Goal: Information Seeking & Learning: Learn about a topic

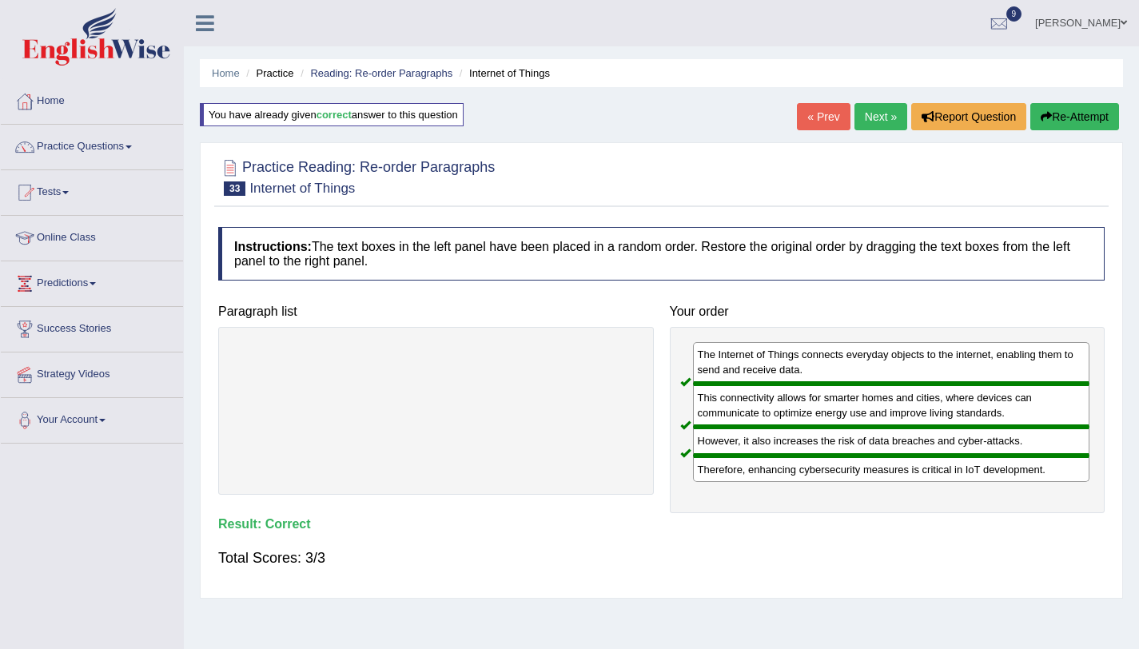
click at [861, 107] on link "Next »" at bounding box center [880, 116] width 53 height 27
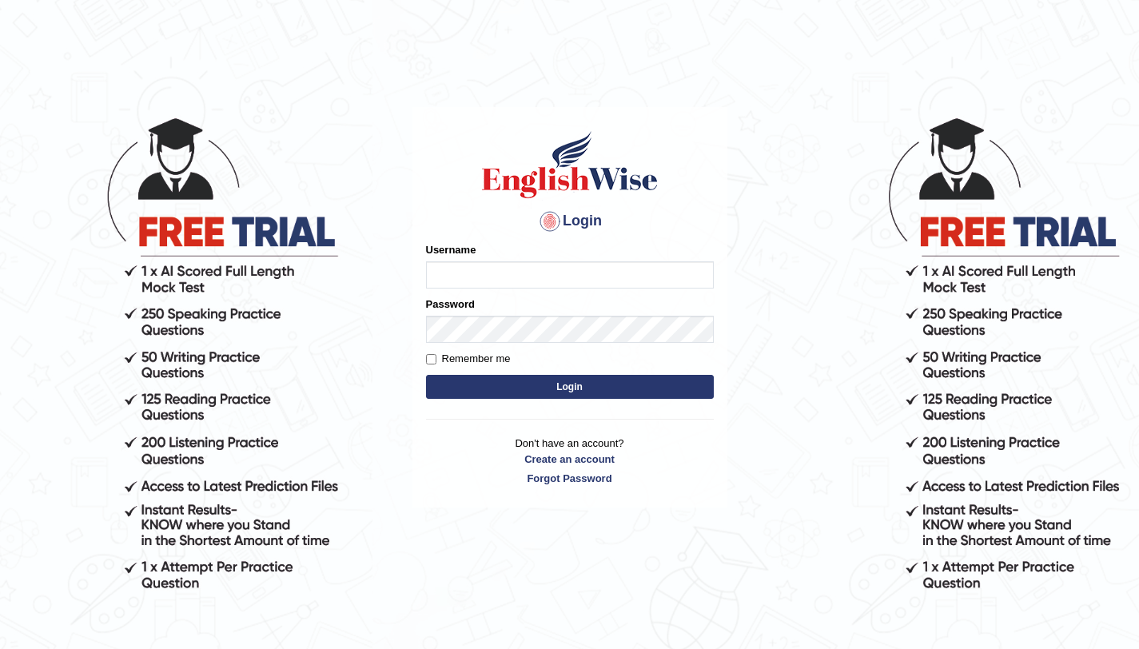
click at [641, 277] on input "Username" at bounding box center [570, 274] width 288 height 27
type input "aliahmad_parramatta"
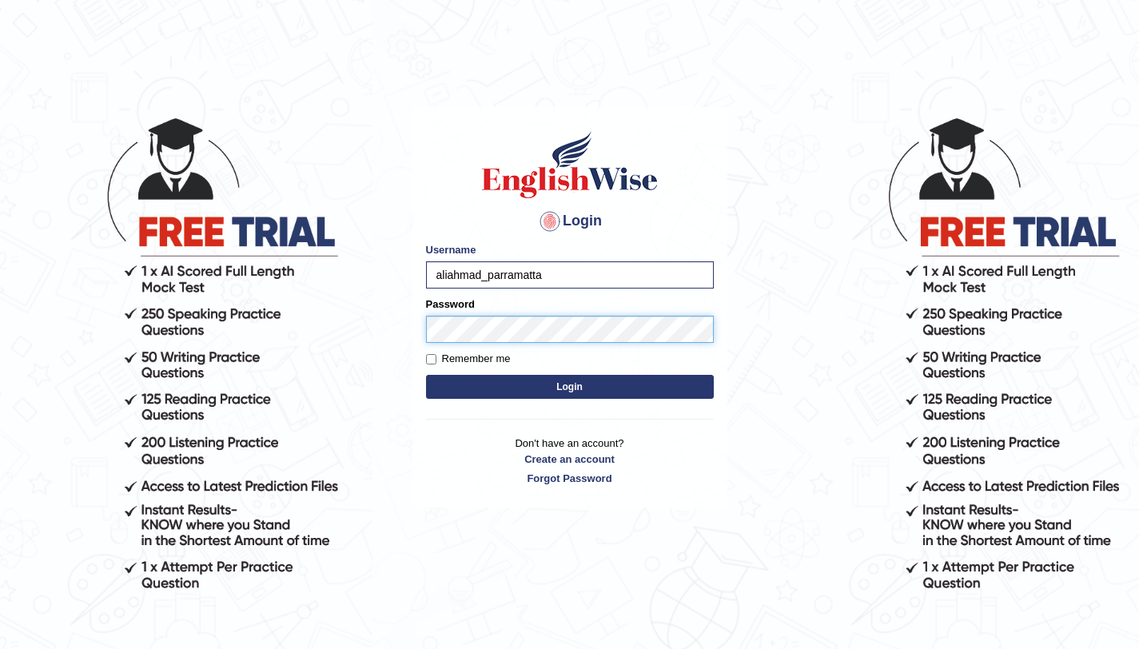
click at [426, 375] on button "Login" at bounding box center [570, 387] width 288 height 24
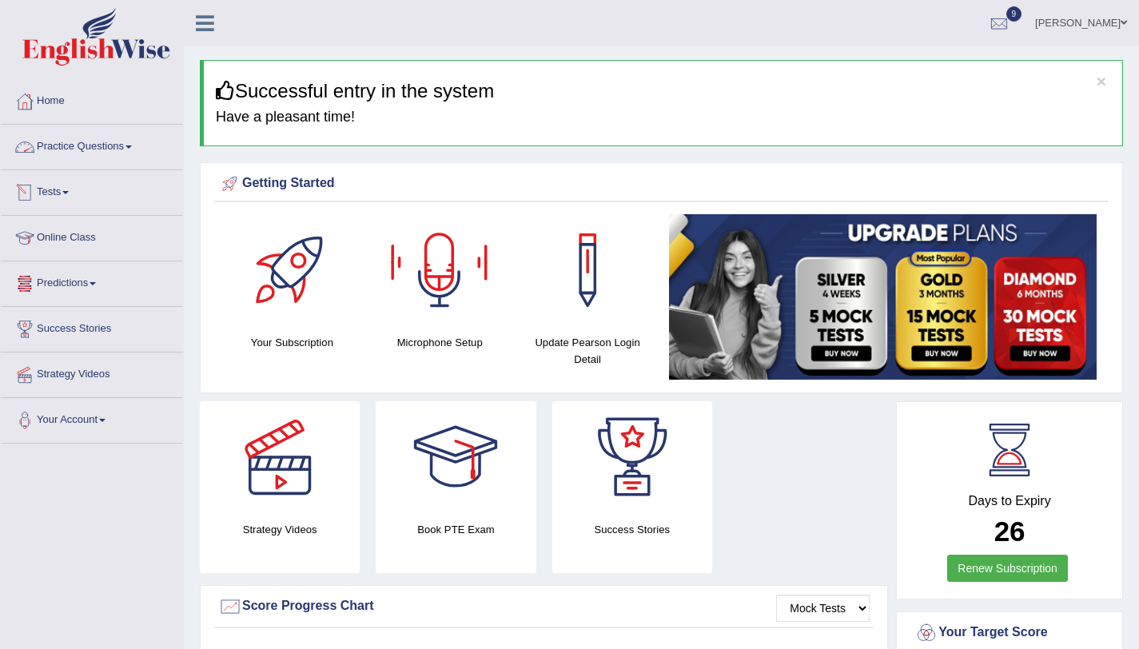
click at [101, 150] on link "Practice Questions" at bounding box center [92, 145] width 182 height 40
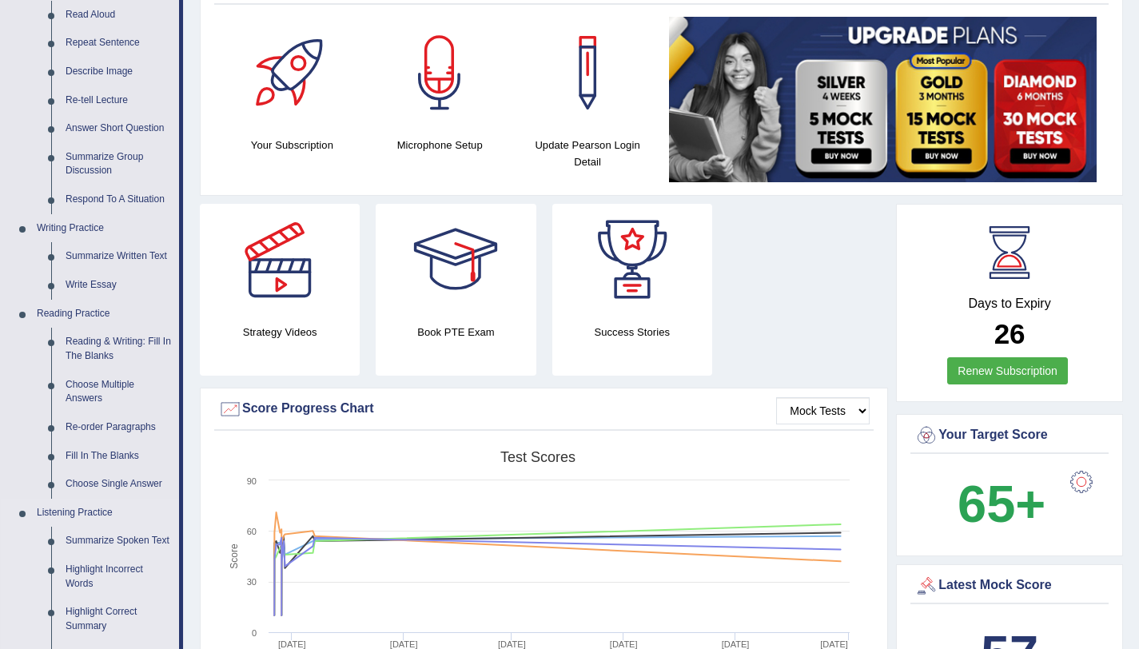
scroll to position [526, 0]
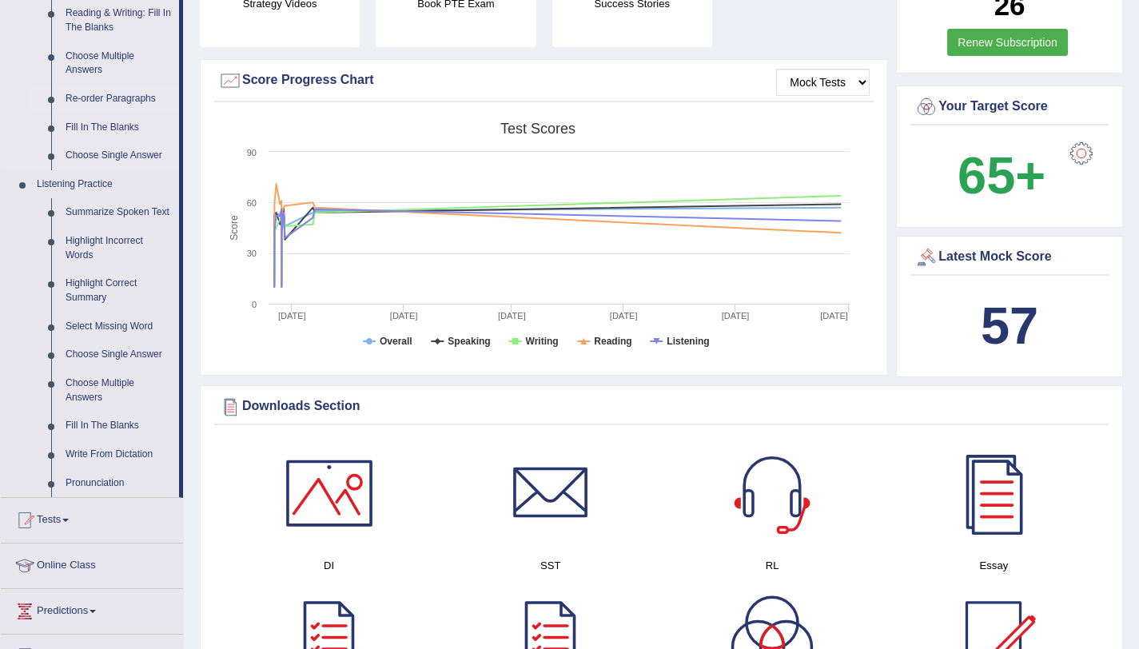
click at [121, 93] on link "Re-order Paragraphs" at bounding box center [118, 99] width 121 height 29
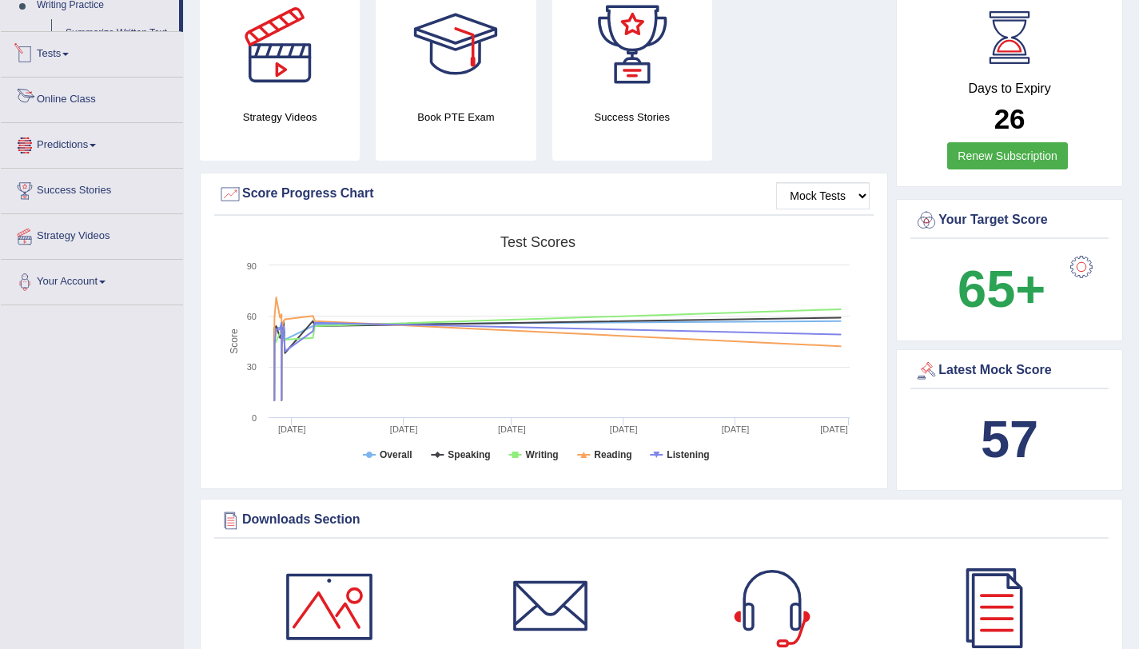
scroll to position [483, 0]
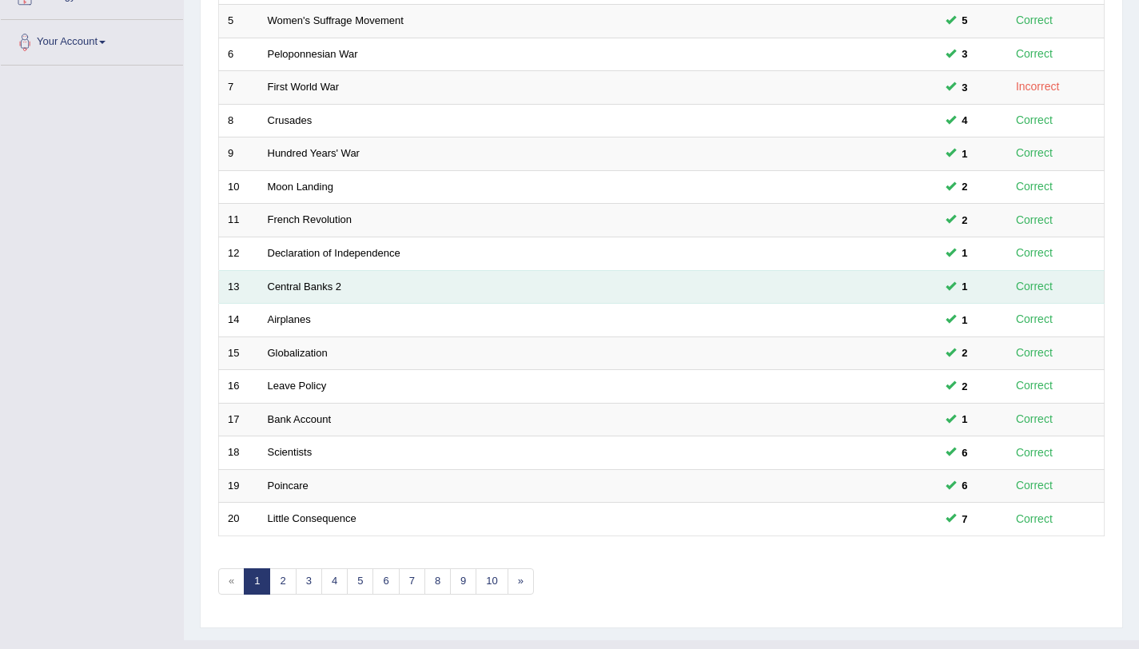
scroll to position [409, 0]
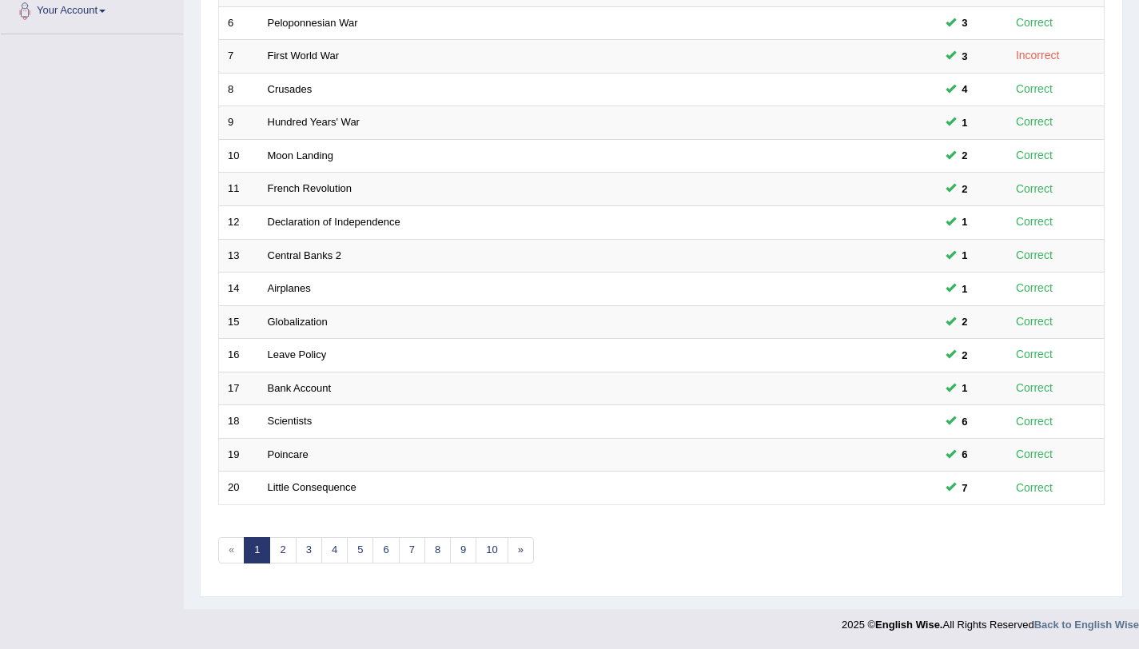
click at [273, 563] on div "Showing 1-20 of 738 items. # Title Exam Occurring Taken Last Result 1 Magna Car…" at bounding box center [661, 169] width 886 height 829
click at [281, 558] on link "2" at bounding box center [282, 550] width 26 height 26
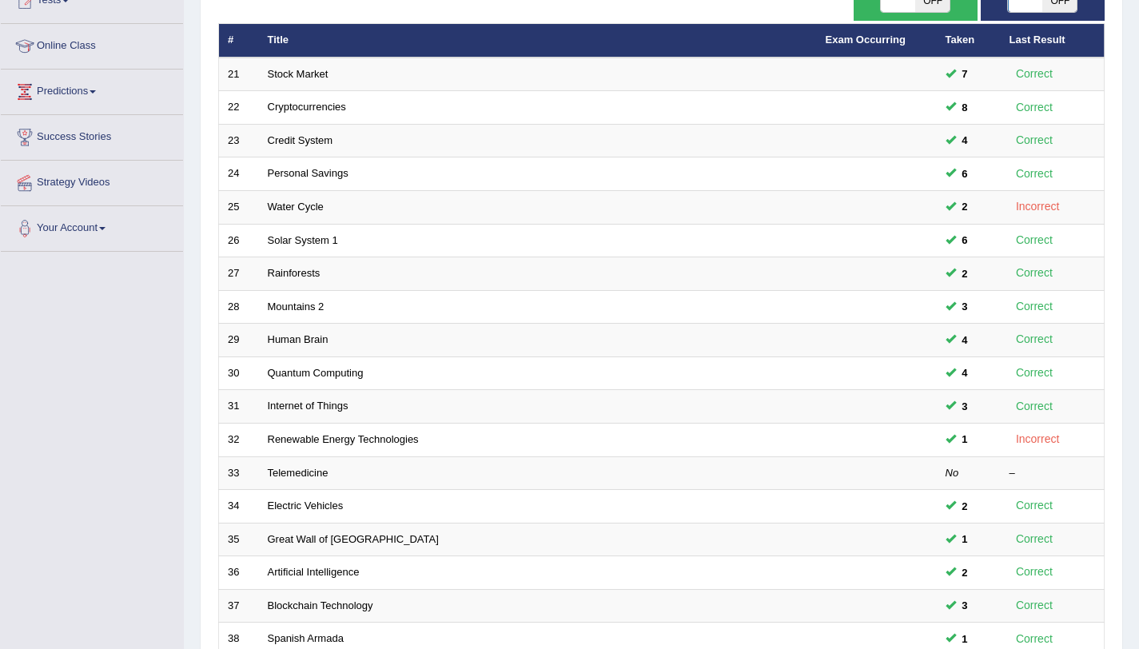
scroll to position [409, 0]
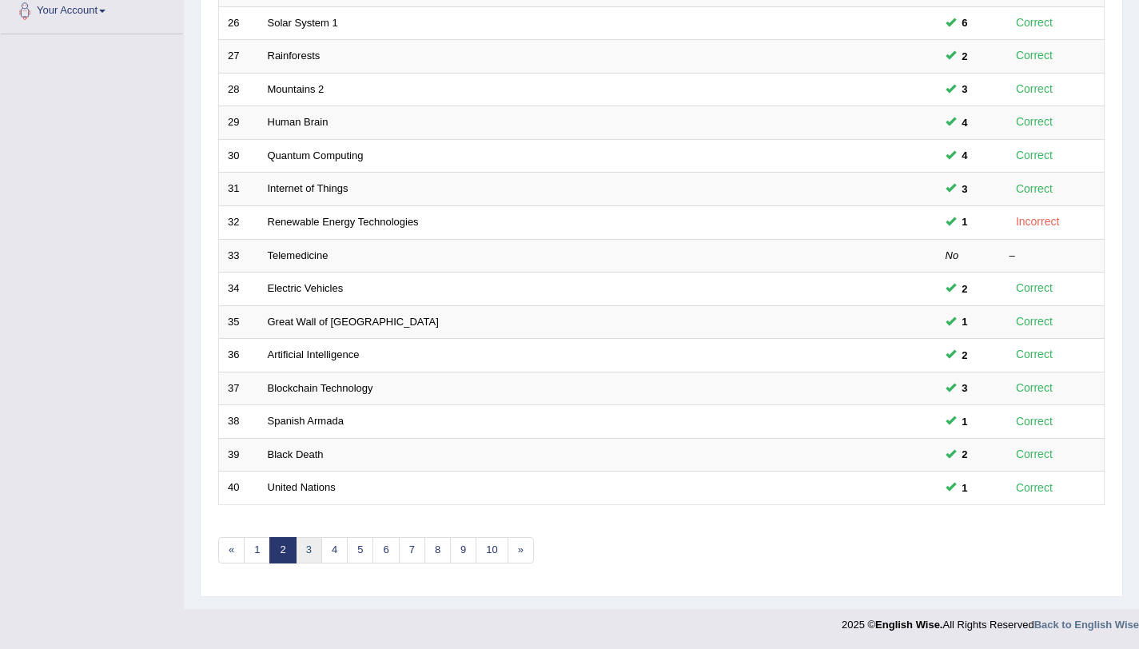
click at [316, 557] on link "3" at bounding box center [309, 550] width 26 height 26
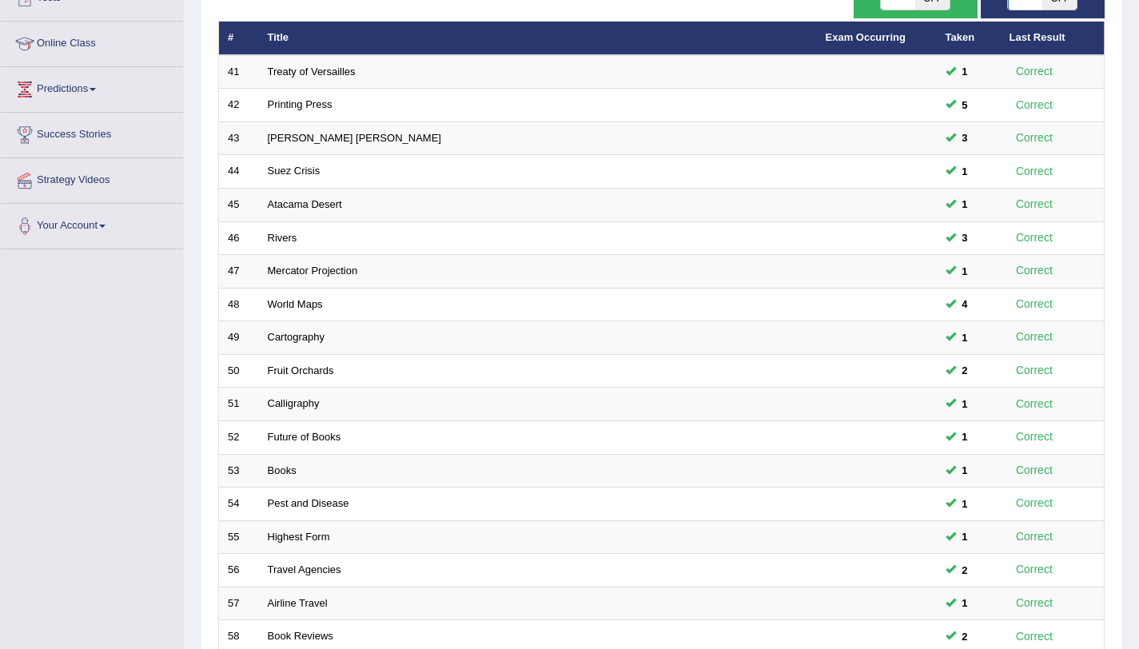
scroll to position [409, 0]
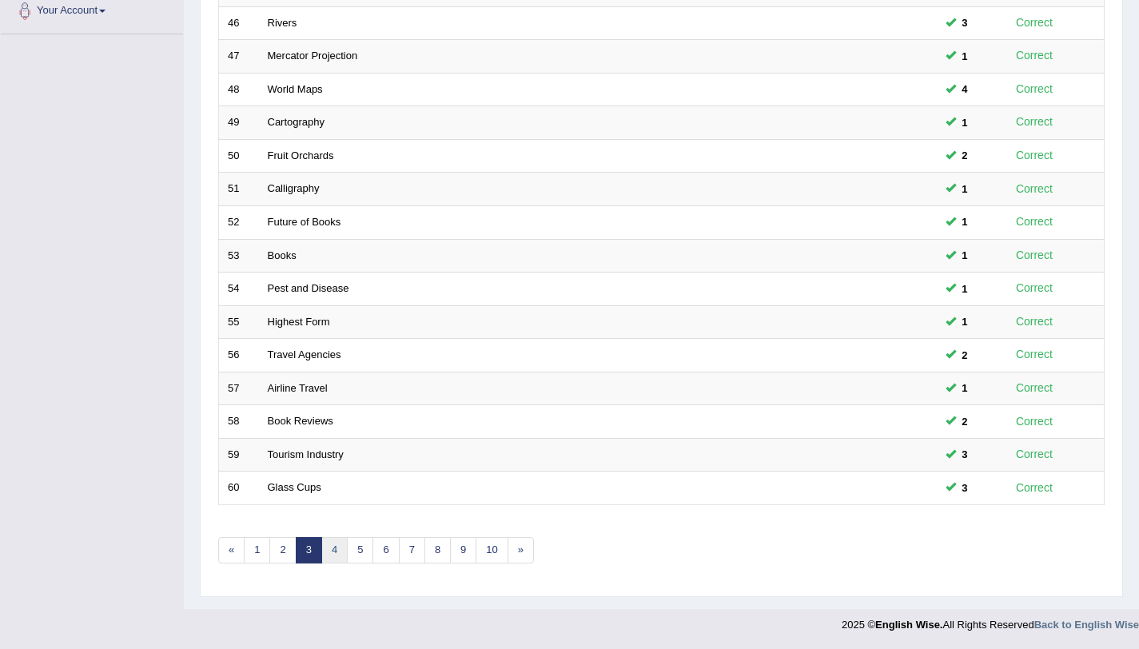
click at [325, 559] on link "4" at bounding box center [334, 550] width 26 height 26
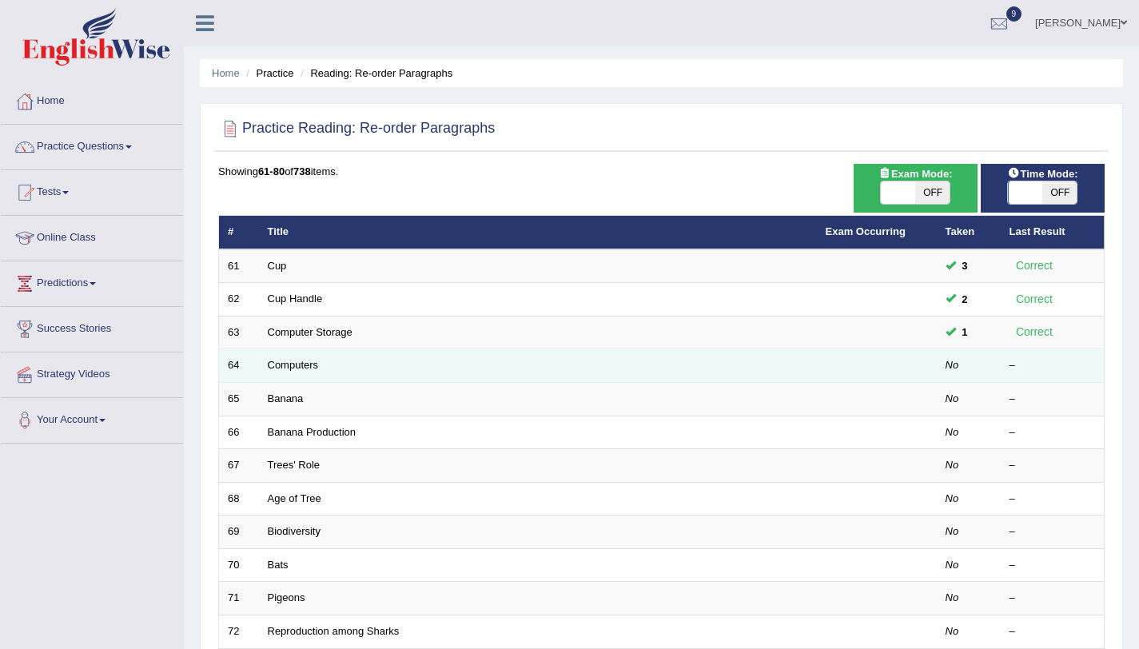
click at [269, 356] on td "Computers" at bounding box center [538, 366] width 558 height 34
click at [272, 364] on link "Computers" at bounding box center [293, 365] width 51 height 12
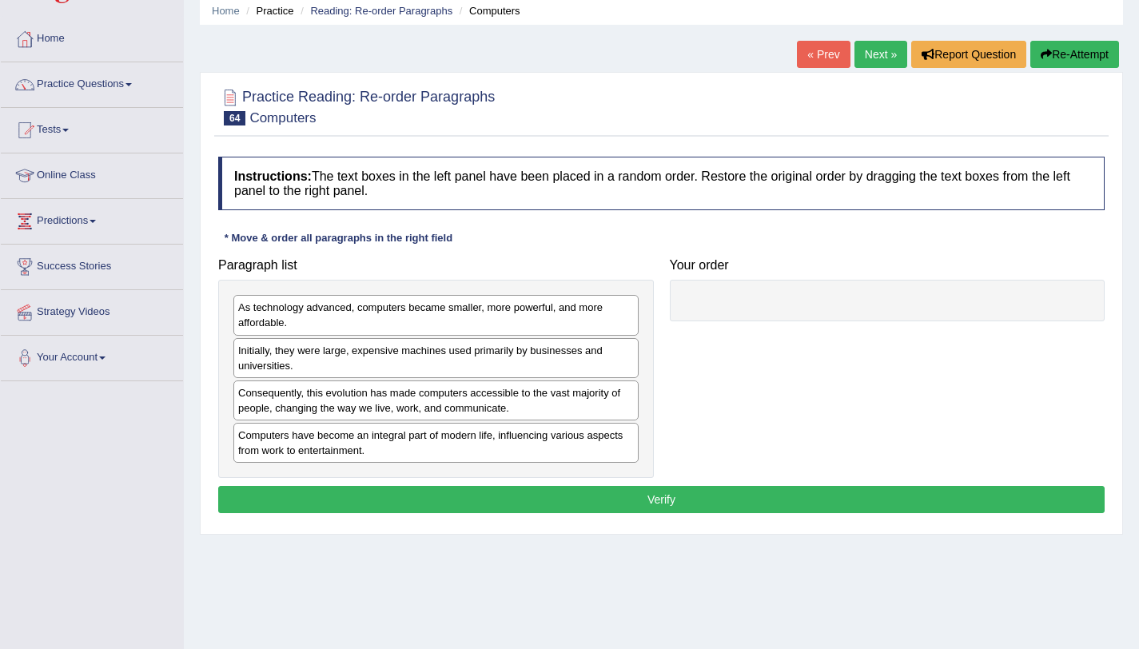
scroll to position [190, 0]
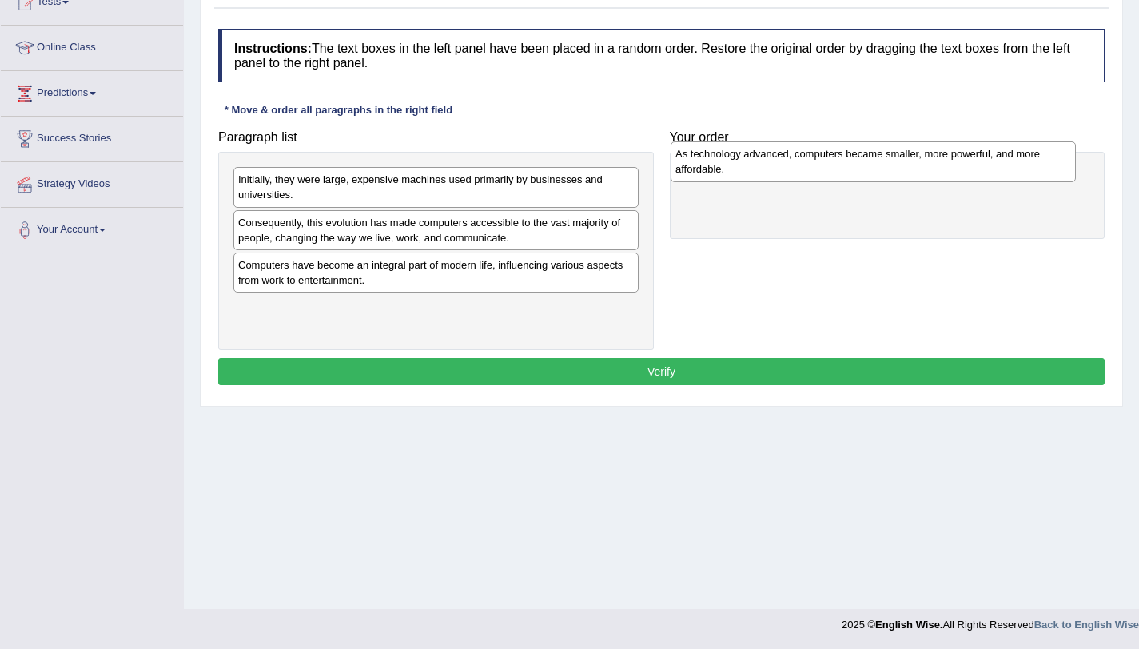
drag, startPoint x: 460, startPoint y: 192, endPoint x: 898, endPoint y: 166, distance: 438.6
click at [898, 166] on div "As technology advanced, computers became smaller, more powerful, and more affor…" at bounding box center [872, 161] width 405 height 40
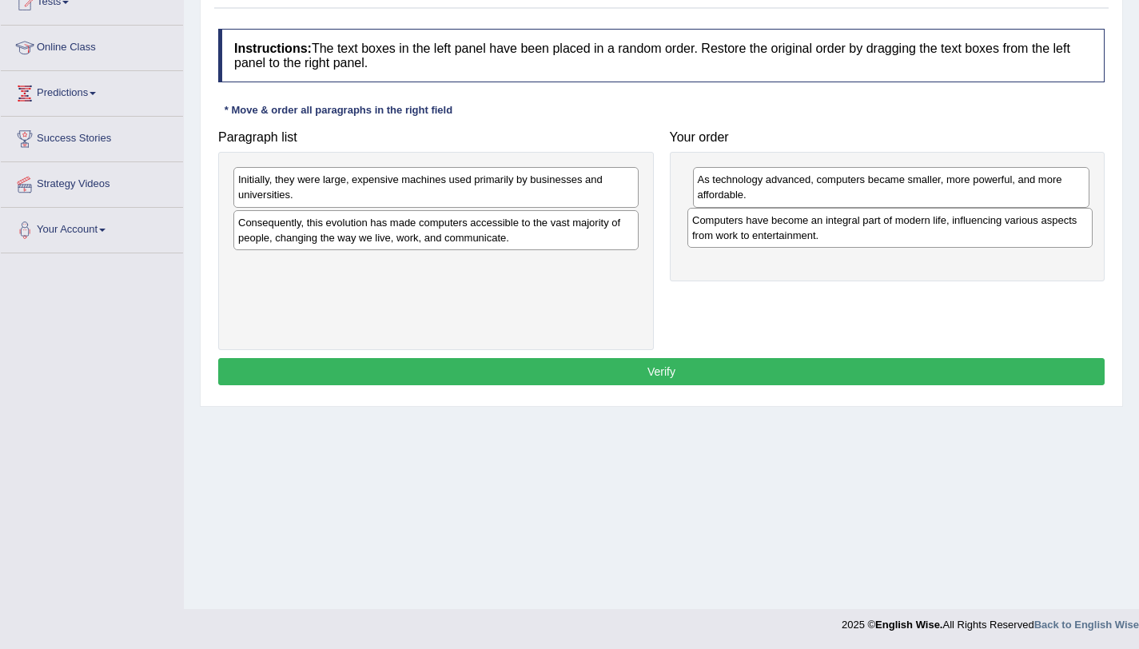
drag, startPoint x: 388, startPoint y: 275, endPoint x: 842, endPoint y: 230, distance: 456.1
click at [842, 230] on div "Computers have become an integral part of modern life, influencing various aspe…" at bounding box center [889, 228] width 405 height 40
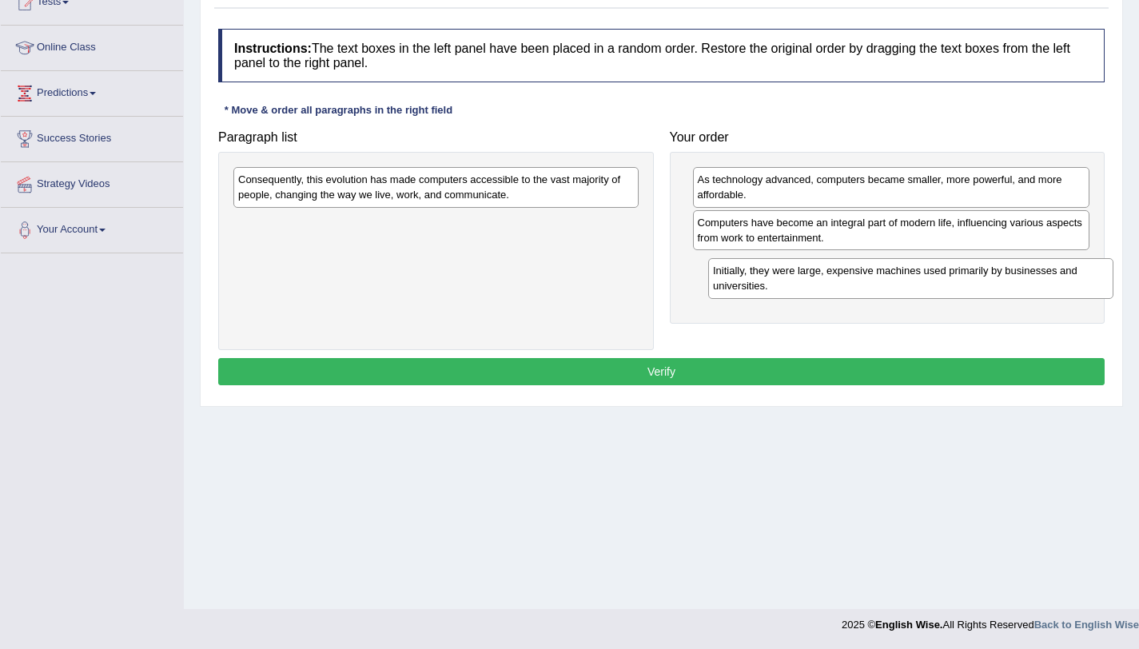
drag, startPoint x: 340, startPoint y: 197, endPoint x: 809, endPoint y: 287, distance: 477.7
click at [813, 288] on div "Initially, they were large, expensive machines used primarily by businesses and…" at bounding box center [910, 278] width 405 height 40
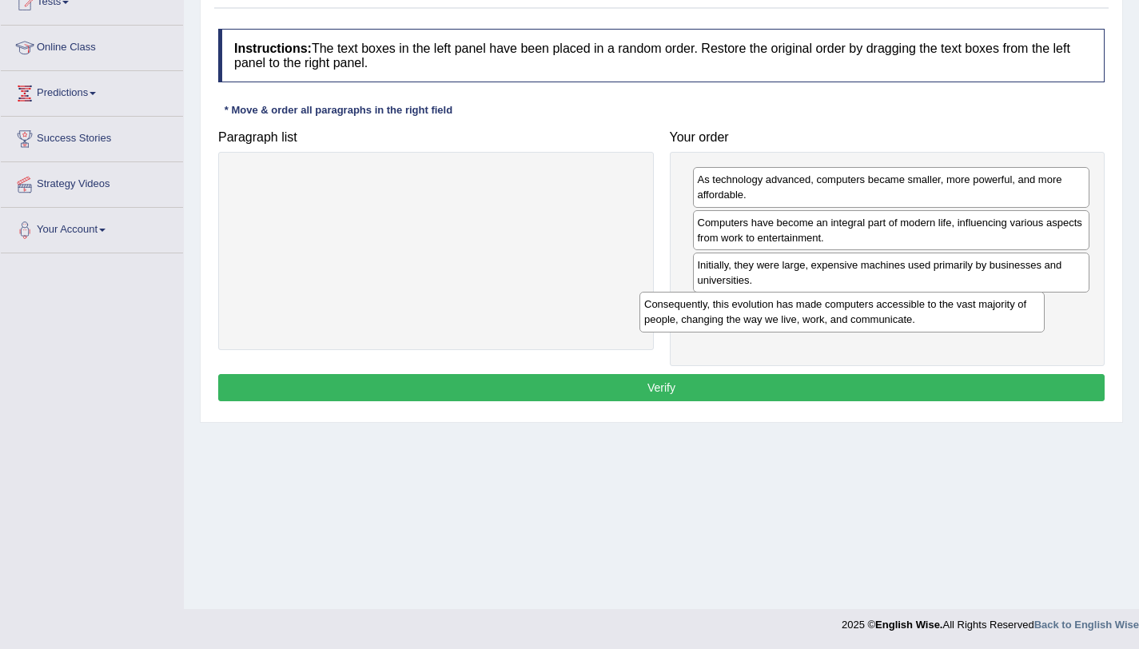
drag, startPoint x: 515, startPoint y: 197, endPoint x: 976, endPoint y: 323, distance: 477.3
click at [976, 323] on div "Consequently, this evolution has made computers accessible to the vast majority…" at bounding box center [841, 312] width 405 height 40
click at [941, 396] on button "Verify" at bounding box center [661, 387] width 886 height 27
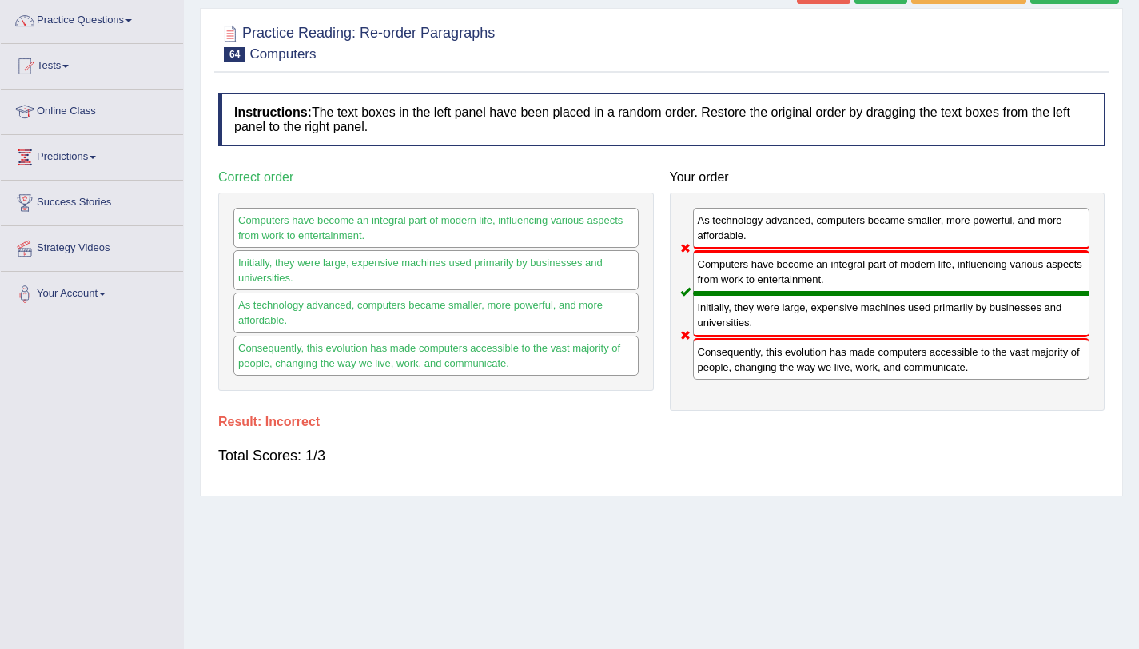
scroll to position [0, 0]
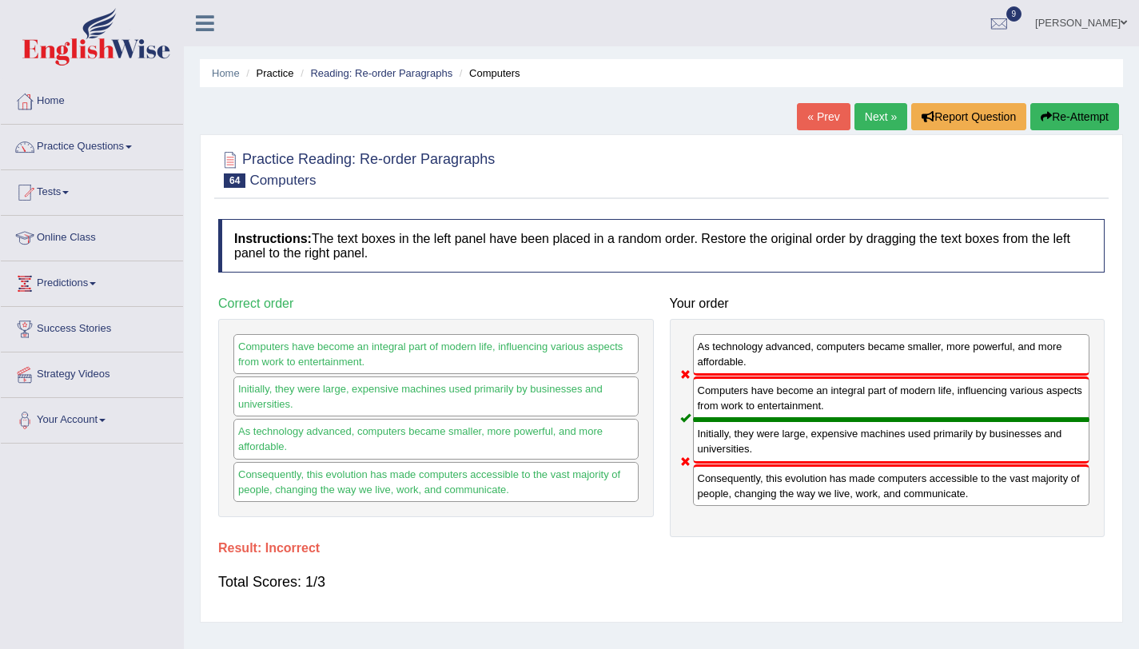
click at [1054, 117] on button "Re-Attempt" at bounding box center [1074, 116] width 89 height 27
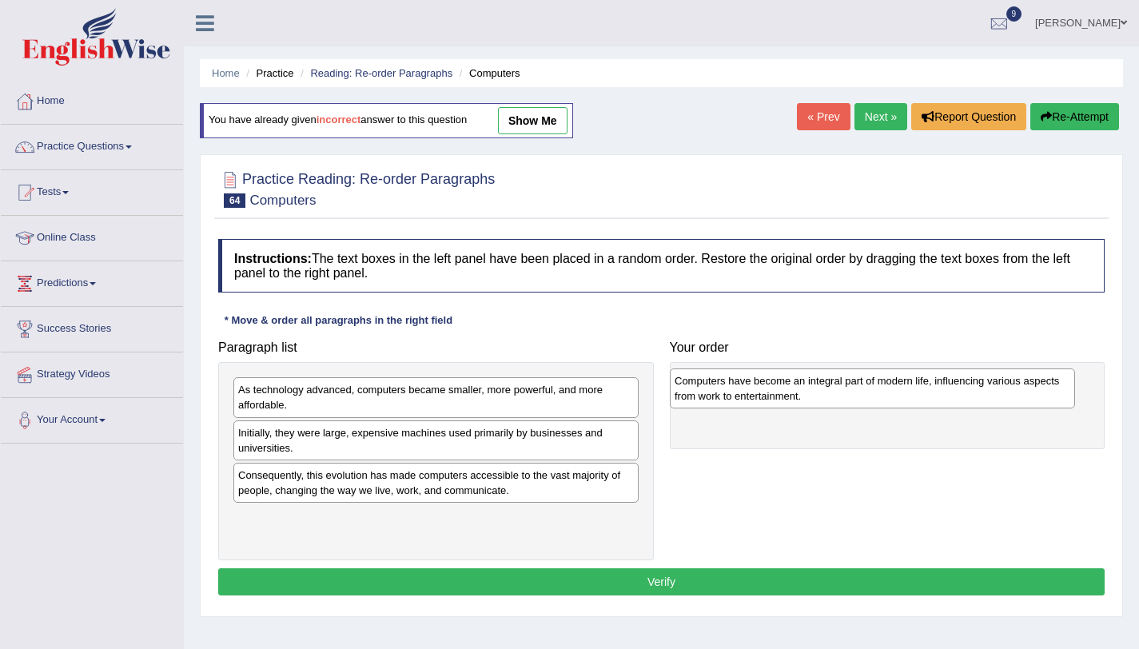
drag, startPoint x: 300, startPoint y: 531, endPoint x: 734, endPoint y: 394, distance: 455.7
click at [734, 394] on div "Computers have become an integral part of modern life, influencing various aspe…" at bounding box center [872, 388] width 405 height 40
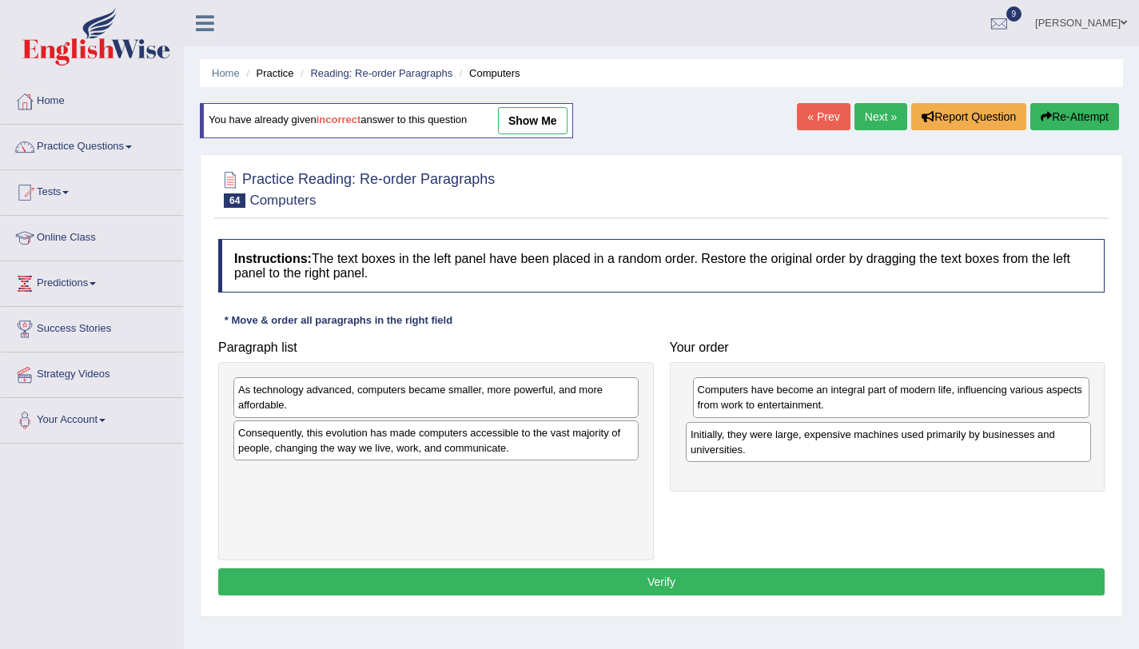
drag, startPoint x: 455, startPoint y: 439, endPoint x: 908, endPoint y: 441, distance: 452.3
click at [908, 441] on div "Initially, they were large, expensive machines used primarily by businesses and…" at bounding box center [888, 442] width 405 height 40
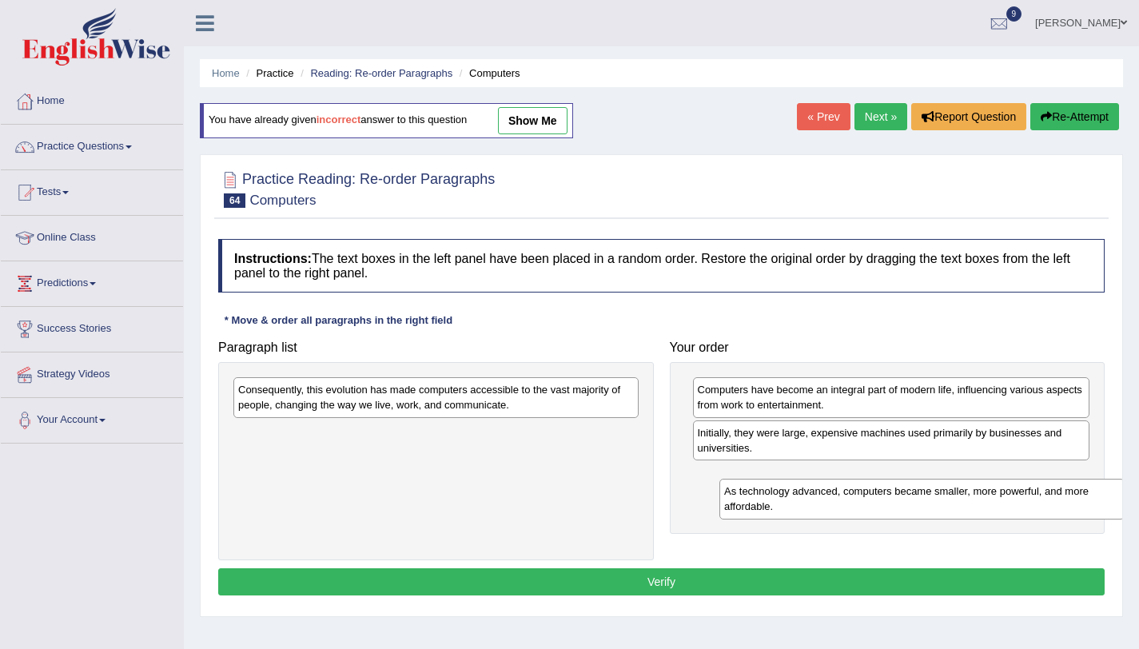
drag, startPoint x: 536, startPoint y: 395, endPoint x: 1022, endPoint y: 495, distance: 496.2
click at [1022, 496] on div "As technology advanced, computers became smaller, more powerful, and more affor…" at bounding box center [921, 499] width 405 height 40
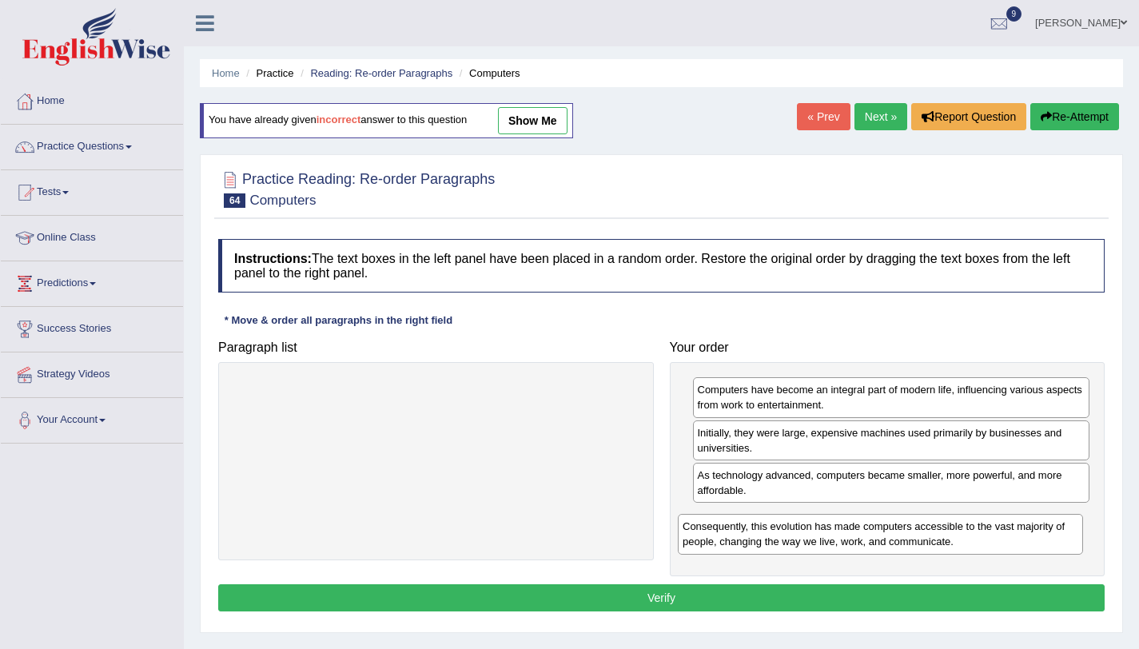
drag, startPoint x: 585, startPoint y: 387, endPoint x: 1029, endPoint y: 523, distance: 464.8
click at [1029, 523] on div "Consequently, this evolution has made computers accessible to the vast majority…" at bounding box center [880, 534] width 405 height 40
click at [980, 597] on button "Verify" at bounding box center [661, 597] width 886 height 27
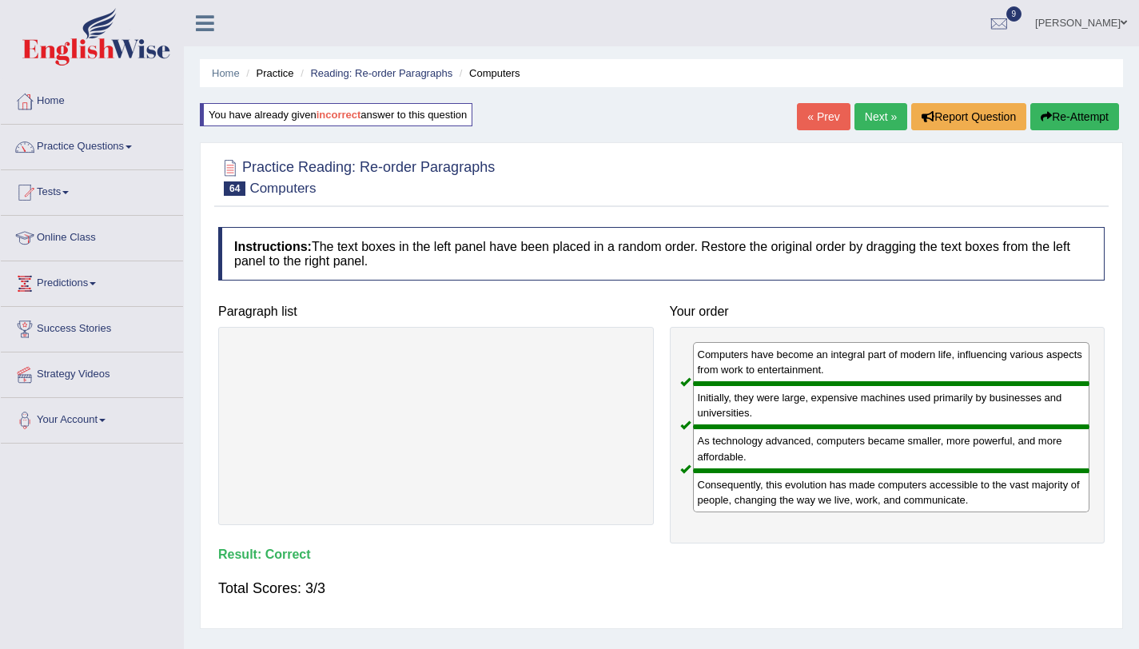
click at [861, 125] on link "Next »" at bounding box center [880, 116] width 53 height 27
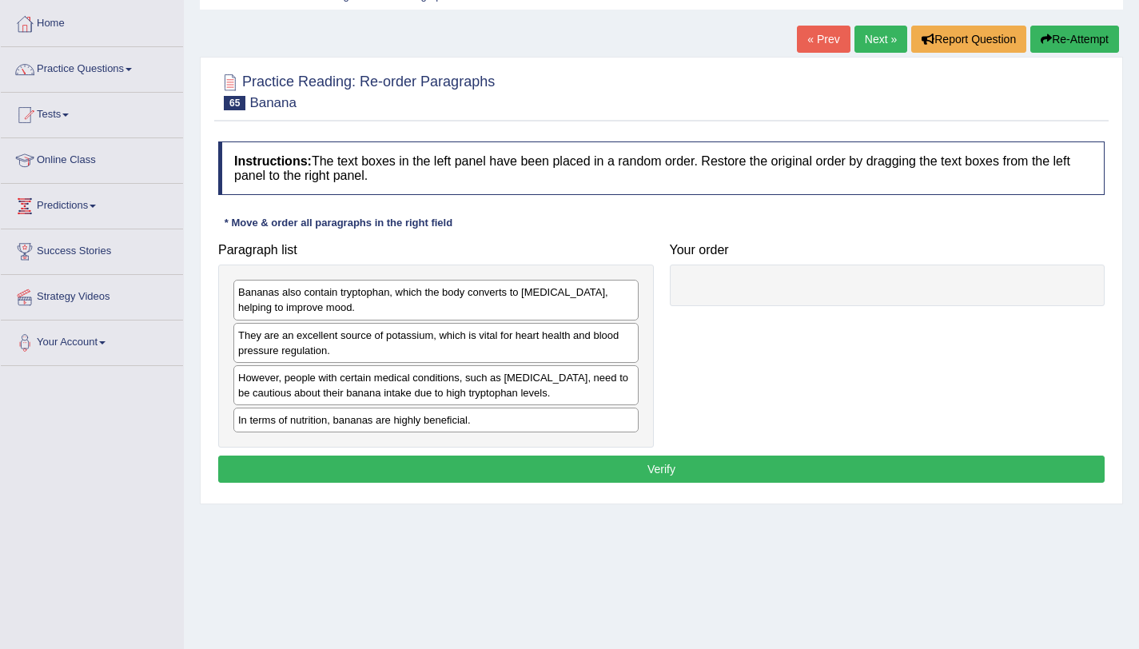
scroll to position [93, 0]
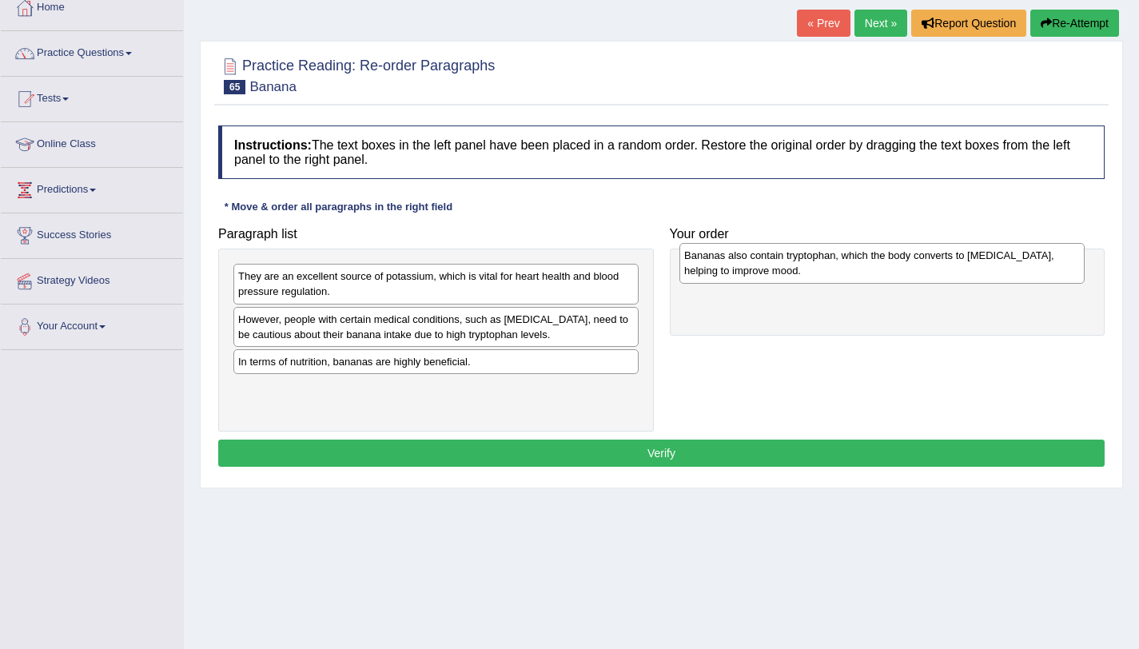
drag, startPoint x: 424, startPoint y: 300, endPoint x: 870, endPoint y: 280, distance: 446.4
click at [870, 280] on div "Bananas also contain tryptophan, which the body converts to [MEDICAL_DATA], hel…" at bounding box center [881, 263] width 405 height 40
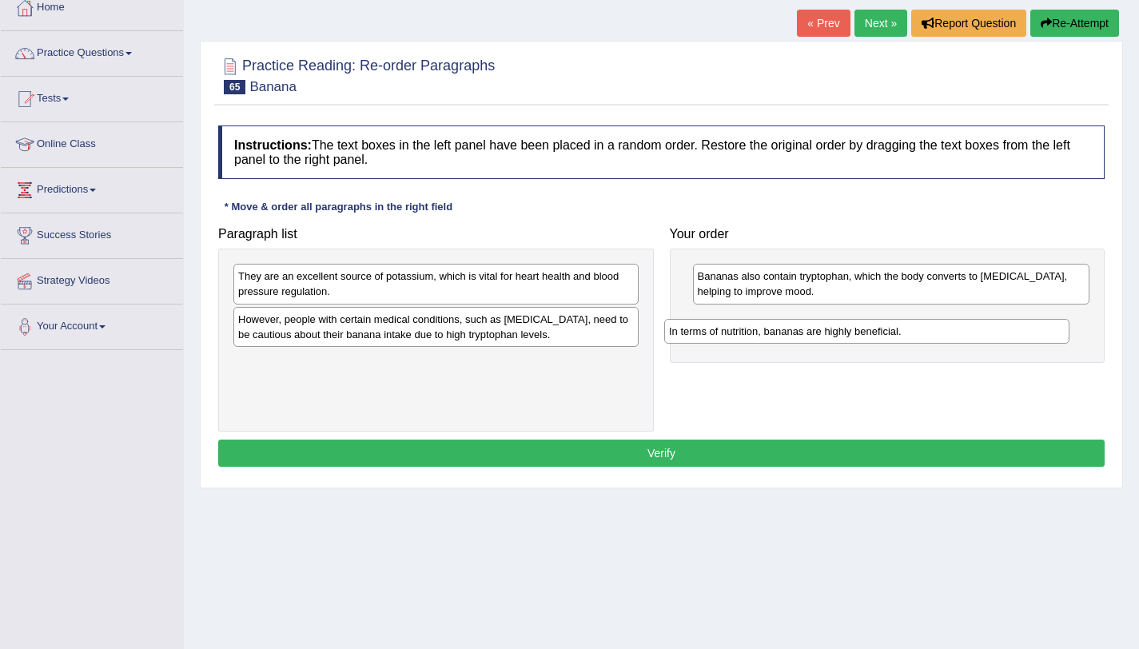
drag, startPoint x: 311, startPoint y: 368, endPoint x: 745, endPoint y: 337, distance: 435.0
click at [745, 337] on div "In terms of nutrition, bananas are highly beneficial." at bounding box center [866, 331] width 405 height 25
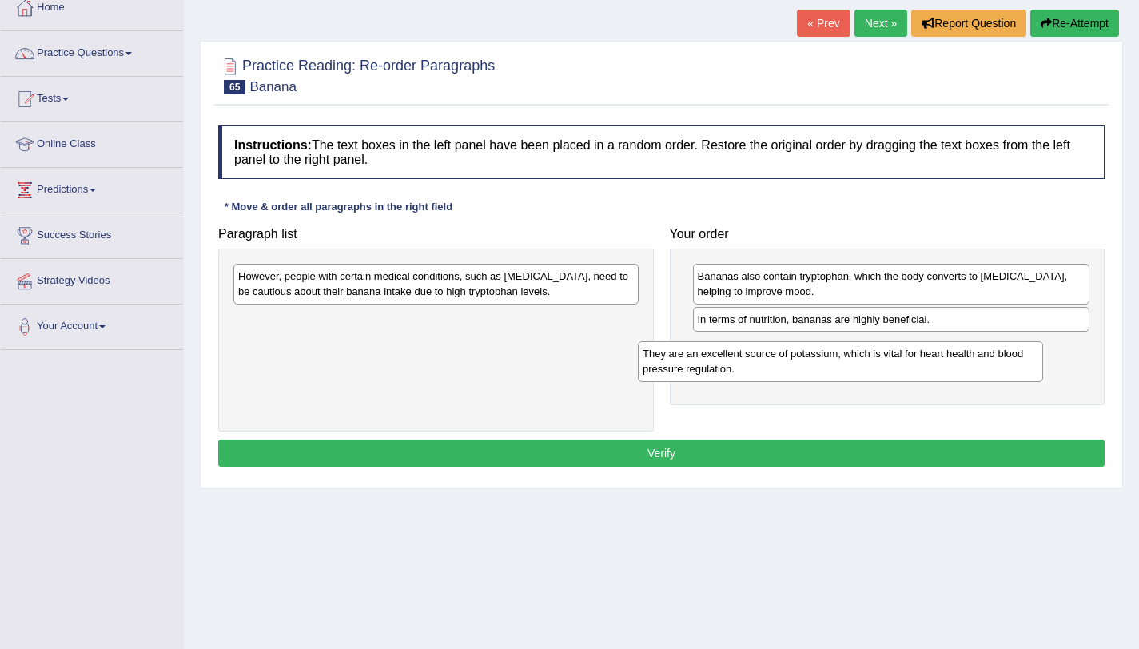
drag, startPoint x: 341, startPoint y: 286, endPoint x: 750, endPoint y: 364, distance: 416.4
click at [750, 364] on div "They are an excellent source of potassium, which is vital for heart health and …" at bounding box center [840, 361] width 405 height 40
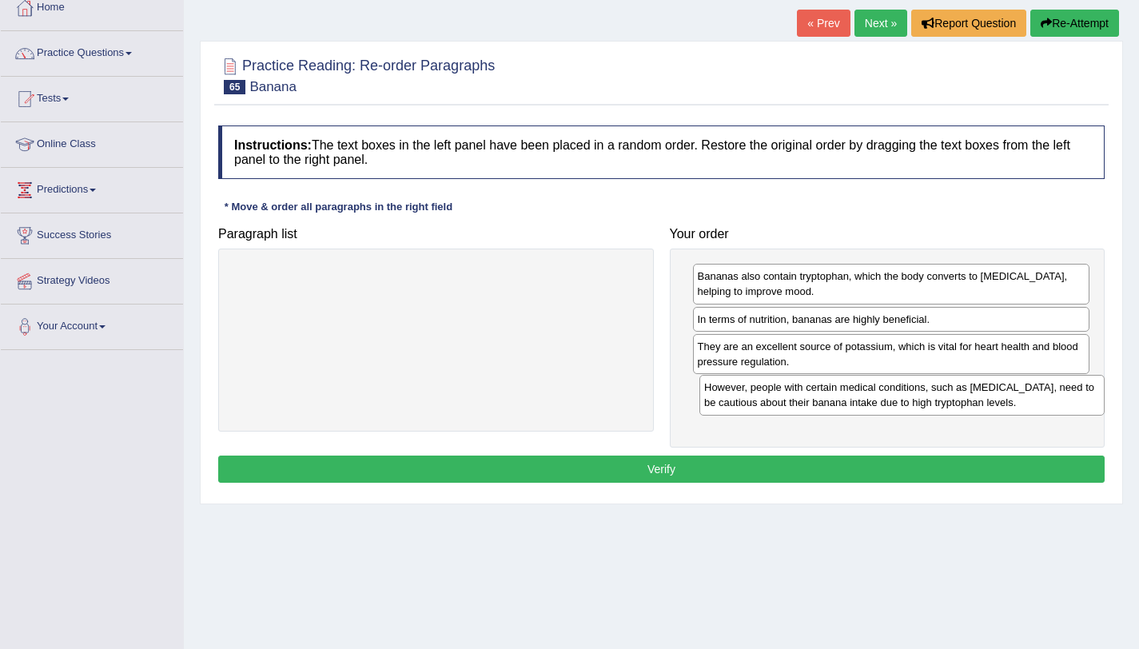
drag, startPoint x: 253, startPoint y: 278, endPoint x: 722, endPoint y: 390, distance: 483.0
click at [722, 390] on div "However, people with certain medical conditions, such as [MEDICAL_DATA], need t…" at bounding box center [901, 395] width 405 height 40
click at [690, 463] on button "Verify" at bounding box center [661, 468] width 886 height 27
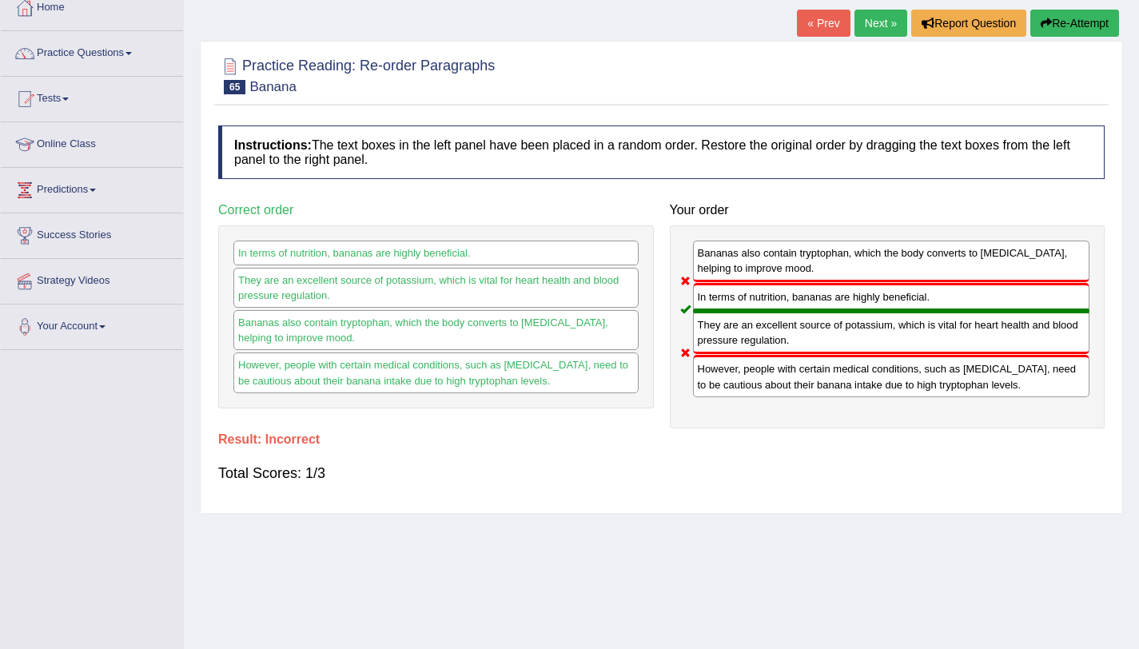
click at [1076, 22] on button "Re-Attempt" at bounding box center [1074, 23] width 89 height 27
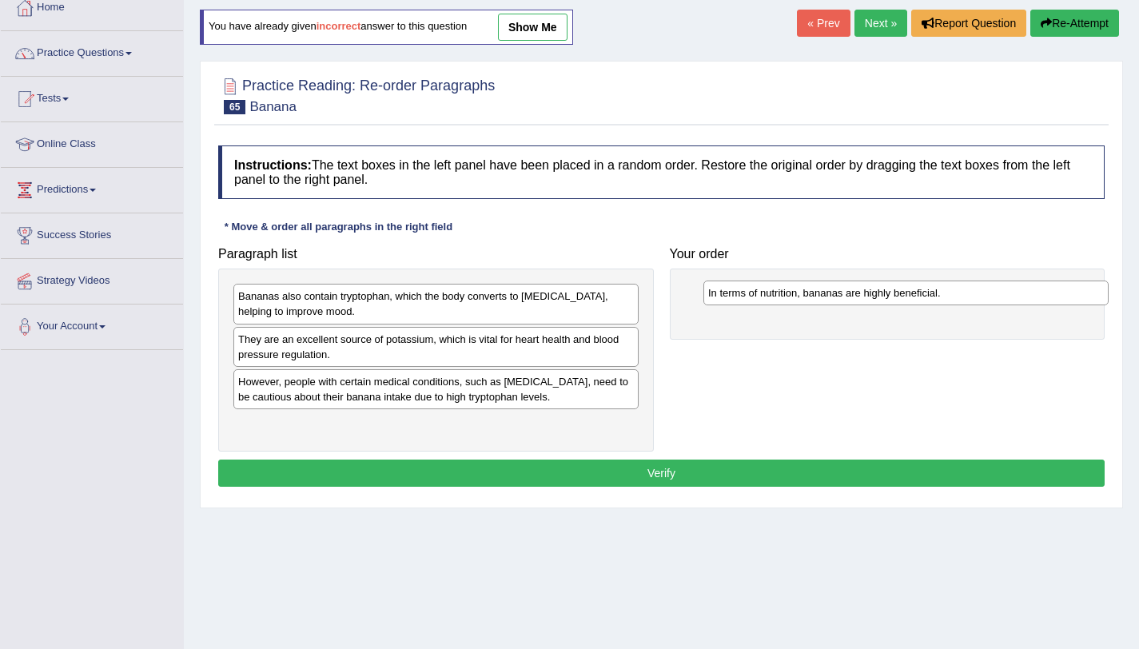
drag, startPoint x: 334, startPoint y: 430, endPoint x: 789, endPoint y: 297, distance: 474.4
click at [789, 297] on div "In terms of nutrition, bananas are highly beneficial." at bounding box center [905, 292] width 405 height 25
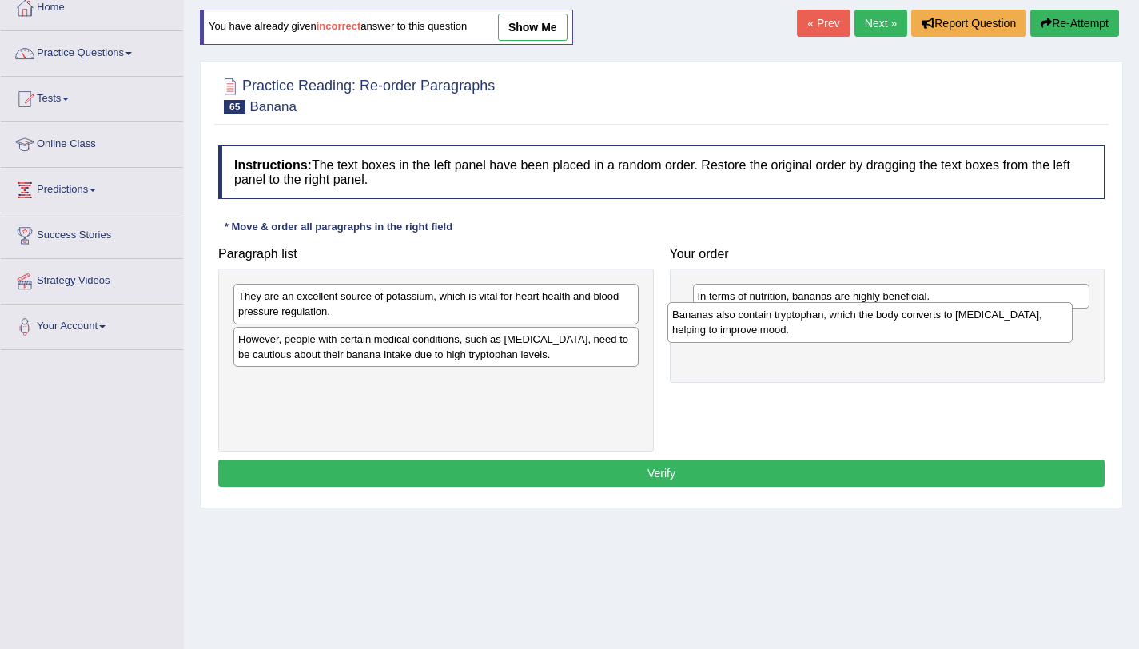
drag, startPoint x: 396, startPoint y: 310, endPoint x: 830, endPoint y: 328, distance: 435.1
click at [829, 328] on div "Bananas also contain tryptophan, which the body converts to [MEDICAL_DATA], hel…" at bounding box center [869, 322] width 405 height 40
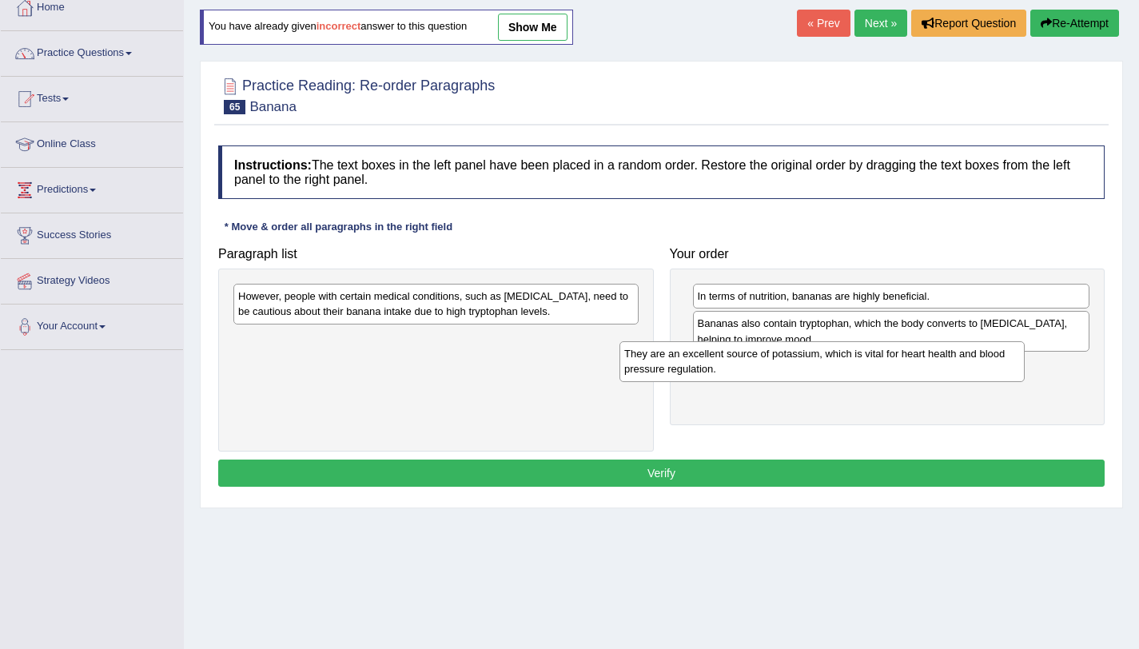
drag, startPoint x: 370, startPoint y: 306, endPoint x: 783, endPoint y: 369, distance: 417.9
click at [783, 369] on div "They are an excellent source of potassium, which is vital for heart health and …" at bounding box center [821, 361] width 405 height 40
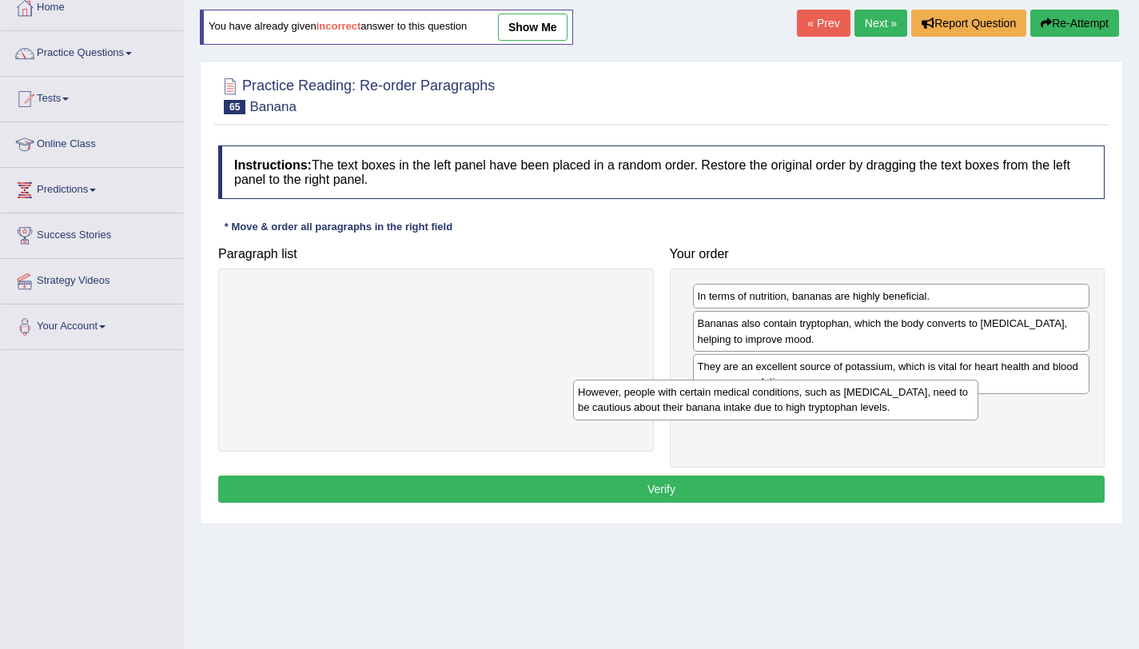
drag, startPoint x: 551, startPoint y: 310, endPoint x: 956, endPoint y: 419, distance: 418.7
click at [956, 419] on div "However, people with certain medical conditions, such as [MEDICAL_DATA], need t…" at bounding box center [775, 400] width 405 height 40
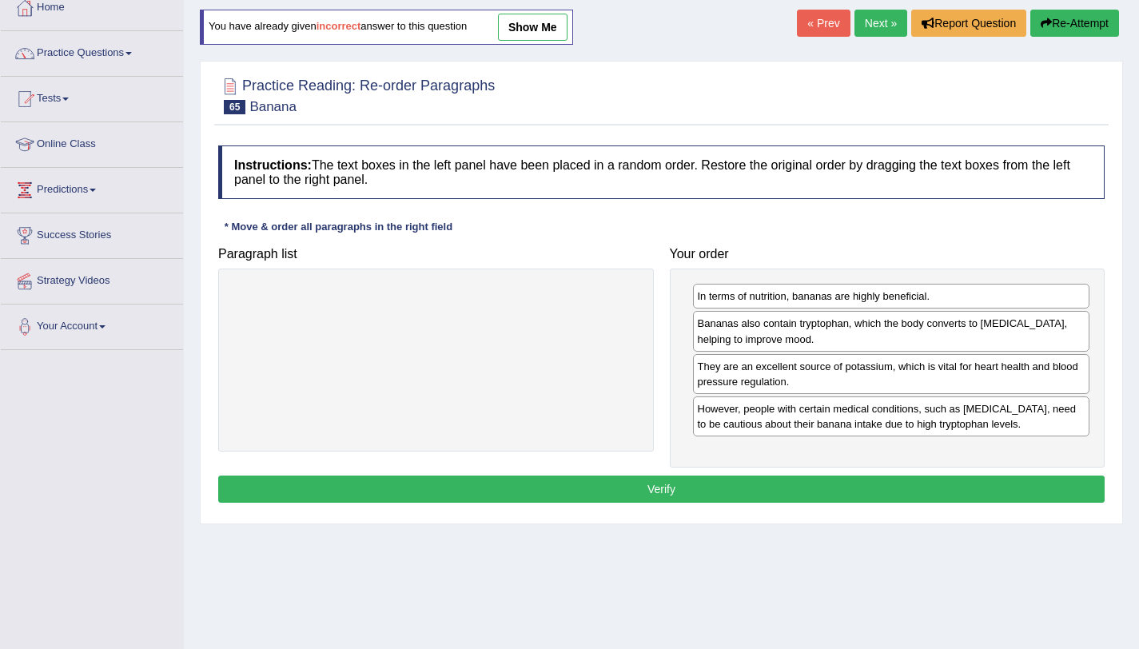
click at [952, 484] on button "Verify" at bounding box center [661, 488] width 886 height 27
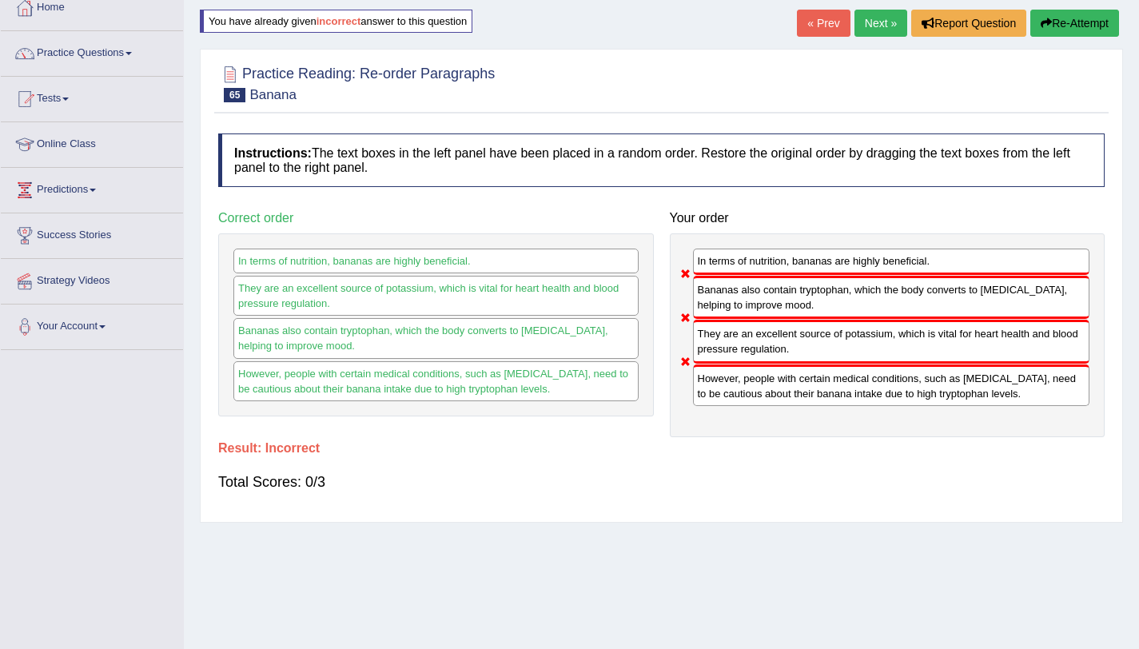
click at [1053, 24] on button "Re-Attempt" at bounding box center [1074, 23] width 89 height 27
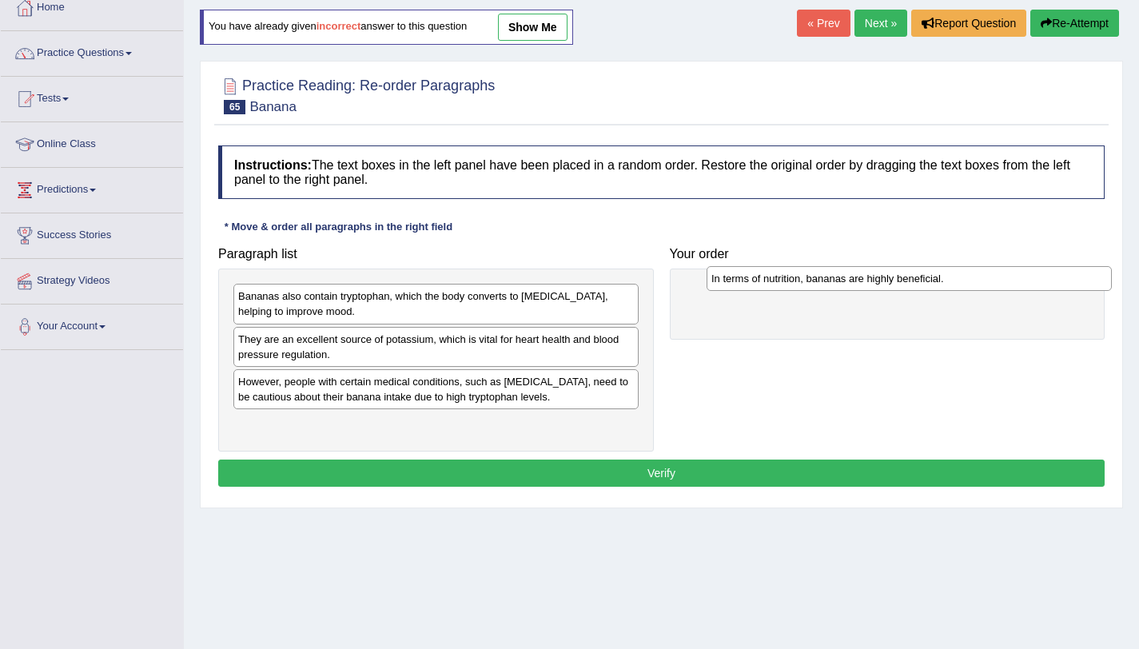
drag, startPoint x: 287, startPoint y: 433, endPoint x: 760, endPoint y: 288, distance: 494.9
click at [760, 288] on div "In terms of nutrition, bananas are highly beneficial." at bounding box center [908, 278] width 405 height 25
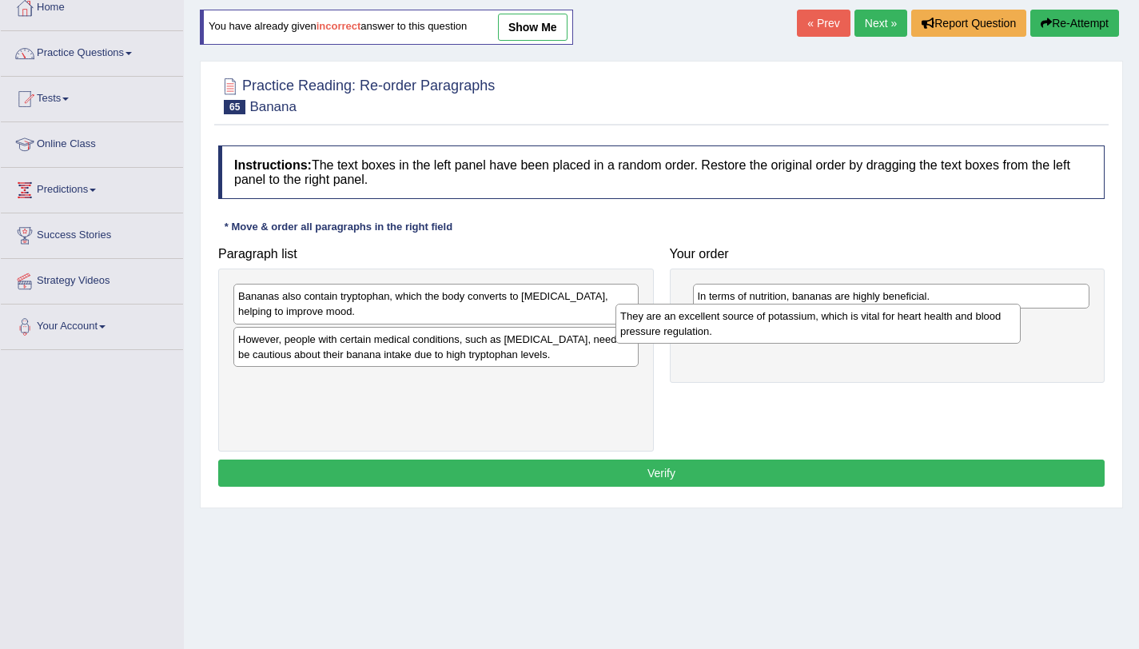
drag, startPoint x: 283, startPoint y: 360, endPoint x: 666, endPoint y: 336, distance: 383.5
click at [666, 336] on div "They are an excellent source of potassium, which is vital for heart health and …" at bounding box center [817, 324] width 405 height 40
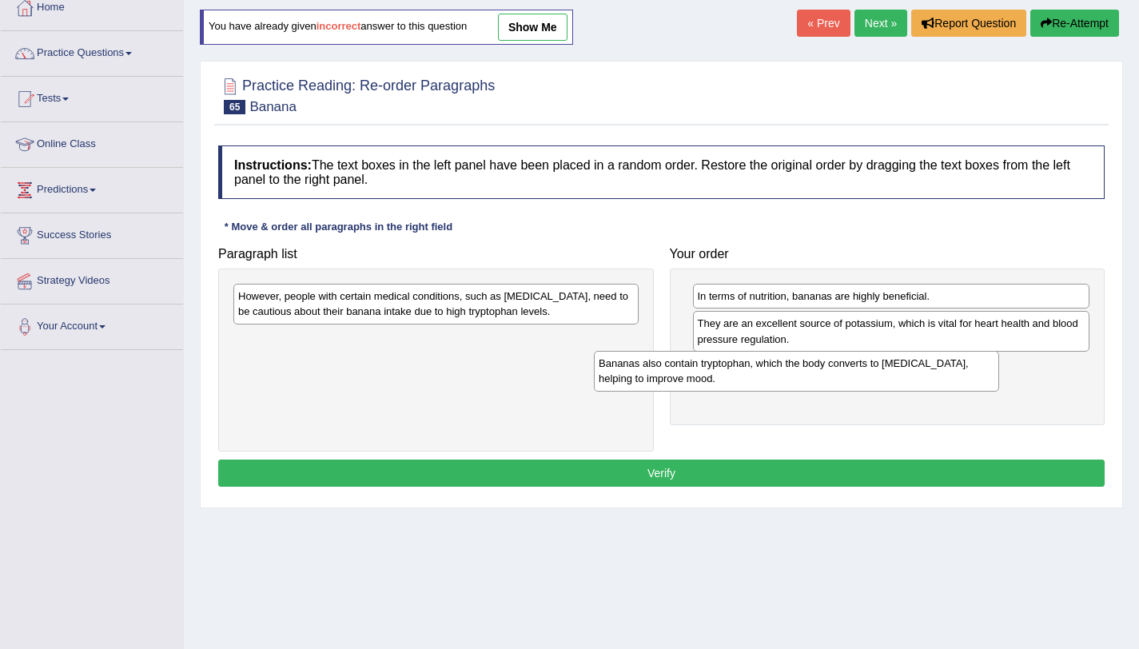
drag, startPoint x: 427, startPoint y: 308, endPoint x: 810, endPoint y: 378, distance: 390.0
click at [810, 378] on div "Bananas also contain tryptophan, which the body converts to serotonin, helping …" at bounding box center [796, 371] width 405 height 40
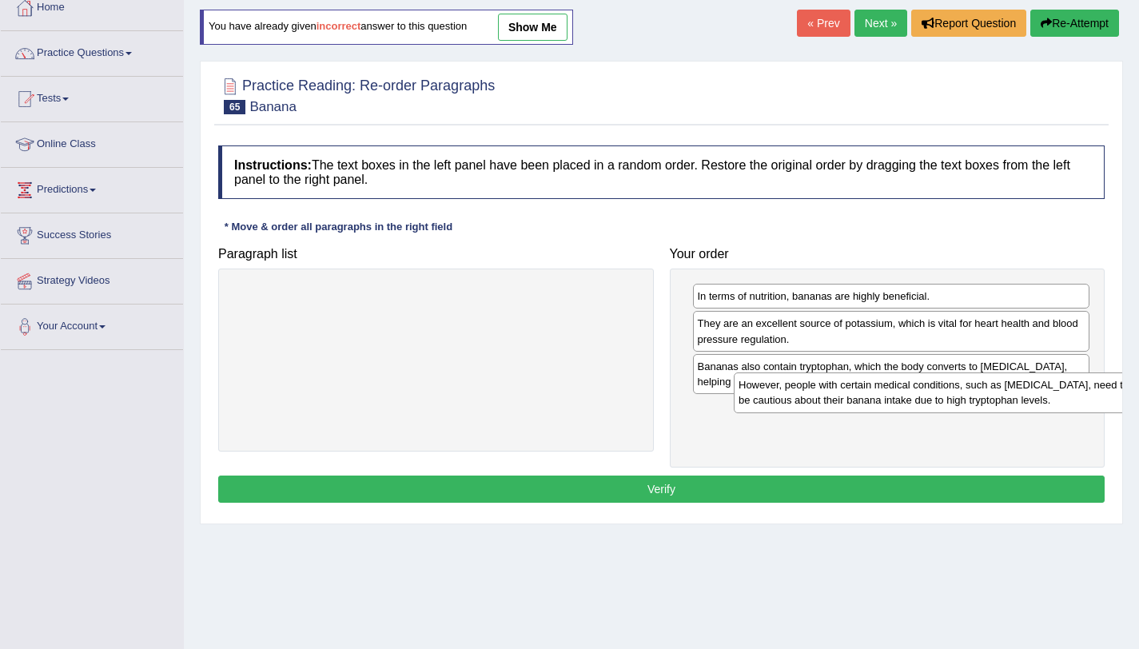
drag, startPoint x: 460, startPoint y: 321, endPoint x: 992, endPoint y: 409, distance: 538.6
click at [992, 409] on div "However, people with certain medical conditions, such as kidney disease, need t…" at bounding box center [936, 392] width 405 height 40
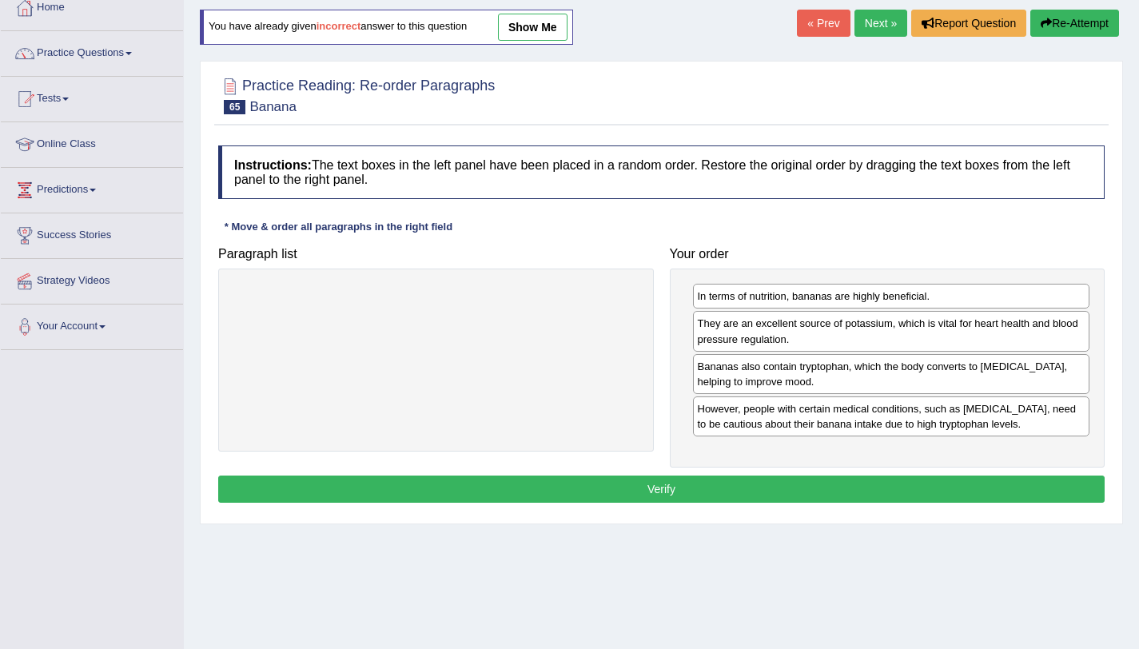
click at [847, 489] on button "Verify" at bounding box center [661, 488] width 886 height 27
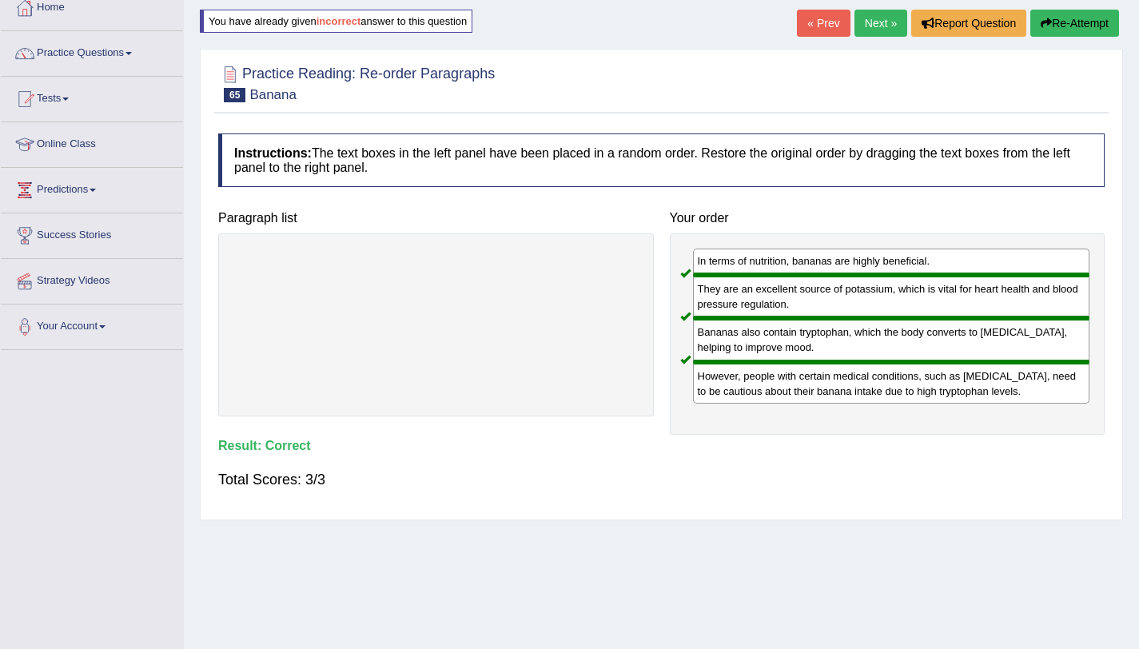
click at [1064, 13] on button "Re-Attempt" at bounding box center [1074, 23] width 89 height 27
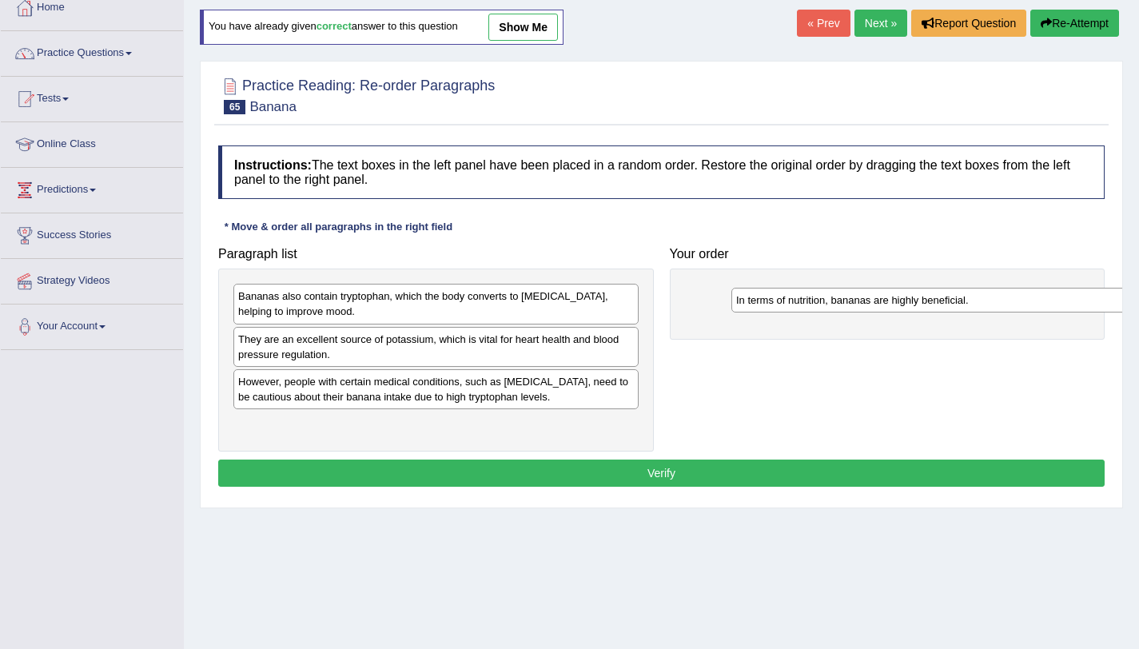
drag, startPoint x: 319, startPoint y: 429, endPoint x: 804, endPoint y: 302, distance: 501.4
click at [805, 302] on div "In terms of nutrition, bananas are highly beneficial." at bounding box center [933, 300] width 405 height 25
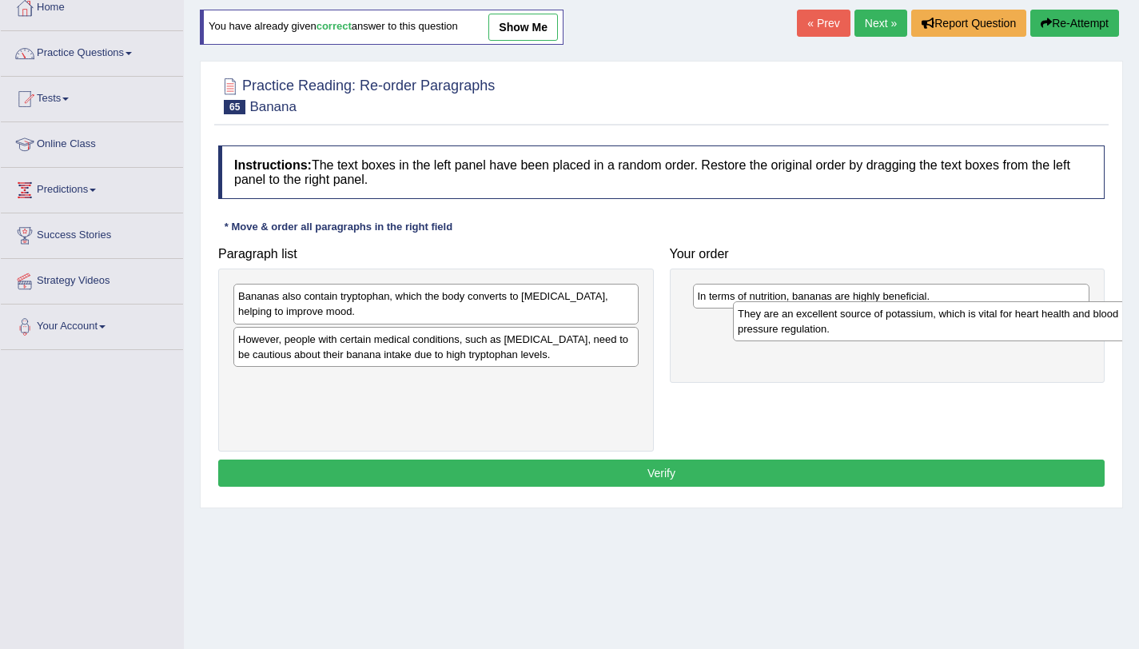
drag, startPoint x: 350, startPoint y: 353, endPoint x: 849, endPoint y: 328, distance: 500.1
click at [849, 328] on div "They are an excellent source of potassium, which is vital for heart health and …" at bounding box center [935, 321] width 405 height 40
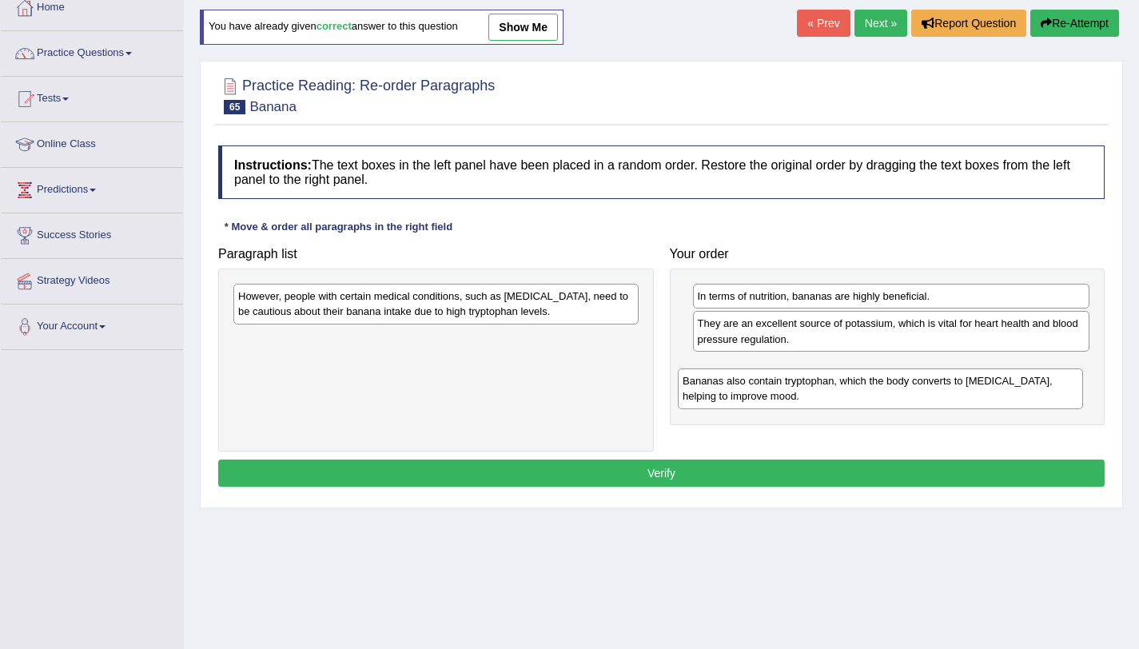
drag, startPoint x: 575, startPoint y: 298, endPoint x: 1043, endPoint y: 393, distance: 477.0
click at [1043, 393] on div "Bananas also contain tryptophan, which the body converts to serotonin, helping …" at bounding box center [880, 388] width 405 height 40
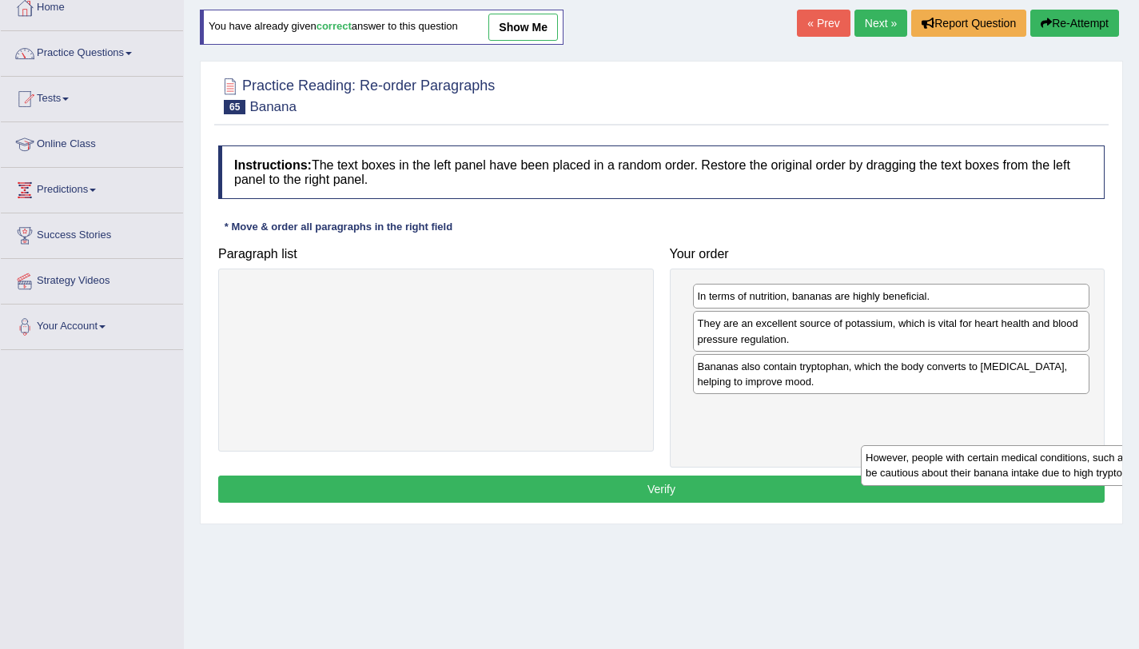
drag, startPoint x: 490, startPoint y: 316, endPoint x: 1118, endPoint y: 477, distance: 648.5
click at [1118, 477] on div "However, people with certain medical conditions, such as kidney disease, need t…" at bounding box center [1063, 465] width 405 height 40
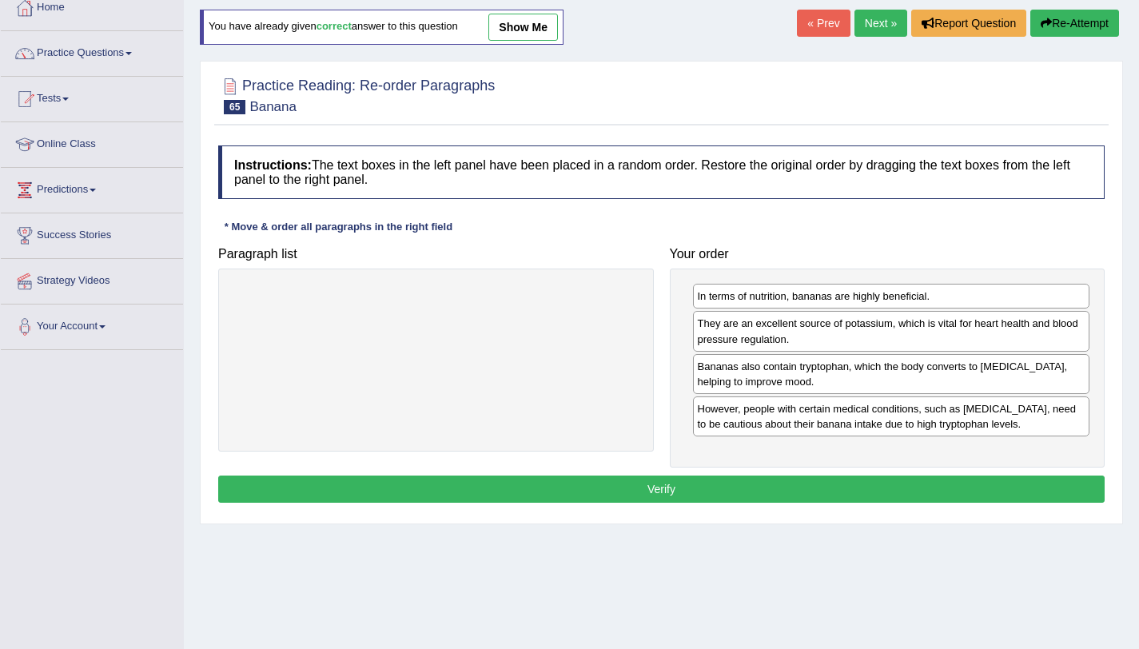
click at [962, 486] on button "Verify" at bounding box center [661, 488] width 886 height 27
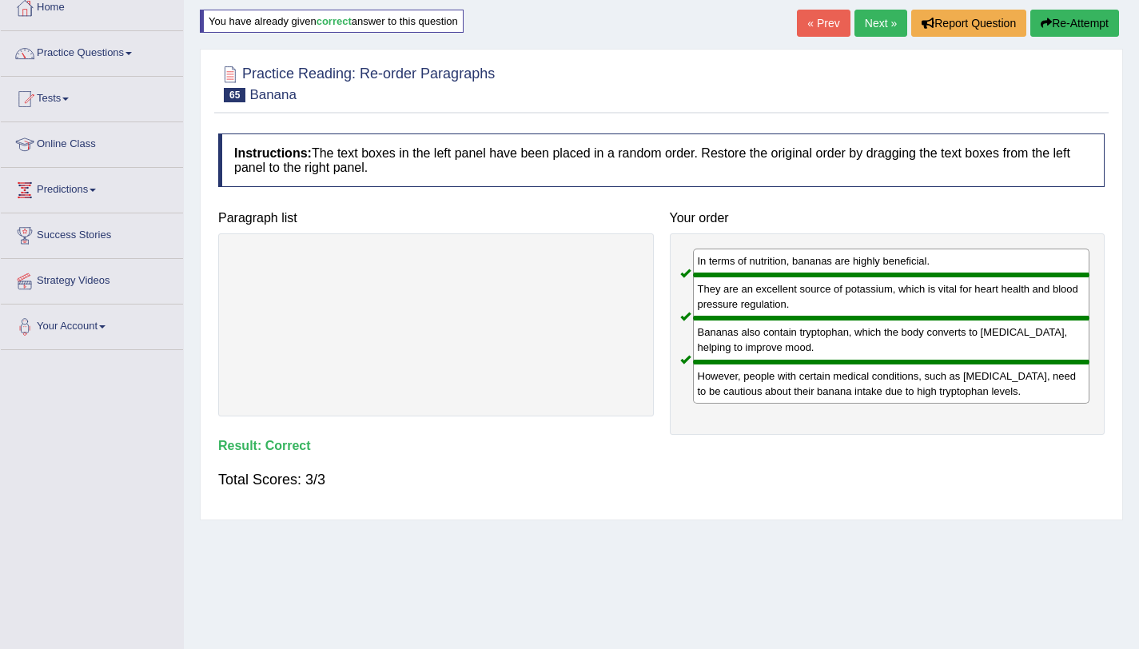
click at [861, 15] on link "Next »" at bounding box center [880, 23] width 53 height 27
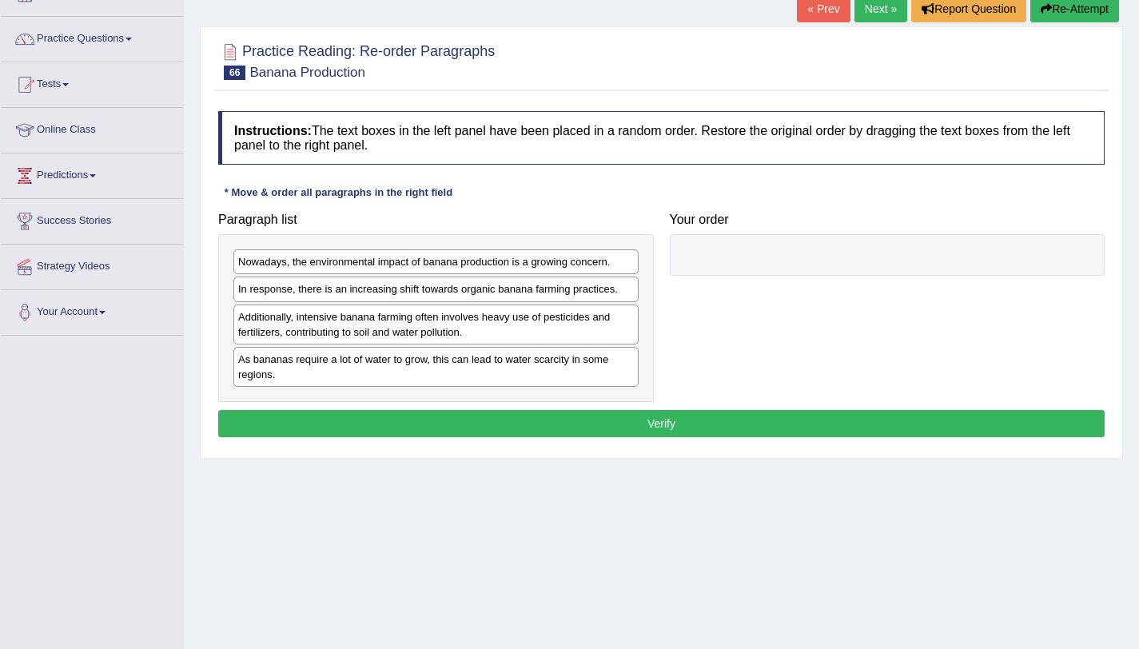
scroll to position [190, 0]
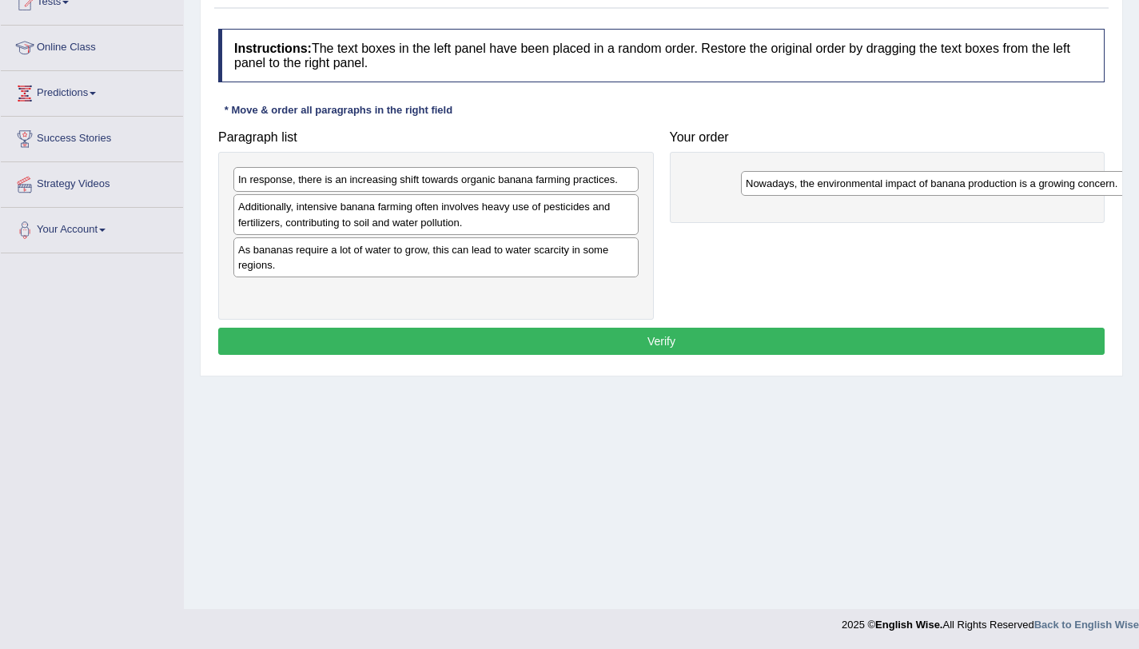
drag, startPoint x: 382, startPoint y: 186, endPoint x: 873, endPoint y: 185, distance: 491.4
click at [889, 189] on div "Nowadays, the environmental impact of banana production is a growing concern." at bounding box center [943, 183] width 405 height 25
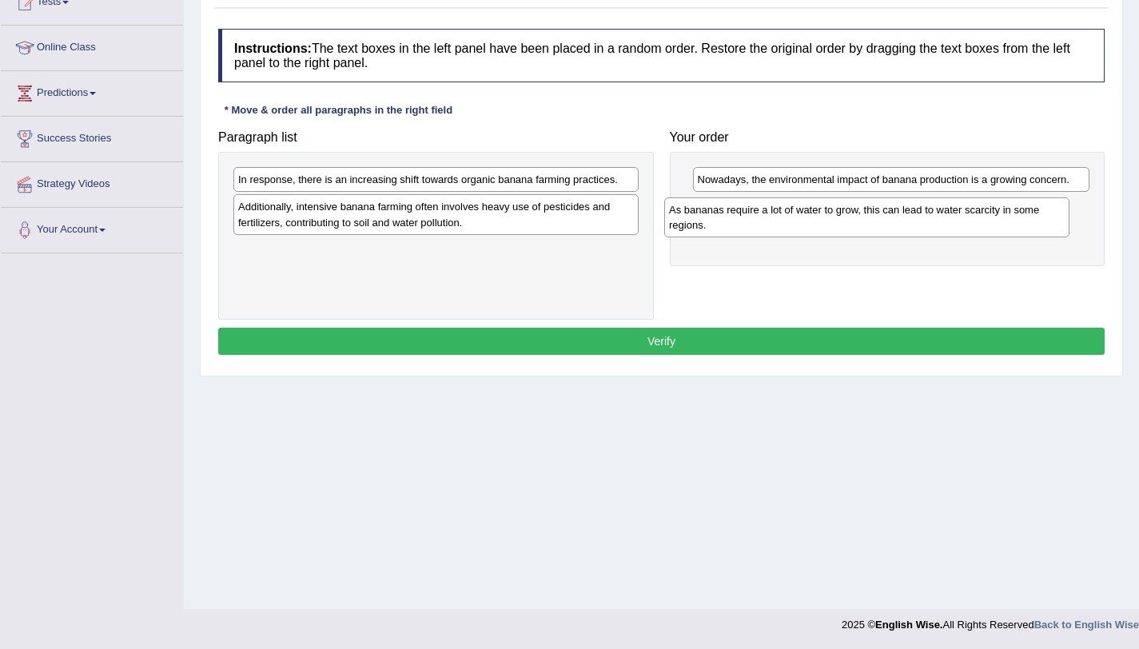
drag, startPoint x: 472, startPoint y: 252, endPoint x: 903, endPoint y: 212, distance: 432.6
click at [903, 212] on div "As bananas require a lot of water to grow, this can lead to water scarcity in s…" at bounding box center [866, 217] width 405 height 40
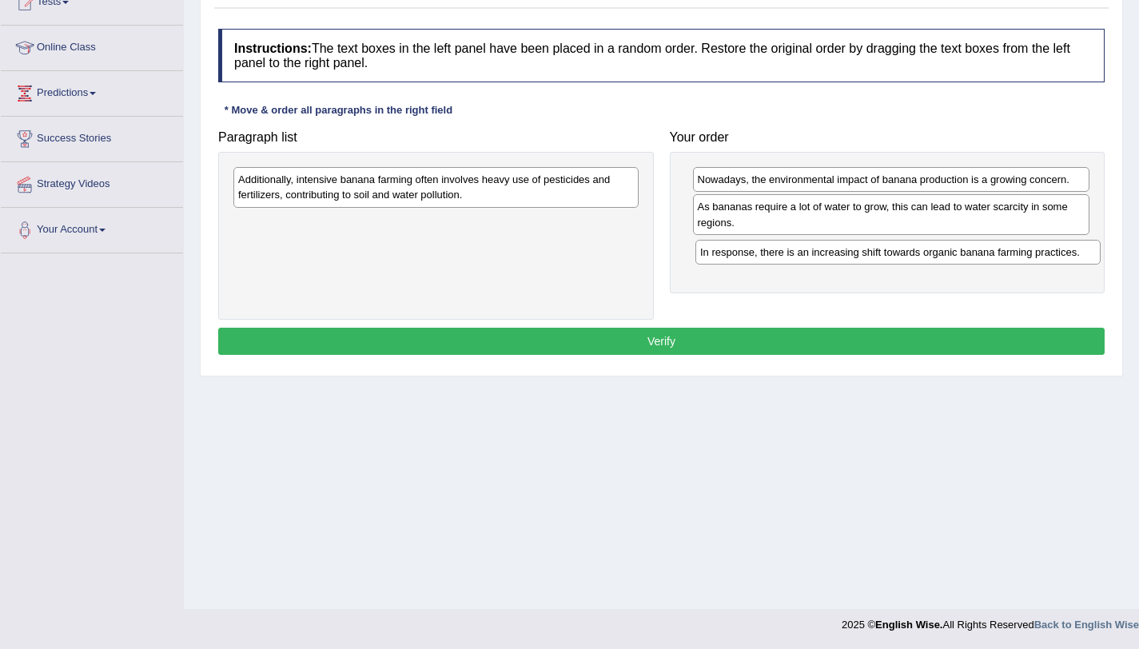
drag, startPoint x: 473, startPoint y: 185, endPoint x: 935, endPoint y: 257, distance: 467.6
click at [935, 257] on div "In response, there is an increasing shift towards organic banana farming practi…" at bounding box center [897, 252] width 405 height 25
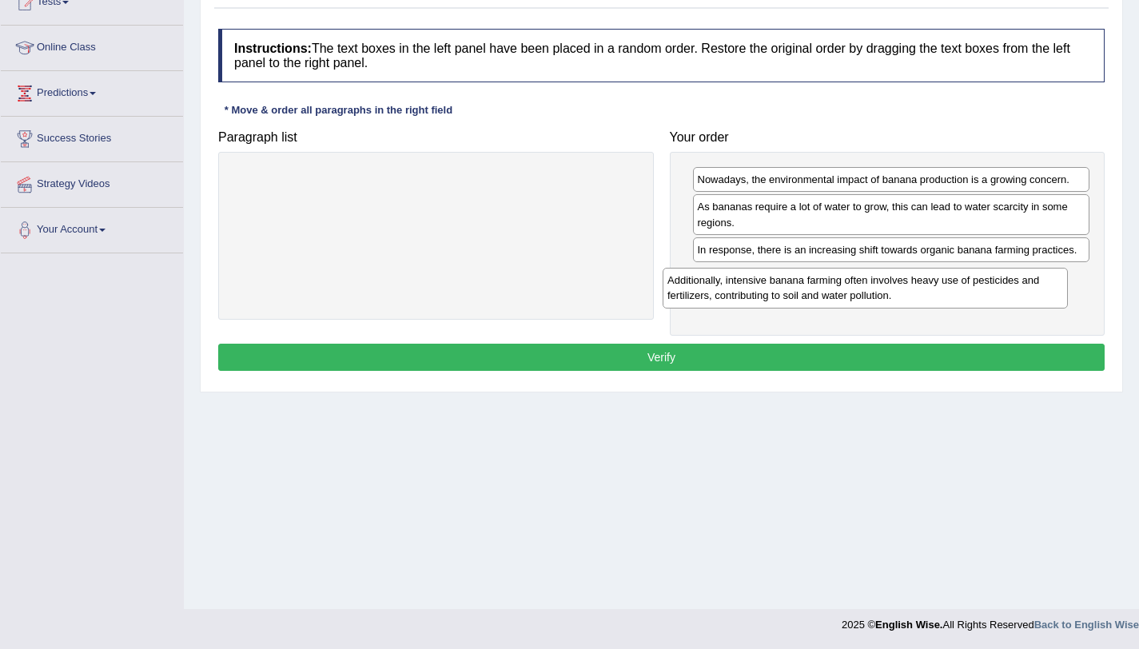
drag, startPoint x: 496, startPoint y: 205, endPoint x: 937, endPoint y: 305, distance: 451.5
click at [937, 305] on div "Additionally, intensive banana farming often involves heavy use of pesticides a…" at bounding box center [864, 288] width 405 height 40
click at [922, 356] on button "Verify" at bounding box center [661, 357] width 886 height 27
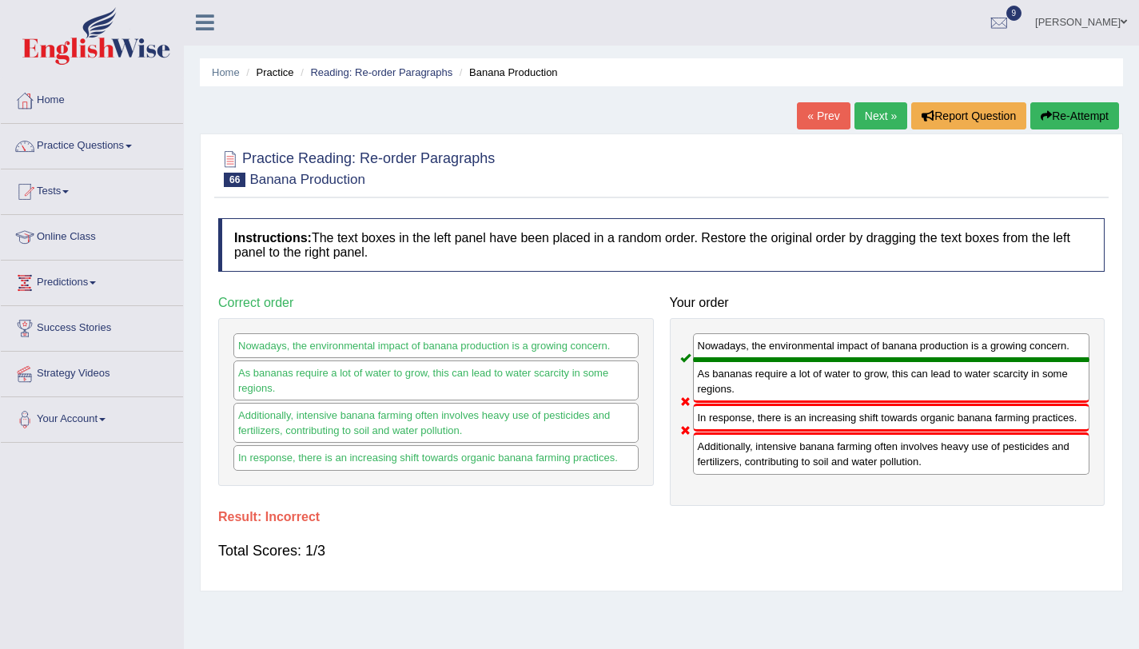
scroll to position [0, 0]
click at [1059, 120] on button "Re-Attempt" at bounding box center [1074, 116] width 89 height 27
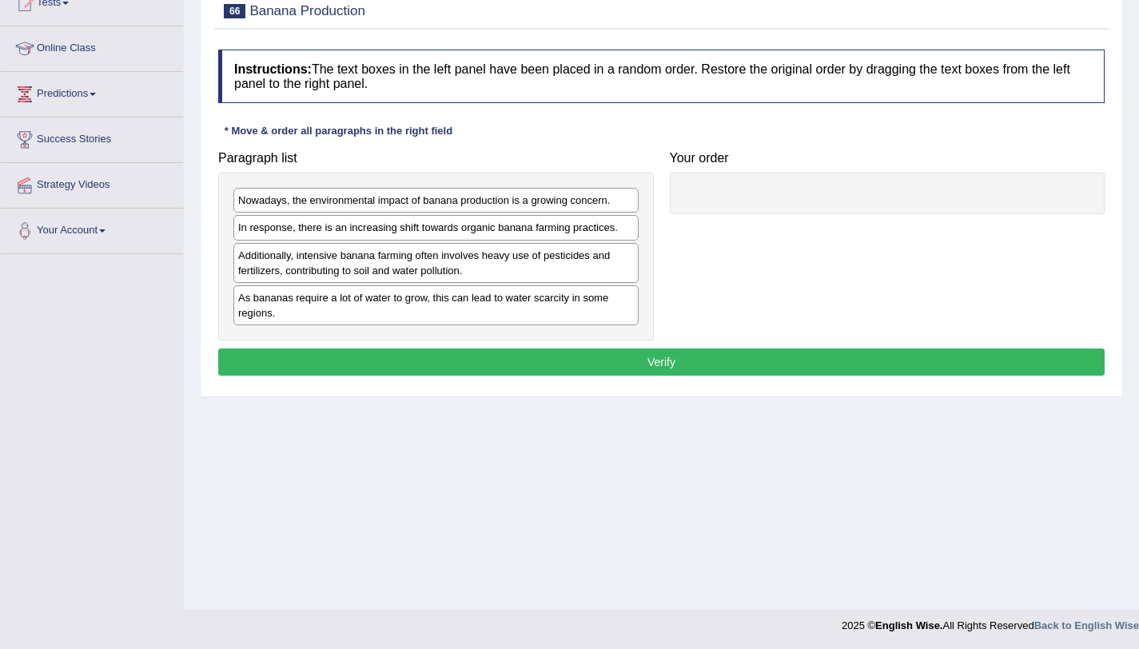
scroll to position [190, 0]
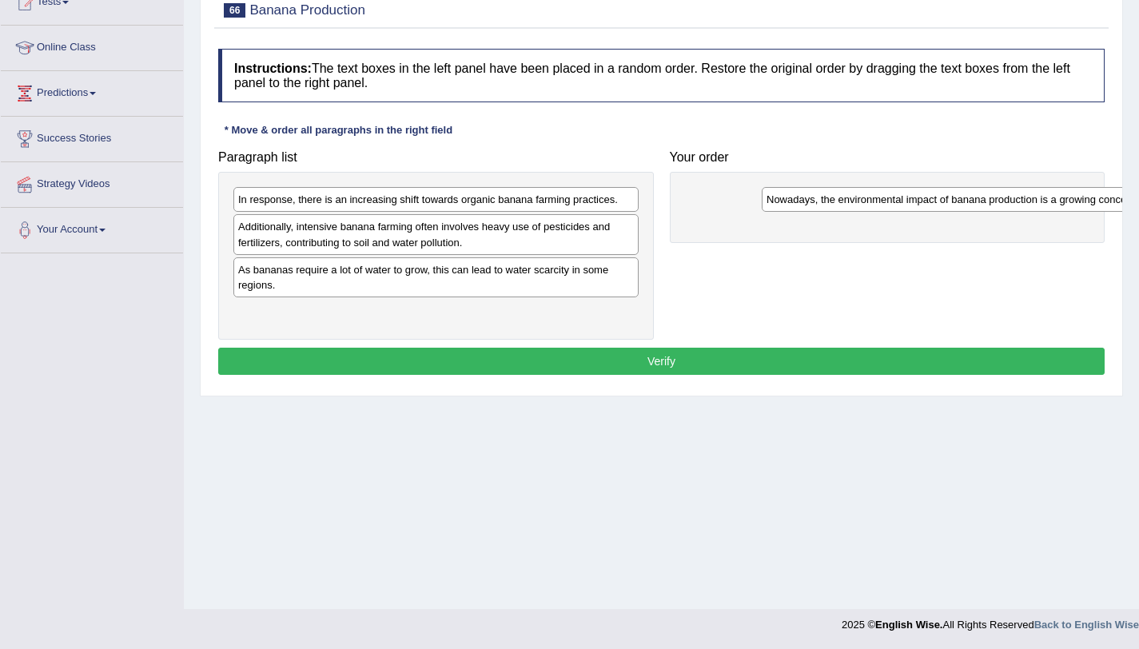
drag, startPoint x: 290, startPoint y: 201, endPoint x: 818, endPoint y: 201, distance: 528.2
click at [818, 201] on div "Nowadays, the environmental impact of banana production is a growing concern." at bounding box center [964, 199] width 405 height 25
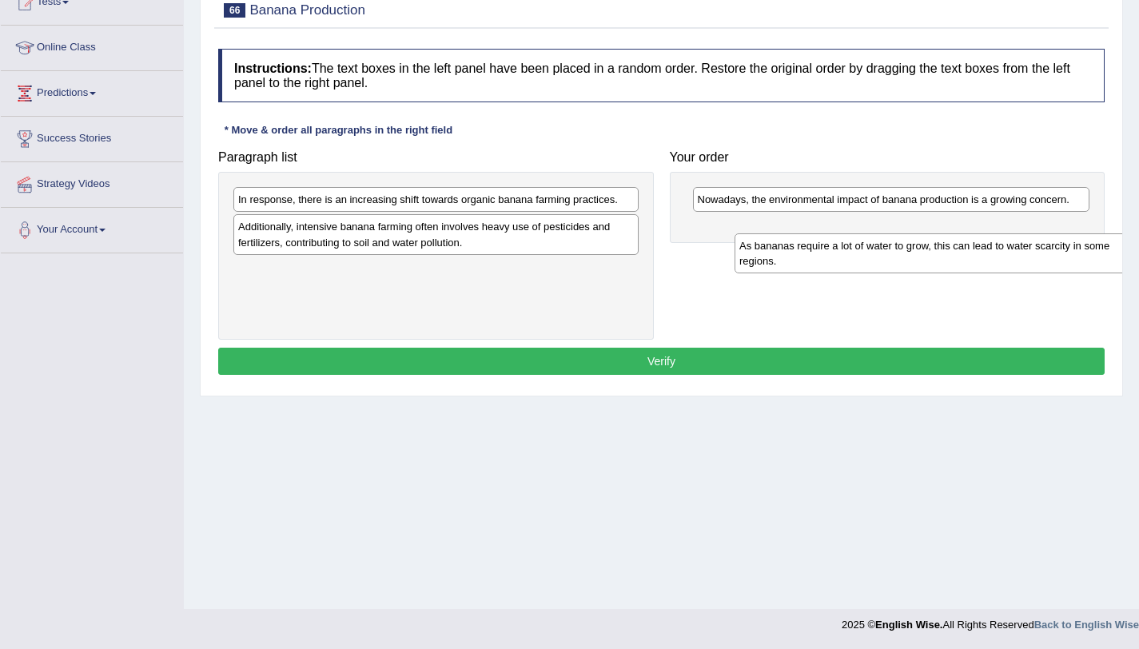
drag, startPoint x: 269, startPoint y: 289, endPoint x: 740, endPoint y: 242, distance: 473.0
click at [760, 257] on div "As bananas require a lot of water to grow, this can lead to water scarcity in s…" at bounding box center [936, 253] width 405 height 40
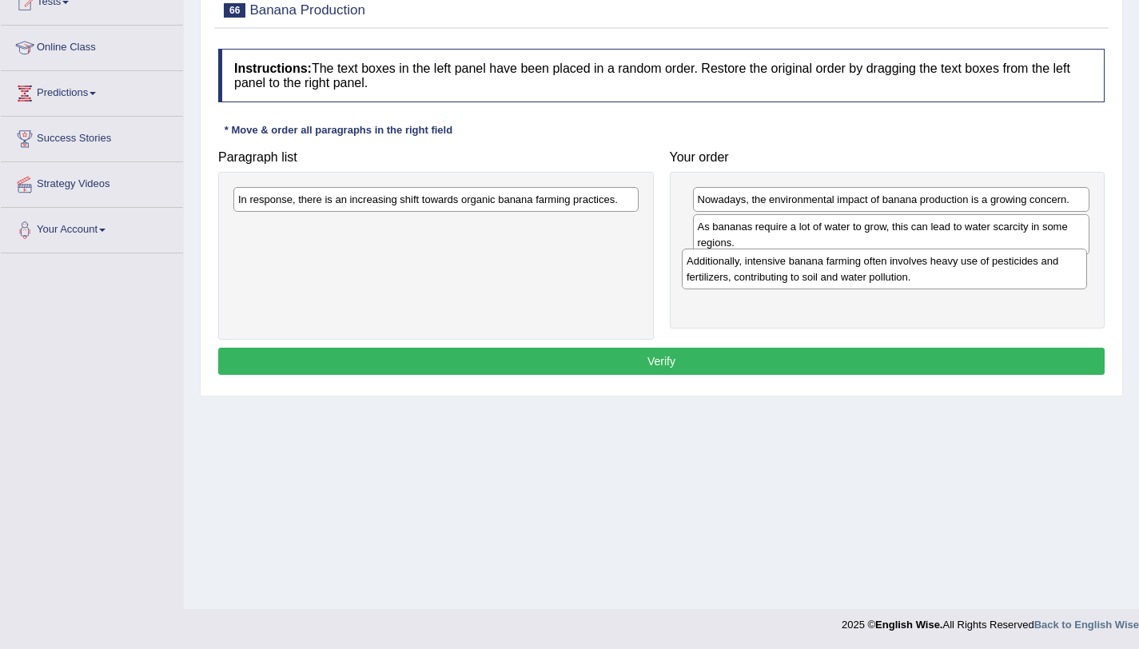
drag, startPoint x: 447, startPoint y: 243, endPoint x: 896, endPoint y: 276, distance: 450.3
click at [896, 277] on div "Additionally, intensive banana farming often involves heavy use of pesticides a…" at bounding box center [884, 269] width 405 height 40
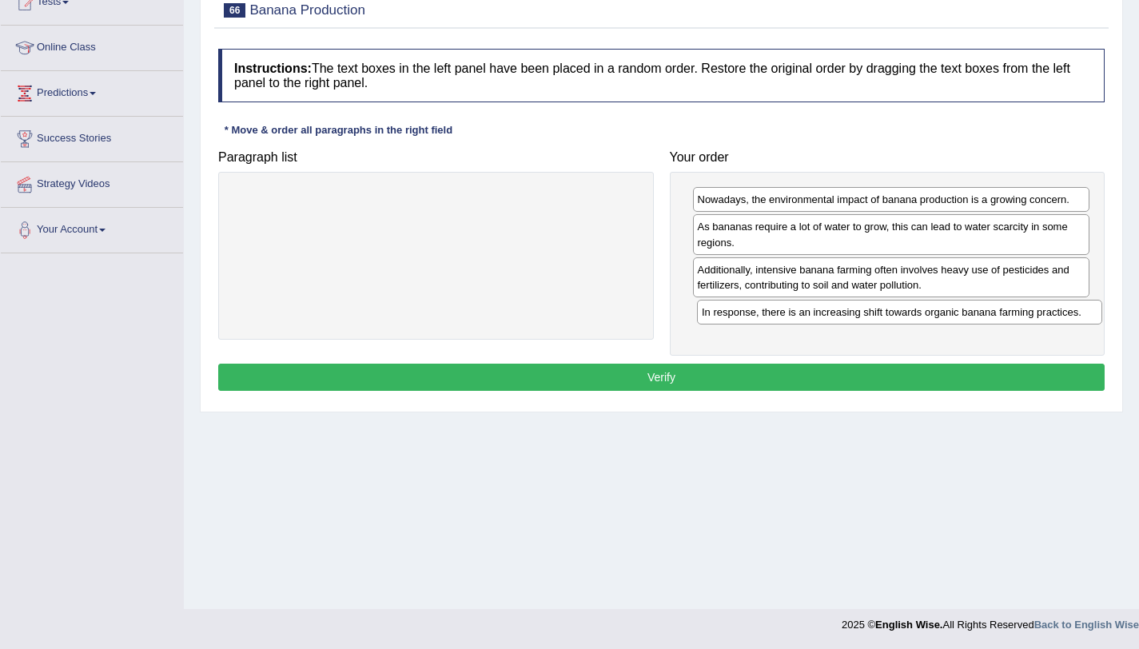
drag, startPoint x: 506, startPoint y: 201, endPoint x: 969, endPoint y: 313, distance: 477.0
click at [969, 313] on div "In response, there is an increasing shift towards organic banana farming practi…" at bounding box center [899, 312] width 405 height 25
click at [801, 382] on button "Verify" at bounding box center [661, 377] width 886 height 27
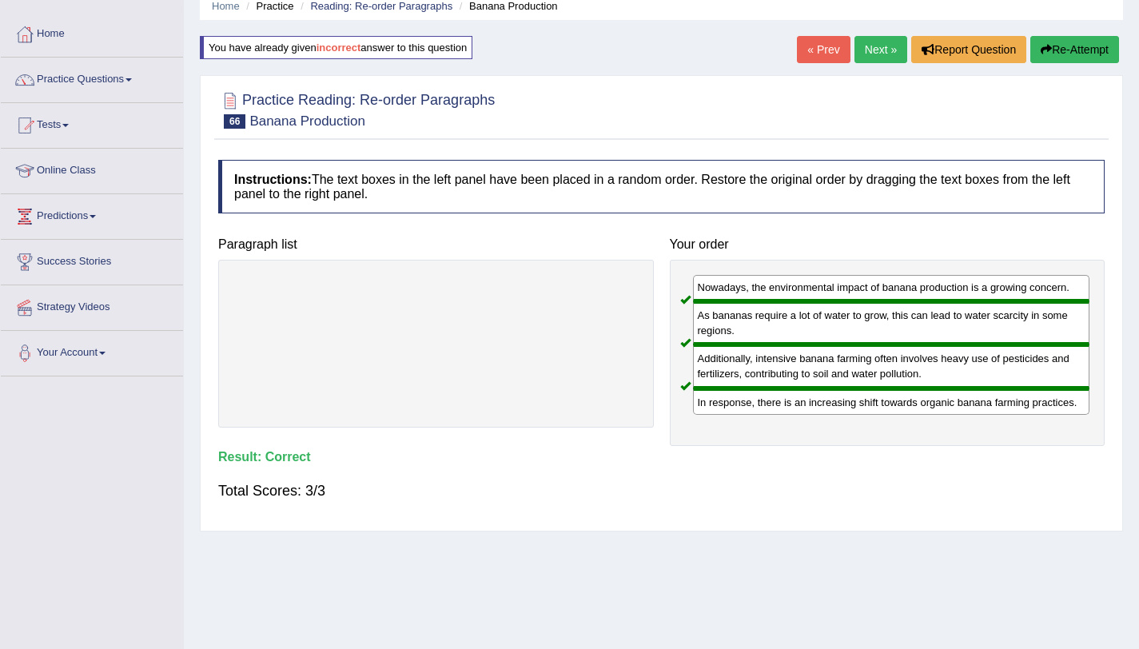
scroll to position [0, 0]
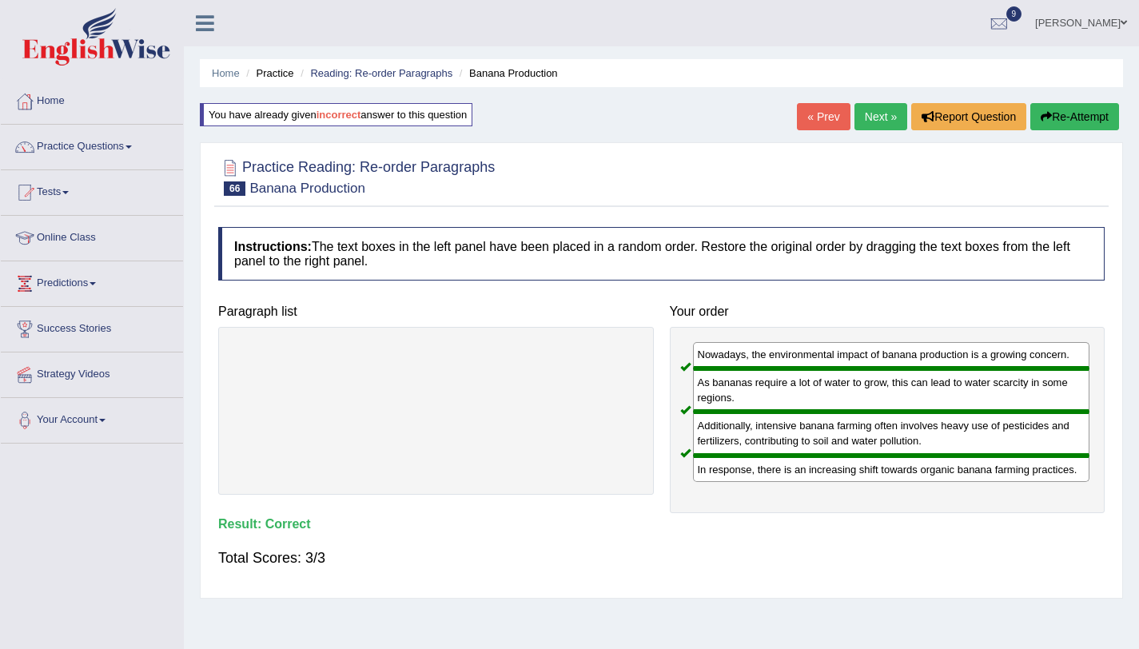
click at [854, 113] on link "Next »" at bounding box center [880, 116] width 53 height 27
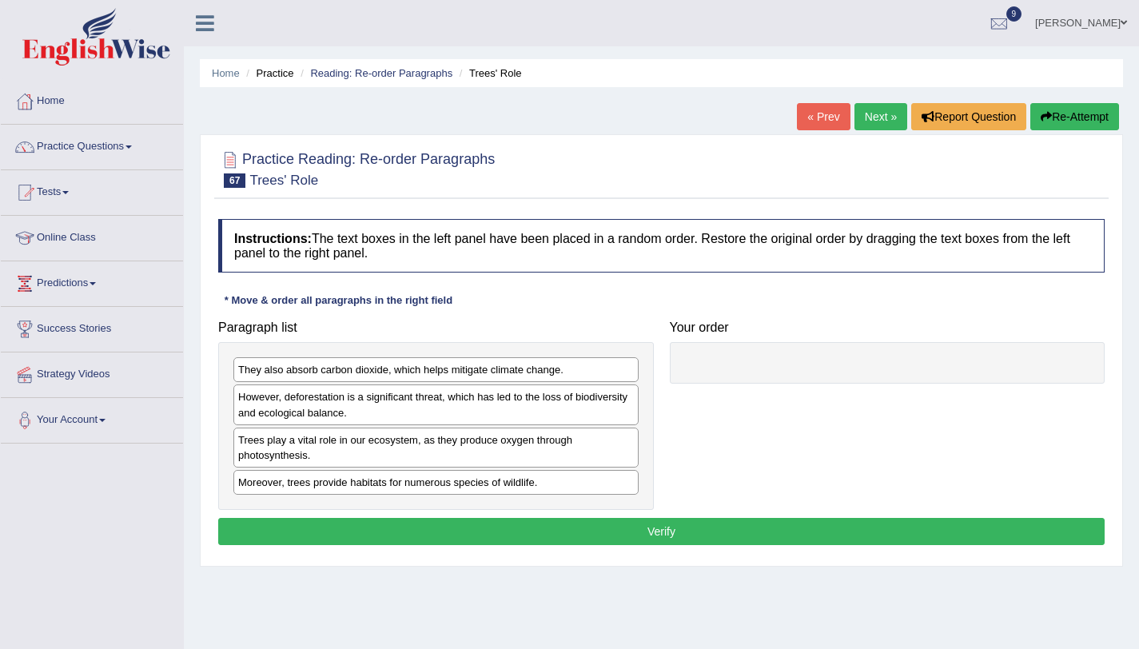
scroll to position [141, 0]
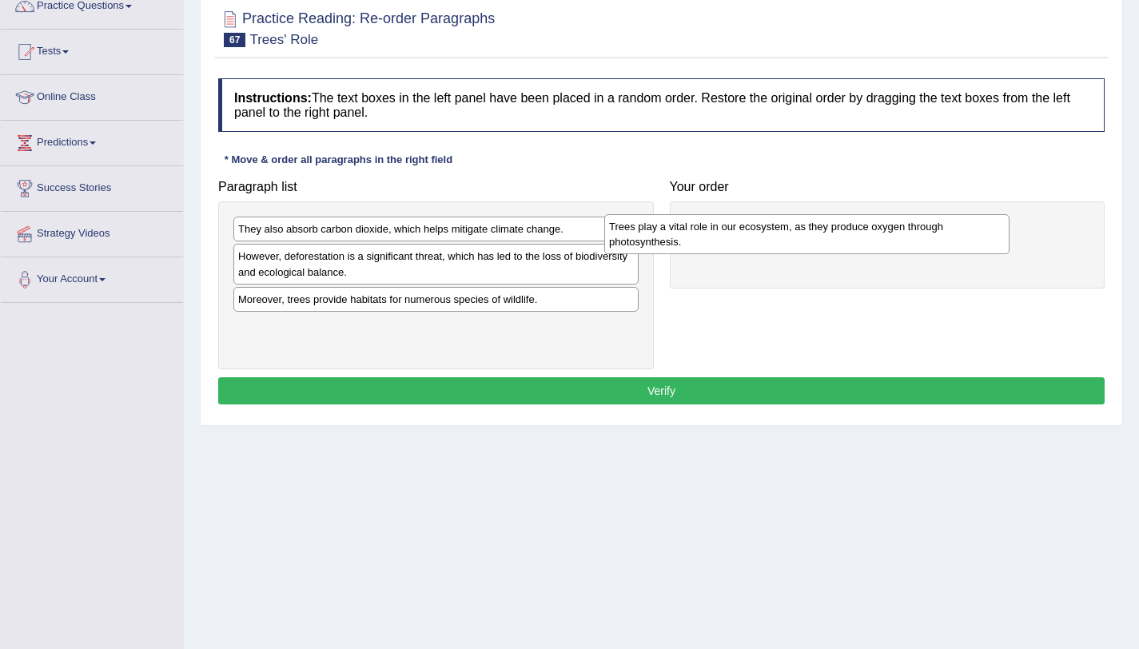
drag, startPoint x: 414, startPoint y: 316, endPoint x: 785, endPoint y: 243, distance: 377.8
click at [785, 243] on div "Trees play a vital role in our ecosystem, as they produce oxygen through photos…" at bounding box center [806, 234] width 405 height 40
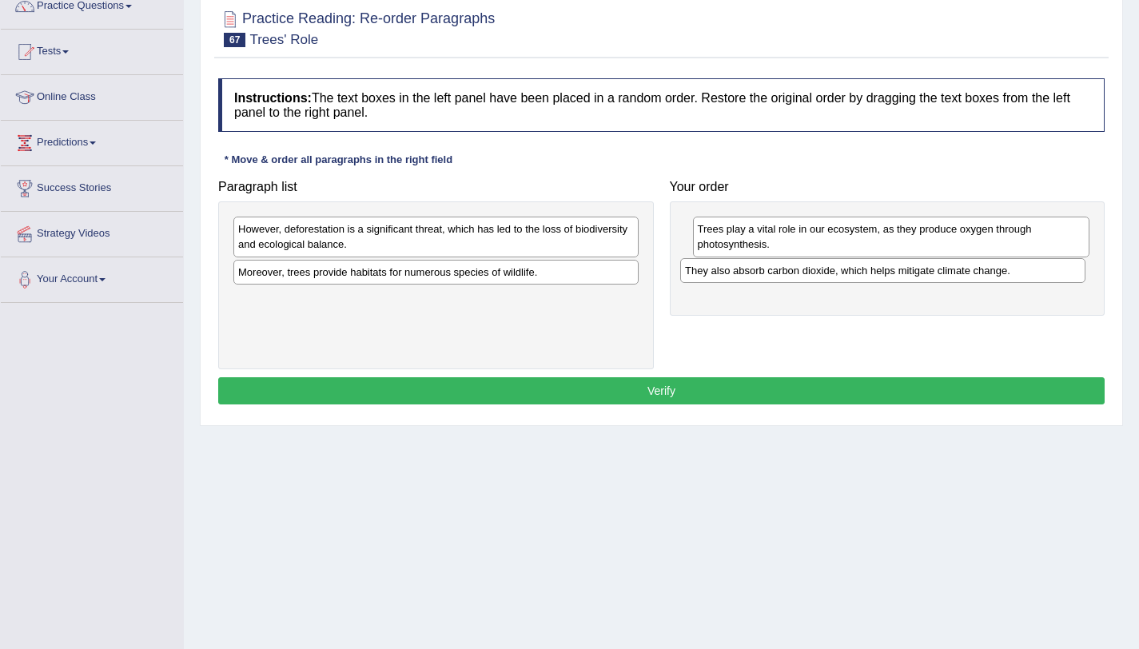
drag, startPoint x: 476, startPoint y: 231, endPoint x: 921, endPoint y: 272, distance: 446.2
click at [921, 272] on div "They also absorb carbon dioxide, which helps mitigate climate change." at bounding box center [882, 270] width 405 height 25
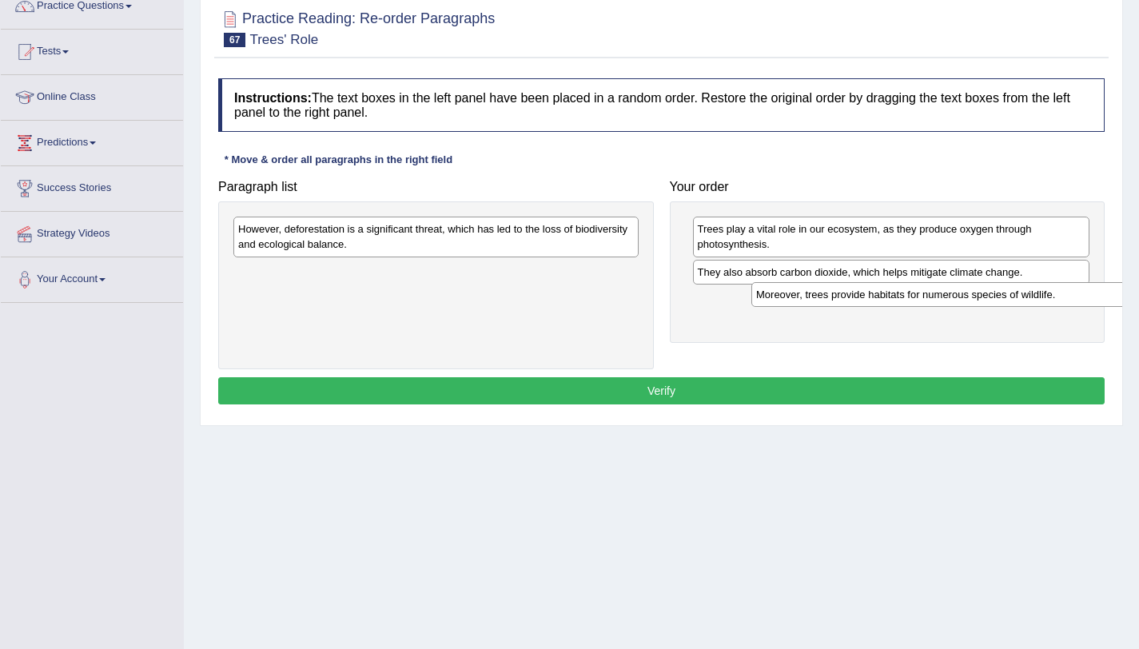
drag, startPoint x: 390, startPoint y: 276, endPoint x: 908, endPoint y: 300, distance: 518.3
click at [908, 300] on div "Moreover, trees provide habitats for numerous species of wildlife." at bounding box center [953, 294] width 405 height 25
drag, startPoint x: 509, startPoint y: 211, endPoint x: 841, endPoint y: 312, distance: 347.3
click at [889, 341] on div "Paragraph list However, deforestation is a significant threat, which has led to…" at bounding box center [661, 270] width 902 height 197
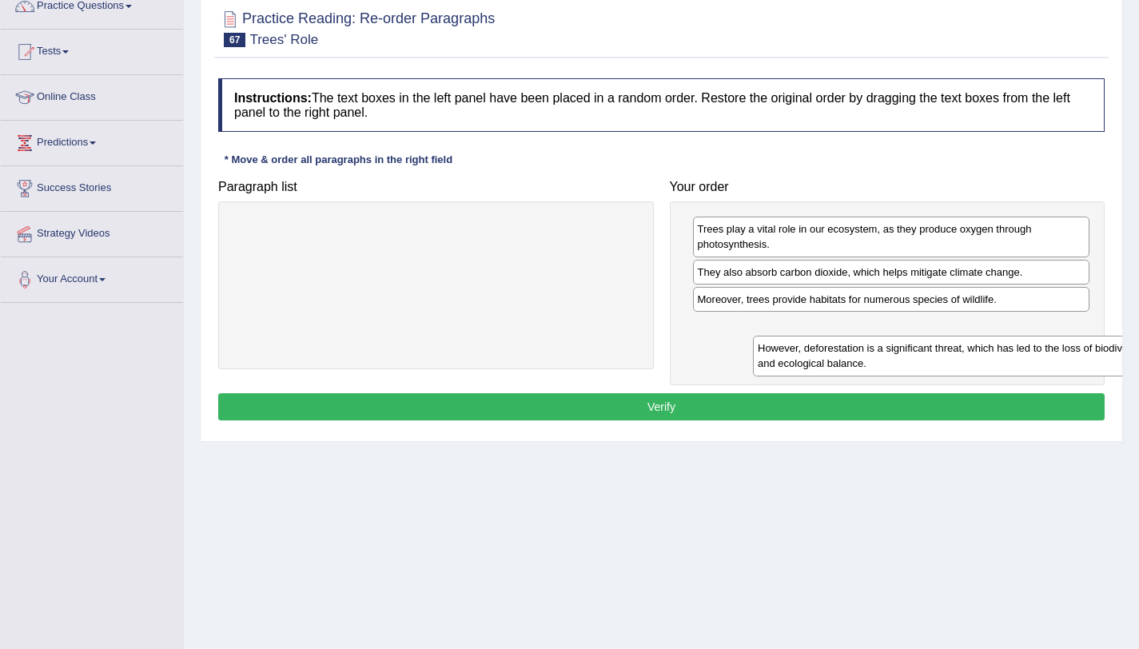
drag, startPoint x: 473, startPoint y: 238, endPoint x: 1002, endPoint y: 355, distance: 541.7
click at [1002, 355] on div "However, deforestation is a significant threat, which has led to the loss of bi…" at bounding box center [955, 356] width 405 height 40
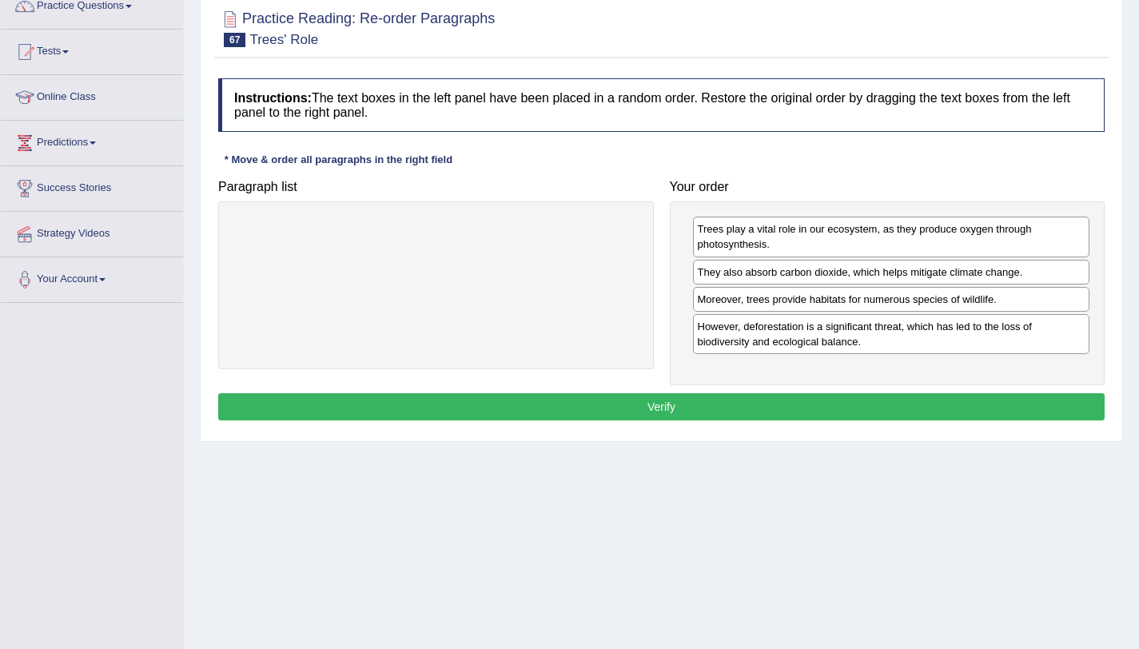
click at [938, 416] on button "Verify" at bounding box center [661, 406] width 886 height 27
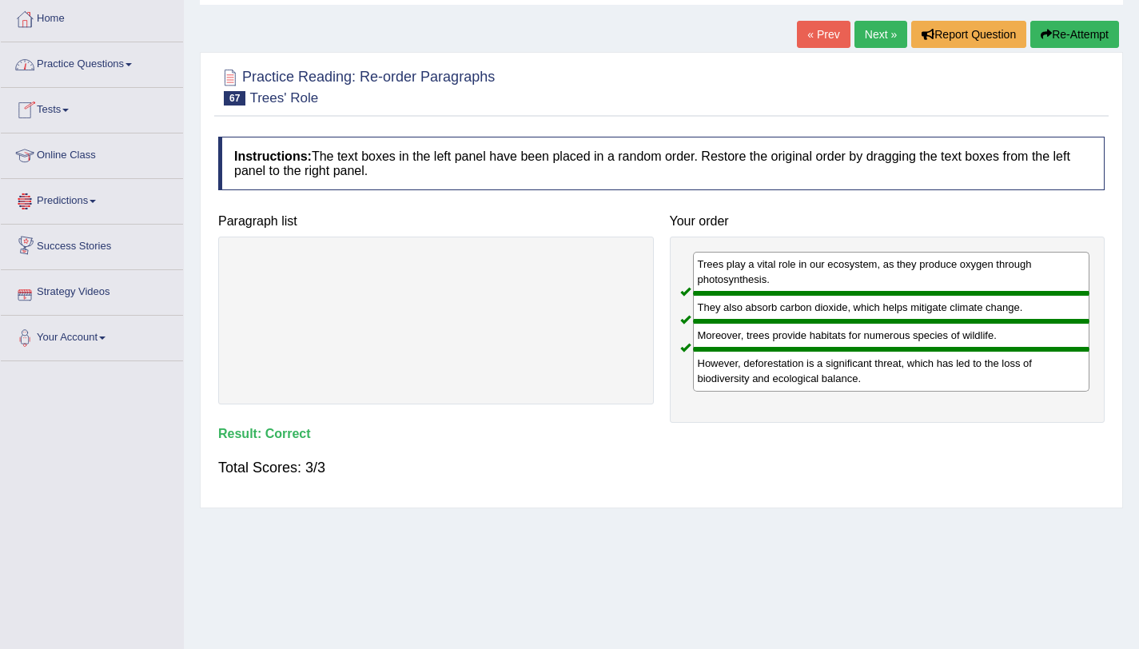
scroll to position [0, 0]
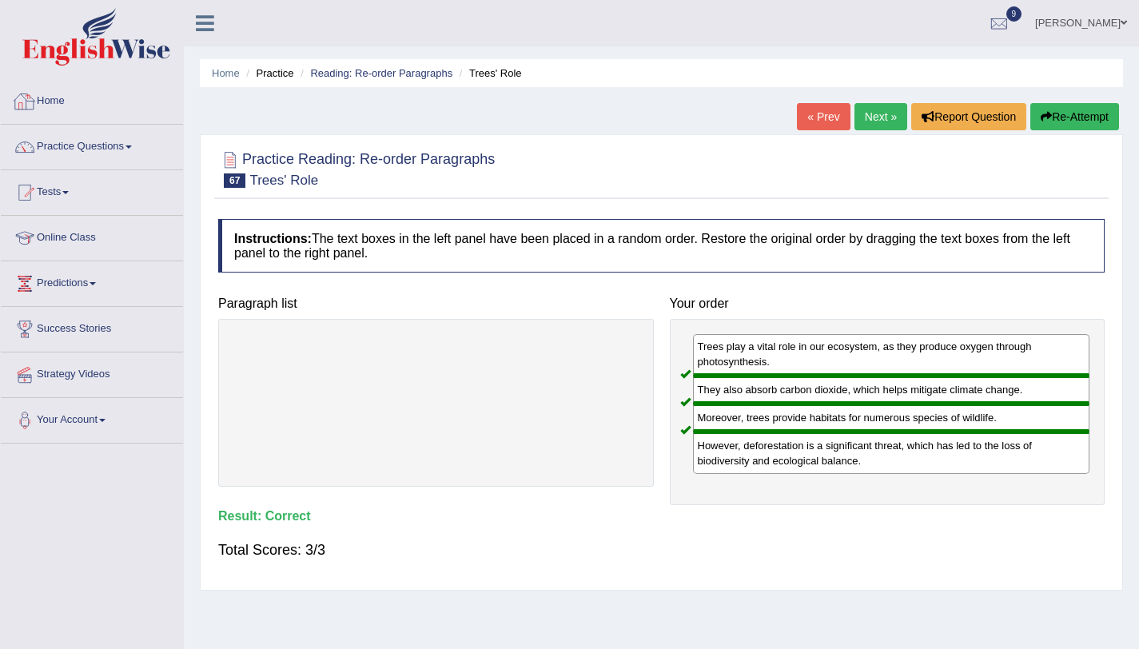
click at [114, 149] on link "Practice Questions" at bounding box center [92, 145] width 182 height 40
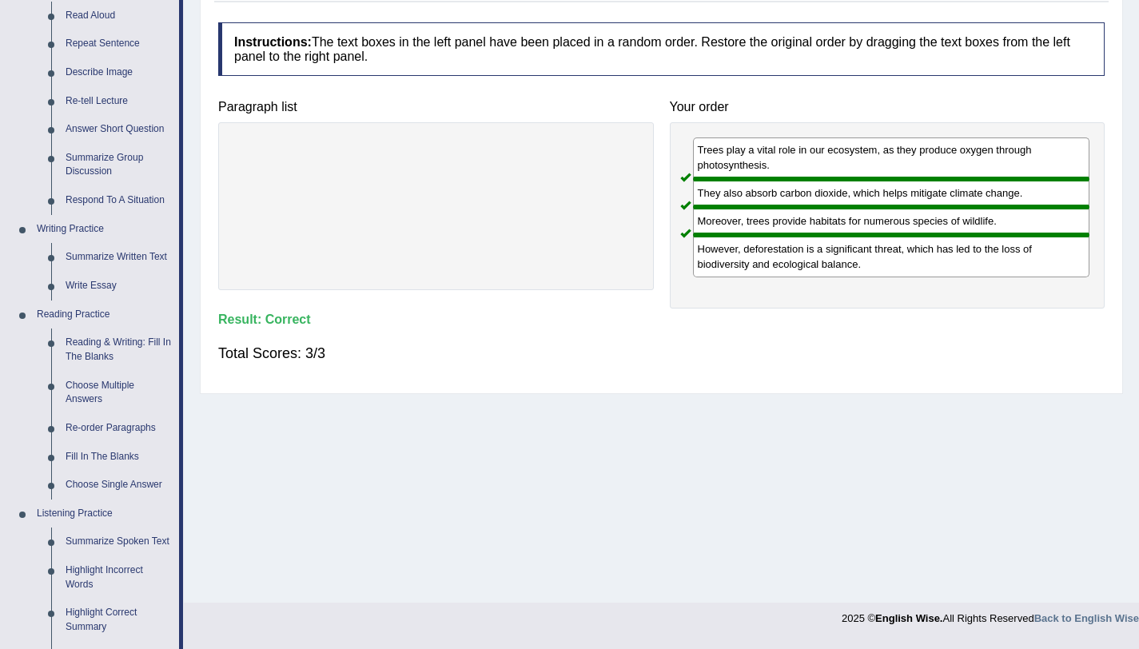
scroll to position [315, 0]
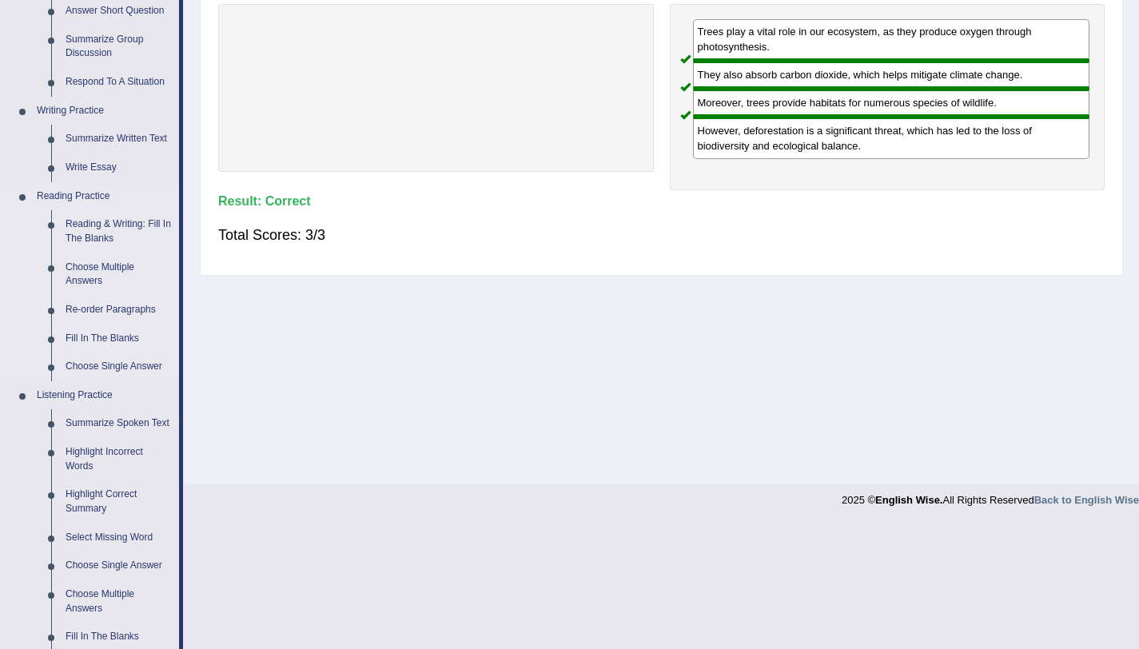
click at [112, 334] on link "Fill In The Blanks" at bounding box center [118, 338] width 121 height 29
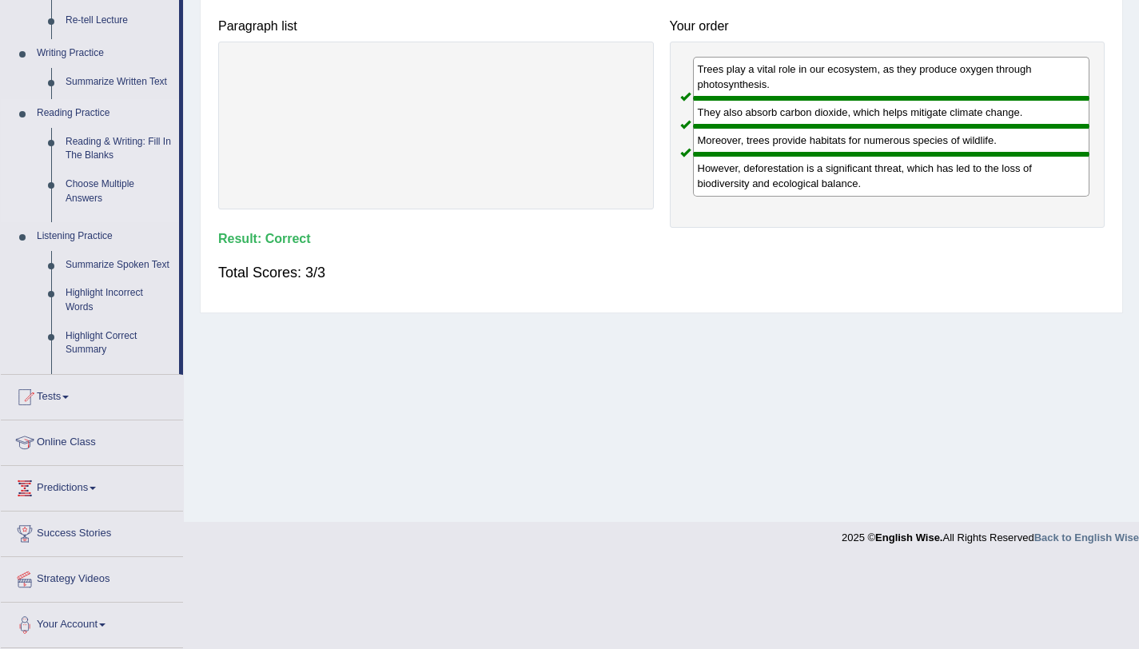
scroll to position [190, 0]
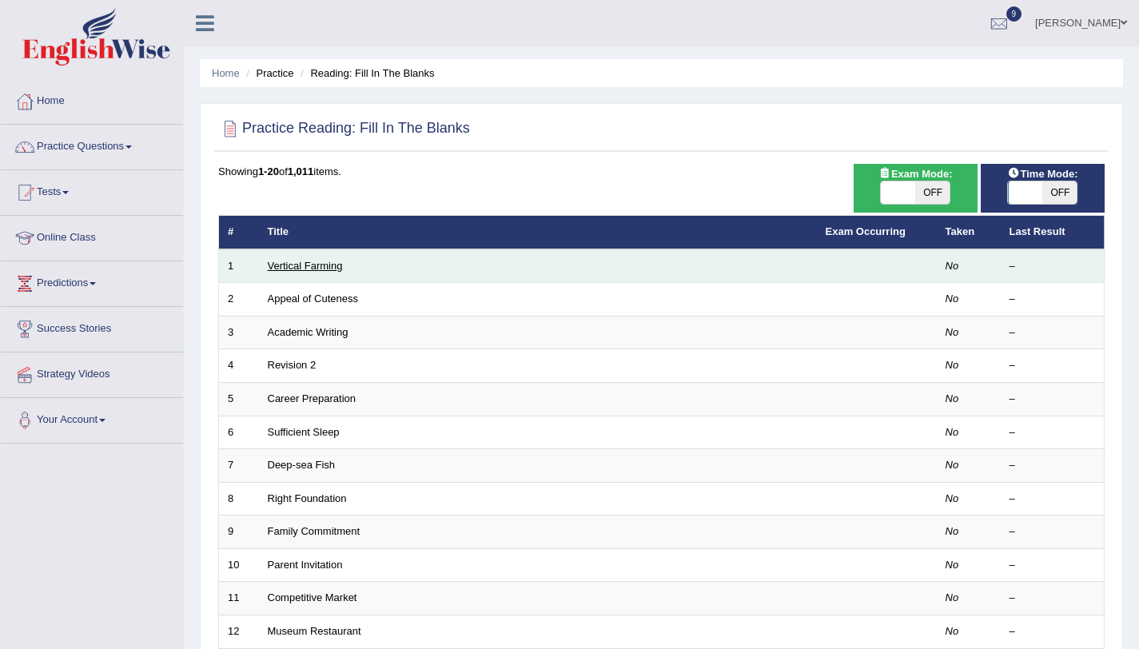
click at [301, 261] on link "Vertical Farming" at bounding box center [305, 266] width 75 height 12
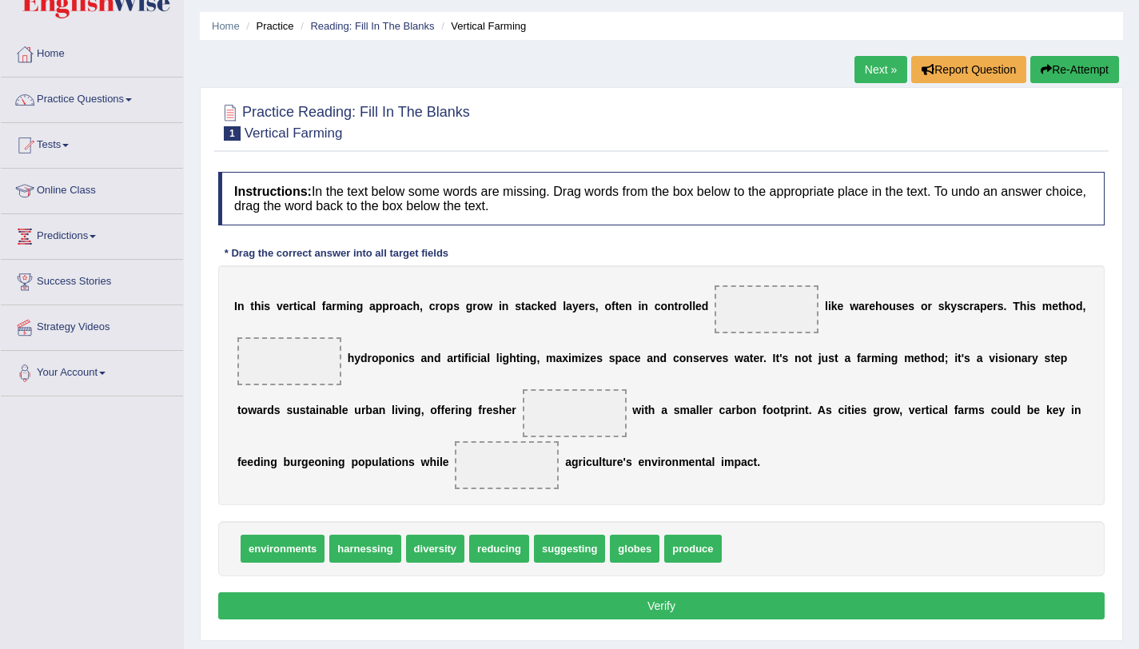
scroll to position [190, 0]
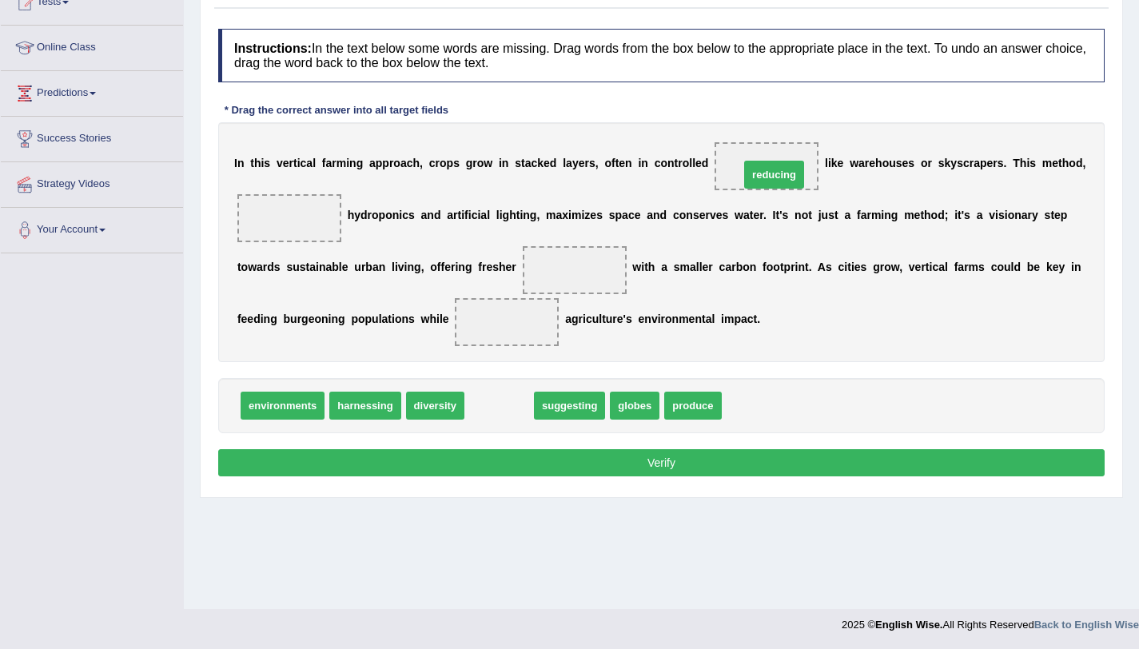
drag, startPoint x: 499, startPoint y: 414, endPoint x: 774, endPoint y: 183, distance: 359.0
click at [763, 160] on span "reducing" at bounding box center [766, 166] width 47 height 13
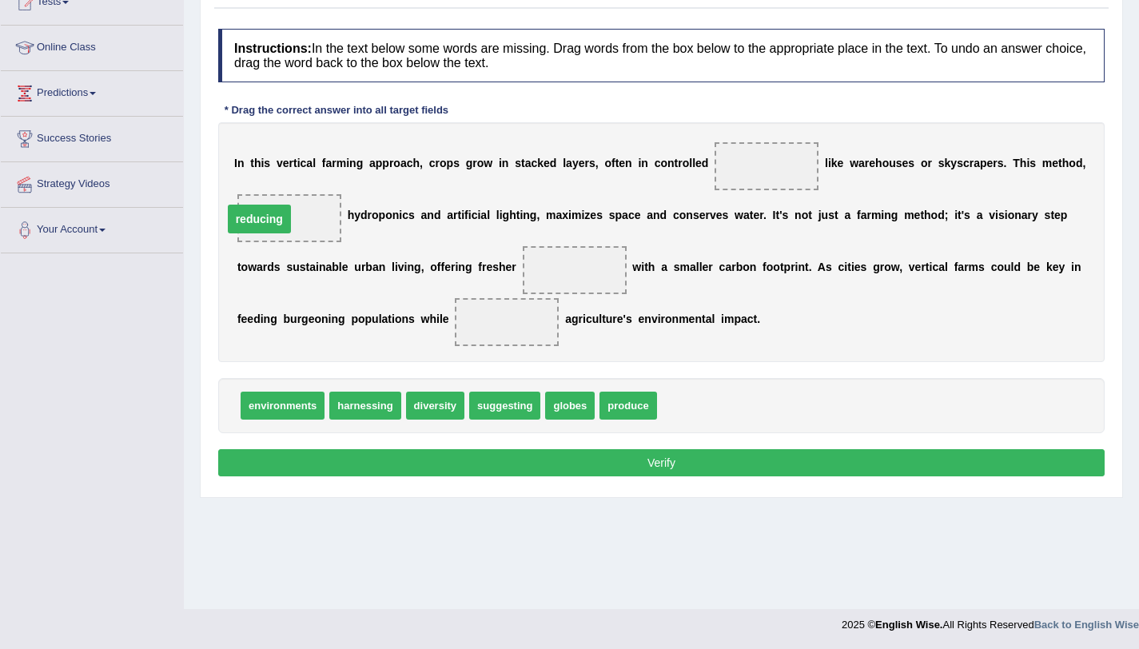
drag, startPoint x: 760, startPoint y: 165, endPoint x: 253, endPoint y: 218, distance: 510.2
drag, startPoint x: 387, startPoint y: 410, endPoint x: 787, endPoint y: 178, distance: 462.6
click at [301, 417] on span "environments" at bounding box center [283, 406] width 84 height 28
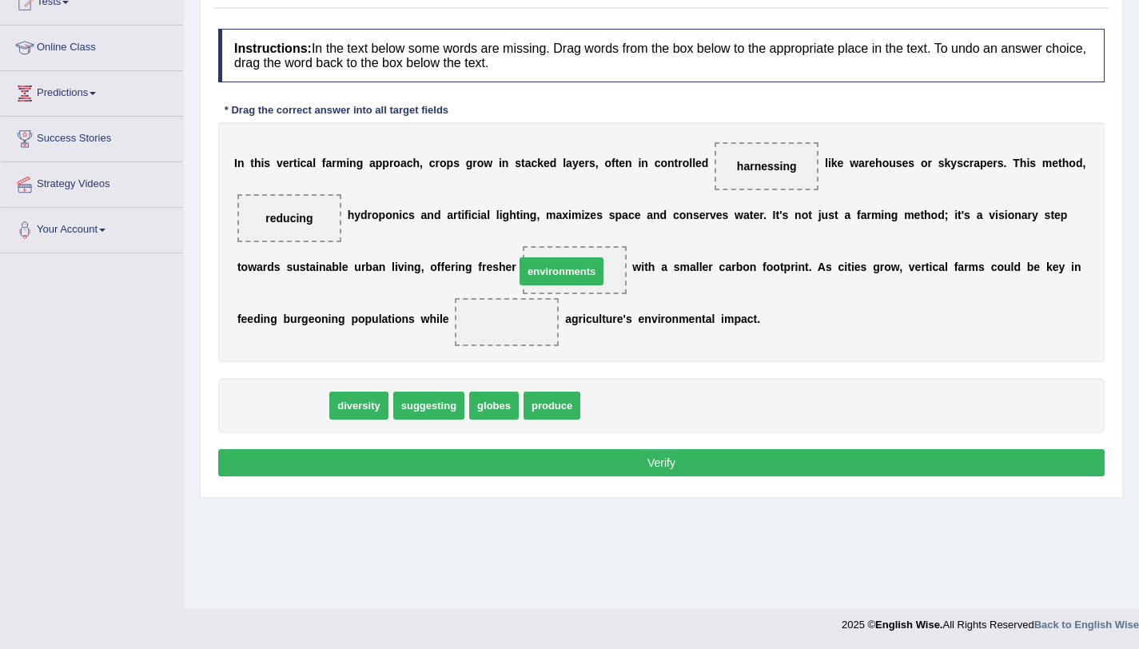
drag, startPoint x: 291, startPoint y: 413, endPoint x: 570, endPoint y: 279, distance: 309.5
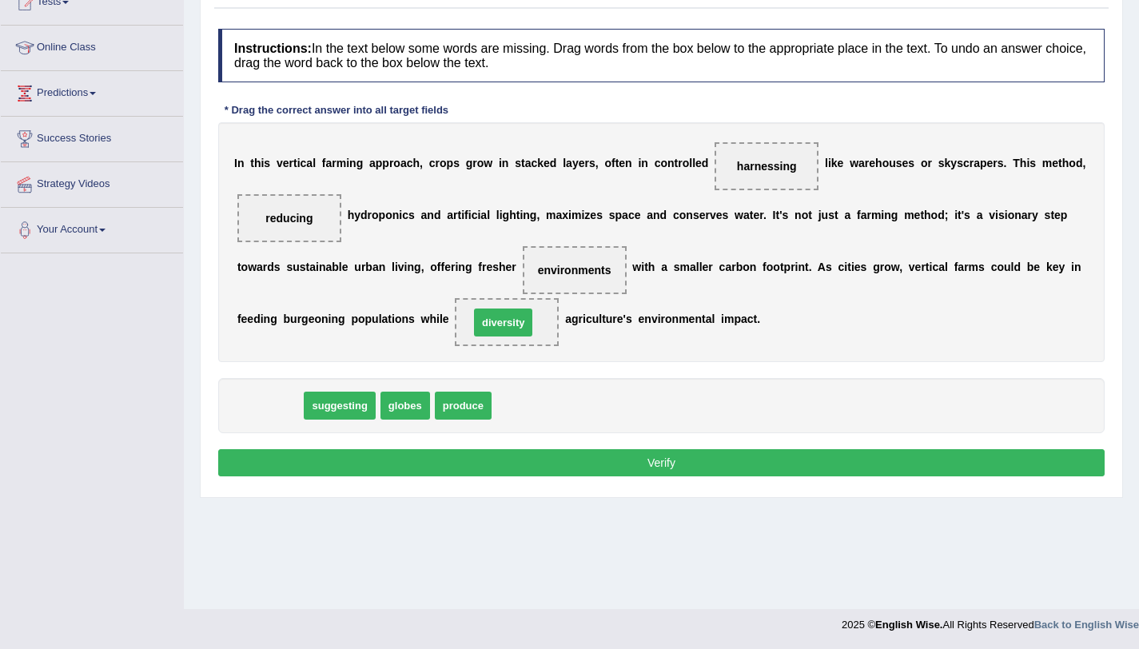
drag, startPoint x: 272, startPoint y: 409, endPoint x: 520, endPoint y: 321, distance: 263.6
click at [538, 463] on button "Verify" at bounding box center [661, 462] width 886 height 27
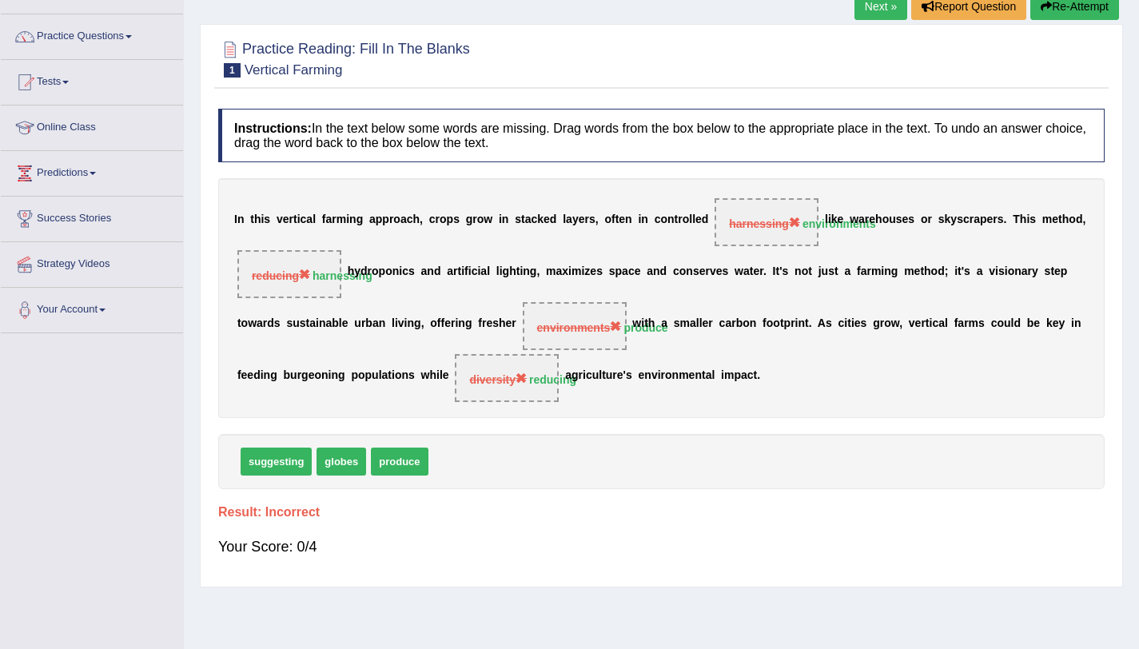
scroll to position [62, 0]
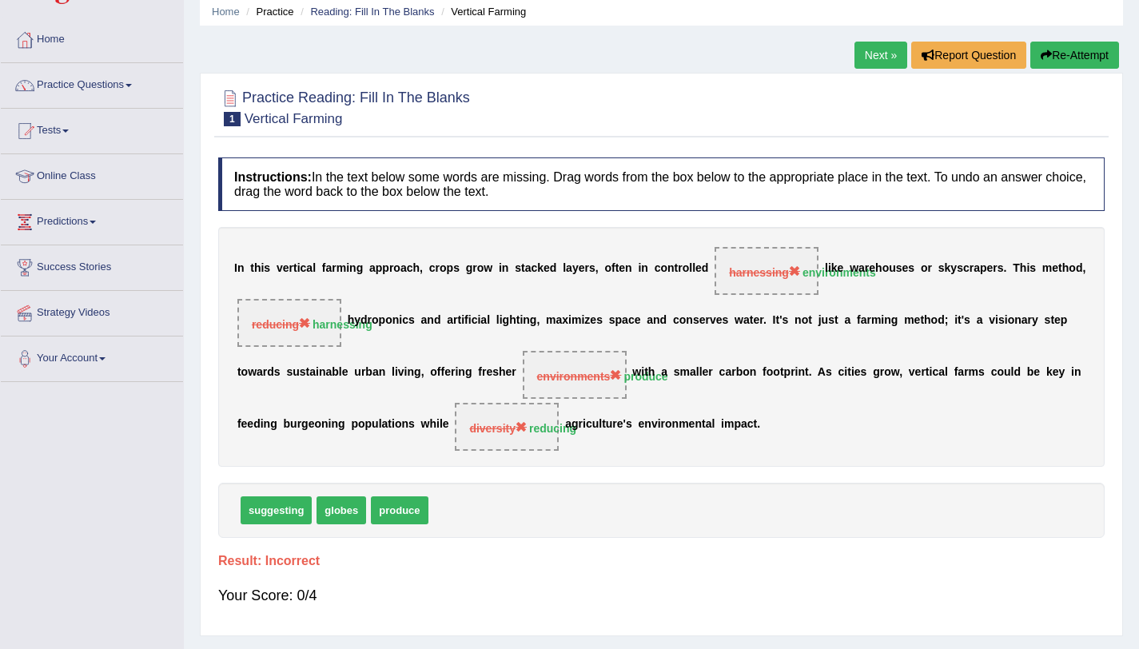
click at [1076, 64] on button "Re-Attempt" at bounding box center [1074, 55] width 89 height 27
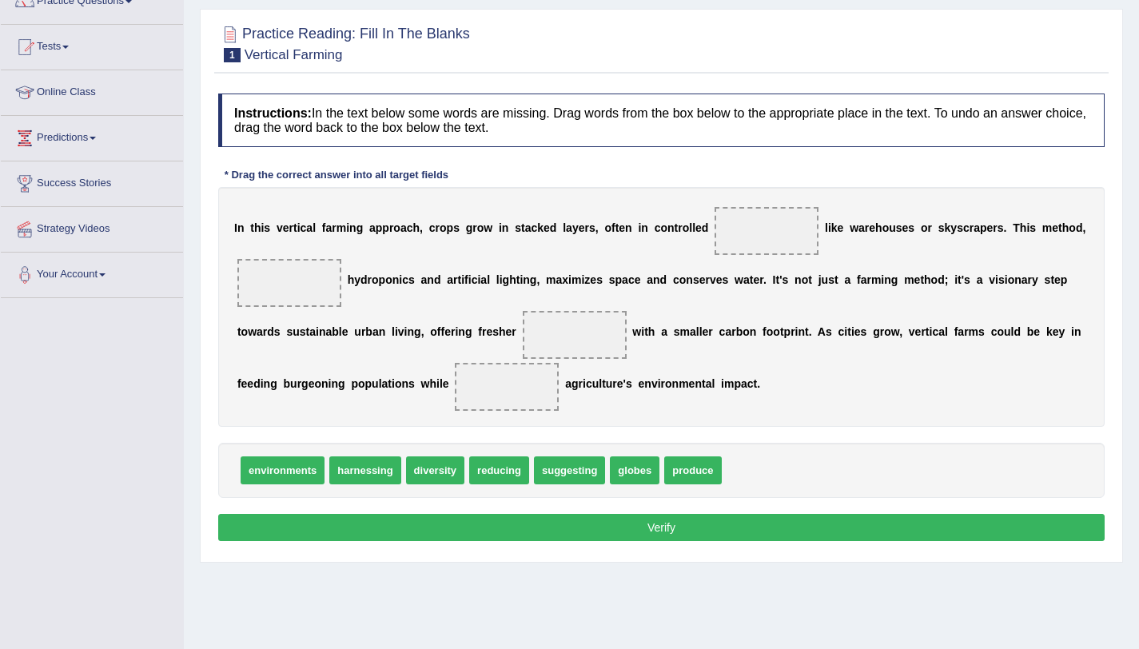
scroll to position [190, 0]
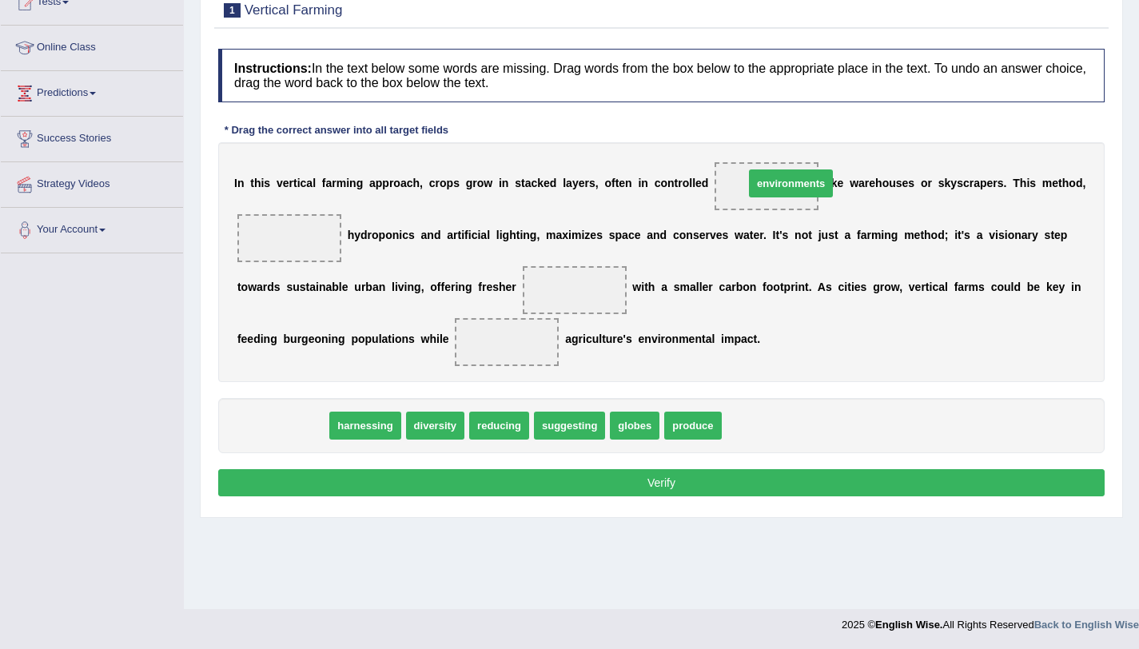
drag, startPoint x: 305, startPoint y: 420, endPoint x: 813, endPoint y: 177, distance: 562.2
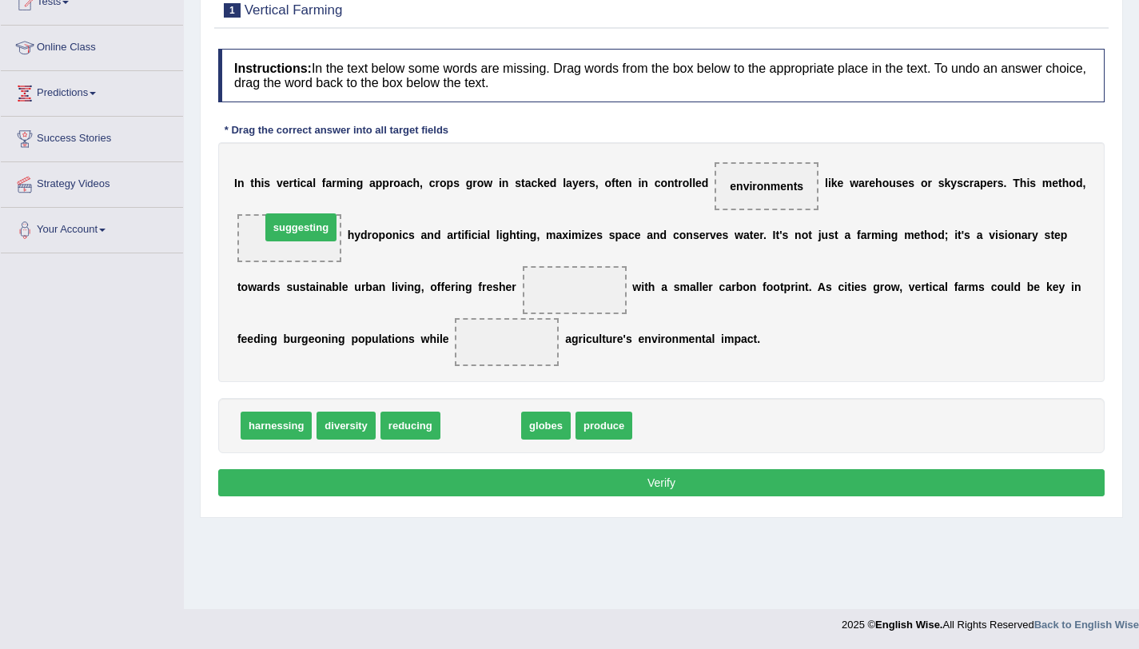
drag, startPoint x: 468, startPoint y: 436, endPoint x: 288, endPoint y: 237, distance: 267.6
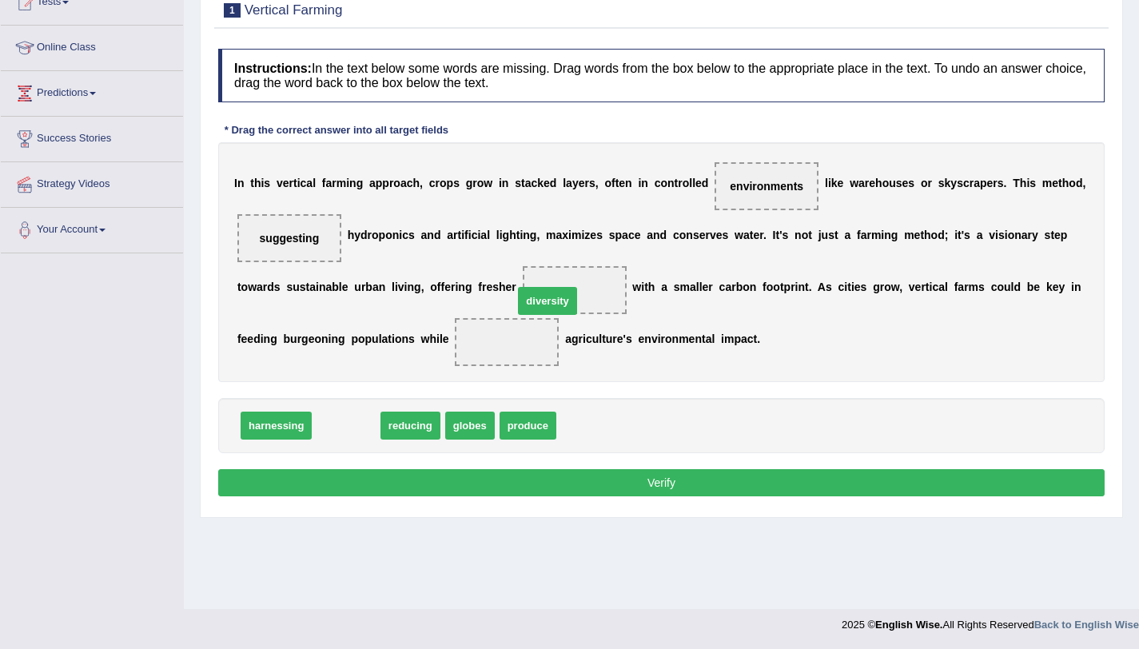
drag, startPoint x: 337, startPoint y: 427, endPoint x: 547, endPoint y: 300, distance: 244.9
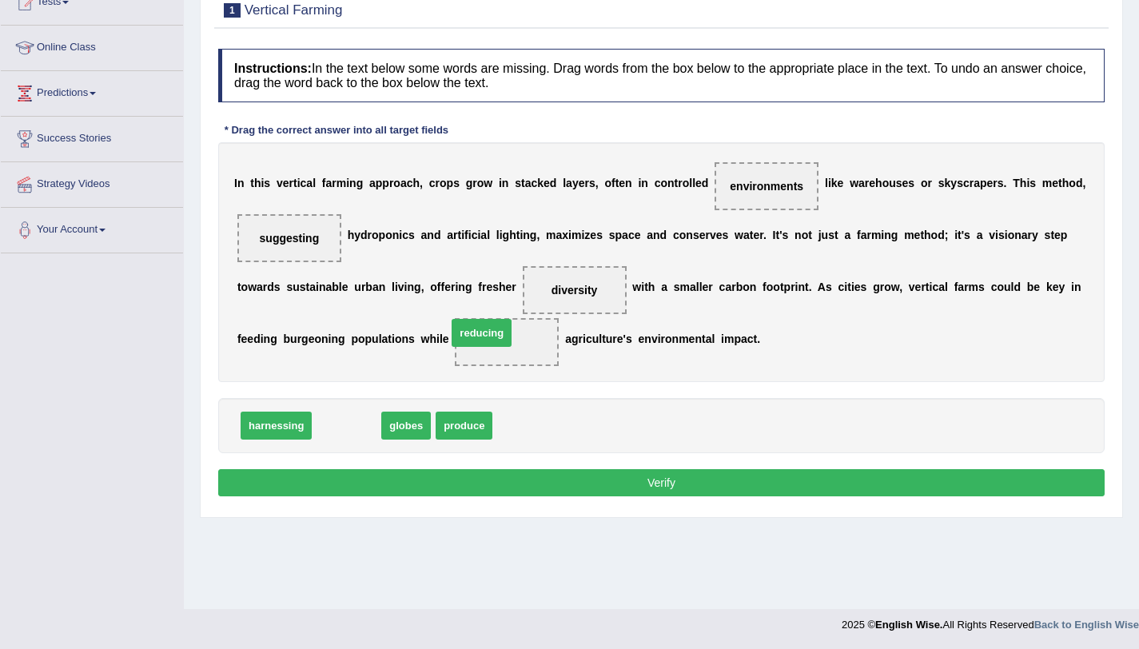
drag, startPoint x: 347, startPoint y: 427, endPoint x: 482, endPoint y: 334, distance: 163.8
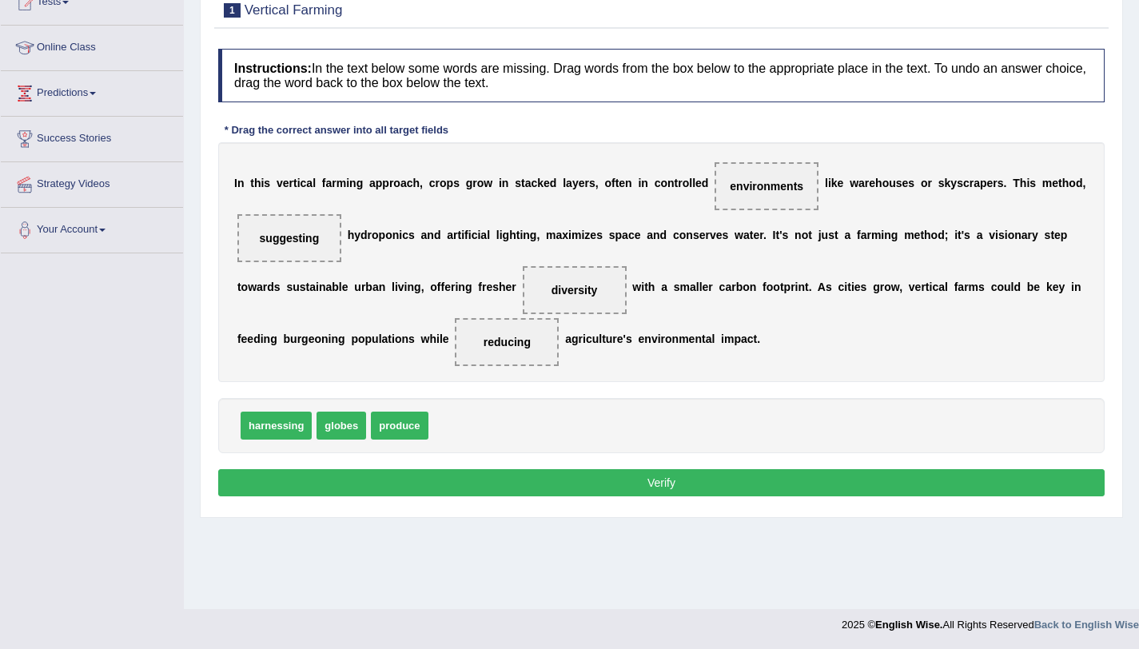
click at [483, 487] on button "Verify" at bounding box center [661, 482] width 886 height 27
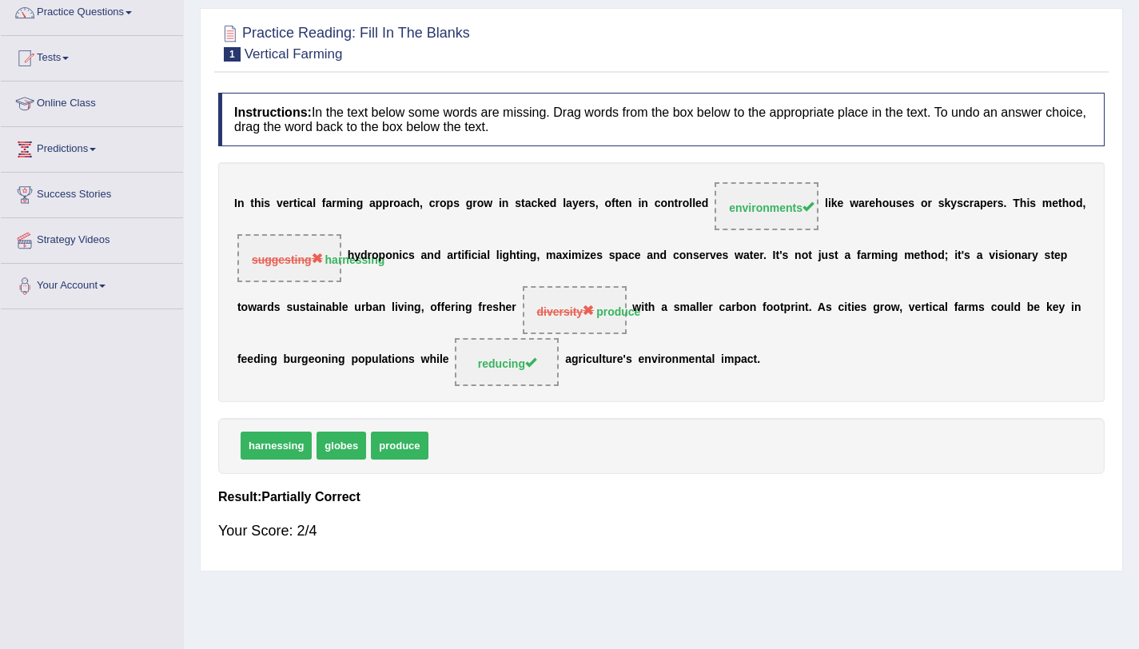
scroll to position [0, 0]
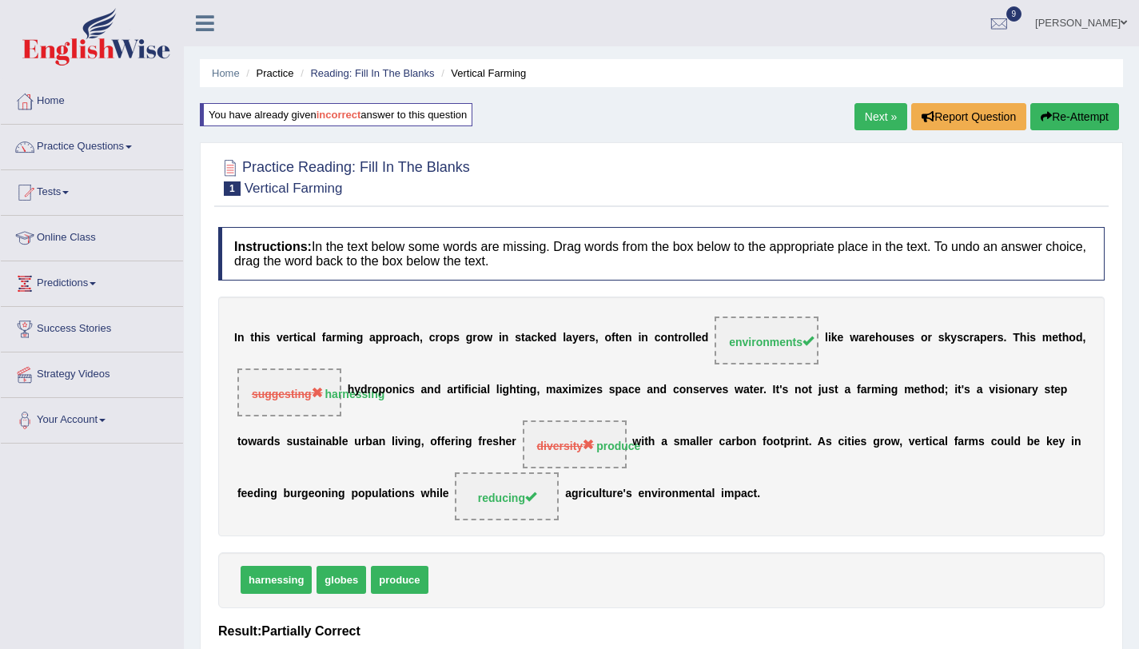
click at [1044, 125] on button "Re-Attempt" at bounding box center [1074, 116] width 89 height 27
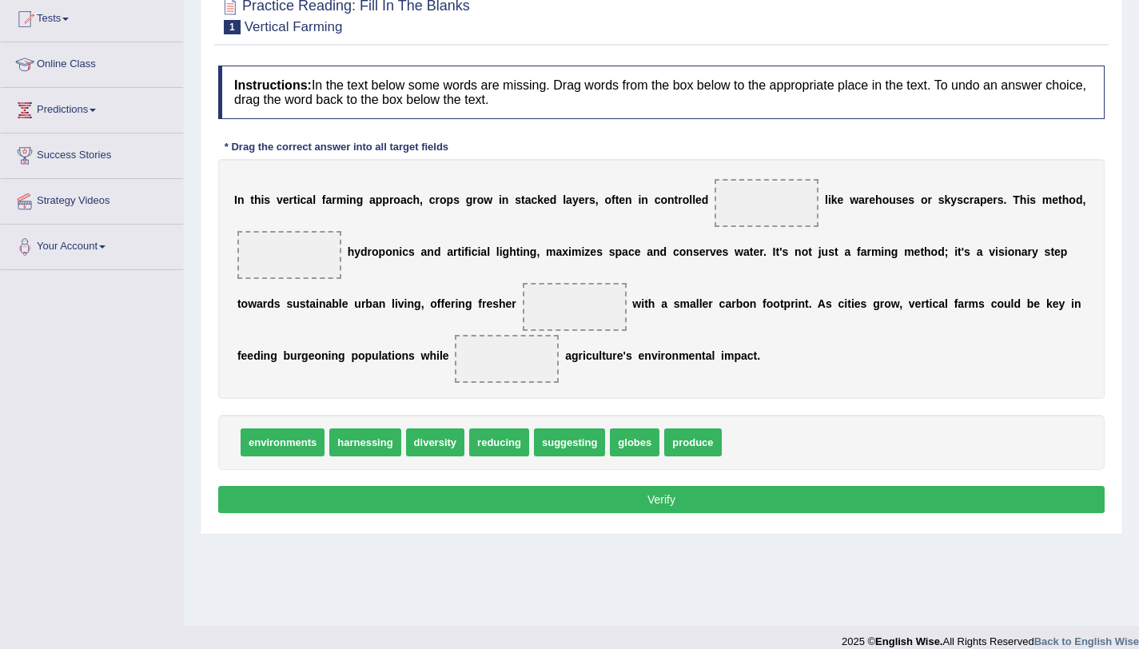
scroll to position [190, 0]
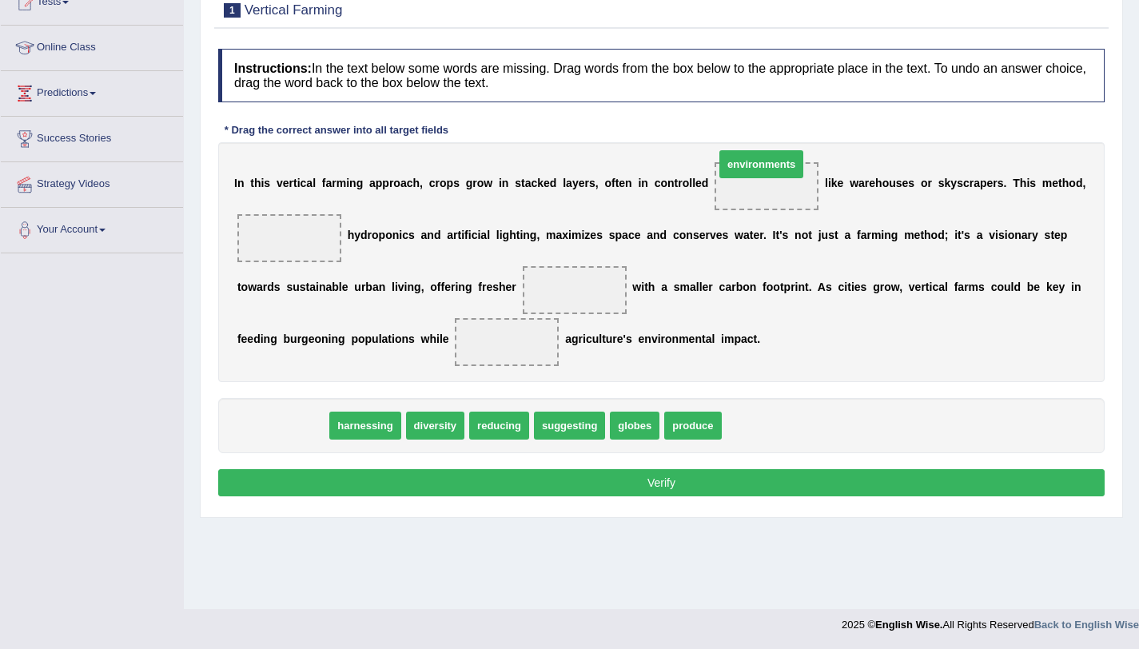
drag, startPoint x: 271, startPoint y: 420, endPoint x: 750, endPoint y: 158, distance: 545.3
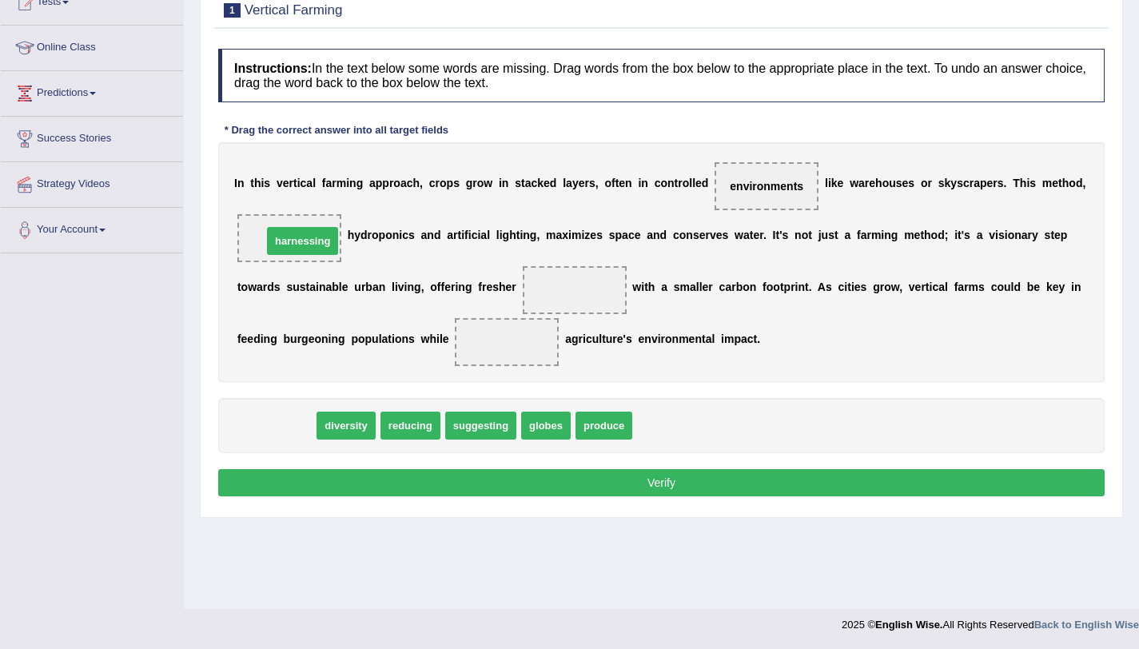
drag, startPoint x: 268, startPoint y: 438, endPoint x: 294, endPoint y: 253, distance: 186.5
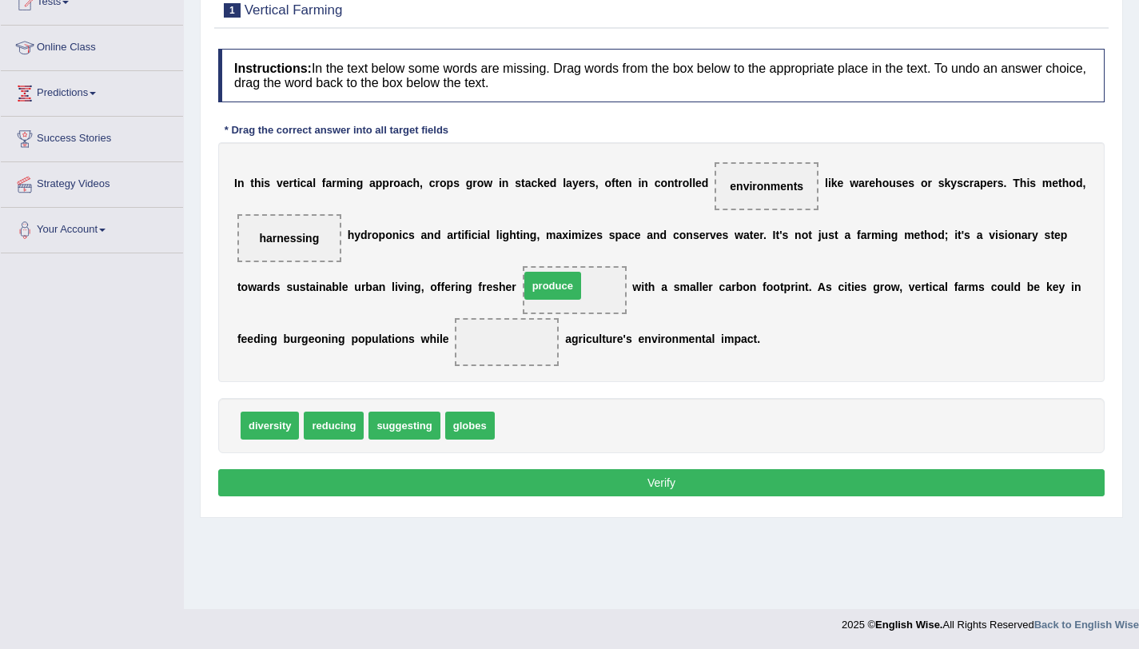
drag, startPoint x: 516, startPoint y: 431, endPoint x: 543, endPoint y: 288, distance: 145.4
drag, startPoint x: 312, startPoint y: 438, endPoint x: 499, endPoint y: 352, distance: 204.9
click at [531, 489] on button "Verify" at bounding box center [661, 482] width 886 height 27
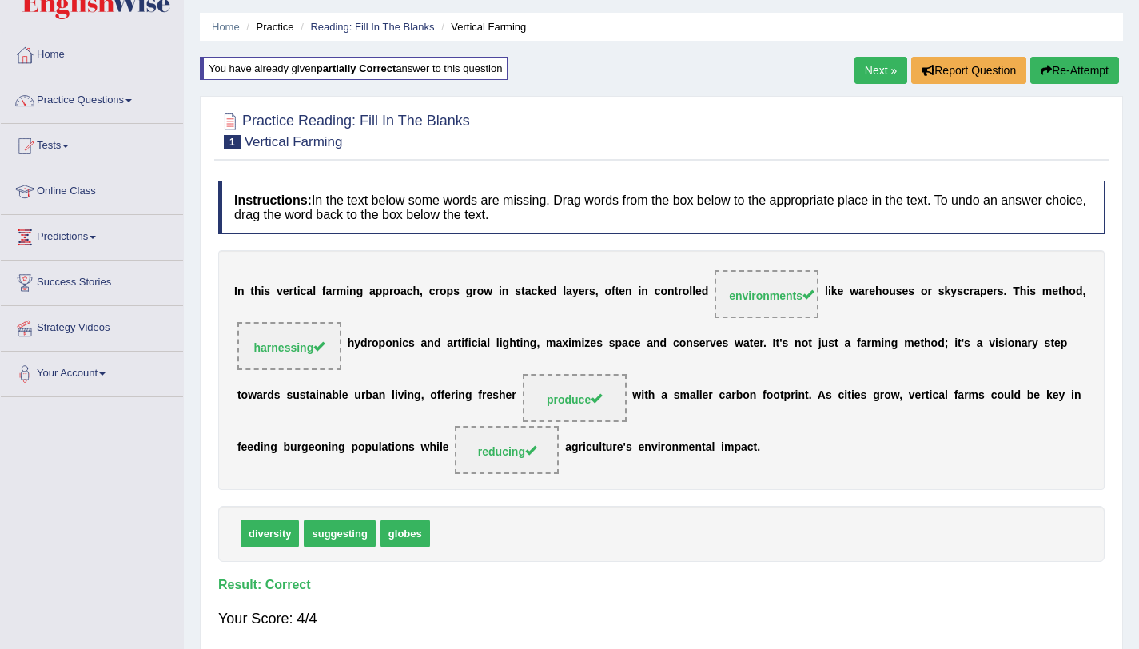
scroll to position [0, 0]
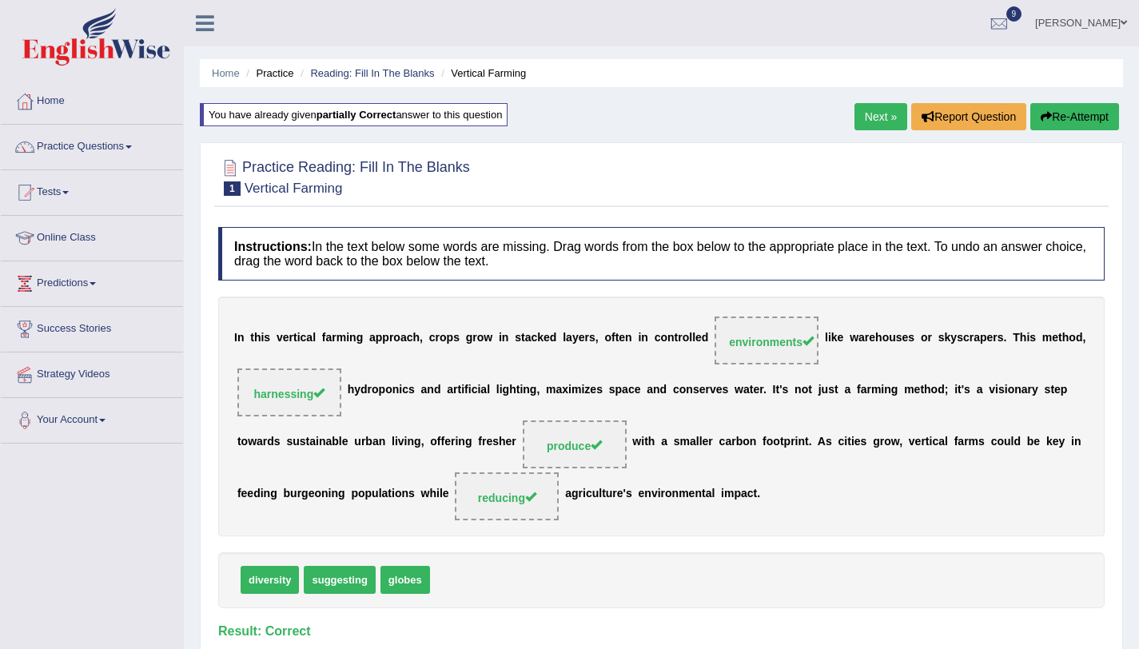
click at [869, 124] on link "Next »" at bounding box center [880, 116] width 53 height 27
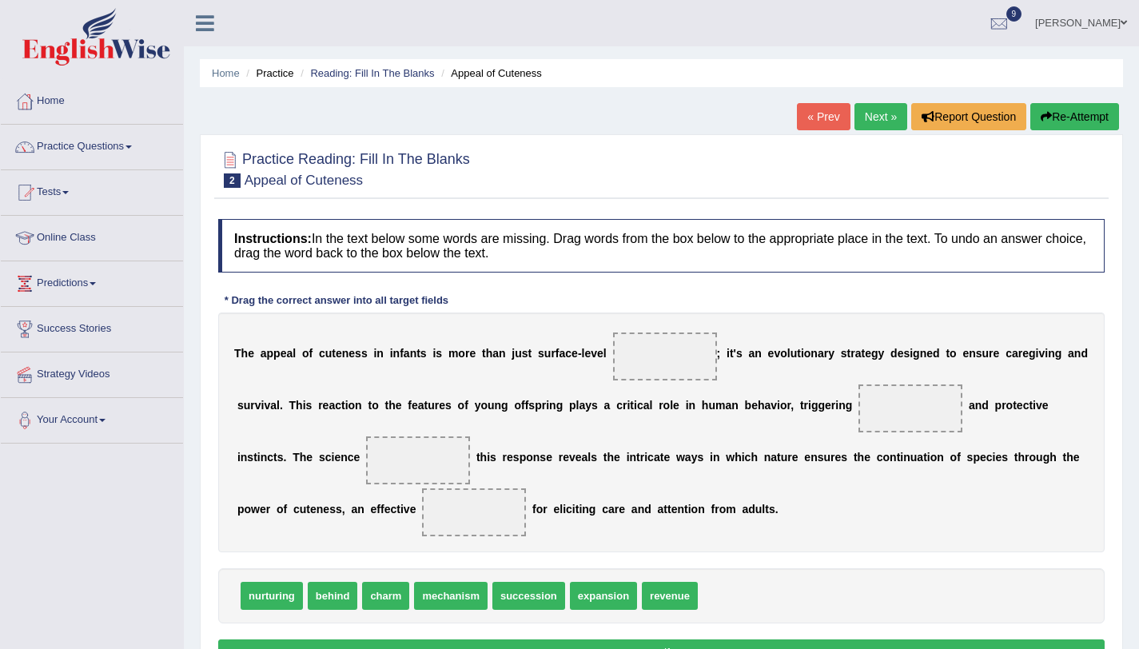
scroll to position [190, 0]
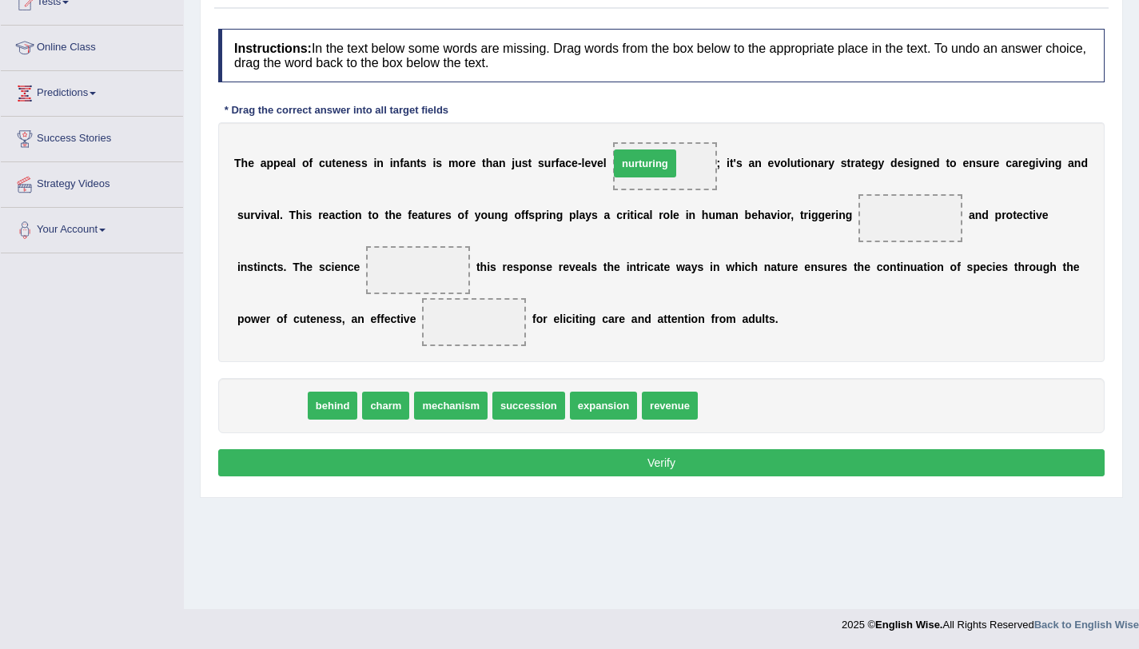
drag, startPoint x: 261, startPoint y: 412, endPoint x: 634, endPoint y: 169, distance: 444.8
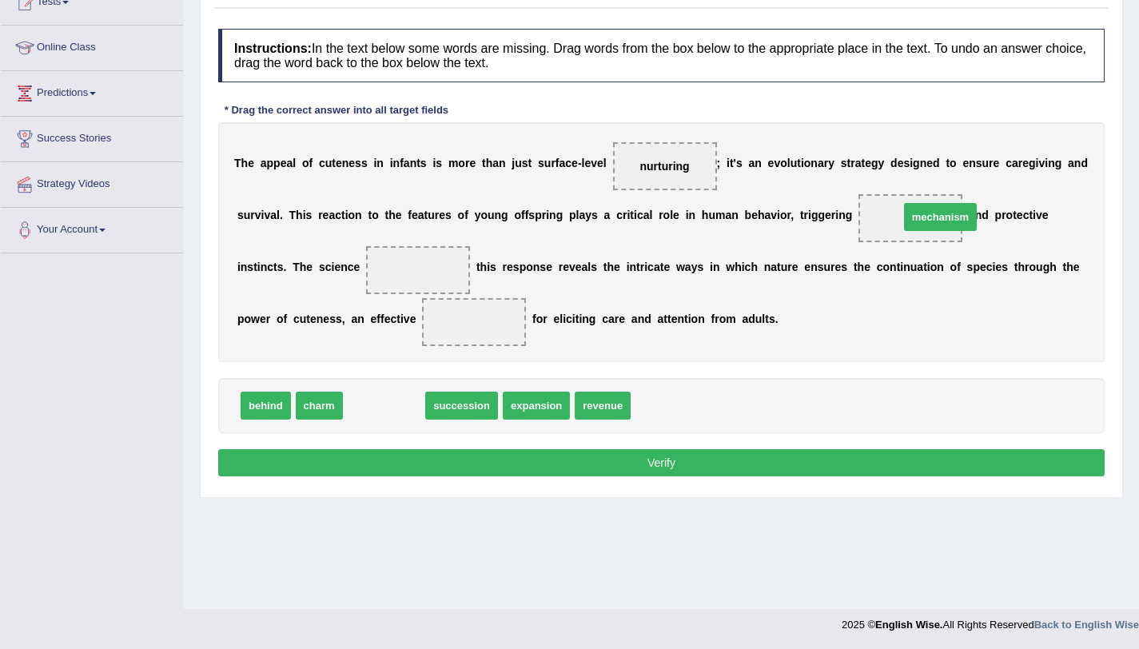
drag, startPoint x: 396, startPoint y: 415, endPoint x: 953, endPoint y: 226, distance: 587.3
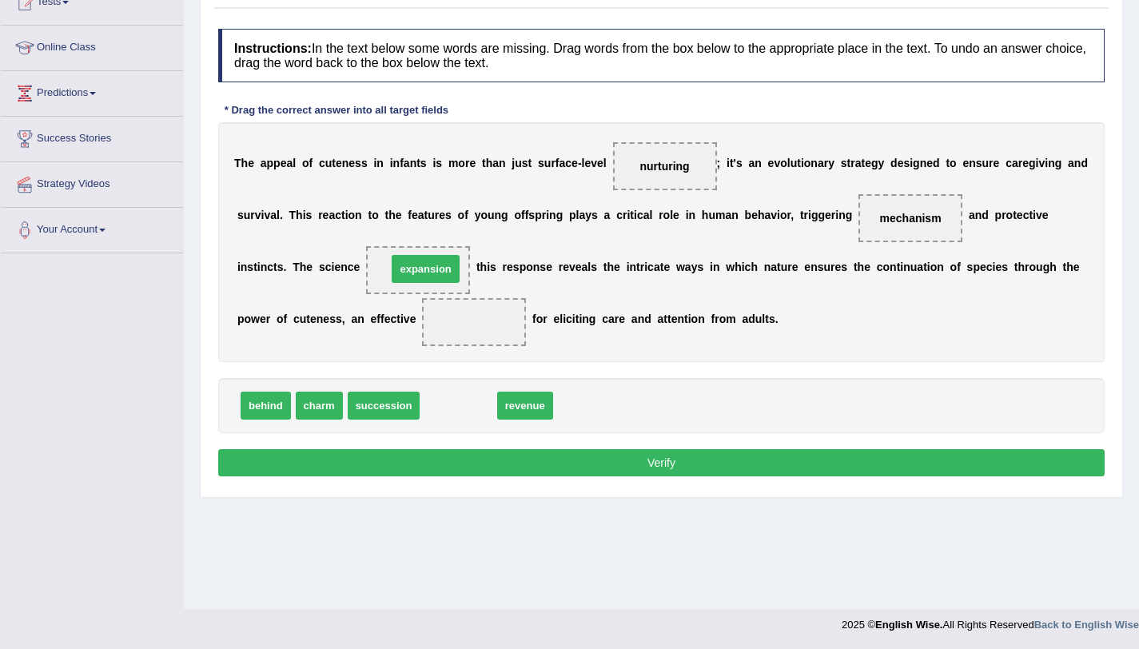
drag, startPoint x: 453, startPoint y: 415, endPoint x: 420, endPoint y: 279, distance: 139.7
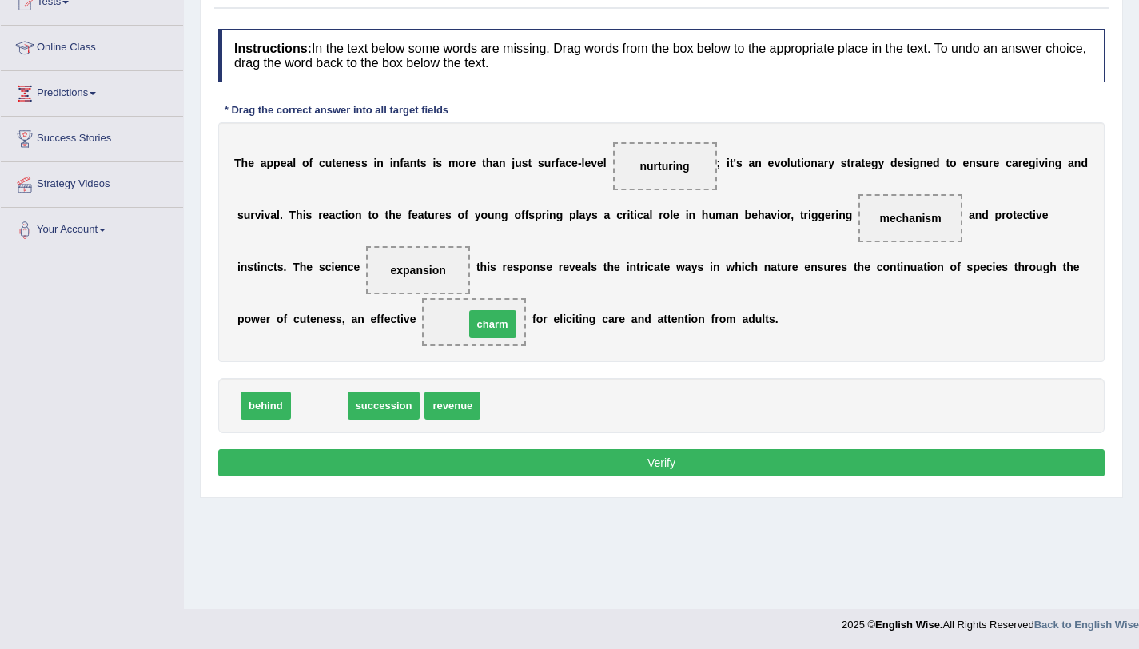
drag, startPoint x: 311, startPoint y: 409, endPoint x: 484, endPoint y: 328, distance: 191.6
click at [514, 472] on button "Verify" at bounding box center [661, 462] width 886 height 27
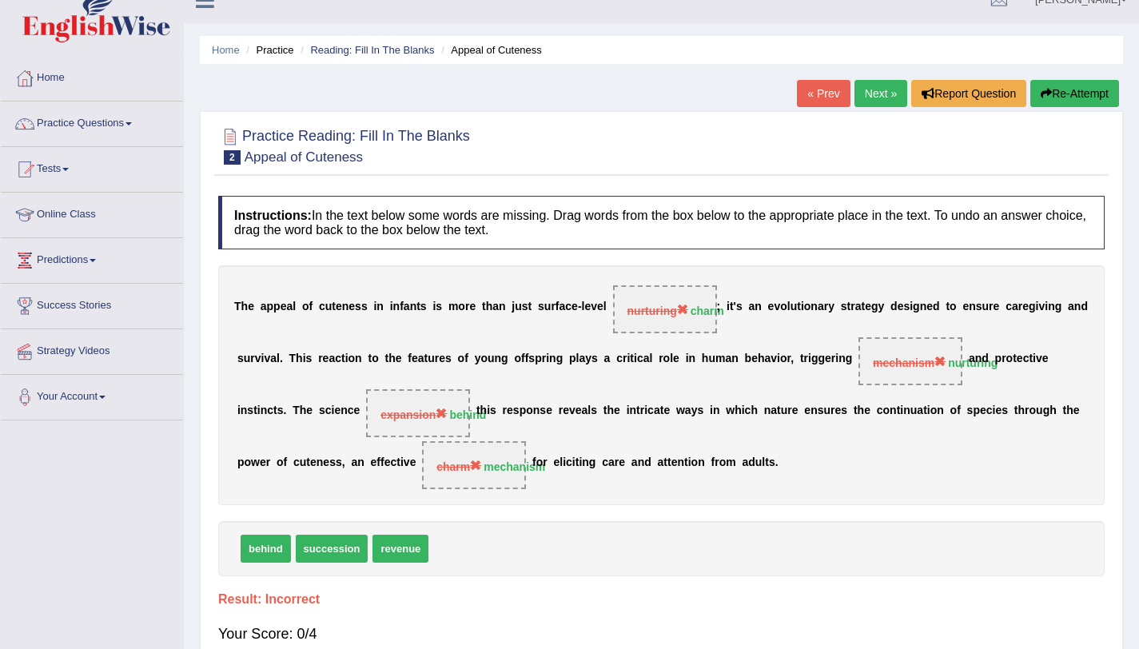
scroll to position [0, 0]
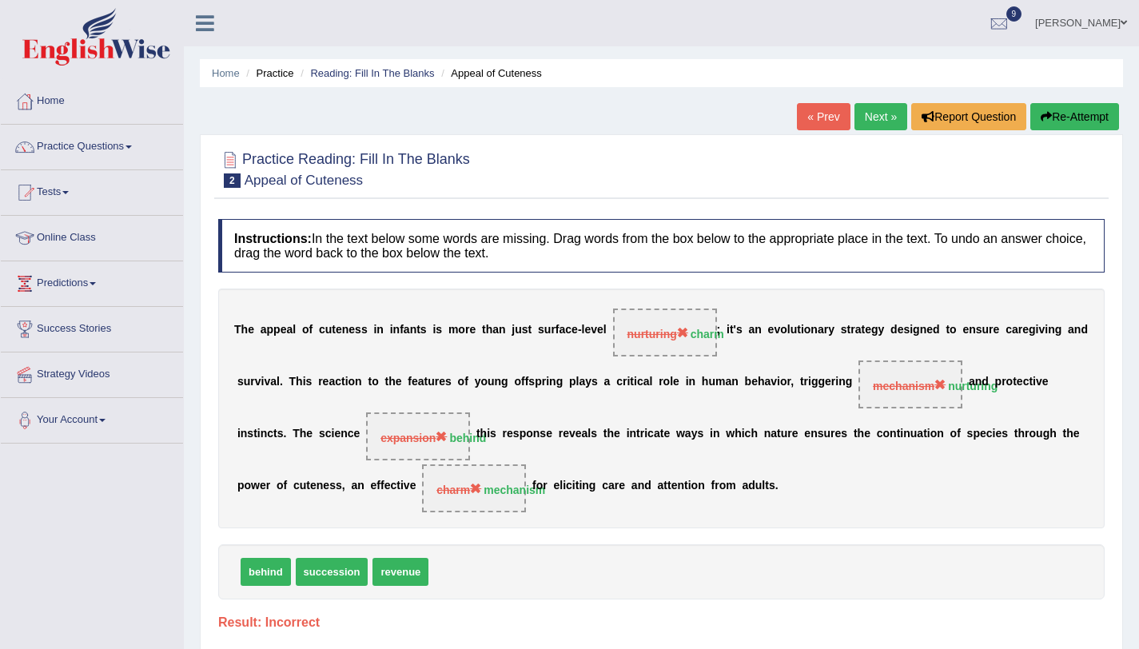
click at [1077, 113] on button "Re-Attempt" at bounding box center [1074, 116] width 89 height 27
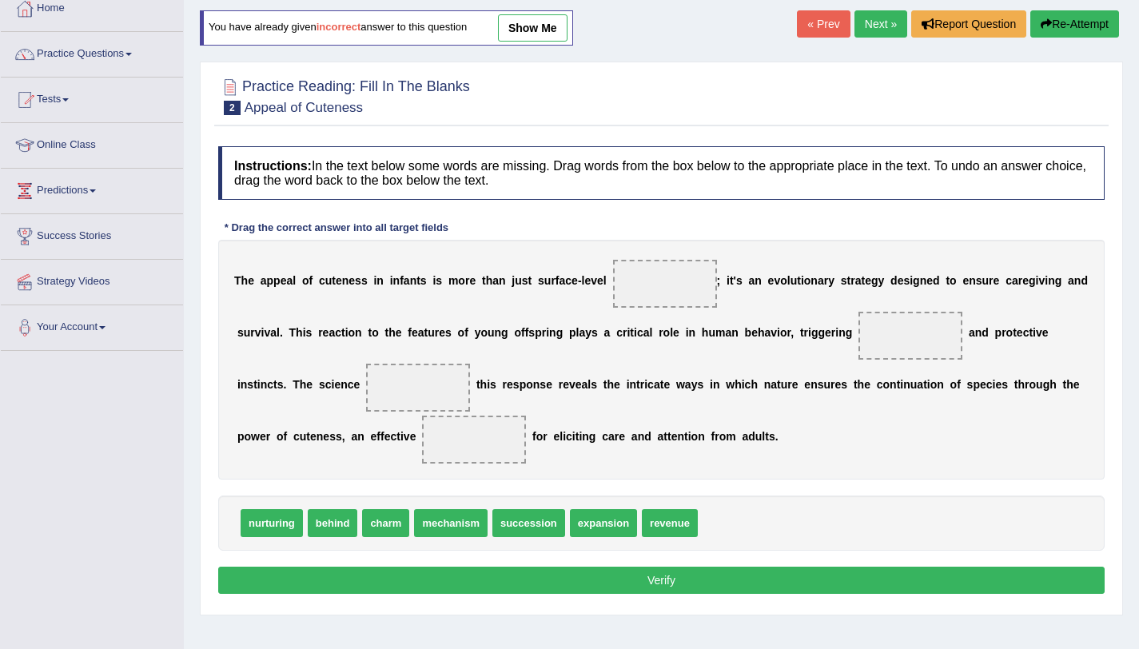
scroll to position [157, 0]
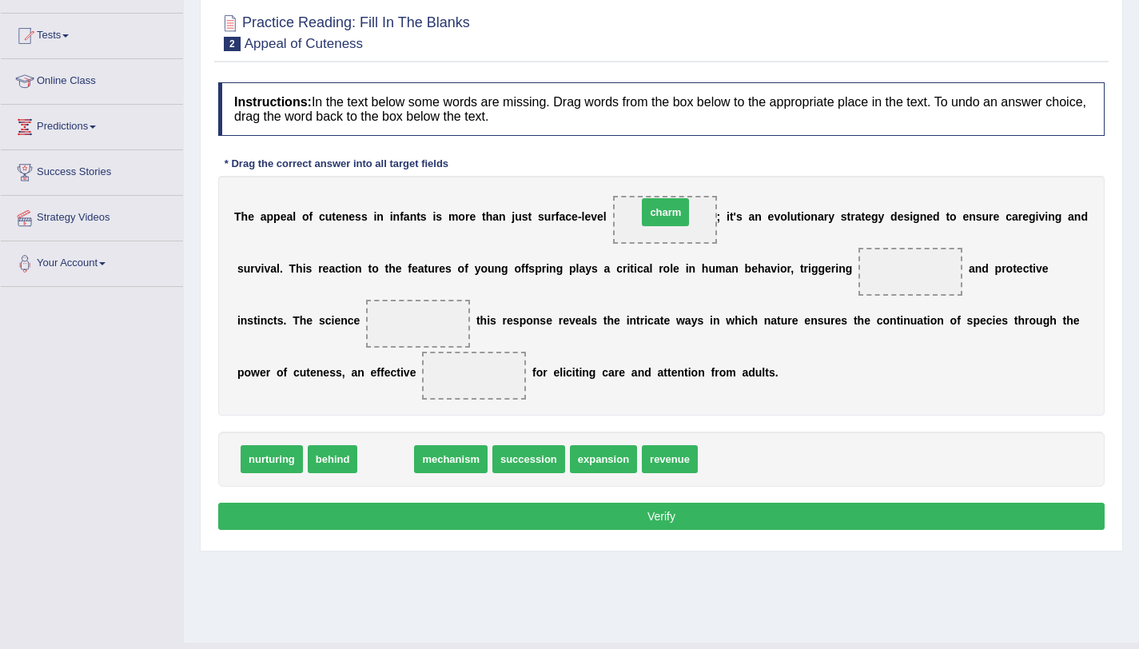
drag, startPoint x: 392, startPoint y: 463, endPoint x: 672, endPoint y: 217, distance: 373.1
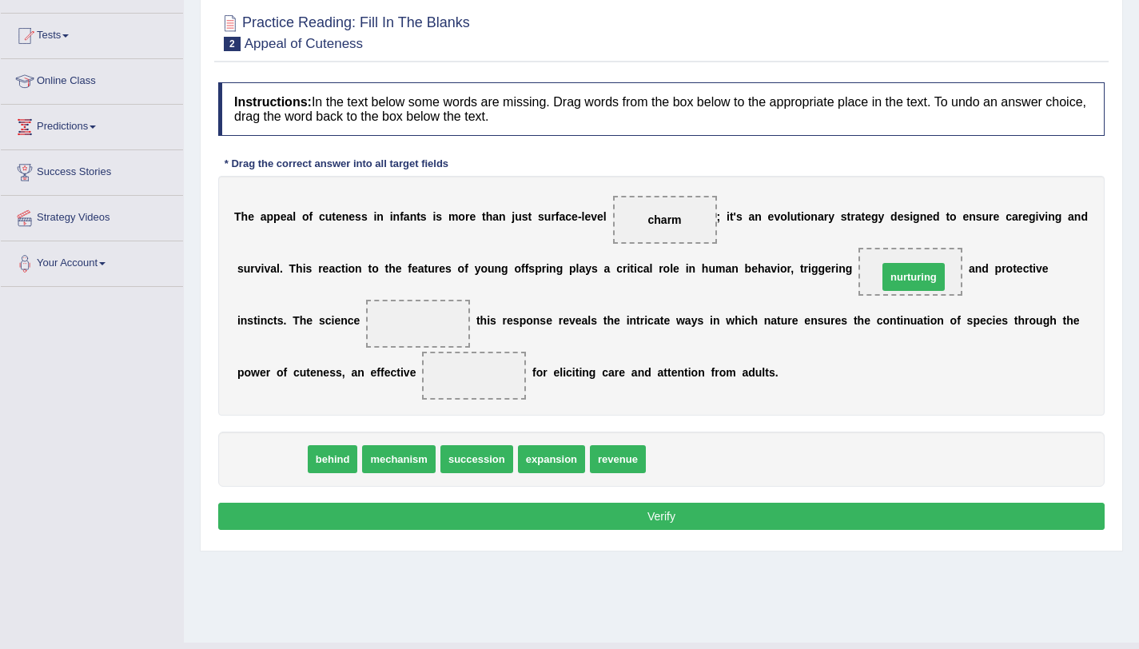
drag, startPoint x: 274, startPoint y: 466, endPoint x: 915, endPoint y: 284, distance: 666.3
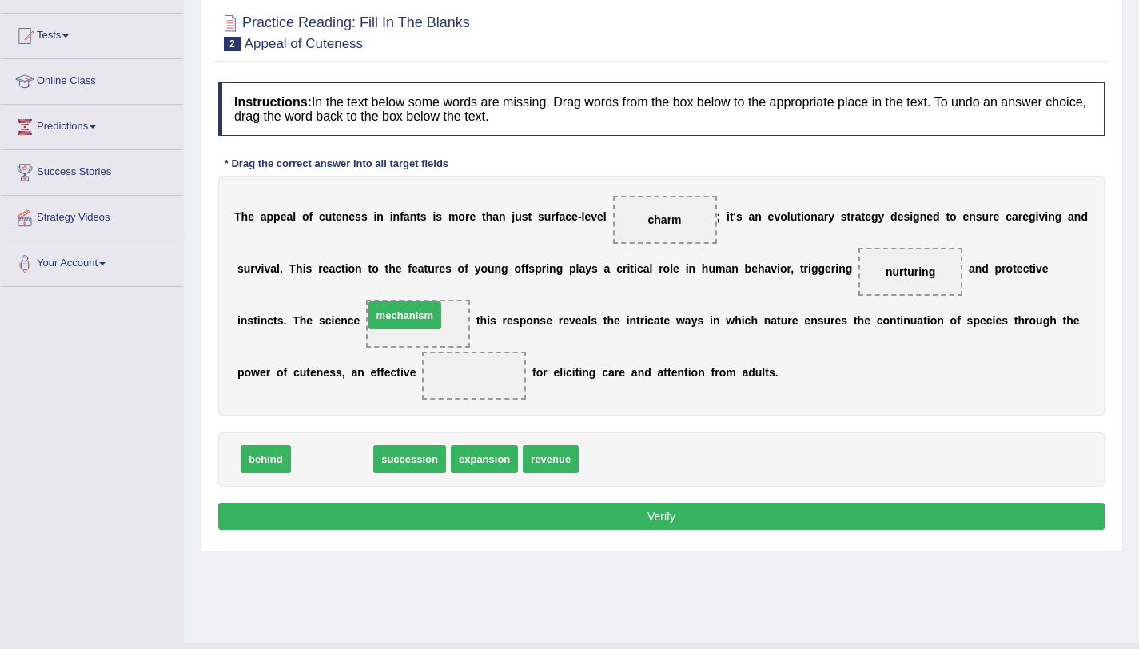
drag, startPoint x: 332, startPoint y: 465, endPoint x: 404, endPoint y: 321, distance: 161.2
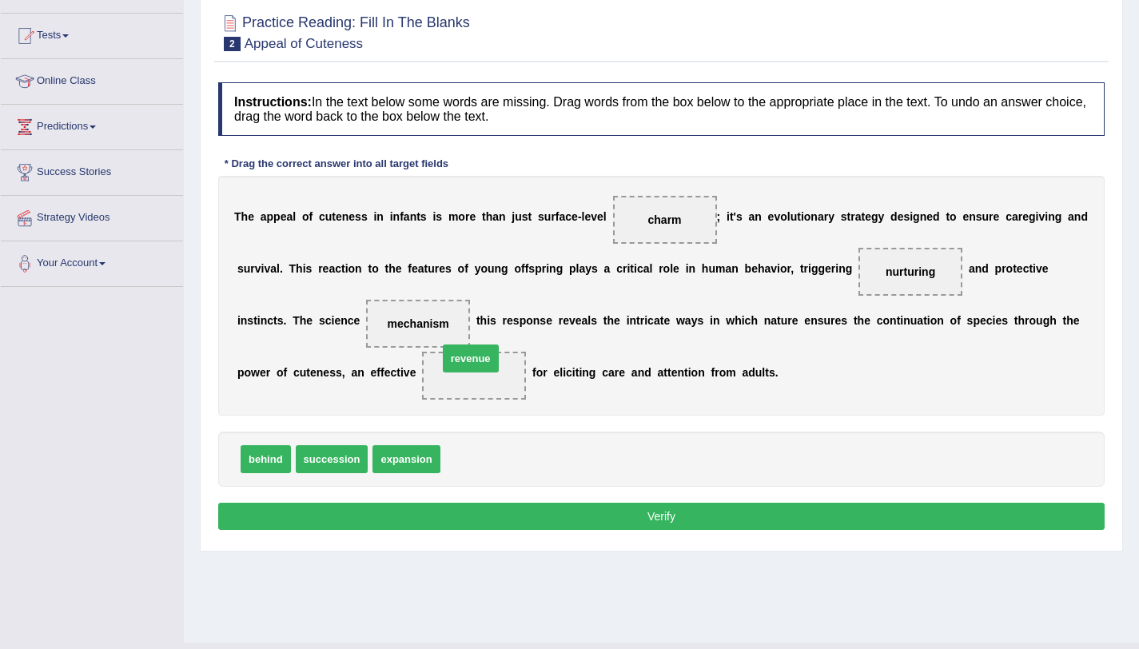
drag, startPoint x: 474, startPoint y: 468, endPoint x: 471, endPoint y: 368, distance: 100.7
click at [519, 524] on button "Verify" at bounding box center [661, 516] width 886 height 27
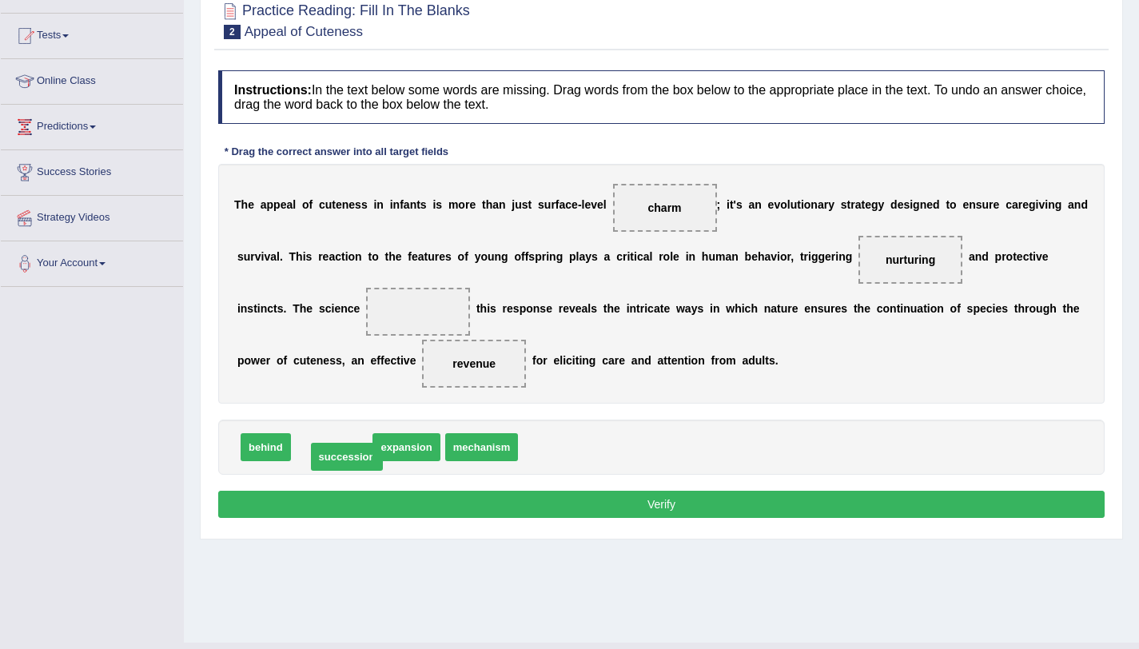
drag, startPoint x: 350, startPoint y: 450, endPoint x: 365, endPoint y: 459, distance: 18.0
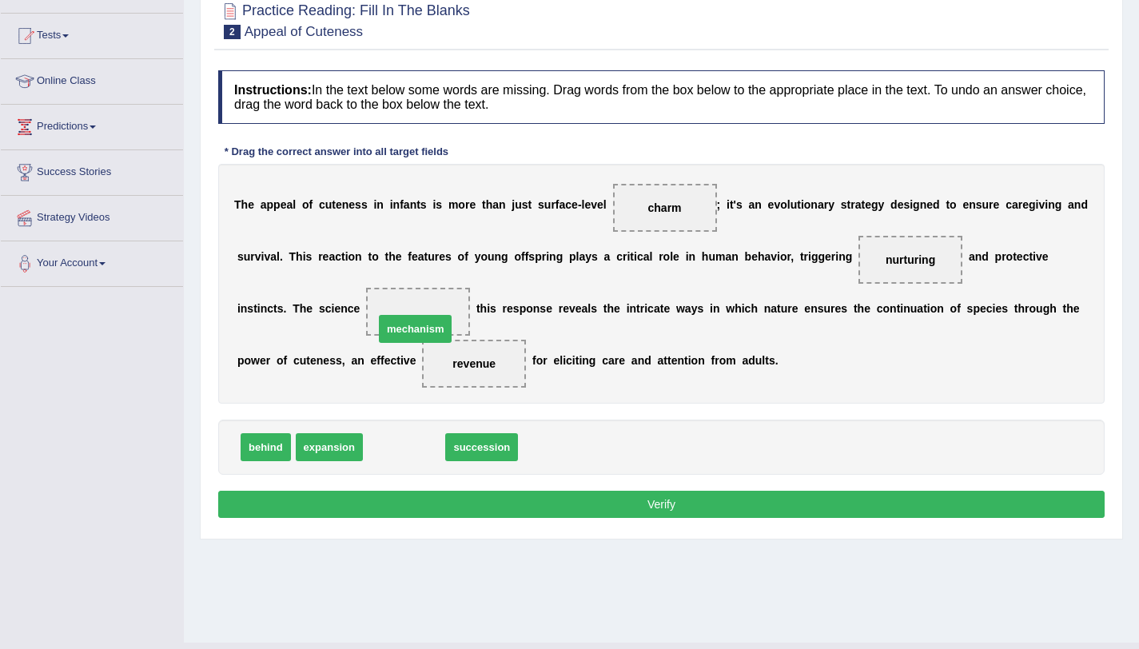
drag, startPoint x: 428, startPoint y: 455, endPoint x: 439, endPoint y: 337, distance: 118.8
click at [471, 360] on span "mechanism" at bounding box center [474, 364] width 104 height 48
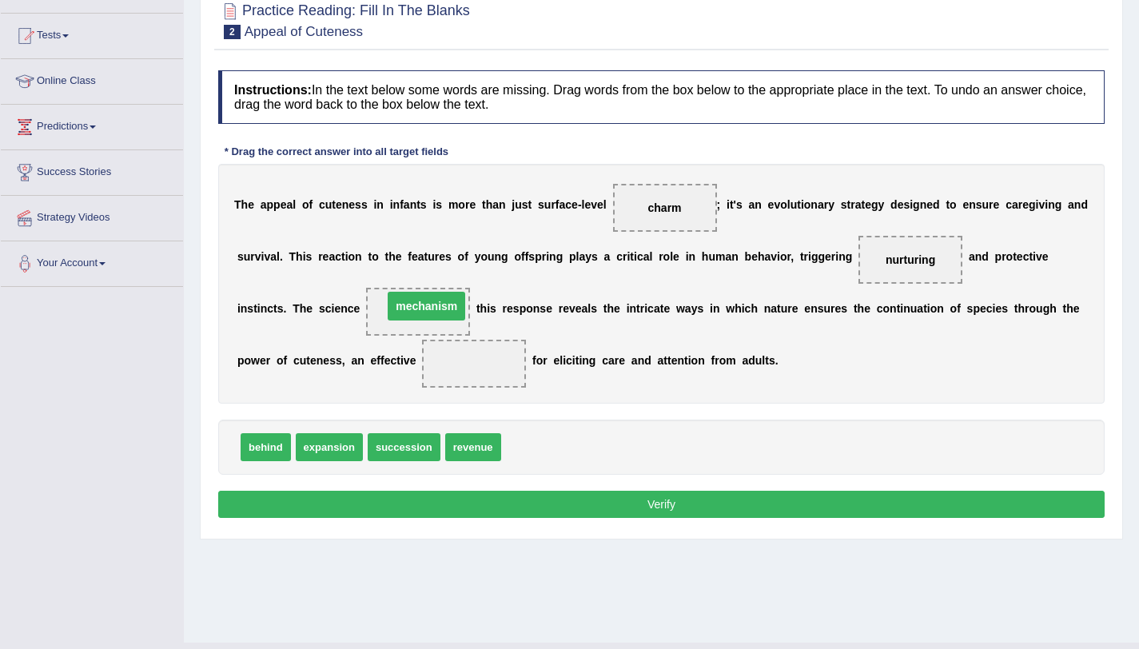
drag, startPoint x: 470, startPoint y: 361, endPoint x: 421, endPoint y: 304, distance: 75.4
drag, startPoint x: 463, startPoint y: 453, endPoint x: 480, endPoint y: 364, distance: 91.2
click at [514, 500] on button "Verify" at bounding box center [661, 504] width 886 height 27
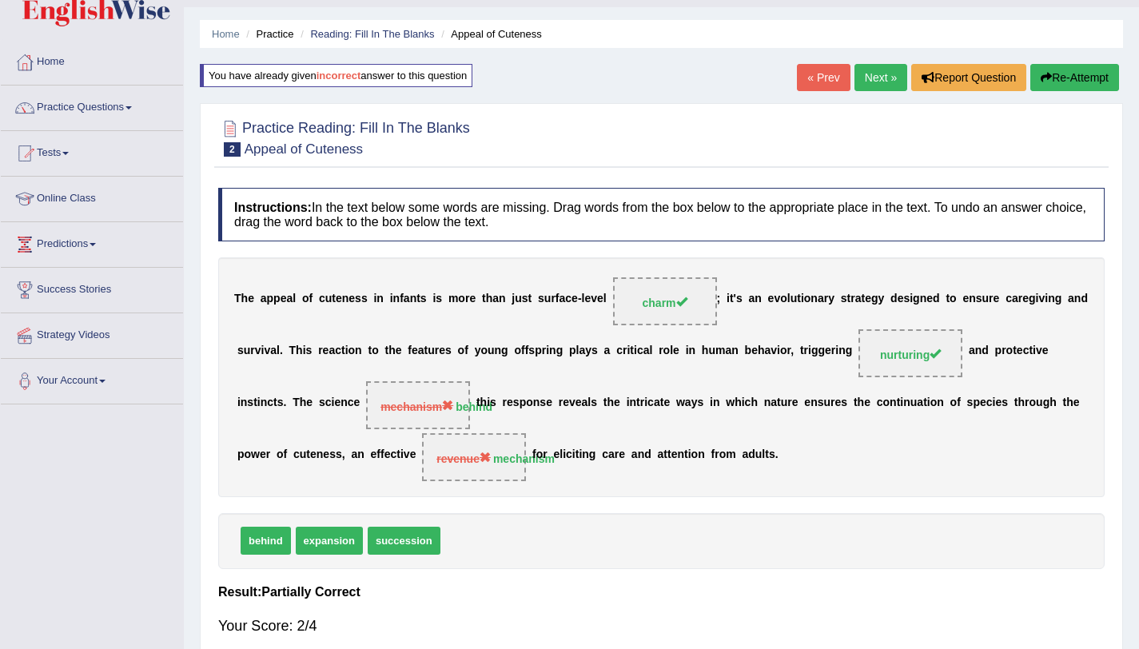
scroll to position [37, 0]
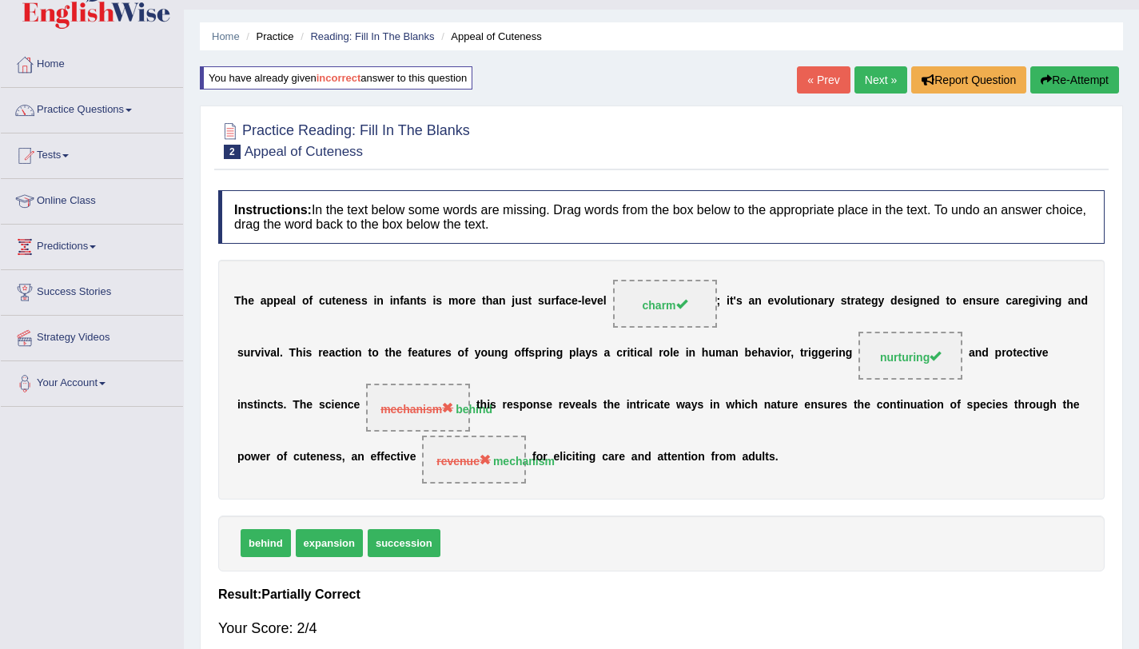
click at [1078, 80] on button "Re-Attempt" at bounding box center [1074, 79] width 89 height 27
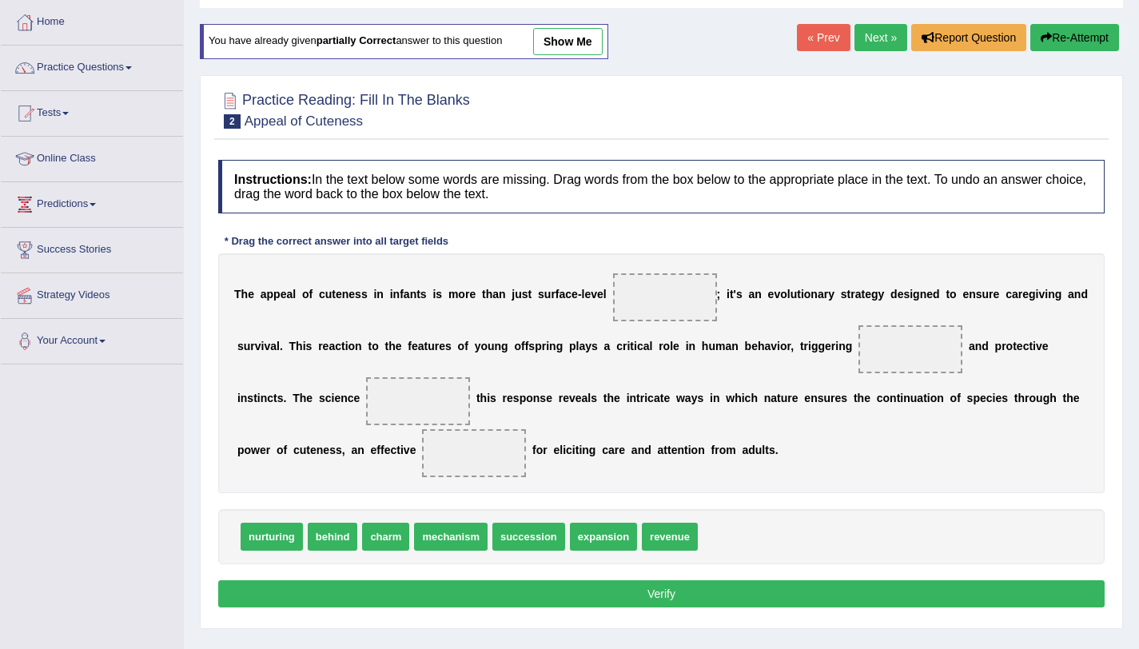
scroll to position [159, 0]
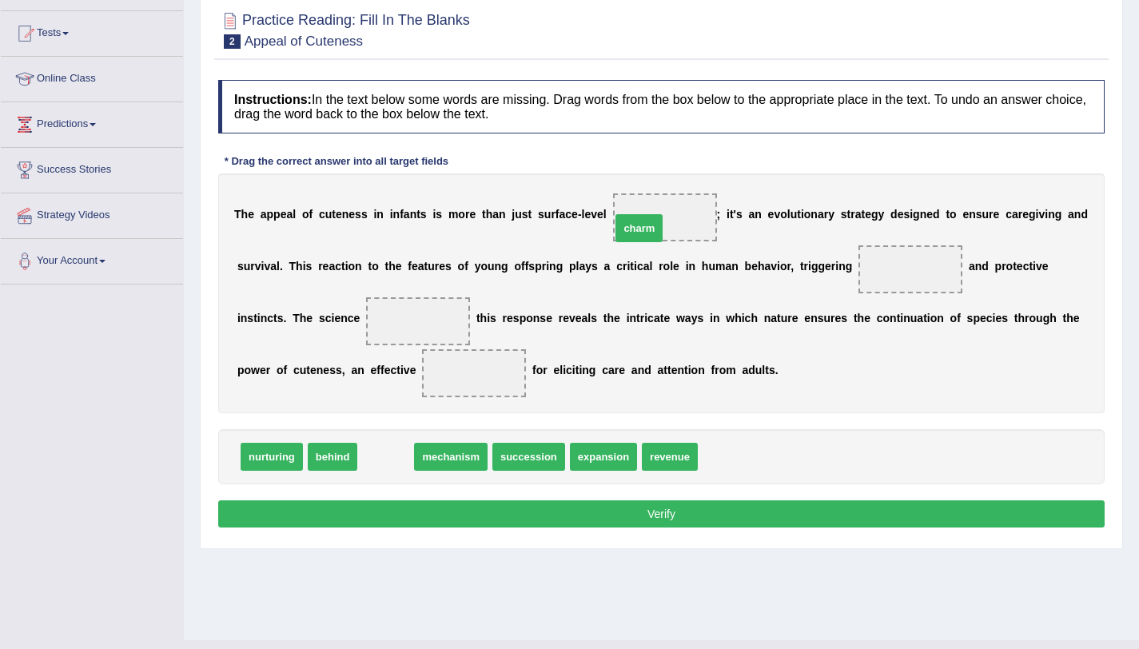
drag, startPoint x: 386, startPoint y: 467, endPoint x: 658, endPoint y: 218, distance: 368.2
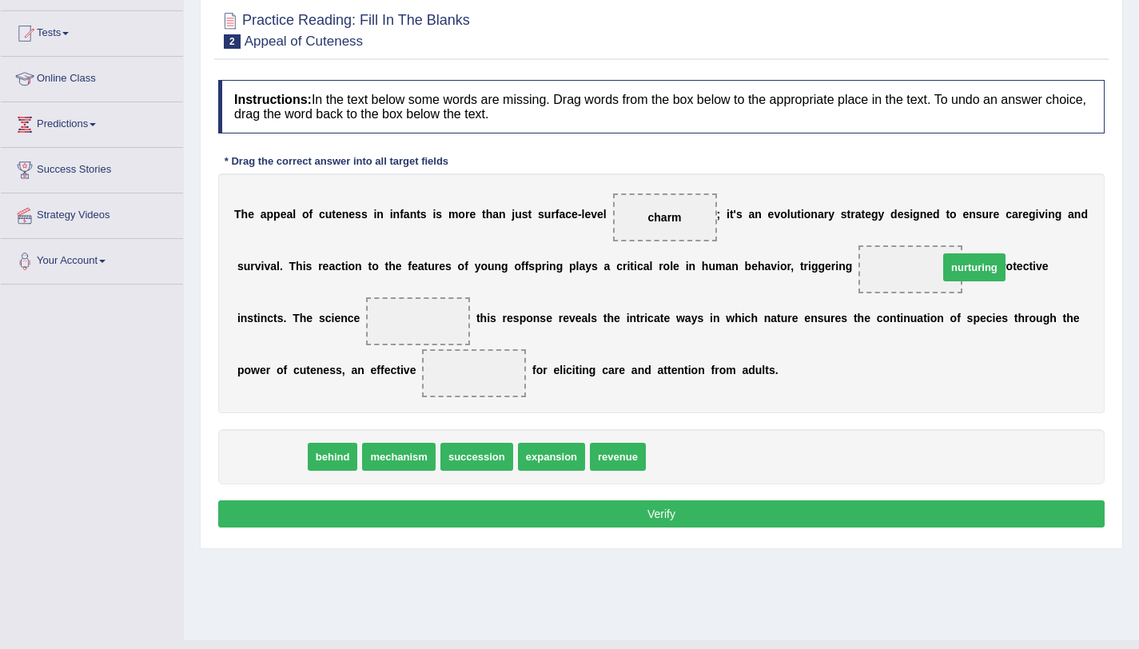
drag, startPoint x: 270, startPoint y: 461, endPoint x: 923, endPoint y: 277, distance: 678.2
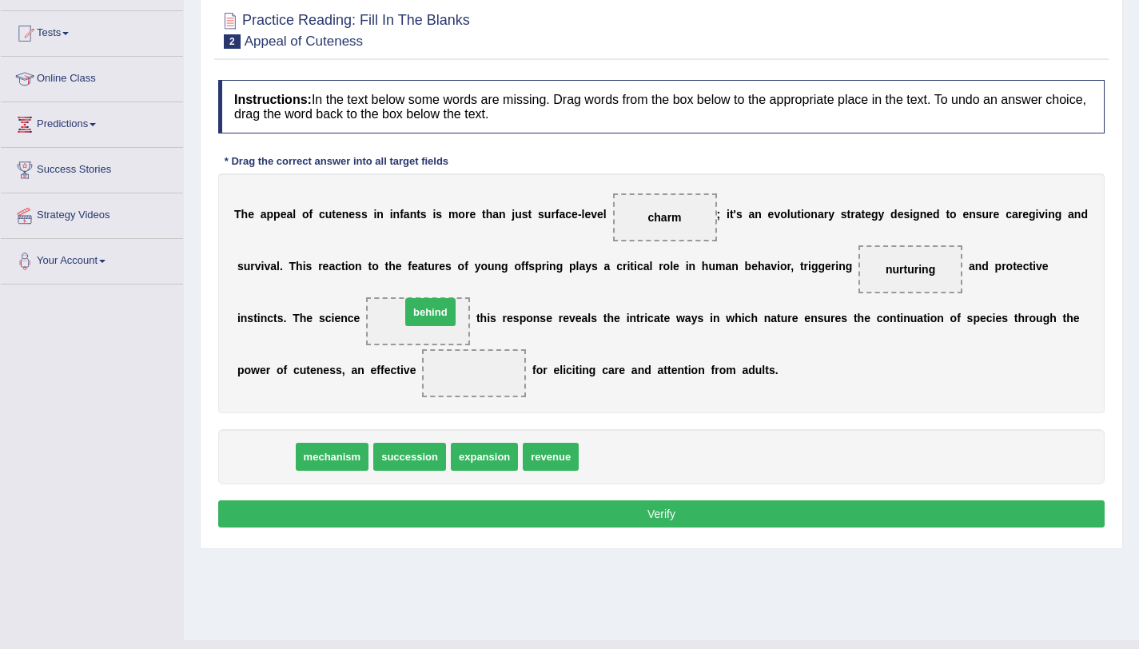
drag, startPoint x: 268, startPoint y: 459, endPoint x: 431, endPoint y: 316, distance: 216.8
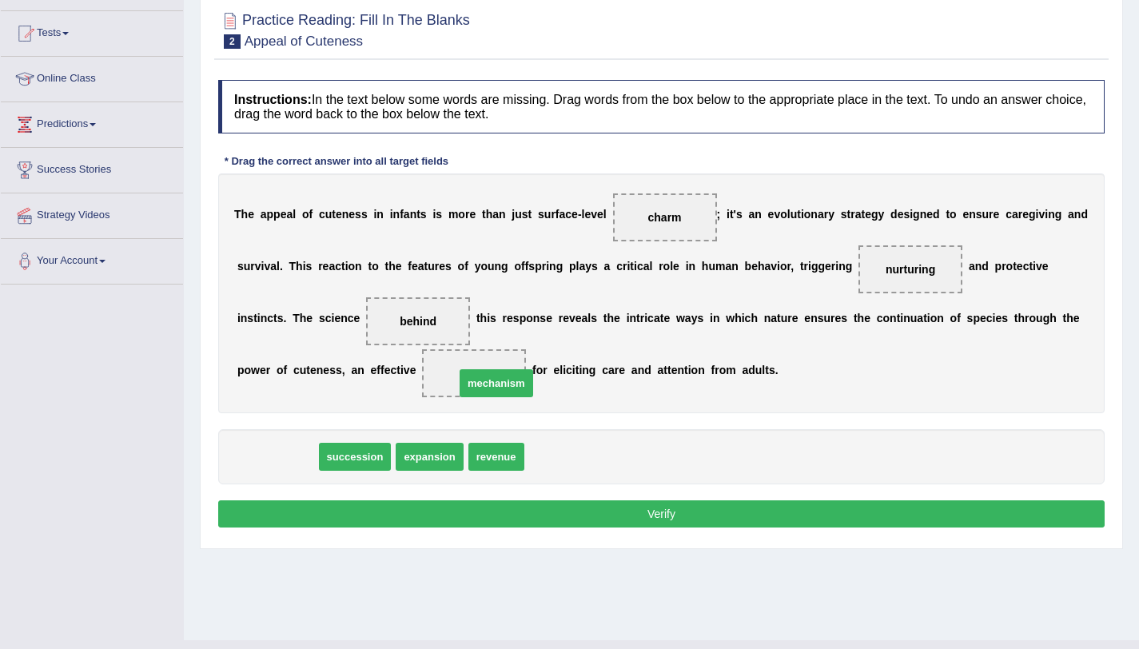
drag, startPoint x: 283, startPoint y: 450, endPoint x: 502, endPoint y: 376, distance: 231.0
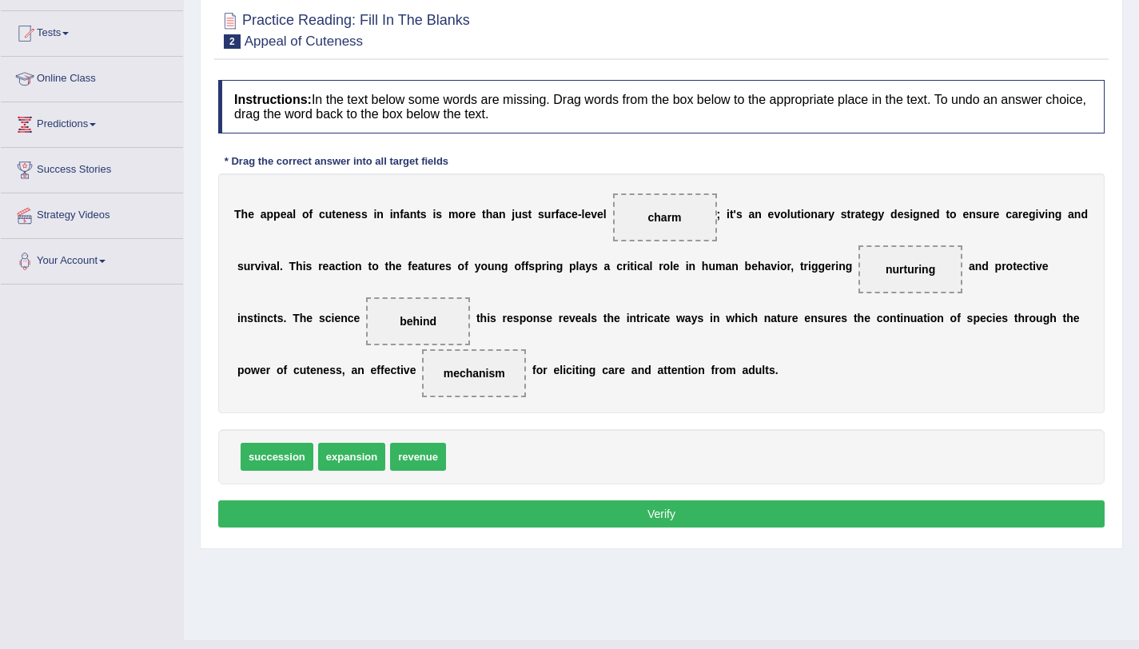
click at [528, 515] on button "Verify" at bounding box center [661, 513] width 886 height 27
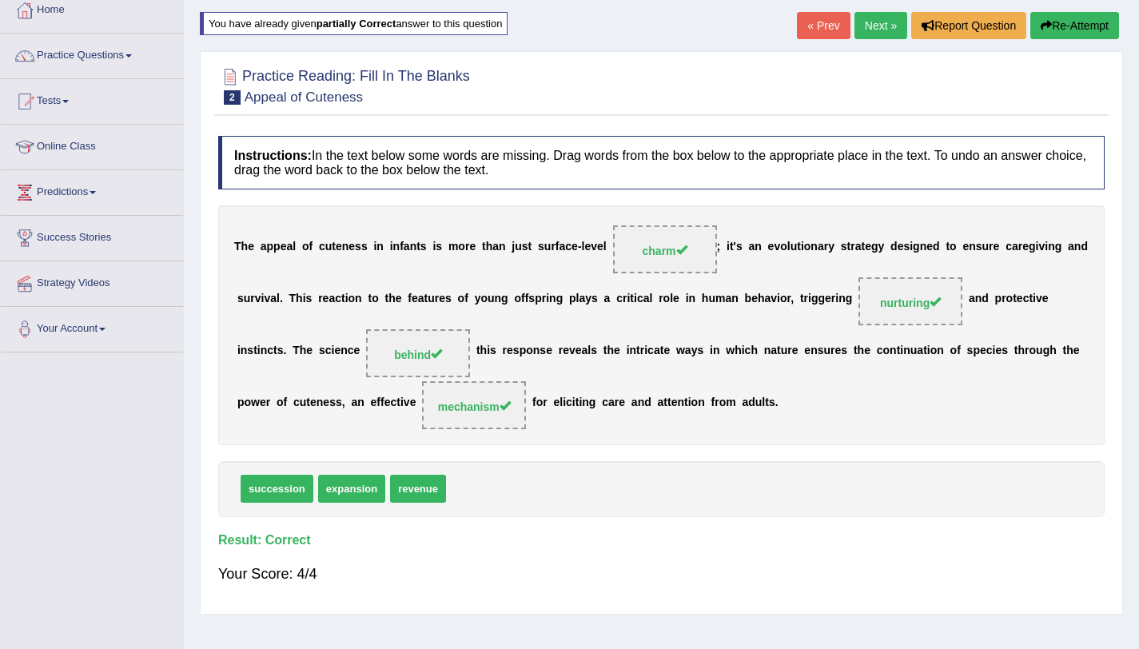
scroll to position [0, 0]
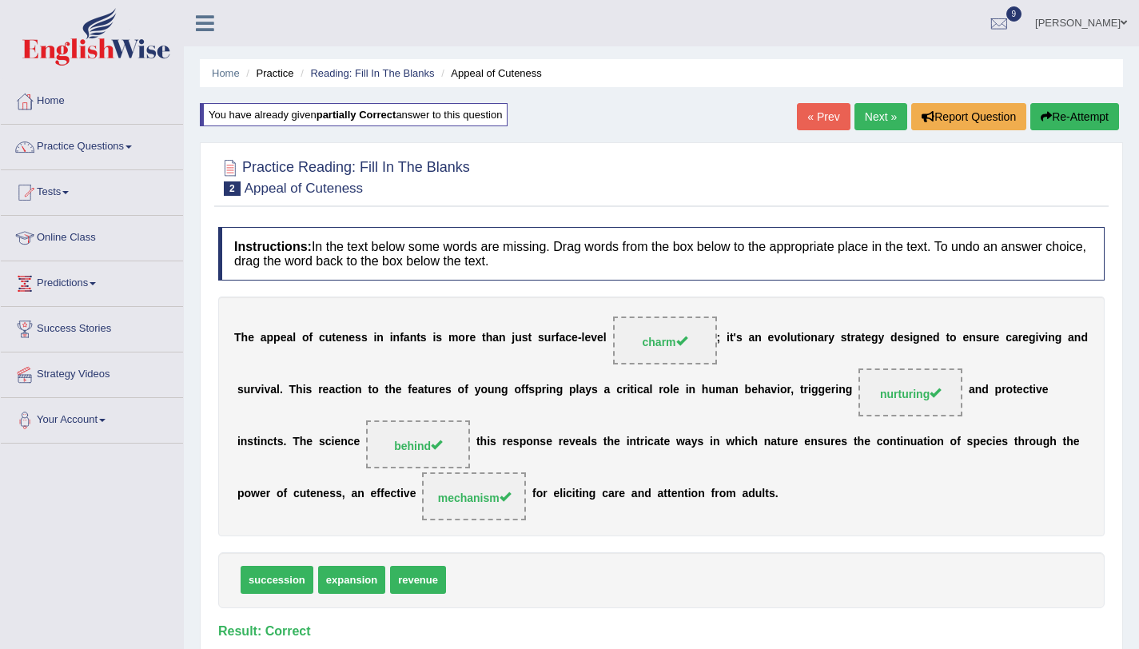
click at [886, 123] on link "Next »" at bounding box center [880, 116] width 53 height 27
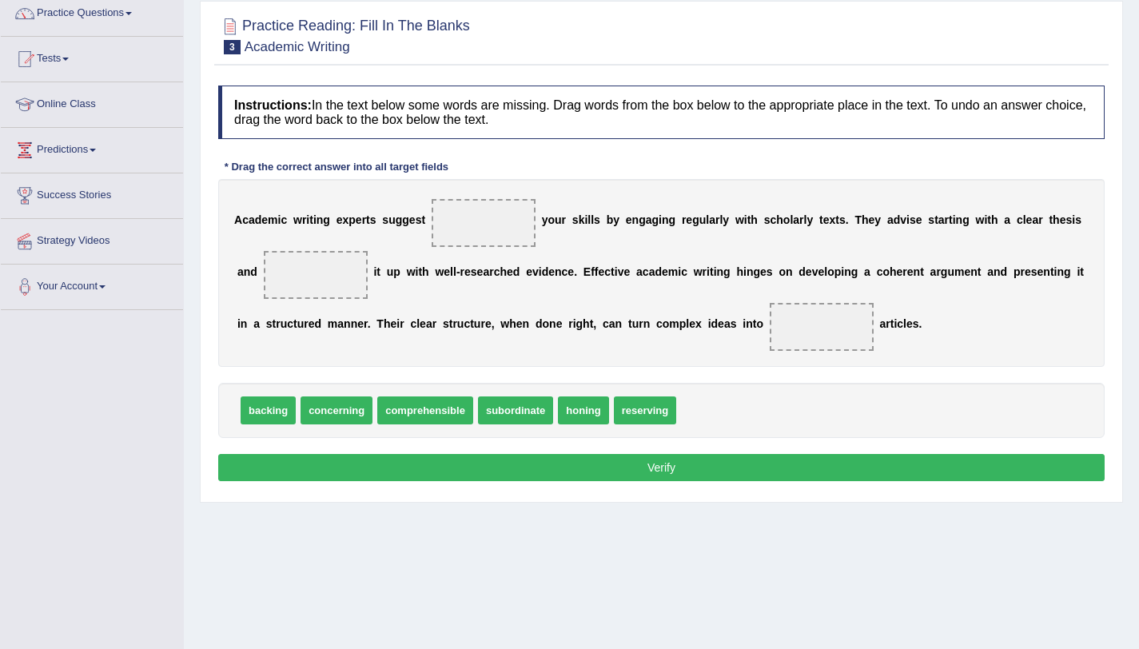
scroll to position [190, 0]
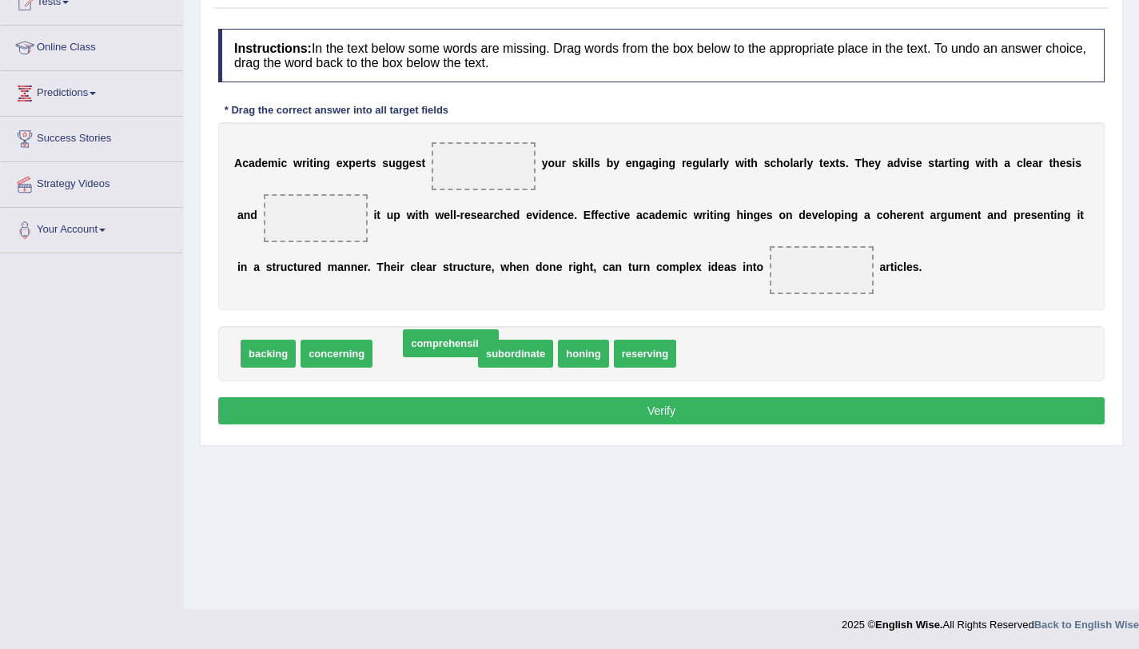
drag, startPoint x: 421, startPoint y: 344, endPoint x: 447, endPoint y: 336, distance: 27.0
click at [378, 276] on div "Instructions: In the text below some words are missing. Drag words from the box…" at bounding box center [661, 229] width 894 height 416
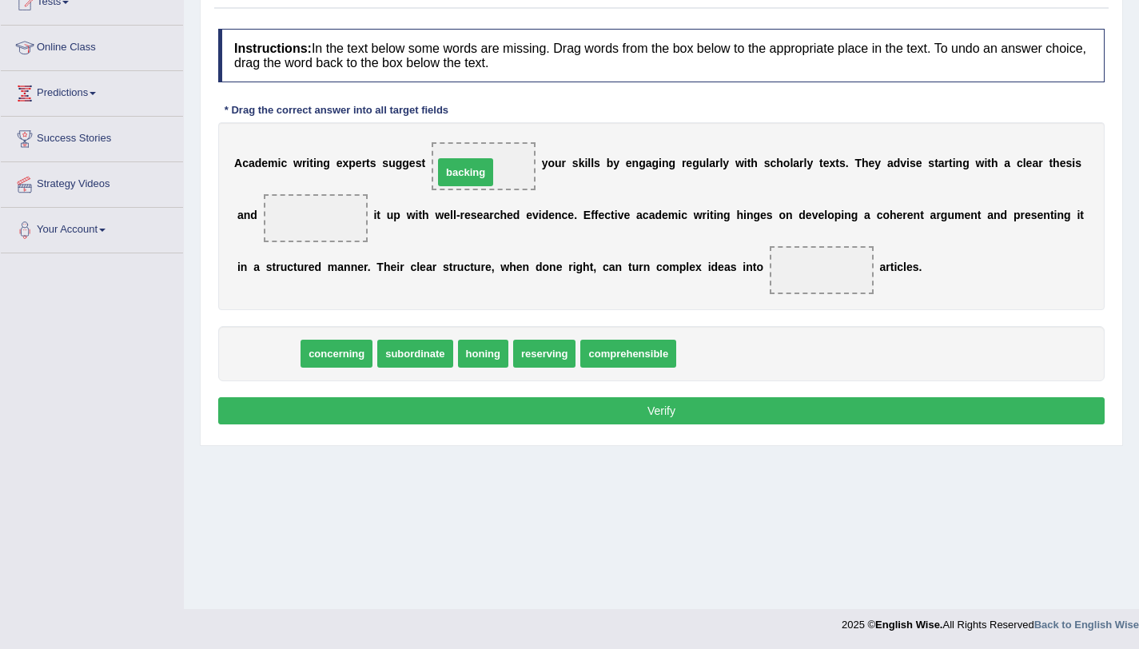
drag, startPoint x: 250, startPoint y: 357, endPoint x: 449, endPoint y: 175, distance: 269.8
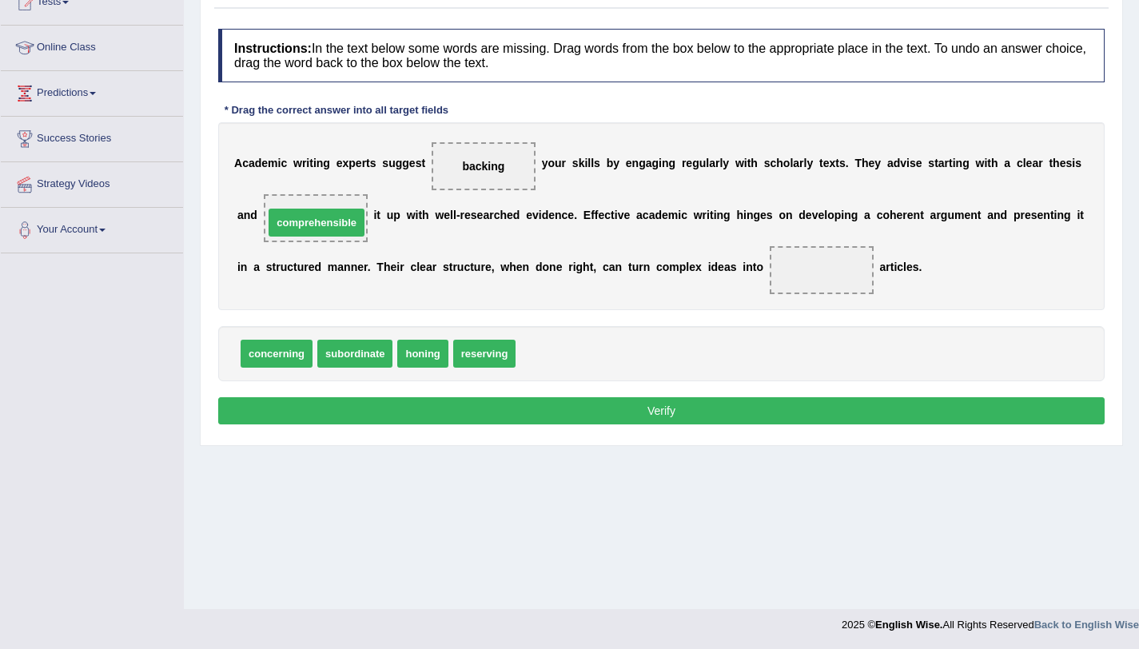
drag, startPoint x: 563, startPoint y: 350, endPoint x: 311, endPoint y: 219, distance: 283.8
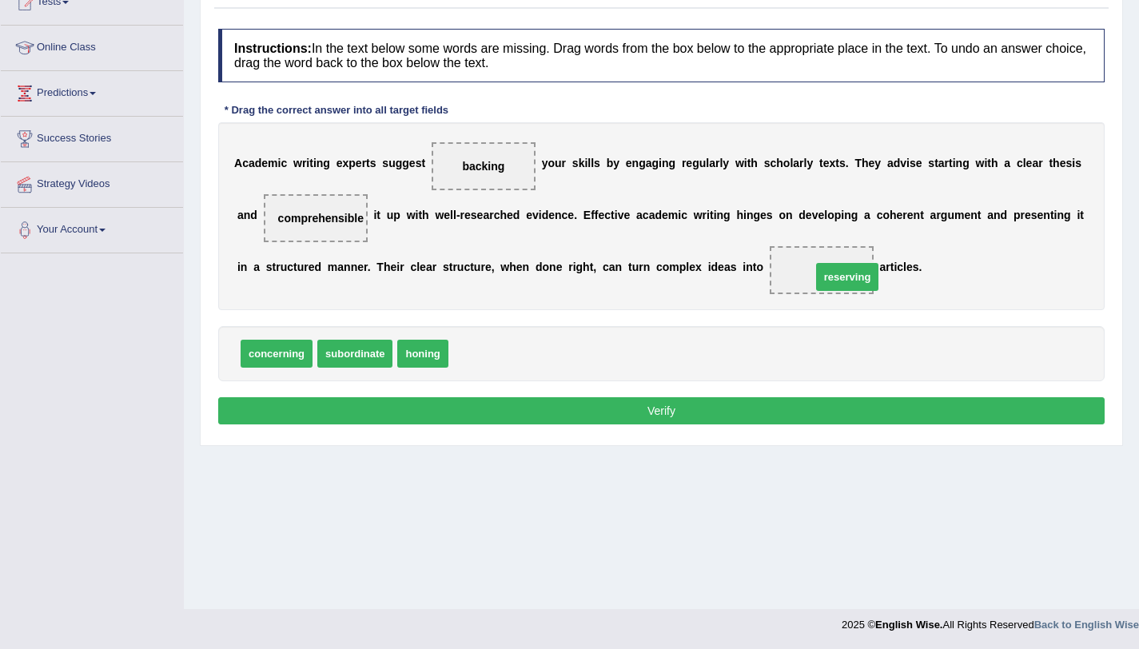
drag, startPoint x: 484, startPoint y: 360, endPoint x: 847, endPoint y: 283, distance: 370.8
click at [805, 418] on button "Verify" at bounding box center [661, 410] width 886 height 27
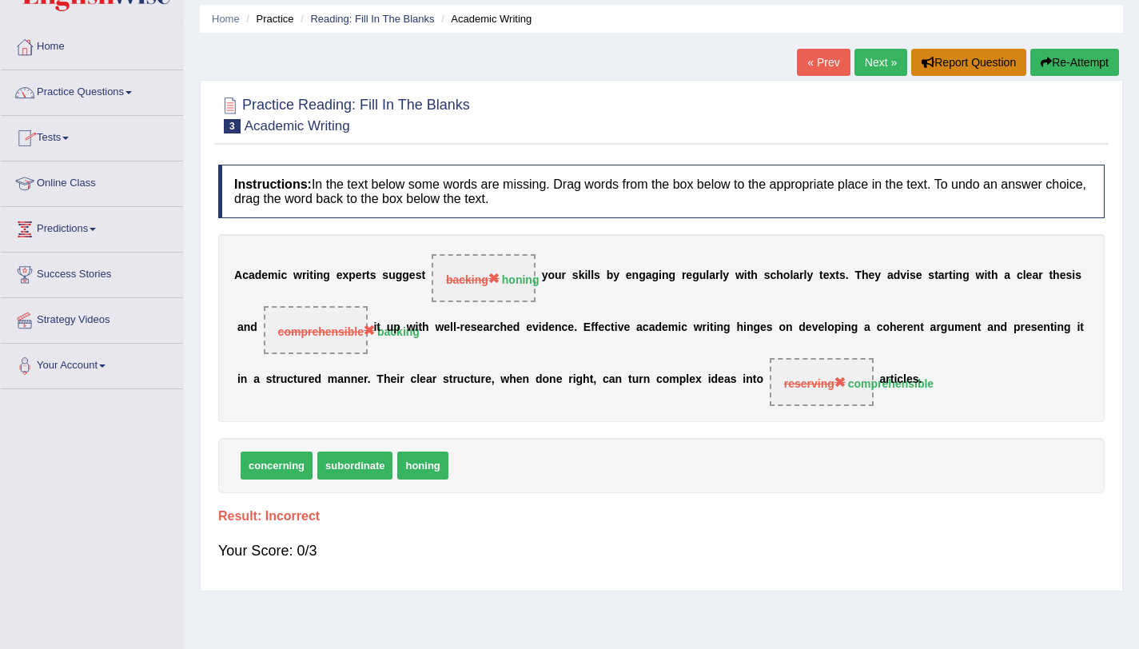
scroll to position [0, 0]
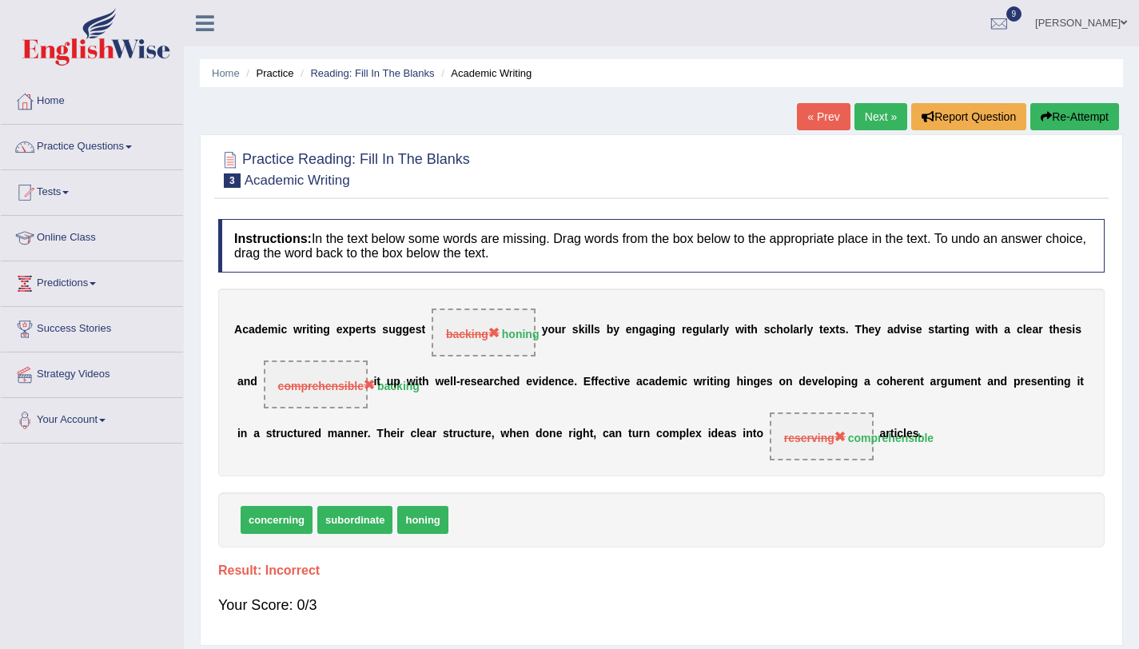
click at [873, 112] on link "Next »" at bounding box center [880, 116] width 53 height 27
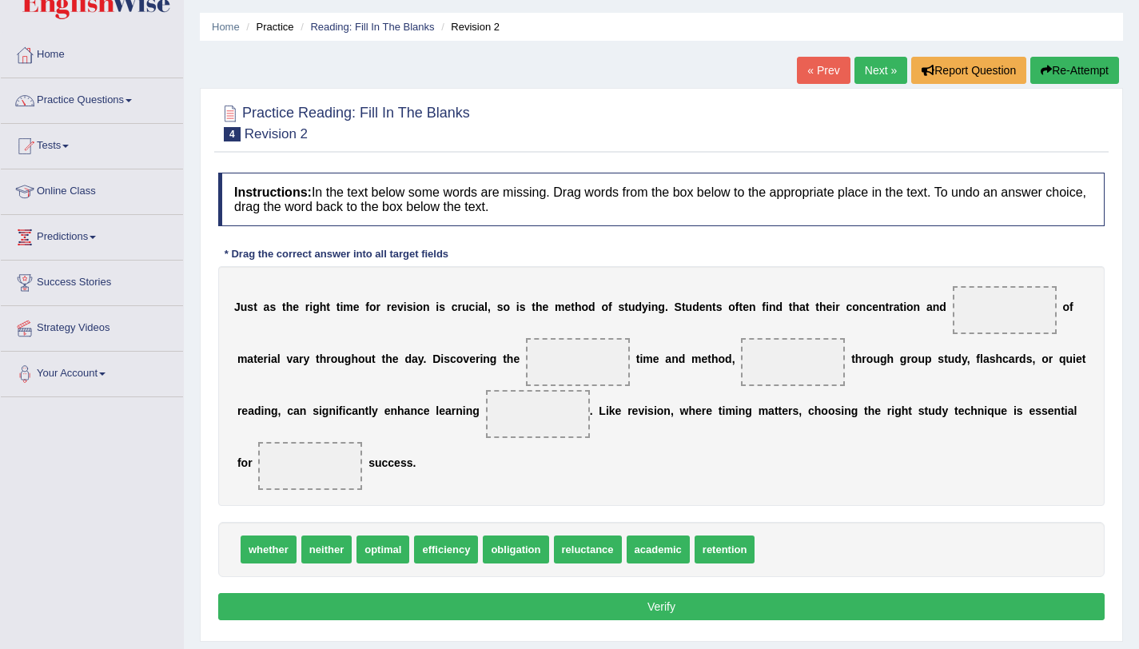
scroll to position [190, 0]
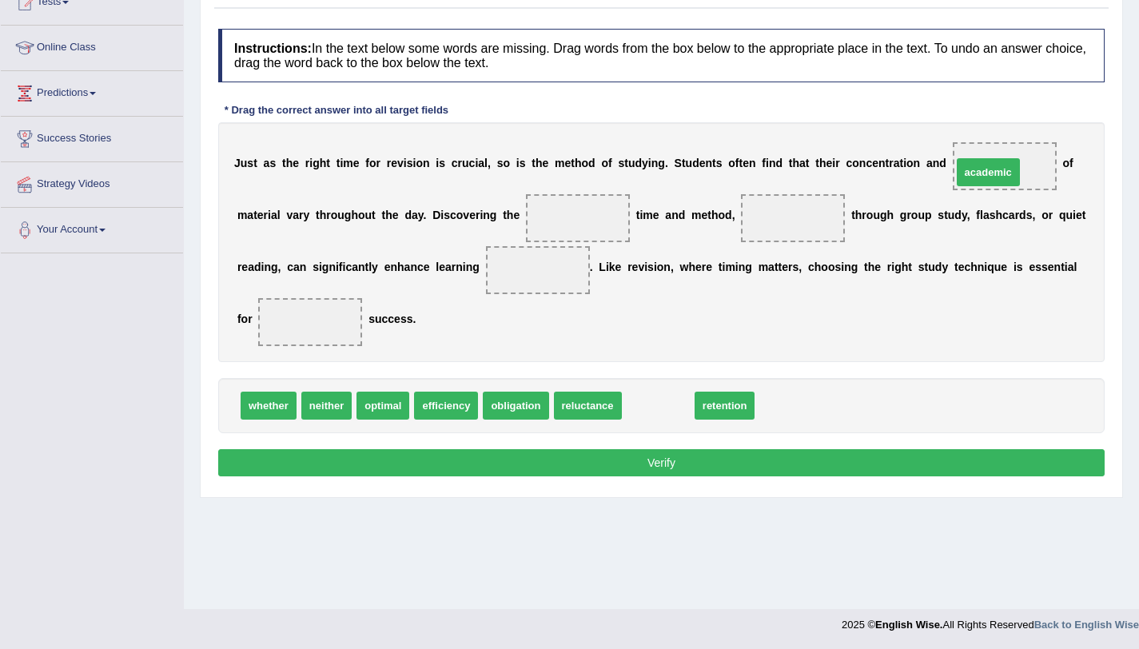
drag, startPoint x: 640, startPoint y: 404, endPoint x: 970, endPoint y: 171, distance: 404.2
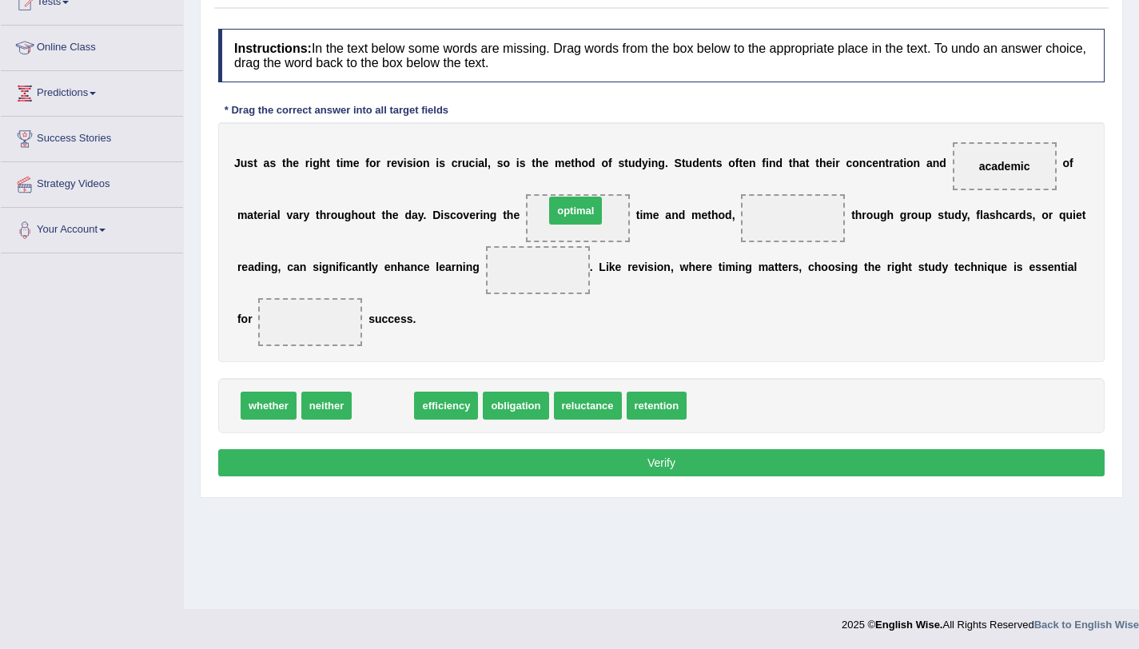
drag, startPoint x: 368, startPoint y: 408, endPoint x: 561, endPoint y: 213, distance: 274.0
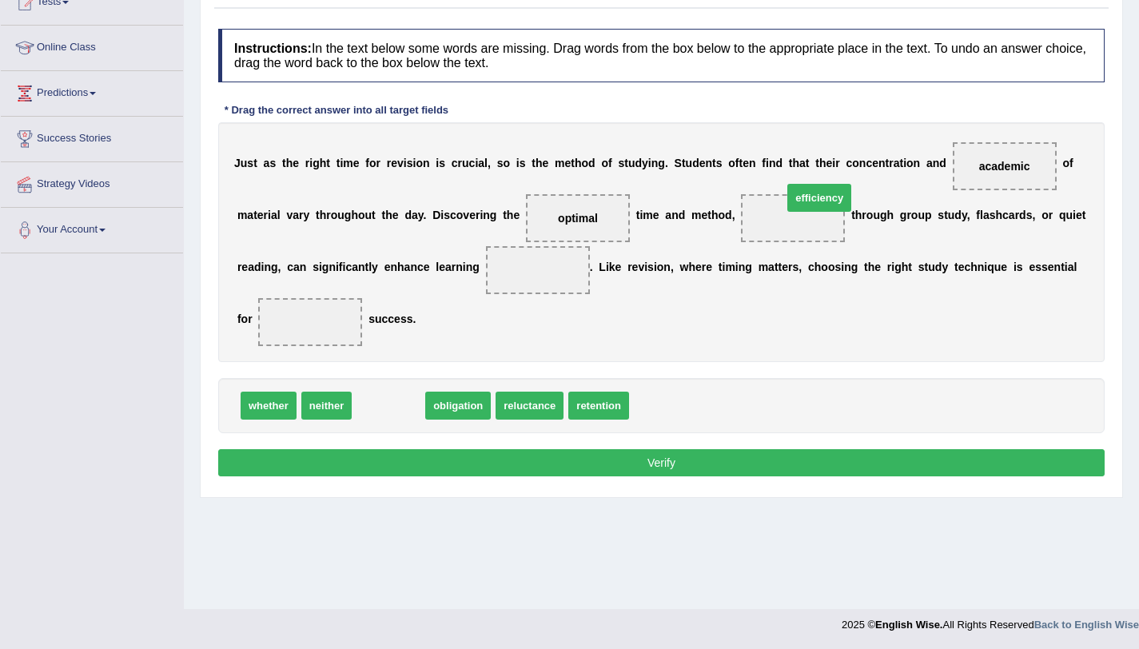
drag, startPoint x: 386, startPoint y: 417, endPoint x: 817, endPoint y: 209, distance: 478.2
drag, startPoint x: 400, startPoint y: 419, endPoint x: 546, endPoint y: 280, distance: 201.8
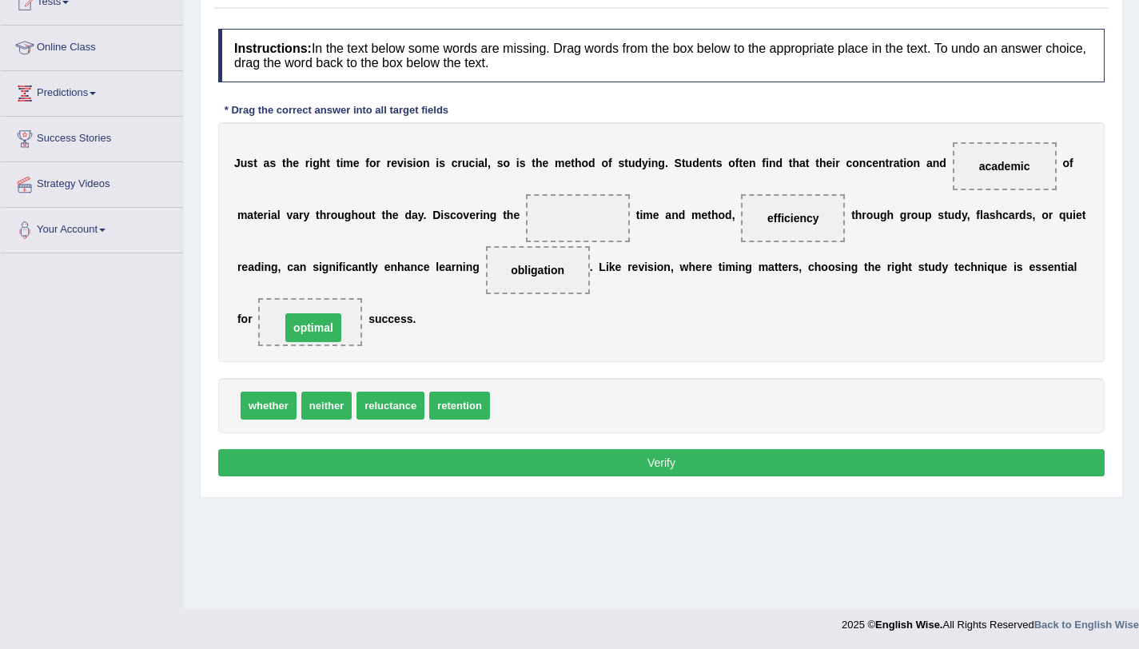
drag, startPoint x: 582, startPoint y: 215, endPoint x: 300, endPoint y: 330, distance: 304.6
drag, startPoint x: 472, startPoint y: 410, endPoint x: 610, endPoint y: 205, distance: 247.6
click at [600, 469] on button "Verify" at bounding box center [661, 462] width 886 height 27
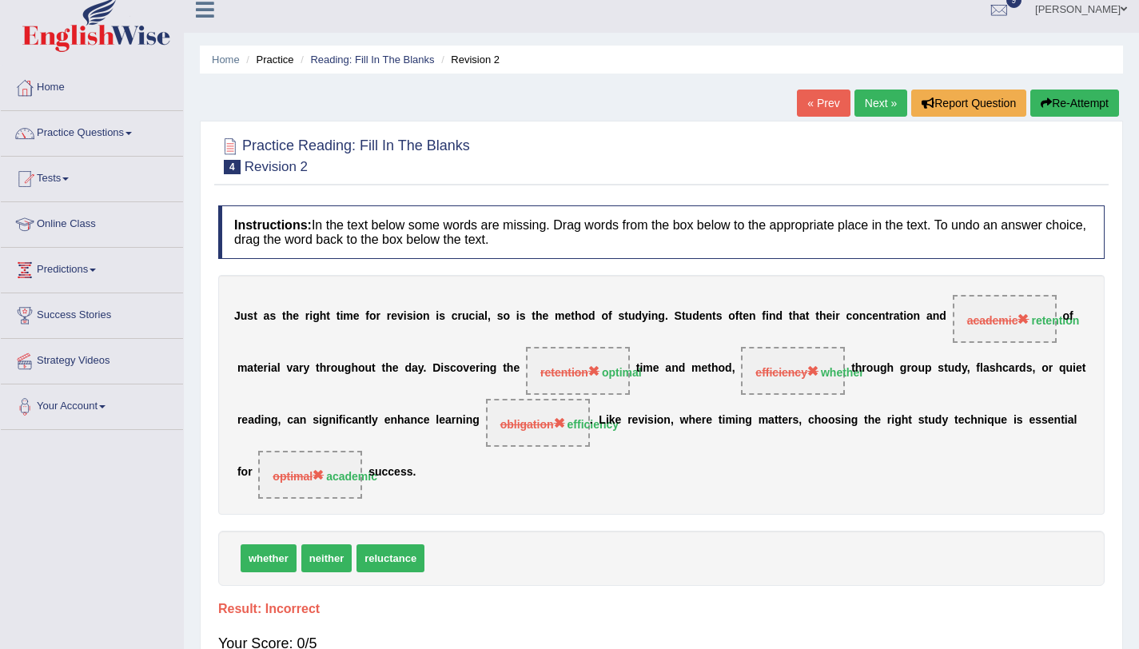
scroll to position [0, 0]
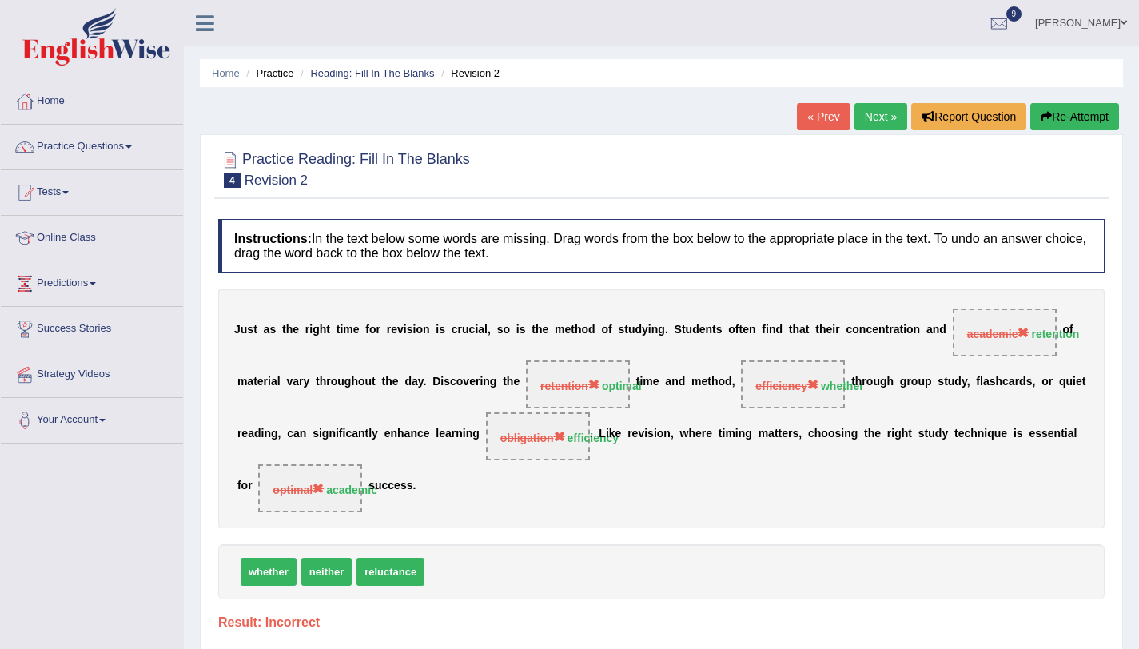
click at [1055, 127] on button "Re-Attempt" at bounding box center [1074, 116] width 89 height 27
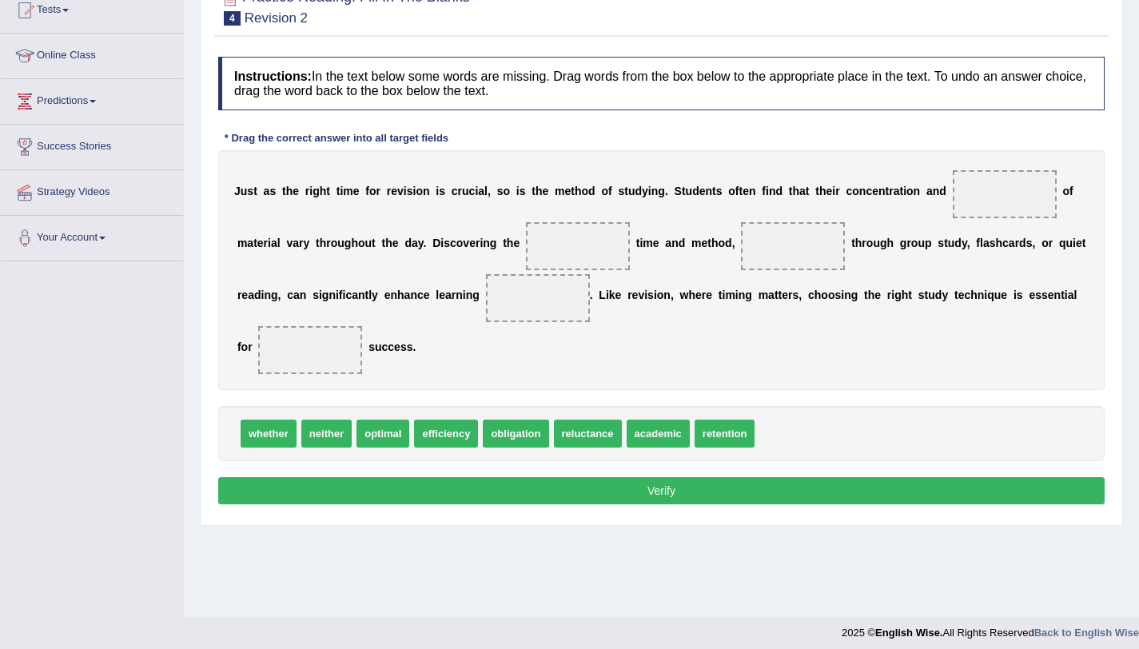
scroll to position [190, 0]
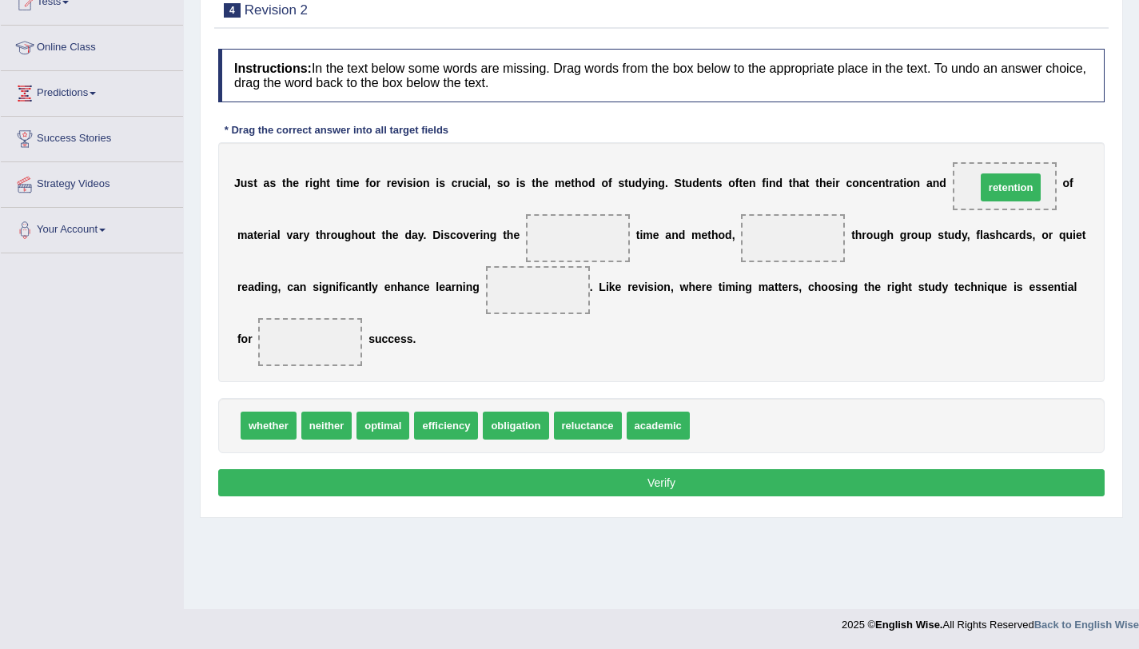
drag, startPoint x: 728, startPoint y: 429, endPoint x: 1016, endPoint y: 189, distance: 375.1
drag, startPoint x: 395, startPoint y: 430, endPoint x: 626, endPoint y: 228, distance: 306.9
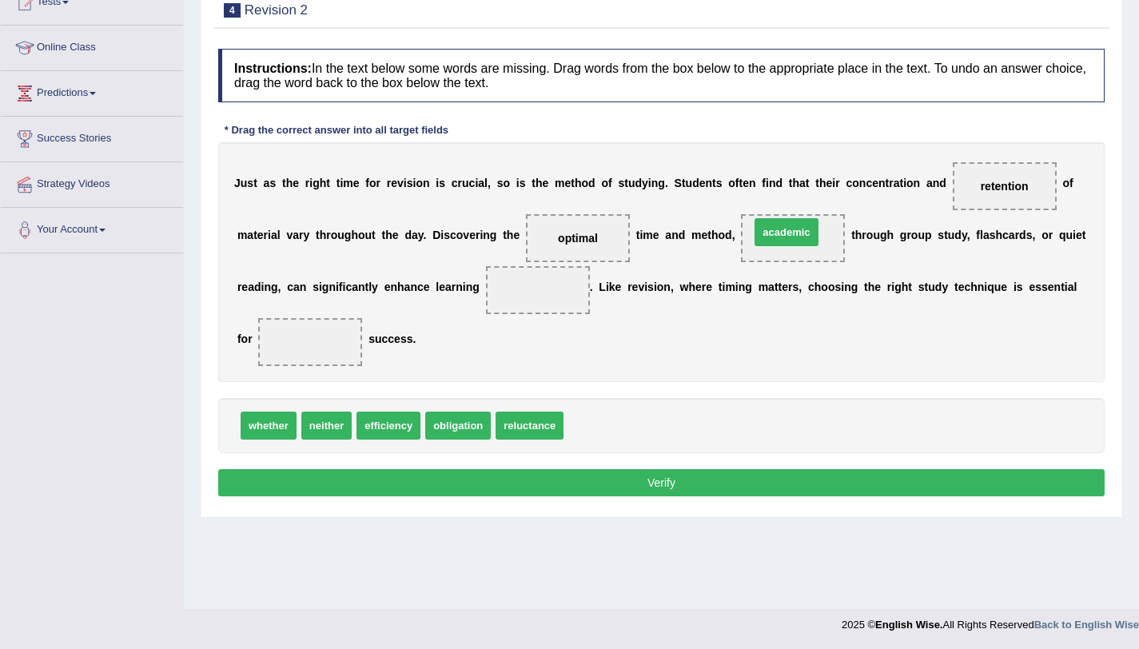
drag, startPoint x: 584, startPoint y: 422, endPoint x: 770, endPoint y: 229, distance: 268.4
drag, startPoint x: 393, startPoint y: 434, endPoint x: 549, endPoint y: 301, distance: 204.6
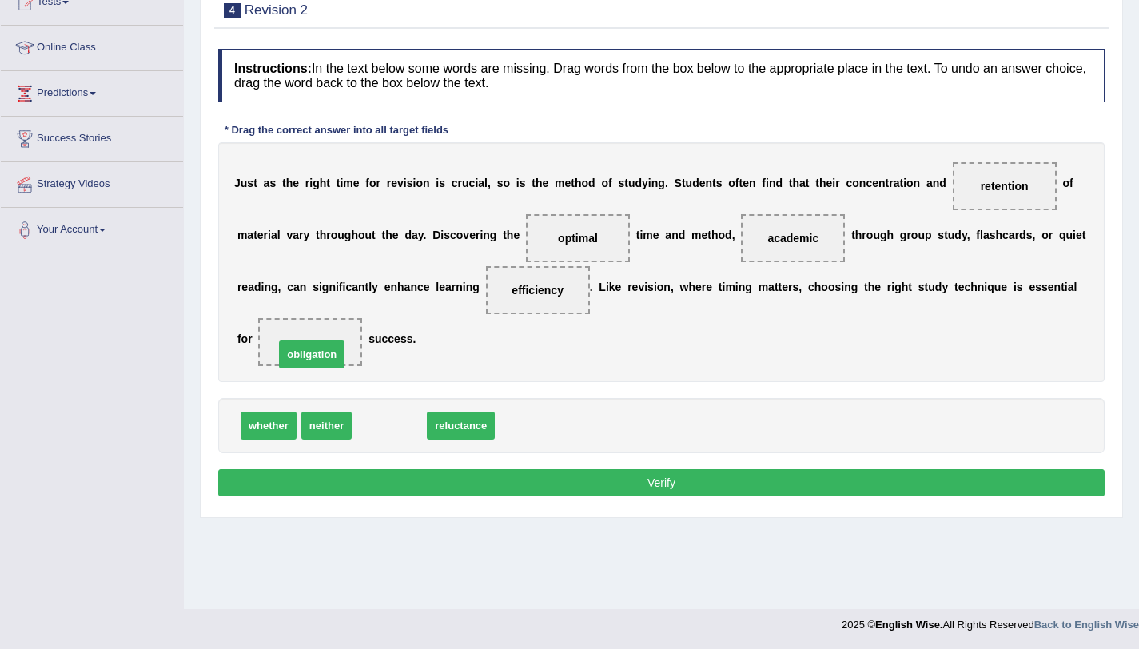
drag, startPoint x: 395, startPoint y: 436, endPoint x: 317, endPoint y: 365, distance: 105.2
click at [444, 488] on button "Verify" at bounding box center [661, 482] width 886 height 27
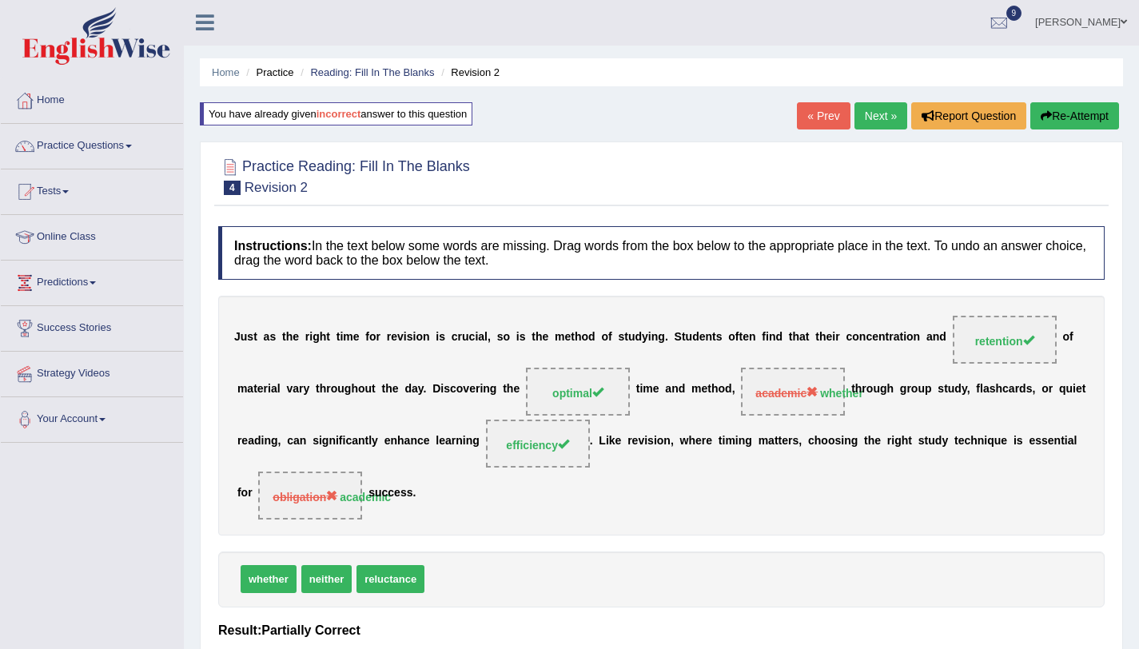
scroll to position [0, 0]
click at [865, 115] on link "Next »" at bounding box center [880, 116] width 53 height 27
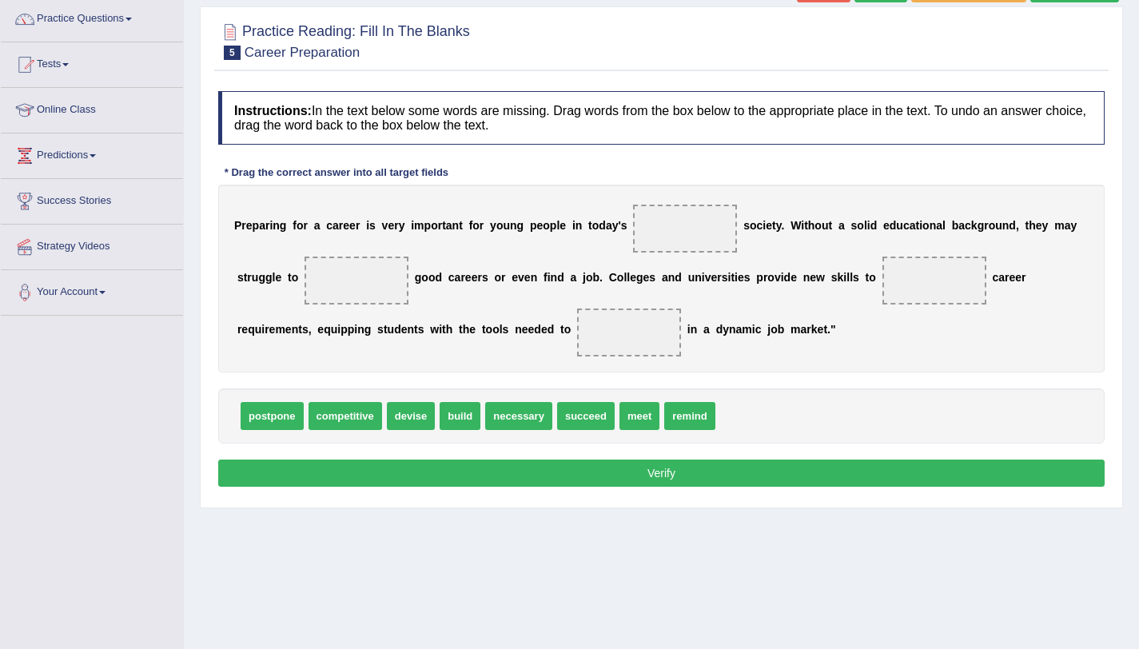
scroll to position [132, 0]
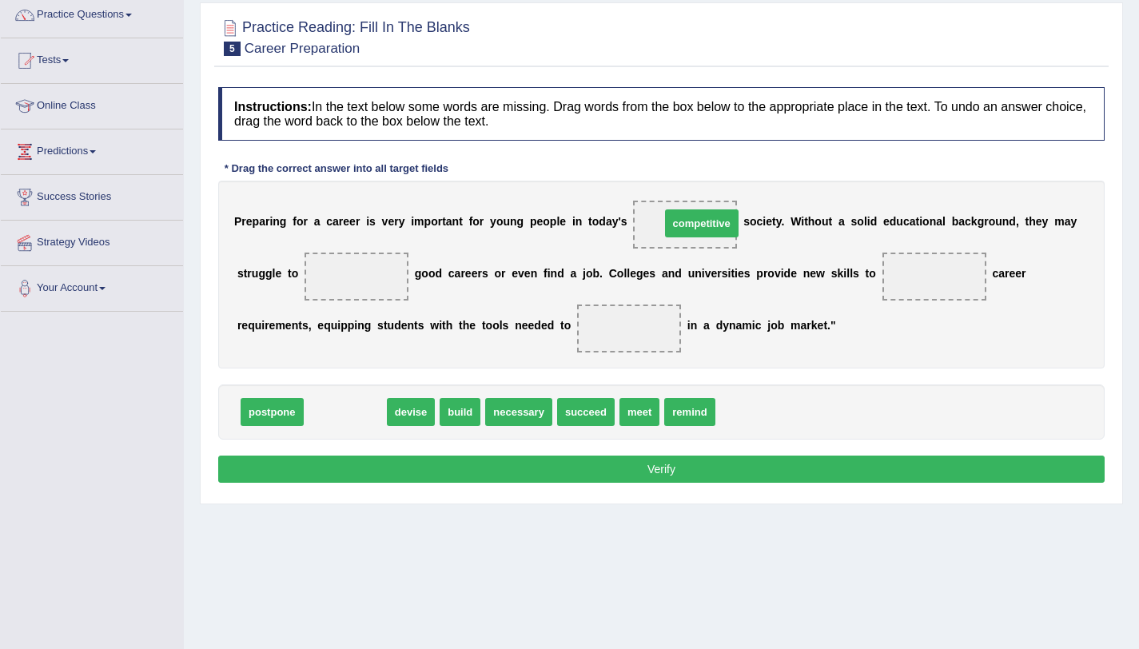
drag, startPoint x: 346, startPoint y: 411, endPoint x: 702, endPoint y: 223, distance: 402.1
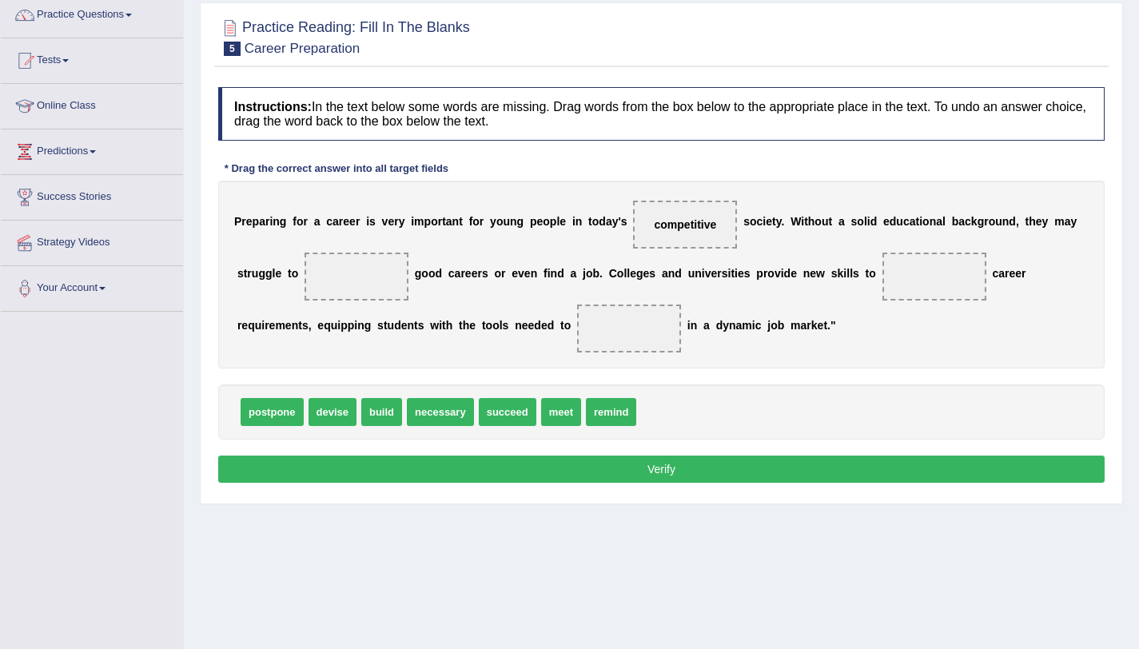
drag, startPoint x: 391, startPoint y: 419, endPoint x: 392, endPoint y: 328, distance: 90.3
click at [396, 280] on span at bounding box center [356, 277] width 104 height 48
drag, startPoint x: 628, startPoint y: 420, endPoint x: 350, endPoint y: 285, distance: 309.1
drag, startPoint x: 352, startPoint y: 276, endPoint x: 946, endPoint y: 274, distance: 593.7
drag, startPoint x: 457, startPoint y: 411, endPoint x: 369, endPoint y: 278, distance: 159.1
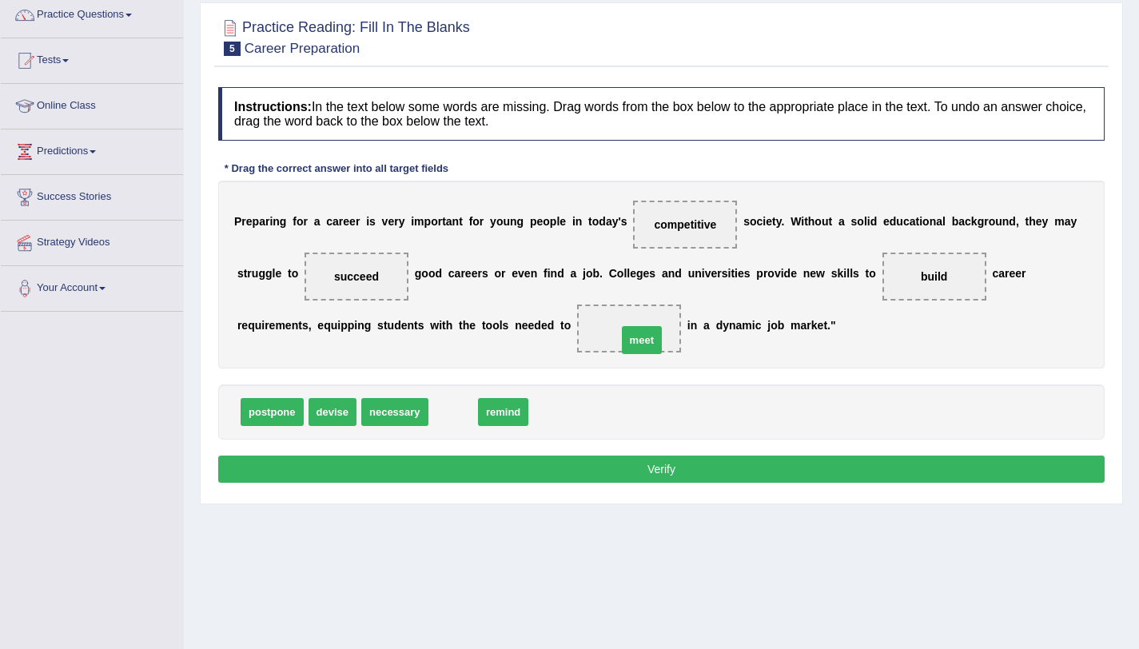
drag, startPoint x: 454, startPoint y: 415, endPoint x: 642, endPoint y: 344, distance: 201.5
click at [607, 479] on button "Verify" at bounding box center [661, 468] width 886 height 27
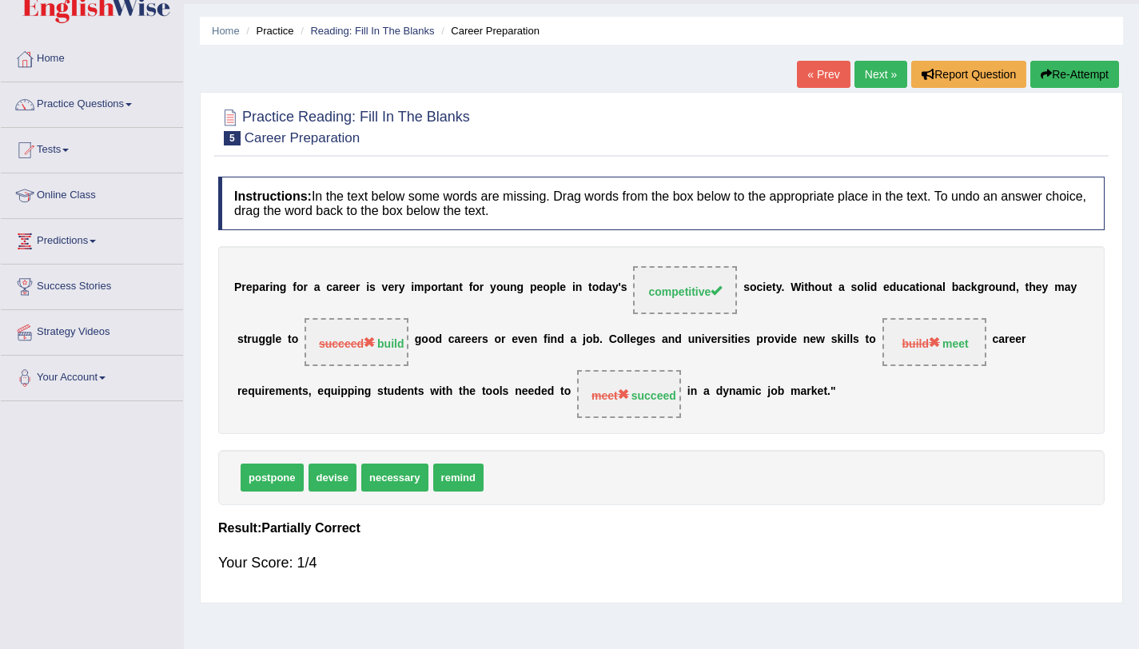
scroll to position [0, 0]
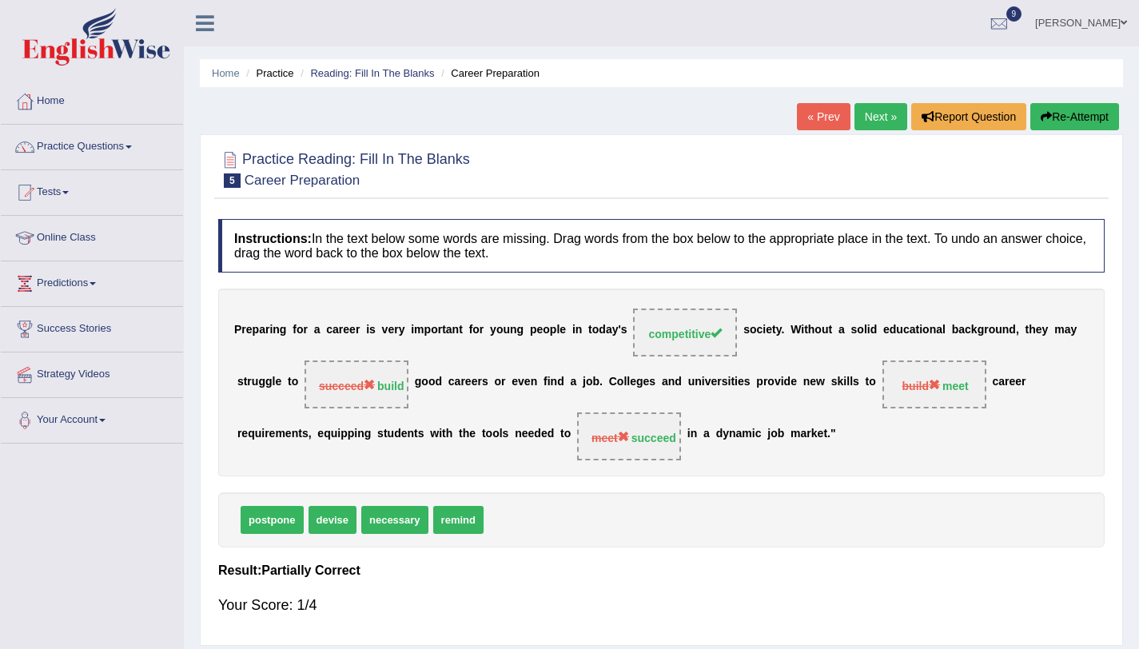
click at [1103, 108] on button "Re-Attempt" at bounding box center [1074, 116] width 89 height 27
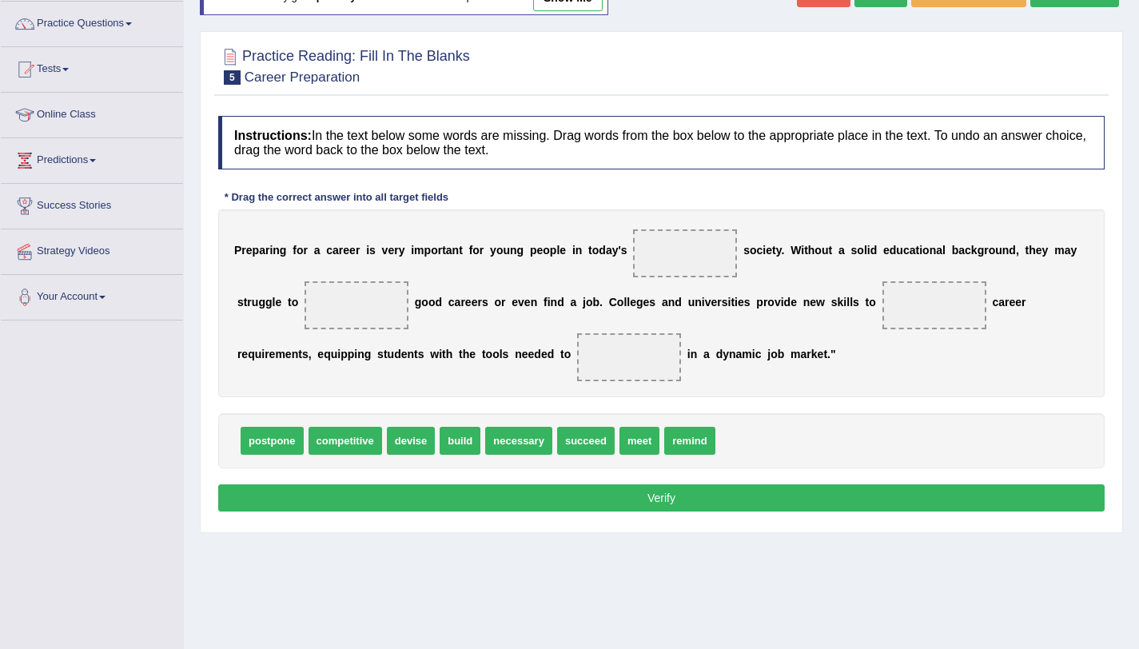
scroll to position [190, 0]
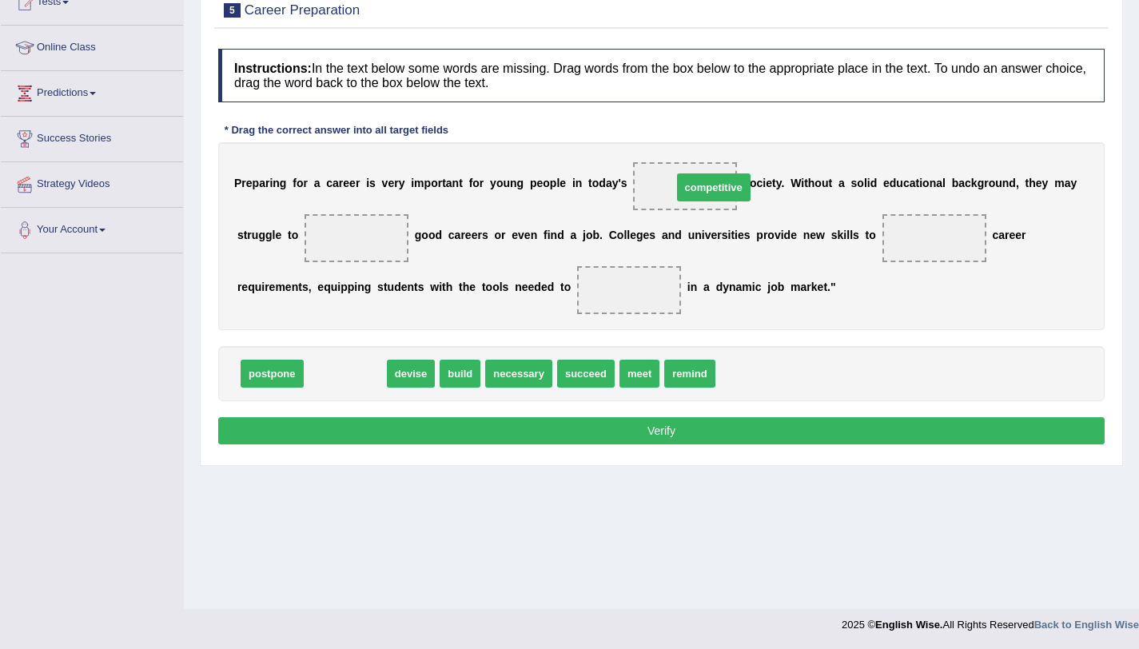
drag, startPoint x: 421, startPoint y: 353, endPoint x: 696, endPoint y: 194, distance: 317.6
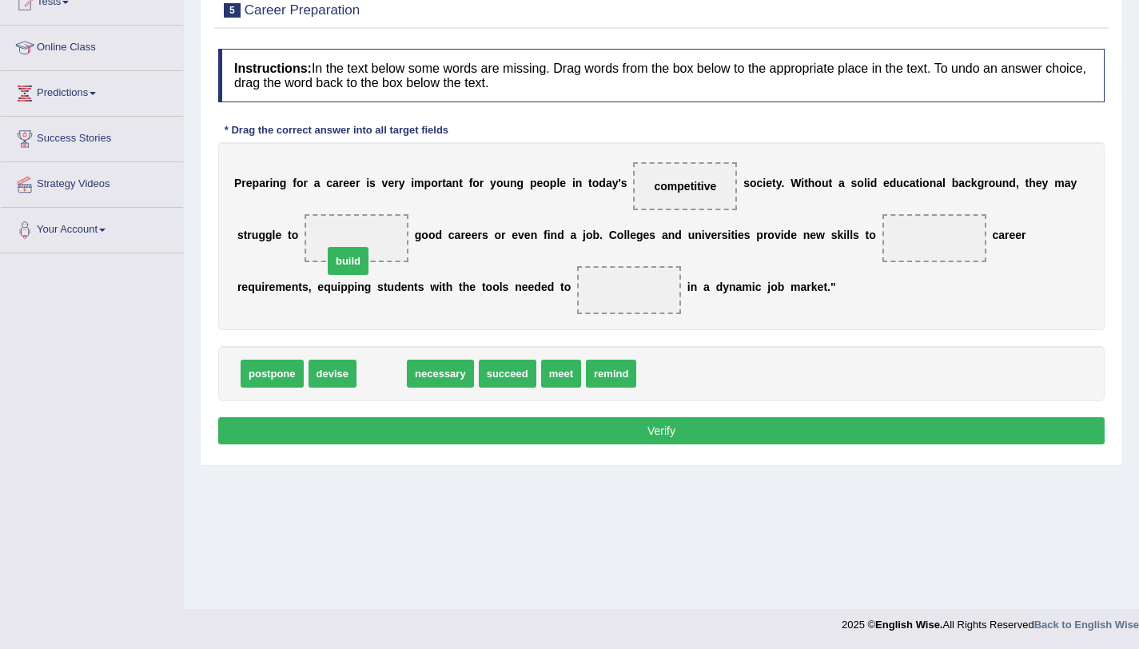
drag, startPoint x: 381, startPoint y: 380, endPoint x: 347, endPoint y: 263, distance: 122.4
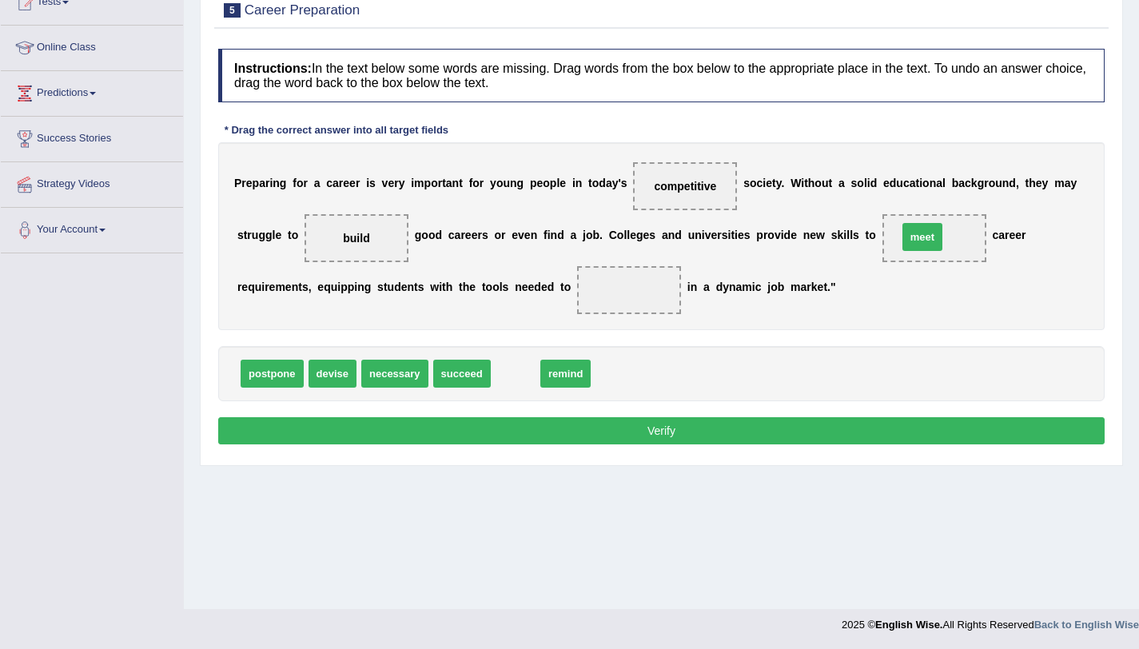
drag, startPoint x: 546, startPoint y: 356, endPoint x: 913, endPoint y: 236, distance: 385.9
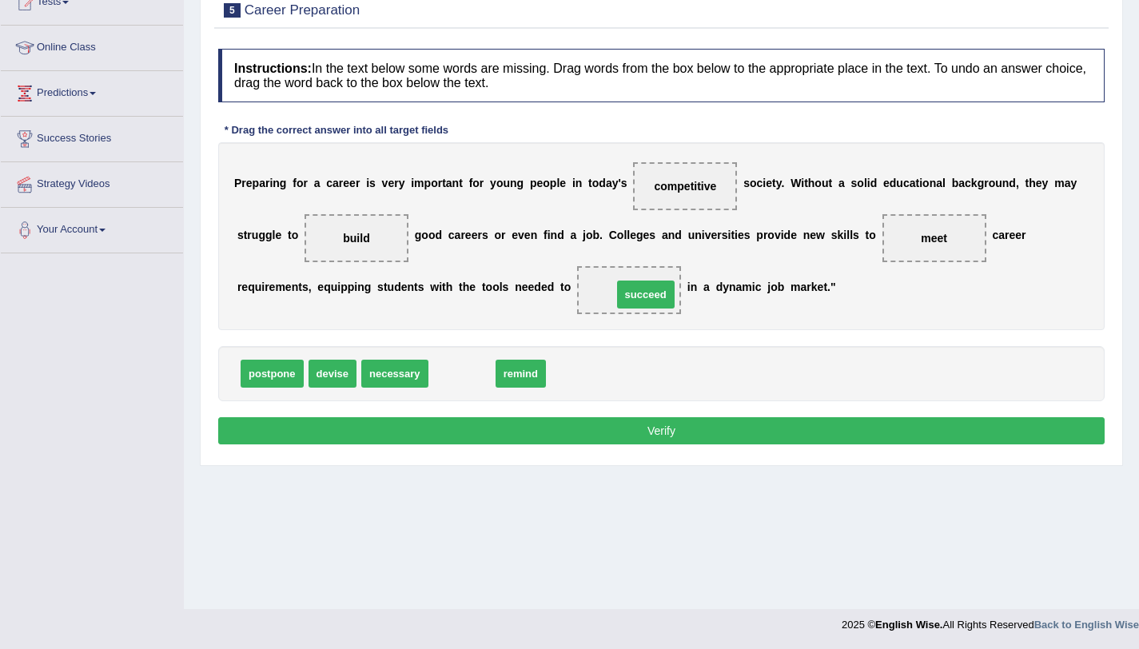
drag, startPoint x: 470, startPoint y: 378, endPoint x: 654, endPoint y: 299, distance: 200.1
click at [638, 427] on button "Verify" at bounding box center [661, 430] width 886 height 27
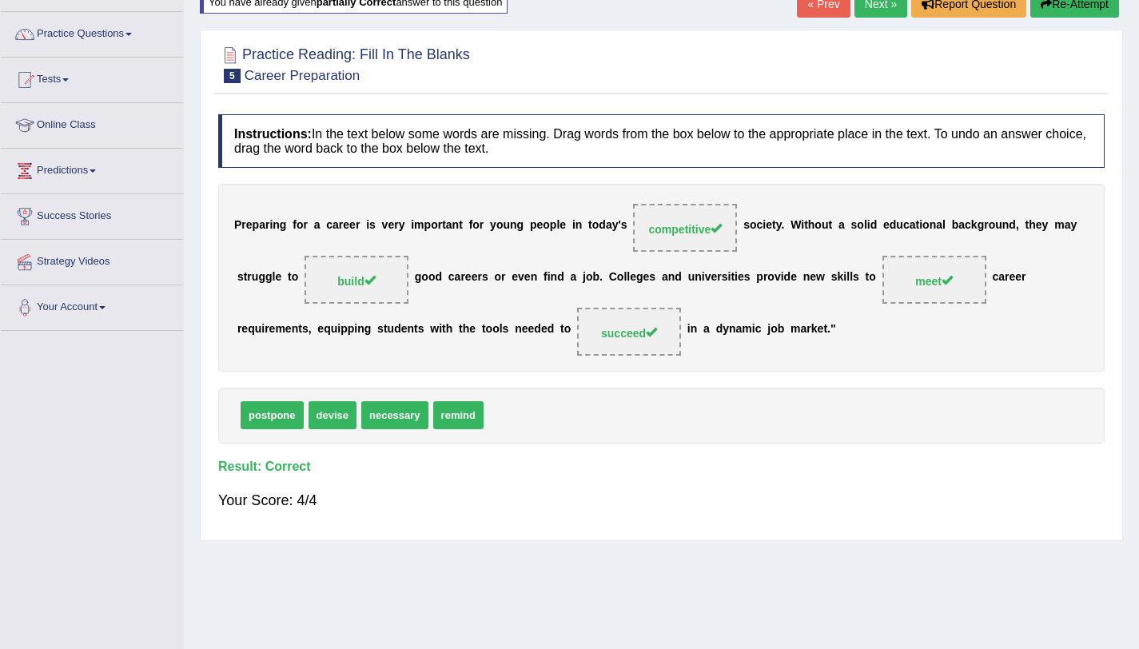
scroll to position [0, 0]
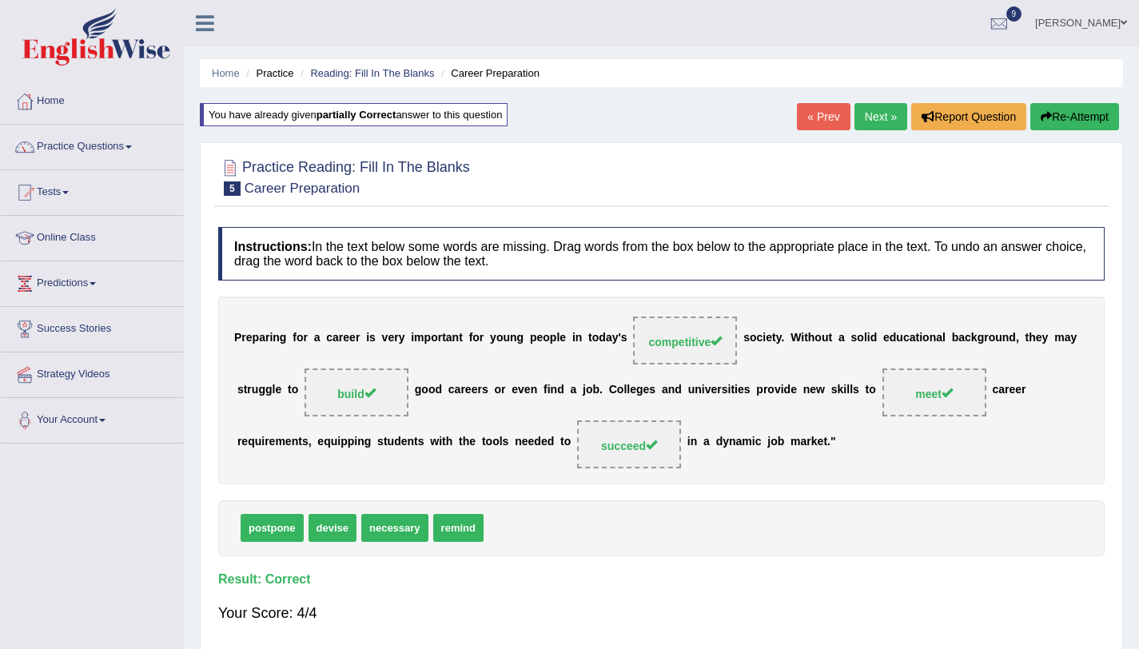
click at [857, 109] on link "Next »" at bounding box center [880, 116] width 53 height 27
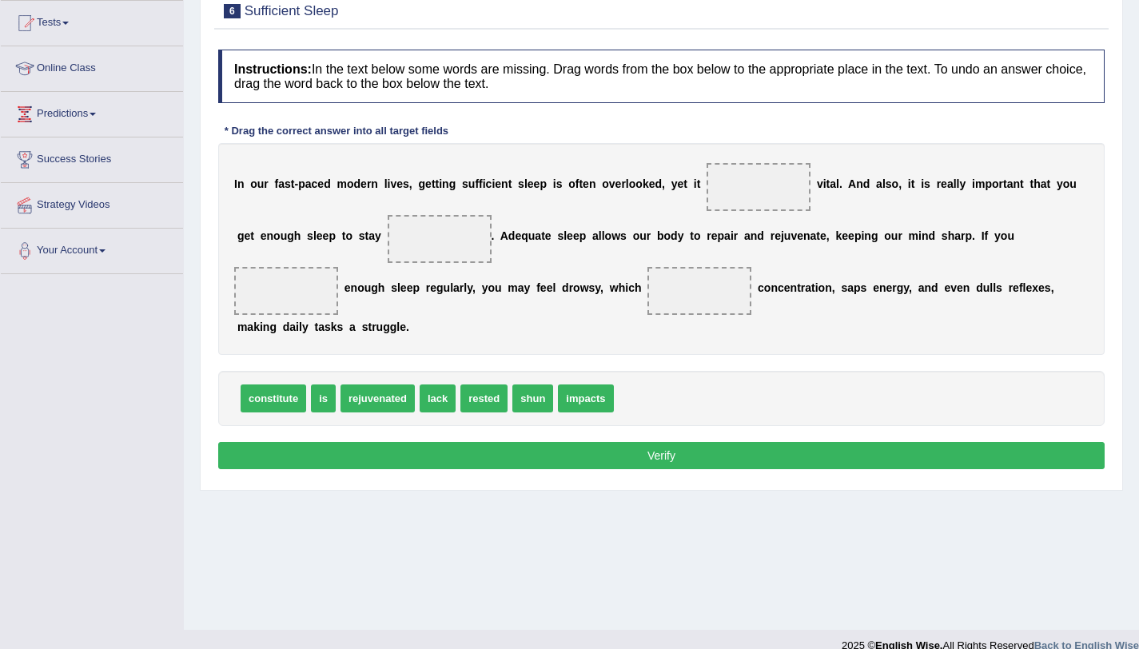
scroll to position [190, 0]
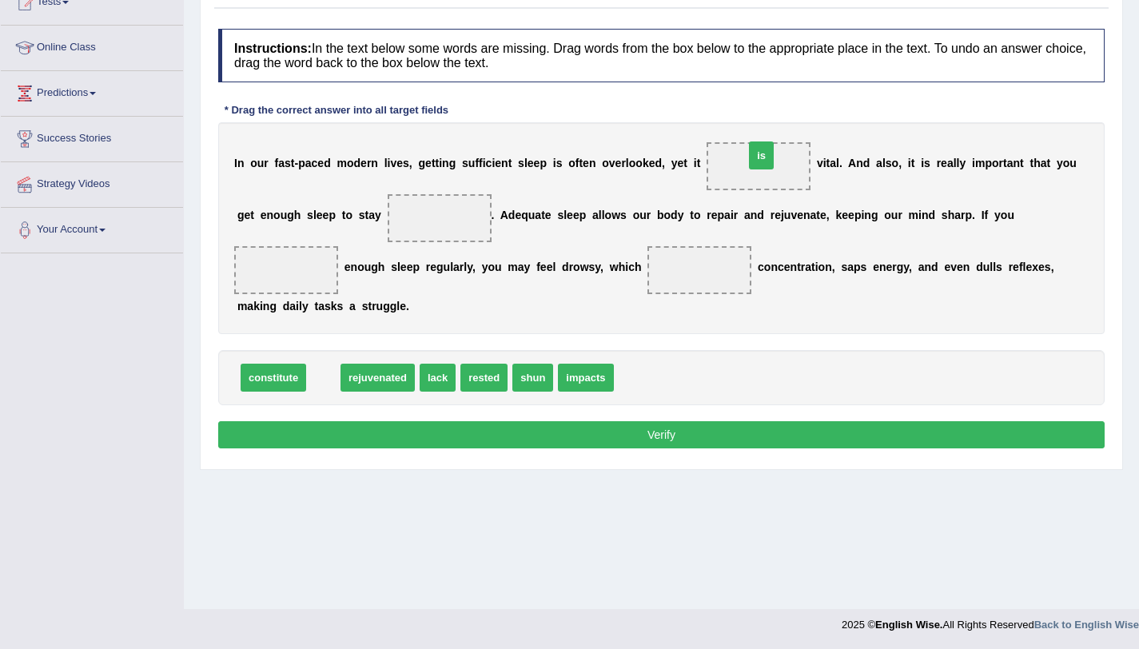
drag, startPoint x: 318, startPoint y: 382, endPoint x: 756, endPoint y: 160, distance: 491.0
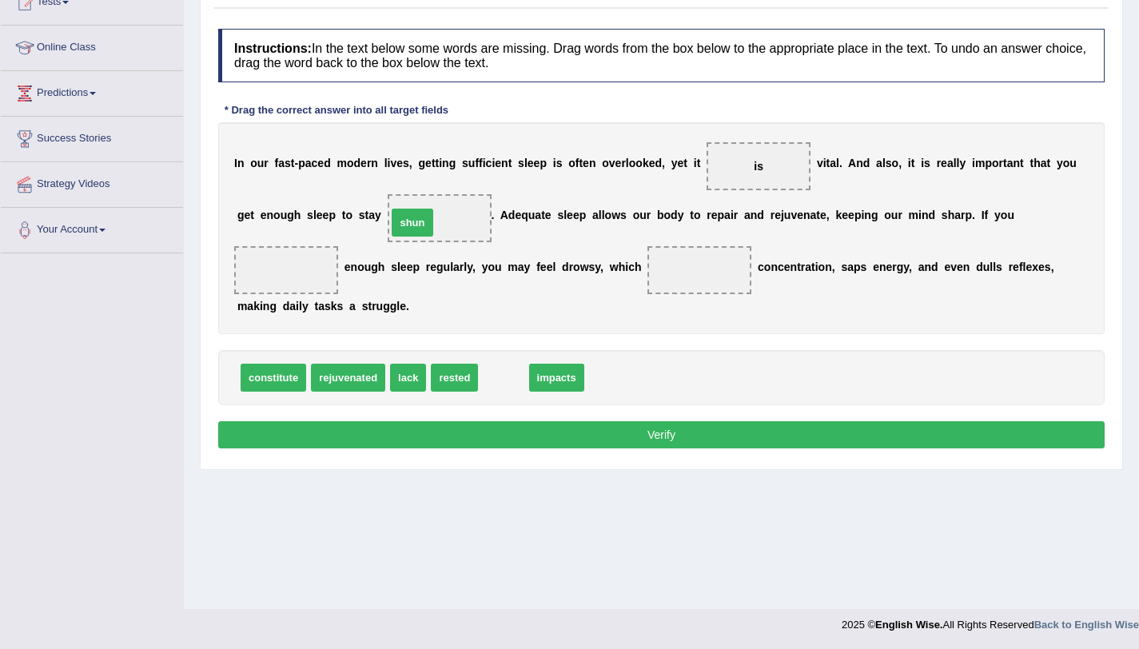
drag, startPoint x: 499, startPoint y: 381, endPoint x: 408, endPoint y: 226, distance: 179.8
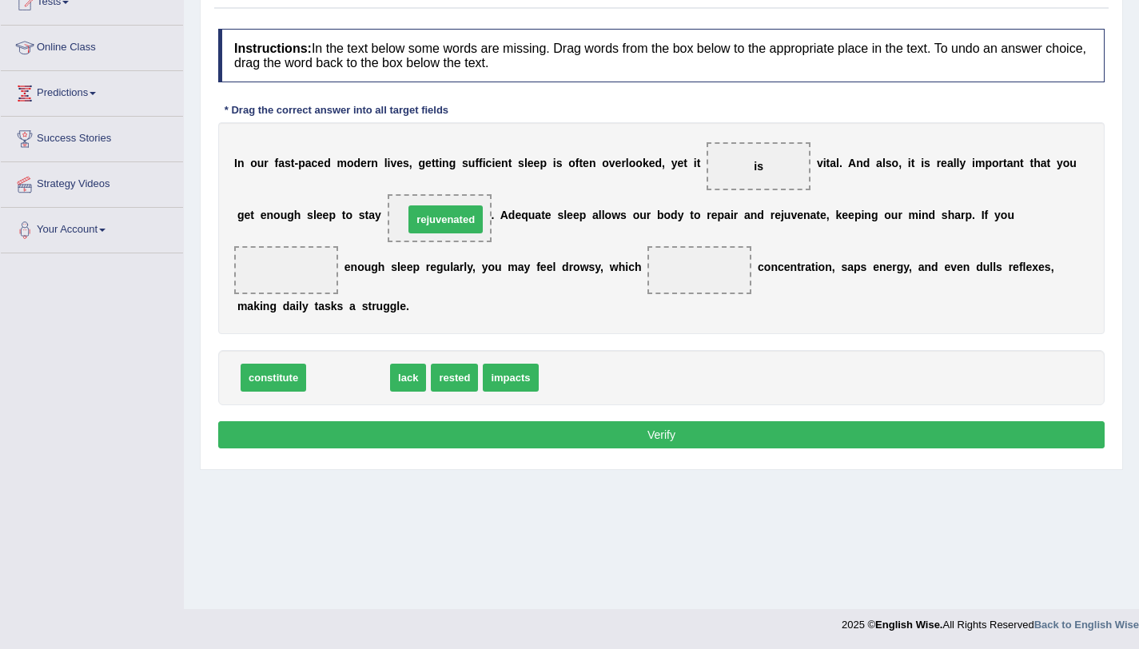
drag, startPoint x: 369, startPoint y: 384, endPoint x: 467, endPoint y: 226, distance: 185.8
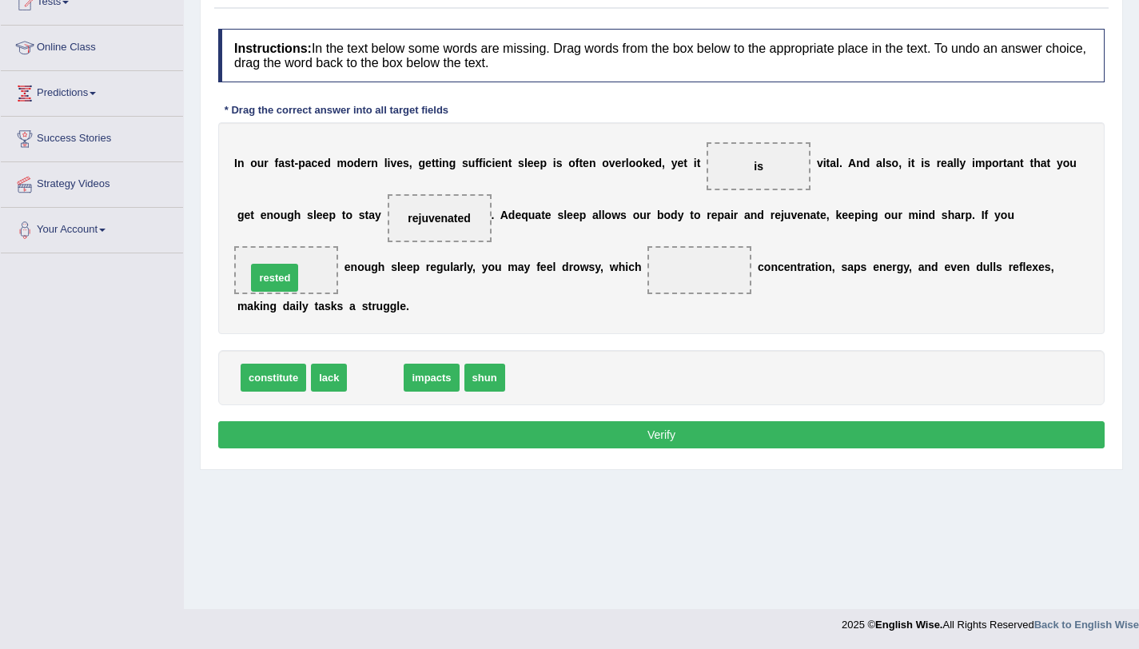
drag, startPoint x: 377, startPoint y: 383, endPoint x: 276, endPoint y: 283, distance: 141.8
drag, startPoint x: 380, startPoint y: 383, endPoint x: 710, endPoint y: 264, distance: 350.6
click at [655, 436] on button "Verify" at bounding box center [661, 434] width 886 height 27
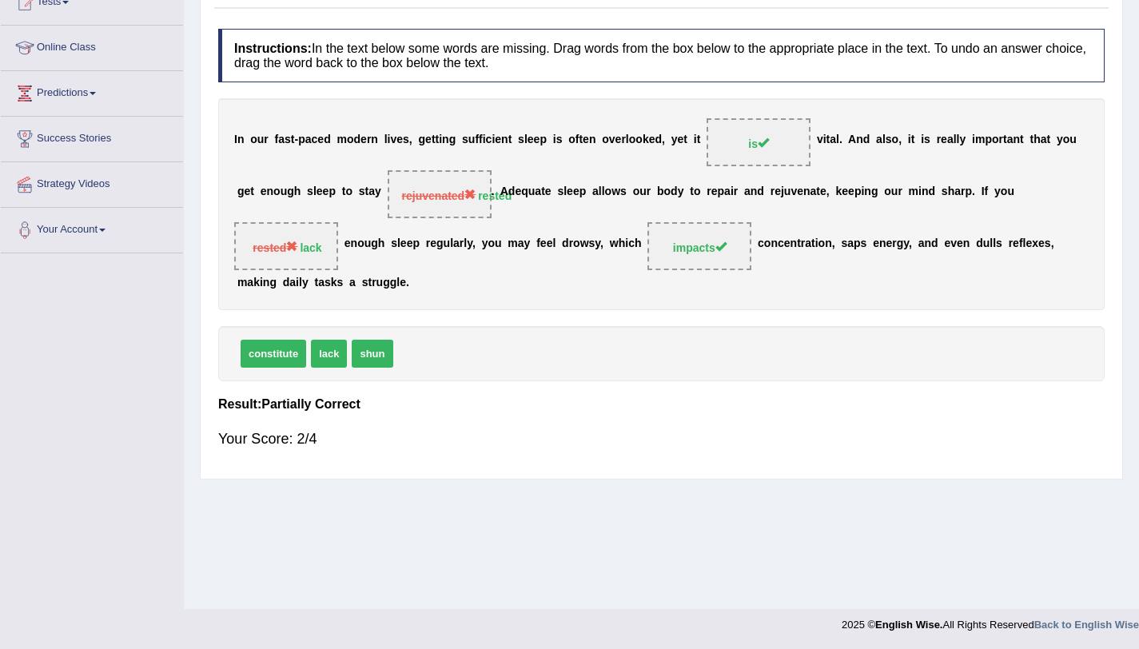
scroll to position [70, 0]
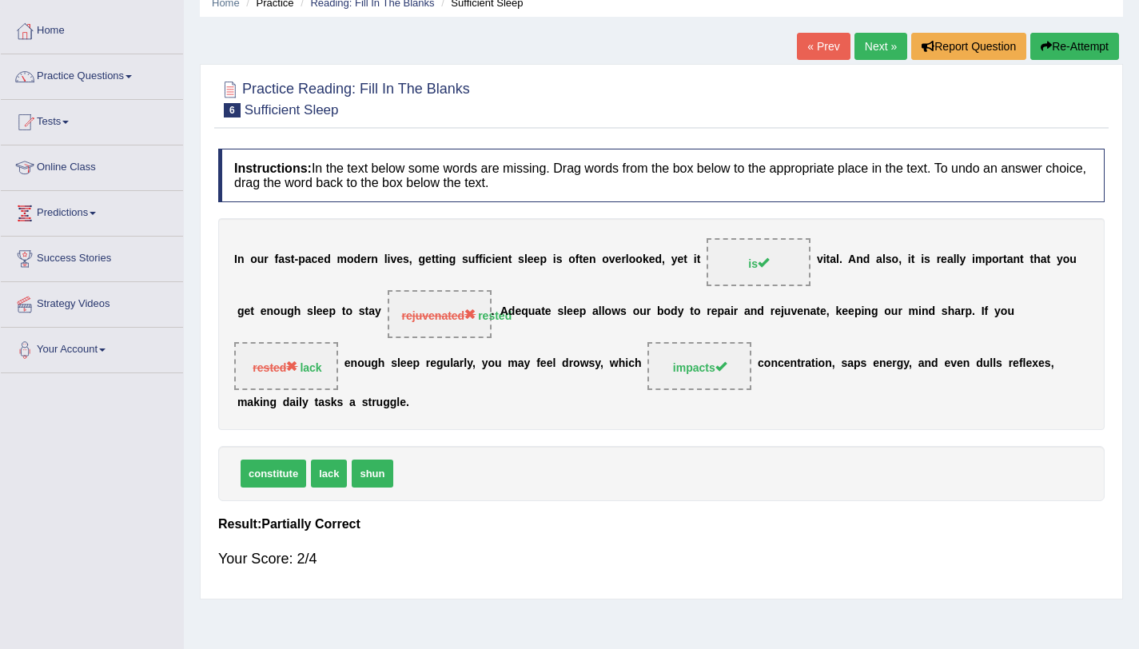
click at [1048, 53] on button "Re-Attempt" at bounding box center [1074, 46] width 89 height 27
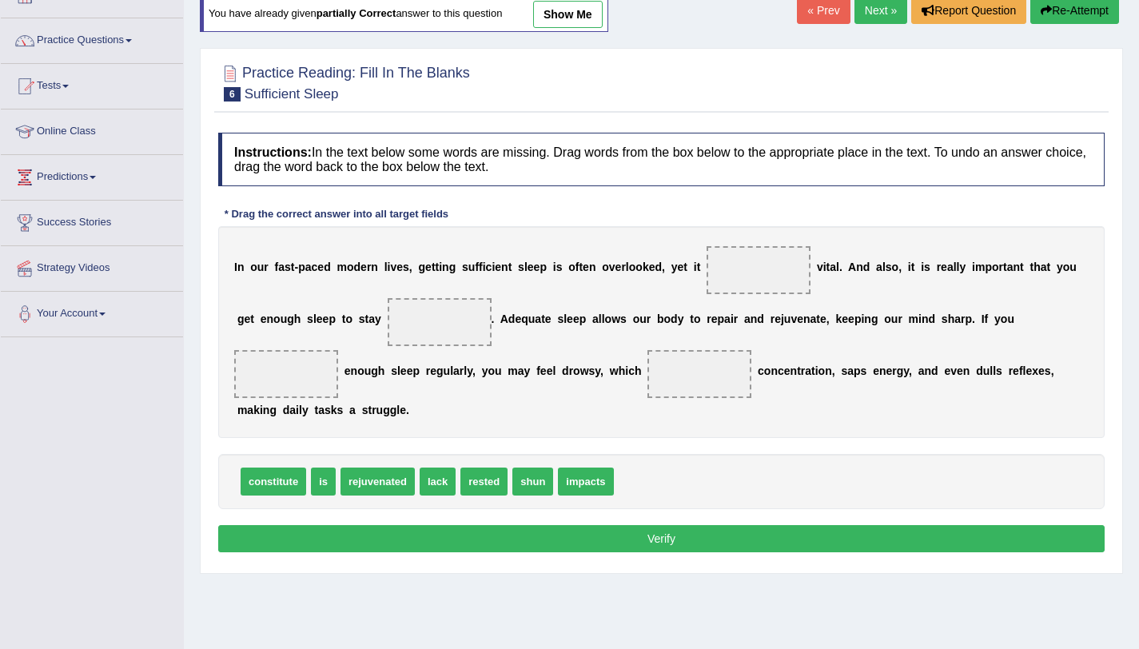
scroll to position [190, 0]
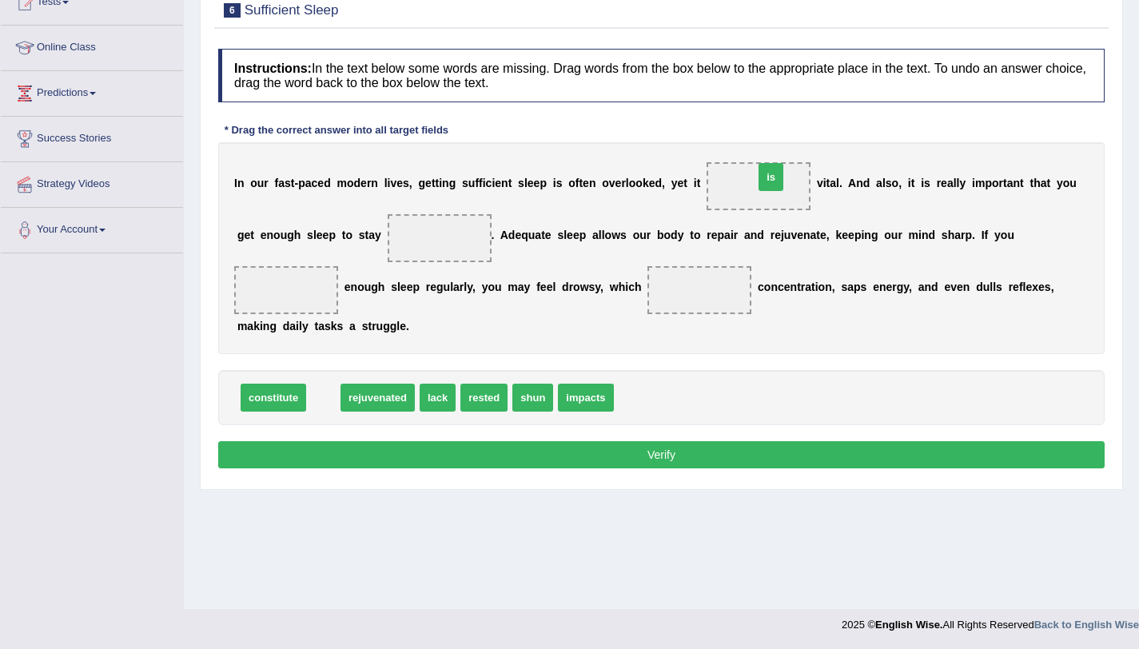
drag, startPoint x: 329, startPoint y: 402, endPoint x: 775, endPoint y: 183, distance: 496.7
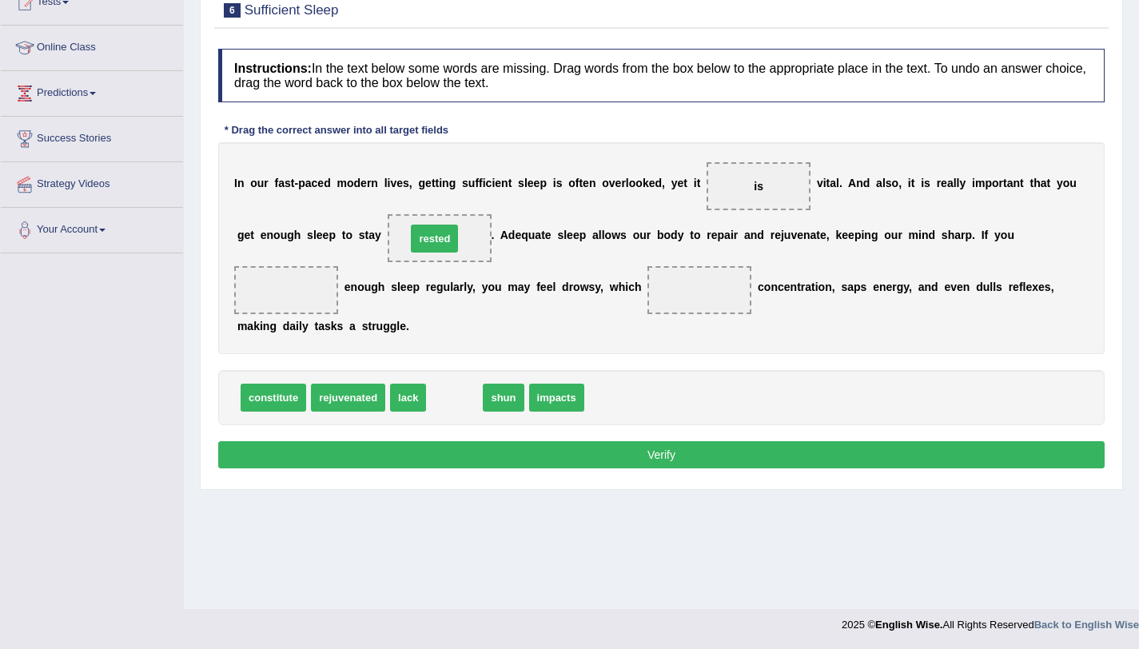
drag, startPoint x: 453, startPoint y: 402, endPoint x: 433, endPoint y: 243, distance: 160.3
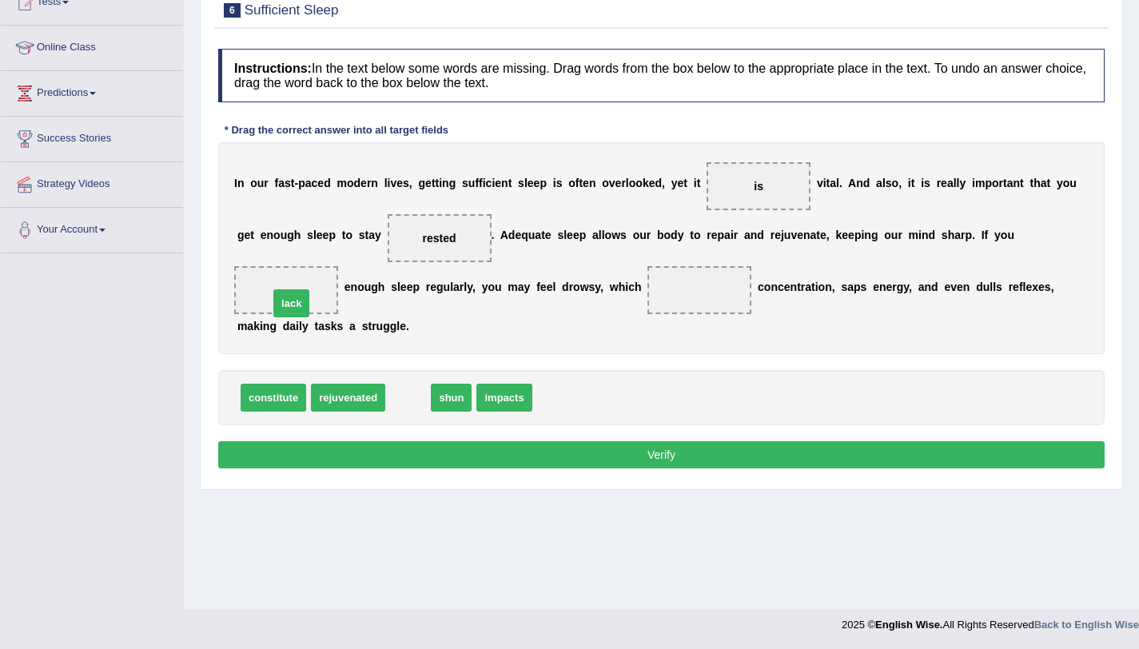
drag, startPoint x: 396, startPoint y: 402, endPoint x: 279, endPoint y: 308, distance: 150.0
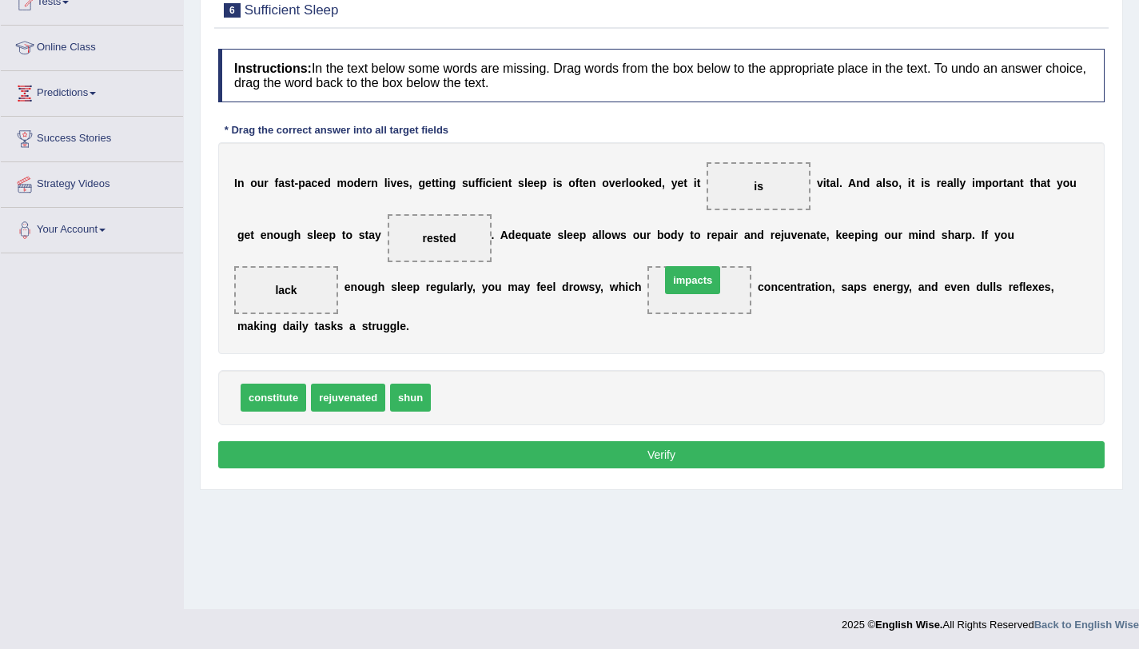
drag, startPoint x: 443, startPoint y: 399, endPoint x: 675, endPoint y: 295, distance: 254.0
click at [630, 467] on button "Verify" at bounding box center [661, 454] width 886 height 27
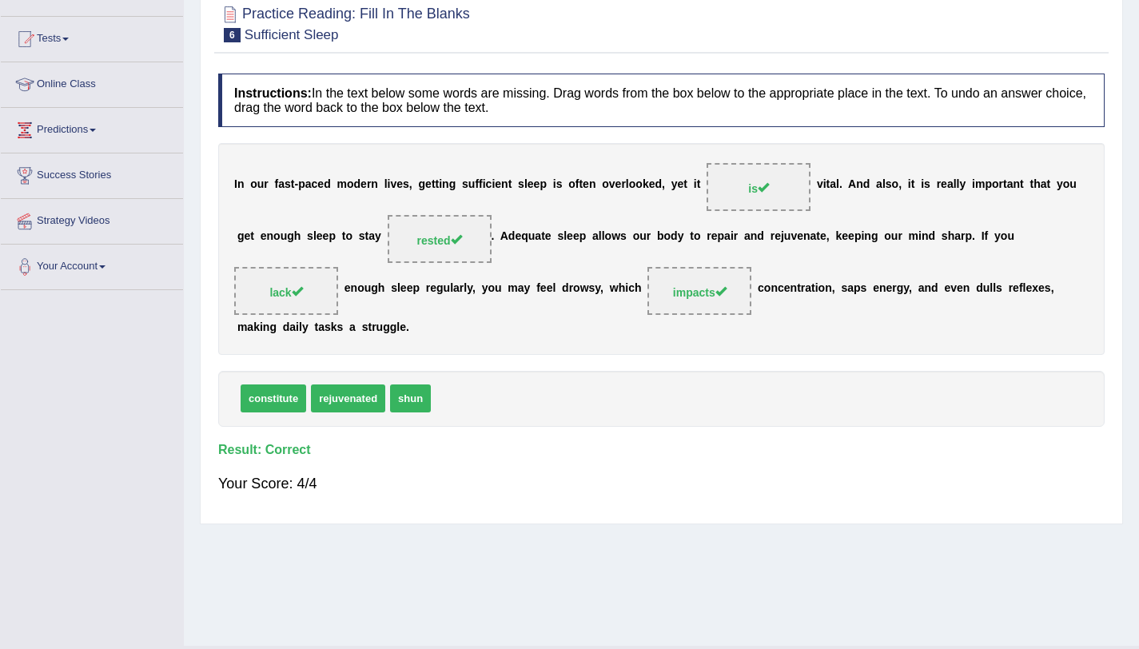
scroll to position [0, 0]
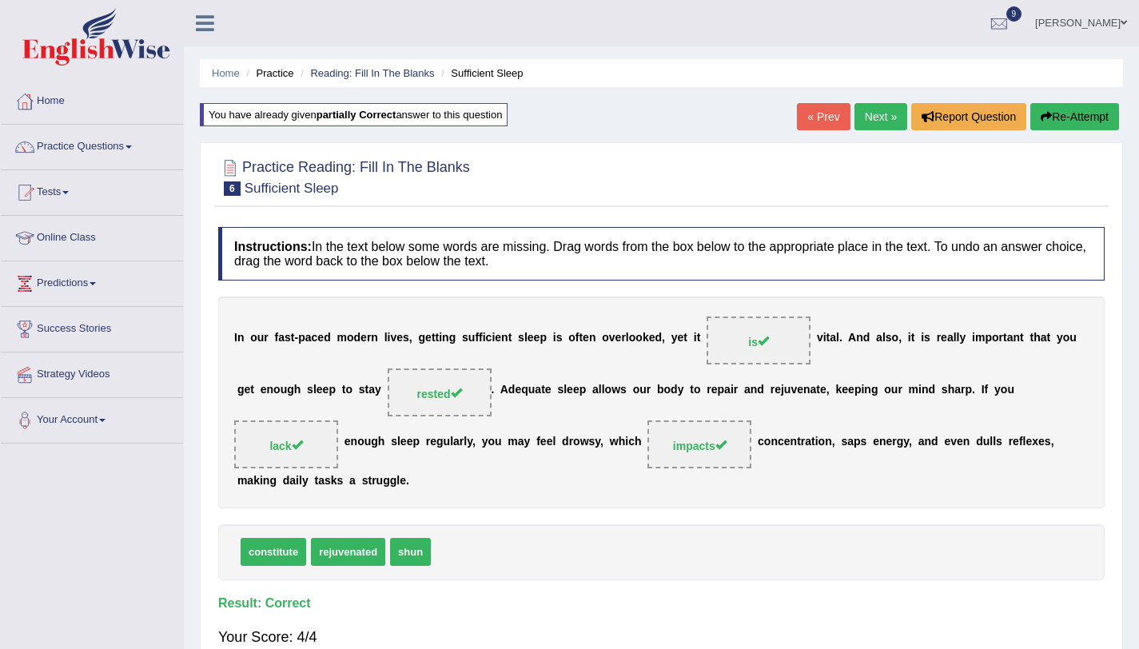
click at [855, 125] on link "Next »" at bounding box center [880, 116] width 53 height 27
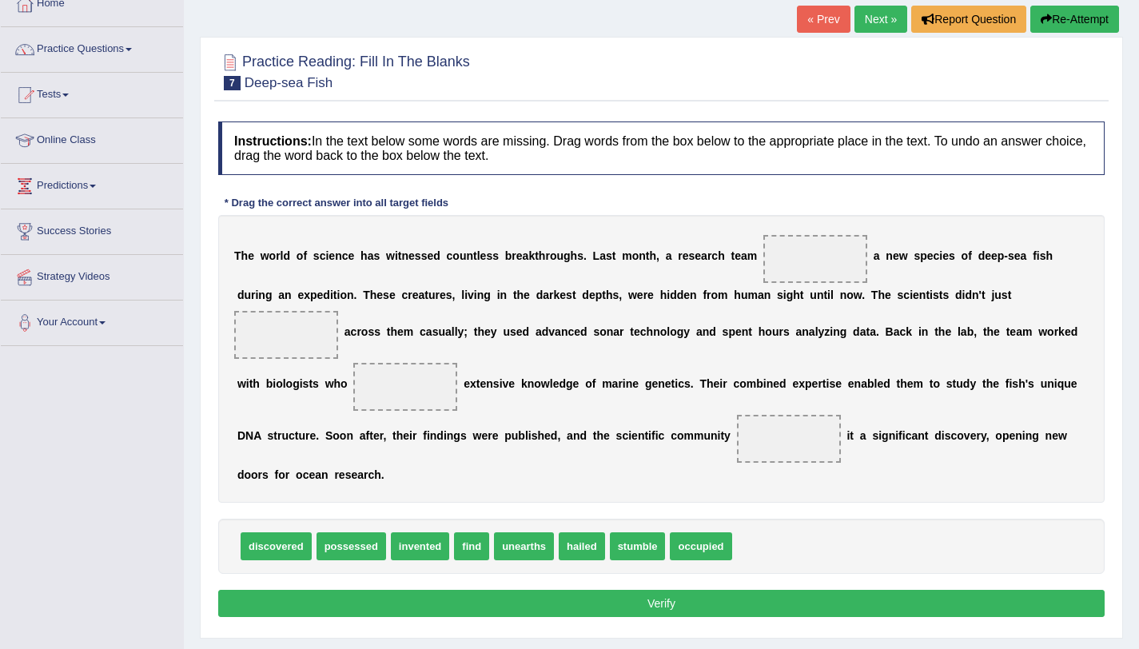
scroll to position [41, 0]
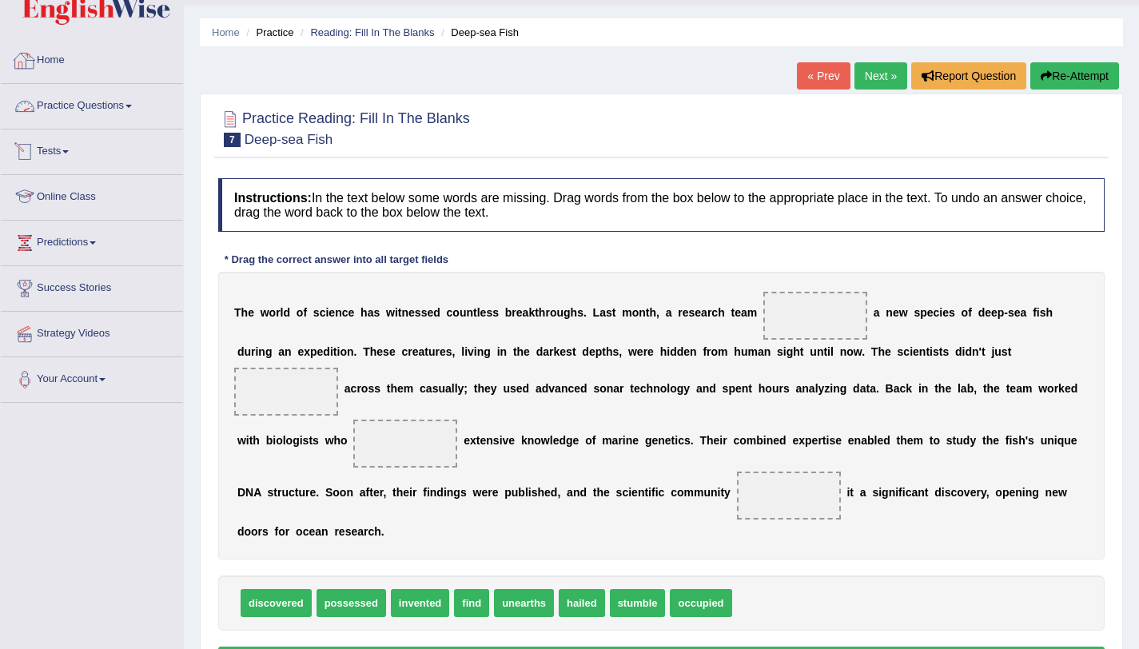
click at [89, 106] on link "Practice Questions" at bounding box center [92, 104] width 182 height 40
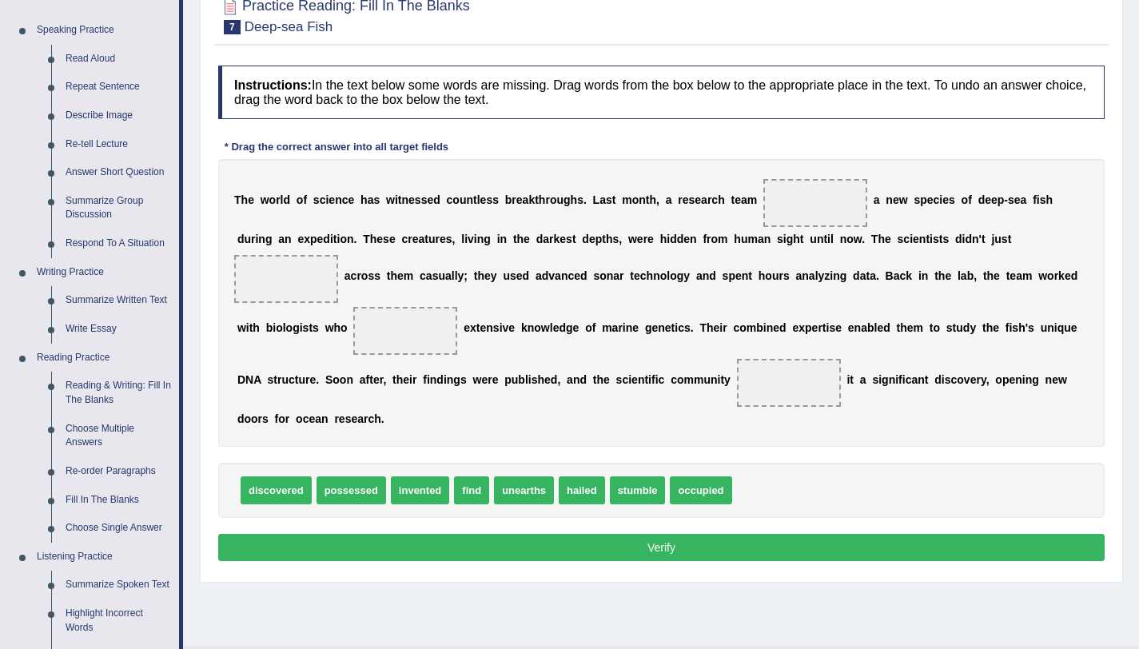
scroll to position [153, 0]
drag, startPoint x: 279, startPoint y: 495, endPoint x: 817, endPoint y: 212, distance: 608.0
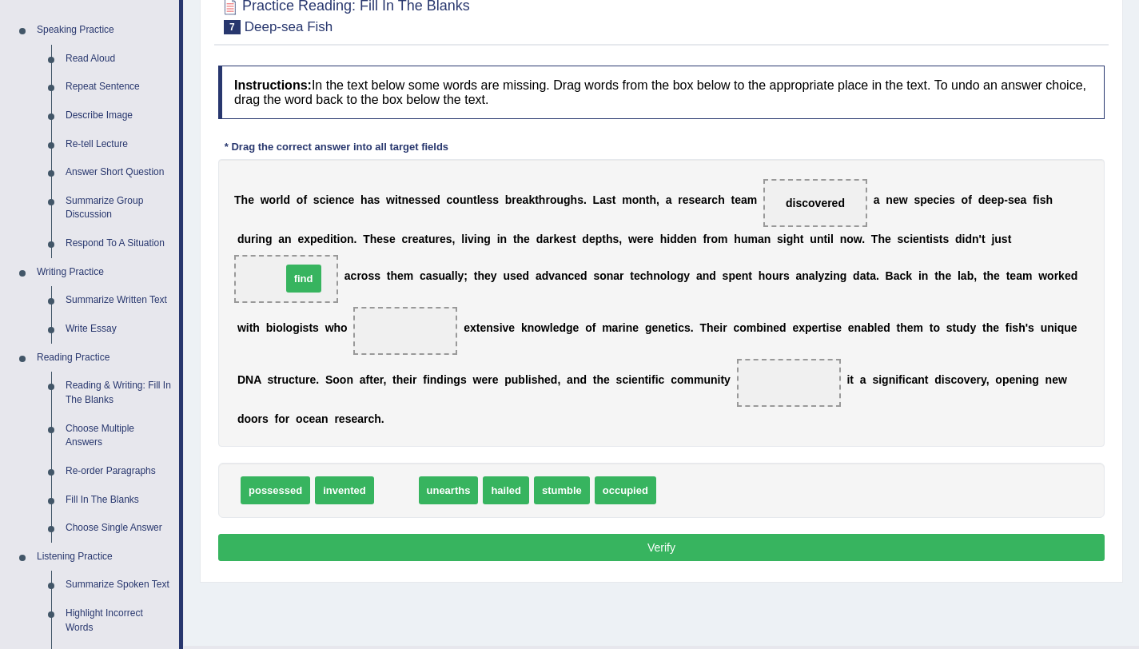
drag, startPoint x: 404, startPoint y: 489, endPoint x: 312, endPoint y: 277, distance: 231.2
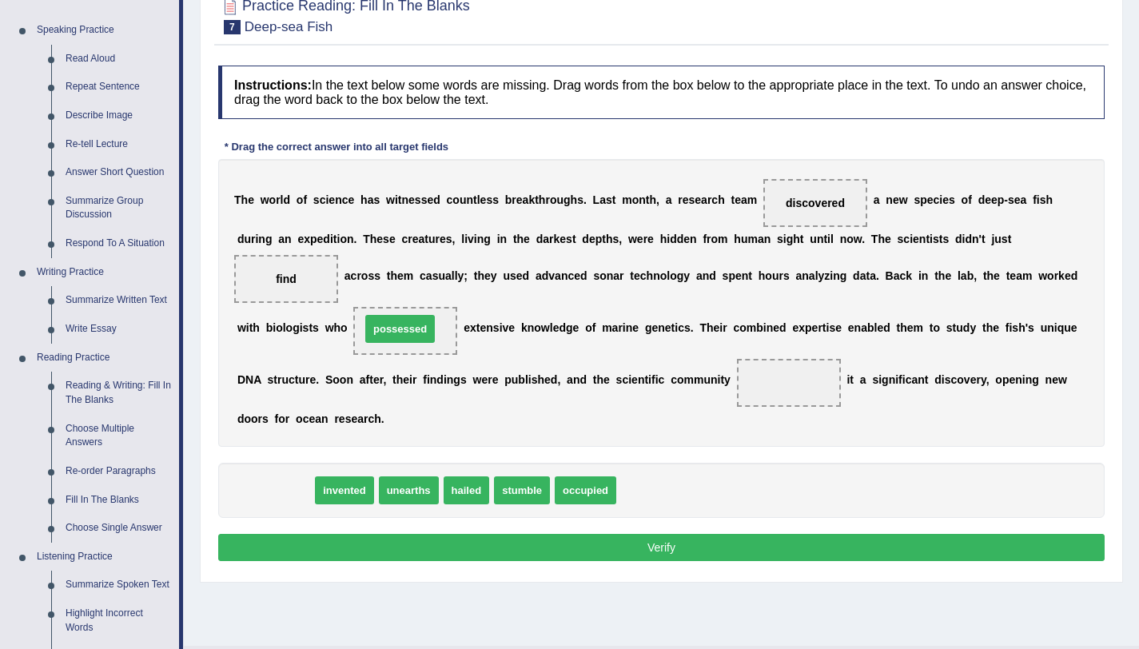
drag, startPoint x: 276, startPoint y: 497, endPoint x: 401, endPoint y: 336, distance: 203.9
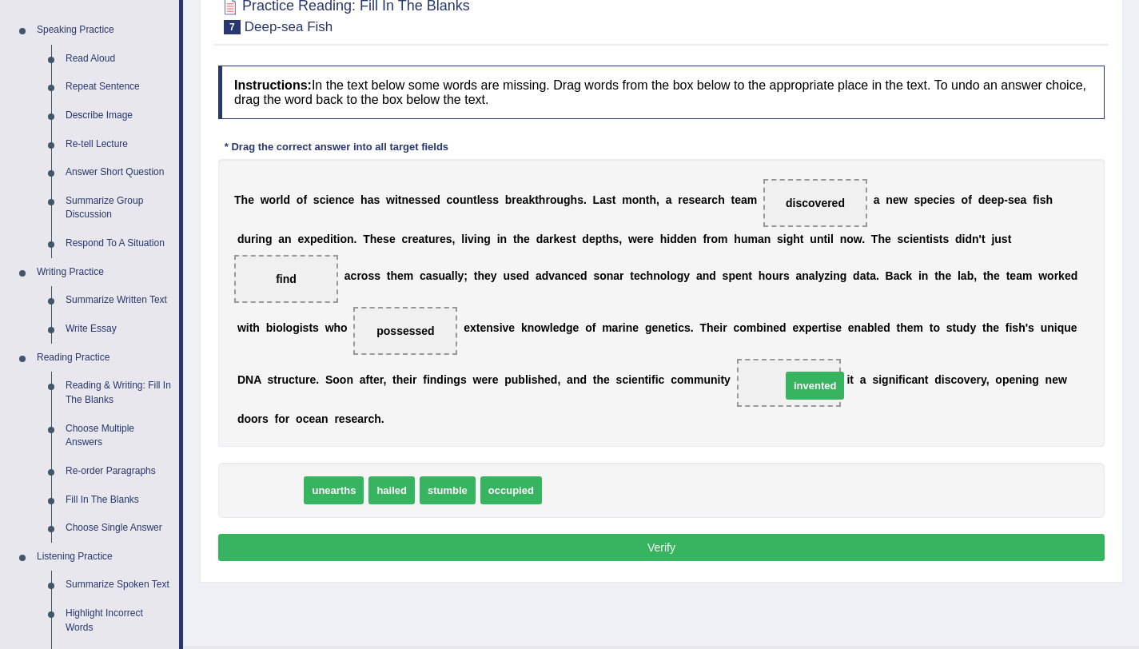
drag, startPoint x: 283, startPoint y: 498, endPoint x: 827, endPoint y: 393, distance: 554.2
click at [500, 550] on button "Verify" at bounding box center [661, 547] width 886 height 27
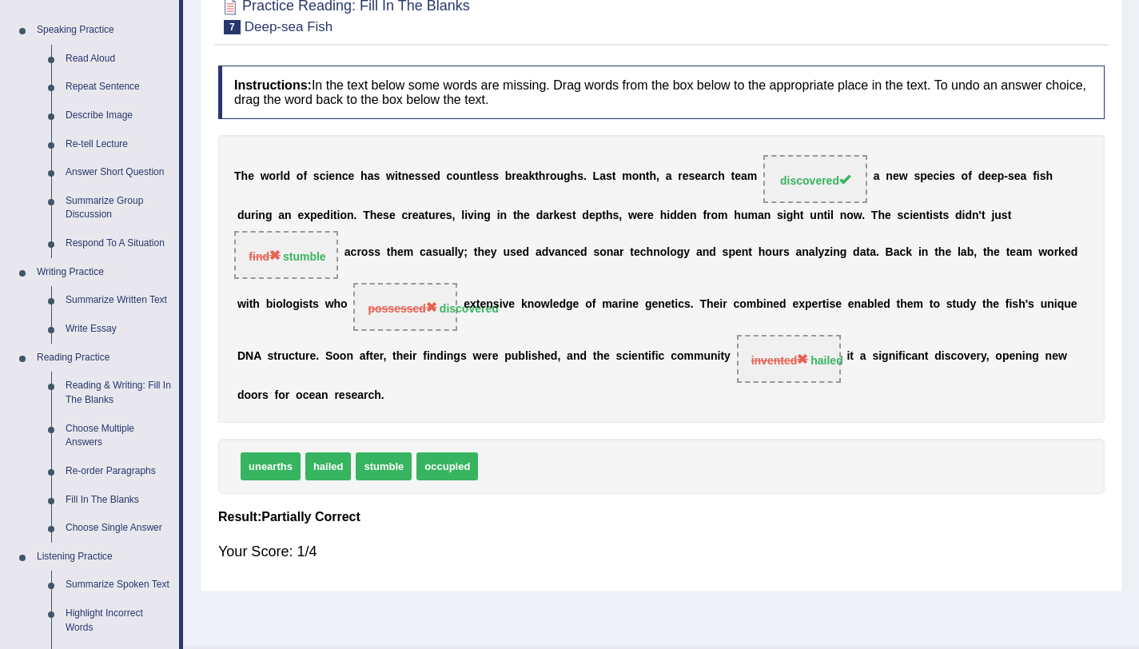
scroll to position [0, 0]
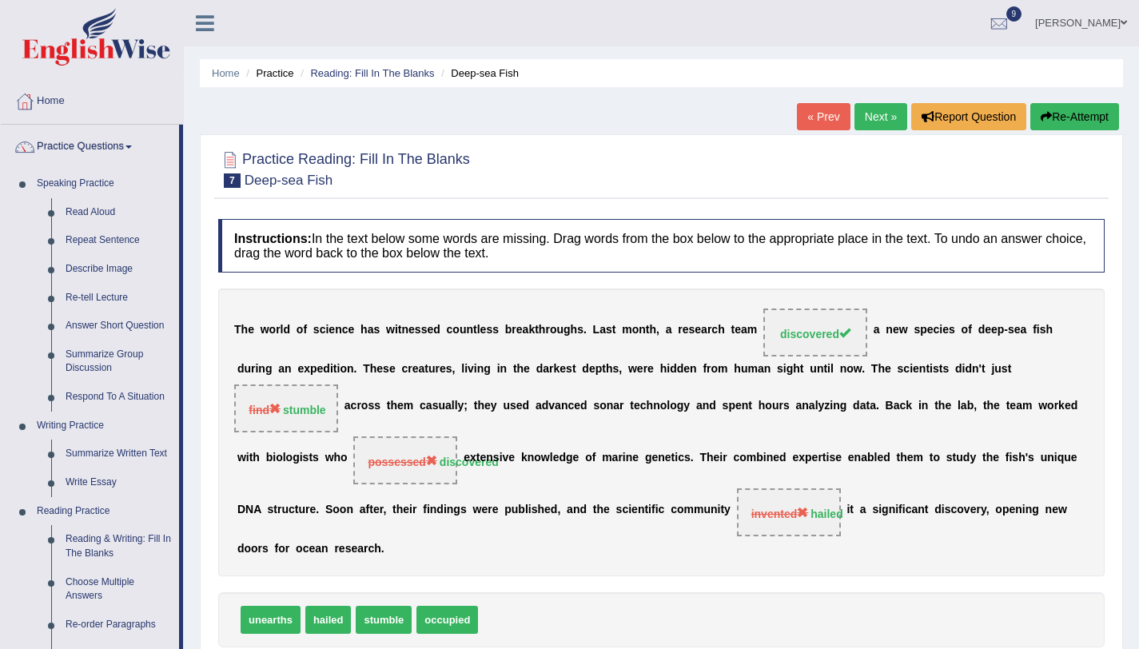
click at [873, 117] on link "Next »" at bounding box center [880, 116] width 53 height 27
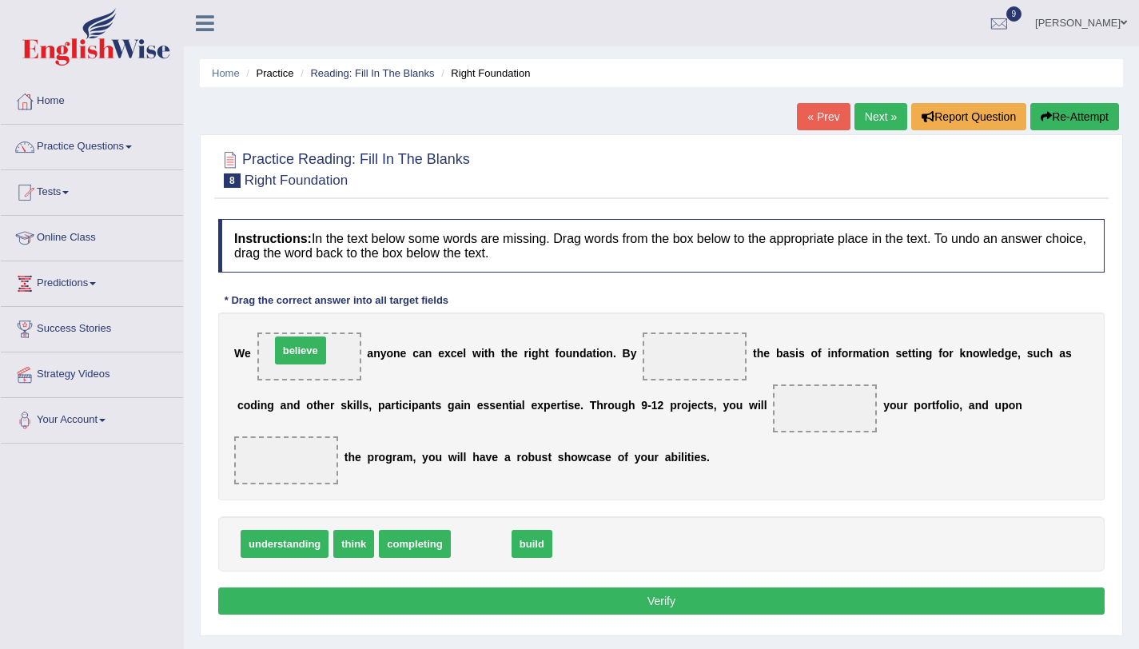
drag, startPoint x: 479, startPoint y: 543, endPoint x: 299, endPoint y: 349, distance: 264.6
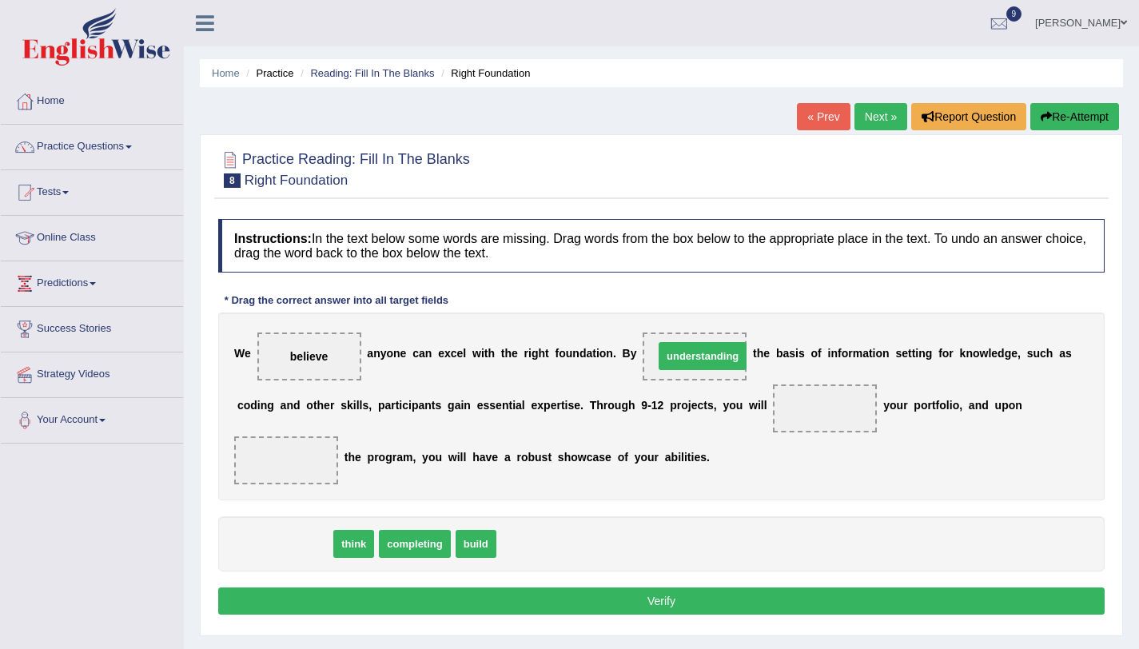
drag, startPoint x: 288, startPoint y: 548, endPoint x: 695, endPoint y: 367, distance: 446.1
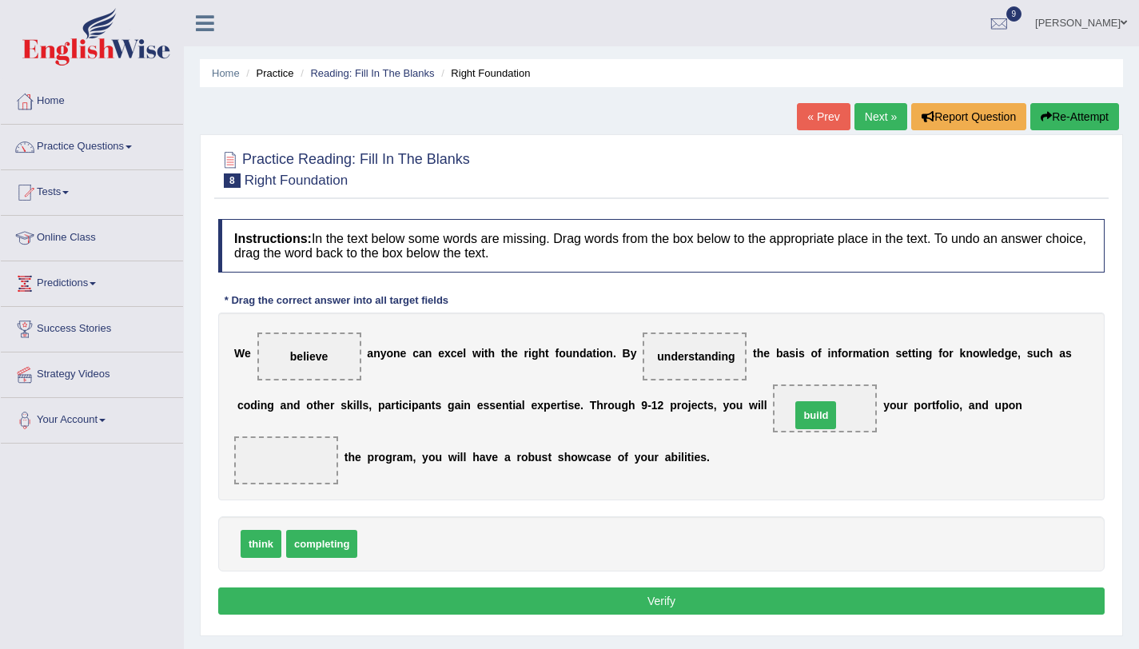
drag, startPoint x: 379, startPoint y: 543, endPoint x: 812, endPoint y: 415, distance: 451.8
drag, startPoint x: 250, startPoint y: 548, endPoint x: 268, endPoint y: 443, distance: 107.1
click at [499, 597] on button "Verify" at bounding box center [661, 600] width 886 height 27
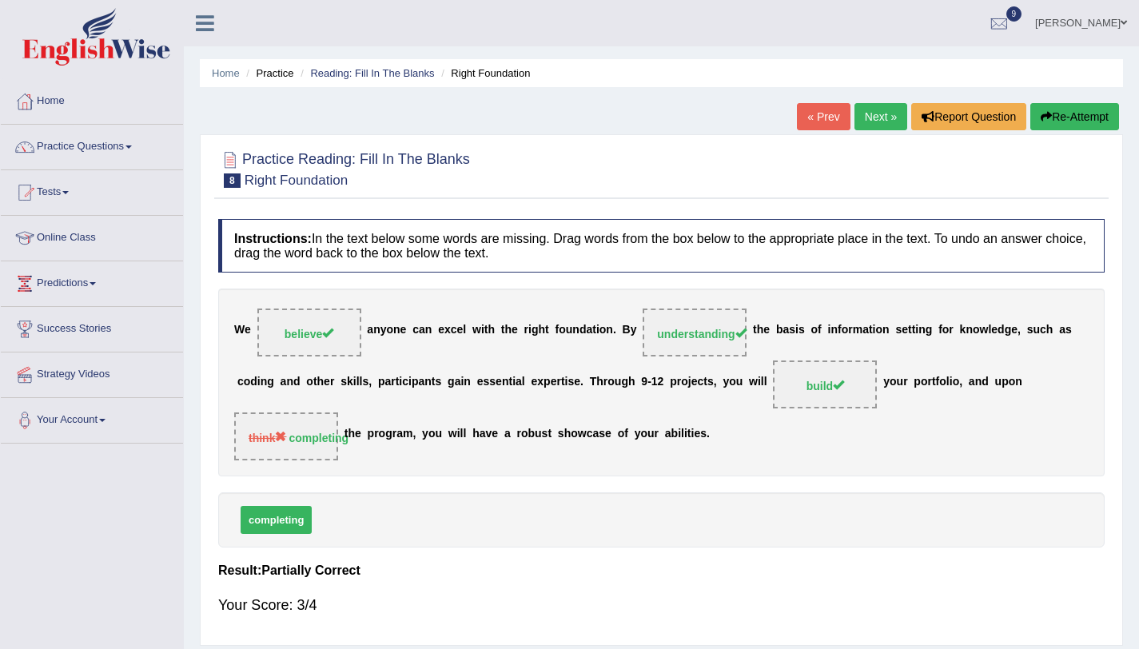
click at [857, 110] on link "Next »" at bounding box center [880, 116] width 53 height 27
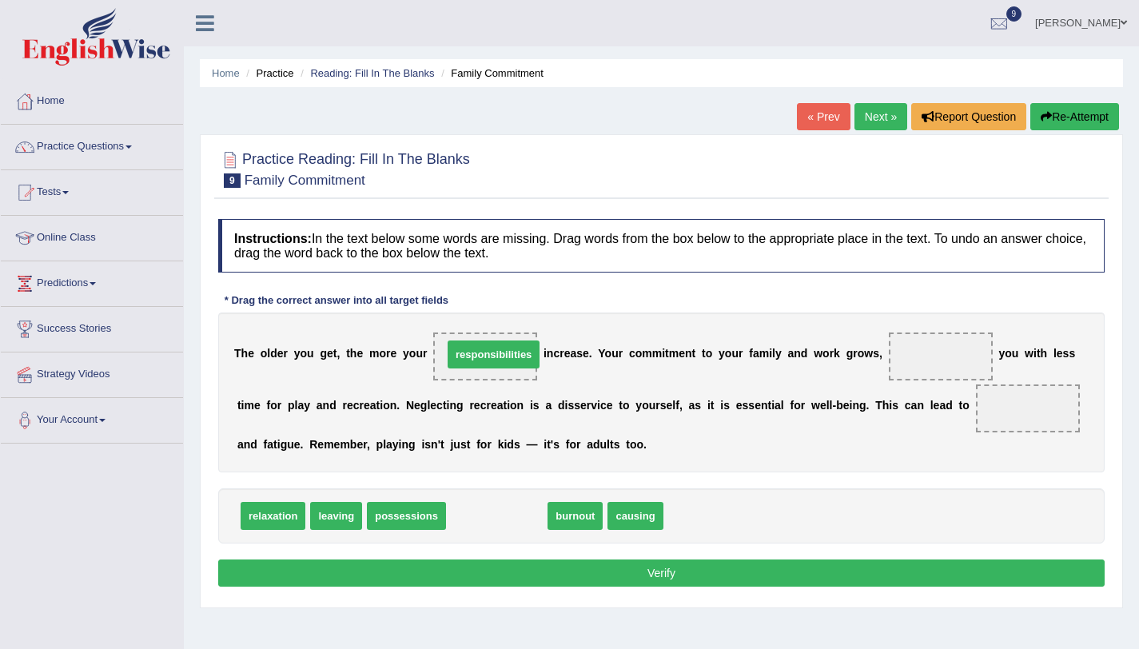
drag, startPoint x: 495, startPoint y: 515, endPoint x: 491, endPoint y: 352, distance: 162.3
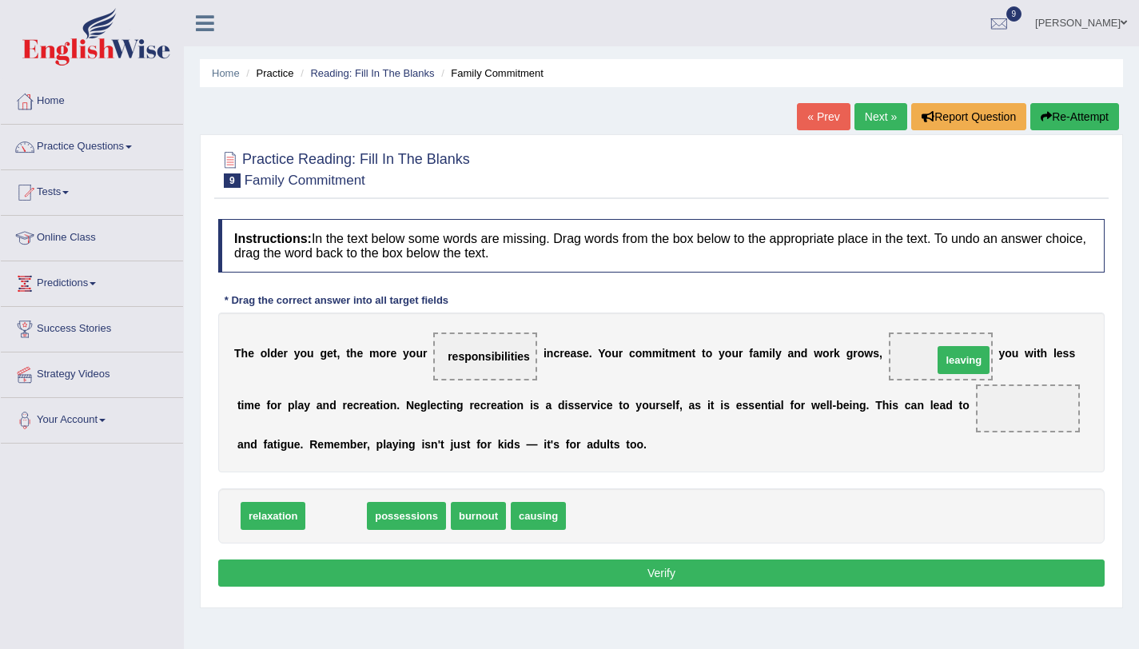
drag, startPoint x: 322, startPoint y: 524, endPoint x: 949, endPoint y: 368, distance: 645.6
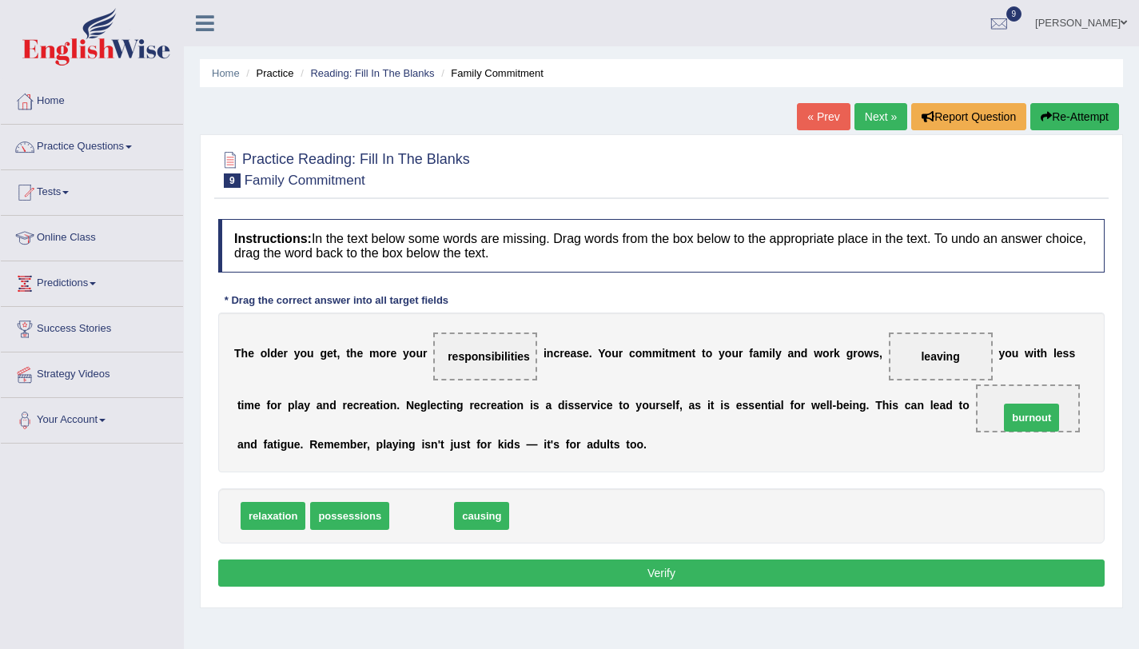
drag, startPoint x: 406, startPoint y: 528, endPoint x: 1016, endPoint y: 428, distance: 618.0
click at [382, 582] on button "Verify" at bounding box center [661, 572] width 886 height 27
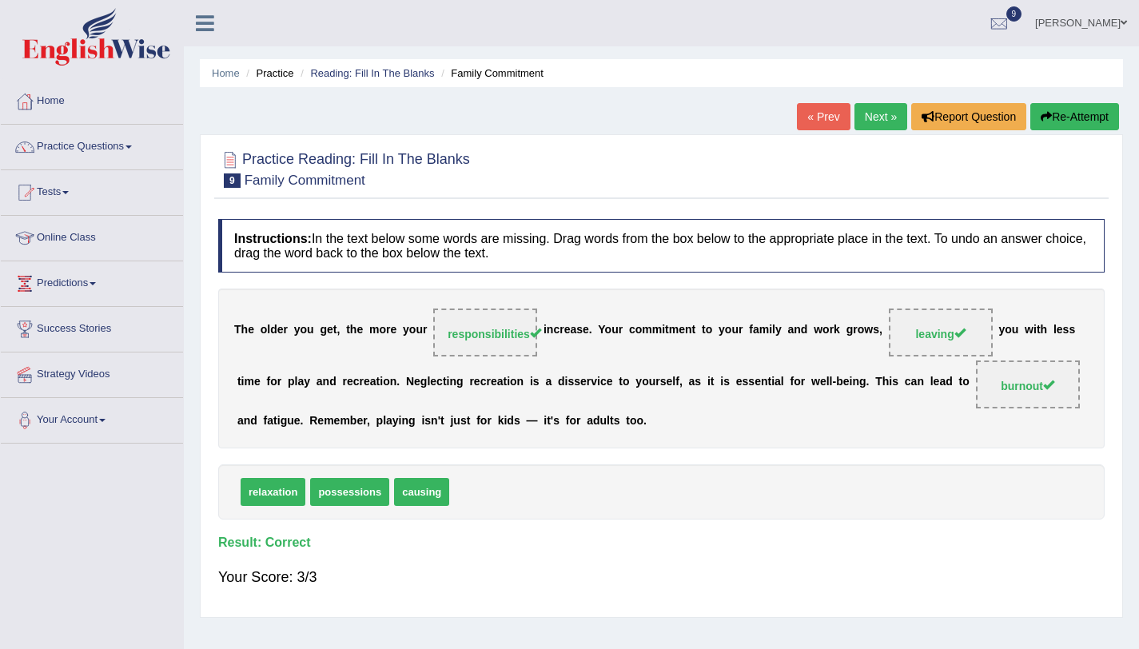
click at [897, 123] on link "Next »" at bounding box center [880, 116] width 53 height 27
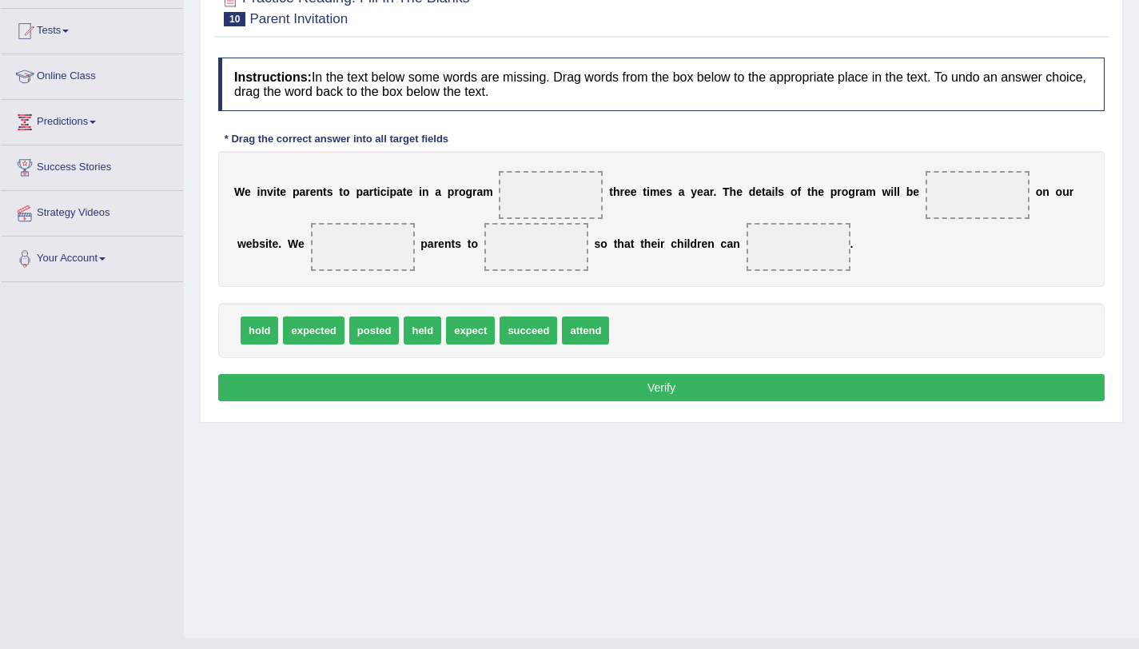
scroll to position [188, 0]
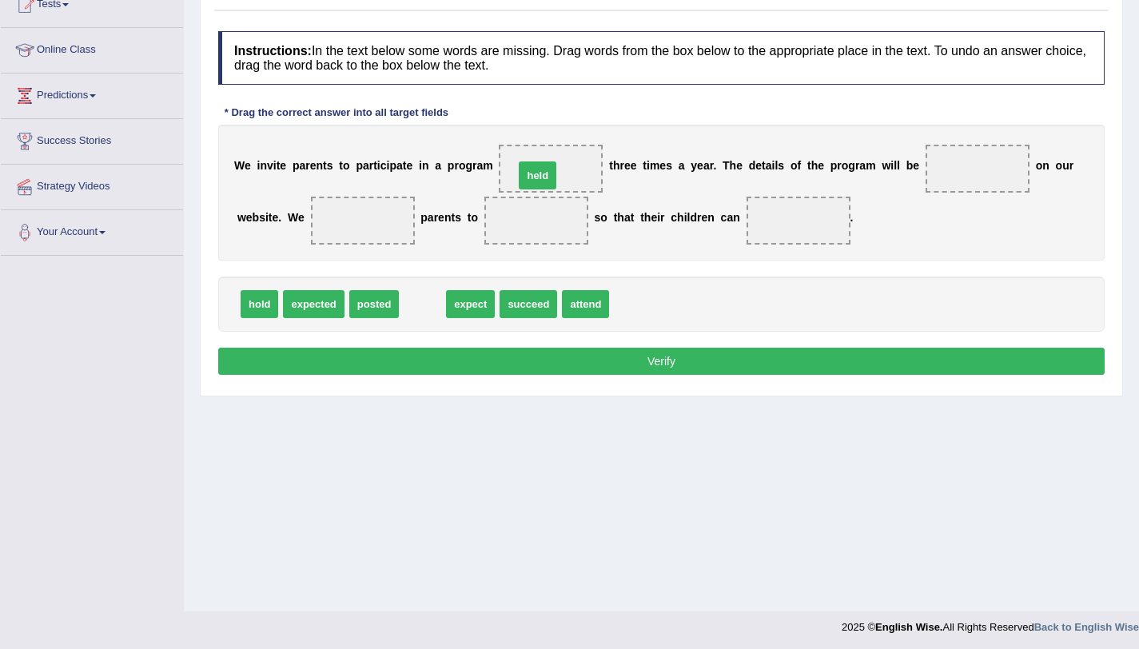
drag, startPoint x: 423, startPoint y: 305, endPoint x: 538, endPoint y: 177, distance: 172.0
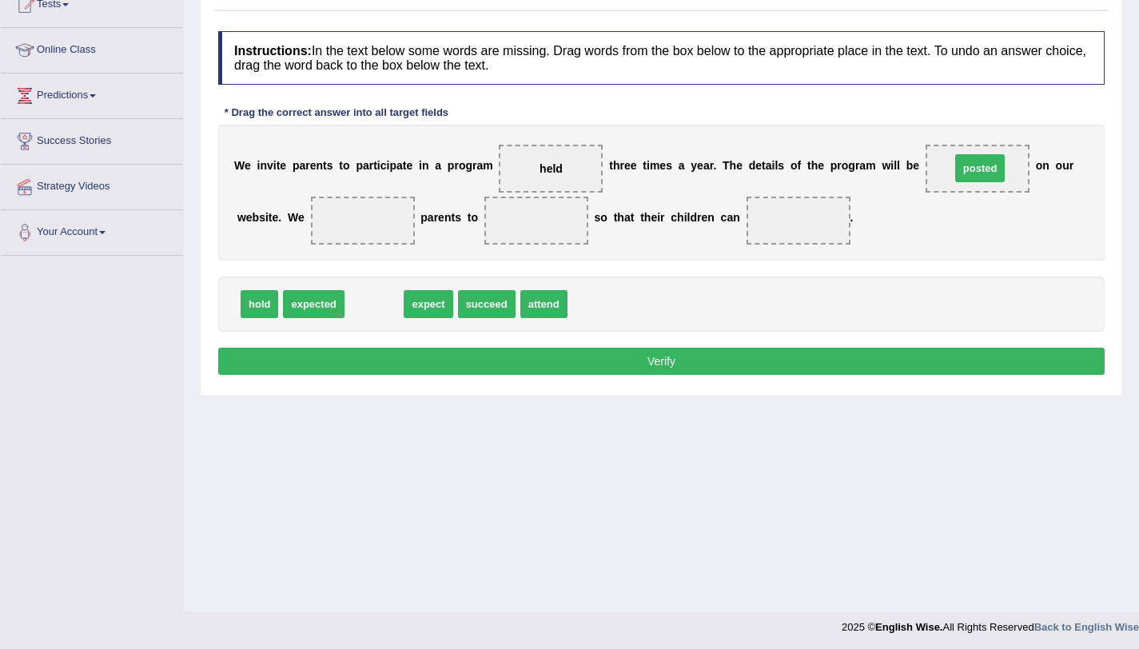
drag, startPoint x: 368, startPoint y: 314, endPoint x: 974, endPoint y: 178, distance: 620.8
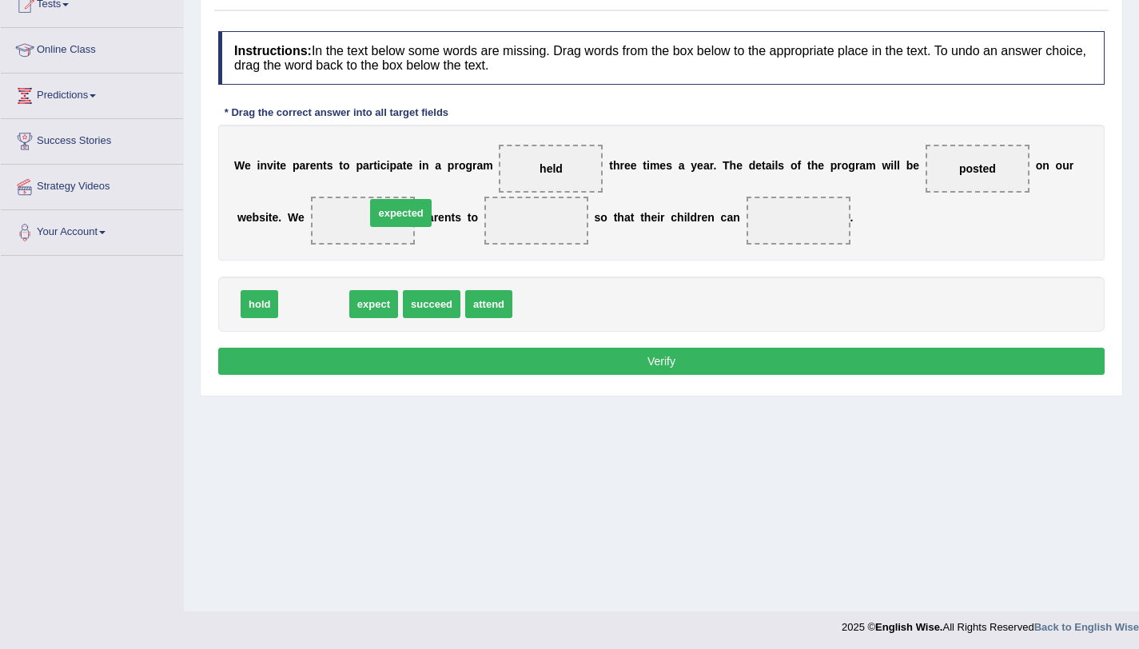
drag, startPoint x: 298, startPoint y: 307, endPoint x: 388, endPoint y: 212, distance: 130.6
drag, startPoint x: 306, startPoint y: 313, endPoint x: 395, endPoint y: 231, distance: 121.0
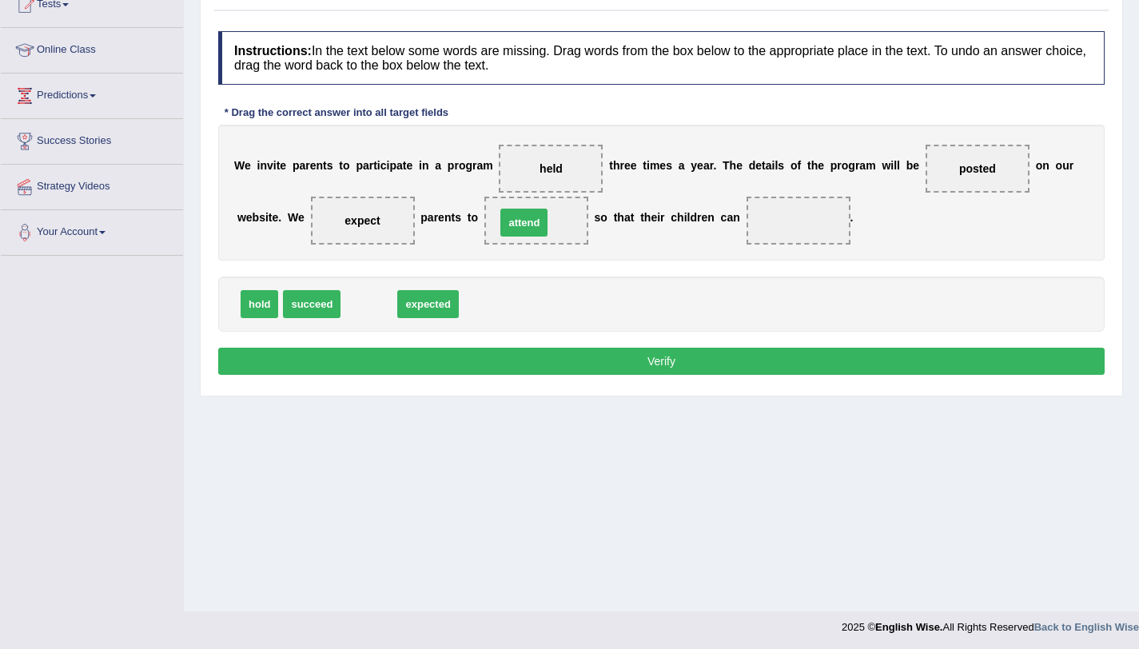
drag, startPoint x: 352, startPoint y: 310, endPoint x: 508, endPoint y: 227, distance: 176.6
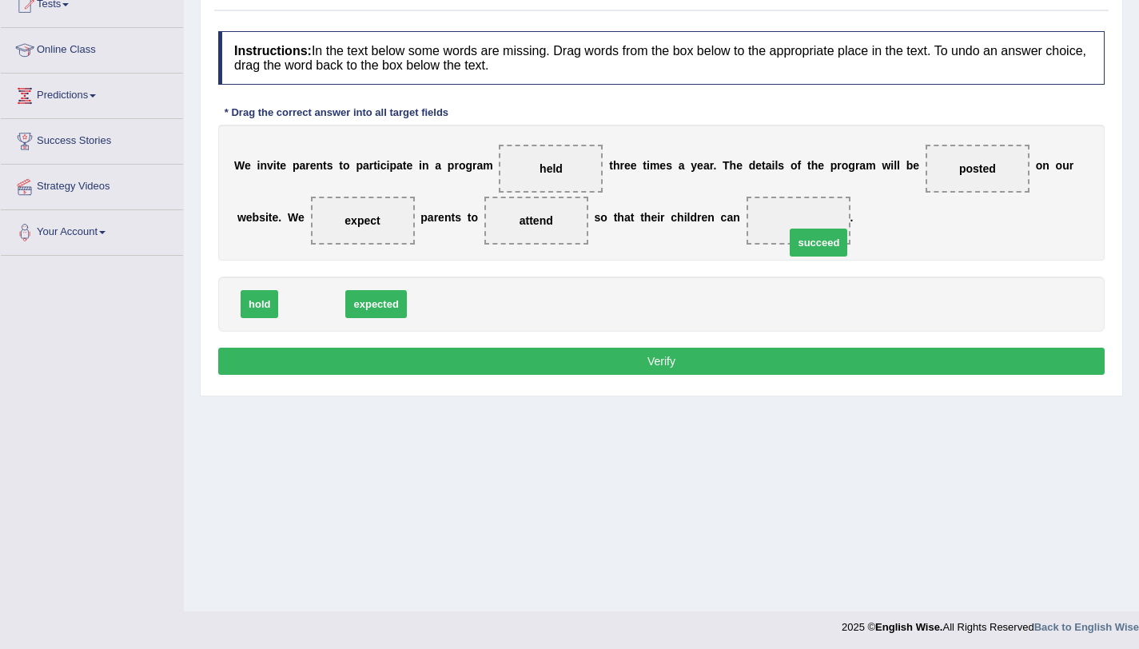
drag, startPoint x: 320, startPoint y: 306, endPoint x: 826, endPoint y: 245, distance: 510.3
click at [759, 357] on button "Verify" at bounding box center [661, 361] width 886 height 27
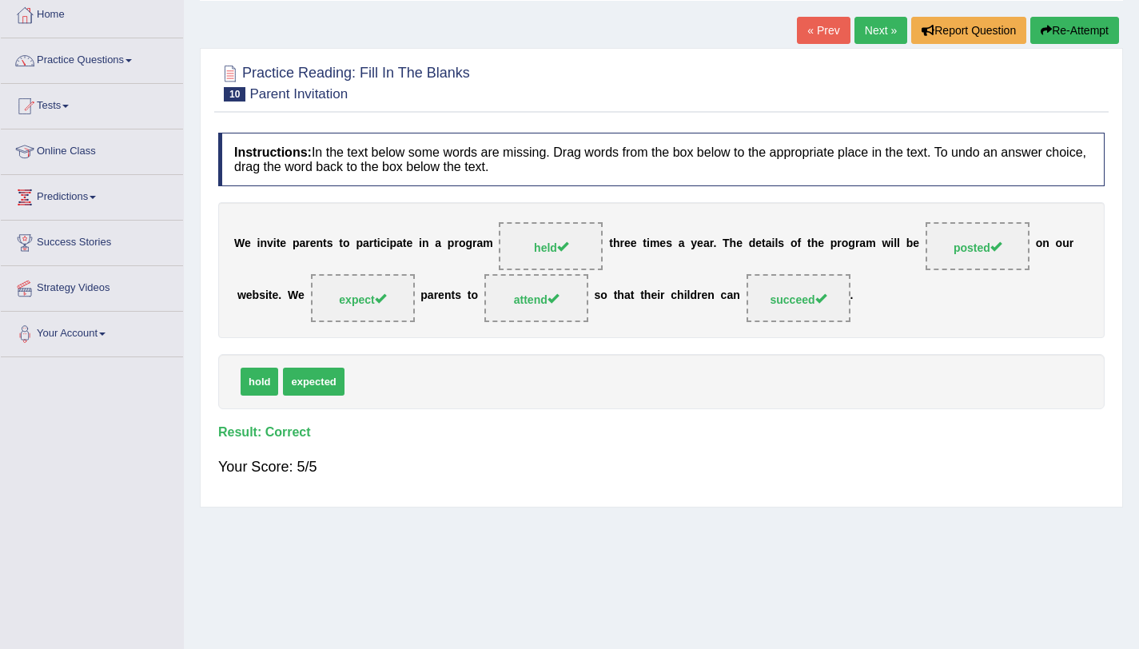
scroll to position [0, 0]
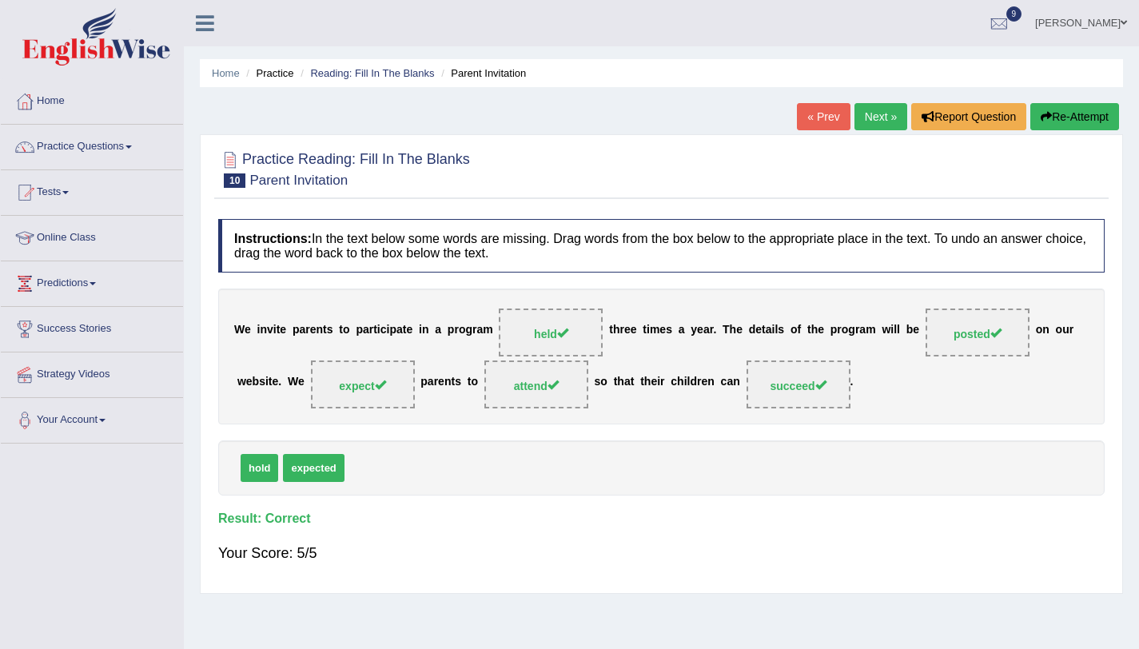
click at [868, 112] on link "Next »" at bounding box center [880, 116] width 53 height 27
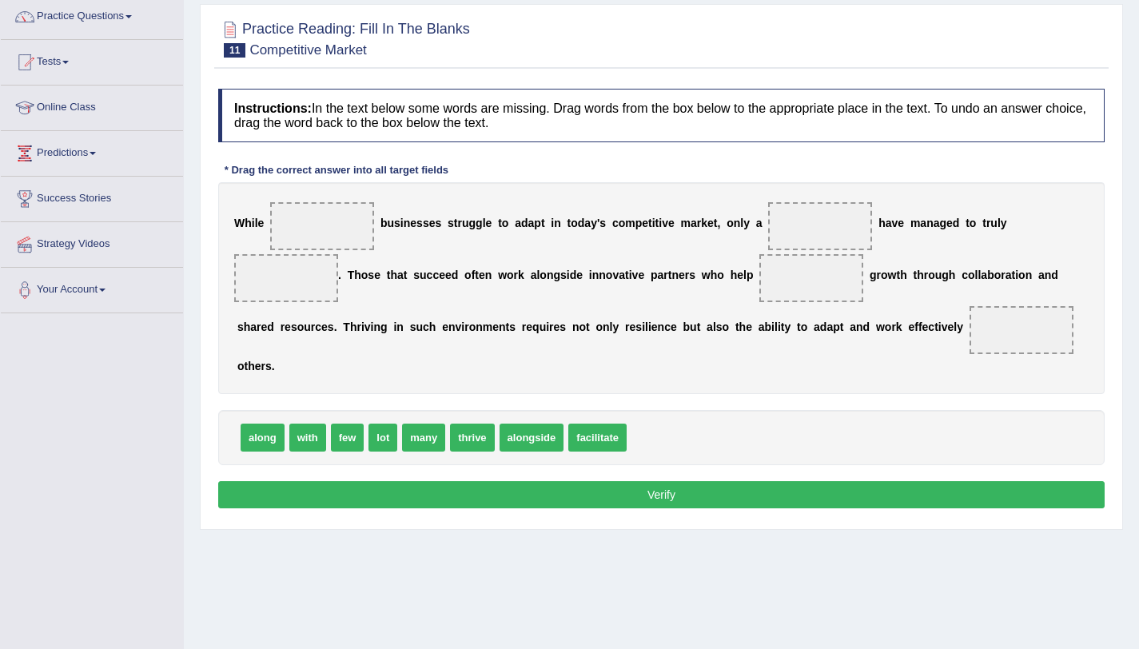
scroll to position [190, 0]
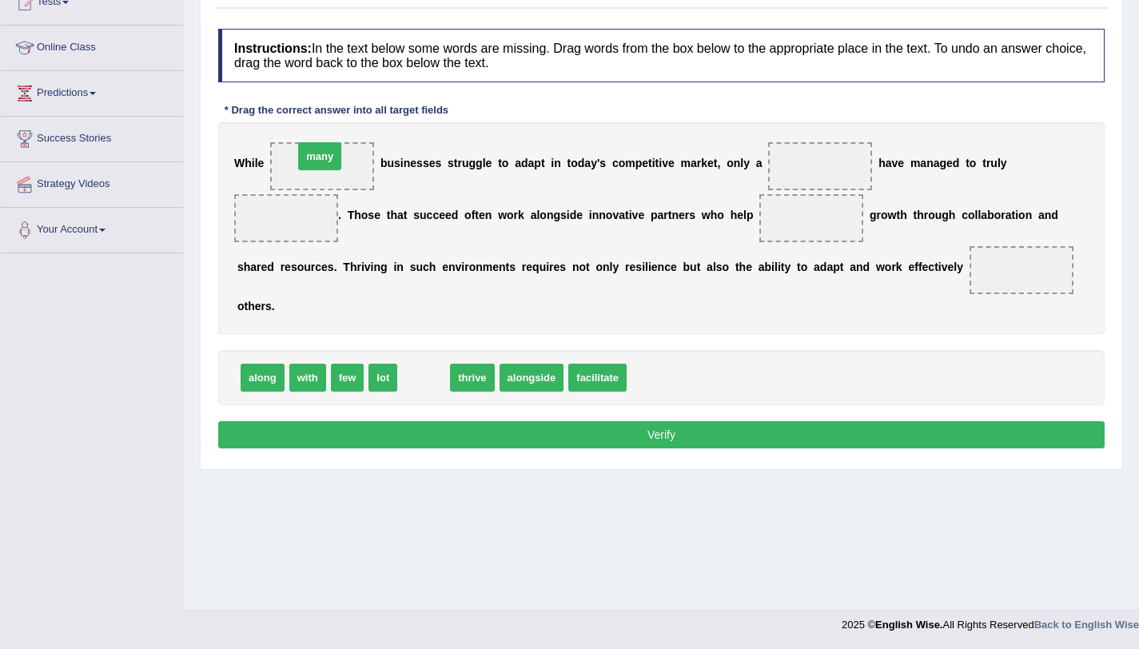
drag, startPoint x: 417, startPoint y: 382, endPoint x: 313, endPoint y: 161, distance: 244.5
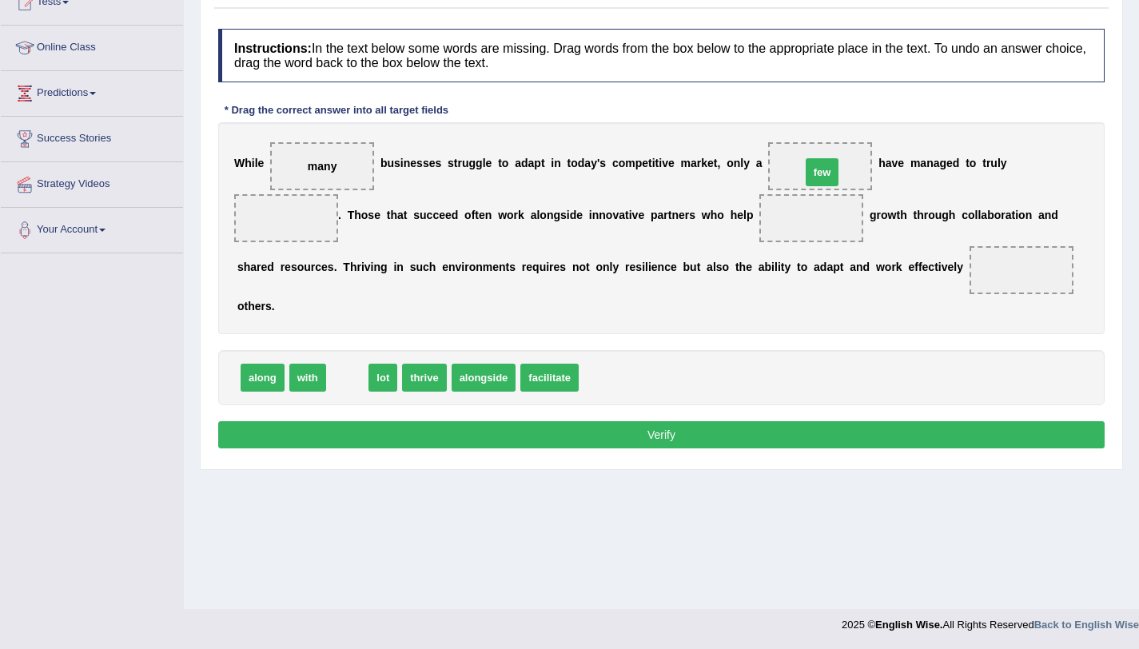
drag, startPoint x: 350, startPoint y: 374, endPoint x: 825, endPoint y: 169, distance: 517.2
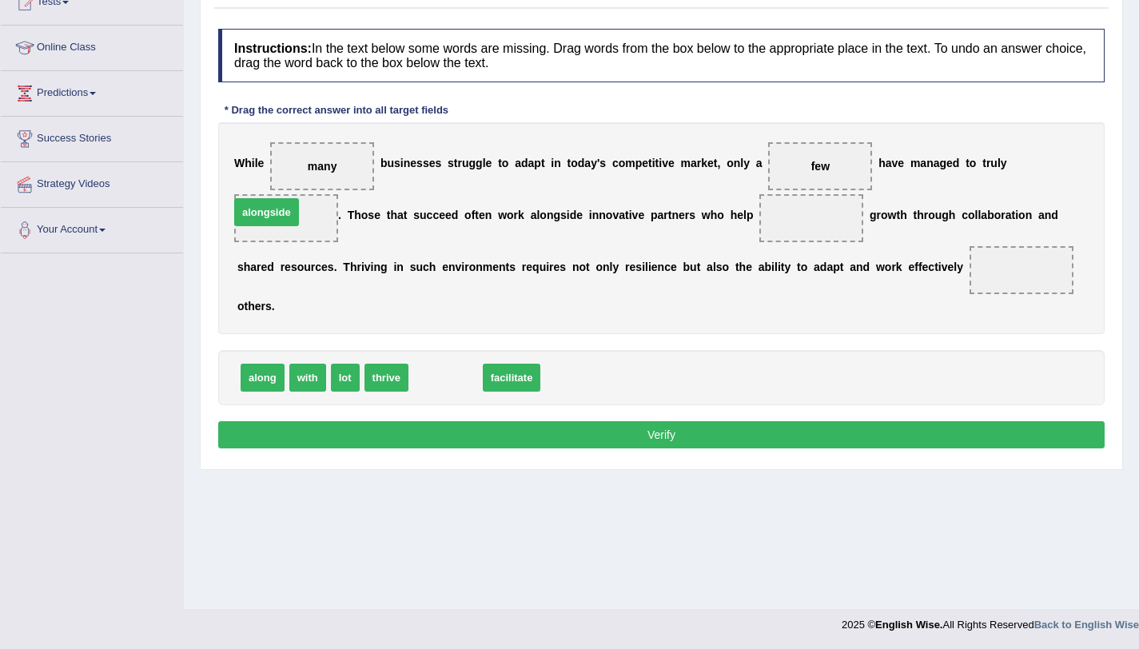
drag, startPoint x: 439, startPoint y: 384, endPoint x: 260, endPoint y: 218, distance: 243.7
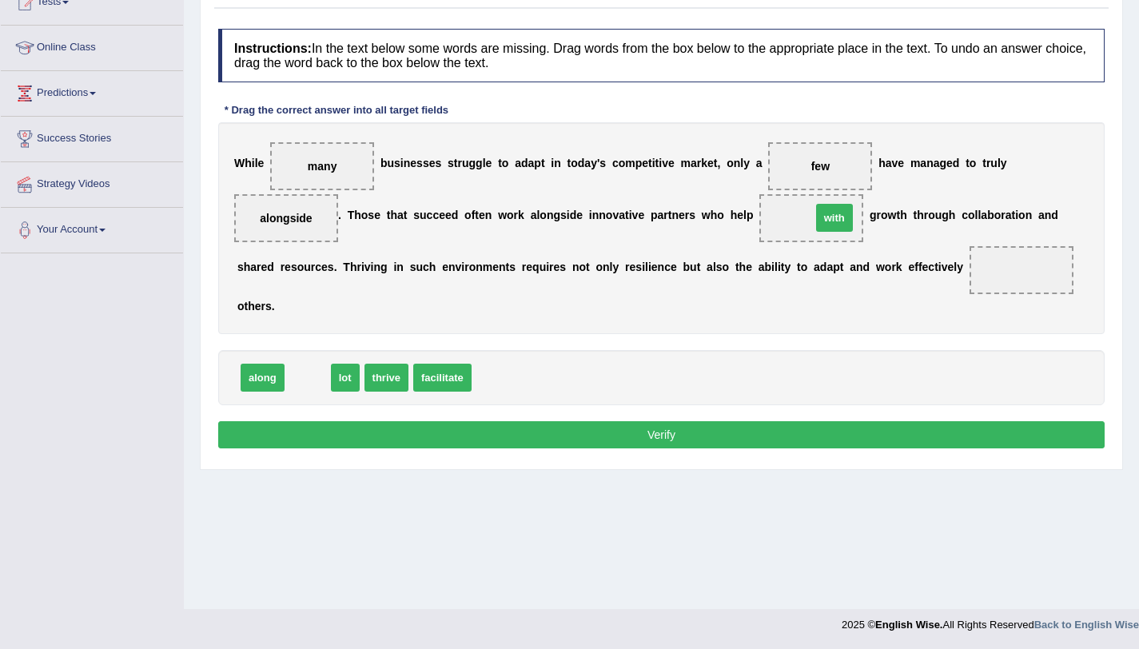
drag, startPoint x: 307, startPoint y: 385, endPoint x: 833, endPoint y: 225, distance: 550.3
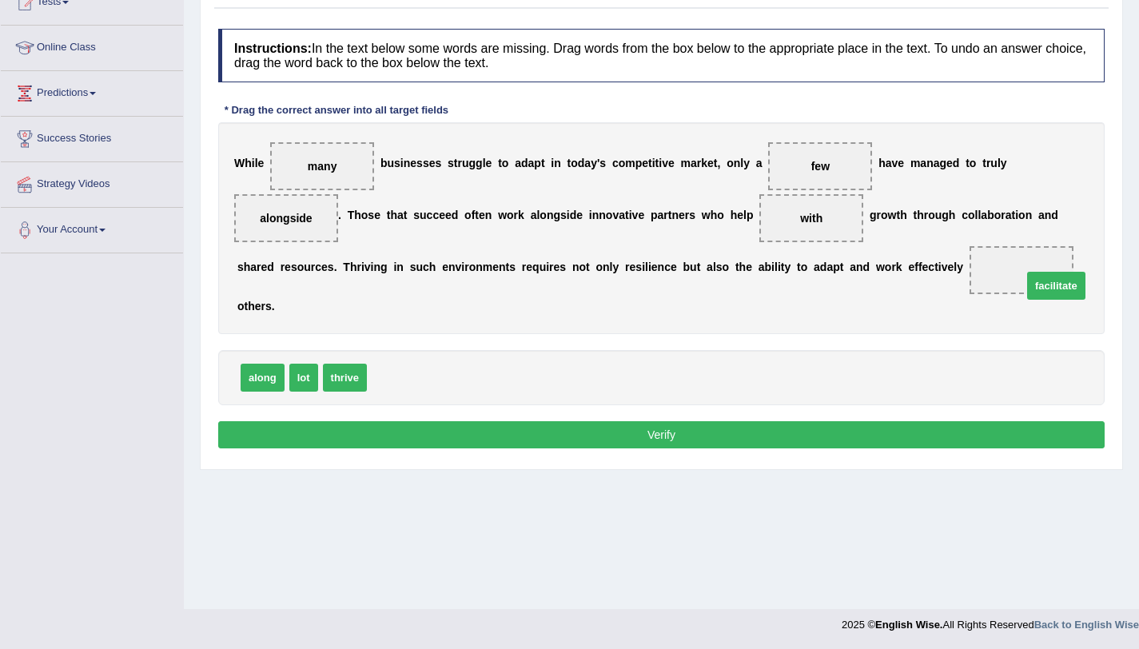
drag, startPoint x: 416, startPoint y: 381, endPoint x: 1068, endPoint y: 280, distance: 660.7
click at [976, 443] on button "Verify" at bounding box center [661, 434] width 886 height 27
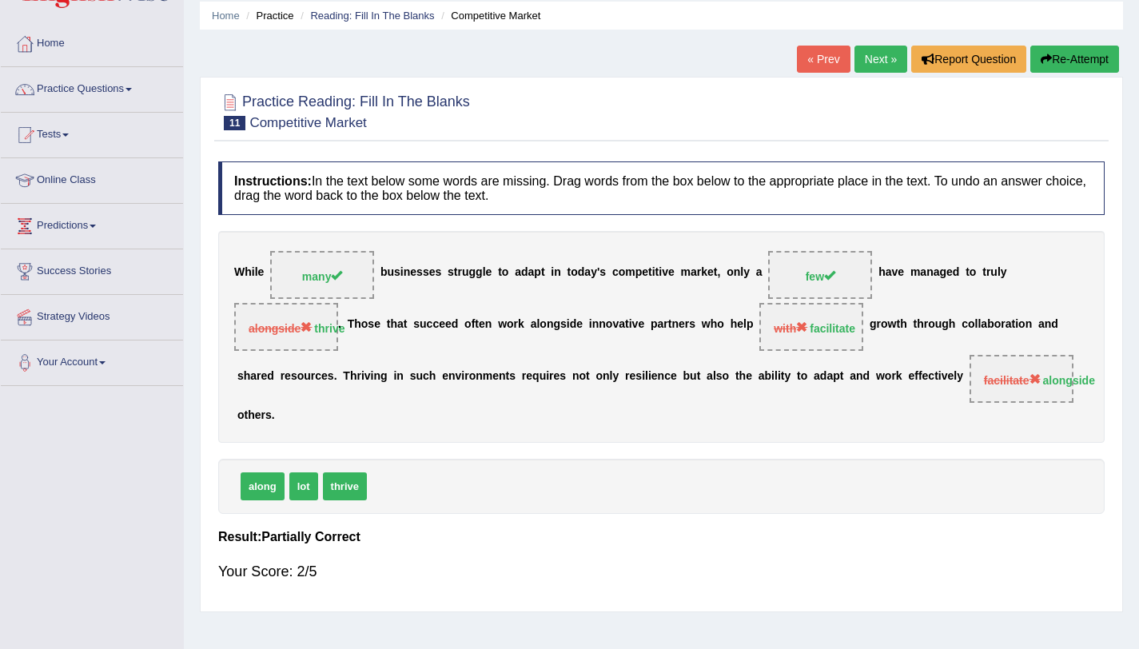
scroll to position [0, 0]
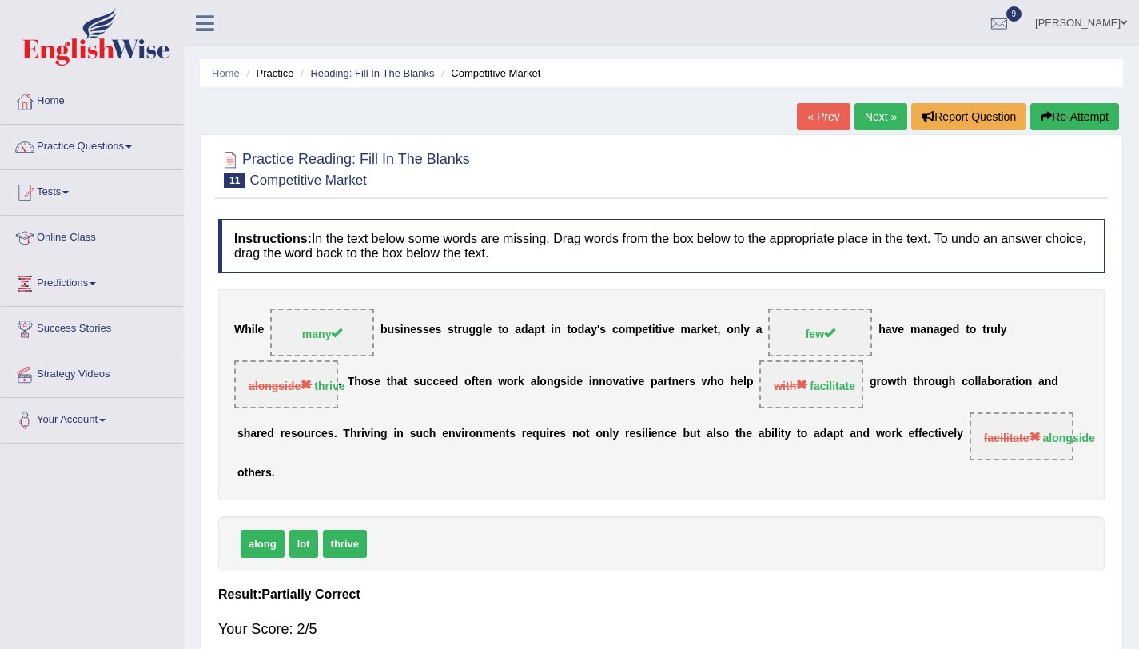
click at [857, 119] on link "Next »" at bounding box center [880, 116] width 53 height 27
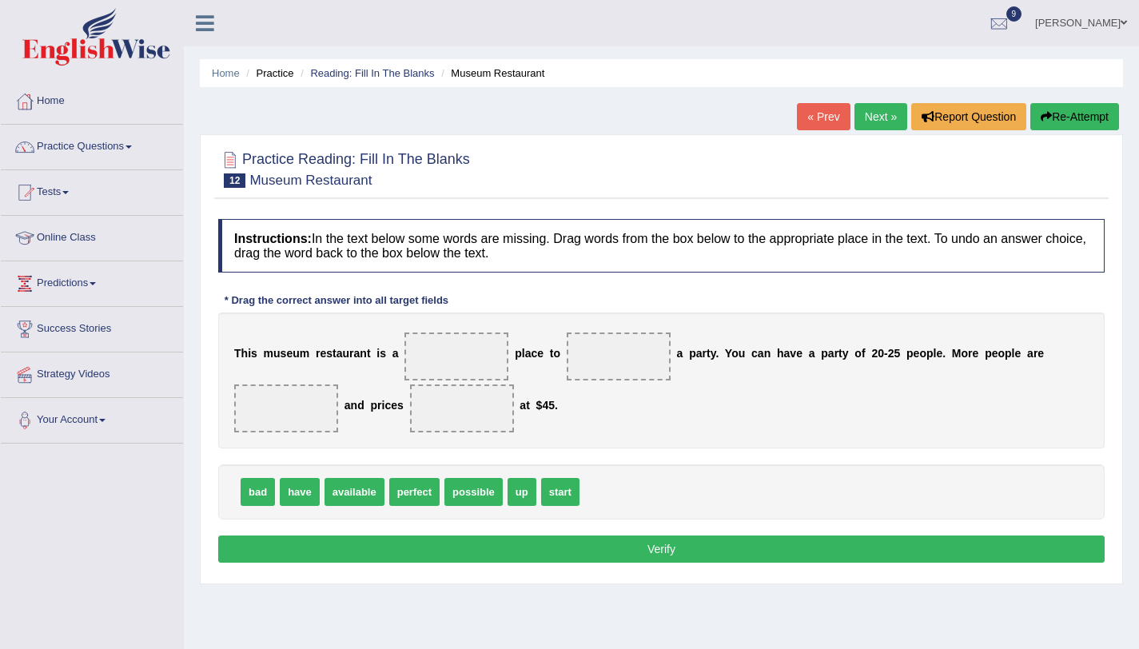
drag, startPoint x: 421, startPoint y: 501, endPoint x: 453, endPoint y: 438, distance: 70.8
drag, startPoint x: 459, startPoint y: 361, endPoint x: 455, endPoint y: 379, distance: 18.0
click at [459, 361] on span at bounding box center [456, 356] width 104 height 48
drag, startPoint x: 461, startPoint y: 412, endPoint x: 465, endPoint y: 363, distance: 49.7
drag, startPoint x: 299, startPoint y: 499, endPoint x: 610, endPoint y: 367, distance: 338.7
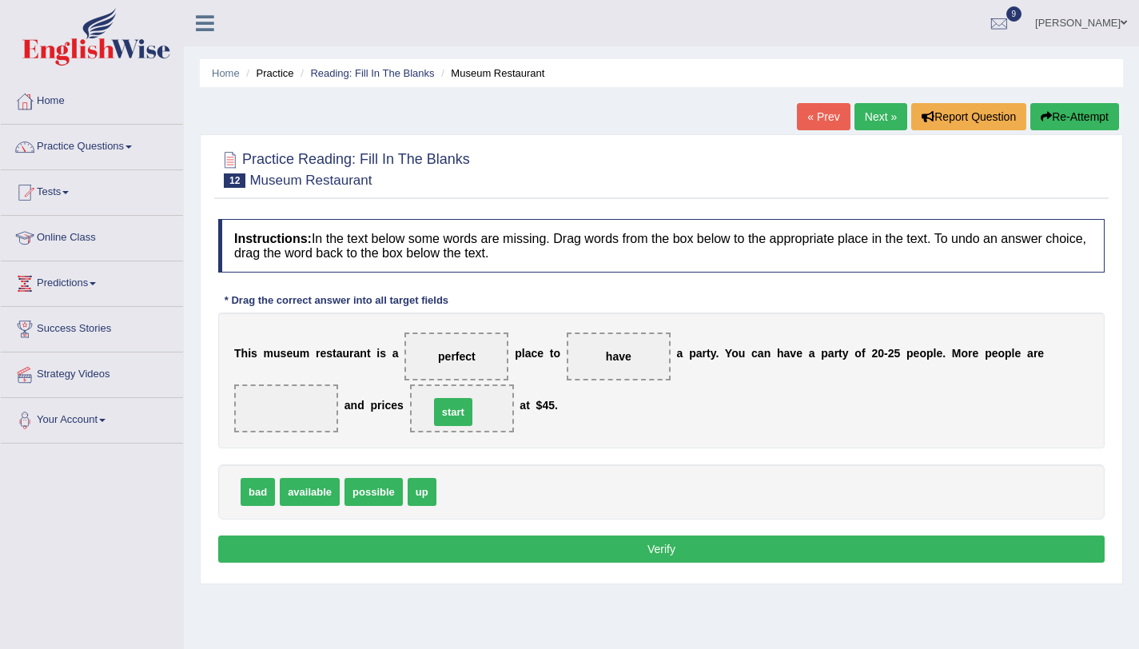
drag, startPoint x: 460, startPoint y: 491, endPoint x: 453, endPoint y: 411, distance: 80.2
drag, startPoint x: 305, startPoint y: 495, endPoint x: 284, endPoint y: 412, distance: 85.7
click at [471, 559] on button "Verify" at bounding box center [661, 548] width 886 height 27
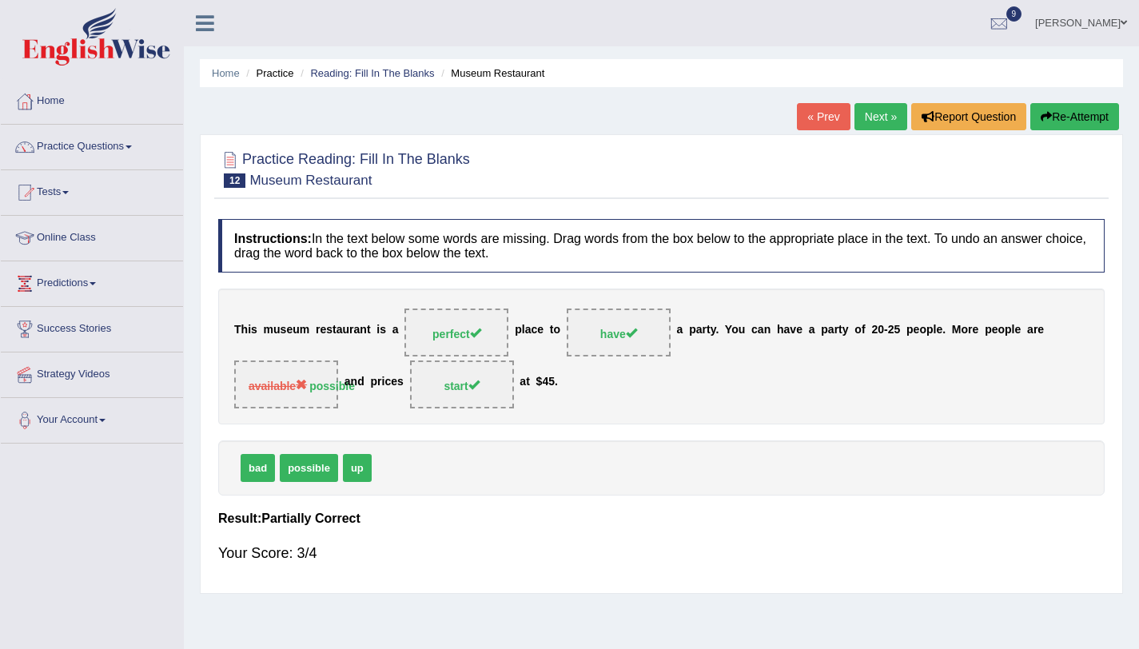
click at [871, 115] on link "Next »" at bounding box center [880, 116] width 53 height 27
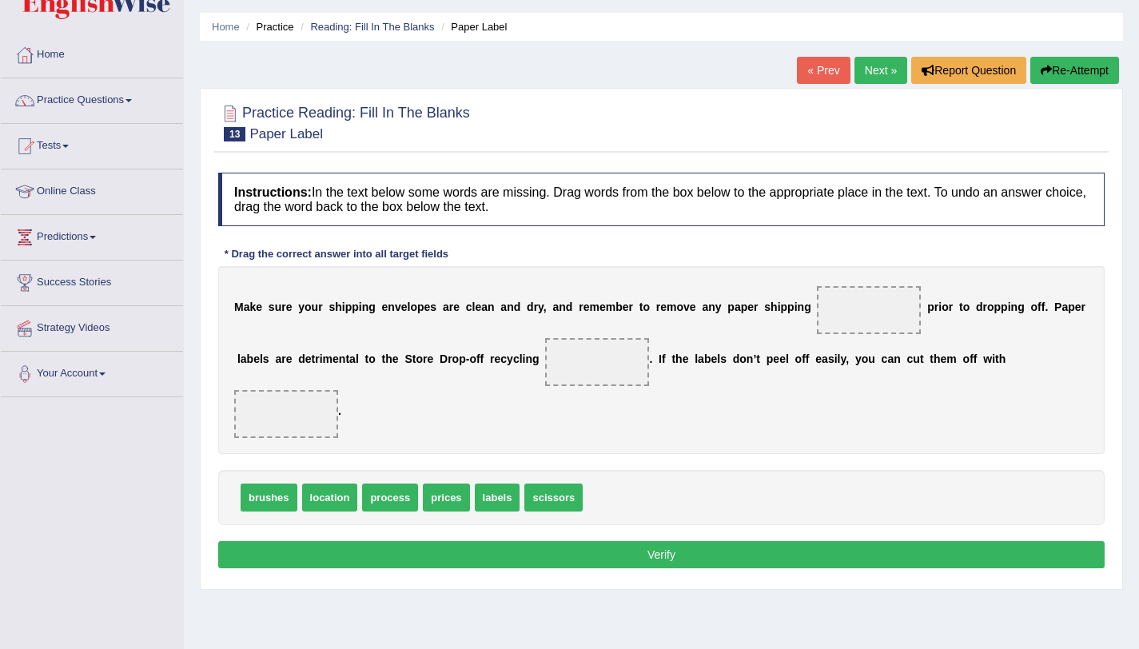
scroll to position [190, 0]
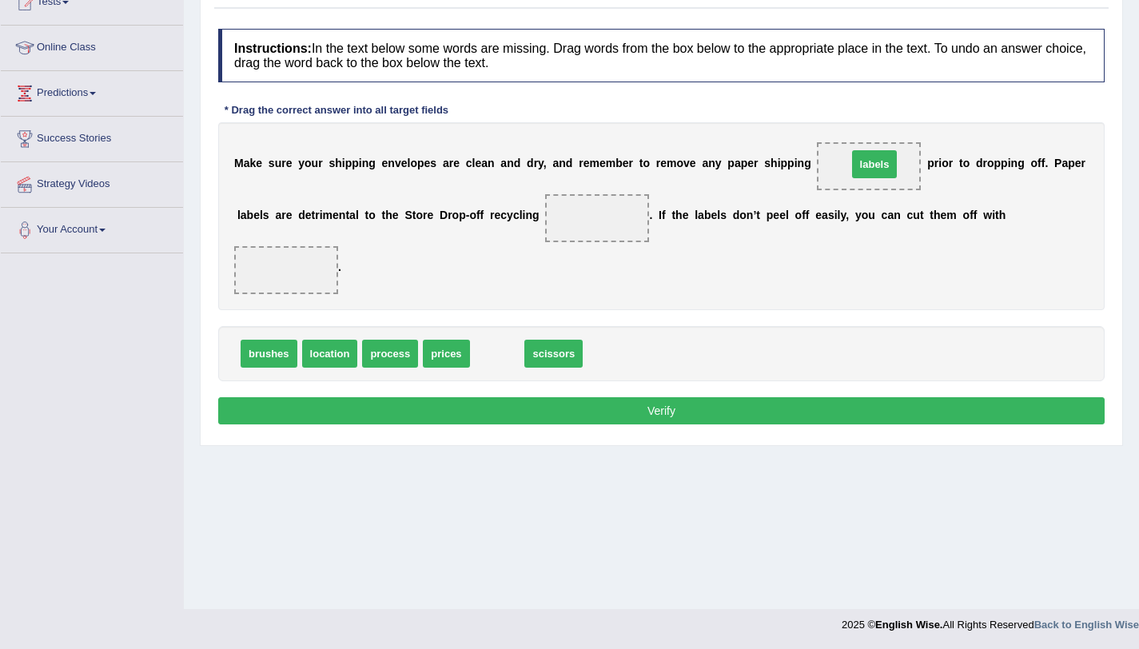
drag, startPoint x: 484, startPoint y: 349, endPoint x: 861, endPoint y: 160, distance: 422.0
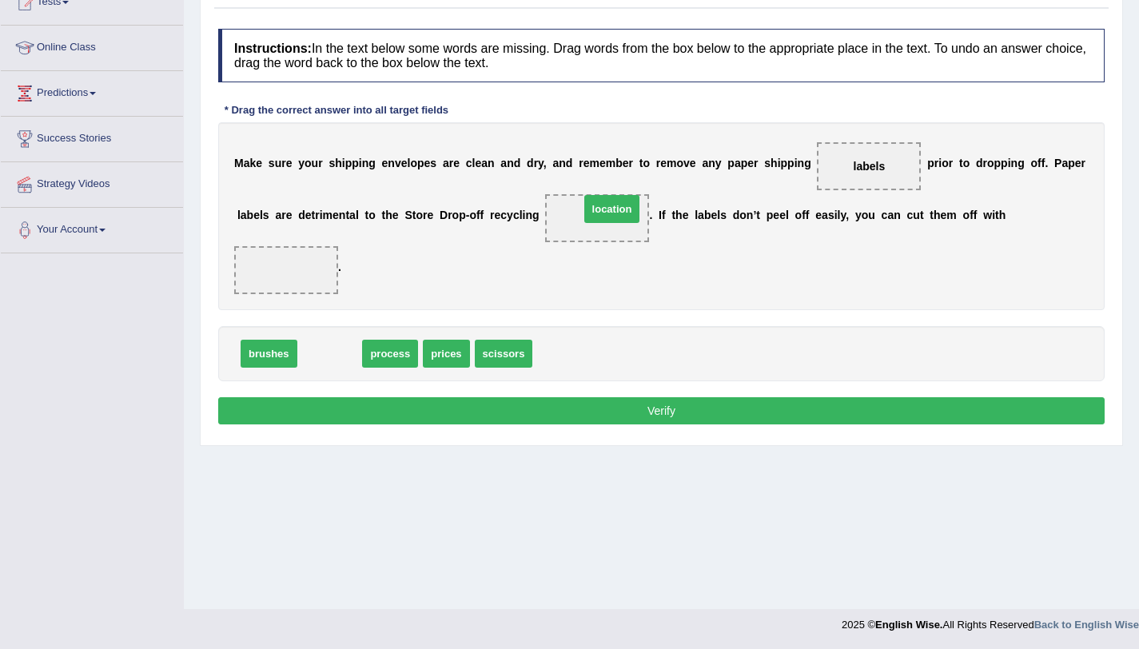
drag, startPoint x: 332, startPoint y: 357, endPoint x: 614, endPoint y: 213, distance: 317.0
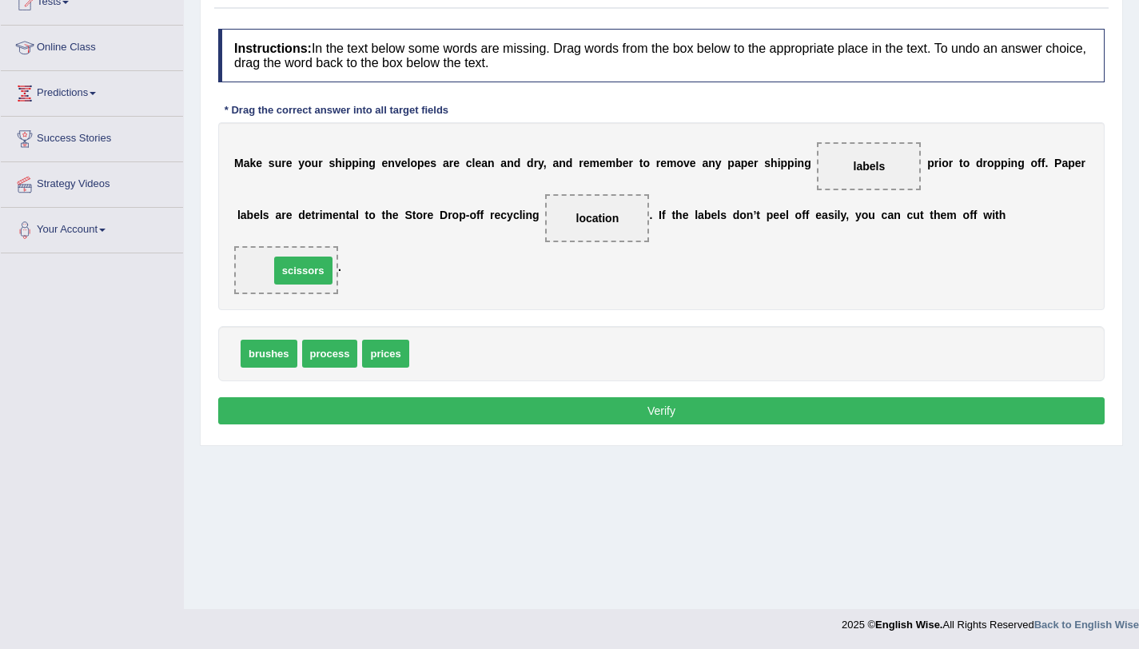
drag, startPoint x: 422, startPoint y: 353, endPoint x: 282, endPoint y: 270, distance: 162.7
drag, startPoint x: 329, startPoint y: 344, endPoint x: 572, endPoint y: 218, distance: 273.8
click at [570, 415] on button "Verify" at bounding box center [661, 410] width 886 height 27
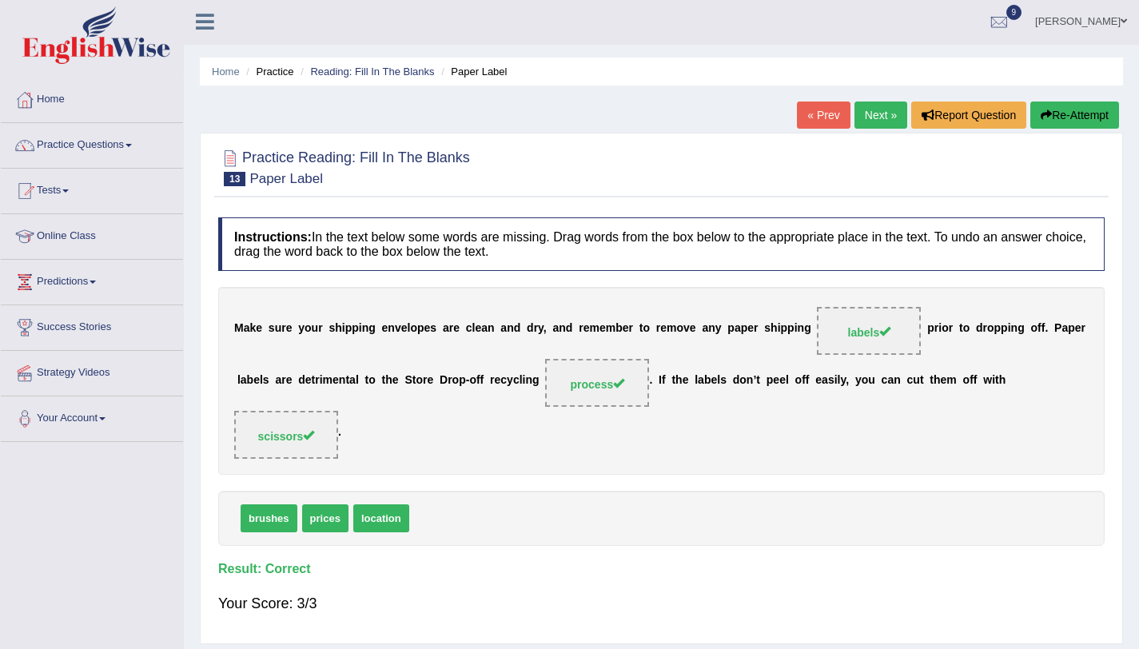
scroll to position [0, 0]
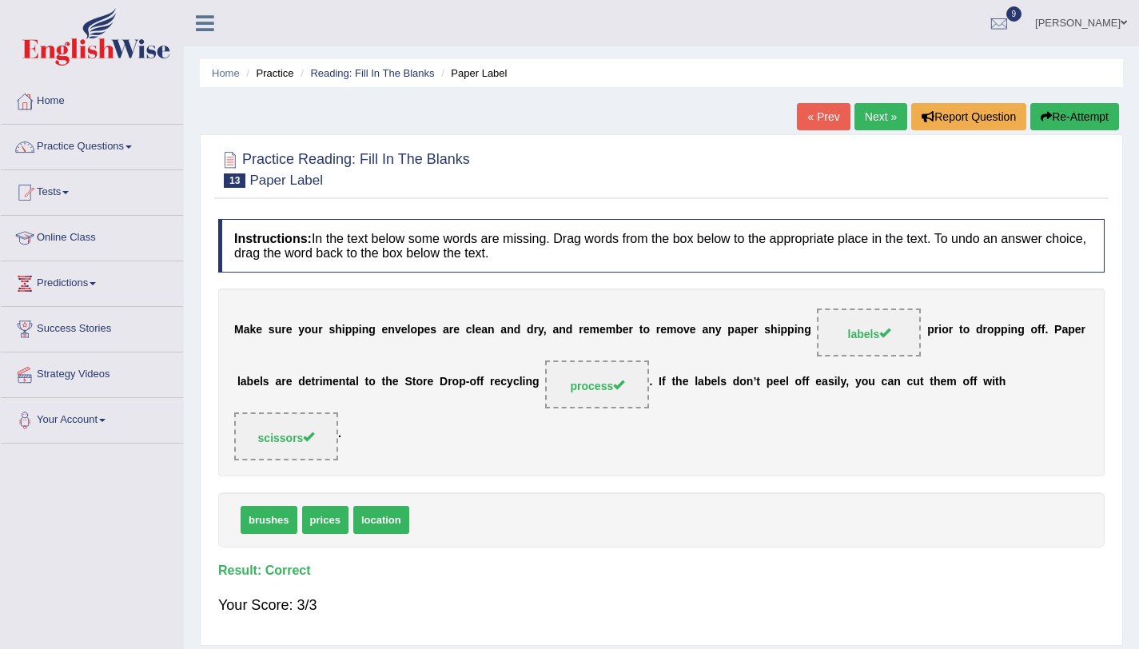
click at [881, 113] on link "Next »" at bounding box center [880, 116] width 53 height 27
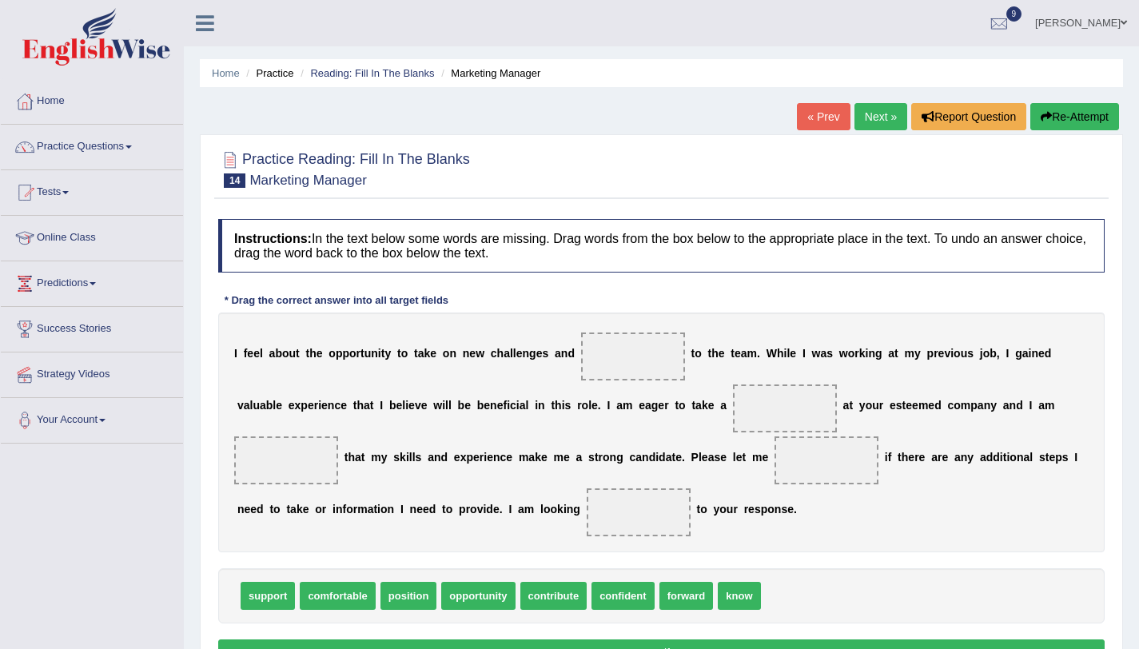
scroll to position [190, 0]
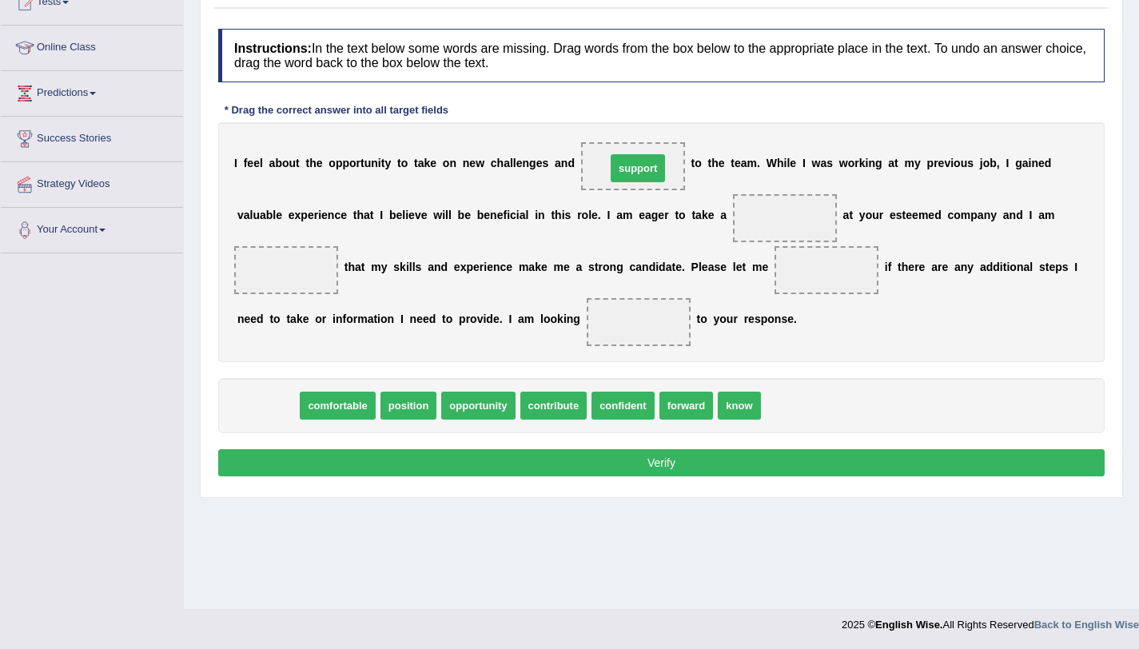
drag, startPoint x: 254, startPoint y: 410, endPoint x: 624, endPoint y: 173, distance: 439.6
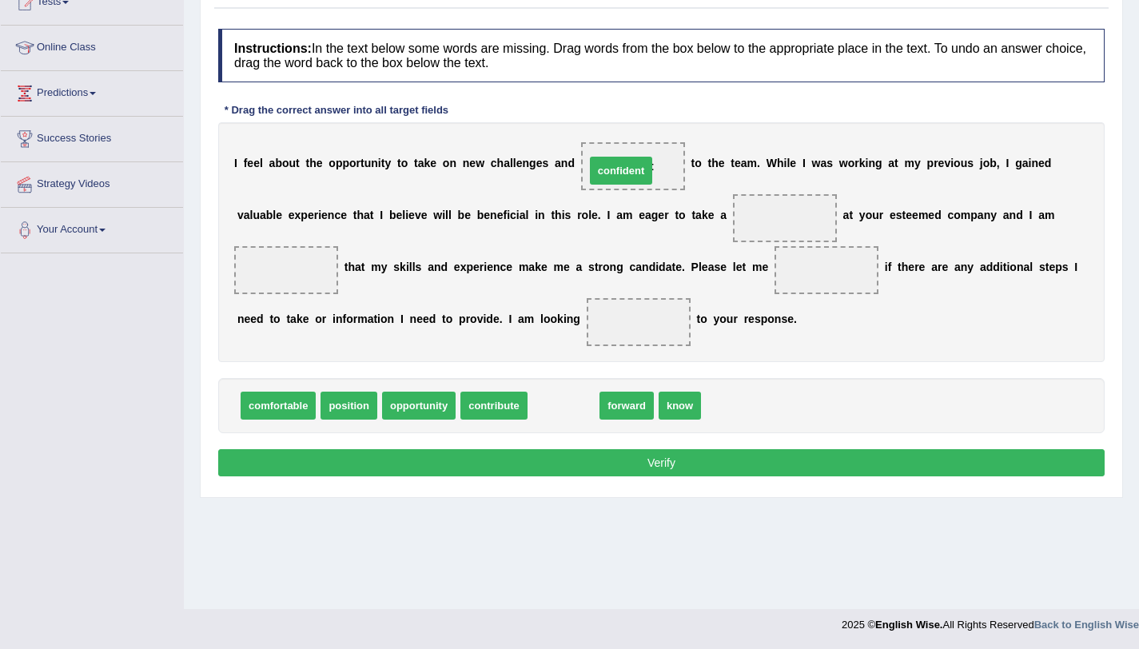
drag, startPoint x: 559, startPoint y: 409, endPoint x: 619, endPoint y: 173, distance: 244.0
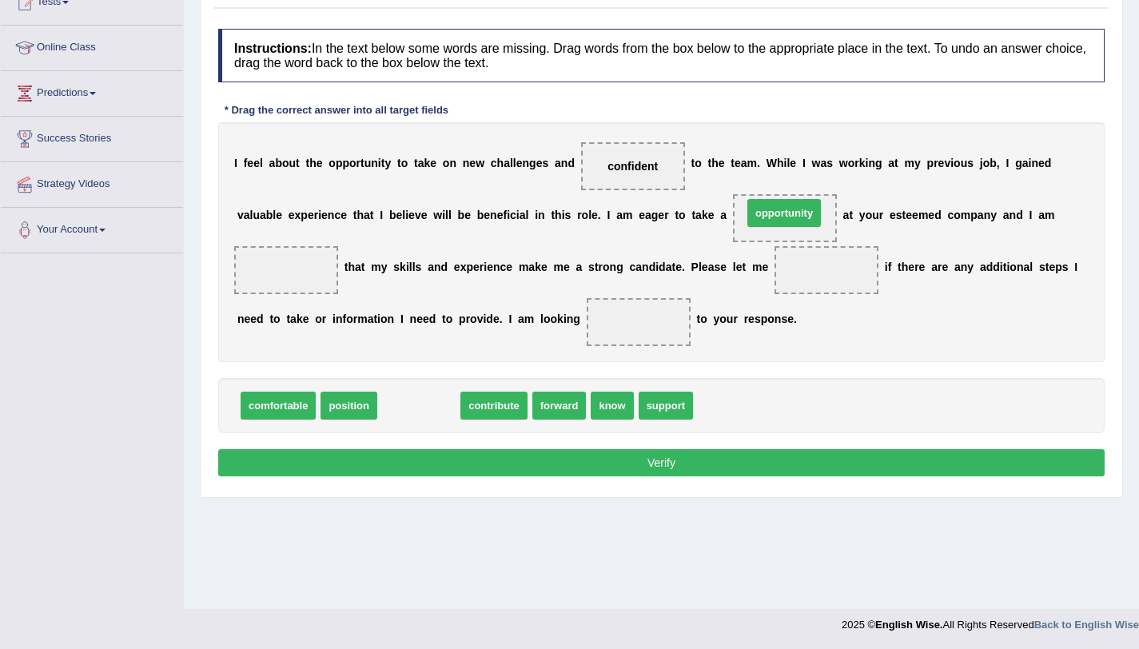
drag, startPoint x: 437, startPoint y: 406, endPoint x: 802, endPoint y: 213, distance: 412.8
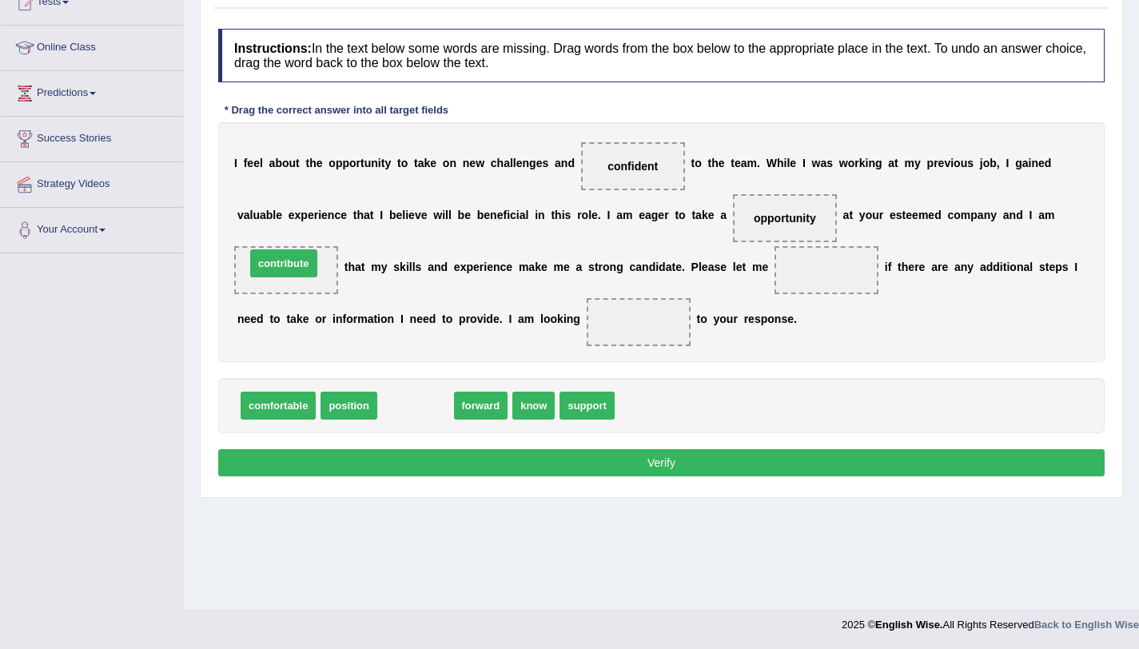
drag, startPoint x: 414, startPoint y: 416, endPoint x: 282, endPoint y: 274, distance: 193.9
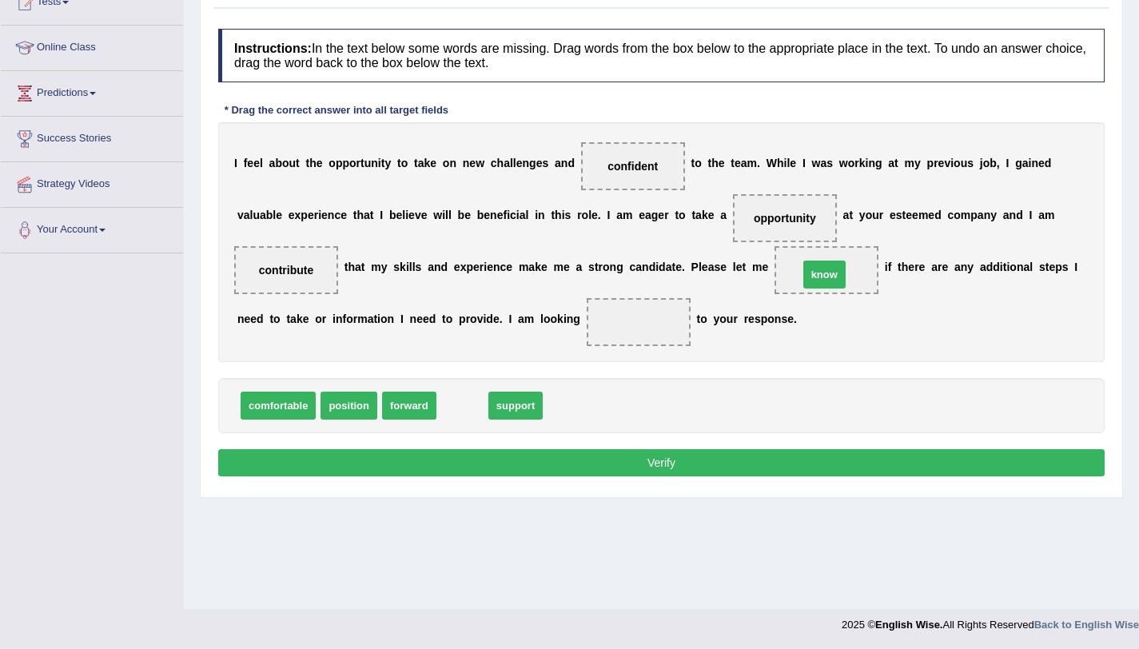
drag, startPoint x: 455, startPoint y: 419, endPoint x: 817, endPoint y: 288, distance: 385.0
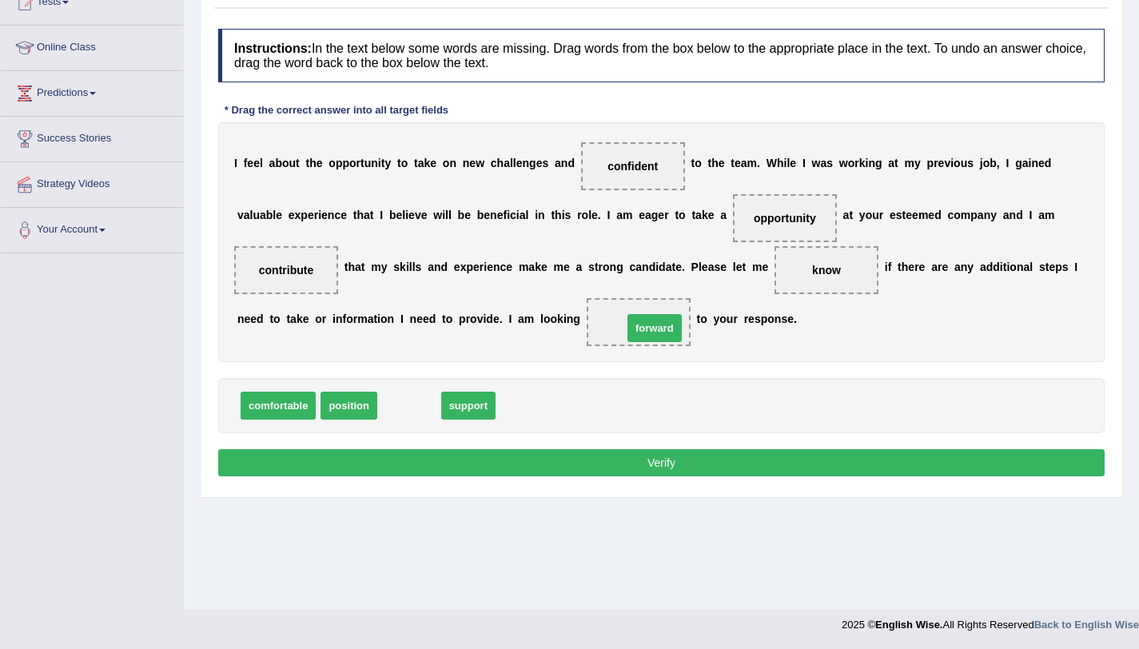
drag, startPoint x: 401, startPoint y: 401, endPoint x: 646, endPoint y: 324, distance: 257.3
click at [636, 472] on button "Verify" at bounding box center [661, 462] width 886 height 27
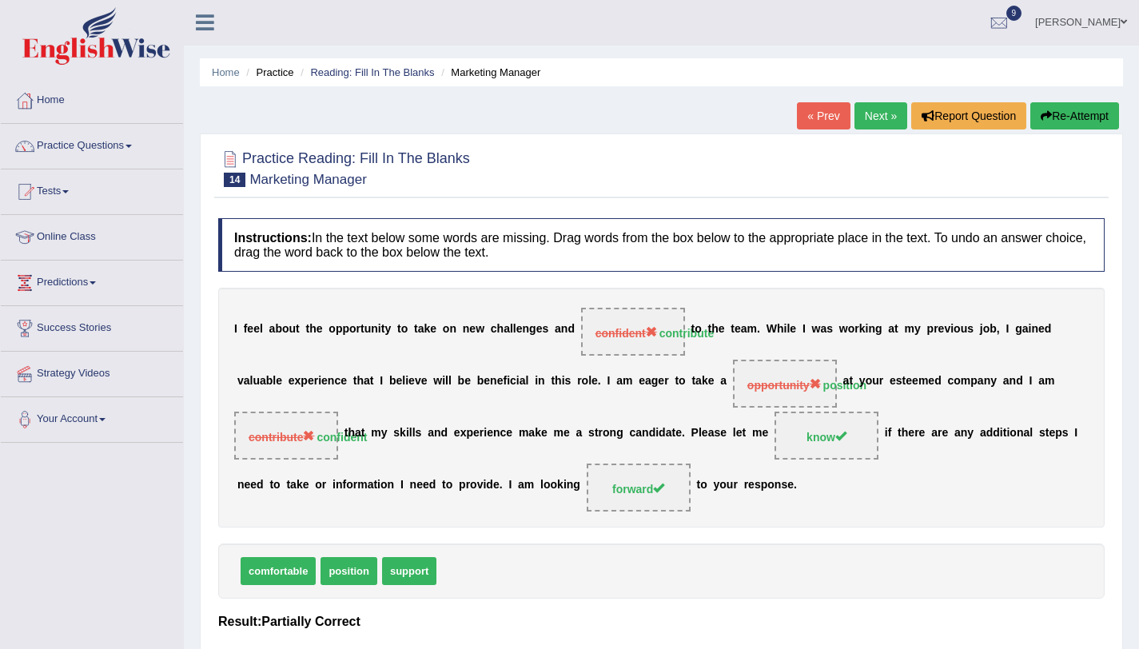
scroll to position [0, 0]
click at [1053, 127] on button "Re-Attempt" at bounding box center [1074, 116] width 89 height 27
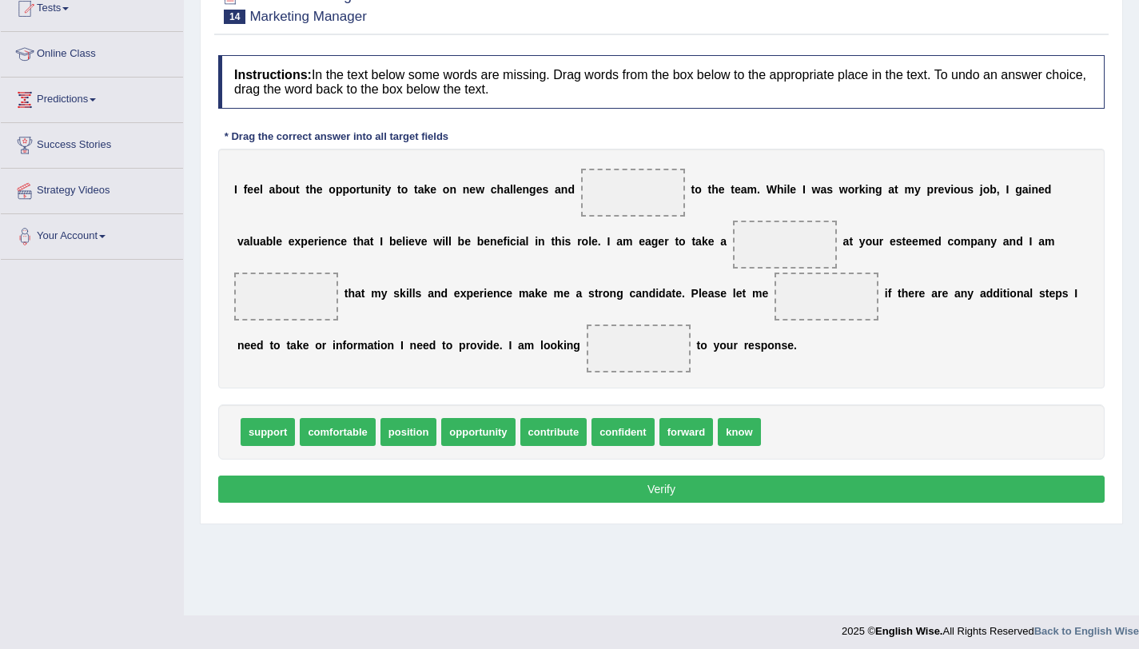
scroll to position [190, 0]
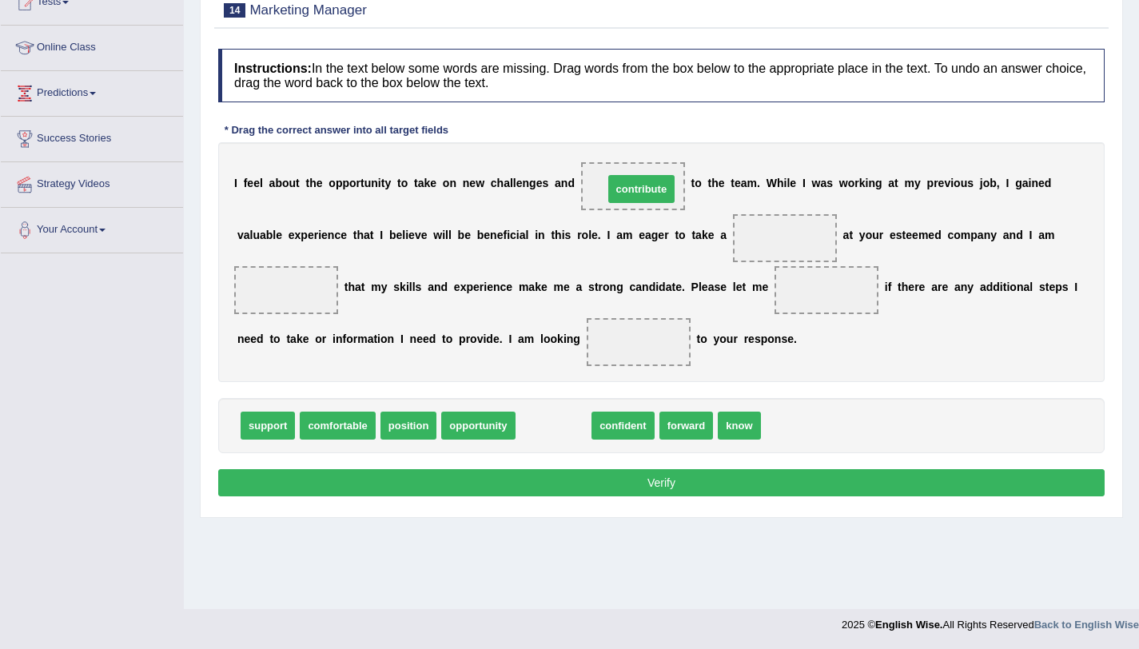
drag, startPoint x: 551, startPoint y: 432, endPoint x: 638, endPoint y: 195, distance: 252.3
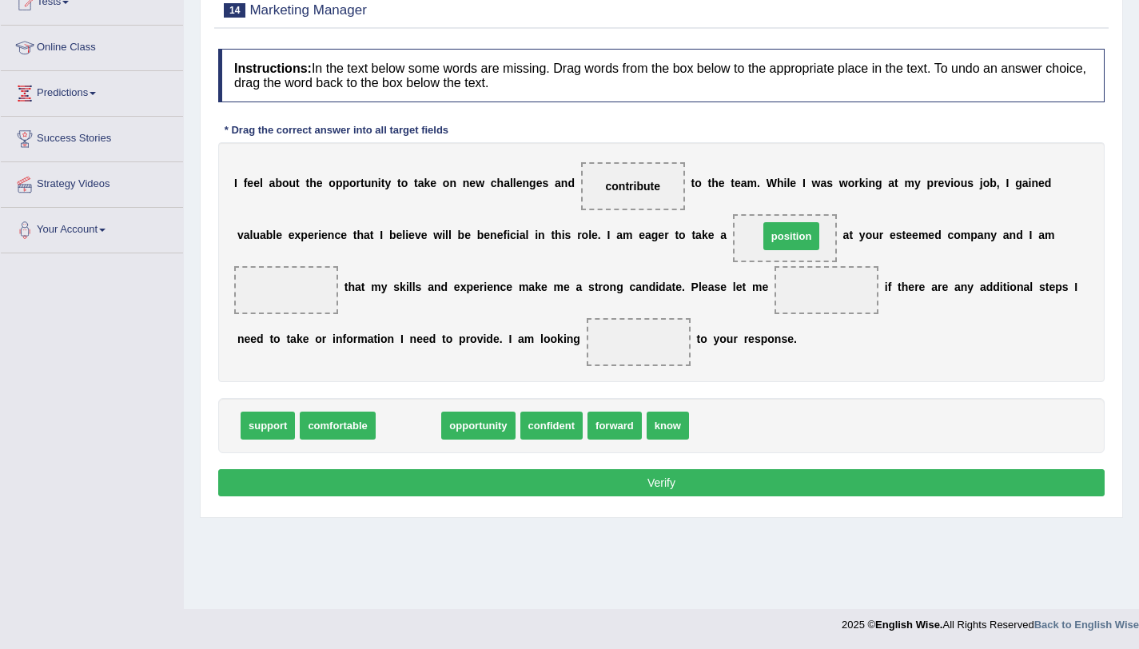
drag, startPoint x: 422, startPoint y: 432, endPoint x: 805, endPoint y: 243, distance: 427.0
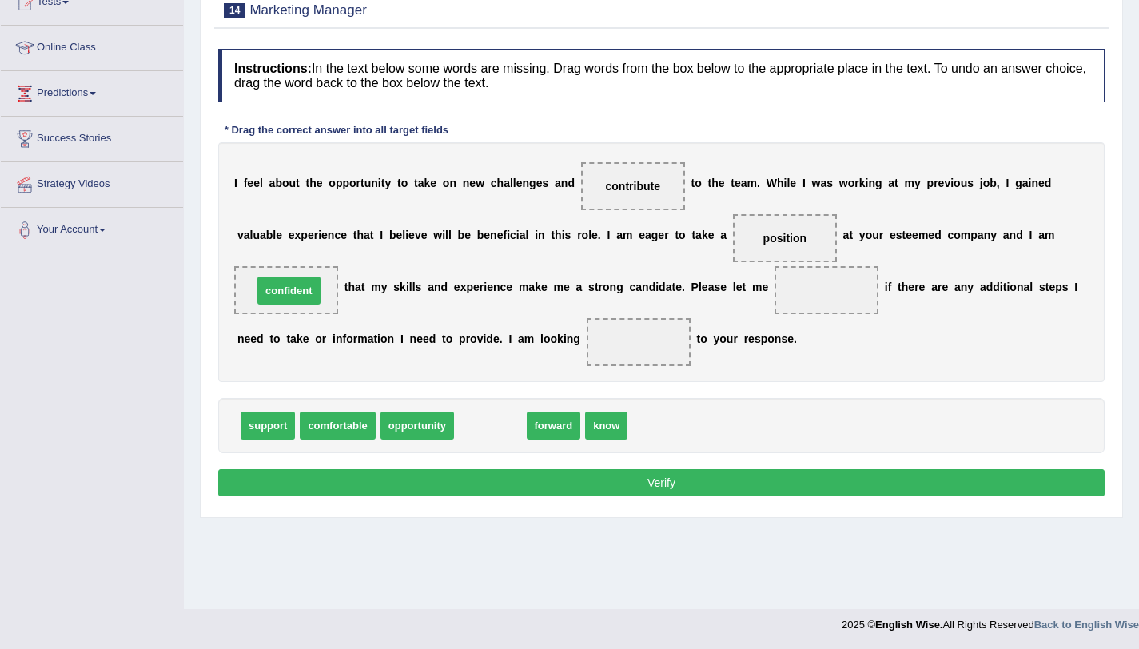
drag, startPoint x: 495, startPoint y: 431, endPoint x: 293, endPoint y: 296, distance: 242.5
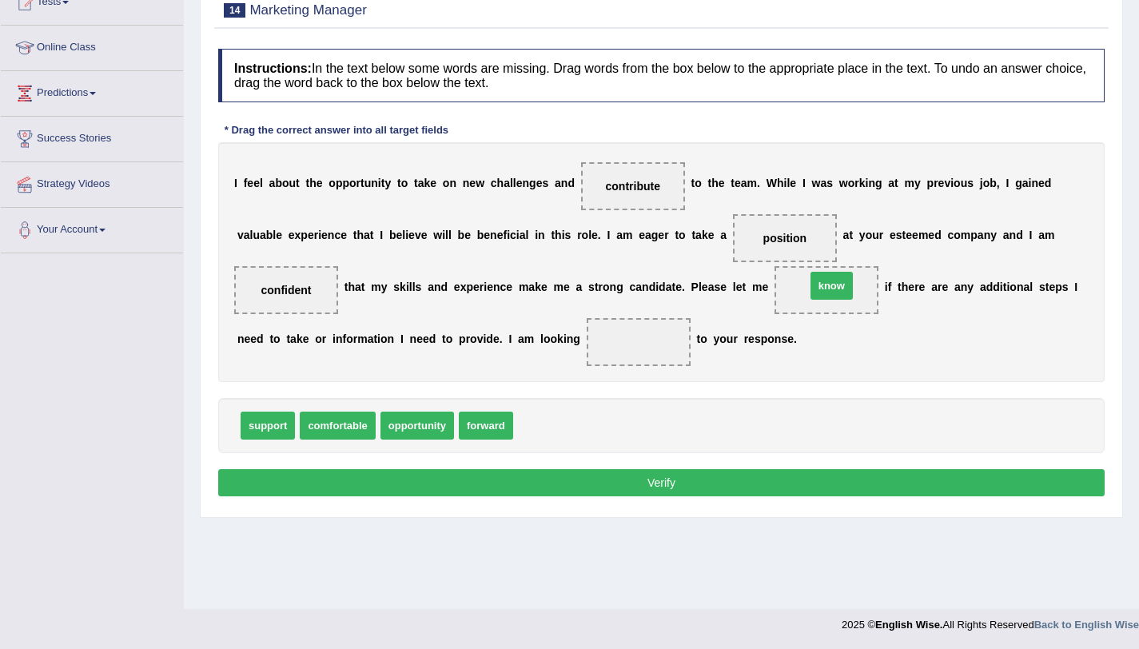
drag, startPoint x: 538, startPoint y: 432, endPoint x: 830, endPoint y: 292, distance: 324.2
drag, startPoint x: 471, startPoint y: 428, endPoint x: 640, endPoint y: 340, distance: 190.9
click at [618, 480] on button "Verify" at bounding box center [661, 482] width 886 height 27
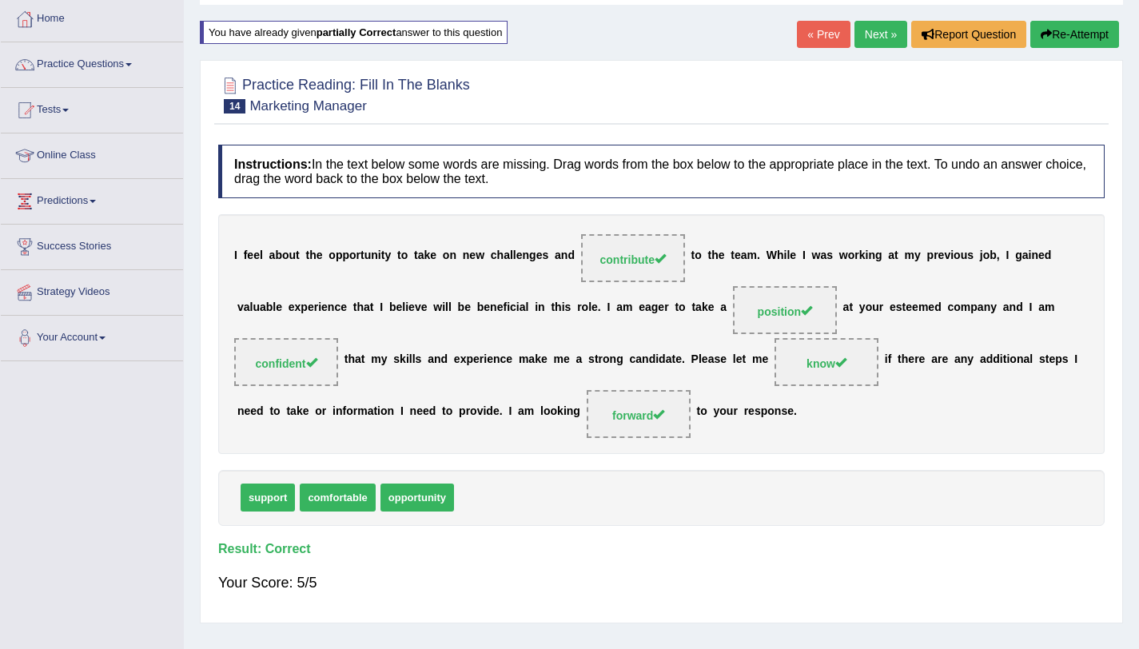
scroll to position [0, 0]
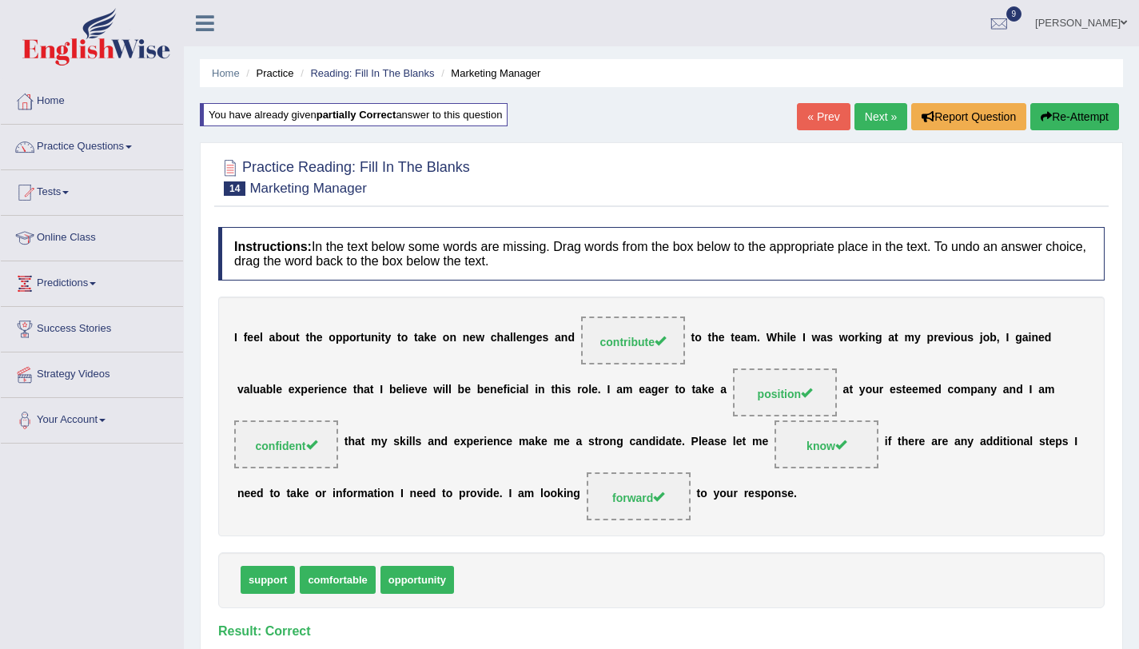
click at [871, 117] on link "Next »" at bounding box center [880, 116] width 53 height 27
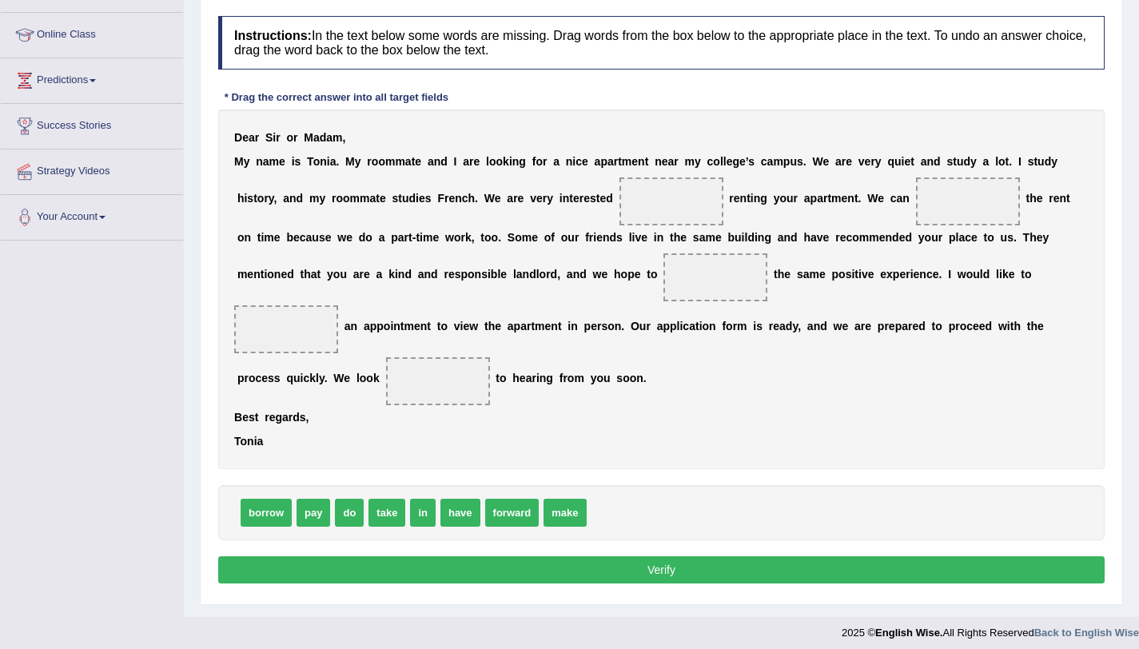
scroll to position [211, 0]
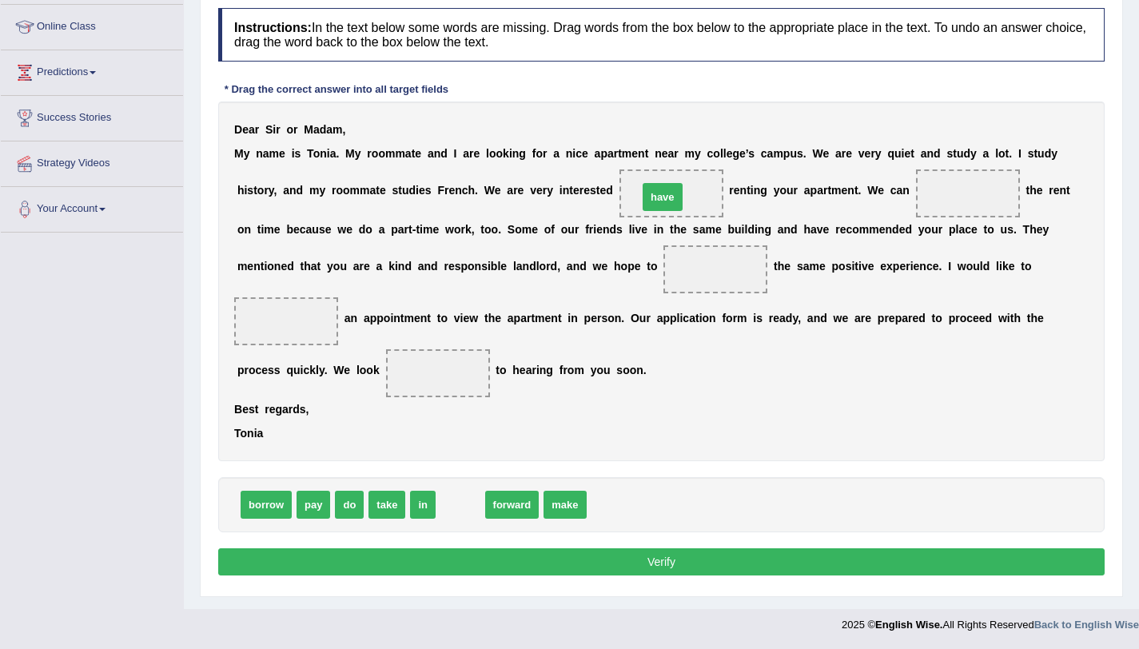
drag, startPoint x: 467, startPoint y: 507, endPoint x: 676, endPoint y: 193, distance: 378.1
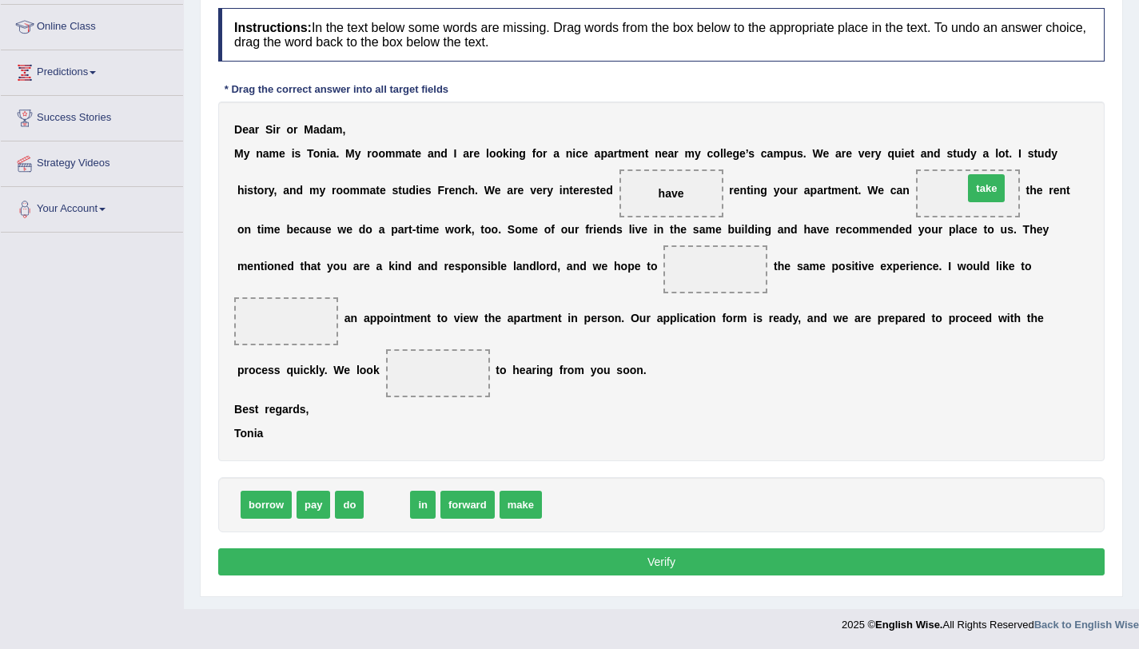
drag, startPoint x: 396, startPoint y: 508, endPoint x: 995, endPoint y: 191, distance: 678.1
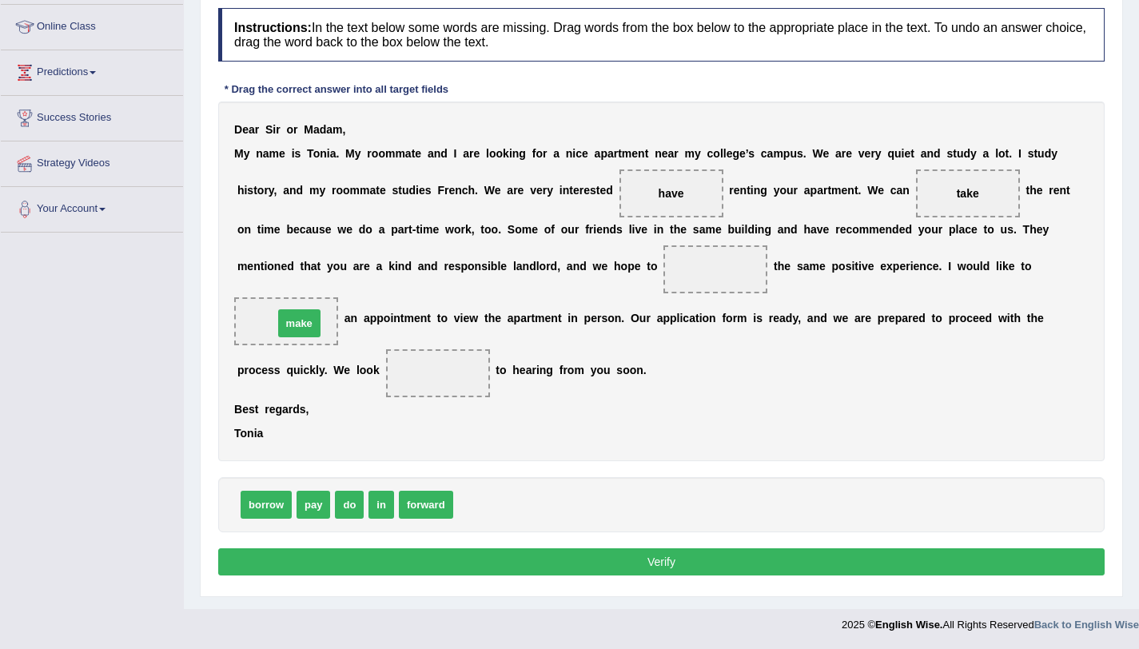
drag, startPoint x: 471, startPoint y: 500, endPoint x: 291, endPoint y: 319, distance: 255.4
drag, startPoint x: 419, startPoint y: 506, endPoint x: 431, endPoint y: 364, distance: 142.7
drag, startPoint x: 973, startPoint y: 190, endPoint x: 732, endPoint y: 268, distance: 253.7
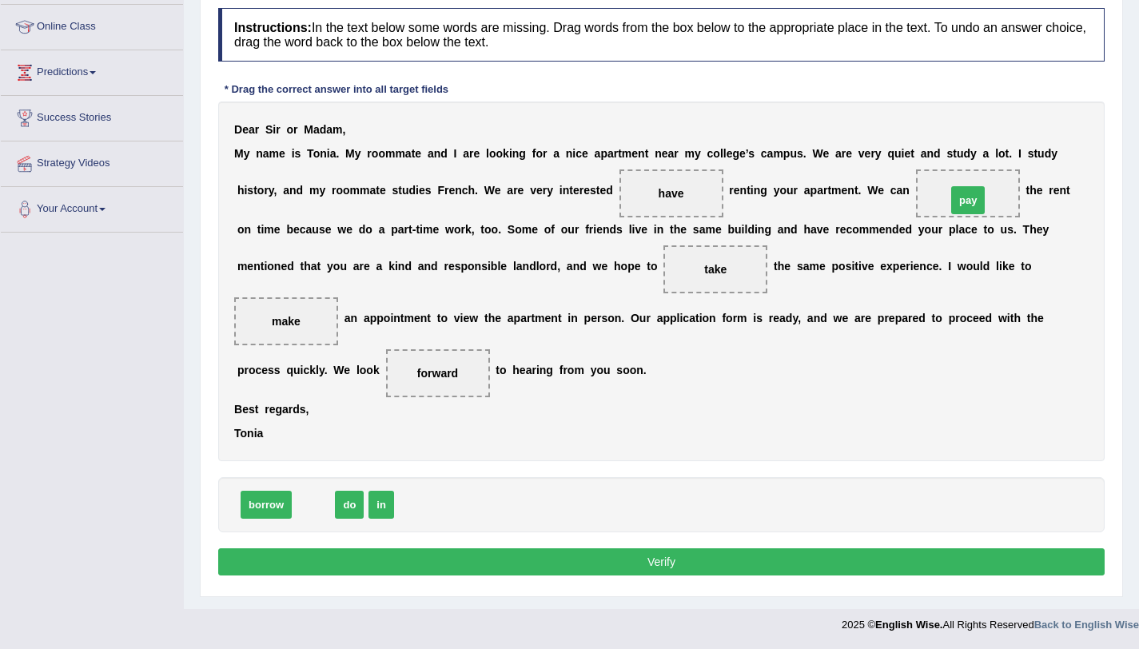
drag, startPoint x: 325, startPoint y: 503, endPoint x: 980, endPoint y: 199, distance: 721.5
click at [297, 551] on button "Verify" at bounding box center [661, 561] width 886 height 27
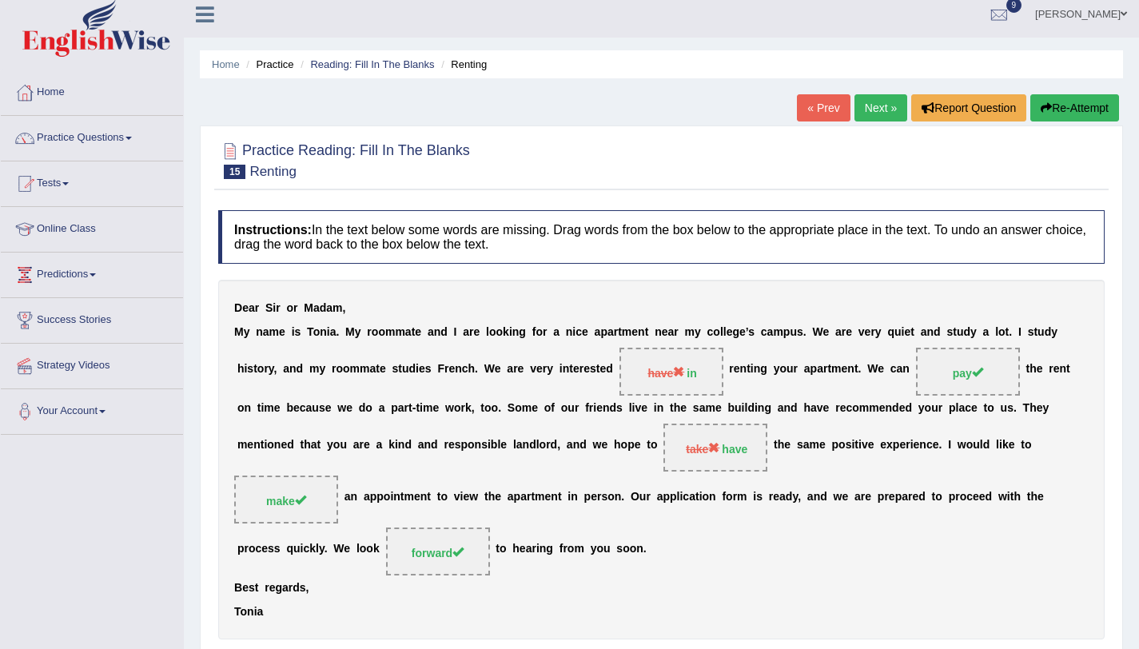
scroll to position [0, 0]
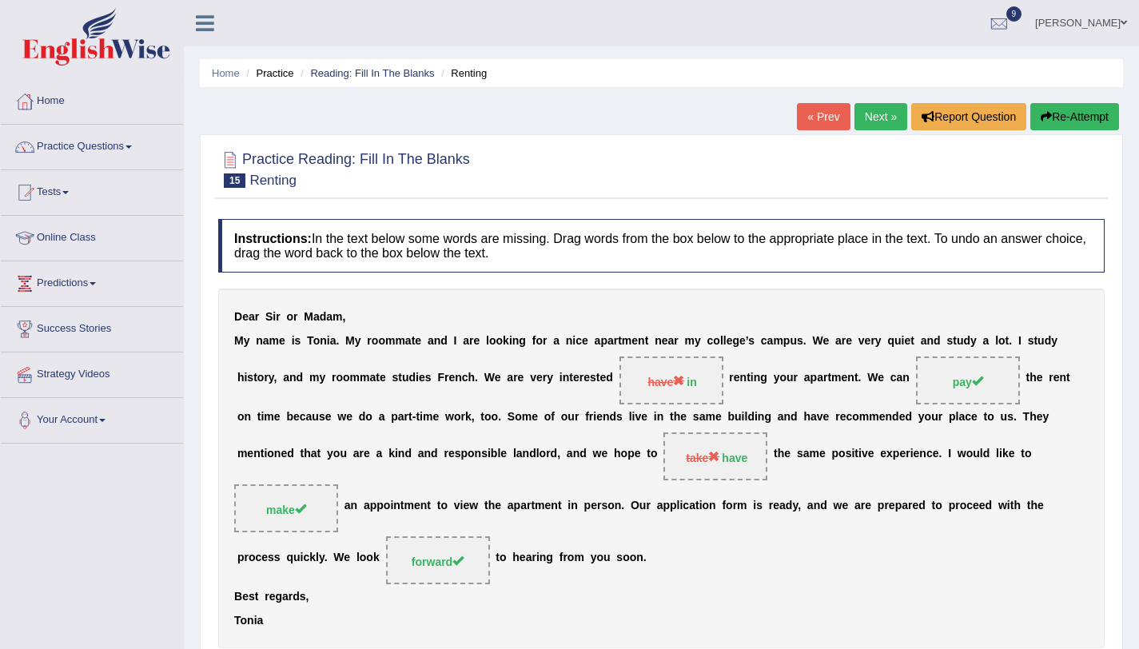
click at [856, 121] on link "Next »" at bounding box center [880, 116] width 53 height 27
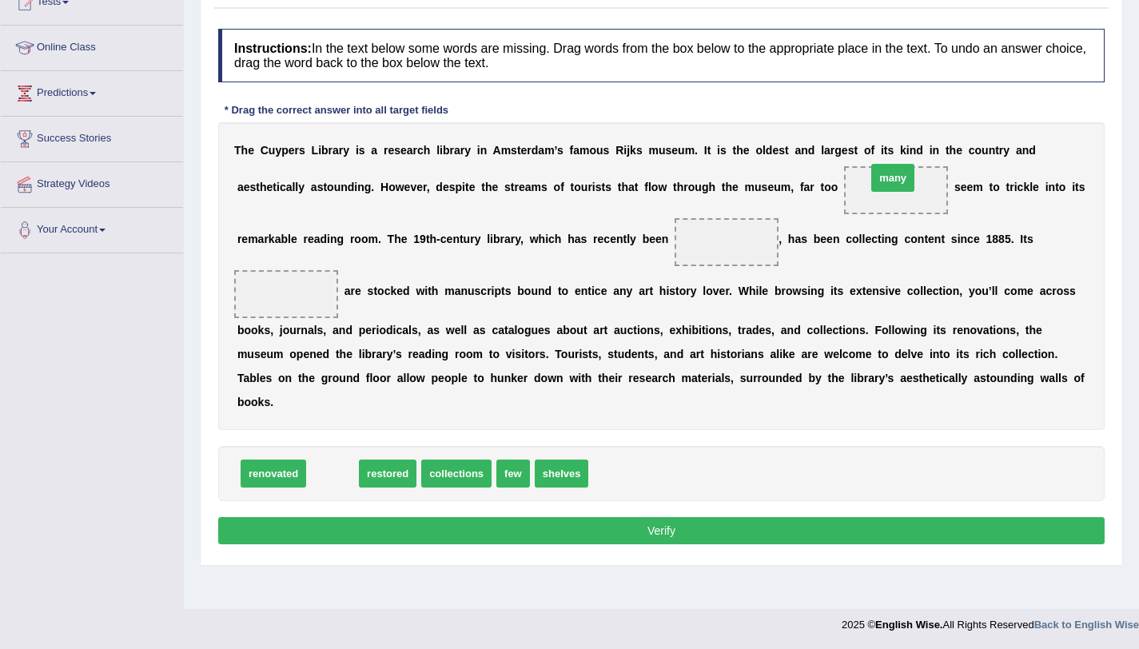
drag, startPoint x: 326, startPoint y: 479, endPoint x: 886, endPoint y: 184, distance: 633.4
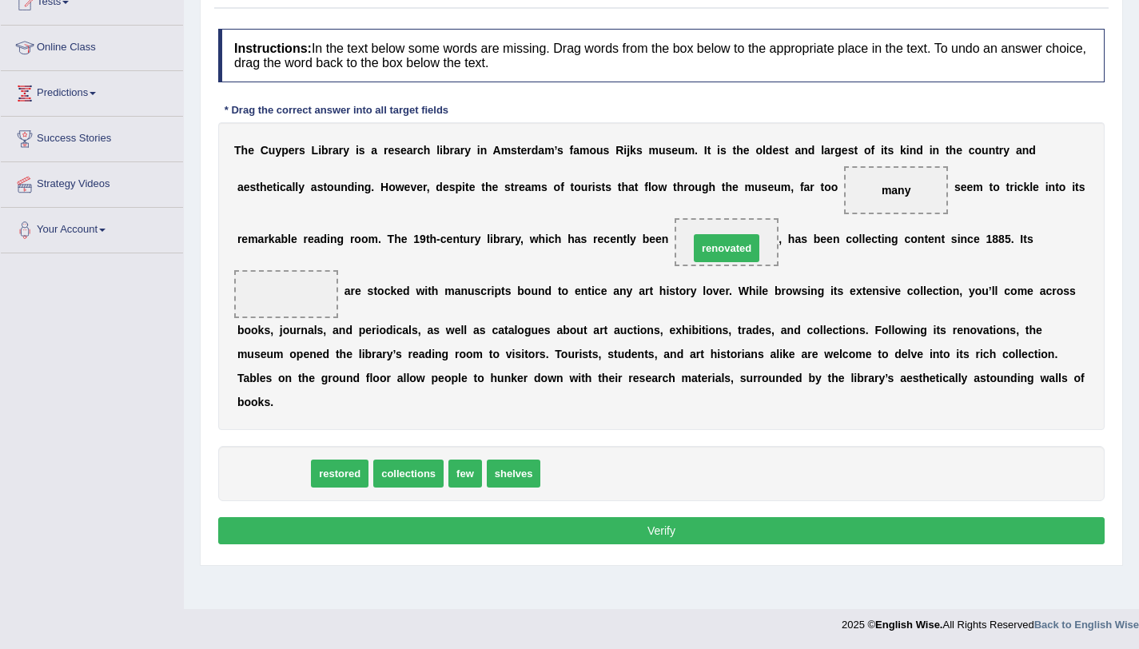
drag, startPoint x: 263, startPoint y: 478, endPoint x: 716, endPoint y: 249, distance: 507.8
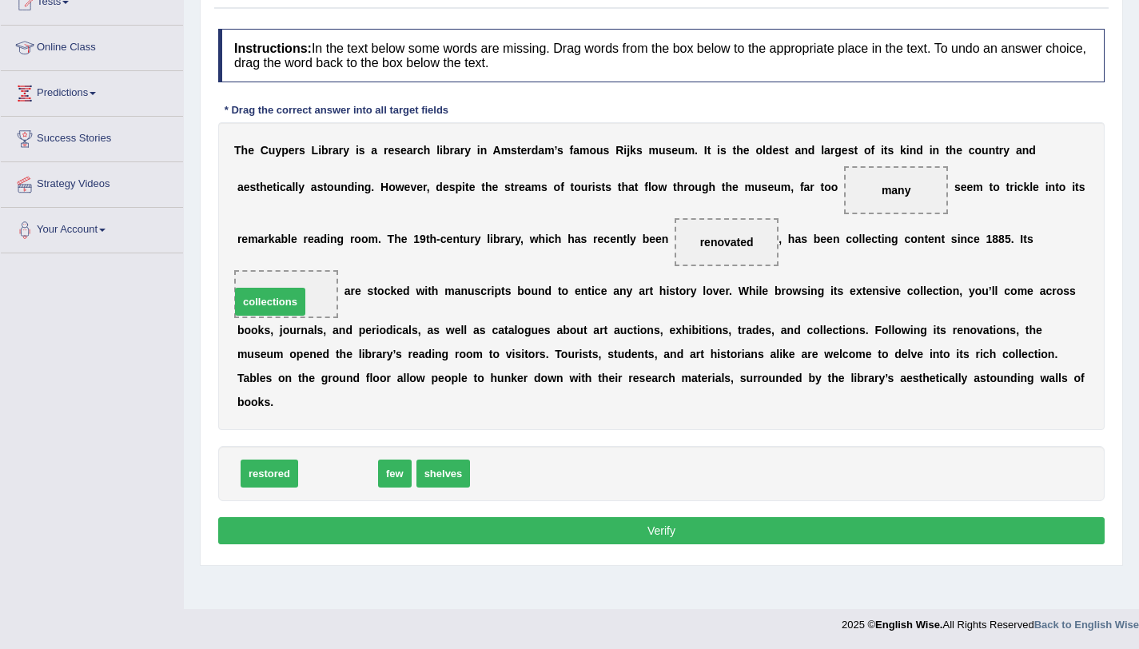
drag, startPoint x: 336, startPoint y: 479, endPoint x: 269, endPoint y: 308, distance: 184.4
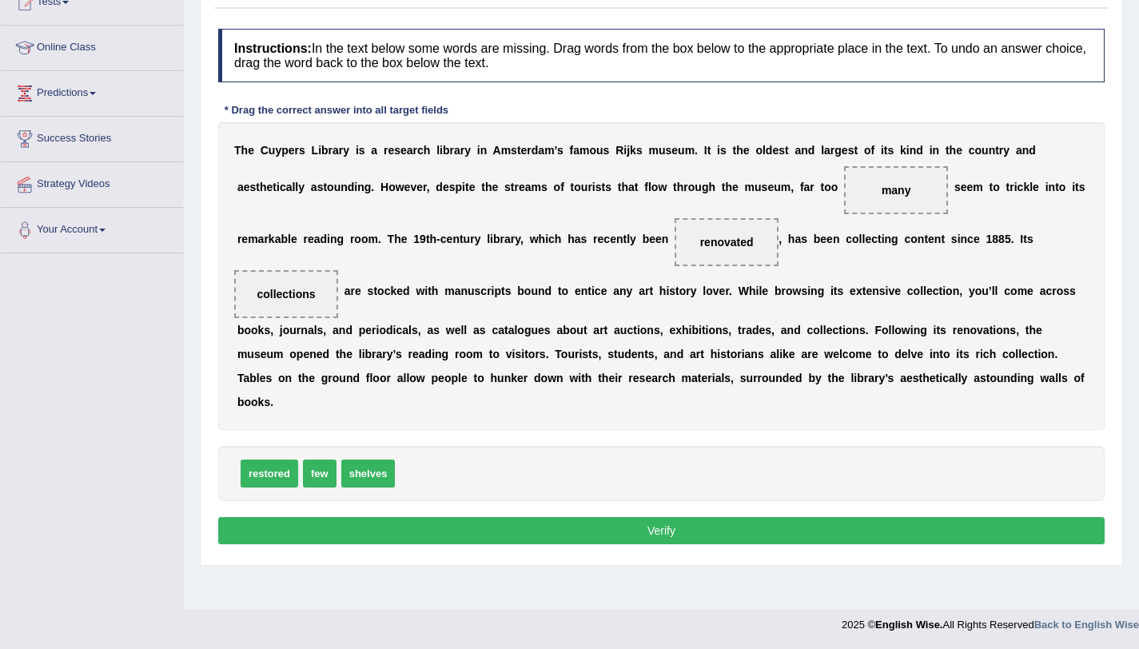
click at [500, 531] on button "Verify" at bounding box center [661, 530] width 886 height 27
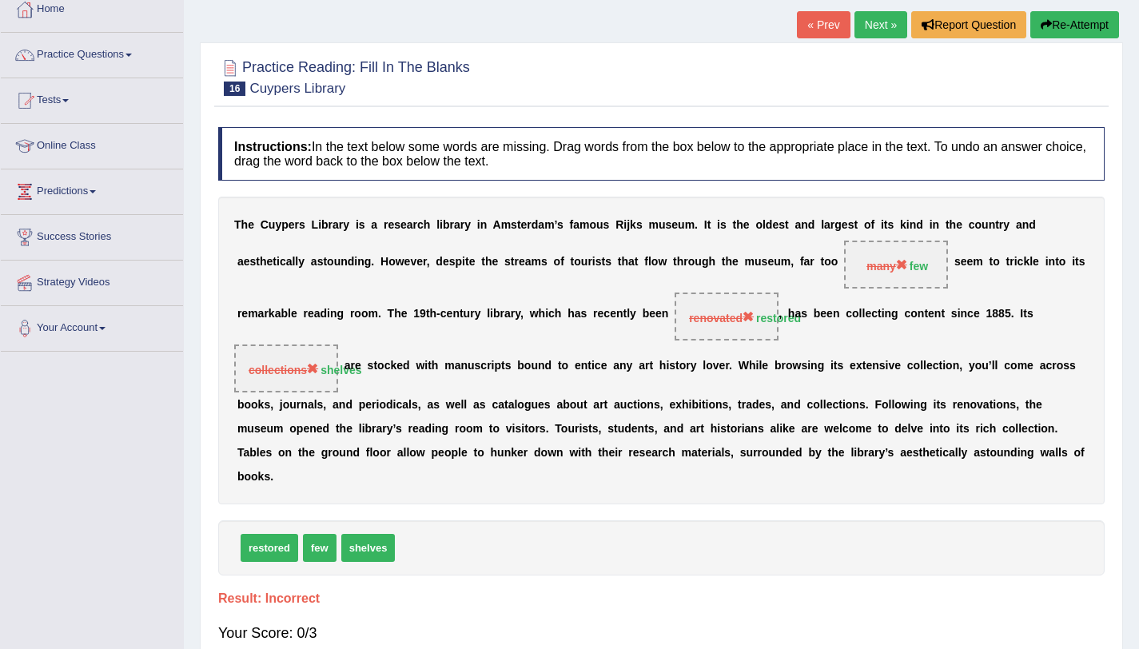
scroll to position [97, 0]
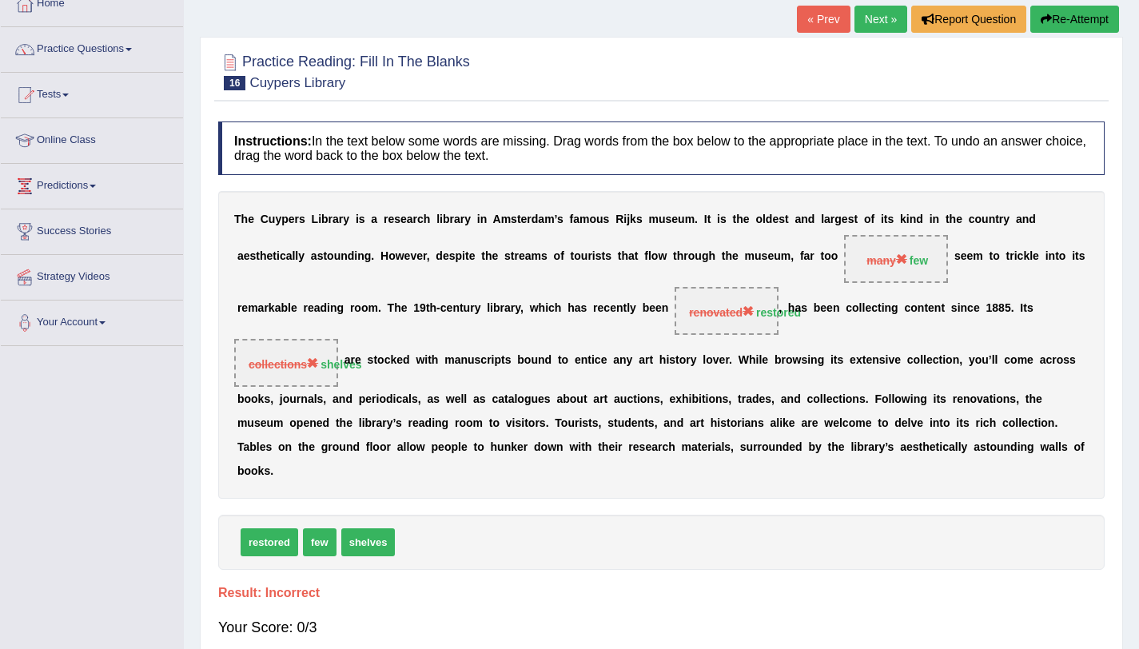
click at [1100, 19] on button "Re-Attempt" at bounding box center [1074, 19] width 89 height 27
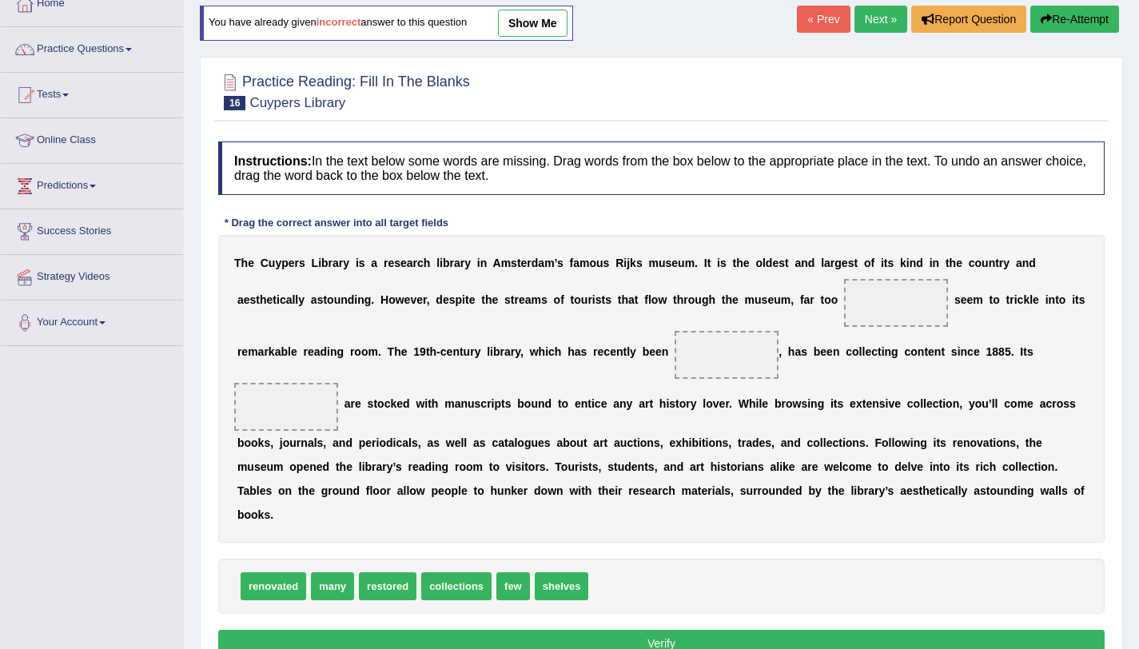
scroll to position [190, 0]
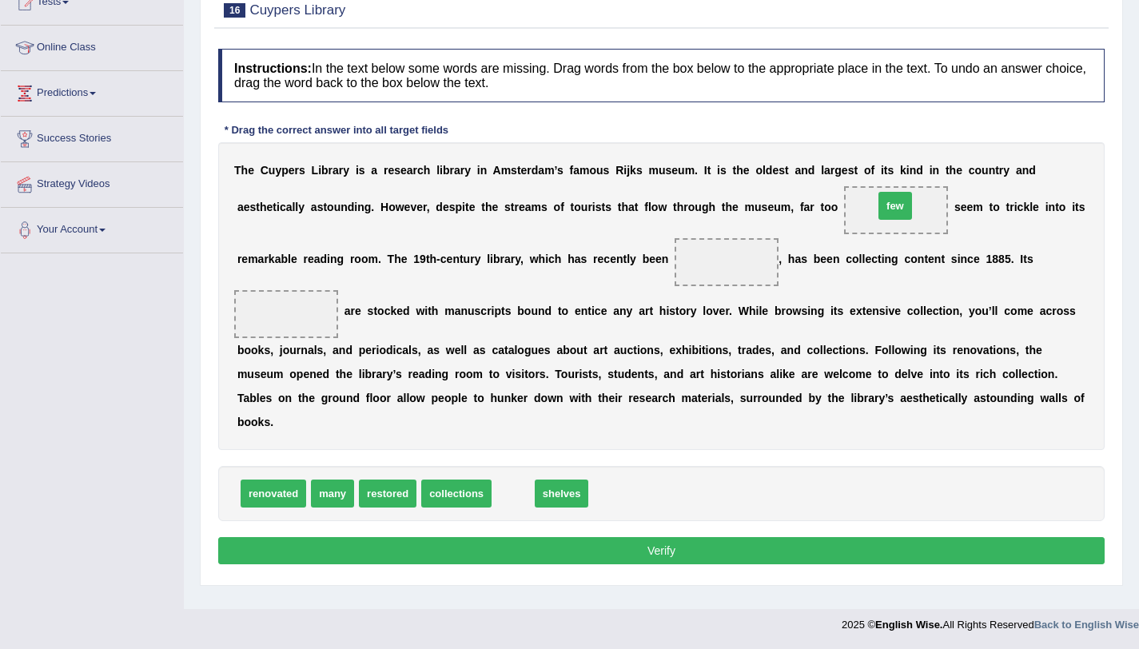
drag, startPoint x: 509, startPoint y: 497, endPoint x: 890, endPoint y: 210, distance: 477.1
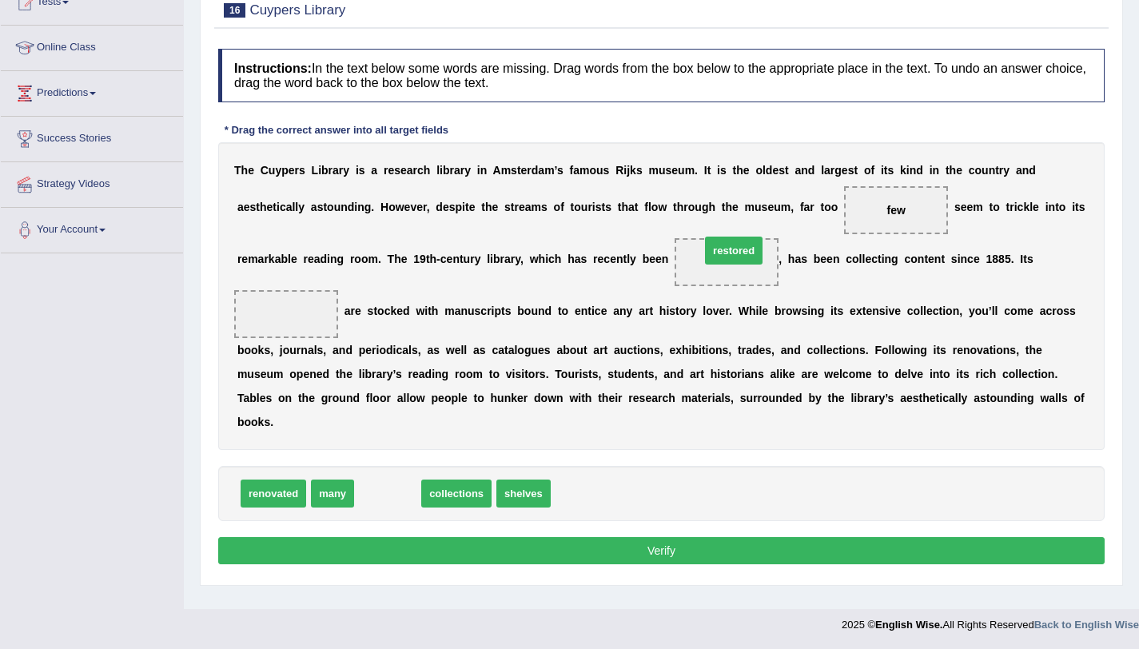
drag, startPoint x: 388, startPoint y: 502, endPoint x: 734, endPoint y: 259, distance: 422.8
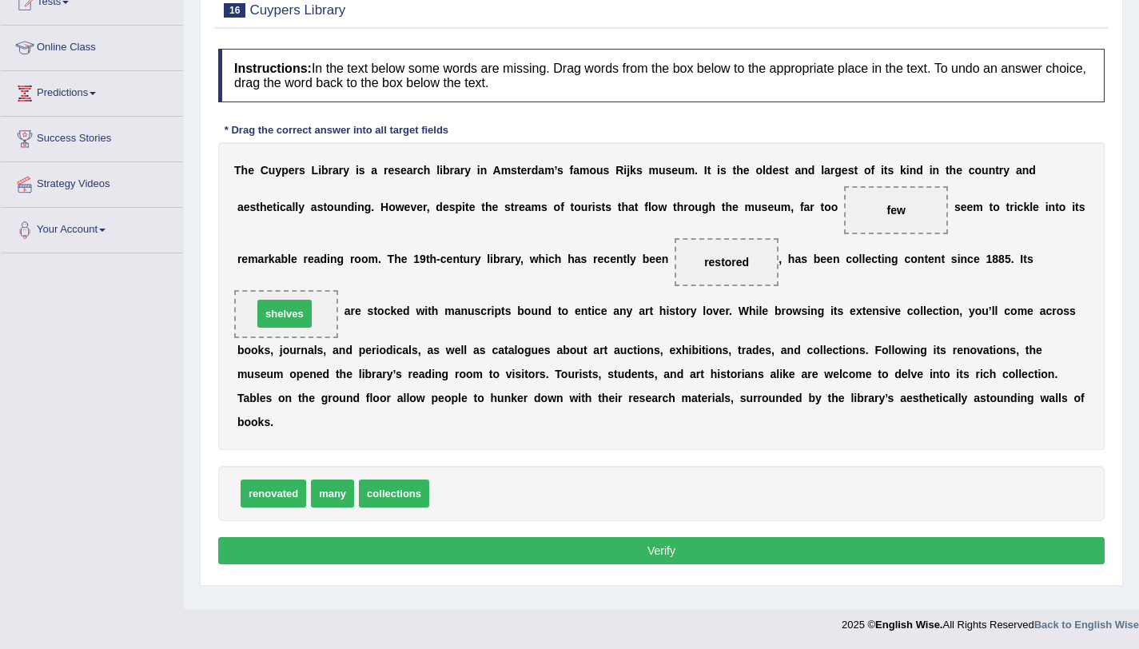
drag, startPoint x: 459, startPoint y: 496, endPoint x: 282, endPoint y: 315, distance: 253.7
click at [503, 545] on button "Verify" at bounding box center [661, 550] width 886 height 27
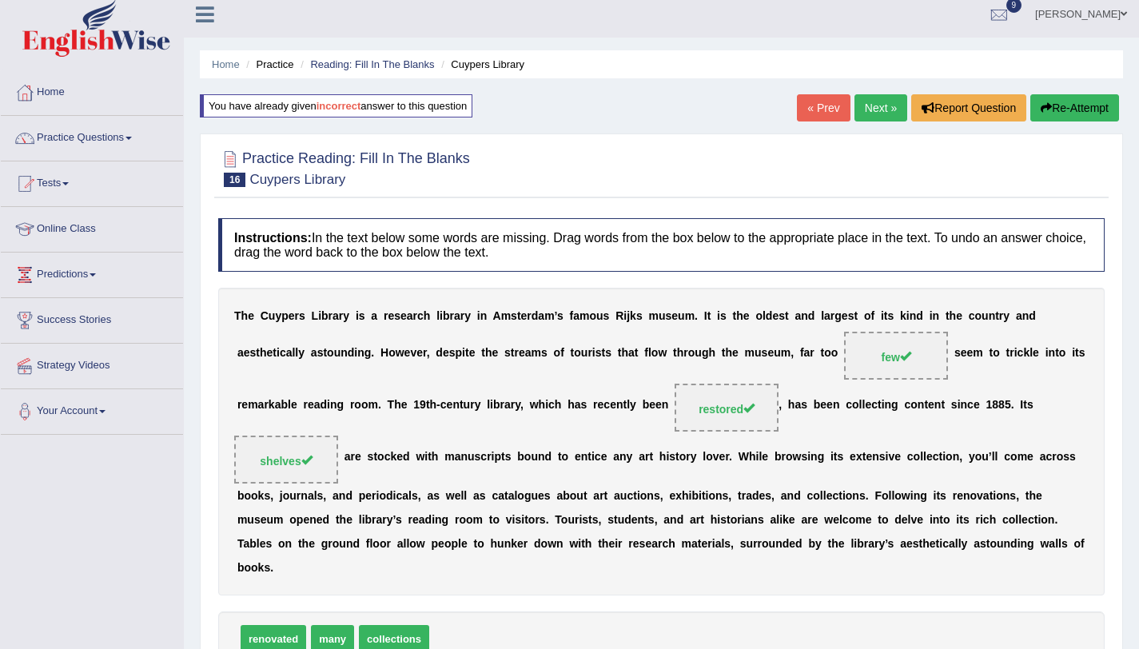
scroll to position [0, 0]
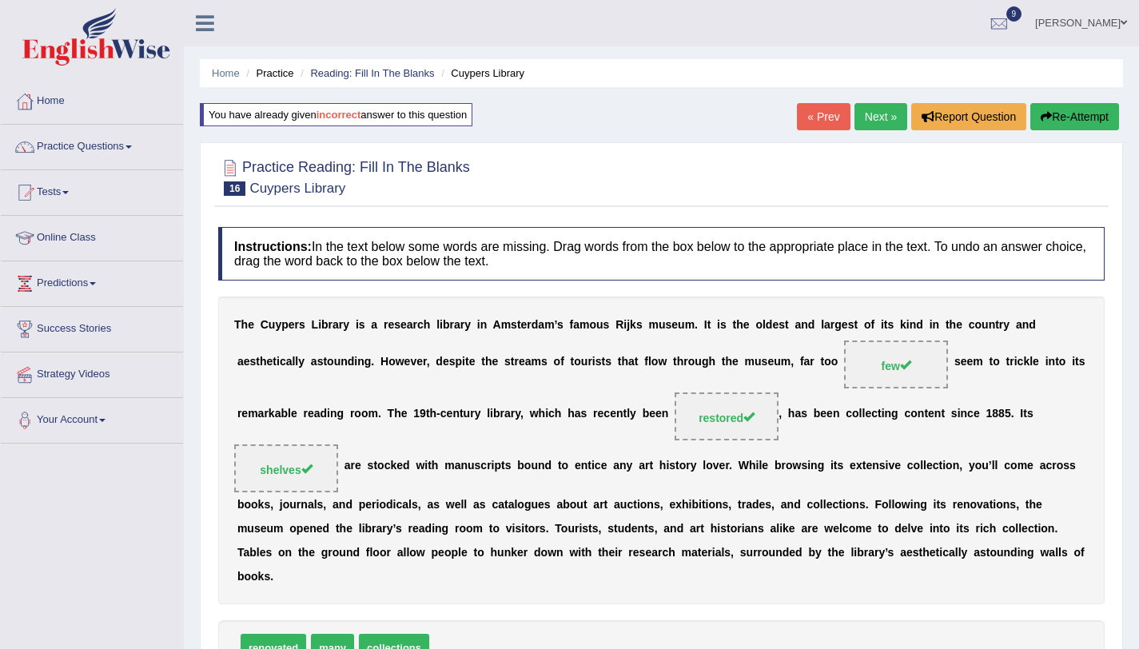
click at [881, 118] on link "Next »" at bounding box center [880, 116] width 53 height 27
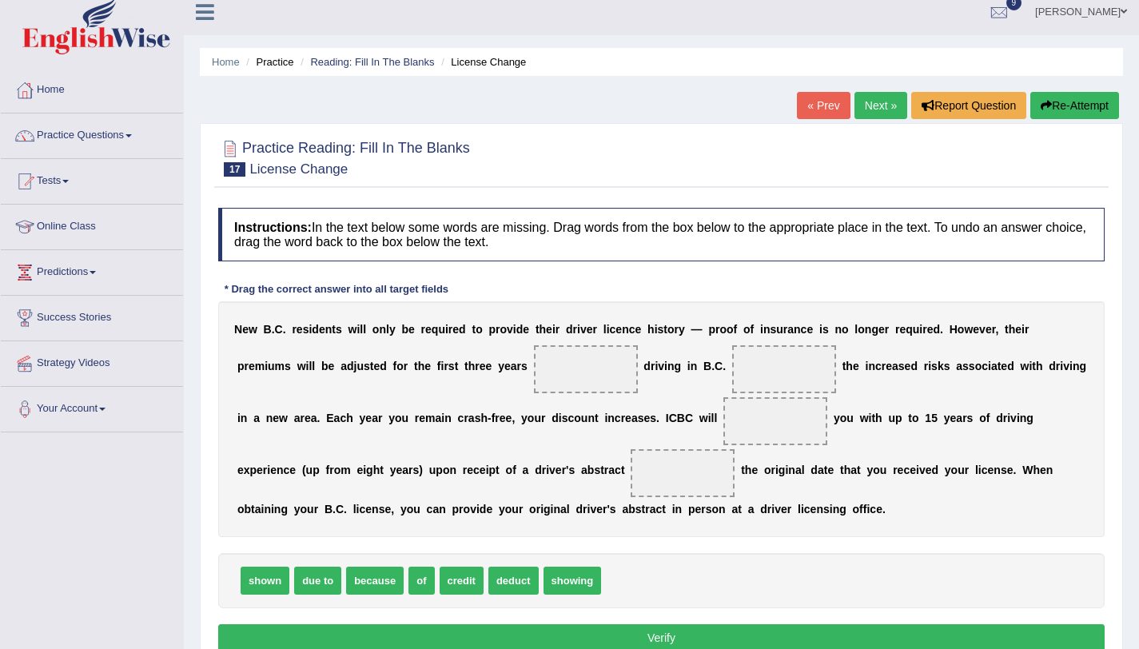
scroll to position [190, 0]
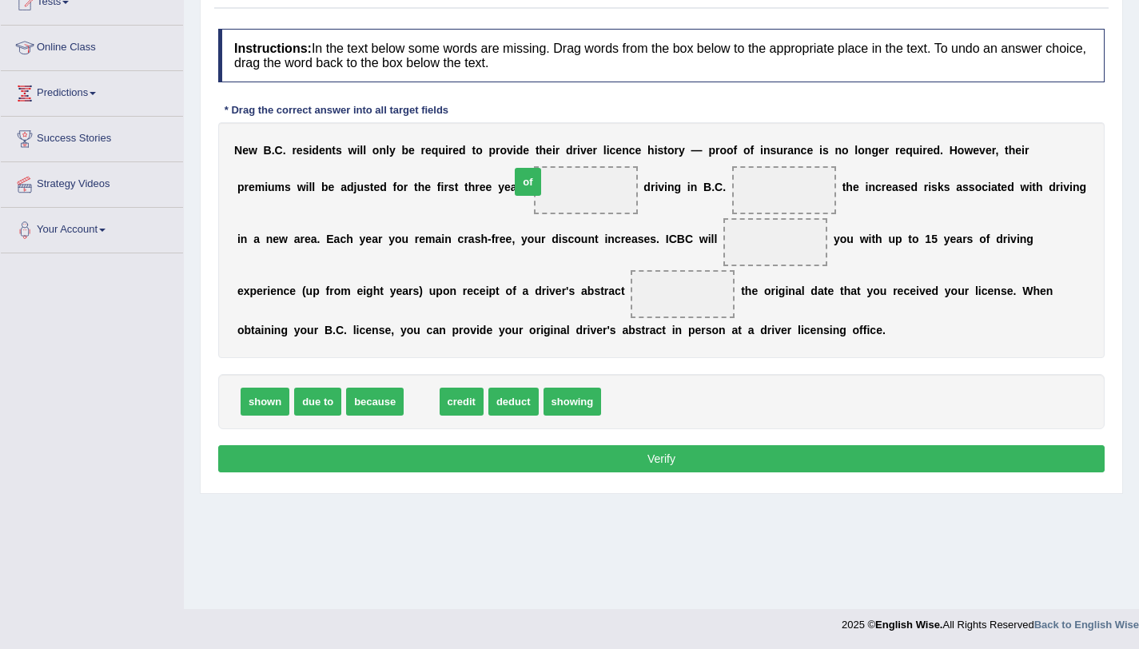
drag, startPoint x: 418, startPoint y: 409, endPoint x: 524, endPoint y: 189, distance: 244.1
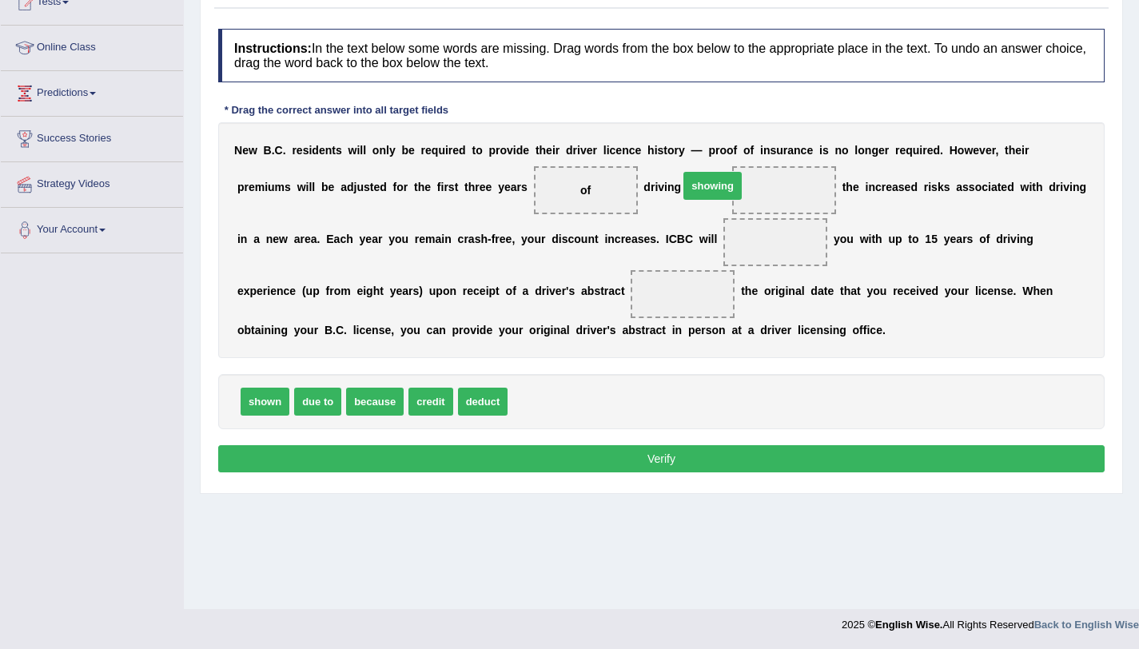
drag, startPoint x: 533, startPoint y: 404, endPoint x: 705, endPoint y: 189, distance: 275.8
drag, startPoint x: 260, startPoint y: 407, endPoint x: 707, endPoint y: 248, distance: 474.9
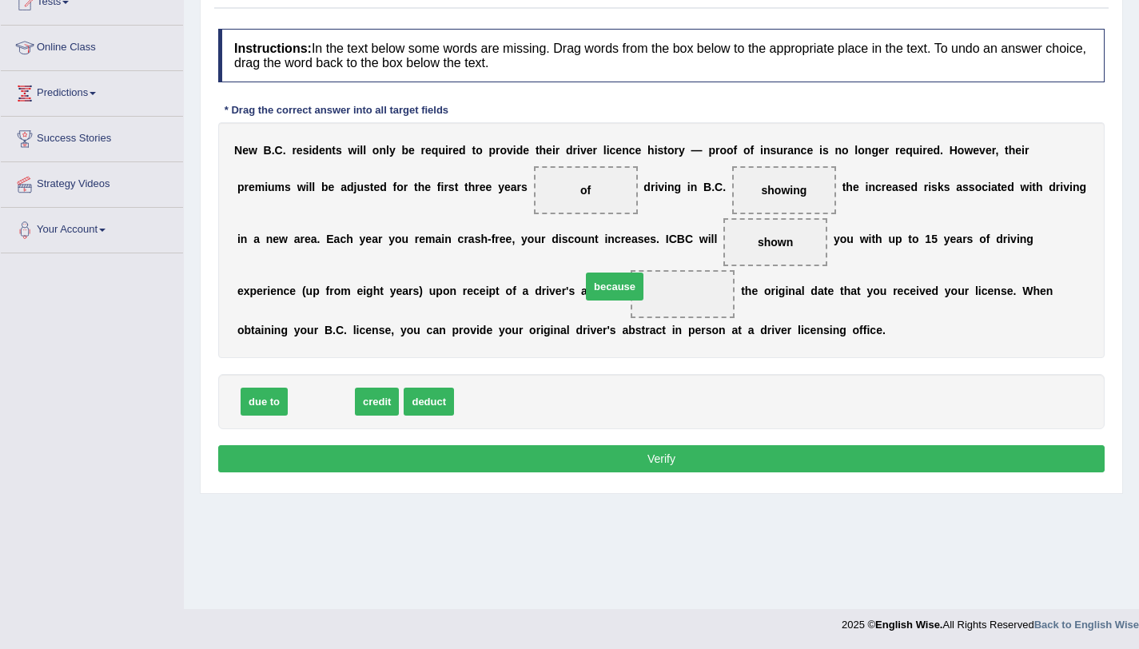
drag, startPoint x: 310, startPoint y: 400, endPoint x: 603, endPoint y: 292, distance: 312.5
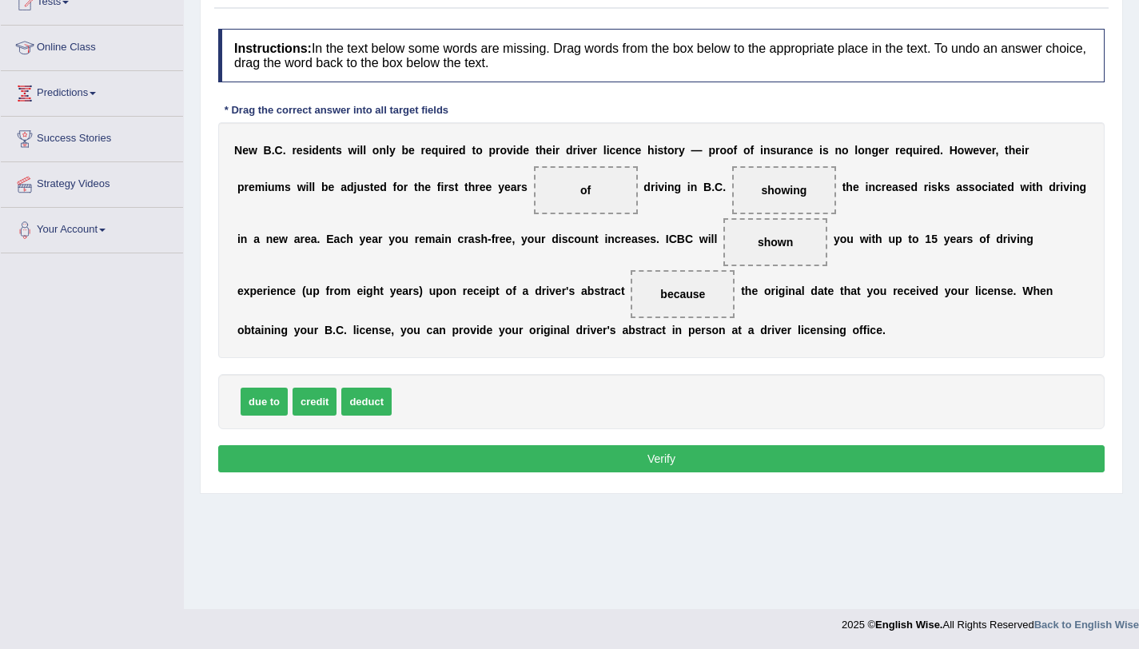
click at [551, 451] on button "Verify" at bounding box center [661, 458] width 886 height 27
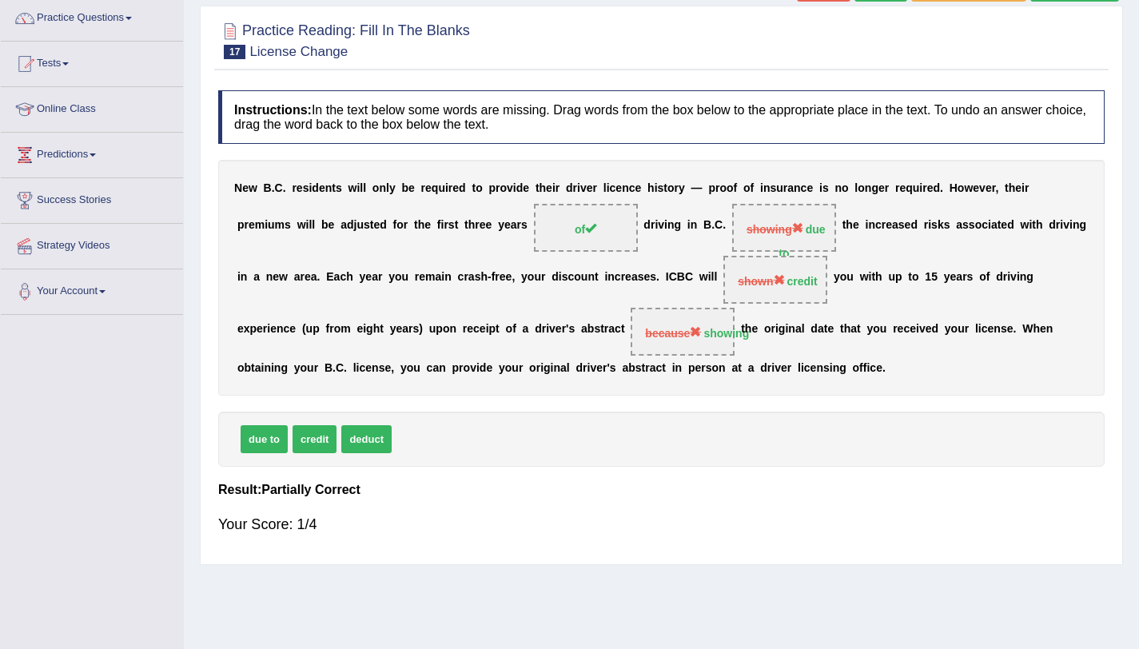
scroll to position [0, 0]
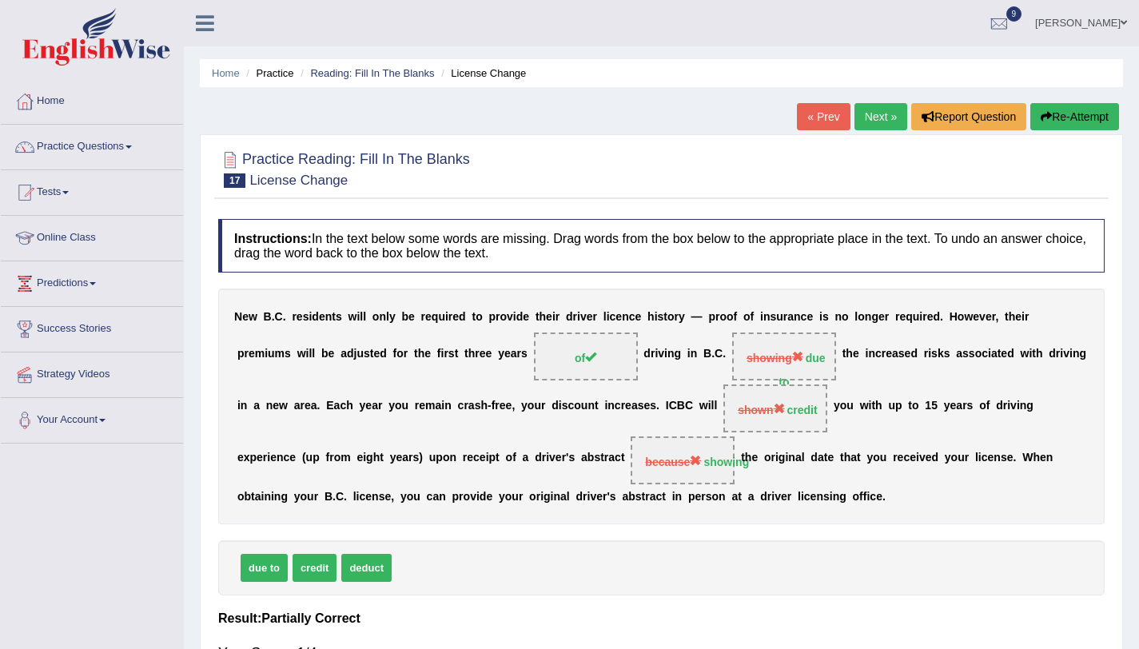
click at [1099, 115] on button "Re-Attempt" at bounding box center [1074, 116] width 89 height 27
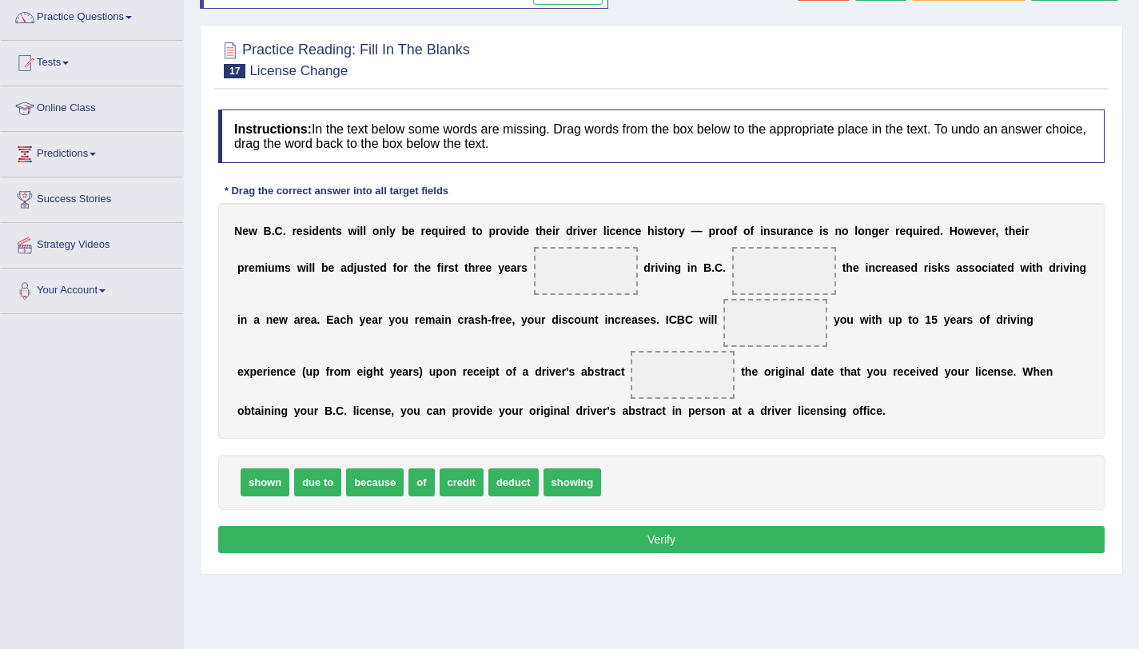
scroll to position [190, 0]
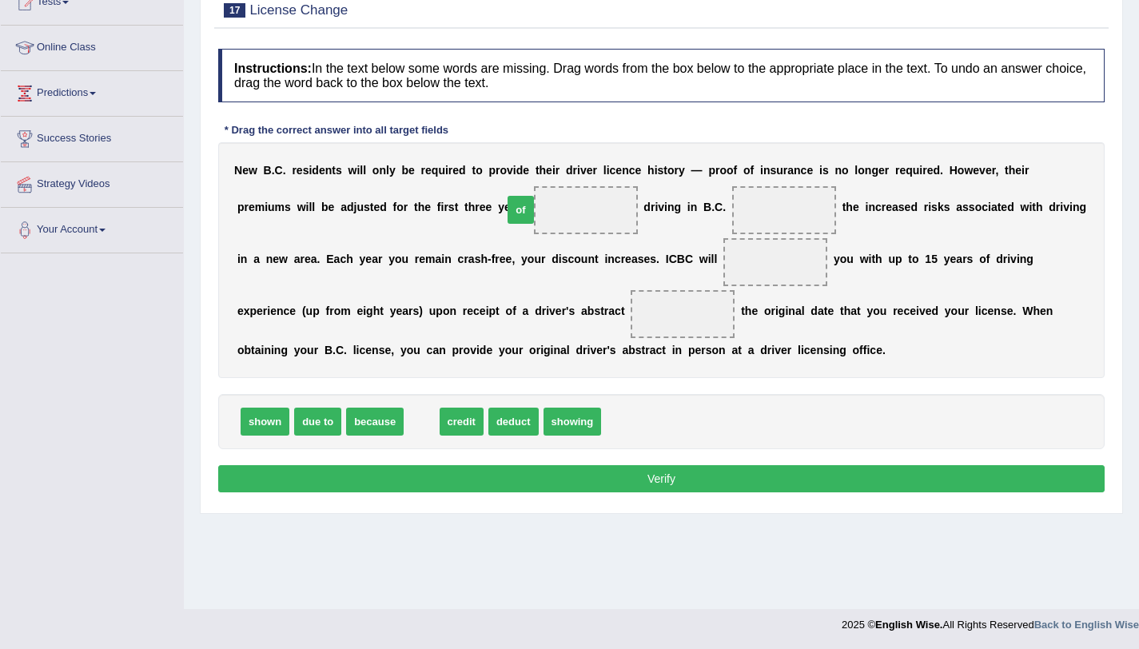
drag, startPoint x: 425, startPoint y: 432, endPoint x: 524, endPoint y: 221, distance: 233.8
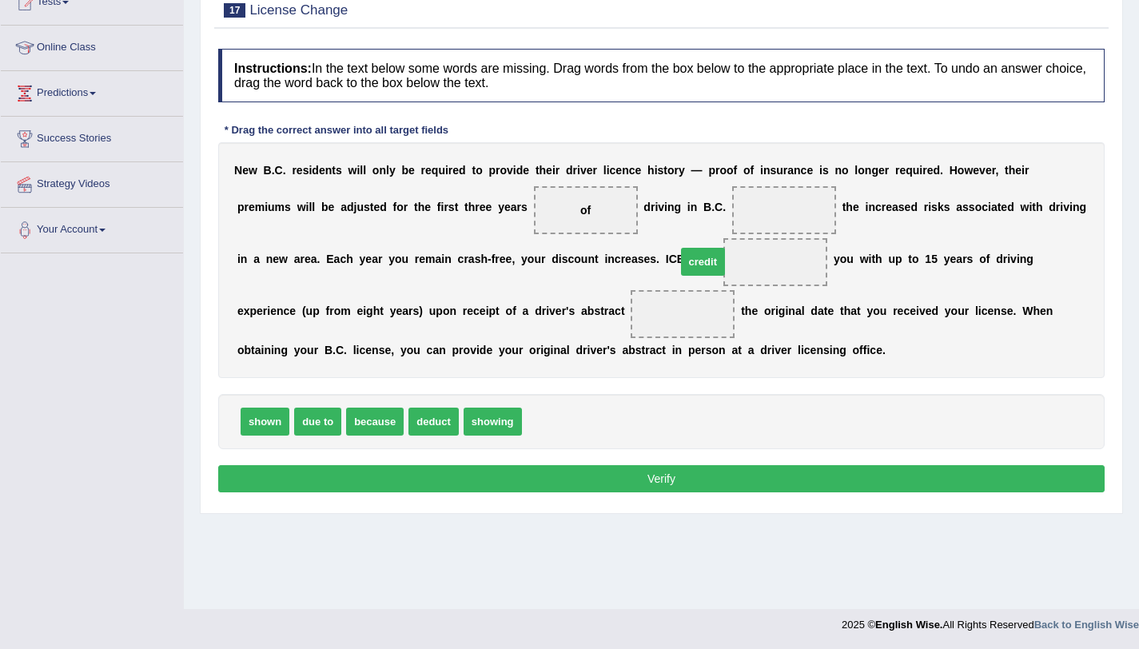
drag, startPoint x: 546, startPoint y: 411, endPoint x: 701, endPoint y: 253, distance: 221.5
drag, startPoint x: 503, startPoint y: 424, endPoint x: 595, endPoint y: 314, distance: 144.1
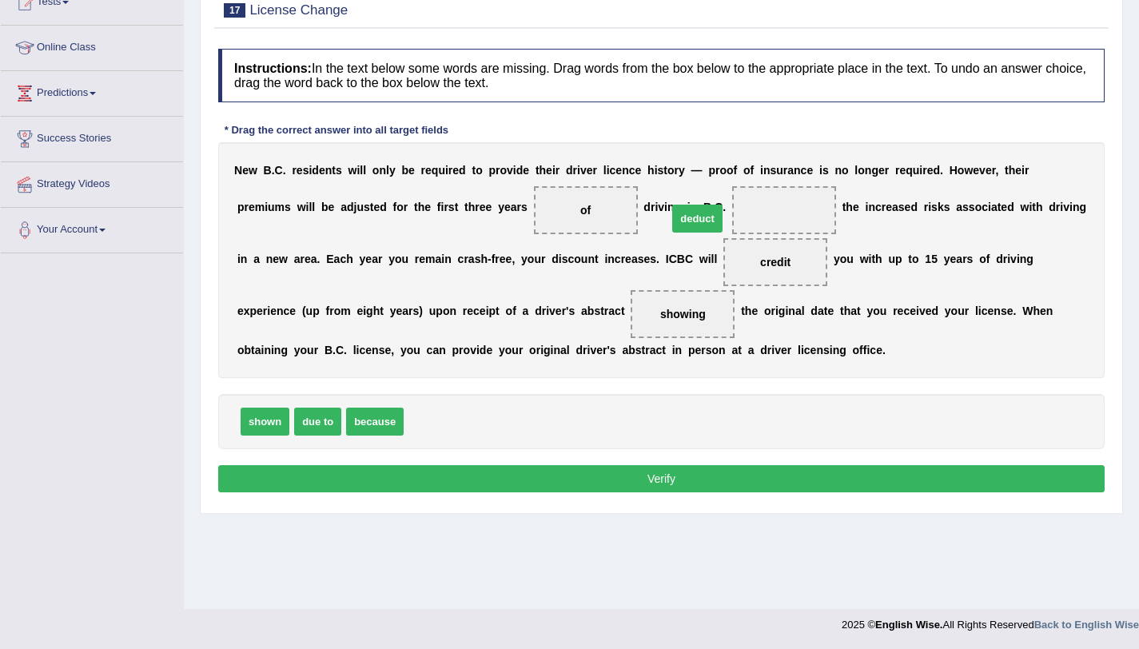
drag, startPoint x: 416, startPoint y: 427, endPoint x: 679, endPoint y: 224, distance: 332.8
click at [591, 478] on button "Verify" at bounding box center [661, 478] width 886 height 27
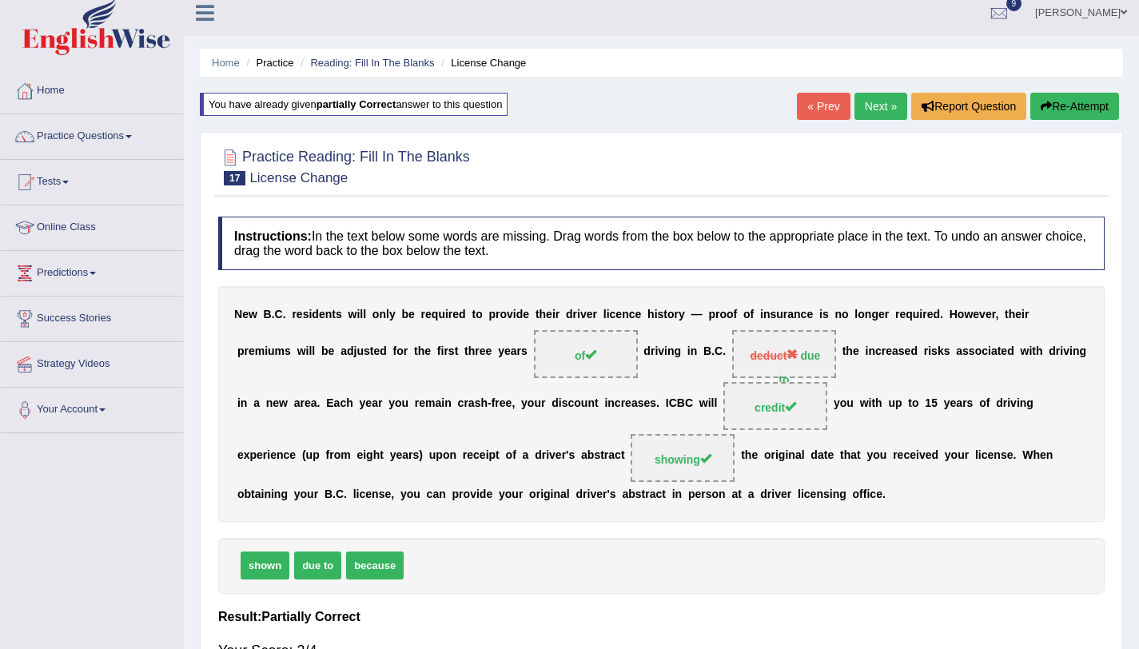
scroll to position [0, 0]
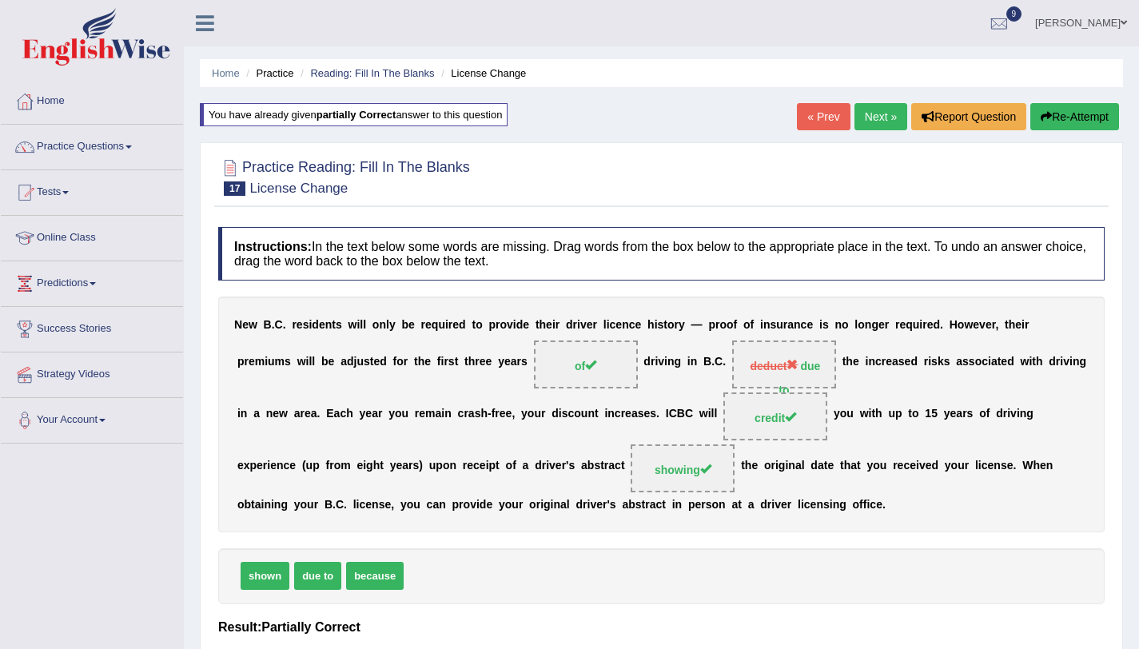
click at [1041, 111] on icon "button" at bounding box center [1045, 116] width 11 height 11
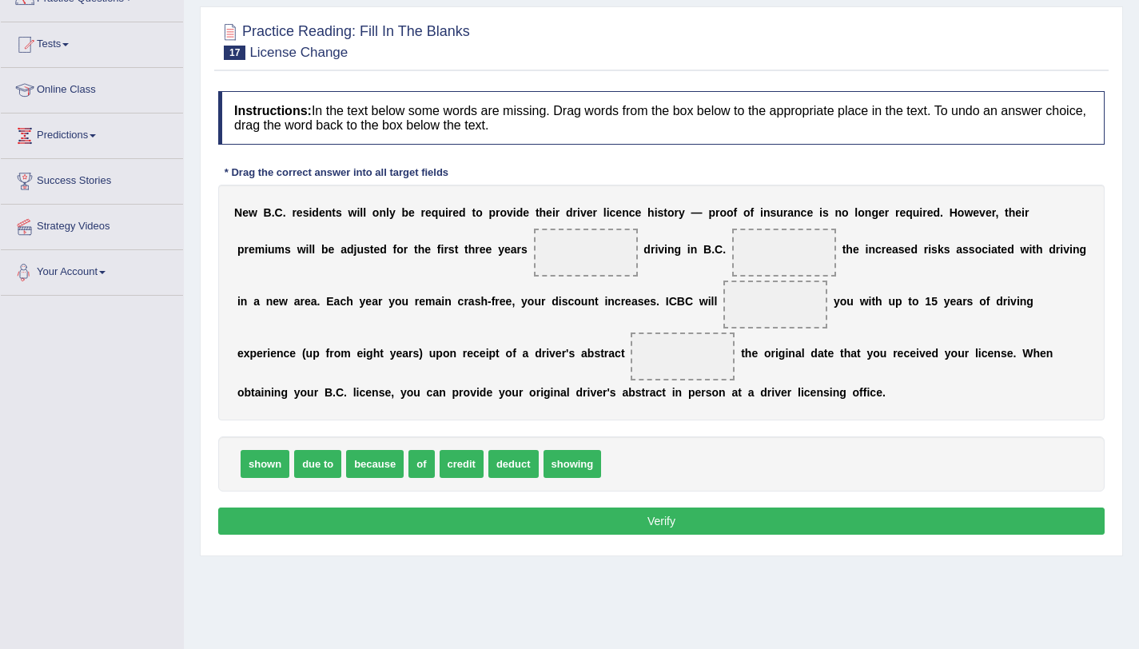
scroll to position [152, 0]
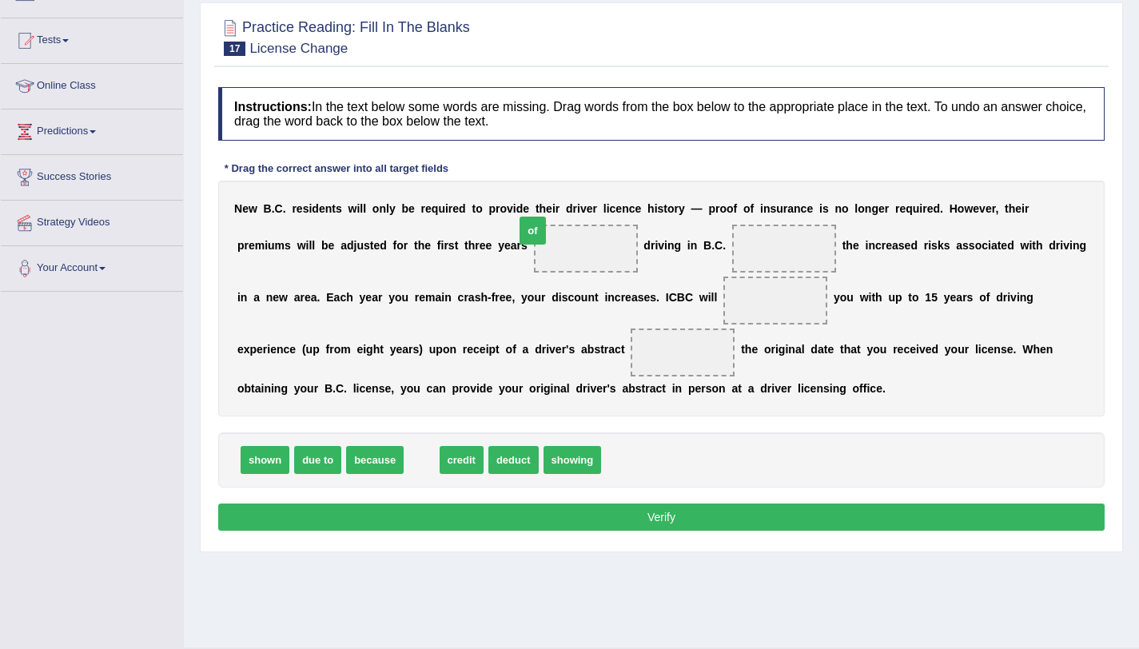
drag, startPoint x: 420, startPoint y: 471, endPoint x: 531, endPoint y: 241, distance: 254.8
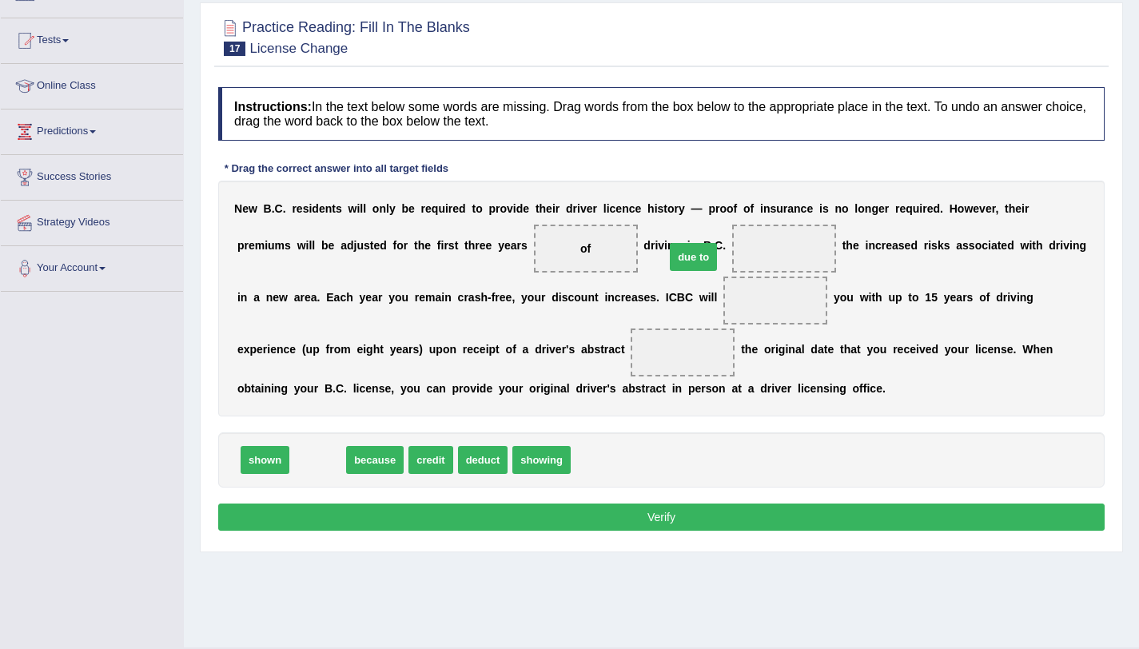
drag, startPoint x: 324, startPoint y: 465, endPoint x: 701, endPoint y: 261, distance: 429.1
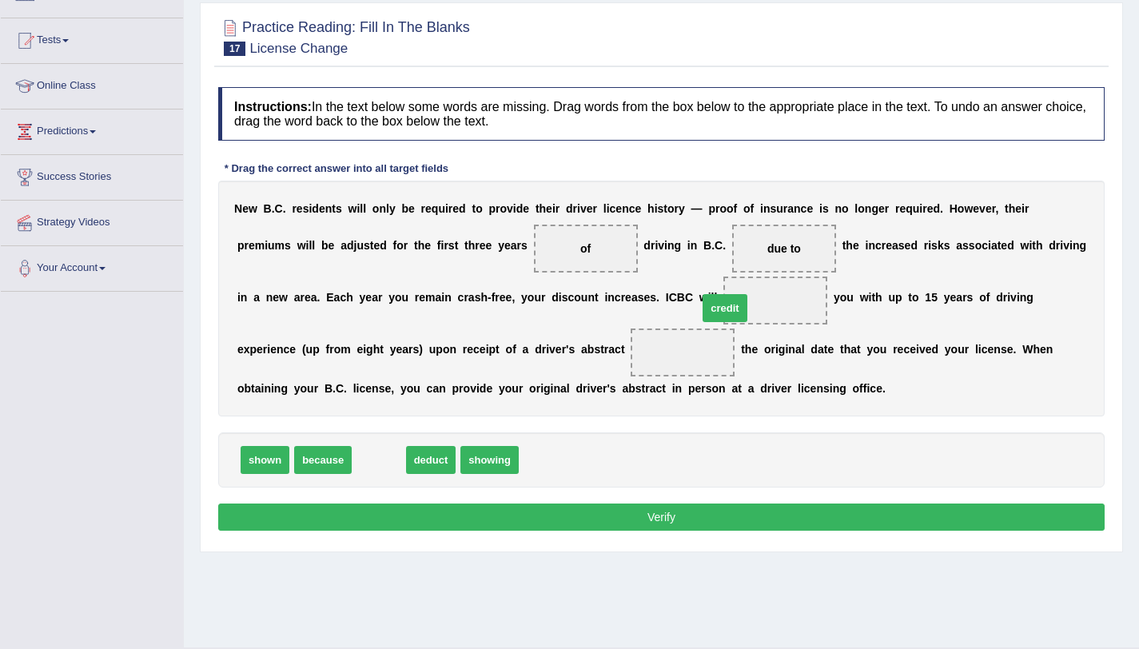
drag, startPoint x: 388, startPoint y: 464, endPoint x: 734, endPoint y: 312, distance: 377.8
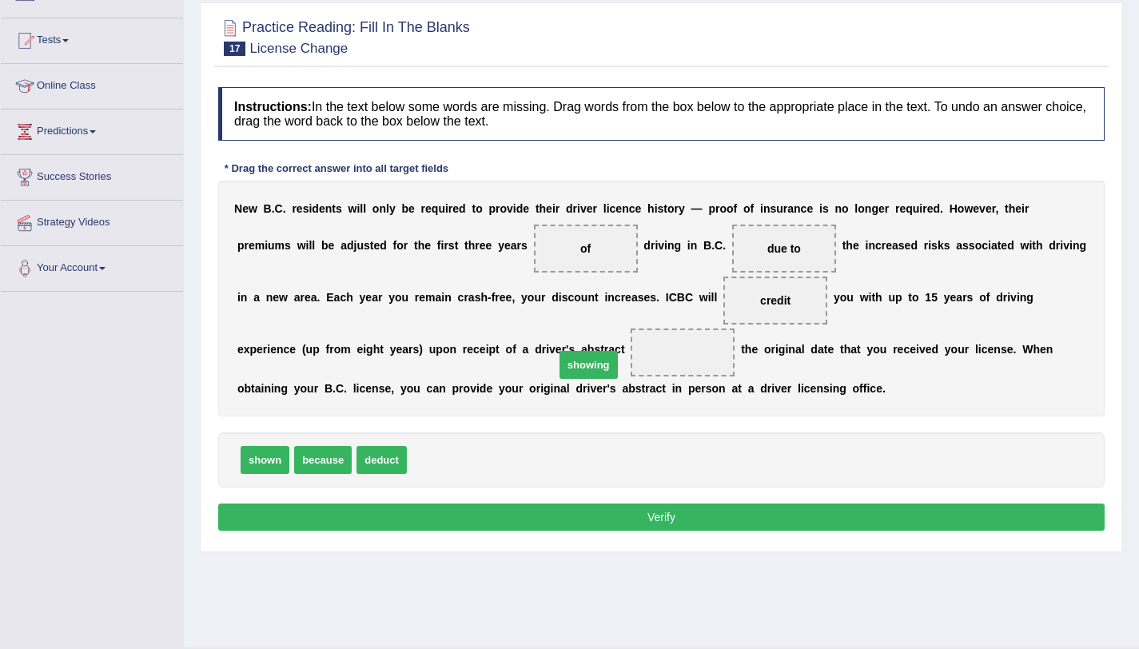
drag, startPoint x: 443, startPoint y: 459, endPoint x: 576, endPoint y: 371, distance: 159.6
click at [551, 509] on button "Verify" at bounding box center [661, 516] width 886 height 27
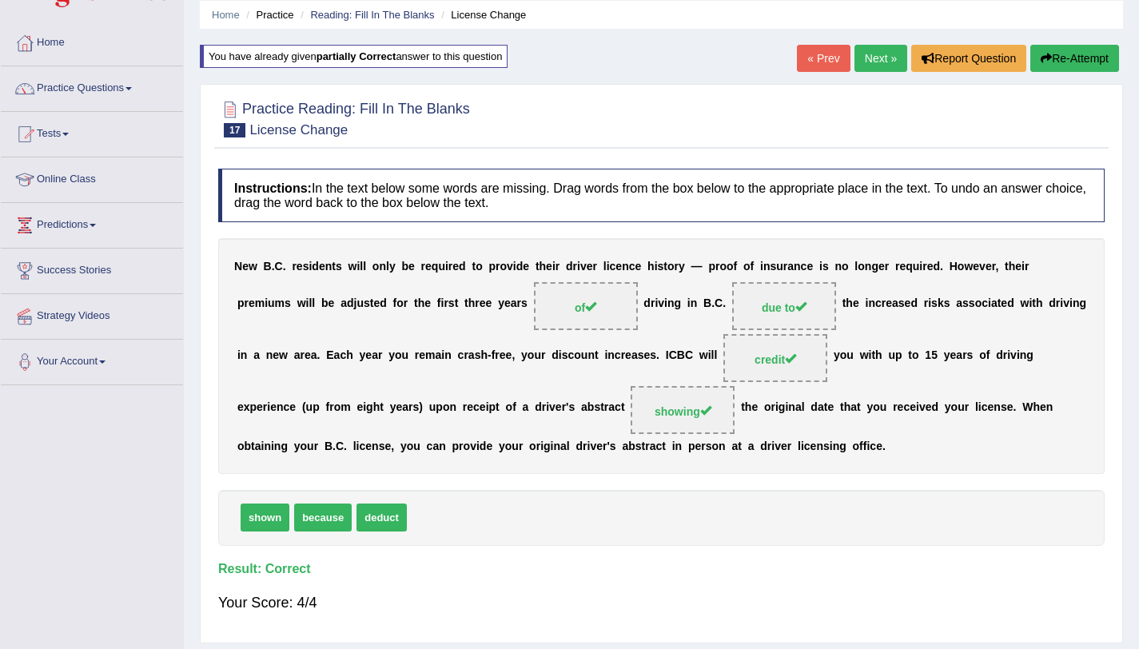
scroll to position [0, 0]
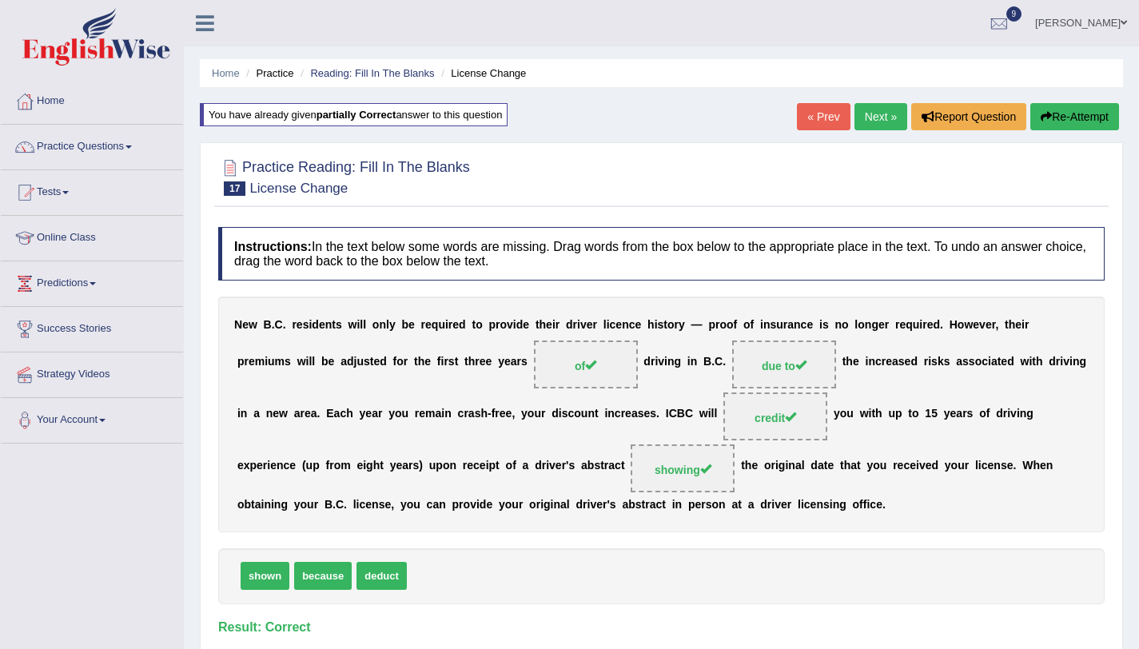
click at [887, 114] on link "Next »" at bounding box center [880, 116] width 53 height 27
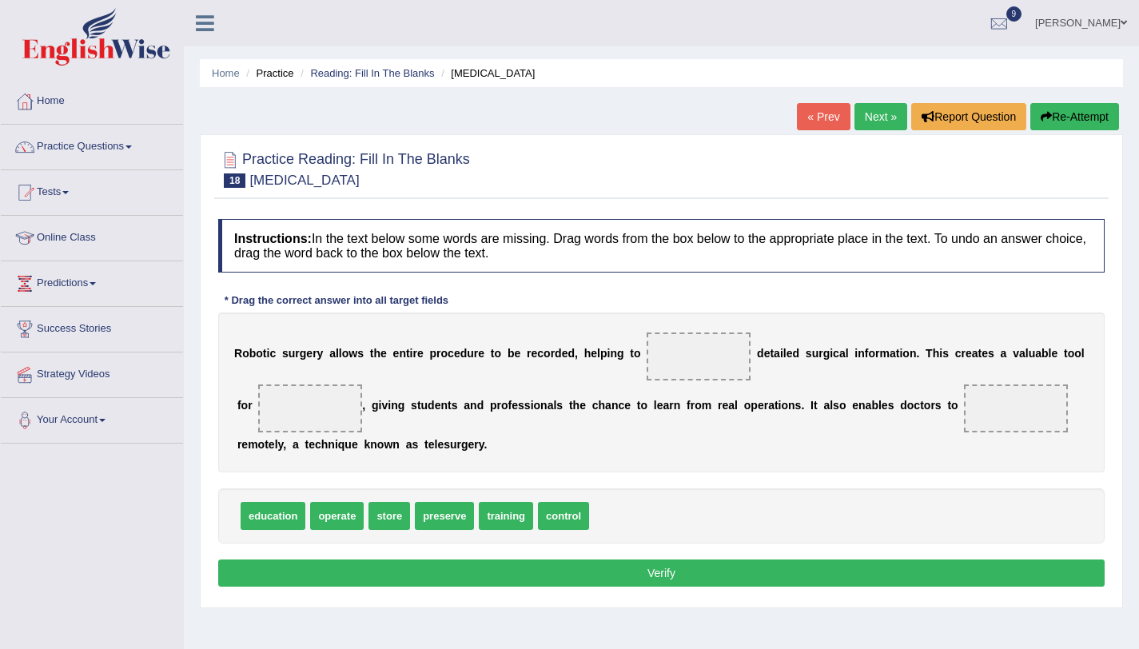
click at [899, 50] on div "Home Practice Reading: Fill In The Blanks Robotic Surgery « Prev Next » Report …" at bounding box center [661, 399] width 955 height 799
click at [889, 42] on ul "Ali Ahmad Shafai Toggle navigation Username: aliahmad_parramatta Access Type: O…" at bounding box center [805, 23] width 669 height 46
click at [890, 47] on div "Home Practice Reading: Fill In The Blanks Robotic Surgery « Prev Next » Report …" at bounding box center [661, 399] width 955 height 799
click at [896, 56] on div "Home Practice Reading: Fill In The Blanks Robotic Surgery « Prev Next » Report …" at bounding box center [661, 399] width 955 height 799
drag, startPoint x: 335, startPoint y: 526, endPoint x: 706, endPoint y: 368, distance: 403.9
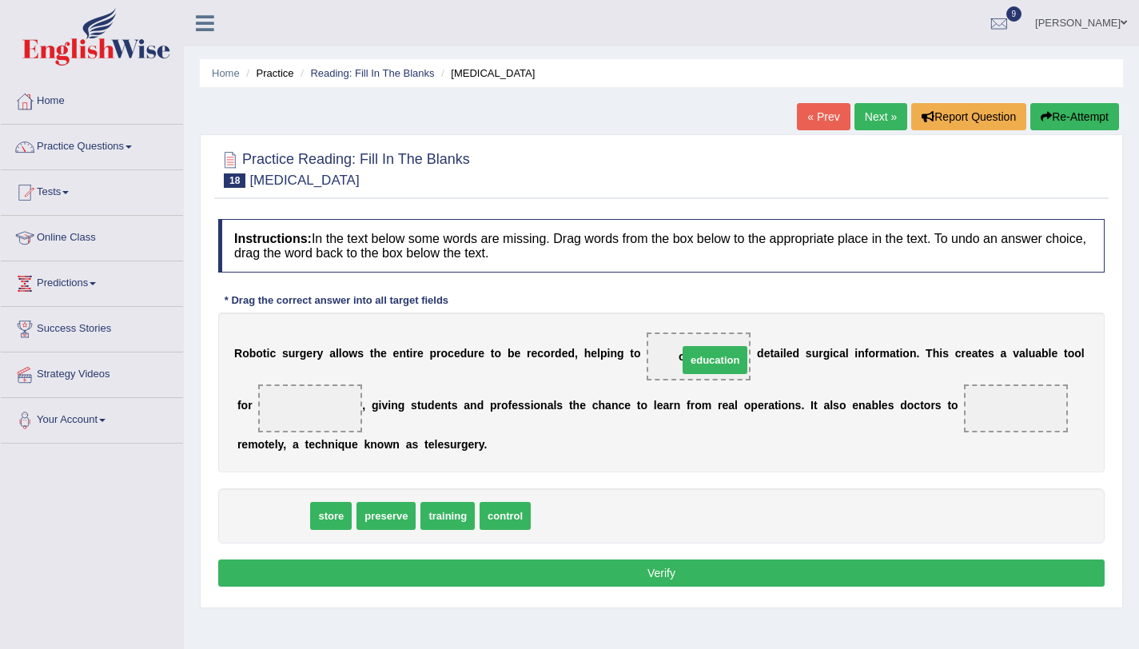
drag, startPoint x: 265, startPoint y: 520, endPoint x: 707, endPoint y: 364, distance: 468.6
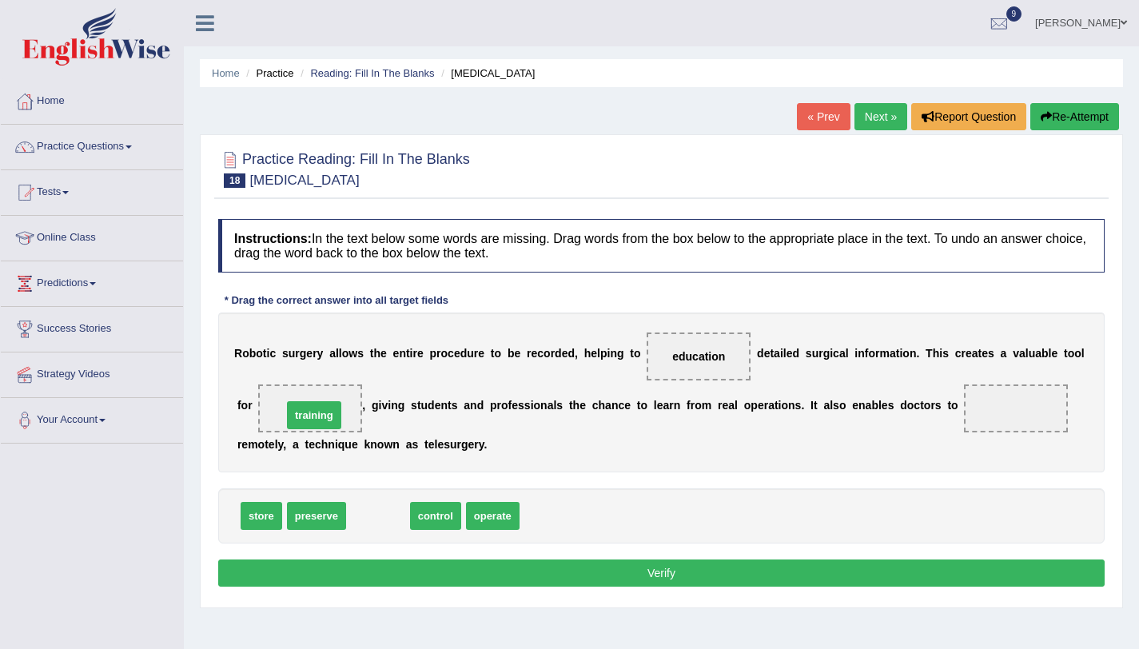
drag, startPoint x: 386, startPoint y: 522, endPoint x: 322, endPoint y: 421, distance: 119.3
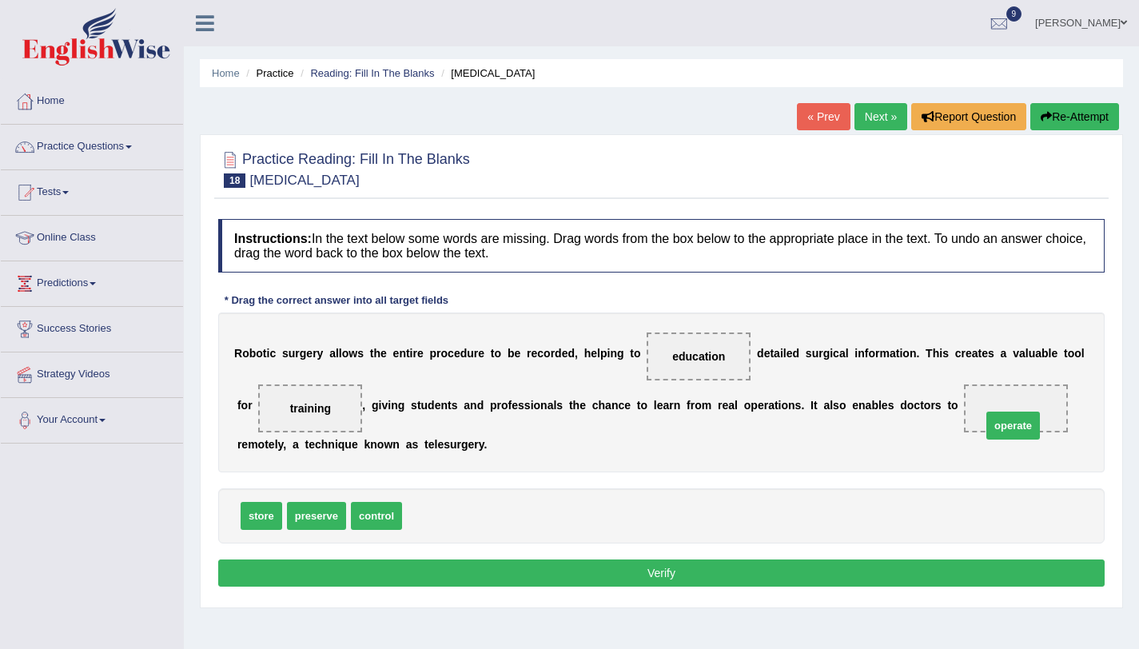
drag, startPoint x: 438, startPoint y: 517, endPoint x: 1017, endPoint y: 427, distance: 586.3
click at [877, 565] on button "Verify" at bounding box center [661, 572] width 886 height 27
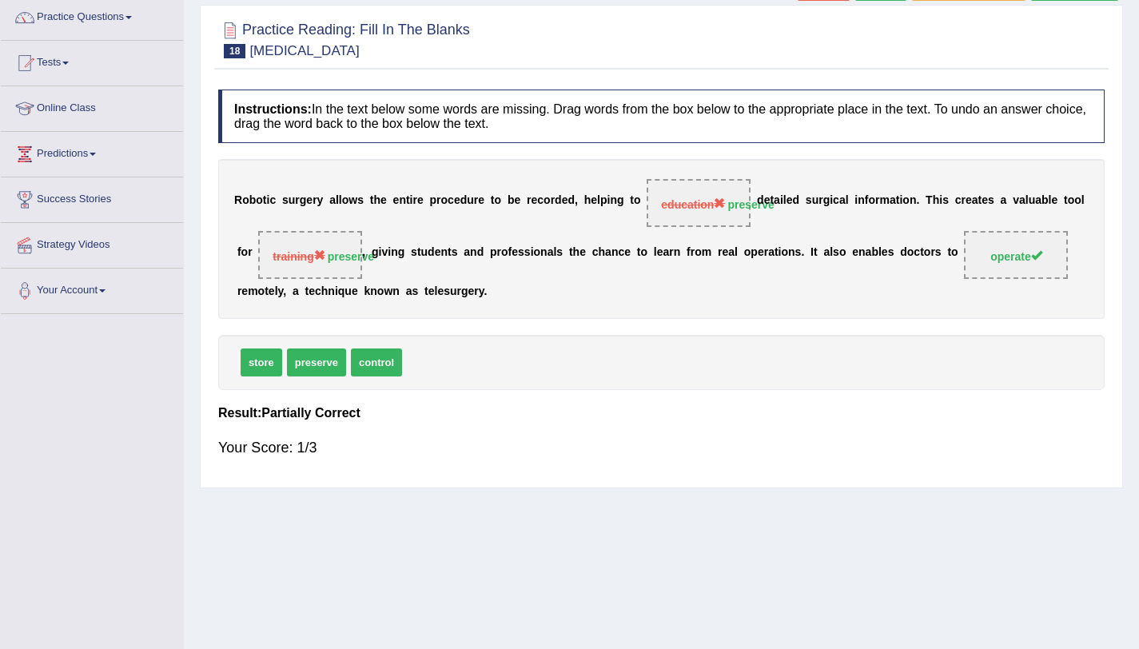
scroll to position [61, 0]
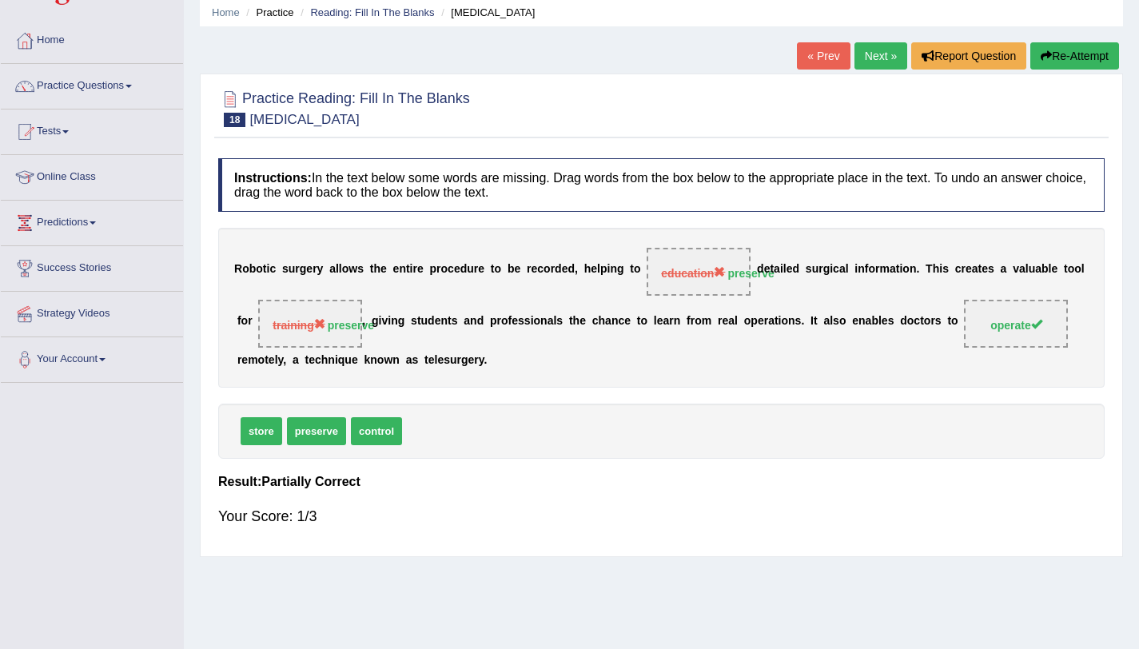
click at [1047, 47] on button "Re-Attempt" at bounding box center [1074, 55] width 89 height 27
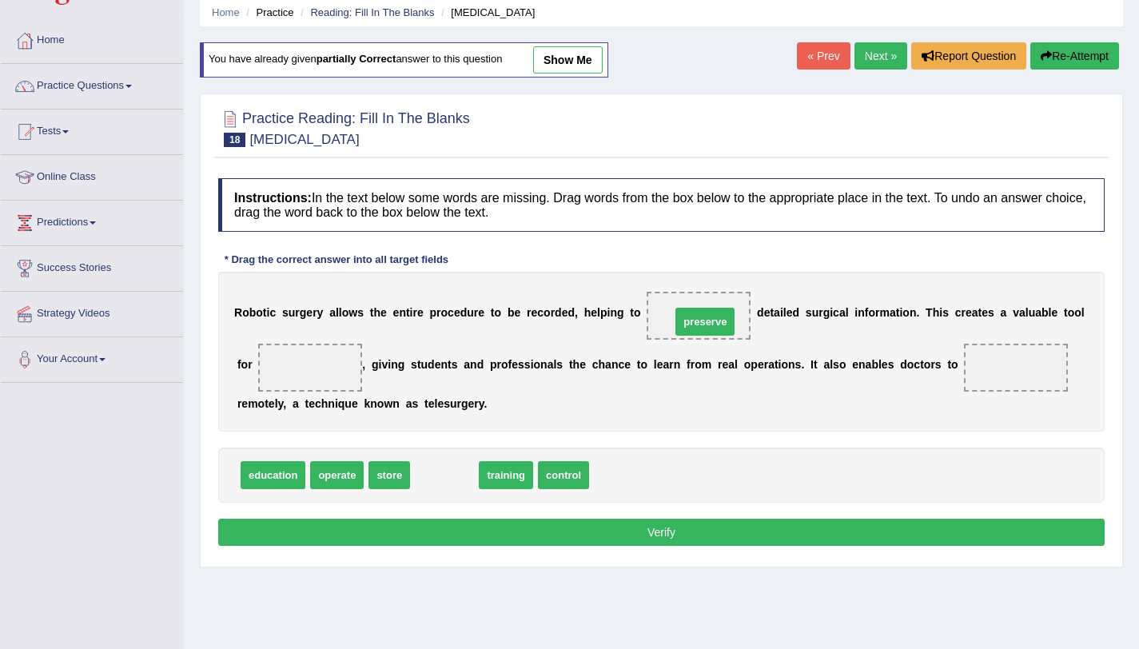
drag, startPoint x: 451, startPoint y: 480, endPoint x: 711, endPoint y: 327, distance: 302.3
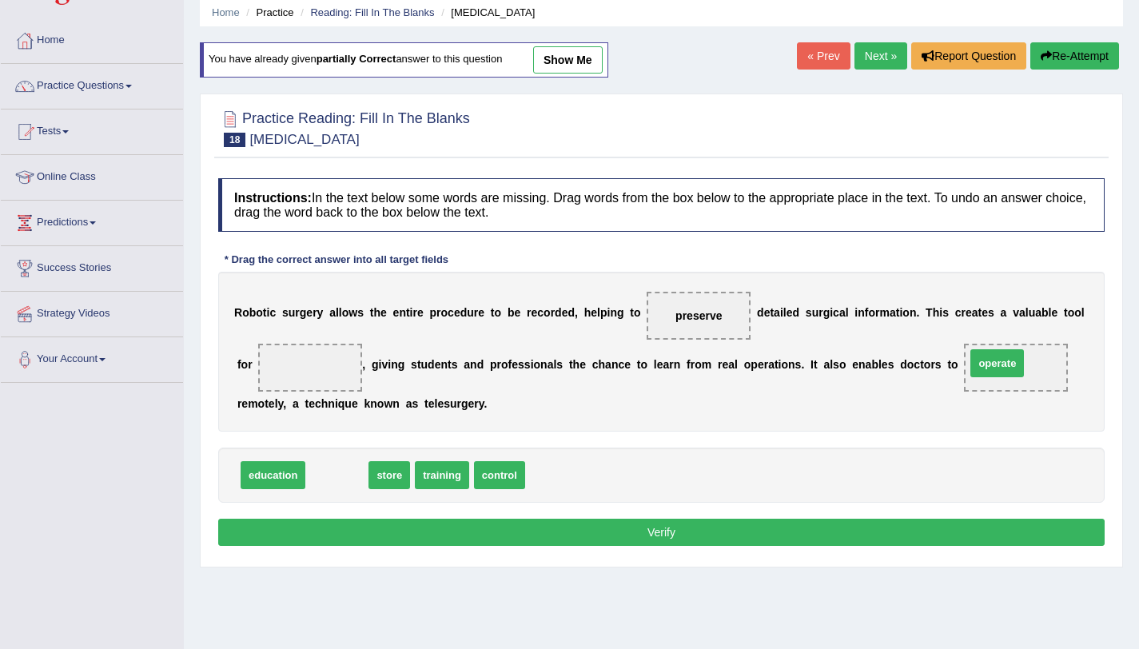
drag, startPoint x: 347, startPoint y: 475, endPoint x: 1007, endPoint y: 363, distance: 669.5
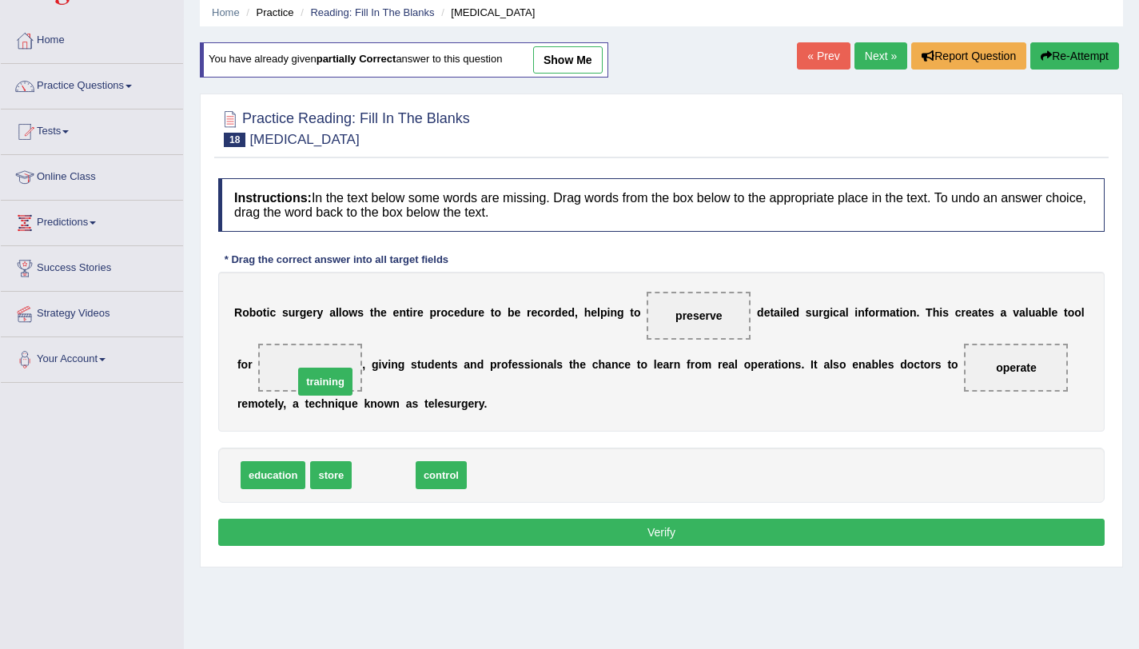
drag, startPoint x: 384, startPoint y: 471, endPoint x: 316, endPoint y: 372, distance: 119.5
click at [328, 526] on button "Verify" at bounding box center [661, 532] width 886 height 27
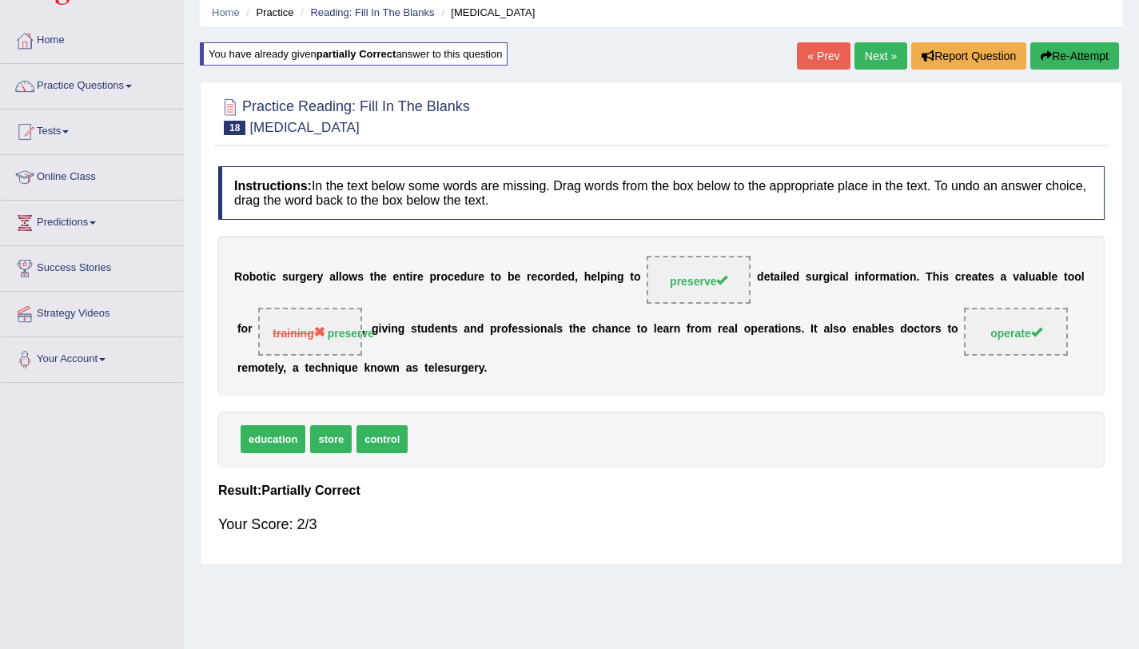
click at [891, 55] on link "Next »" at bounding box center [880, 55] width 53 height 27
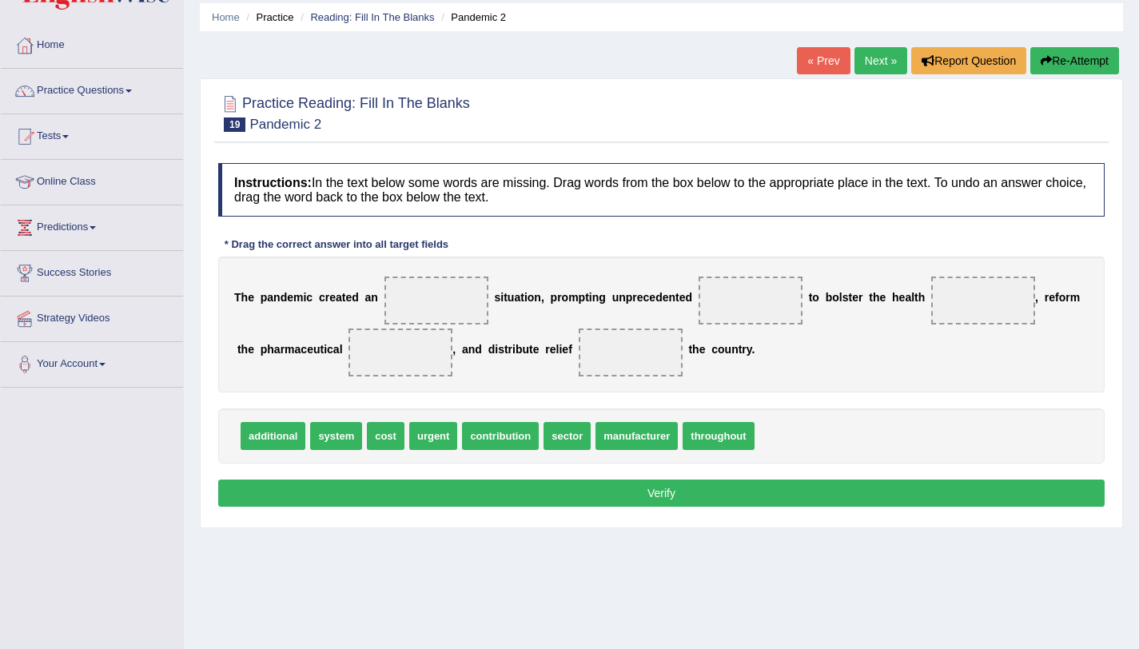
scroll to position [86, 0]
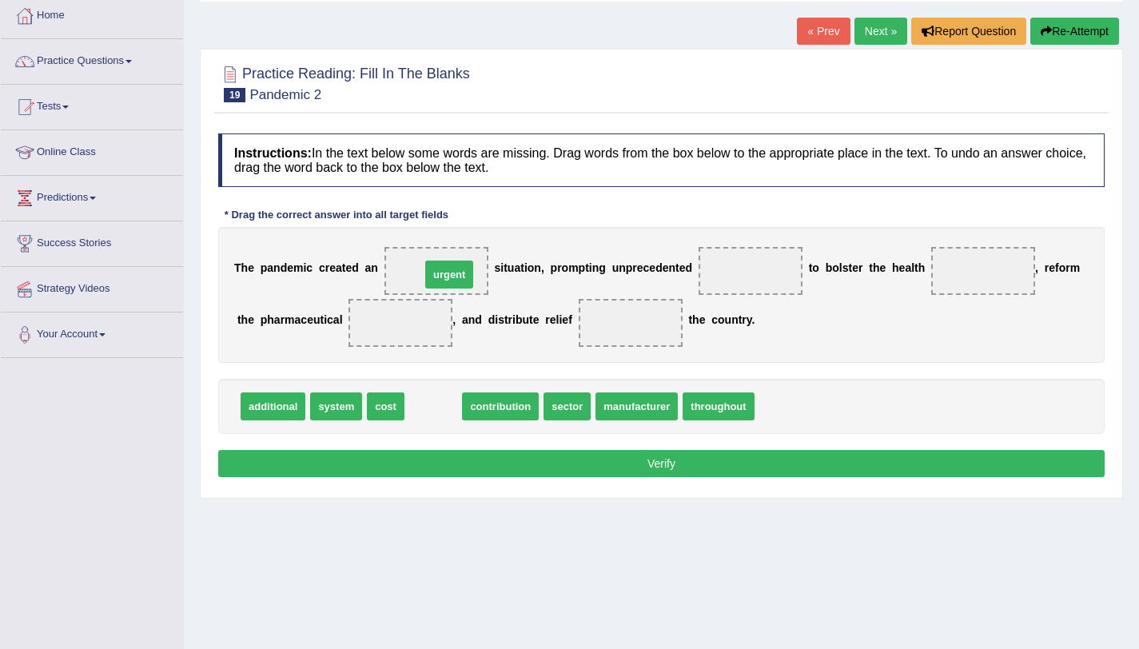
drag, startPoint x: 426, startPoint y: 415, endPoint x: 442, endPoint y: 282, distance: 133.6
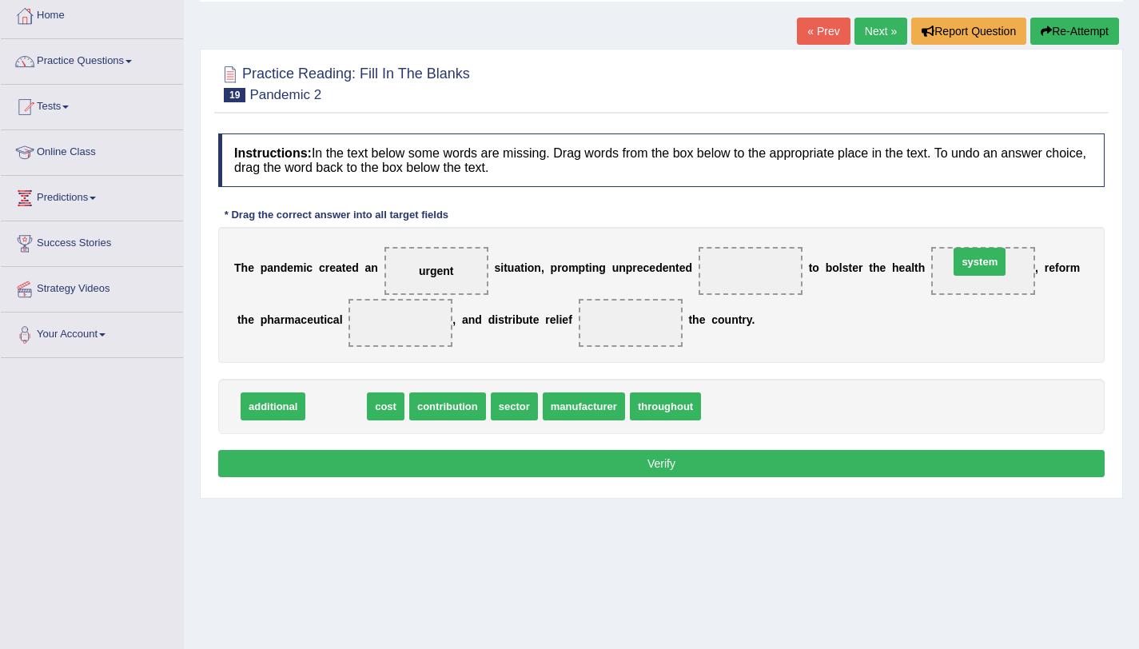
drag, startPoint x: 340, startPoint y: 412, endPoint x: 985, endPoint y: 268, distance: 660.7
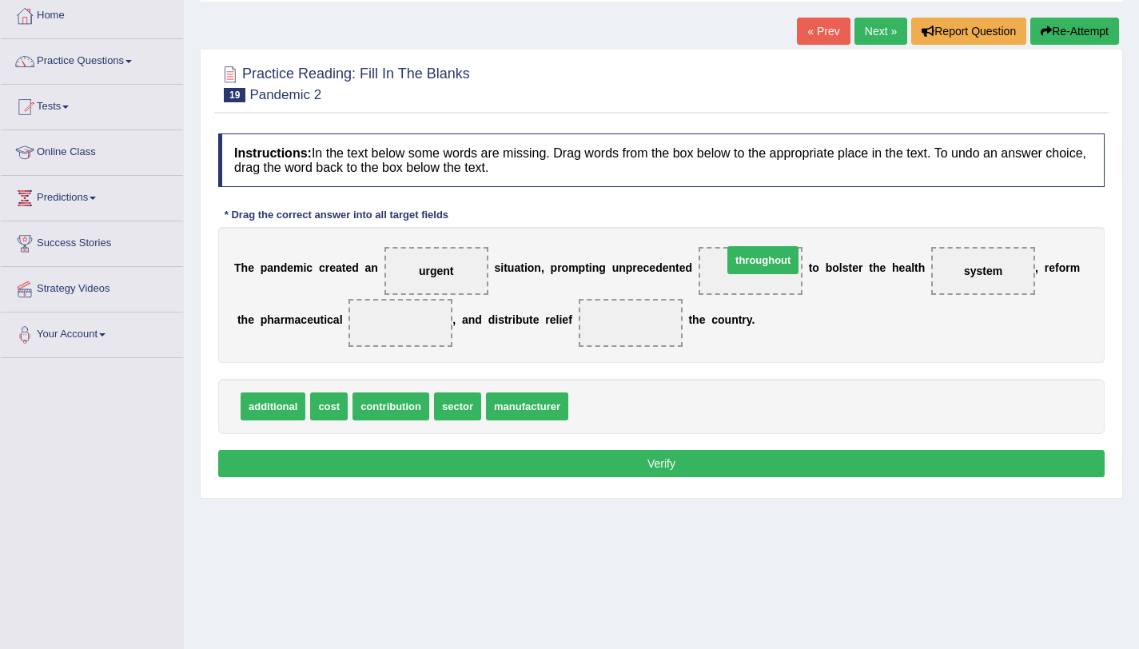
drag, startPoint x: 621, startPoint y: 411, endPoint x: 774, endPoint y: 265, distance: 211.4
drag, startPoint x: 458, startPoint y: 408, endPoint x: 404, endPoint y: 320, distance: 103.3
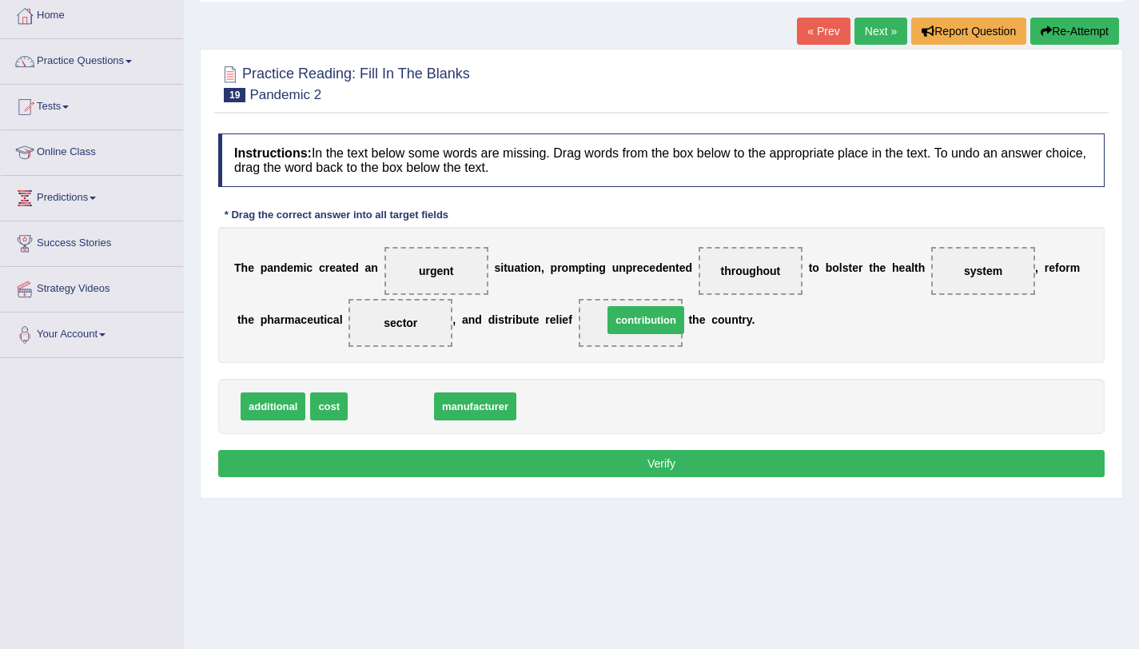
drag, startPoint x: 412, startPoint y: 402, endPoint x: 647, endPoint y: 327, distance: 247.4
click at [619, 468] on button "Verify" at bounding box center [661, 463] width 886 height 27
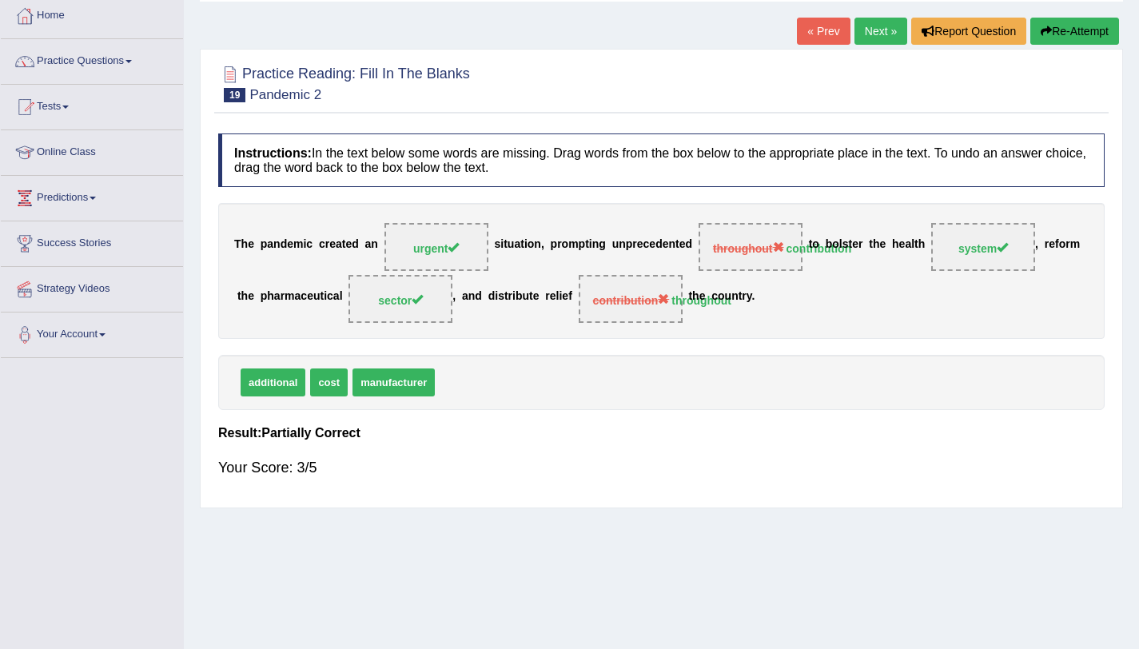
click at [887, 29] on link "Next »" at bounding box center [880, 31] width 53 height 27
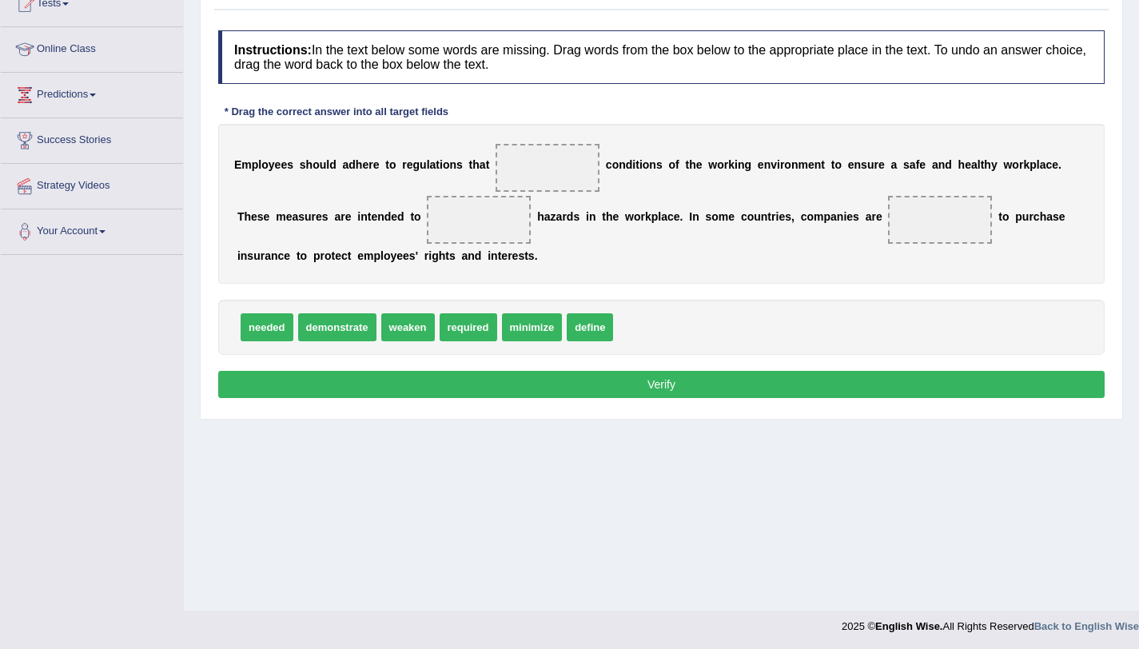
scroll to position [190, 0]
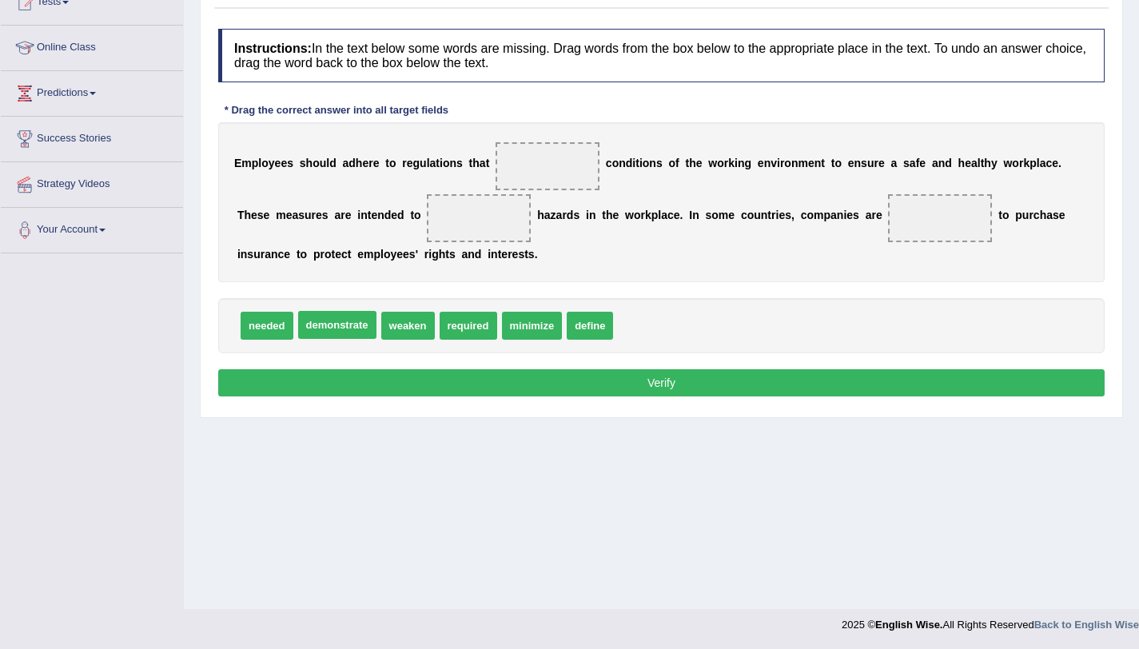
drag, startPoint x: 334, startPoint y: 333, endPoint x: 501, endPoint y: 203, distance: 211.8
click at [376, 311] on span "demonstrate" at bounding box center [337, 325] width 78 height 28
click at [539, 165] on span at bounding box center [547, 166] width 104 height 48
drag, startPoint x: 341, startPoint y: 317, endPoint x: 541, endPoint y: 161, distance: 253.4
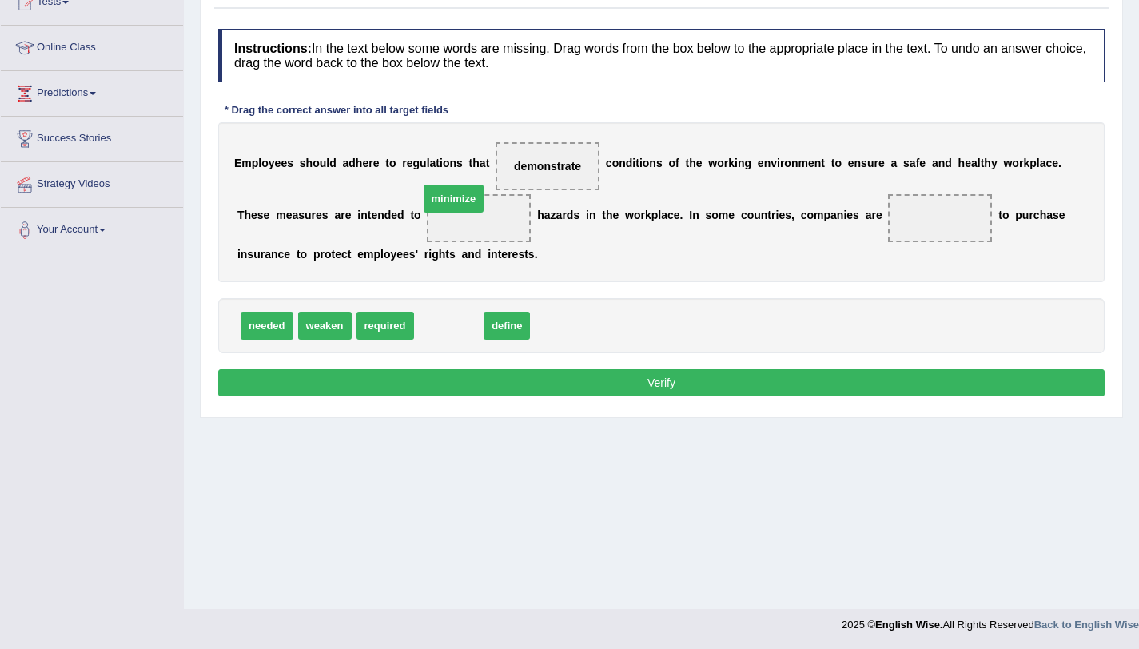
drag, startPoint x: 426, startPoint y: 326, endPoint x: 431, endPoint y: 199, distance: 127.1
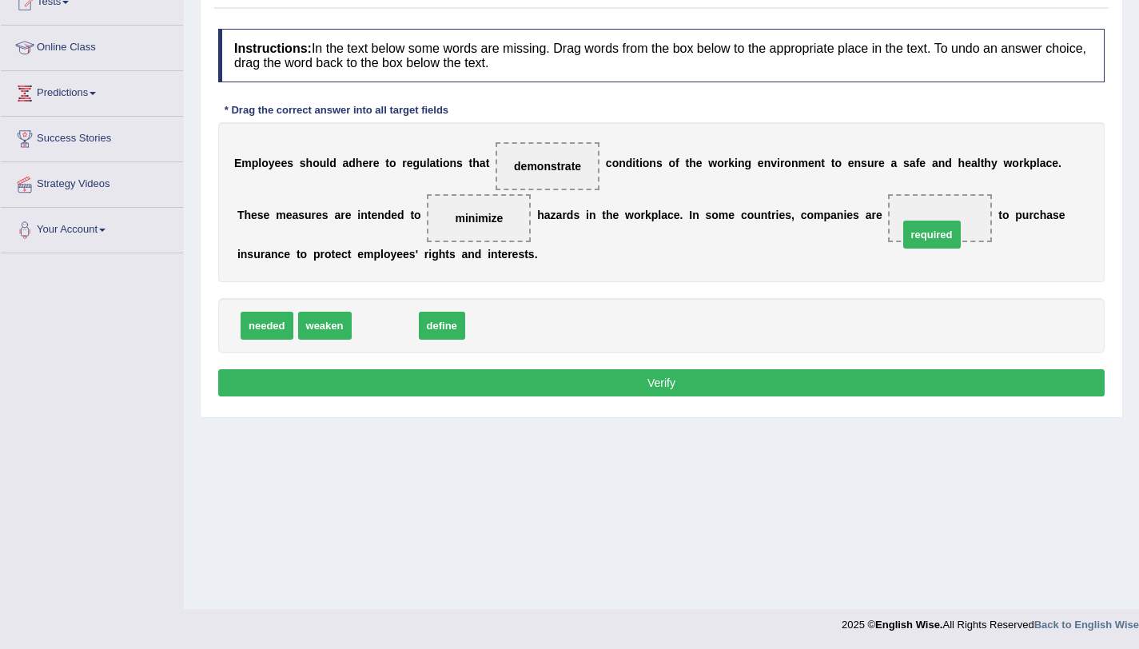
drag, startPoint x: 364, startPoint y: 330, endPoint x: 922, endPoint y: 232, distance: 566.4
drag, startPoint x: 396, startPoint y: 331, endPoint x: 557, endPoint y: 171, distance: 226.6
click at [533, 389] on button "Verify" at bounding box center [661, 382] width 886 height 27
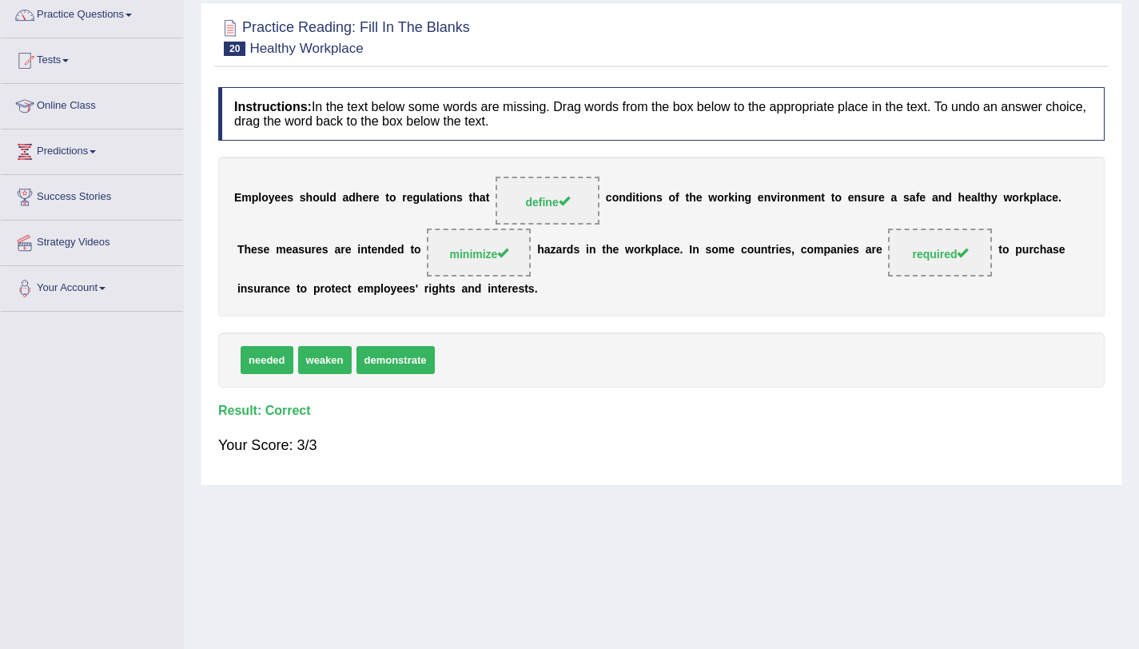
scroll to position [0, 0]
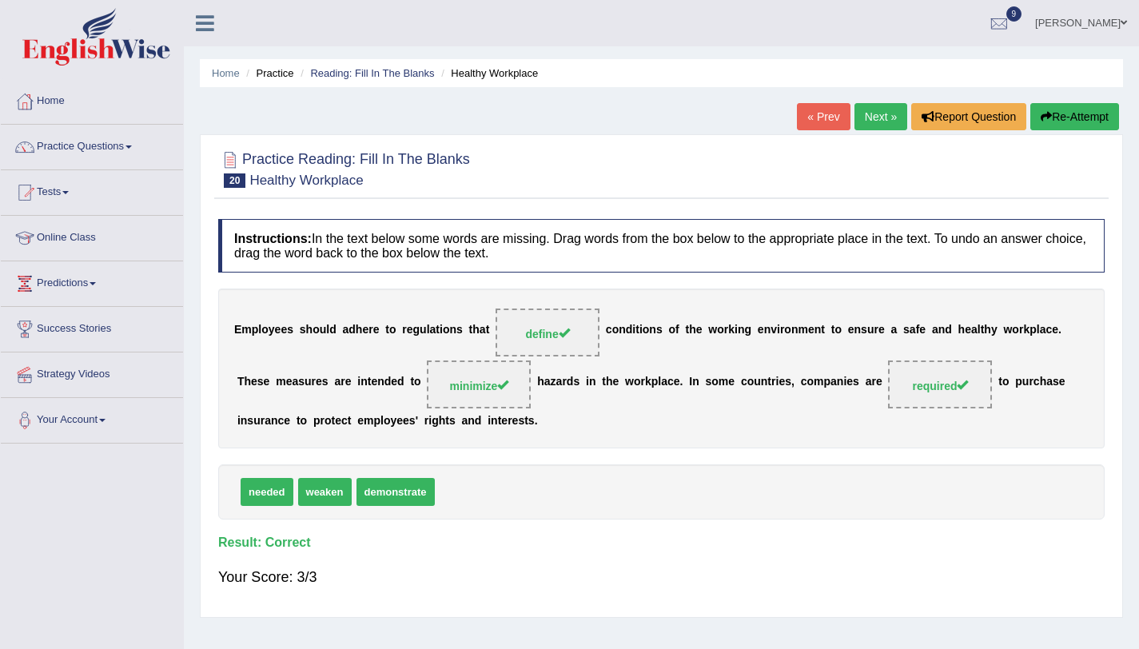
click at [856, 118] on link "Next »" at bounding box center [880, 116] width 53 height 27
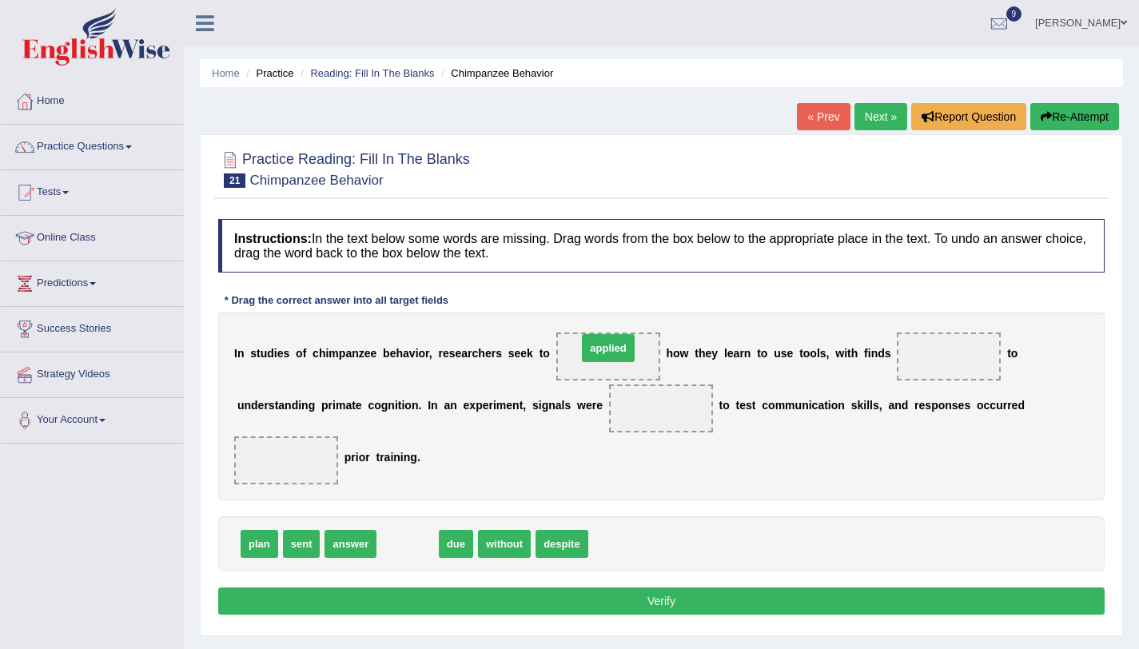
drag, startPoint x: 408, startPoint y: 546, endPoint x: 607, endPoint y: 356, distance: 275.2
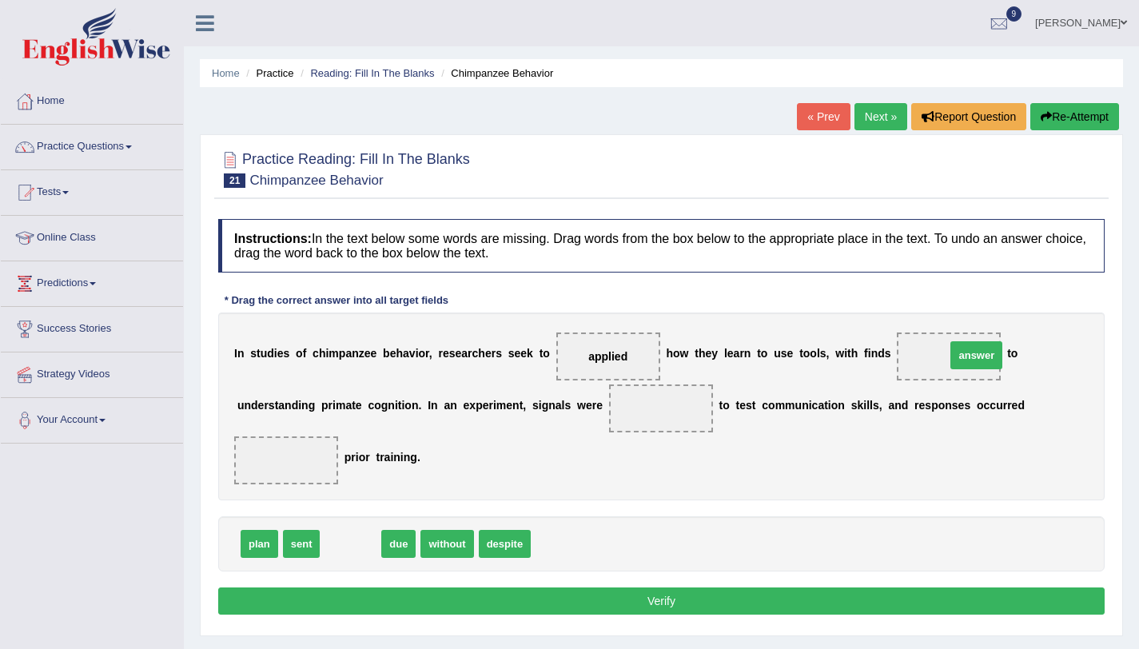
drag, startPoint x: 349, startPoint y: 551, endPoint x: 975, endPoint y: 362, distance: 653.5
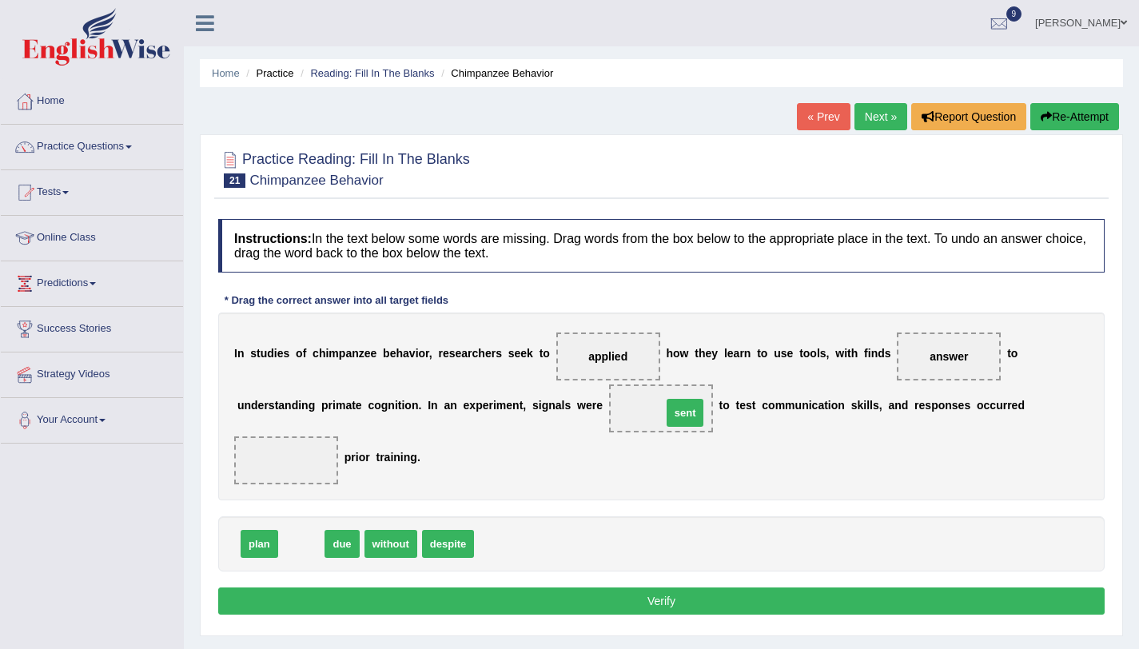
drag, startPoint x: 300, startPoint y: 555, endPoint x: 684, endPoint y: 424, distance: 405.3
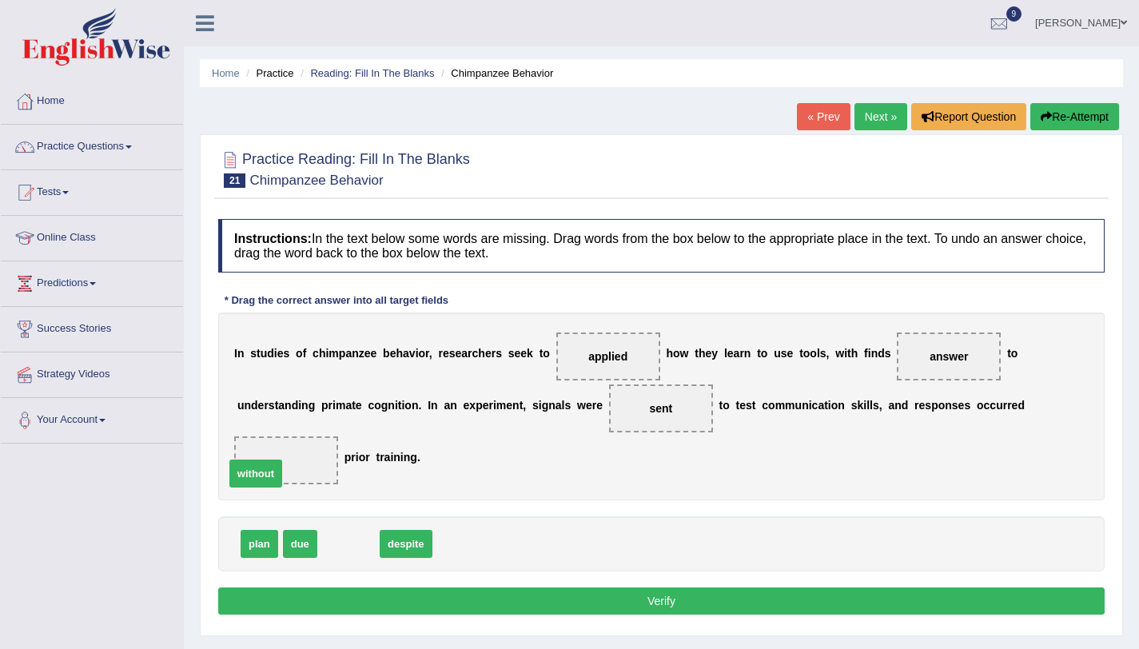
drag, startPoint x: 358, startPoint y: 551, endPoint x: 265, endPoint y: 481, distance: 116.3
click at [406, 599] on button "Verify" at bounding box center [661, 600] width 886 height 27
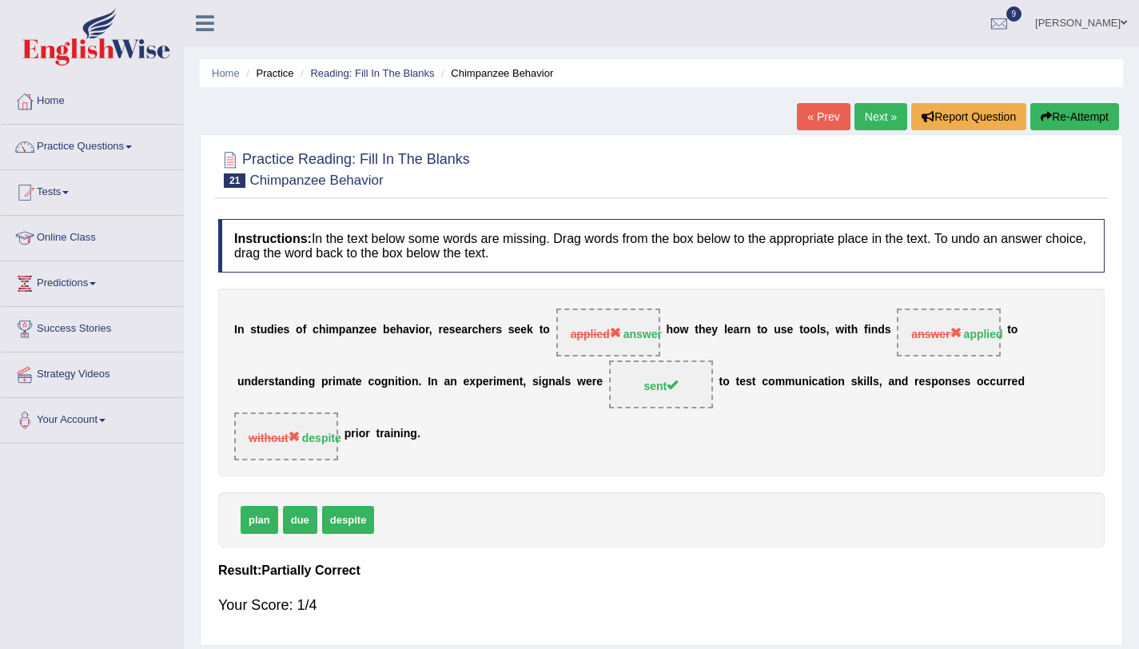
click at [1053, 124] on button "Re-Attempt" at bounding box center [1074, 116] width 89 height 27
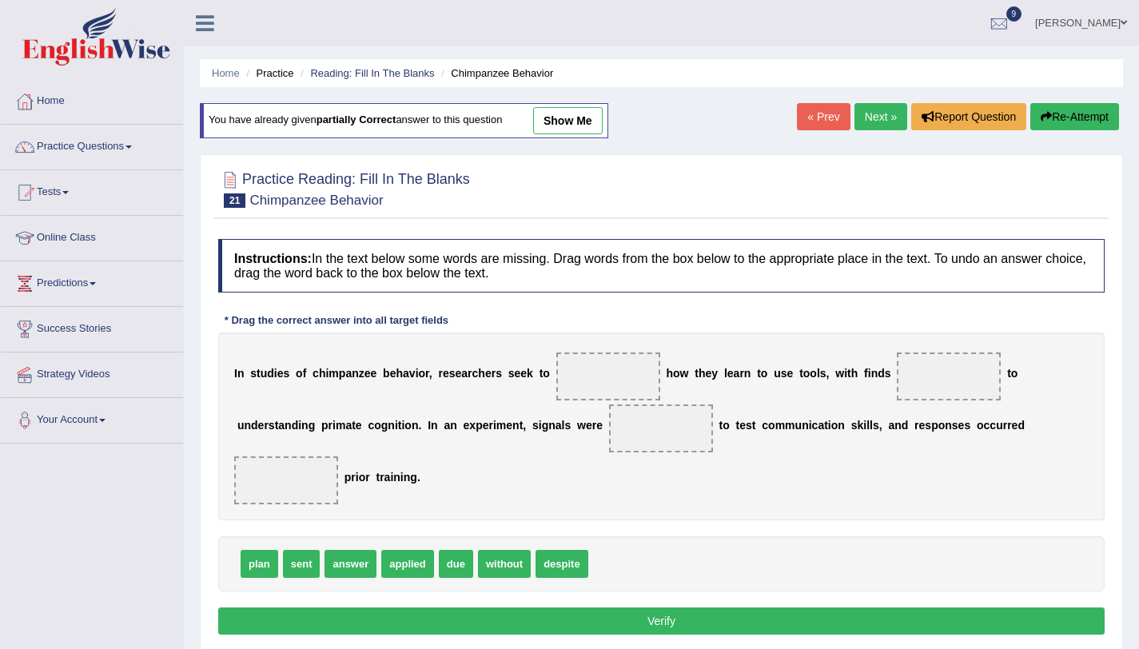
scroll to position [190, 0]
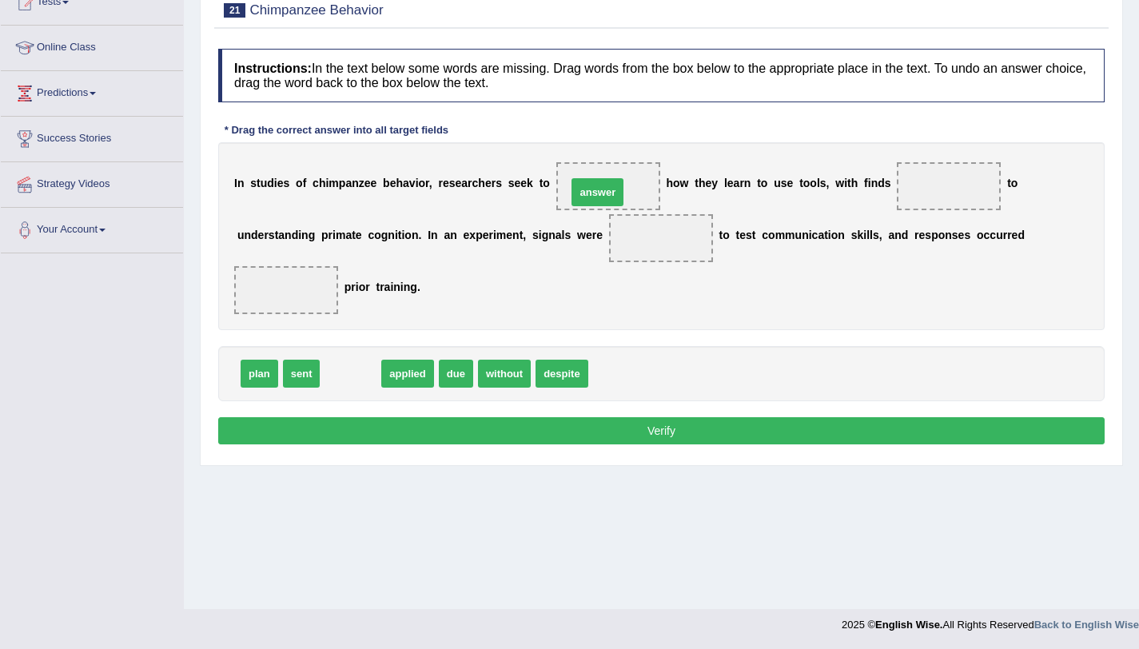
drag, startPoint x: 364, startPoint y: 387, endPoint x: 610, endPoint y: 205, distance: 306.4
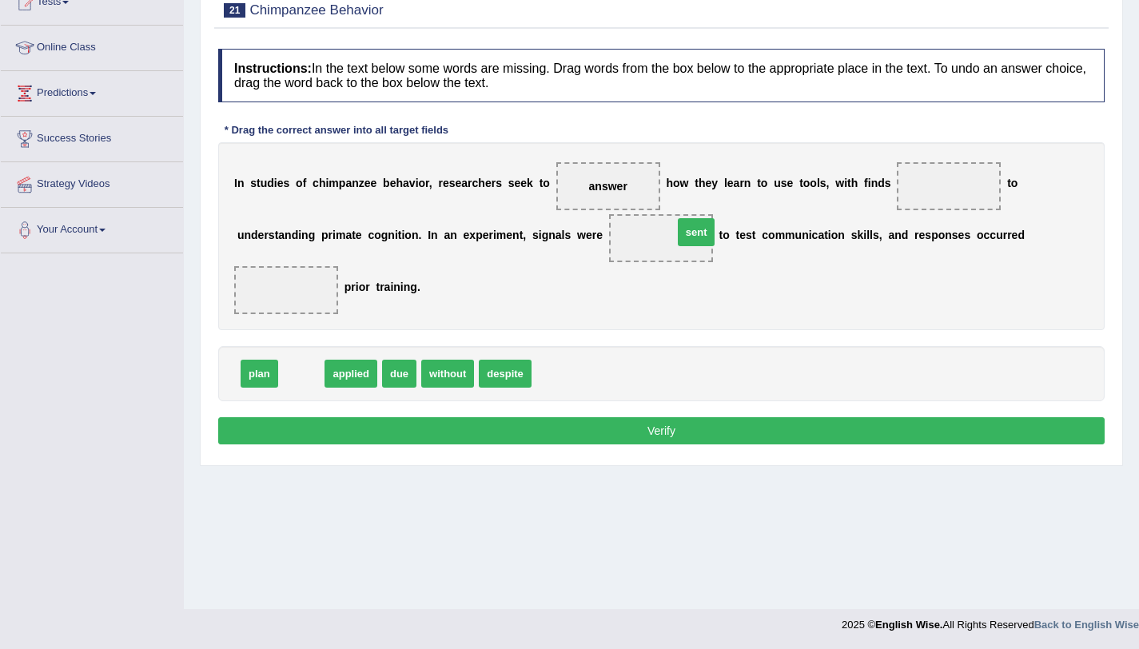
drag, startPoint x: 284, startPoint y: 386, endPoint x: 679, endPoint y: 245, distance: 419.3
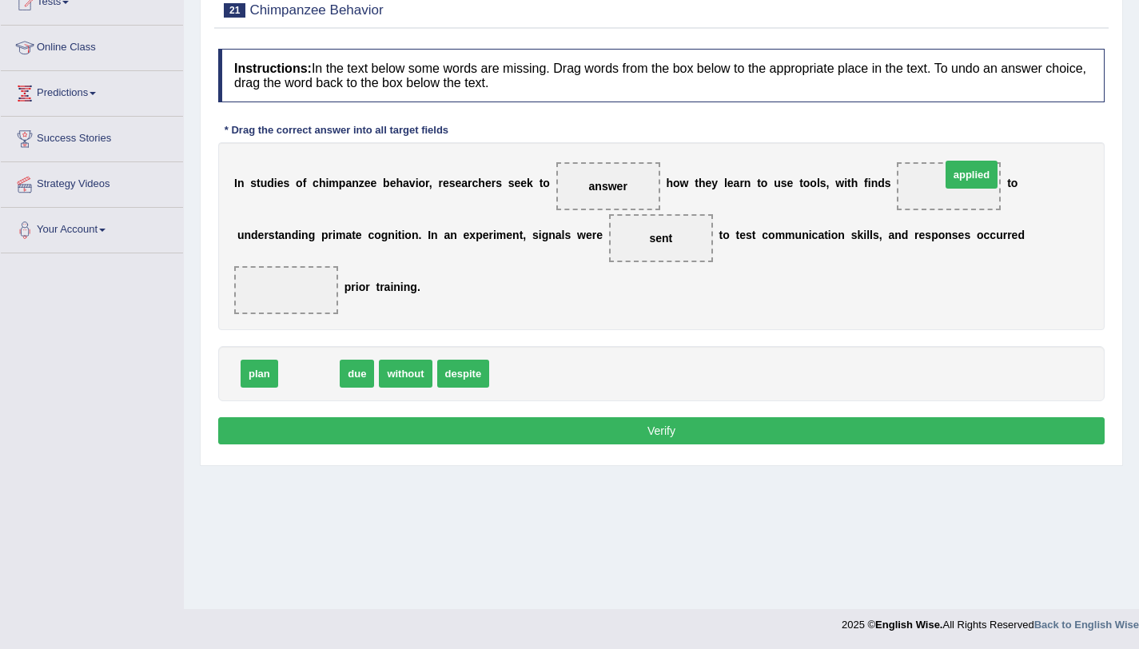
drag, startPoint x: 299, startPoint y: 372, endPoint x: 961, endPoint y: 173, distance: 691.7
drag, startPoint x: 403, startPoint y: 383, endPoint x: 372, endPoint y: 382, distance: 31.2
click at [385, 382] on span "without" at bounding box center [405, 374] width 53 height 28
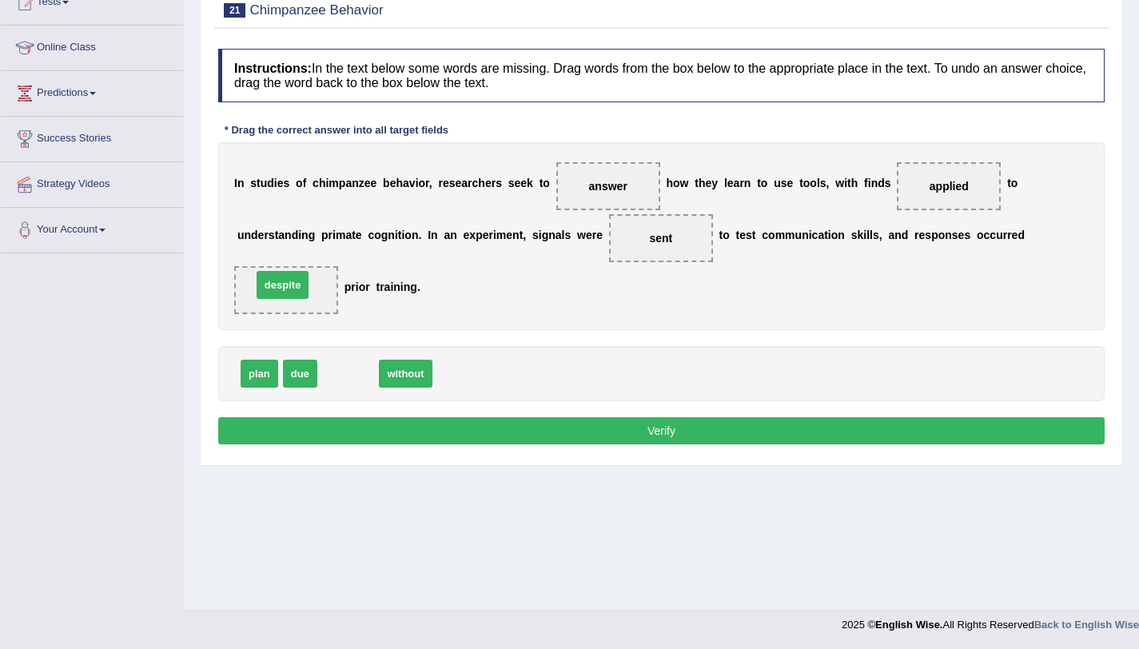
drag, startPoint x: 363, startPoint y: 380, endPoint x: 298, endPoint y: 292, distance: 109.8
click at [486, 442] on button "Verify" at bounding box center [661, 430] width 886 height 27
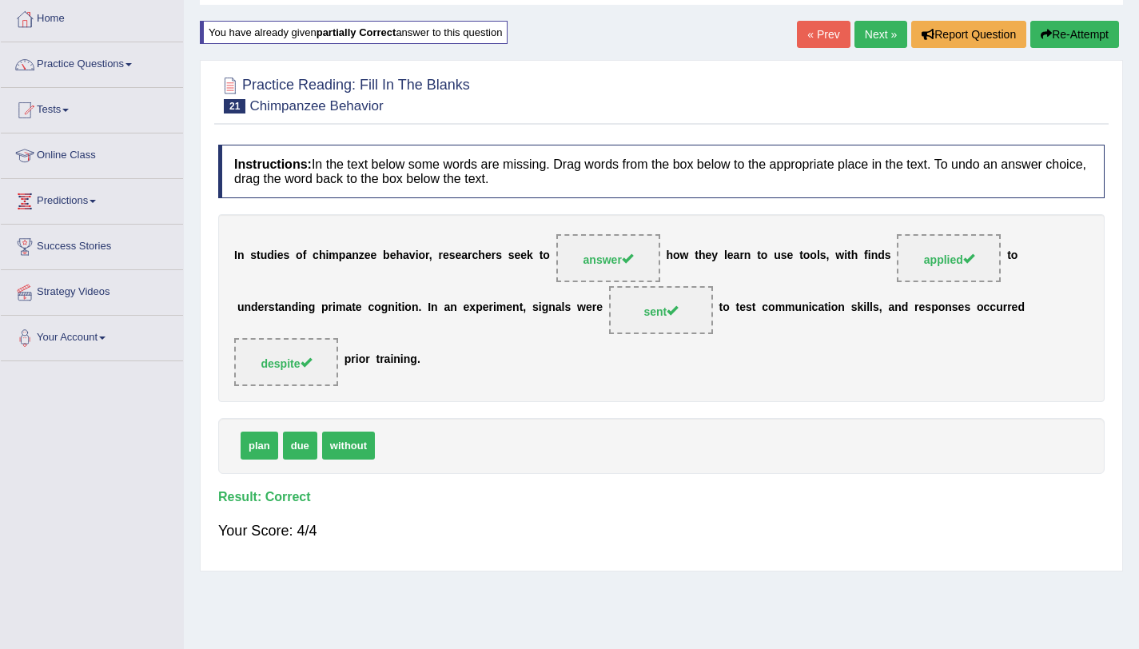
scroll to position [0, 0]
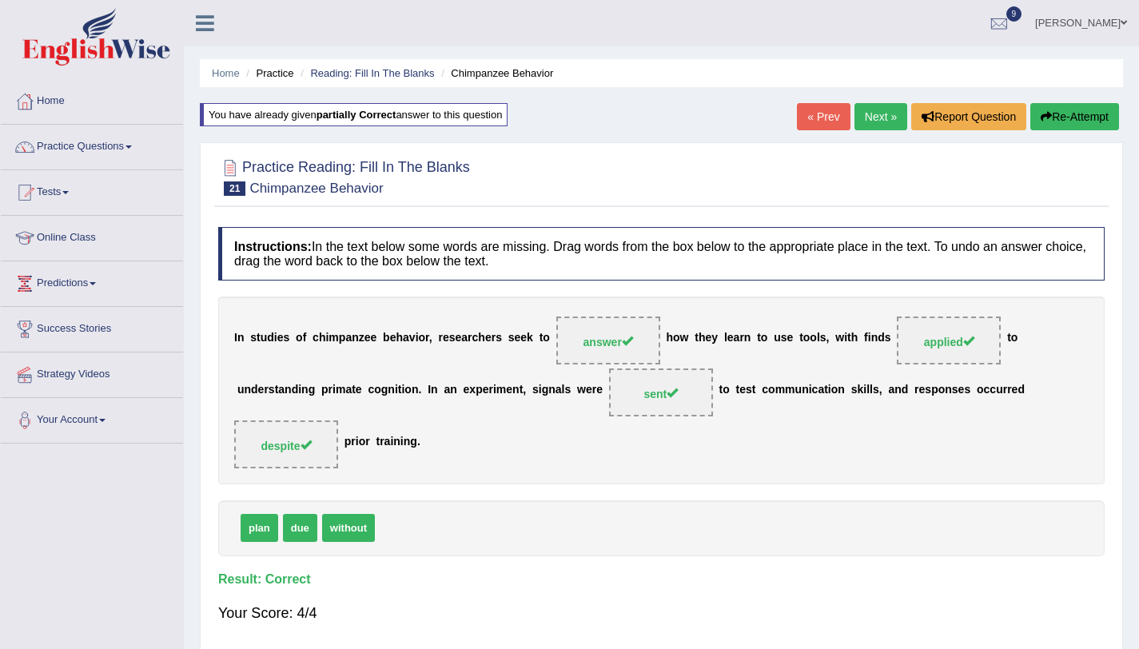
click at [888, 124] on link "Next »" at bounding box center [880, 116] width 53 height 27
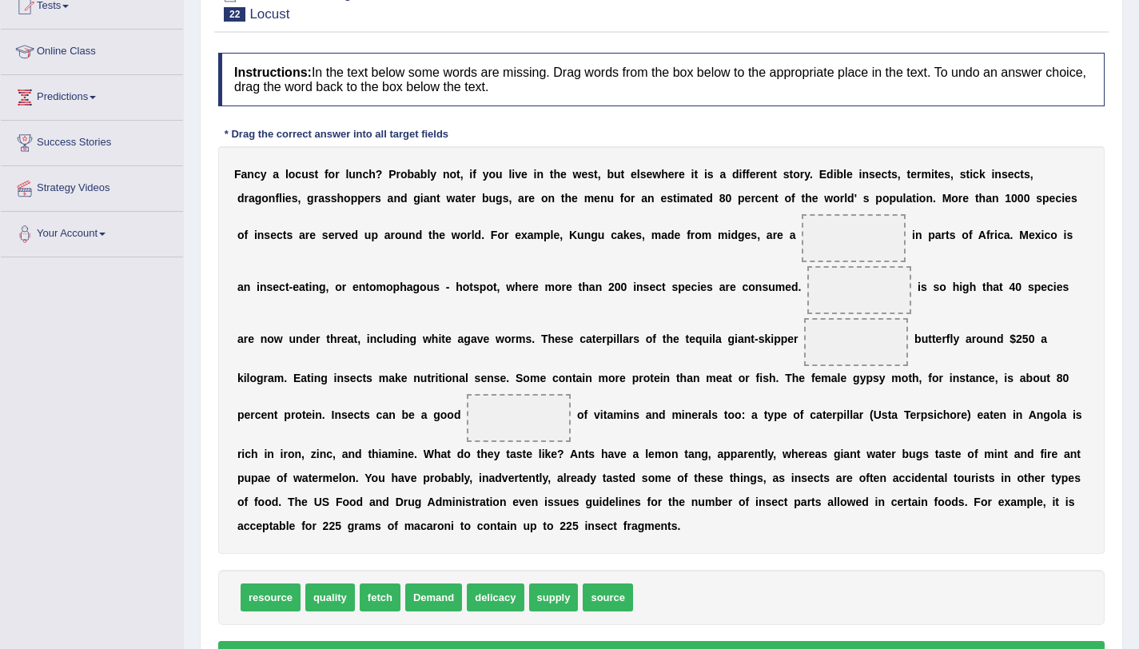
scroll to position [279, 0]
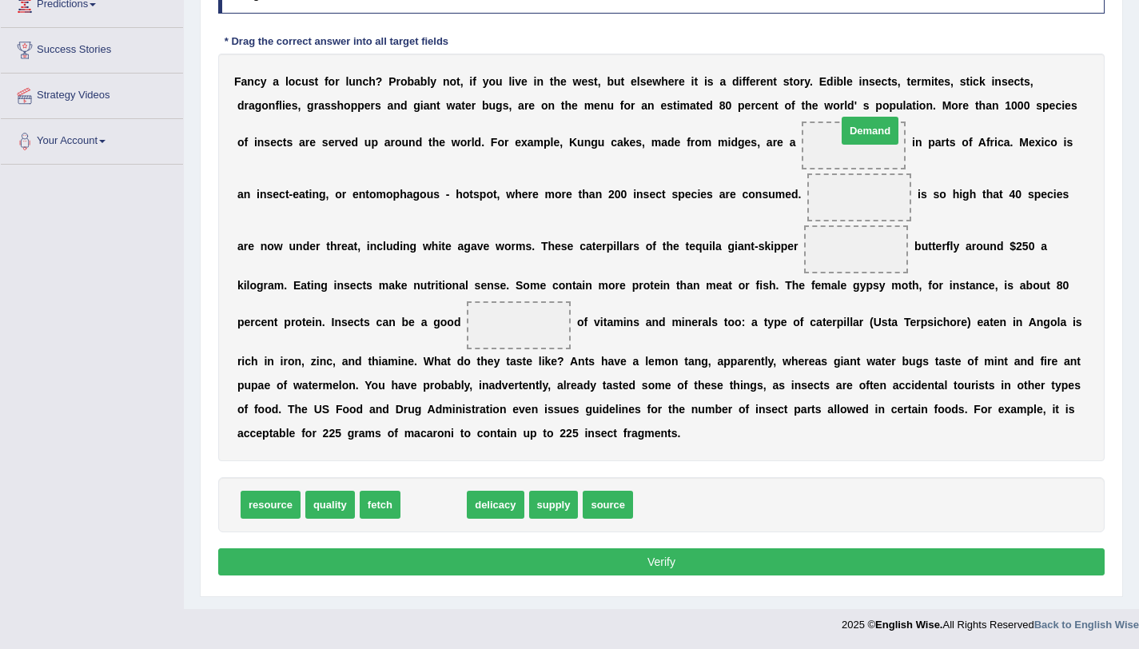
drag, startPoint x: 425, startPoint y: 505, endPoint x: 861, endPoint y: 132, distance: 573.5
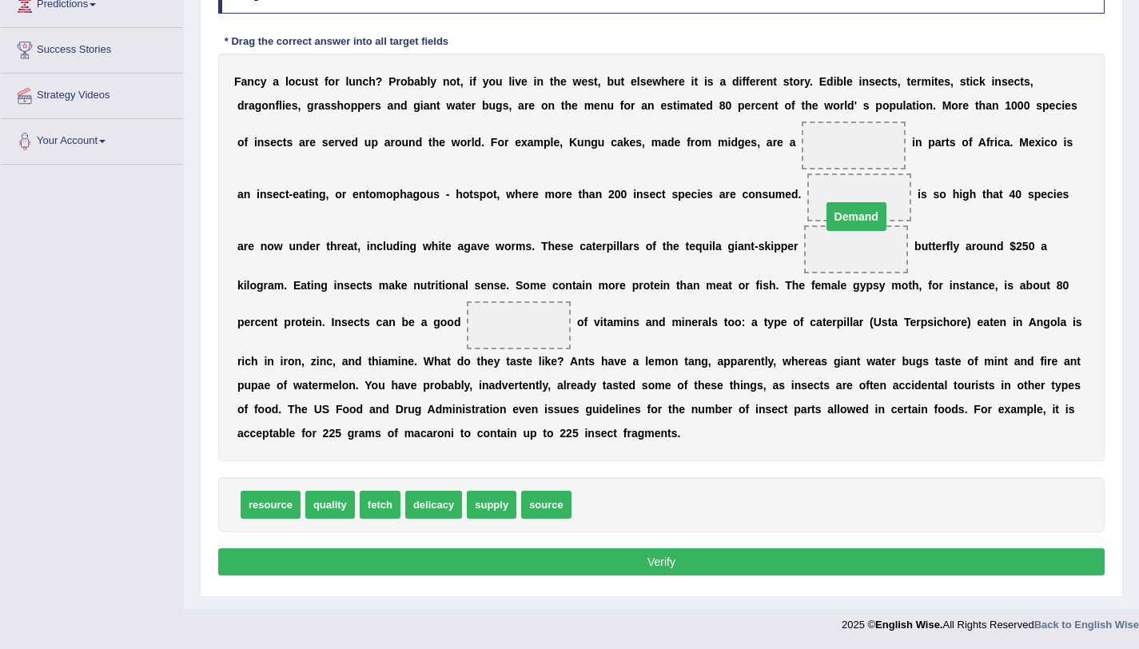
drag, startPoint x: 870, startPoint y: 145, endPoint x: 873, endPoint y: 217, distance: 71.2
drag, startPoint x: 869, startPoint y: 251, endPoint x: 858, endPoint y: 204, distance: 48.3
drag, startPoint x: 499, startPoint y: 506, endPoint x: 866, endPoint y: 148, distance: 513.1
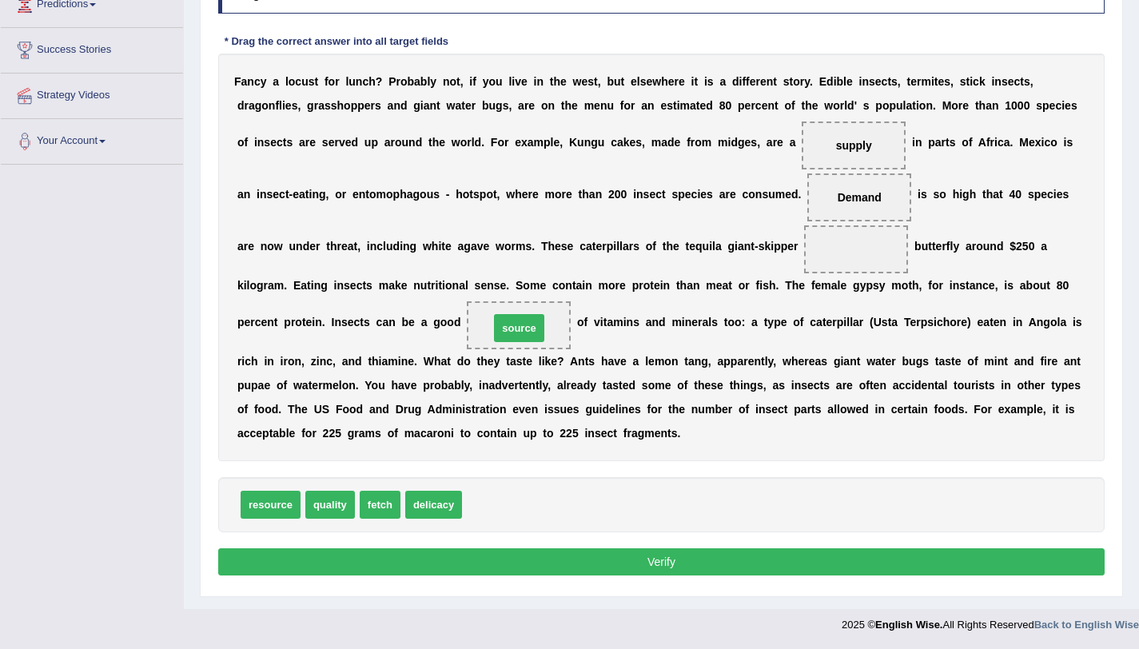
drag, startPoint x: 492, startPoint y: 515, endPoint x: 515, endPoint y: 356, distance: 160.7
drag, startPoint x: 273, startPoint y: 514, endPoint x: 861, endPoint y: 272, distance: 635.7
click at [748, 556] on button "Verify" at bounding box center [661, 561] width 886 height 27
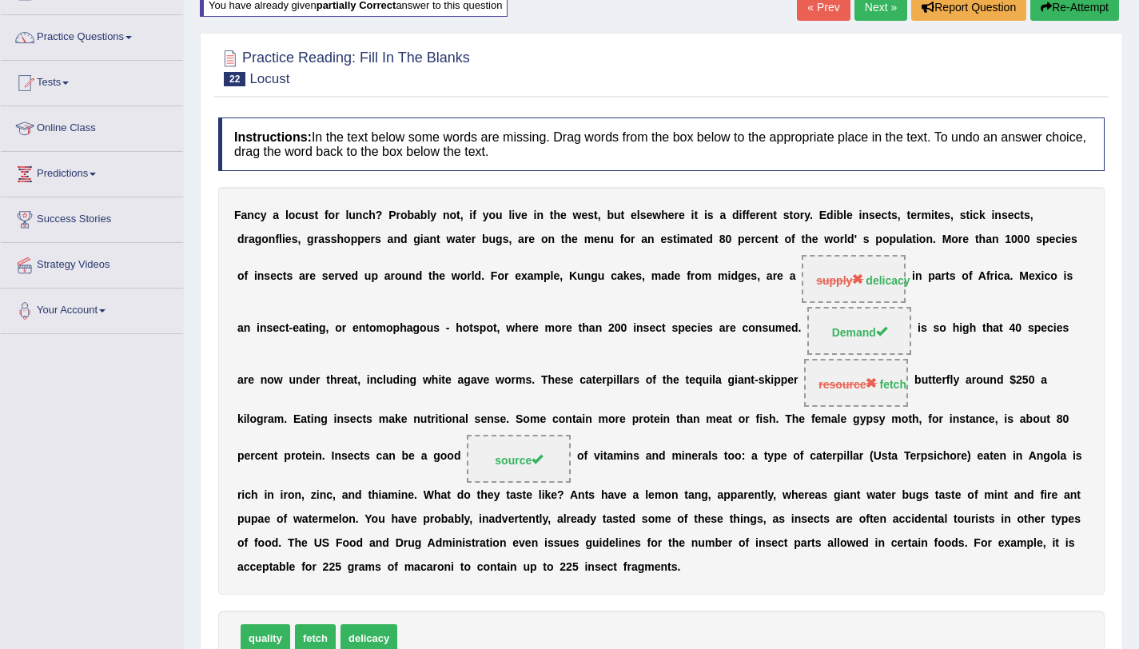
scroll to position [0, 0]
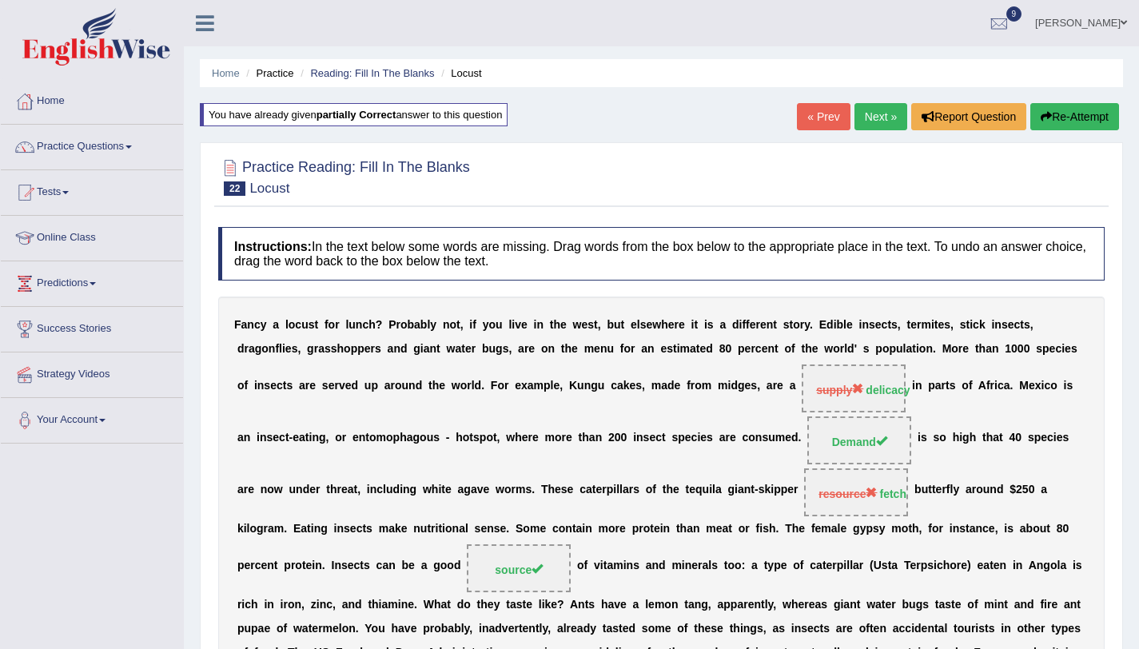
click at [870, 125] on link "Next »" at bounding box center [880, 116] width 53 height 27
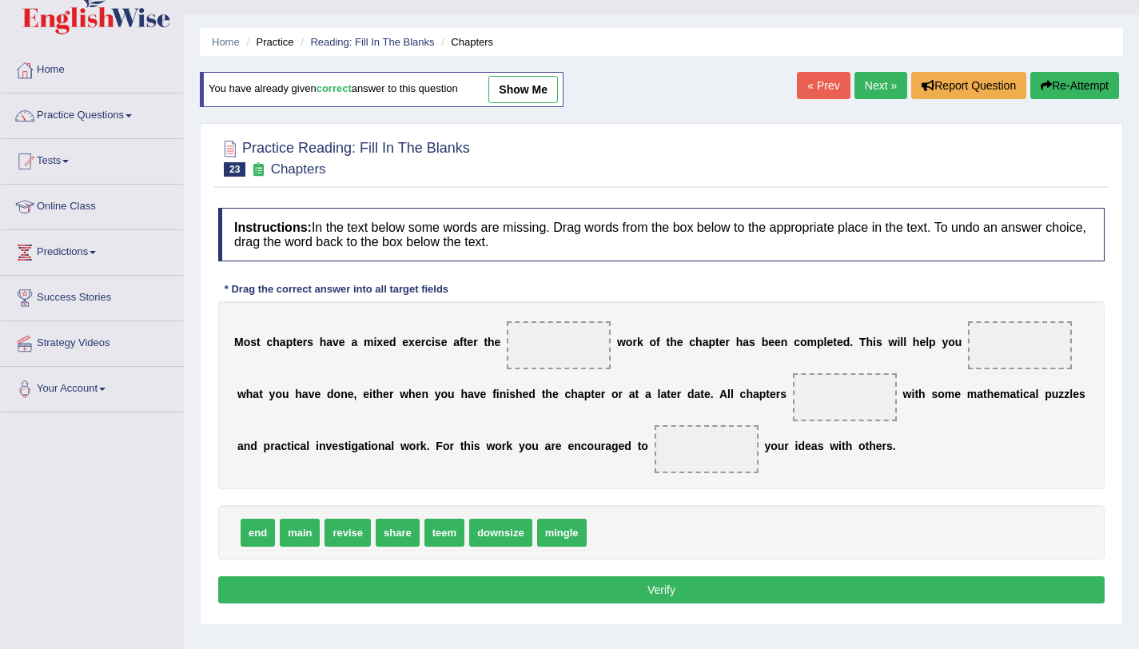
scroll to position [34, 0]
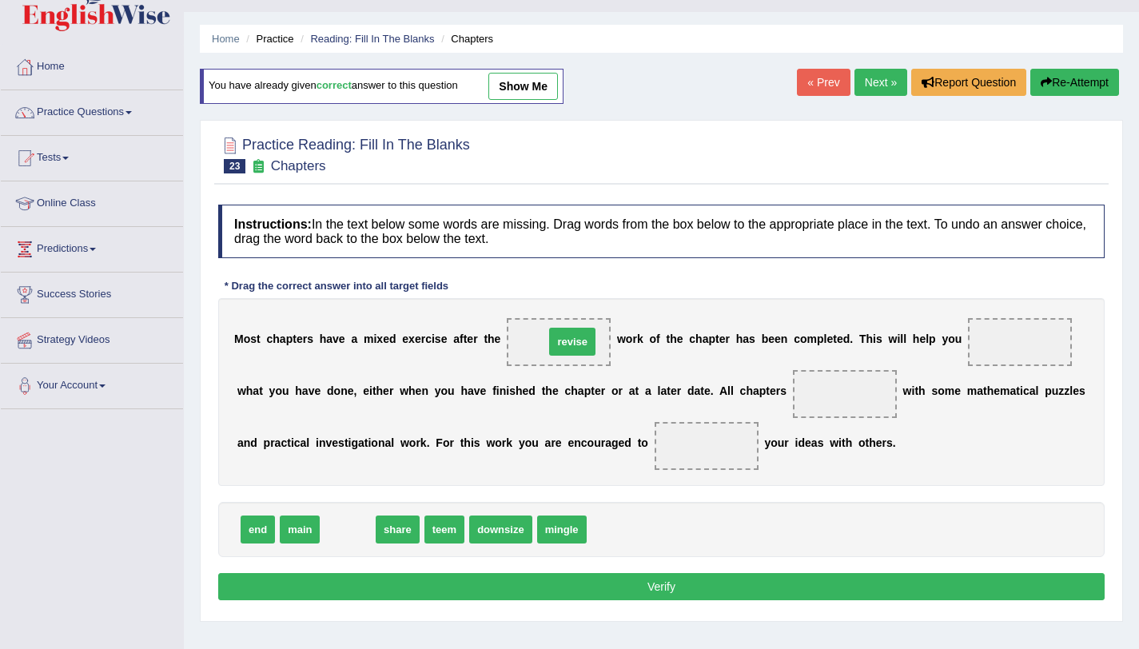
drag, startPoint x: 338, startPoint y: 529, endPoint x: 563, endPoint y: 341, distance: 292.7
drag, startPoint x: 348, startPoint y: 535, endPoint x: 1024, endPoint y: 354, distance: 700.5
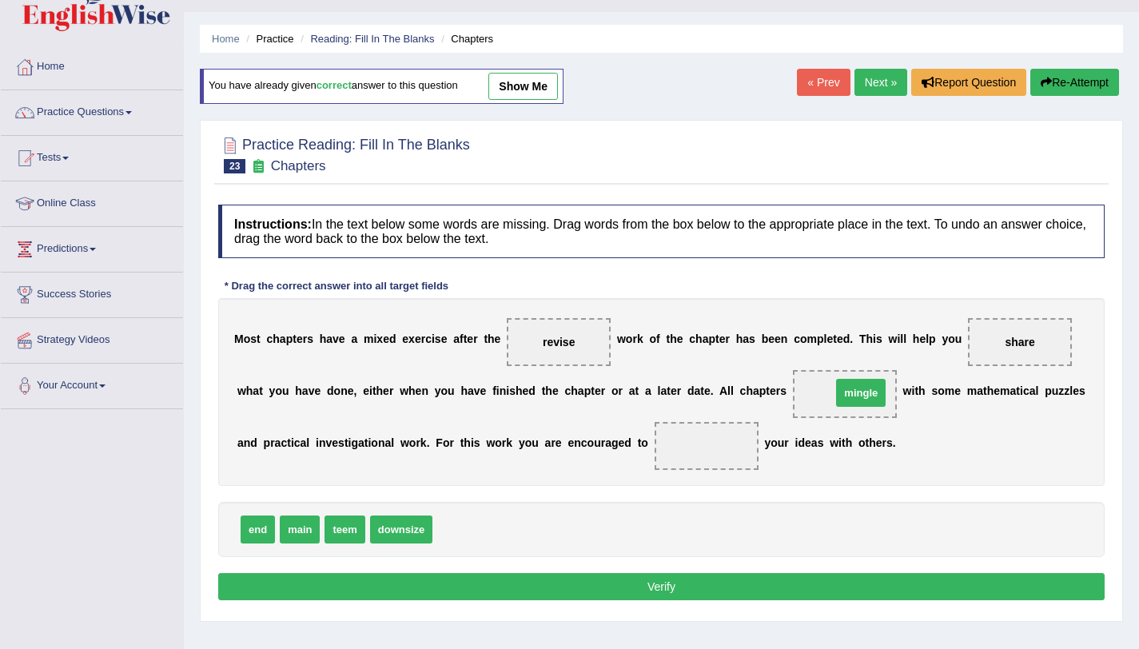
drag, startPoint x: 458, startPoint y: 527, endPoint x: 857, endPoint y: 391, distance: 421.5
drag, startPoint x: 1015, startPoint y: 341, endPoint x: 690, endPoint y: 449, distance: 341.9
drag, startPoint x: 257, startPoint y: 535, endPoint x: 1040, endPoint y: 342, distance: 807.4
click at [711, 581] on button "Verify" at bounding box center [661, 586] width 886 height 27
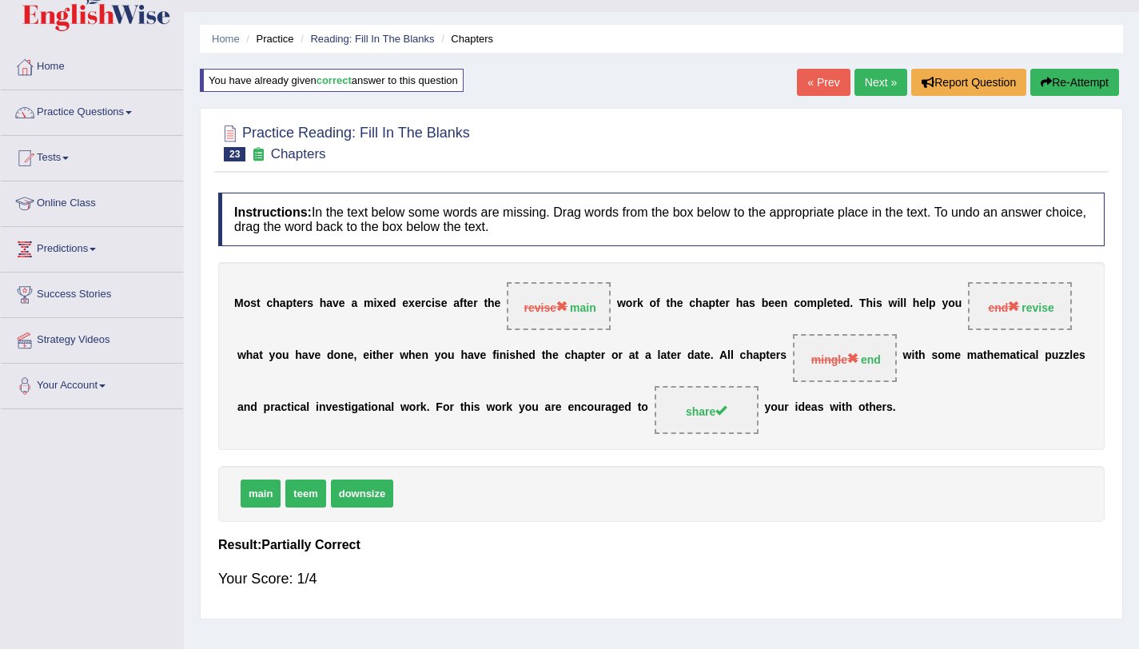
click at [1092, 92] on button "Re-Attempt" at bounding box center [1074, 82] width 89 height 27
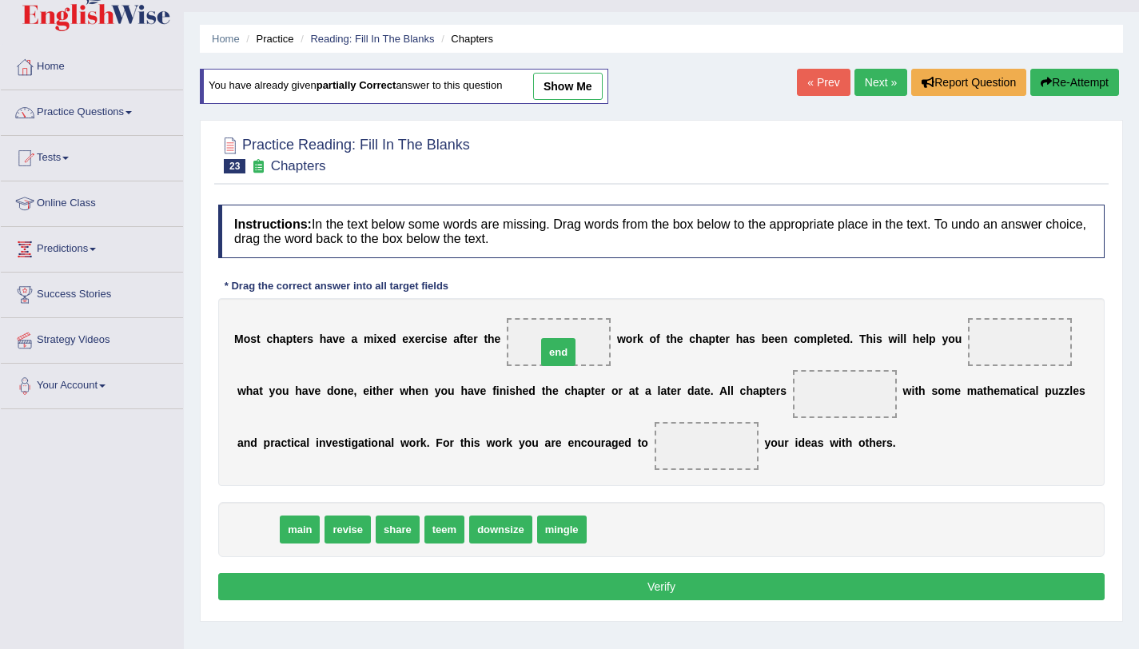
drag, startPoint x: 264, startPoint y: 533, endPoint x: 565, endPoint y: 356, distance: 348.9
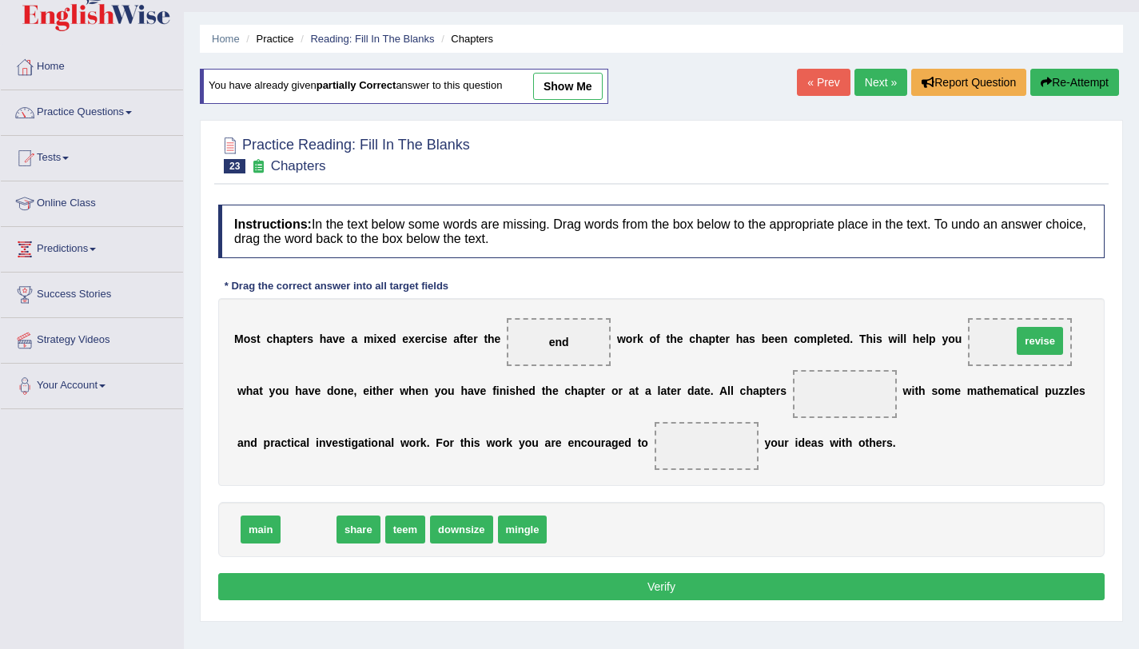
drag, startPoint x: 308, startPoint y: 537, endPoint x: 1038, endPoint y: 348, distance: 753.5
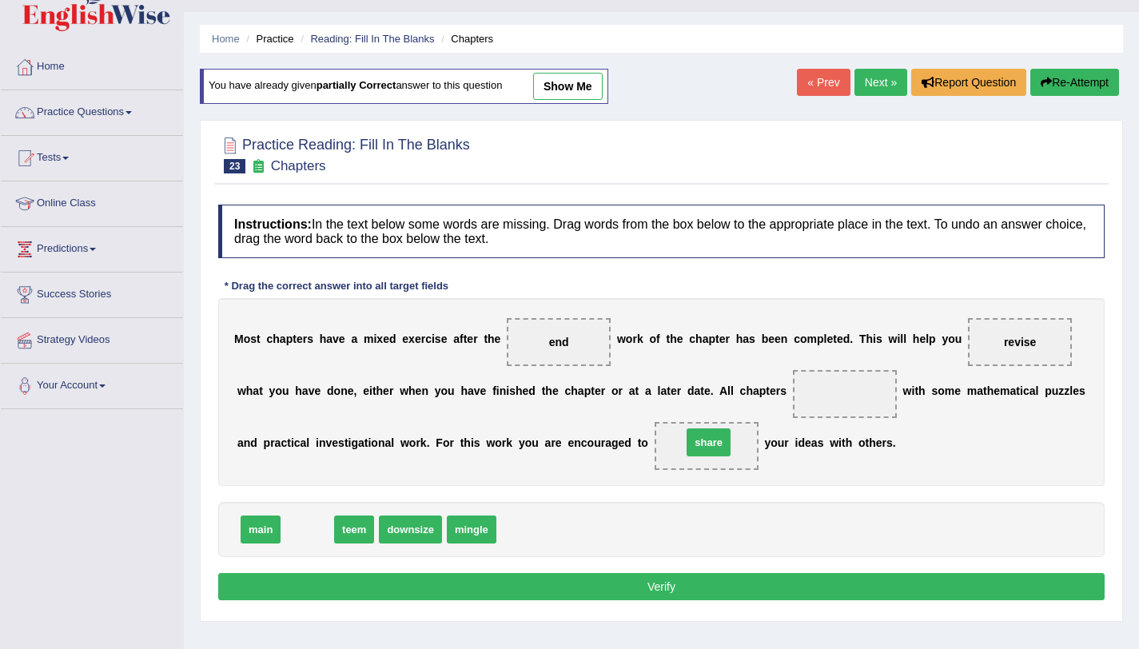
drag, startPoint x: 308, startPoint y: 530, endPoint x: 709, endPoint y: 443, distance: 410.5
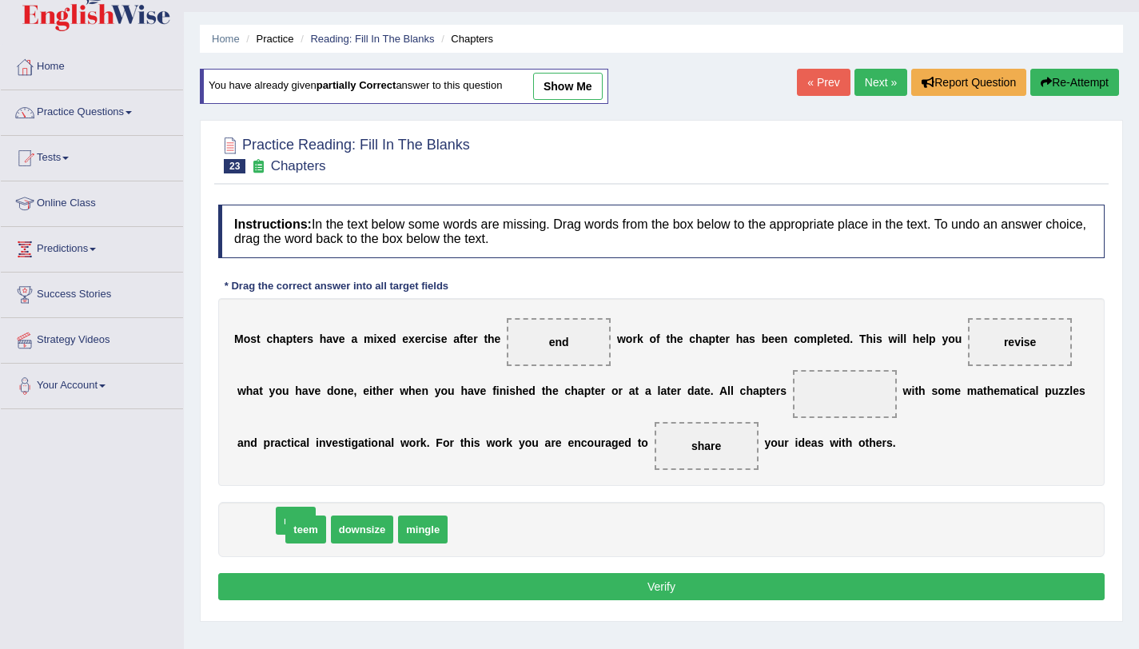
drag, startPoint x: 267, startPoint y: 530, endPoint x: 780, endPoint y: 421, distance: 524.4
click at [865, 383] on span at bounding box center [845, 394] width 104 height 48
click at [418, 528] on span "share" at bounding box center [430, 529] width 44 height 28
drag, startPoint x: 702, startPoint y: 443, endPoint x: 859, endPoint y: 387, distance: 167.3
drag, startPoint x: 419, startPoint y: 529, endPoint x: 725, endPoint y: 455, distance: 314.9
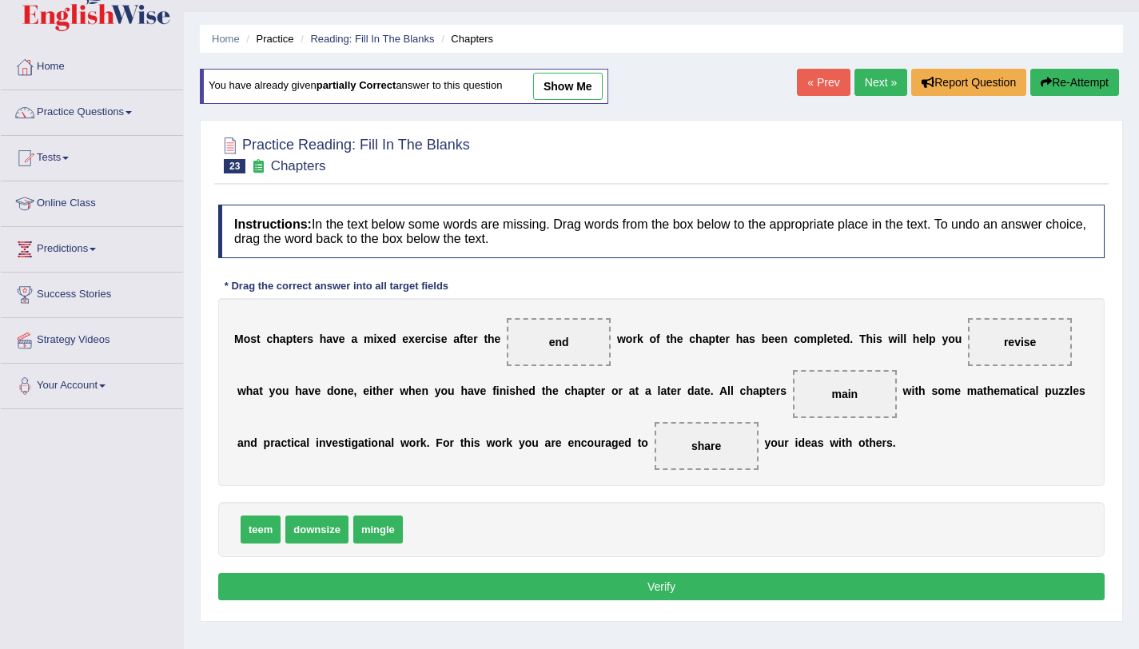
click at [659, 589] on button "Verify" at bounding box center [661, 586] width 886 height 27
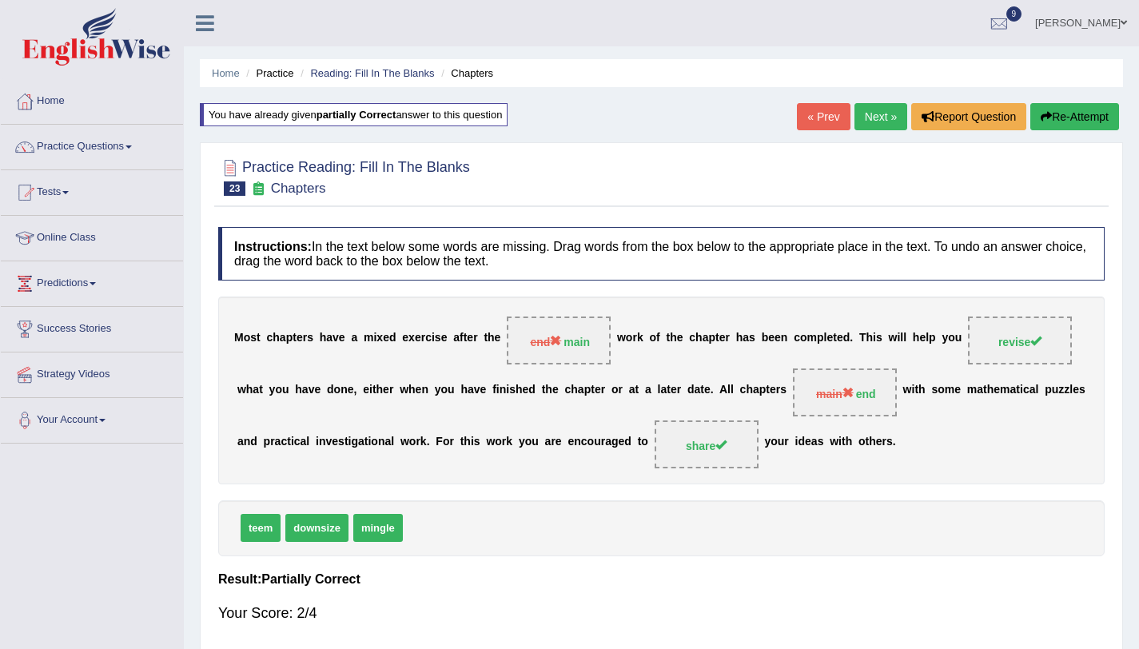
click at [1078, 118] on button "Re-Attempt" at bounding box center [1074, 116] width 89 height 27
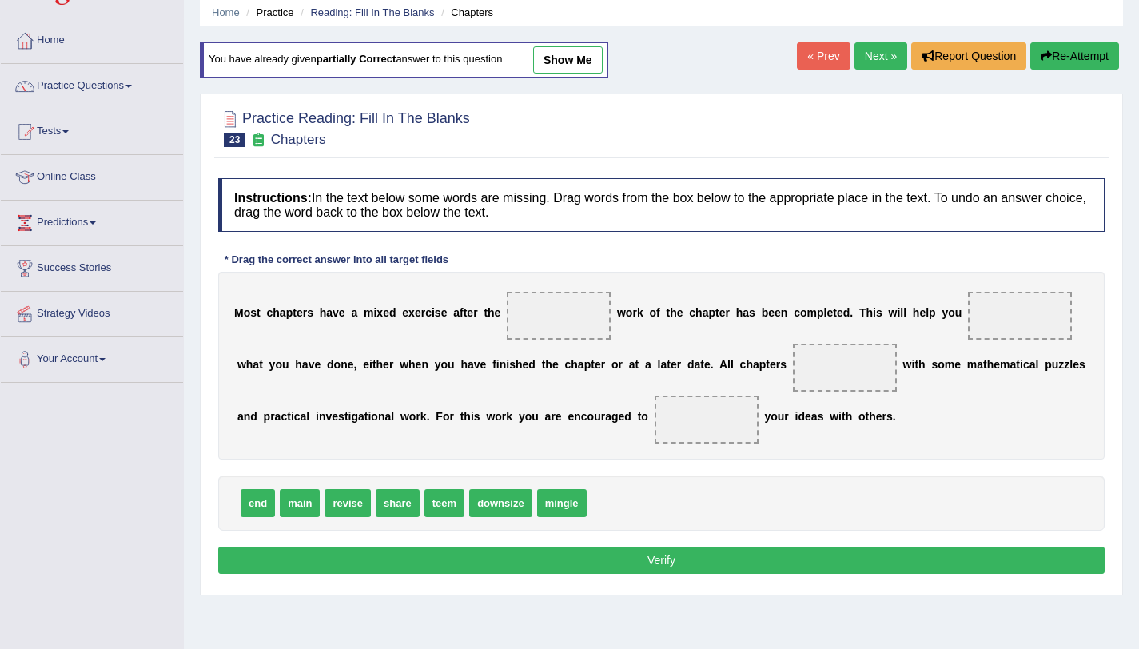
scroll to position [190, 0]
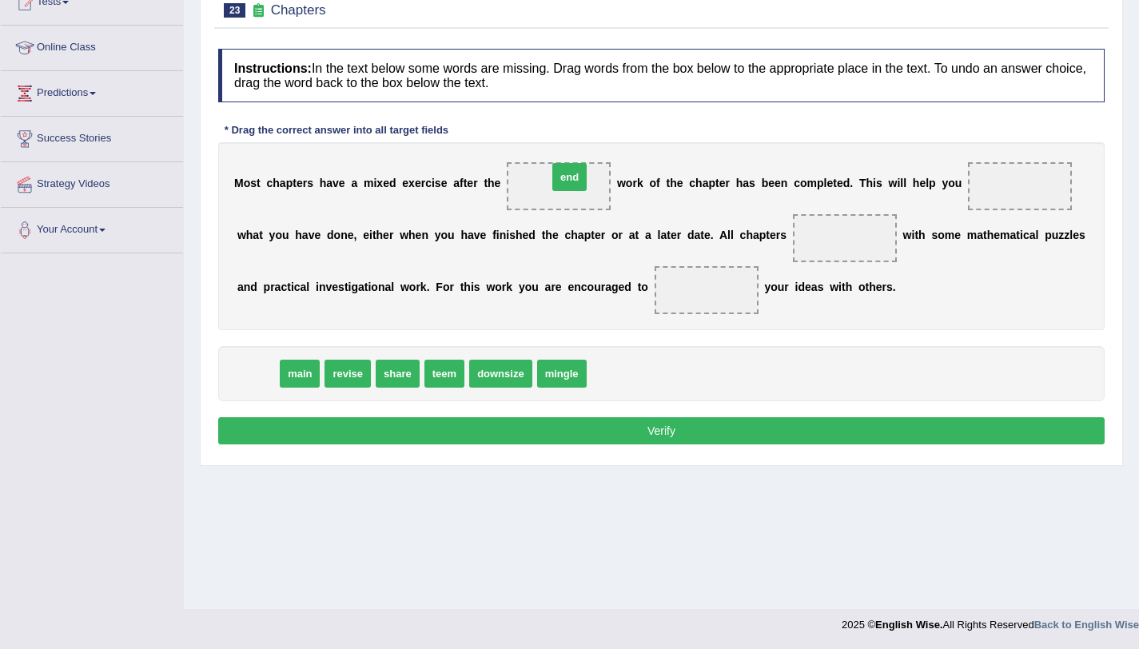
drag, startPoint x: 264, startPoint y: 372, endPoint x: 575, endPoint y: 177, distance: 368.0
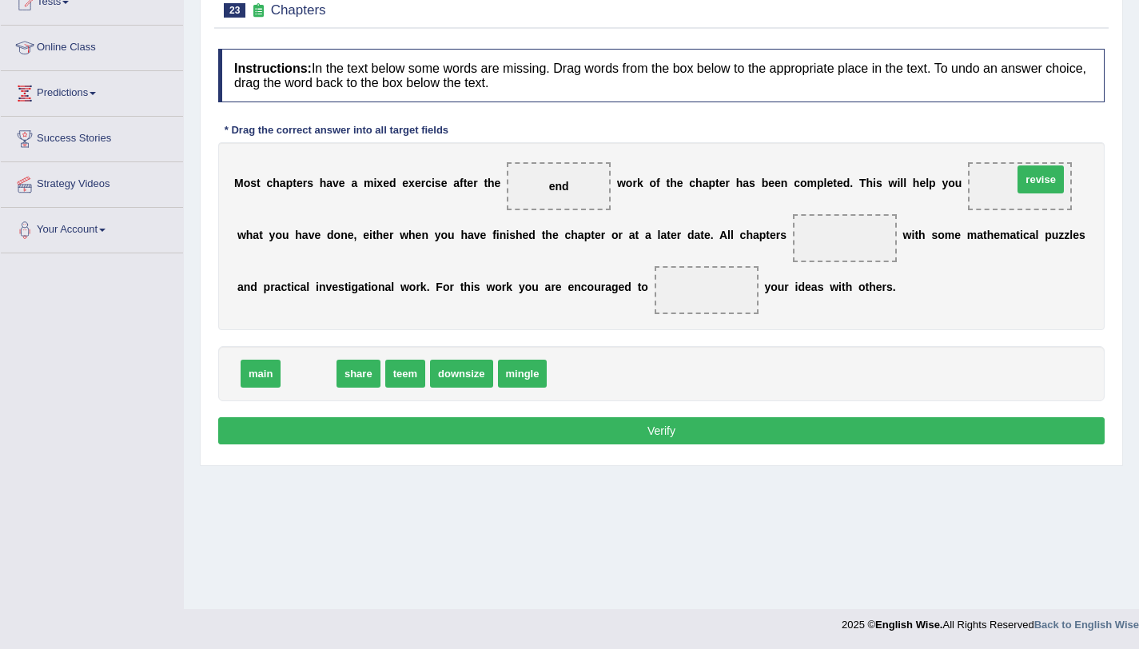
drag, startPoint x: 300, startPoint y: 374, endPoint x: 1031, endPoint y: 181, distance: 755.5
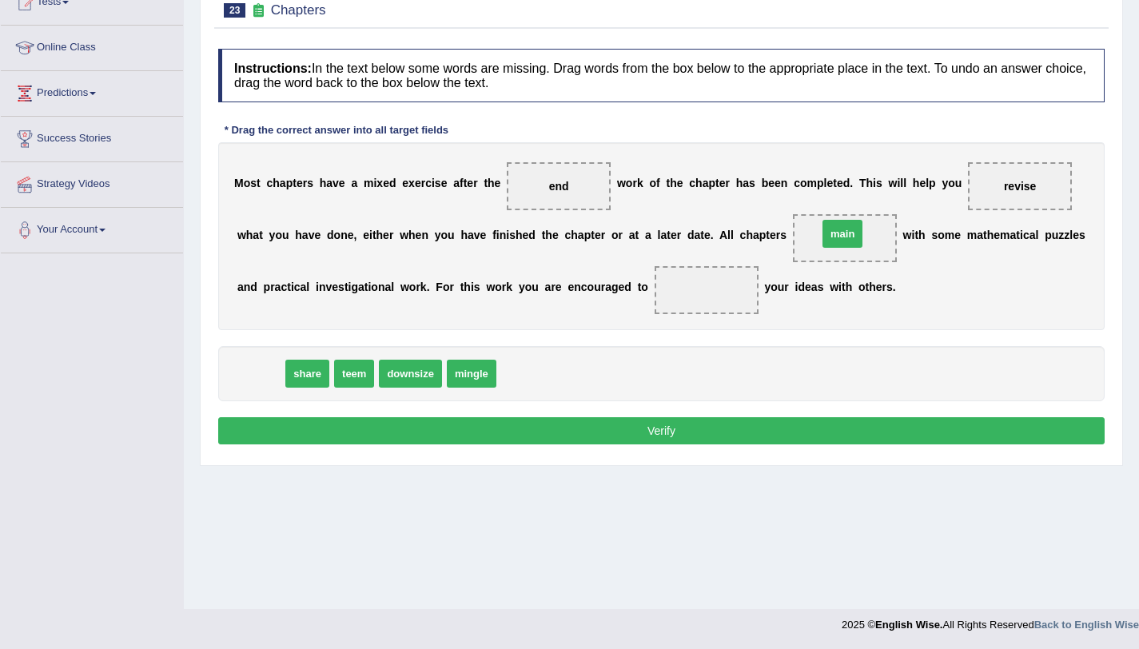
drag, startPoint x: 261, startPoint y: 379, endPoint x: 842, endPoint y: 239, distance: 598.3
drag, startPoint x: 264, startPoint y: 374, endPoint x: 718, endPoint y: 295, distance: 460.7
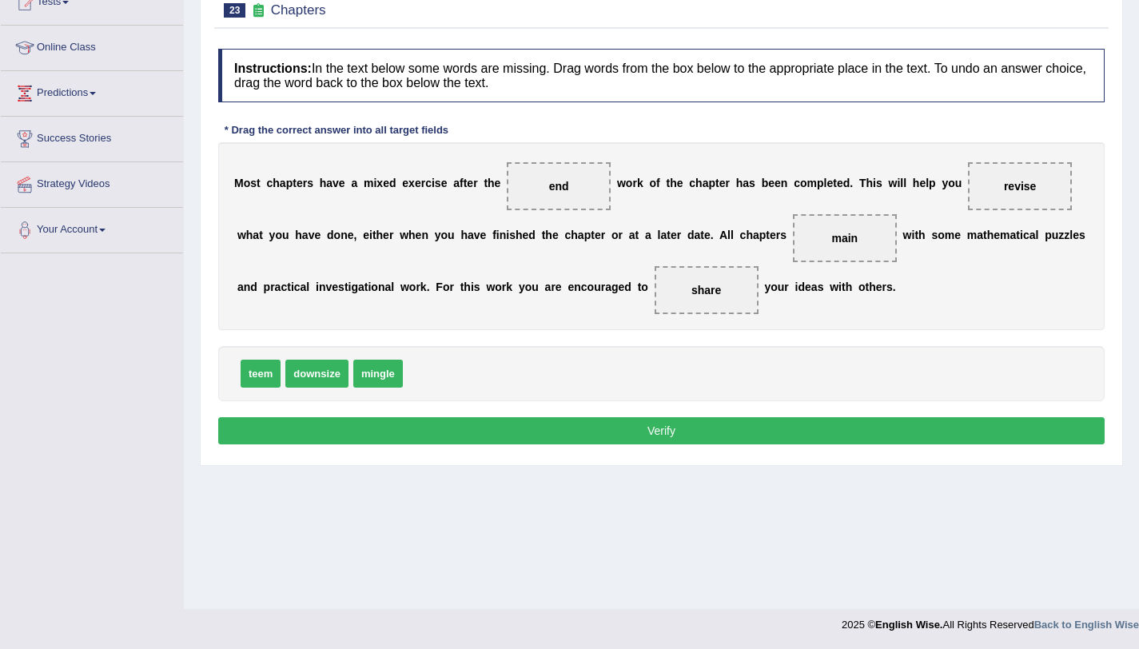
click at [642, 433] on button "Verify" at bounding box center [661, 430] width 886 height 27
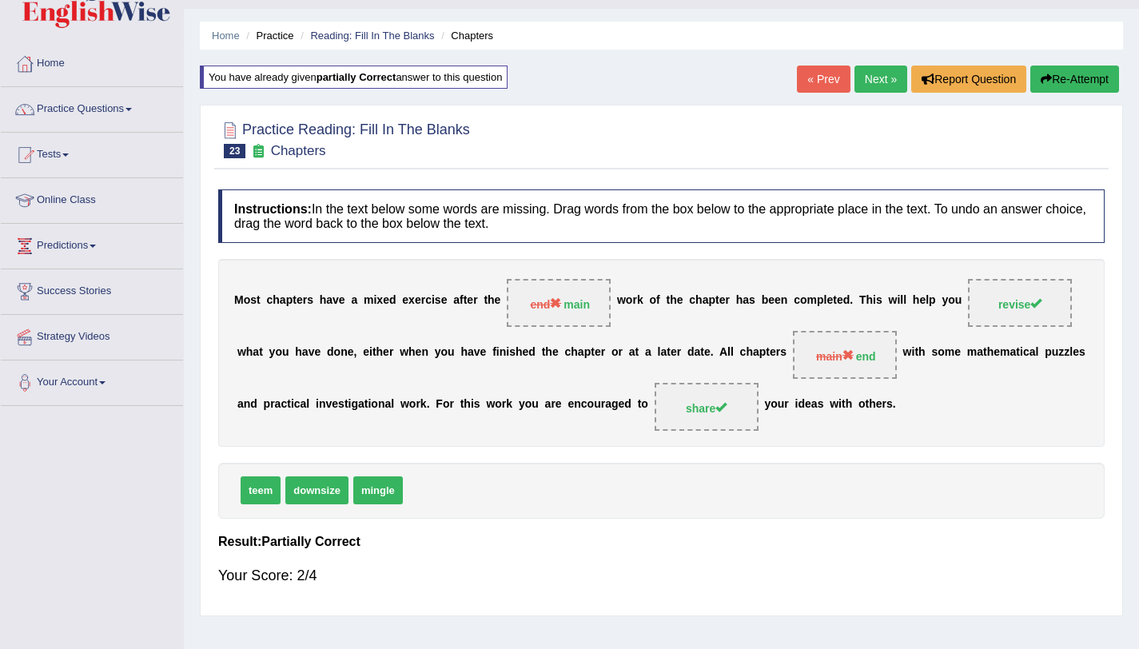
scroll to position [0, 0]
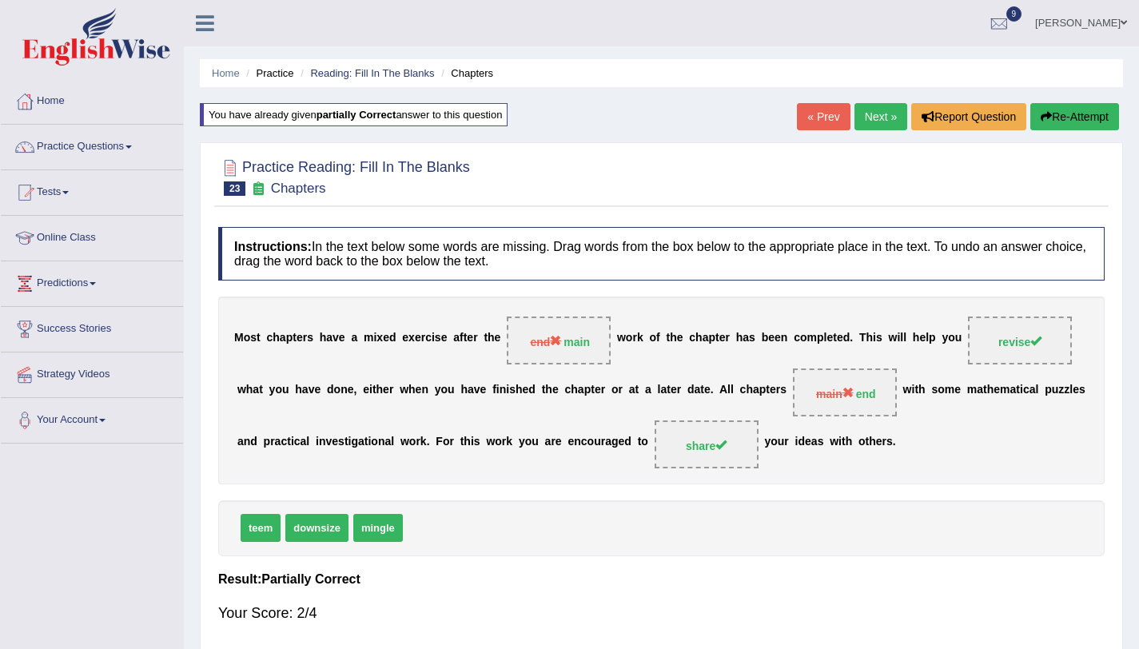
click at [1086, 114] on button "Re-Attempt" at bounding box center [1074, 116] width 89 height 27
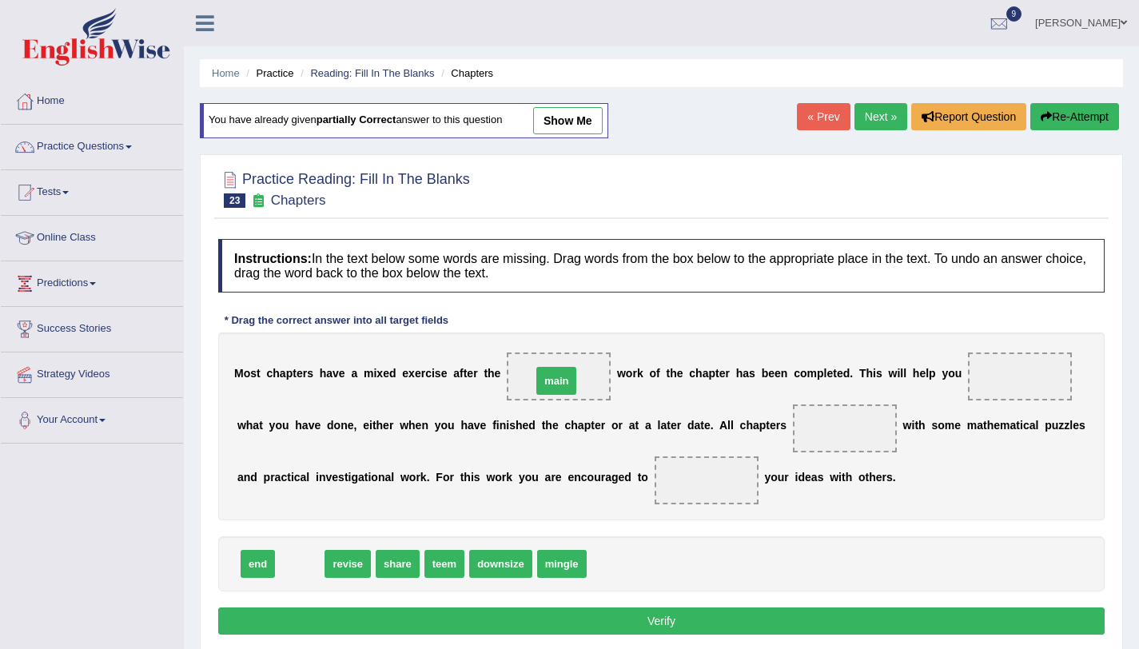
drag, startPoint x: 300, startPoint y: 576, endPoint x: 557, endPoint y: 393, distance: 315.1
drag, startPoint x: 292, startPoint y: 575, endPoint x: 1007, endPoint y: 388, distance: 738.4
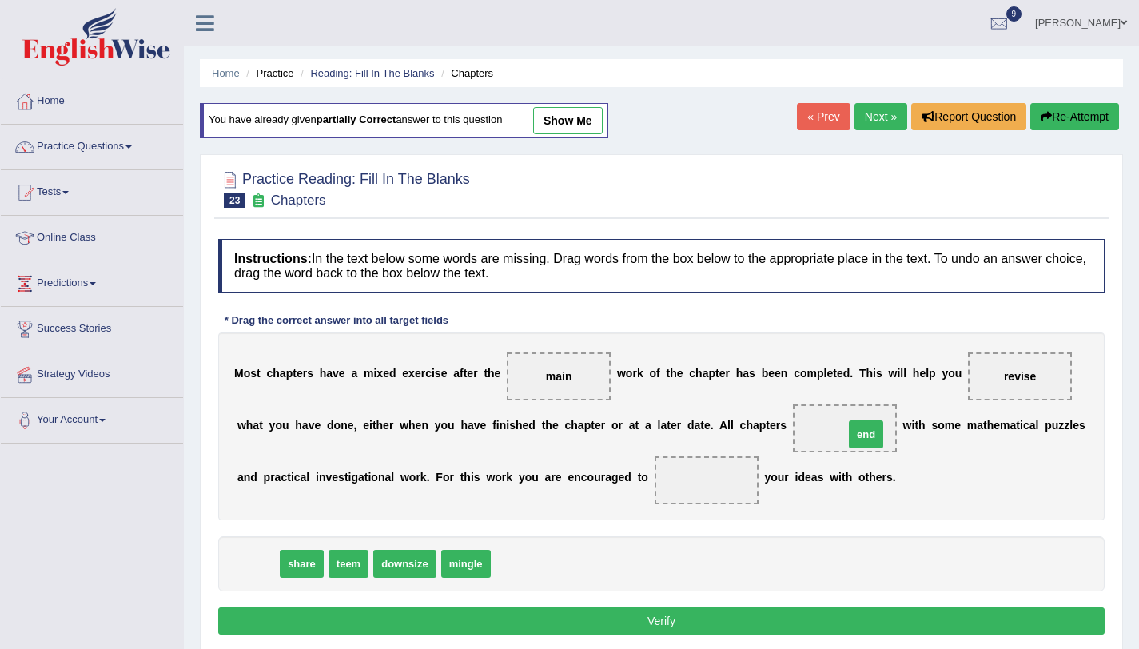
drag, startPoint x: 264, startPoint y: 559, endPoint x: 873, endPoint y: 430, distance: 621.7
drag, startPoint x: 264, startPoint y: 572, endPoint x: 721, endPoint y: 488, distance: 464.7
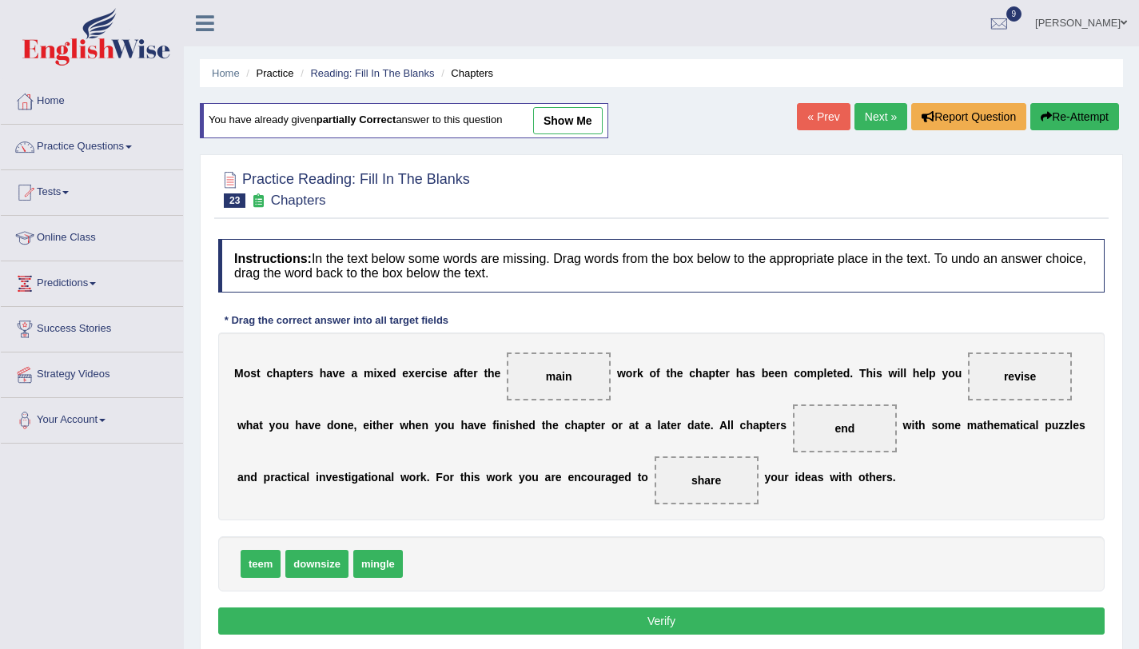
click at [666, 618] on button "Verify" at bounding box center [661, 620] width 886 height 27
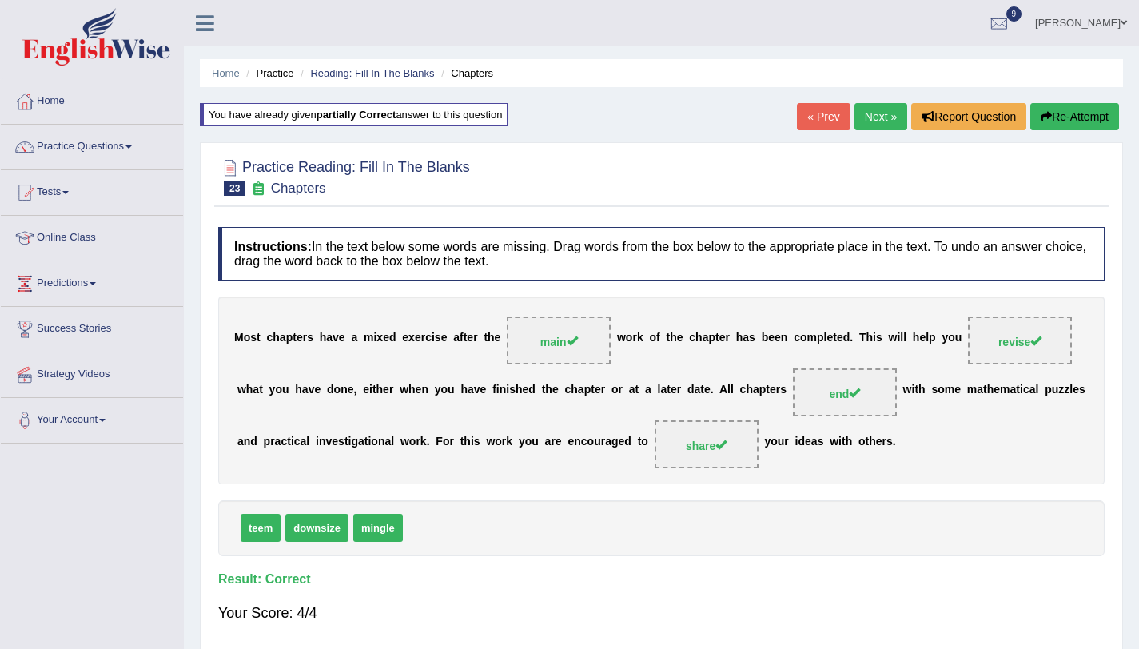
click at [889, 121] on link "Next »" at bounding box center [880, 116] width 53 height 27
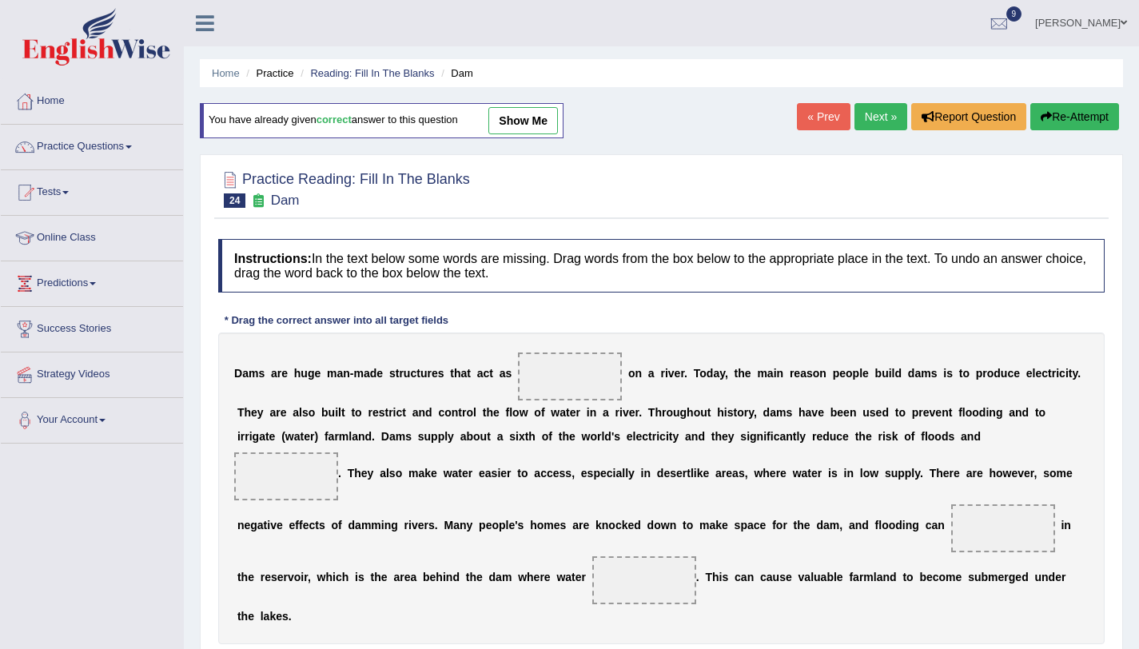
scroll to position [190, 0]
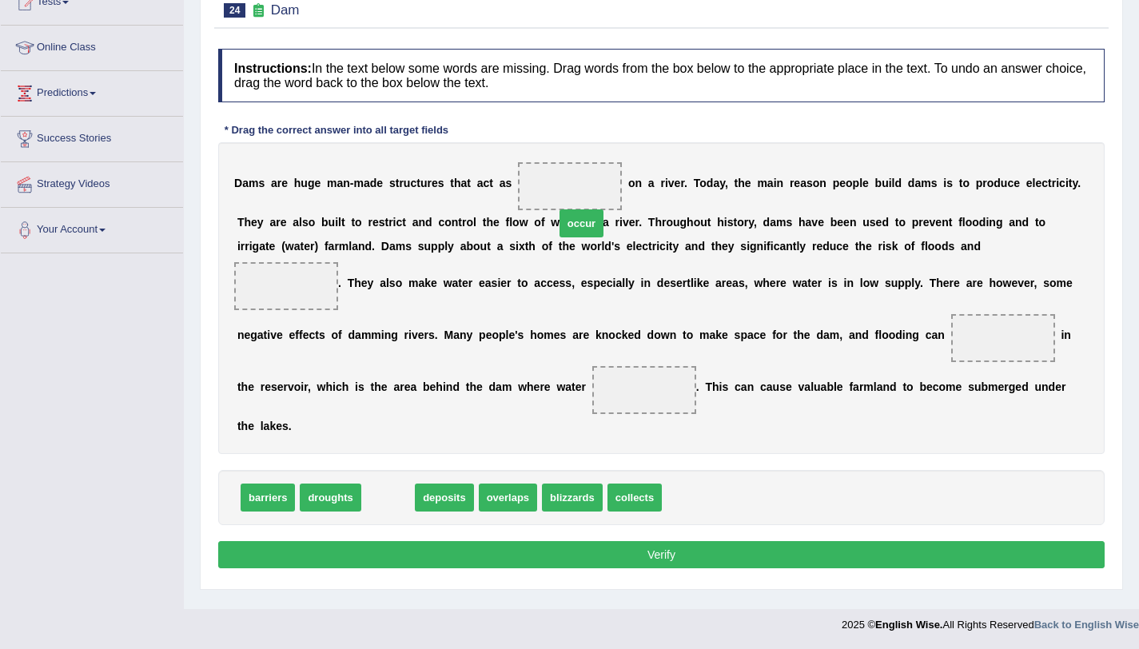
drag, startPoint x: 389, startPoint y: 470, endPoint x: 583, endPoint y: 196, distance: 335.4
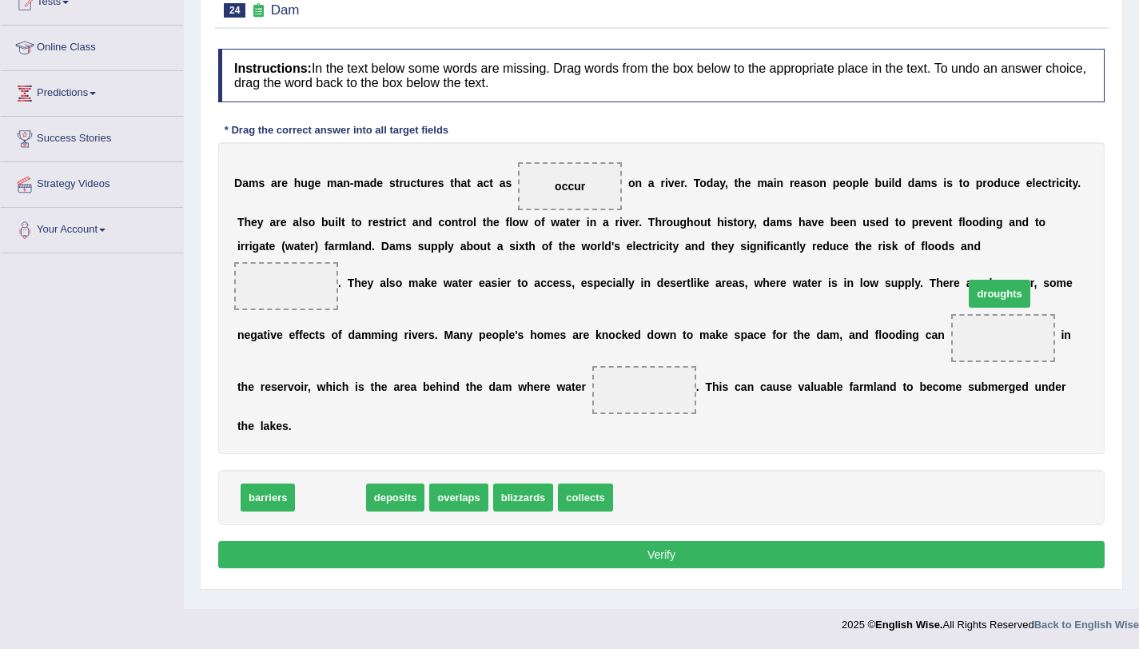
drag, startPoint x: 319, startPoint y: 480, endPoint x: 988, endPoint y: 275, distance: 699.7
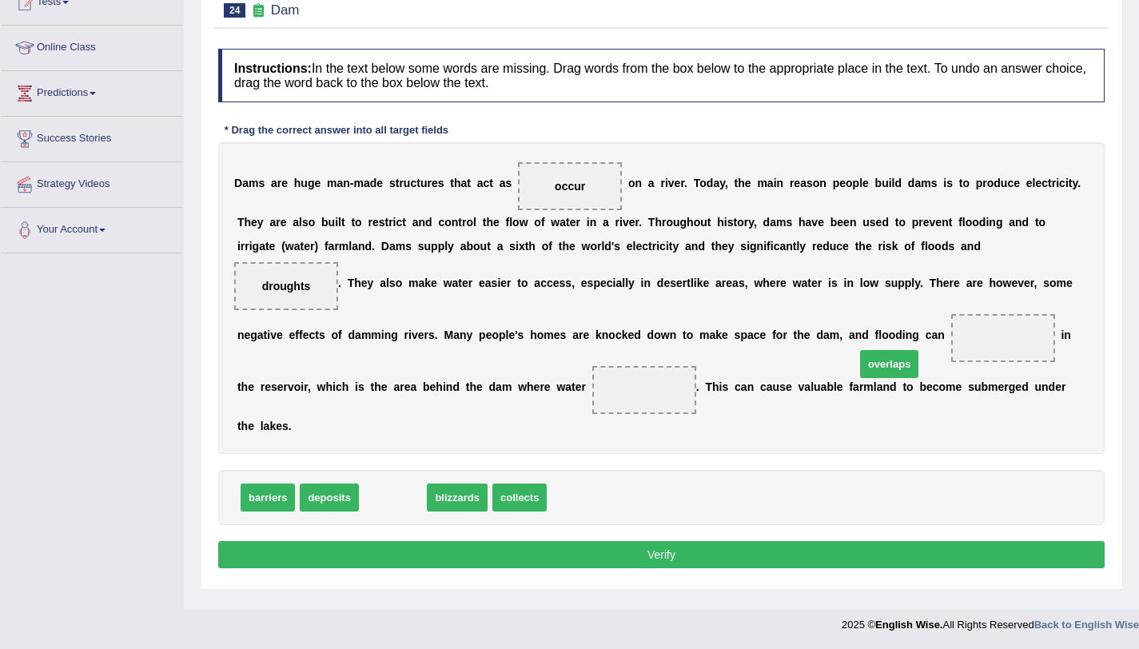
drag, startPoint x: 412, startPoint y: 466, endPoint x: 889, endPoint y: 338, distance: 494.7
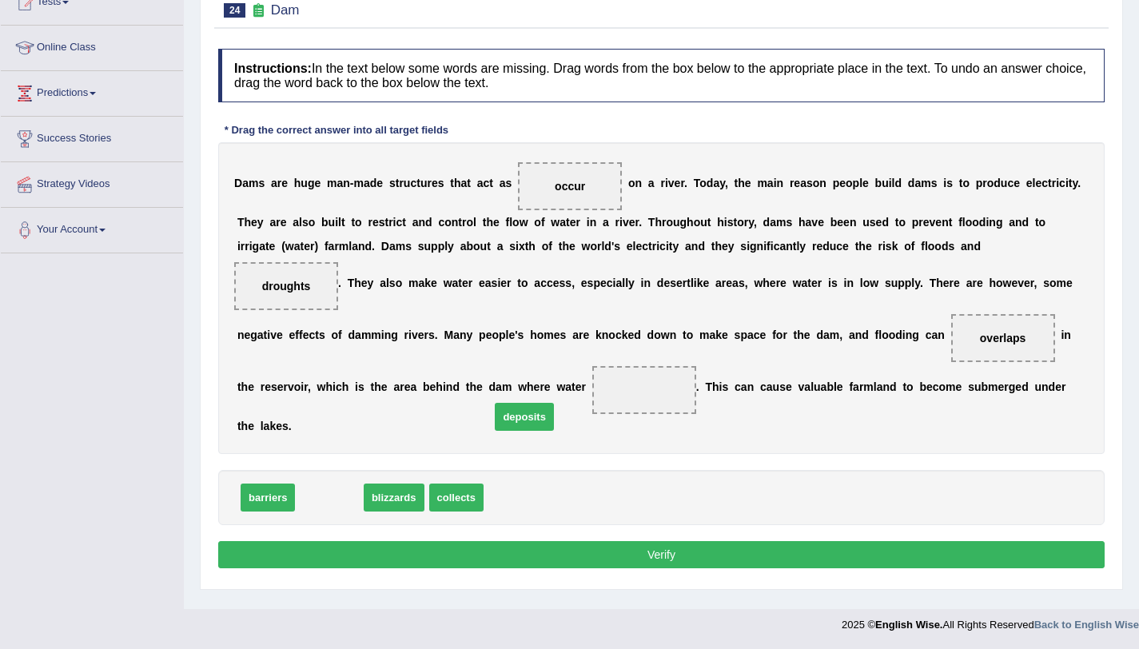
drag, startPoint x: 305, startPoint y: 479, endPoint x: 501, endPoint y: 399, distance: 211.5
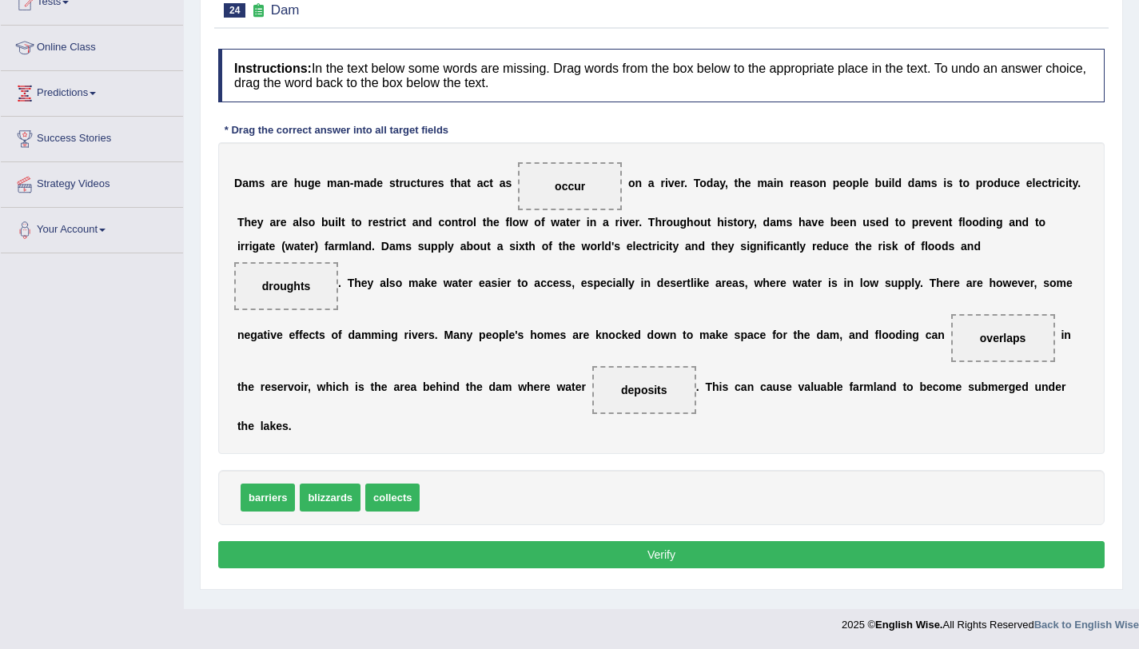
click at [515, 541] on button "Verify" at bounding box center [661, 554] width 886 height 27
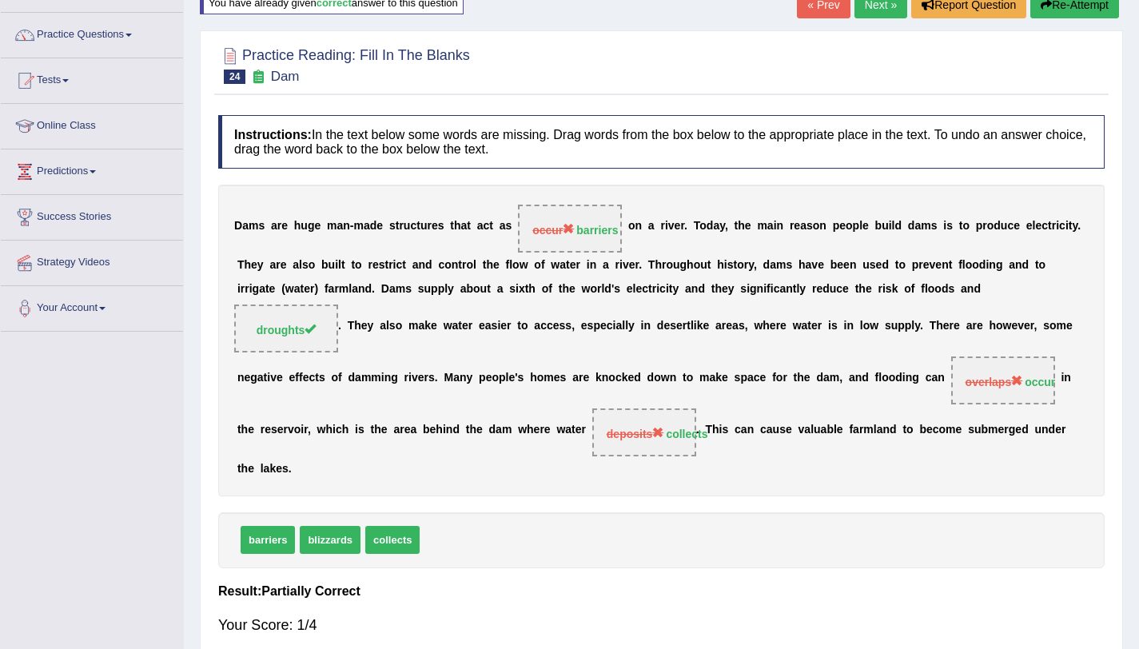
scroll to position [0, 0]
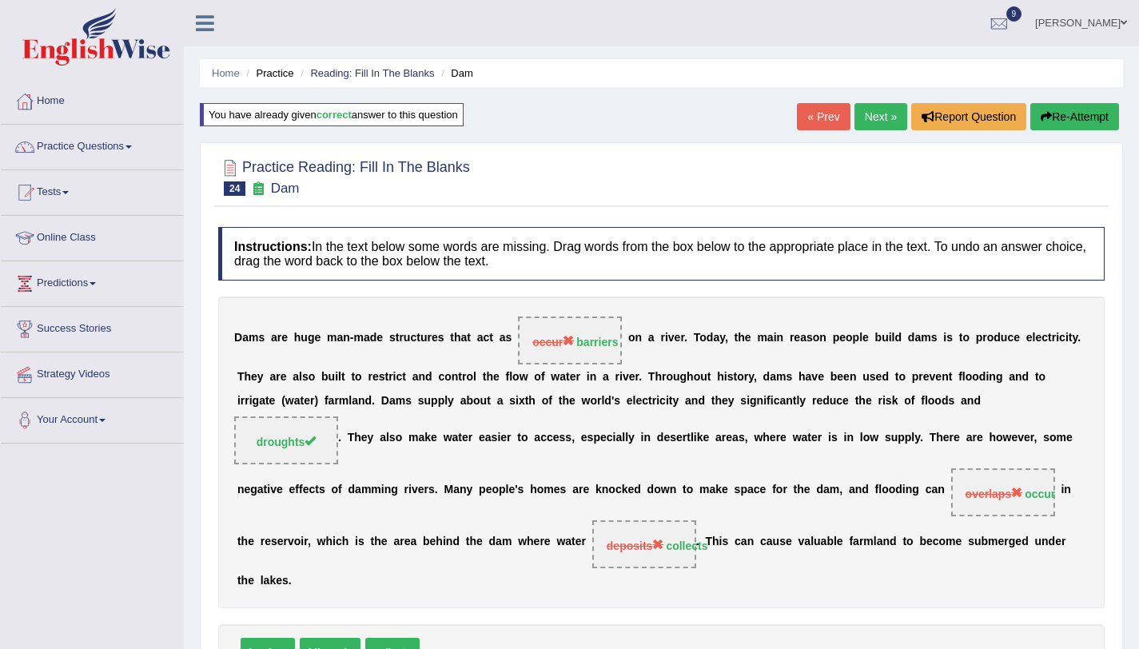
click at [1070, 111] on button "Re-Attempt" at bounding box center [1074, 116] width 89 height 27
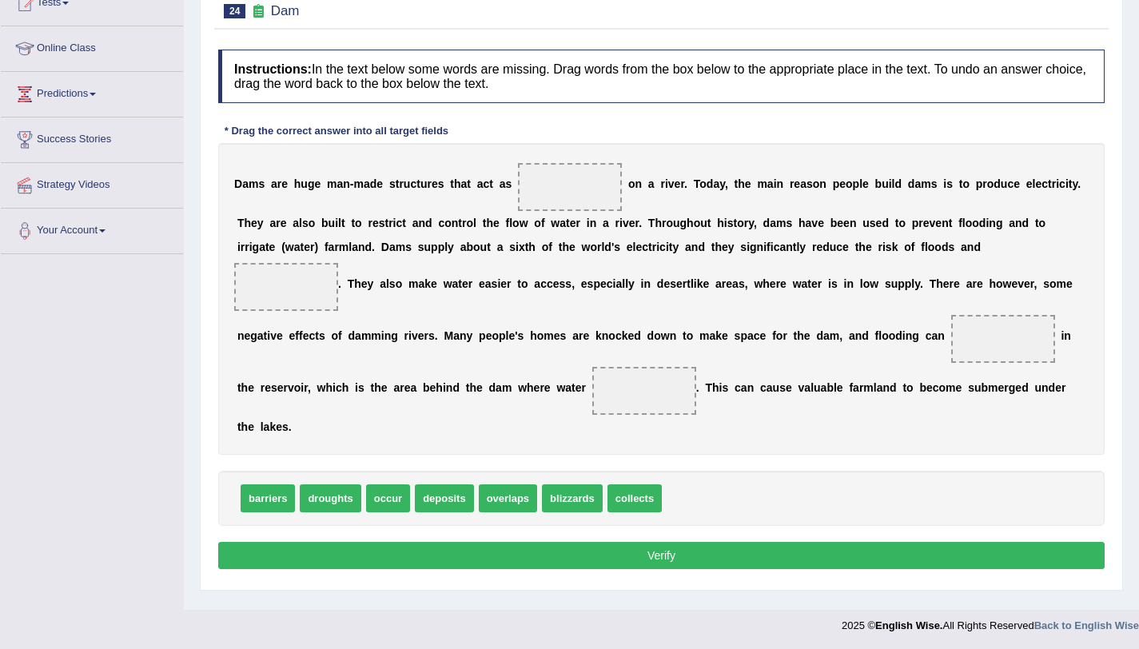
scroll to position [190, 0]
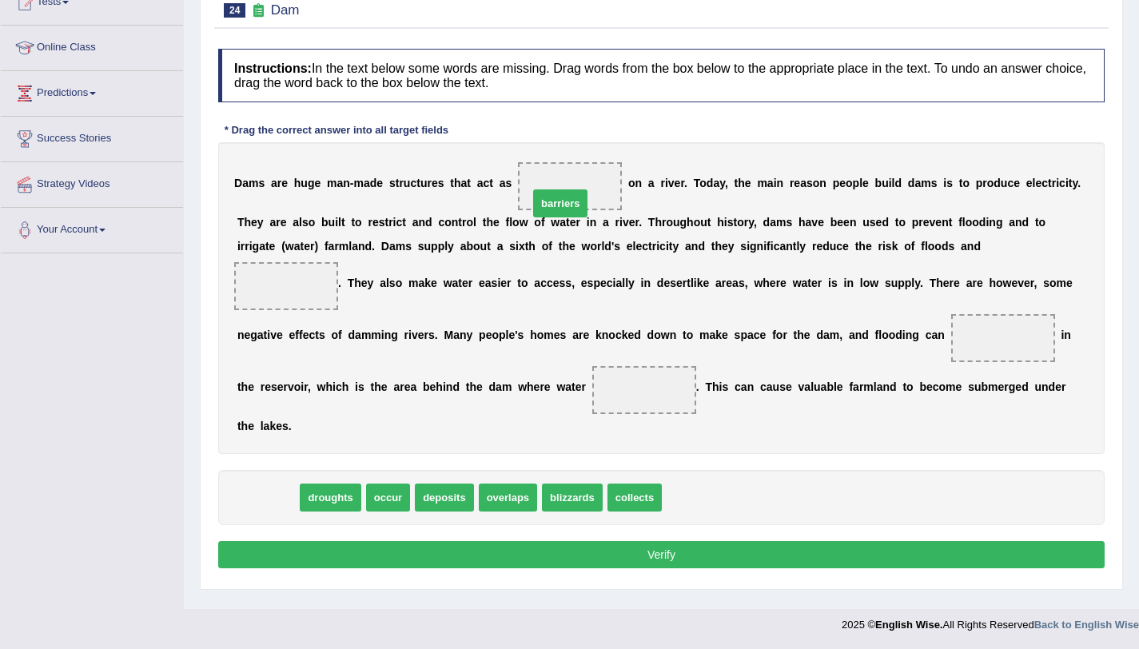
drag, startPoint x: 263, startPoint y: 474, endPoint x: 555, endPoint y: 180, distance: 414.7
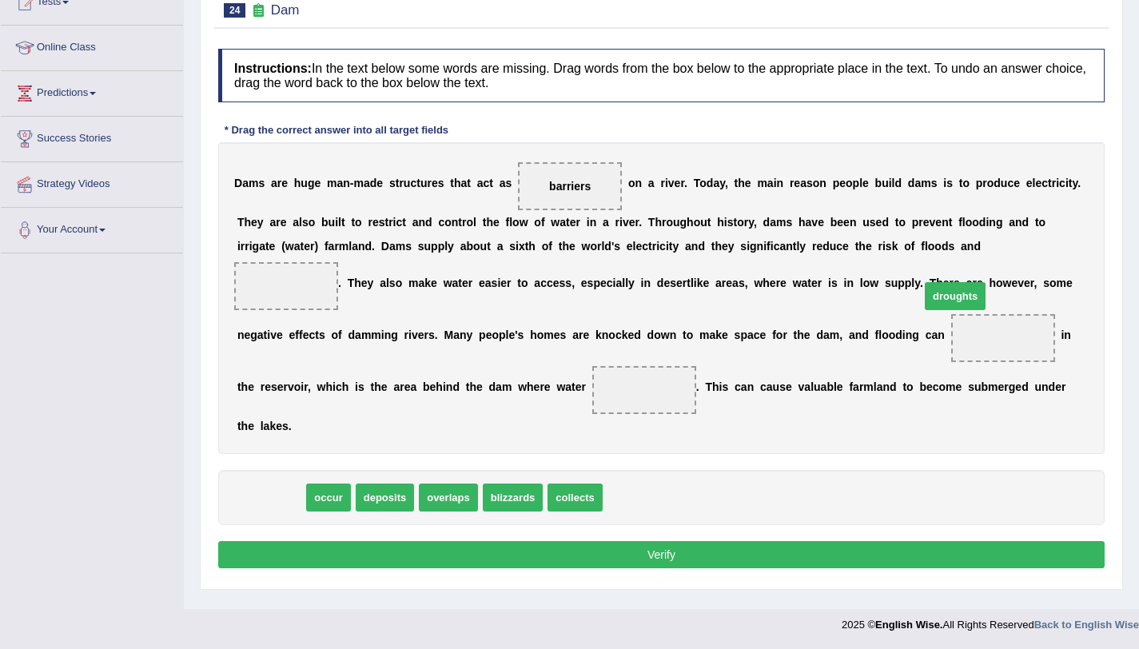
drag, startPoint x: 257, startPoint y: 470, endPoint x: 941, endPoint y: 268, distance: 713.0
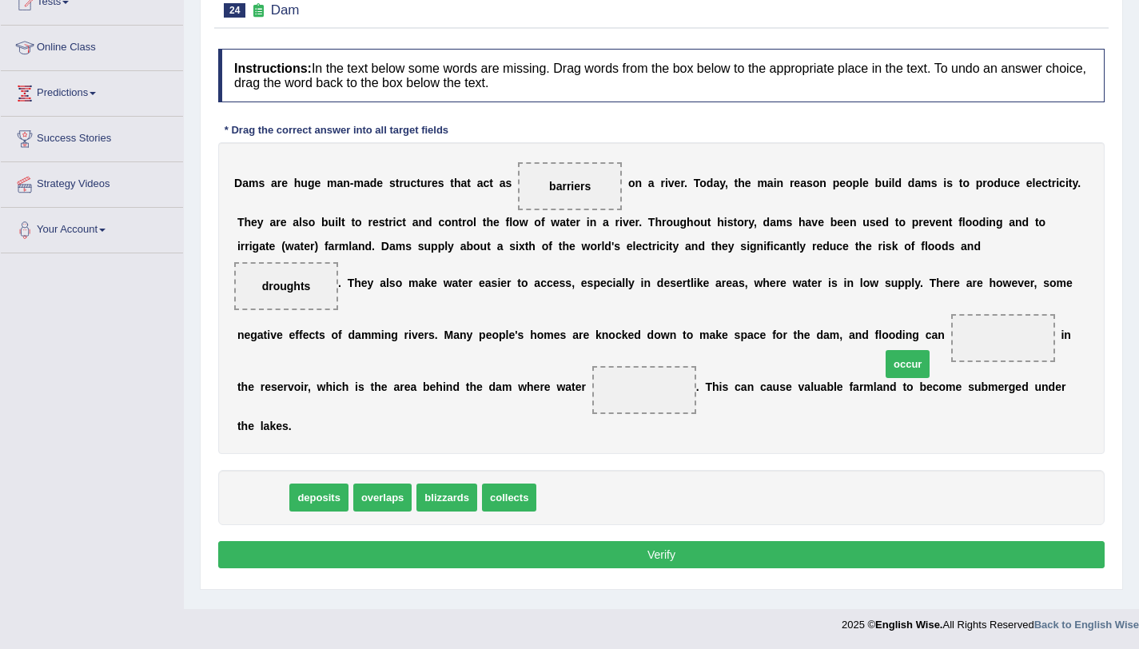
drag, startPoint x: 257, startPoint y: 474, endPoint x: 901, endPoint y: 340, distance: 658.5
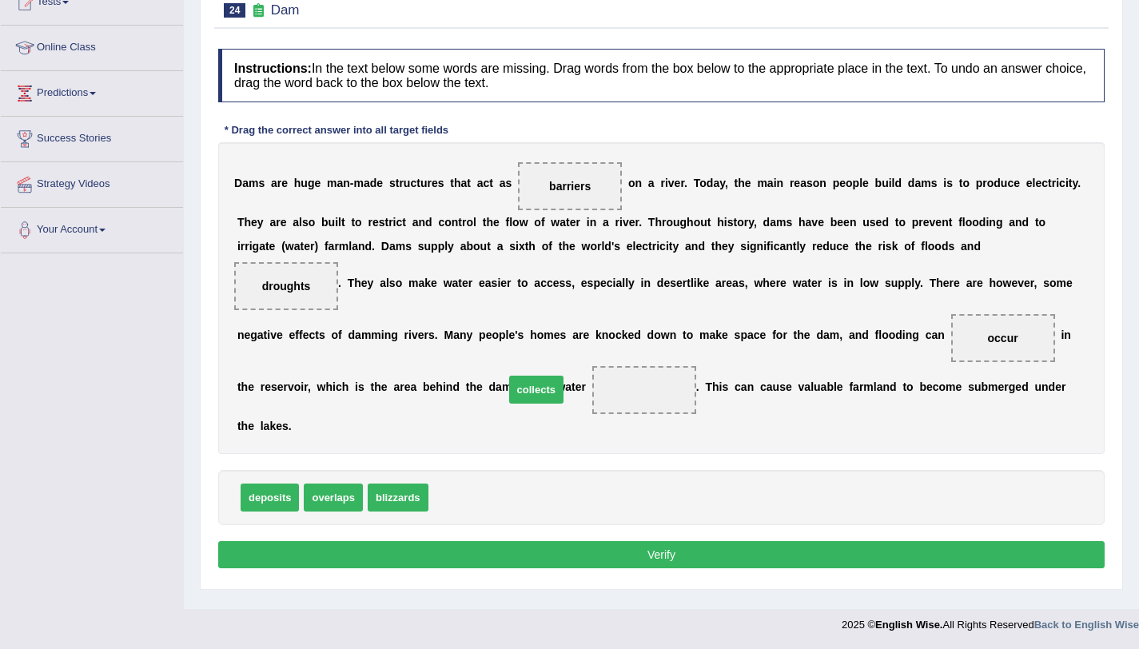
drag, startPoint x: 467, startPoint y: 475, endPoint x: 543, endPoint y: 367, distance: 131.9
click at [519, 541] on button "Verify" at bounding box center [661, 554] width 886 height 27
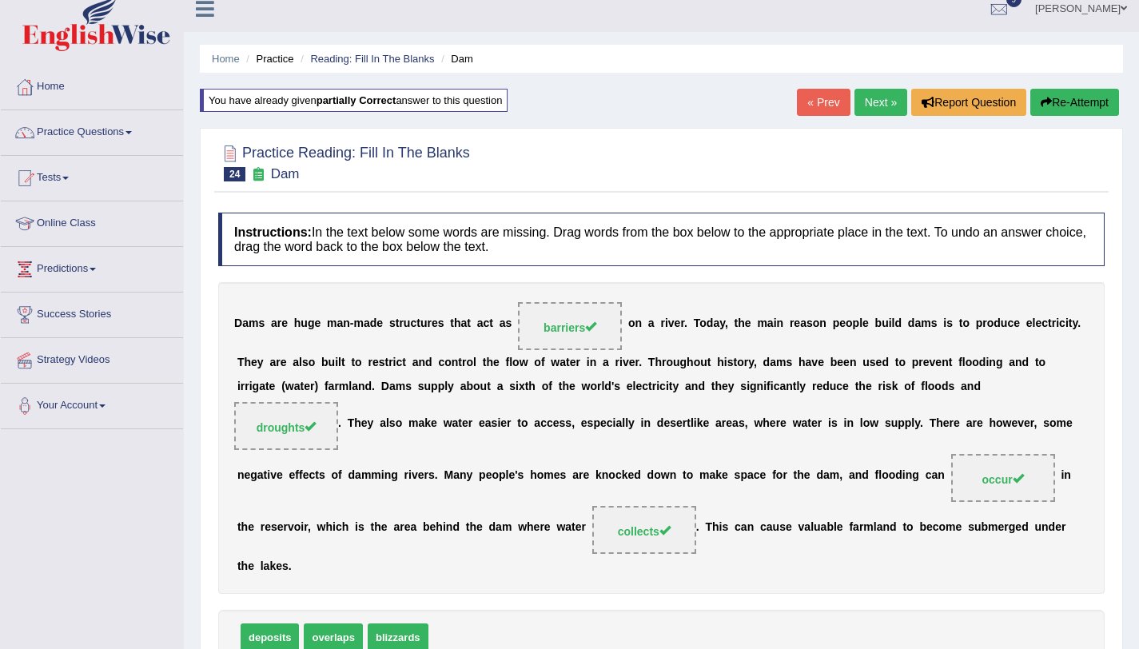
scroll to position [0, 0]
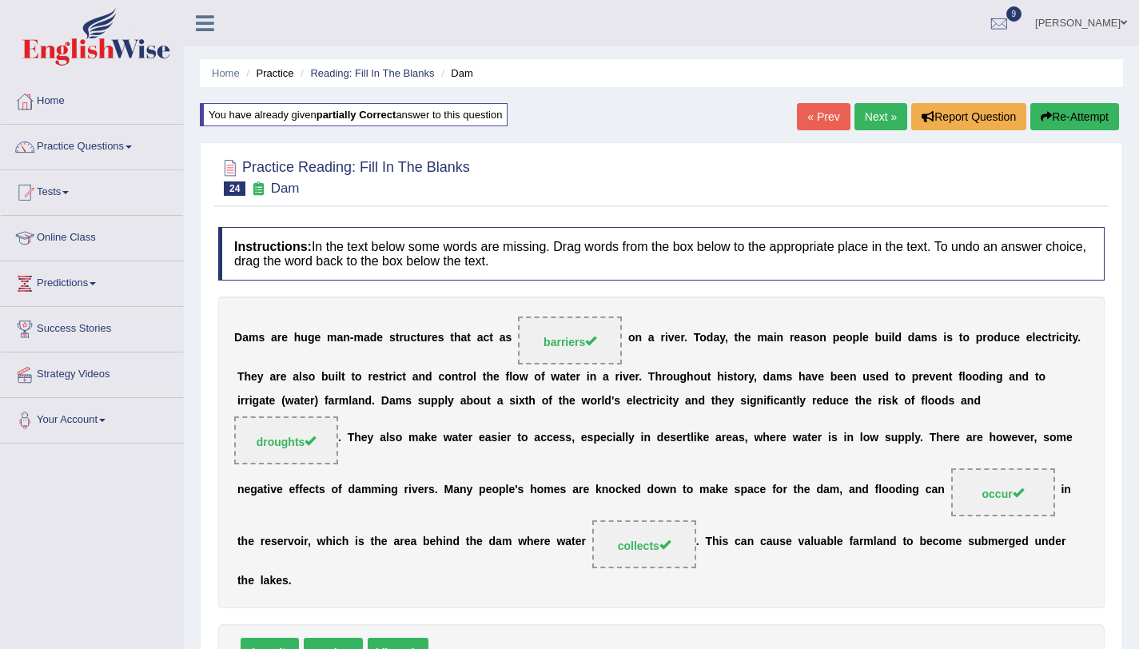
click at [854, 125] on link "Next »" at bounding box center [880, 116] width 53 height 27
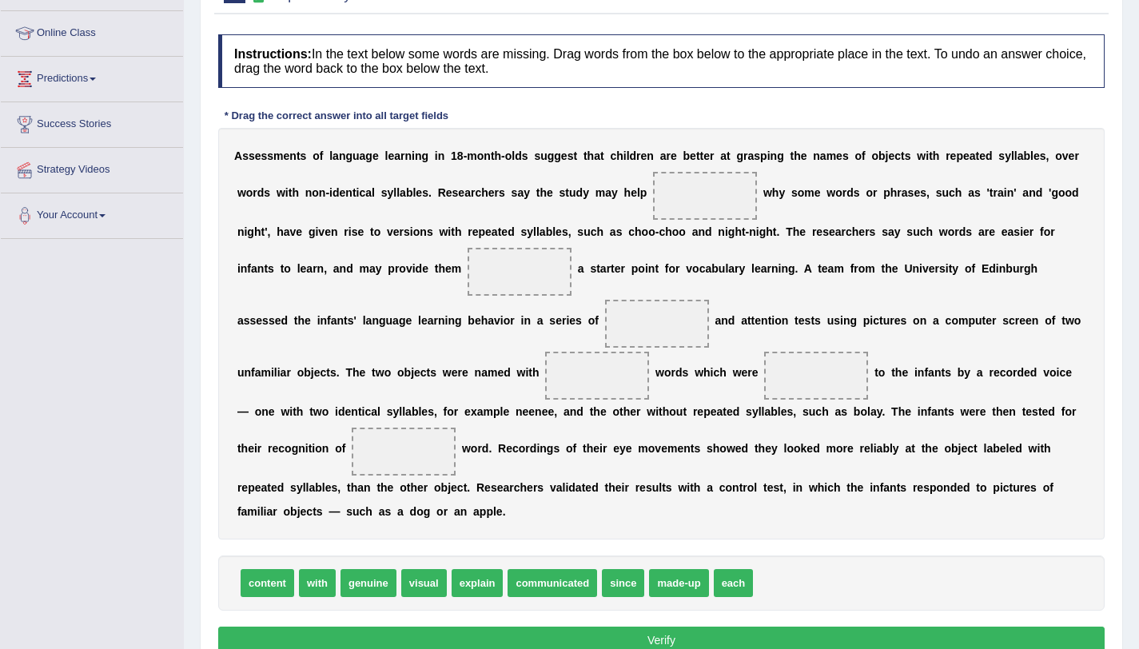
scroll to position [283, 0]
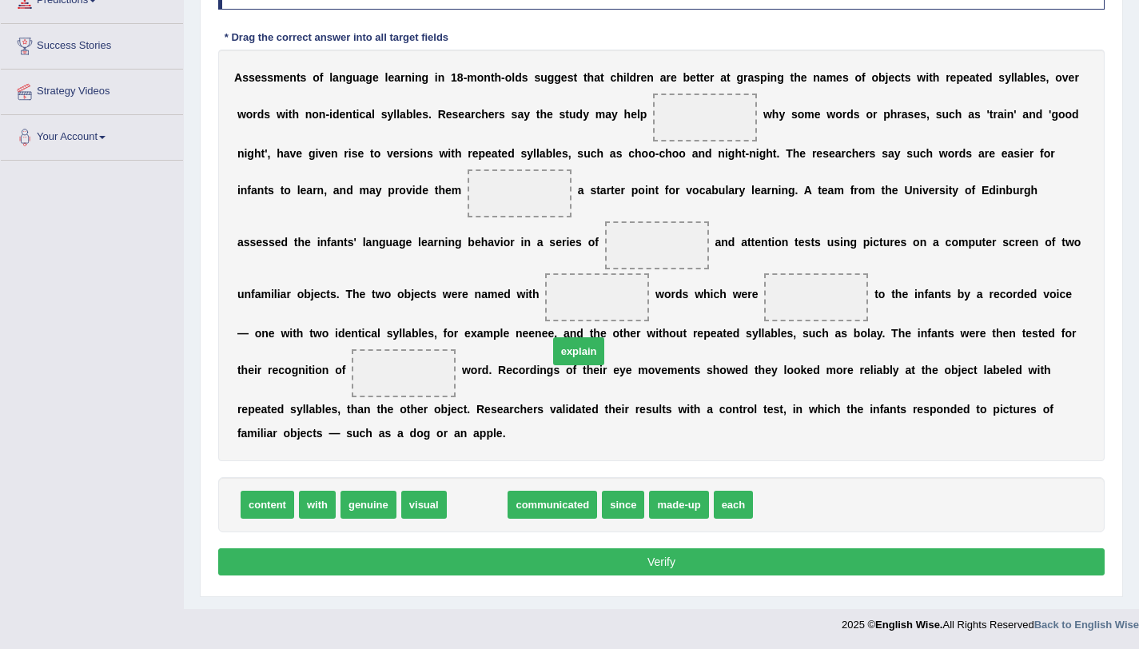
drag, startPoint x: 489, startPoint y: 504, endPoint x: 663, endPoint y: 273, distance: 289.3
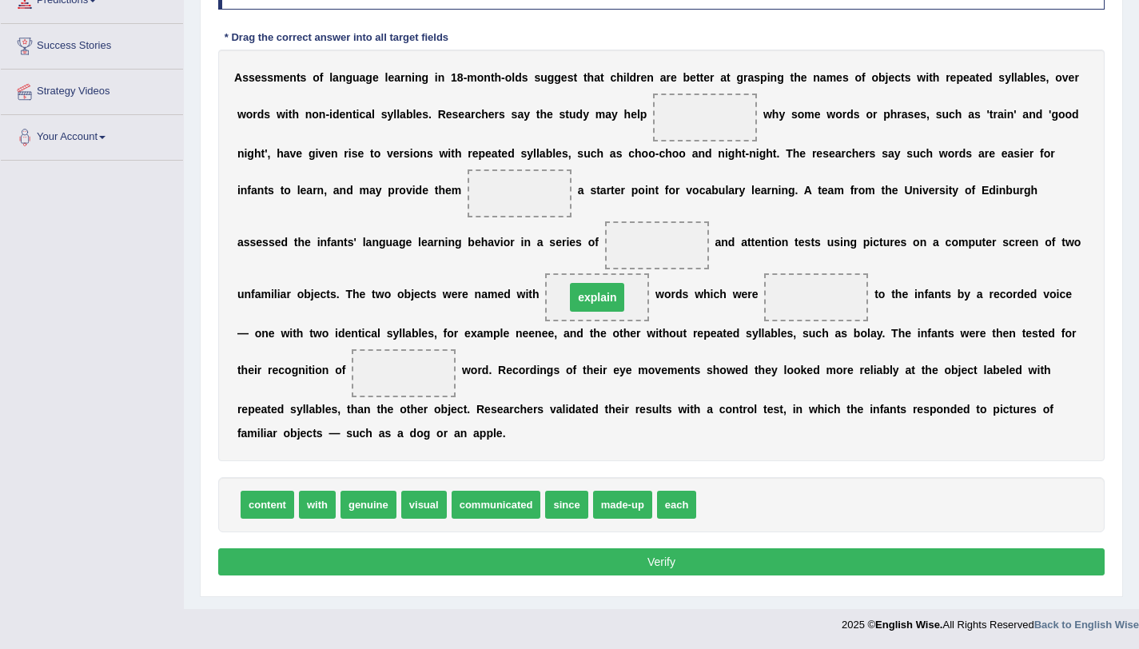
click at [742, 137] on div "A s s e s s m e n t s o f l a n g u a g e l e a r n i n g i n 1 8 - m o n t h -…" at bounding box center [661, 256] width 886 height 412
drag, startPoint x: 599, startPoint y: 298, endPoint x: 708, endPoint y: 109, distance: 218.7
drag, startPoint x: 384, startPoint y: 518, endPoint x: 542, endPoint y: 191, distance: 363.1
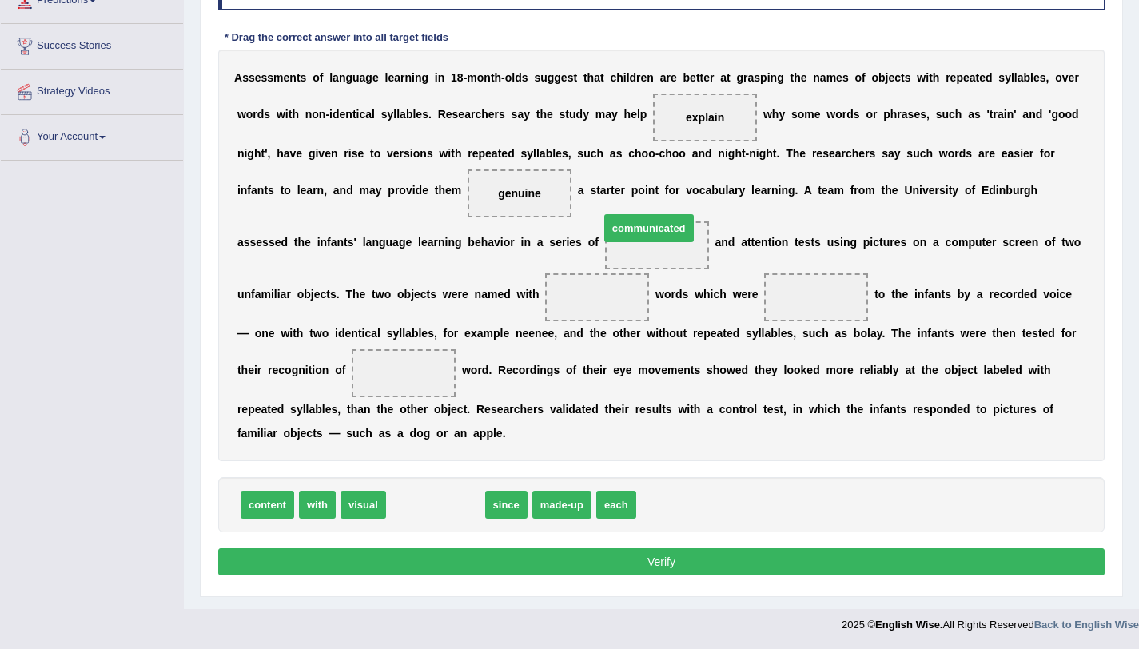
drag, startPoint x: 434, startPoint y: 511, endPoint x: 647, endPoint y: 237, distance: 348.0
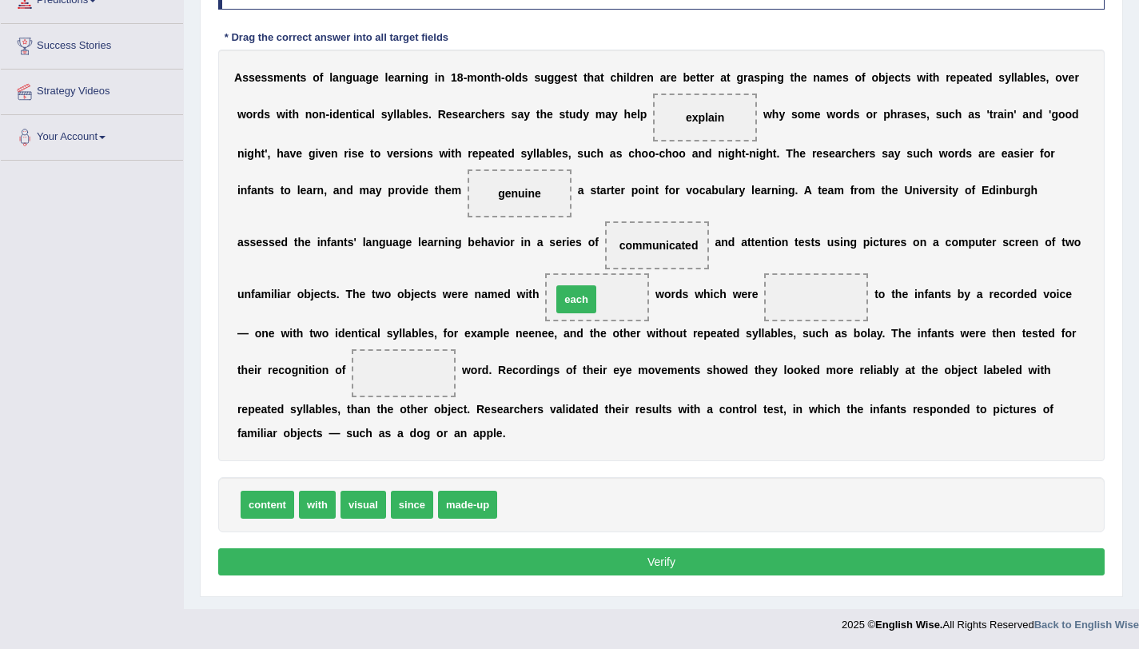
drag, startPoint x: 531, startPoint y: 511, endPoint x: 586, endPoint y: 306, distance: 212.4
drag, startPoint x: 354, startPoint y: 507, endPoint x: 829, endPoint y: 298, distance: 518.8
drag, startPoint x: 821, startPoint y: 292, endPoint x: 410, endPoint y: 367, distance: 417.4
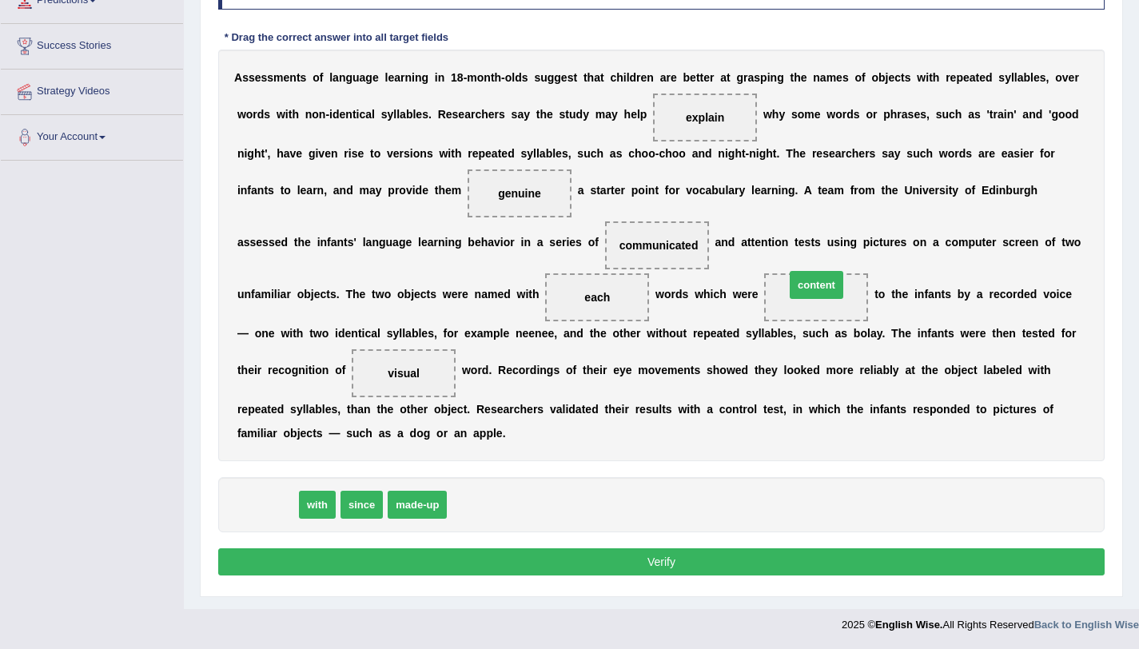
drag, startPoint x: 275, startPoint y: 507, endPoint x: 824, endPoint y: 288, distance: 591.0
click at [677, 562] on button "Verify" at bounding box center [661, 561] width 886 height 27
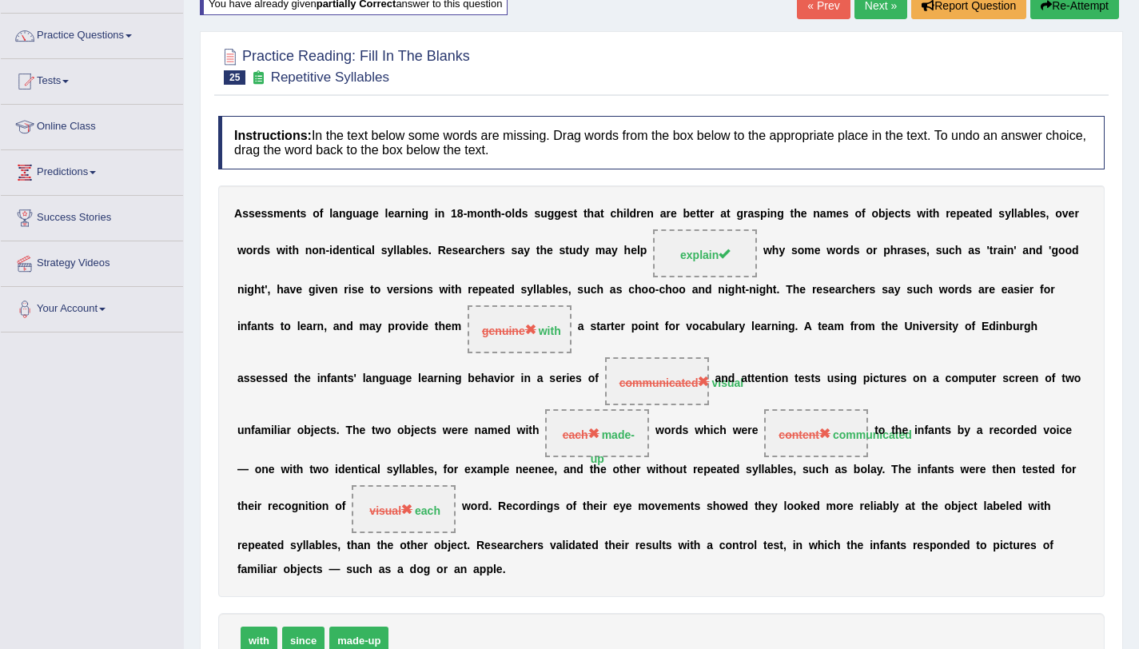
scroll to position [0, 0]
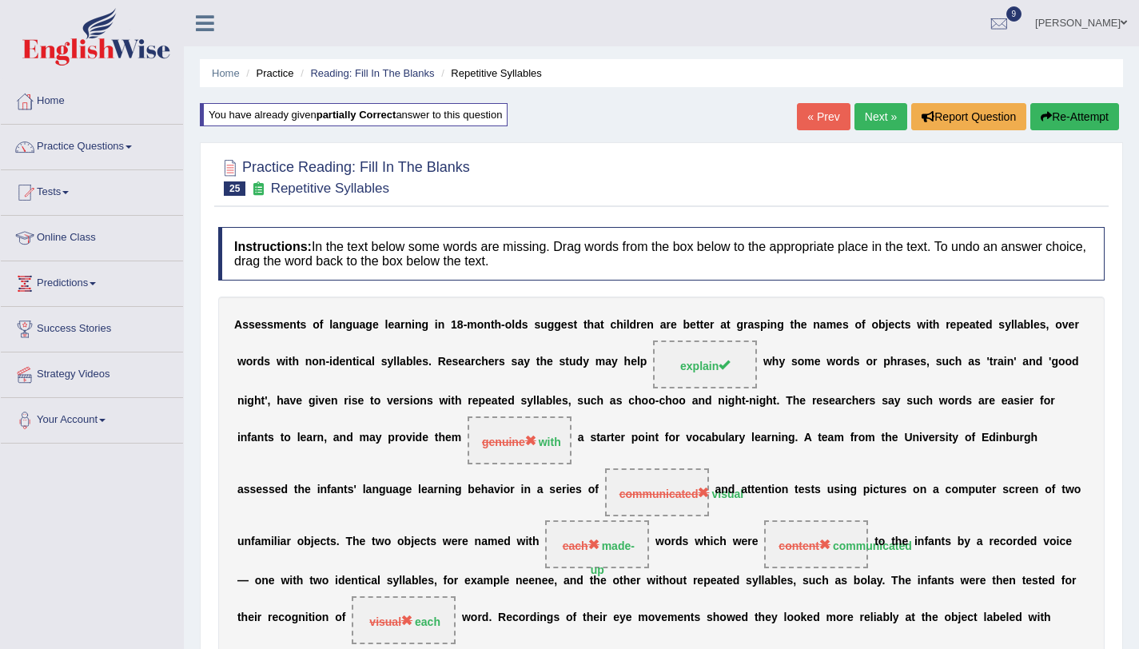
click at [1073, 128] on button "Re-Attempt" at bounding box center [1074, 116] width 89 height 27
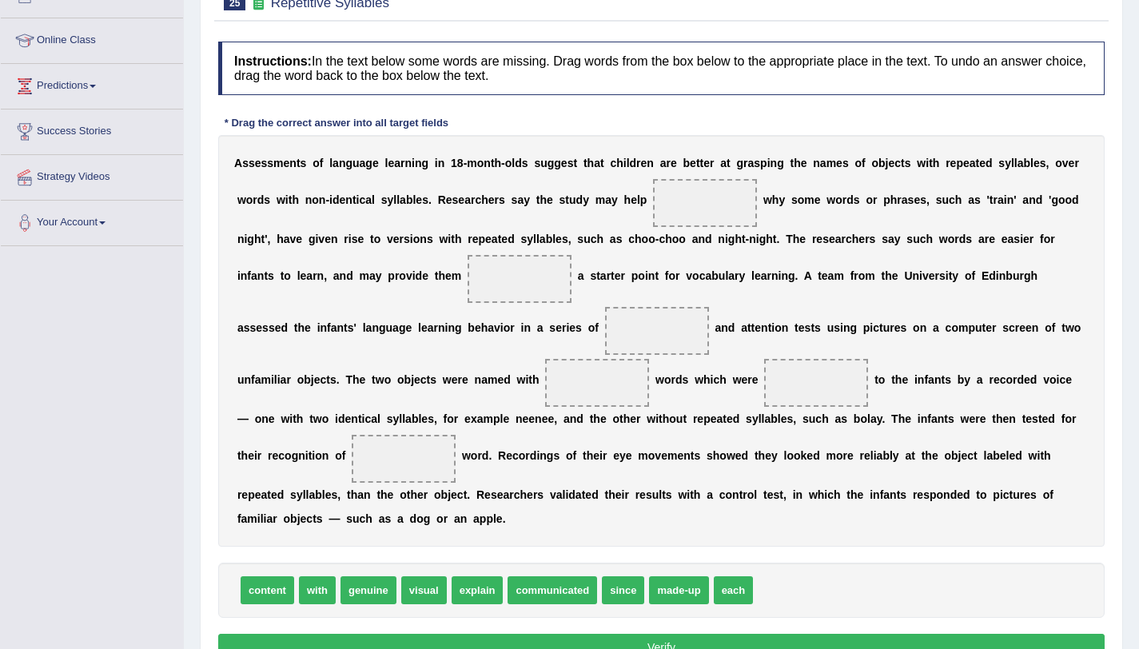
scroll to position [283, 0]
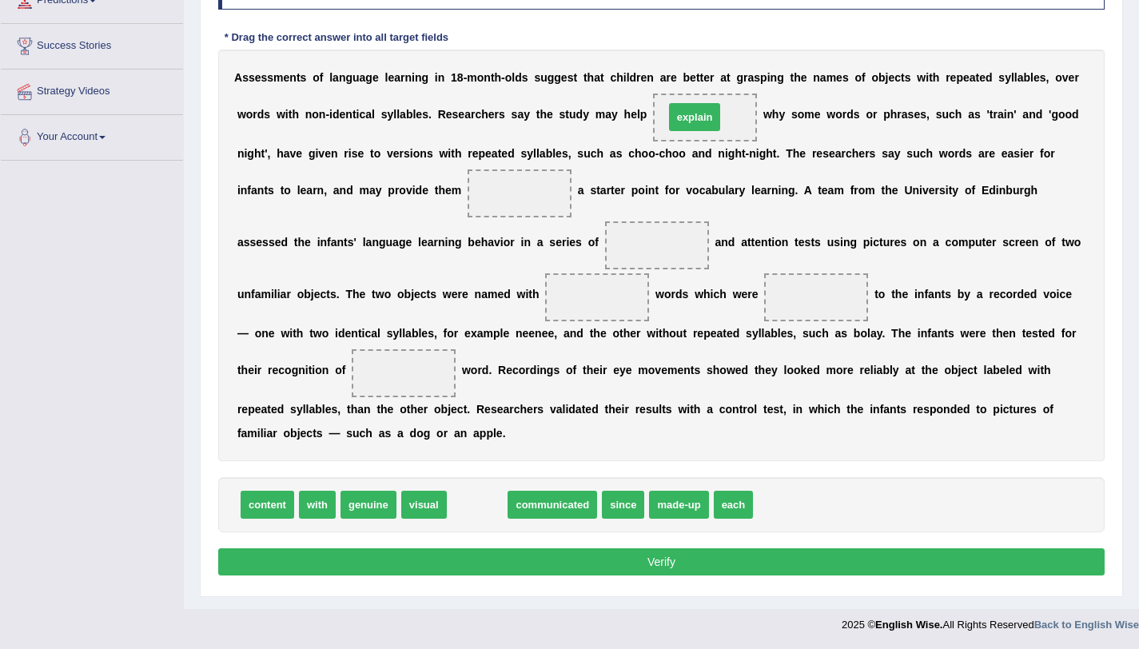
drag, startPoint x: 476, startPoint y: 511, endPoint x: 694, endPoint y: 124, distance: 444.3
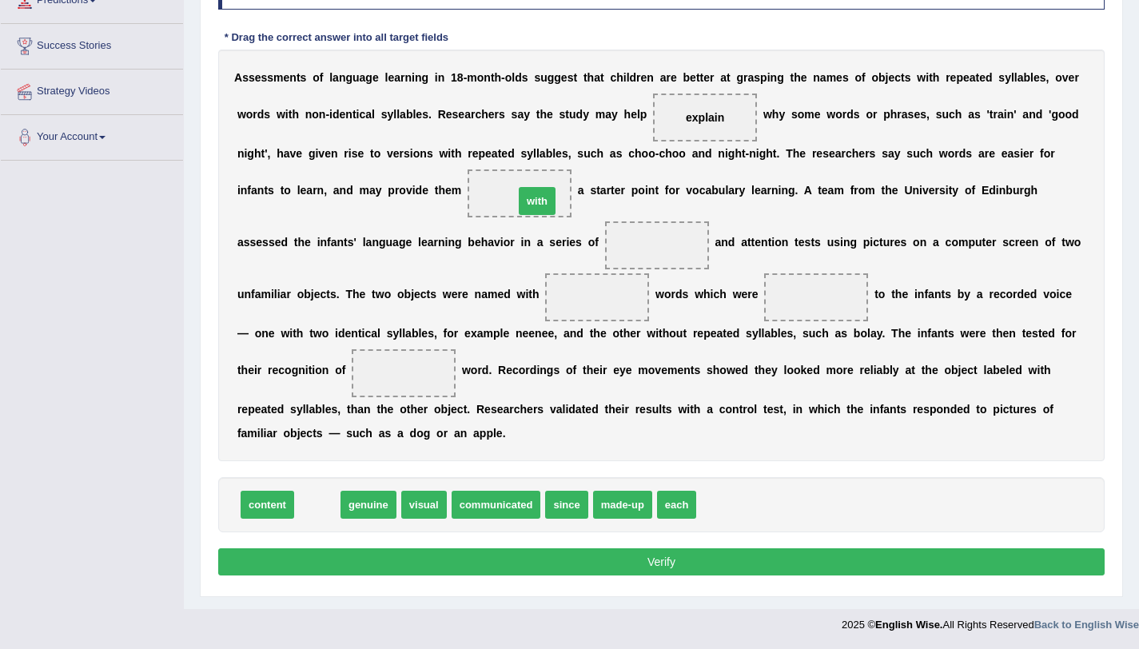
drag, startPoint x: 312, startPoint y: 502, endPoint x: 531, endPoint y: 196, distance: 376.8
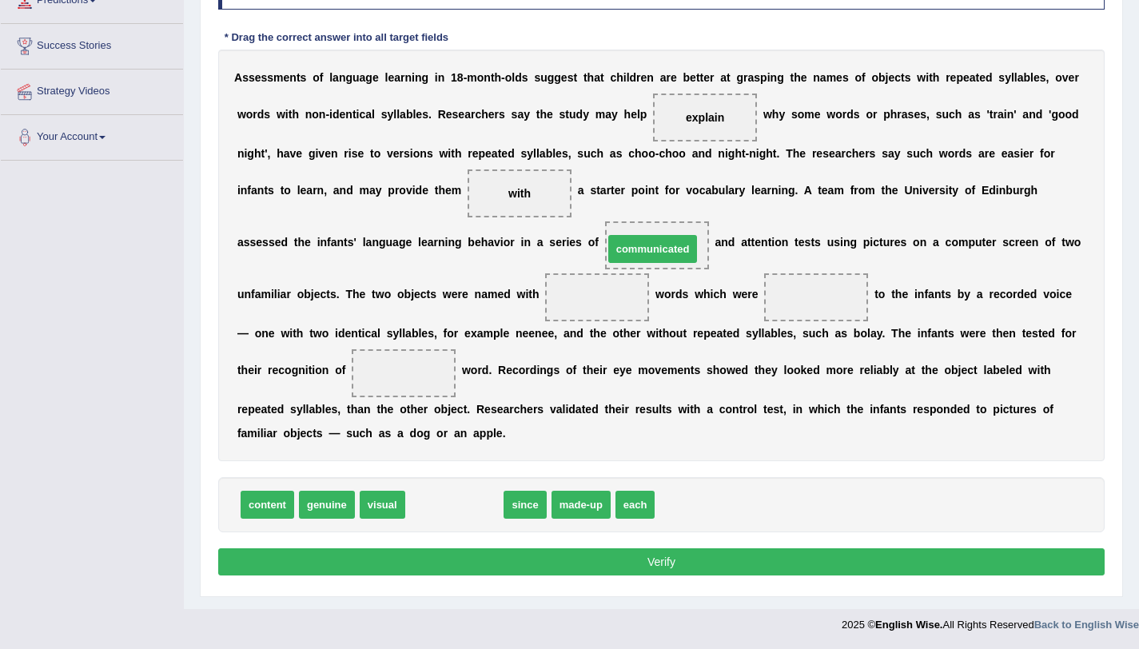
drag, startPoint x: 432, startPoint y: 508, endPoint x: 630, endPoint y: 253, distance: 322.9
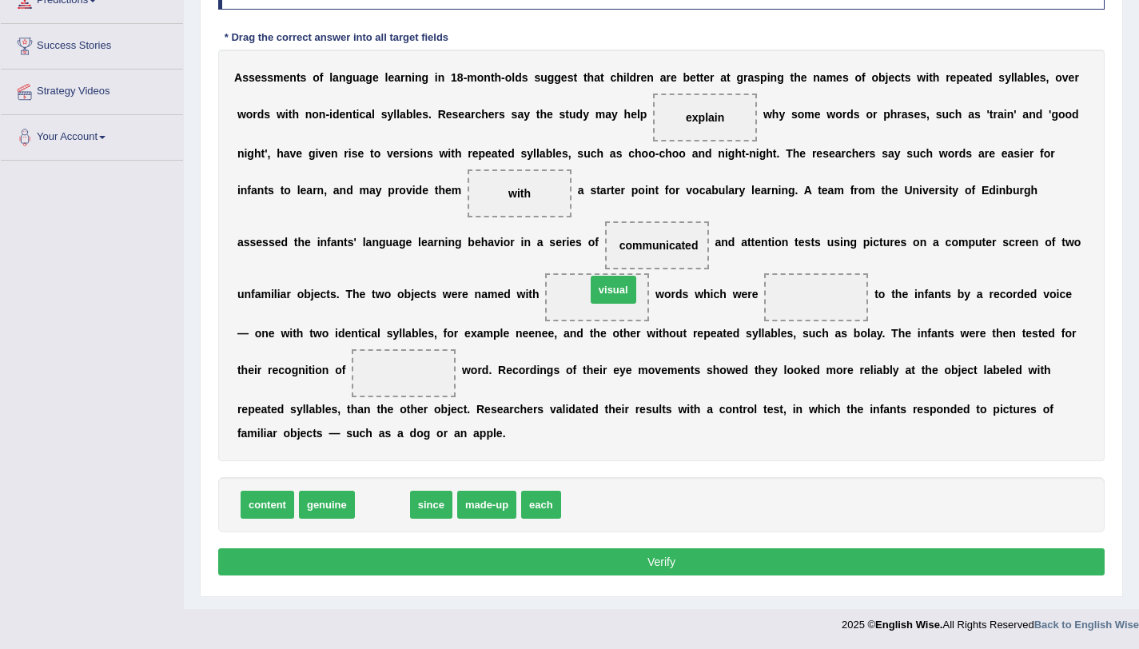
drag, startPoint x: 380, startPoint y: 505, endPoint x: 611, endPoint y: 290, distance: 315.5
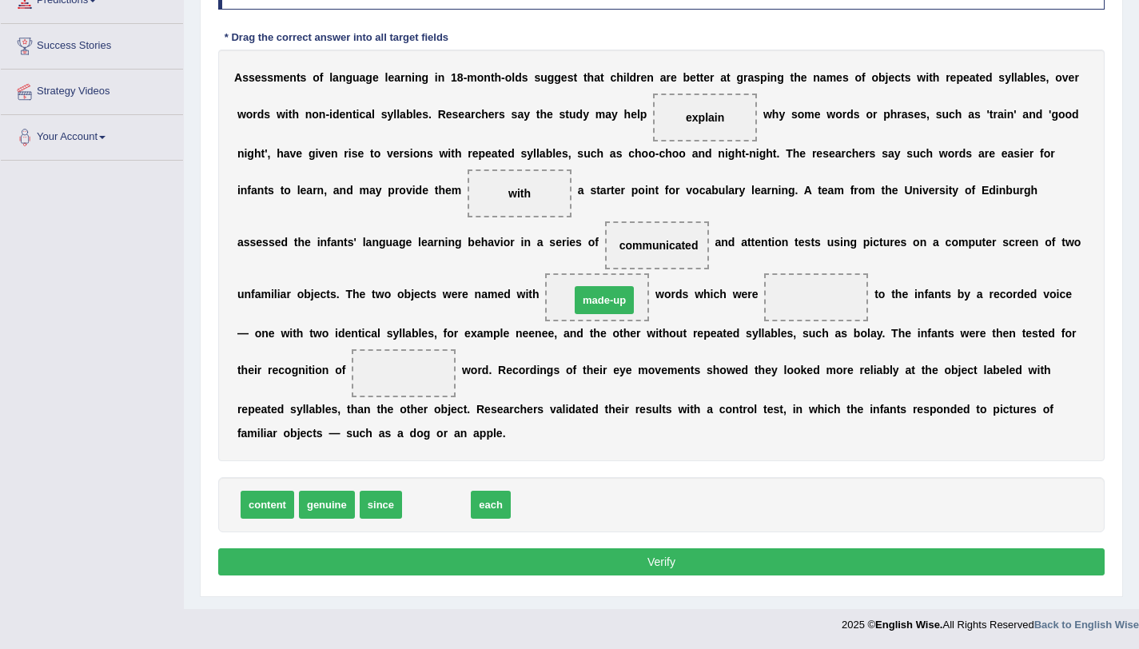
drag, startPoint x: 416, startPoint y: 512, endPoint x: 583, endPoint y: 308, distance: 264.6
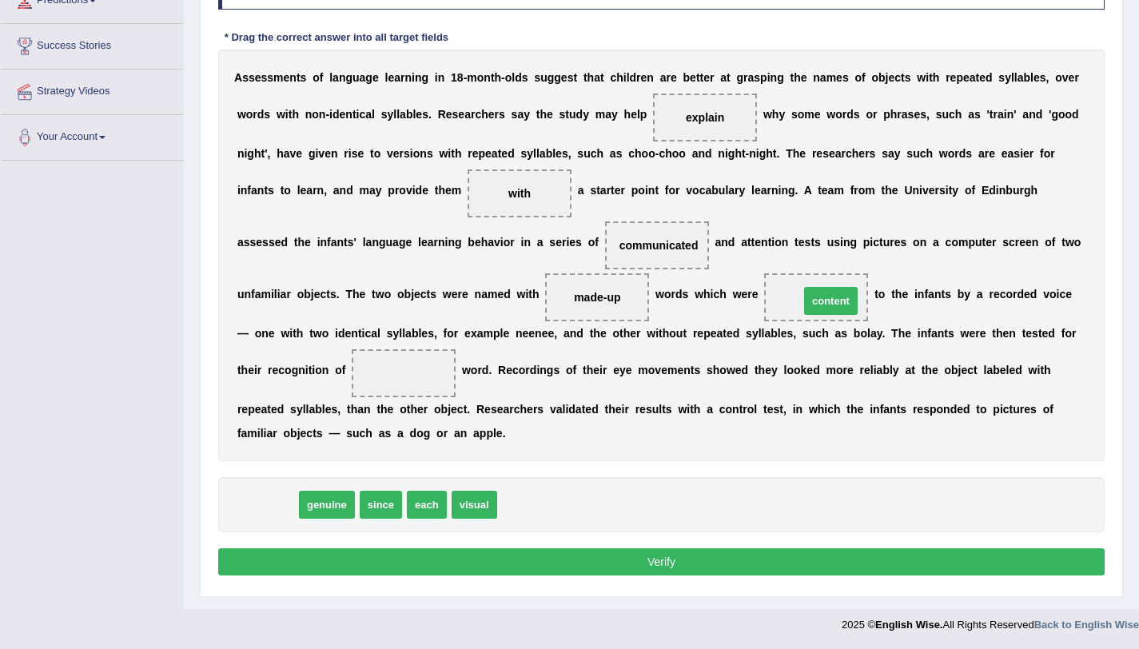
drag, startPoint x: 255, startPoint y: 510, endPoint x: 818, endPoint y: 306, distance: 599.1
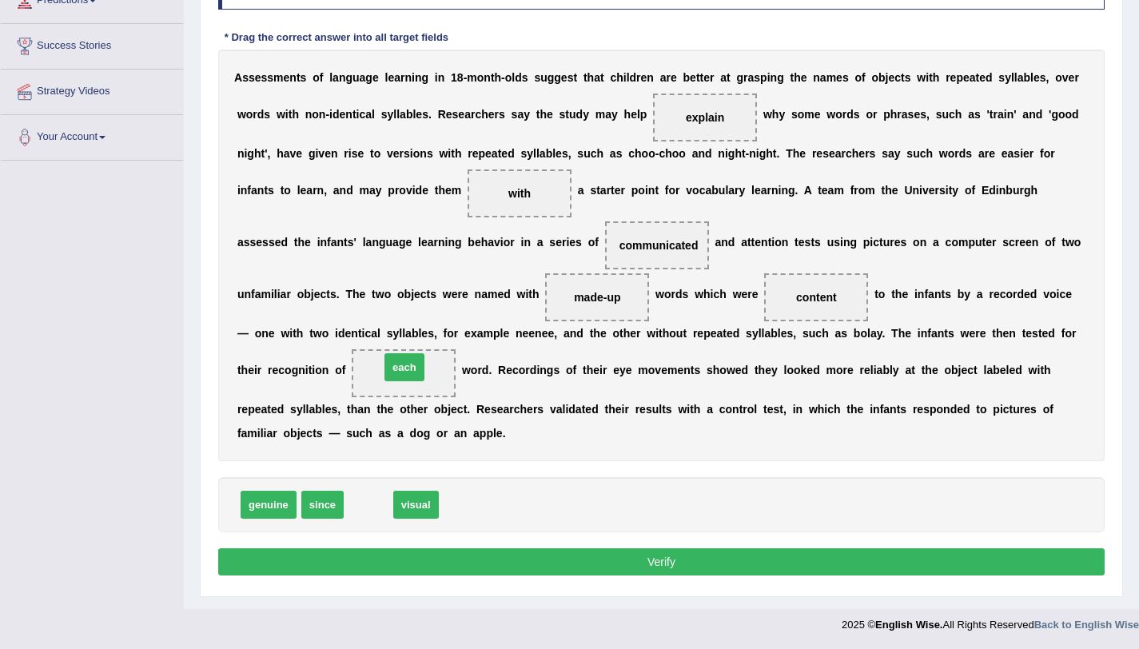
drag, startPoint x: 367, startPoint y: 509, endPoint x: 403, endPoint y: 372, distance: 142.1
click at [419, 551] on button "Verify" at bounding box center [661, 561] width 886 height 27
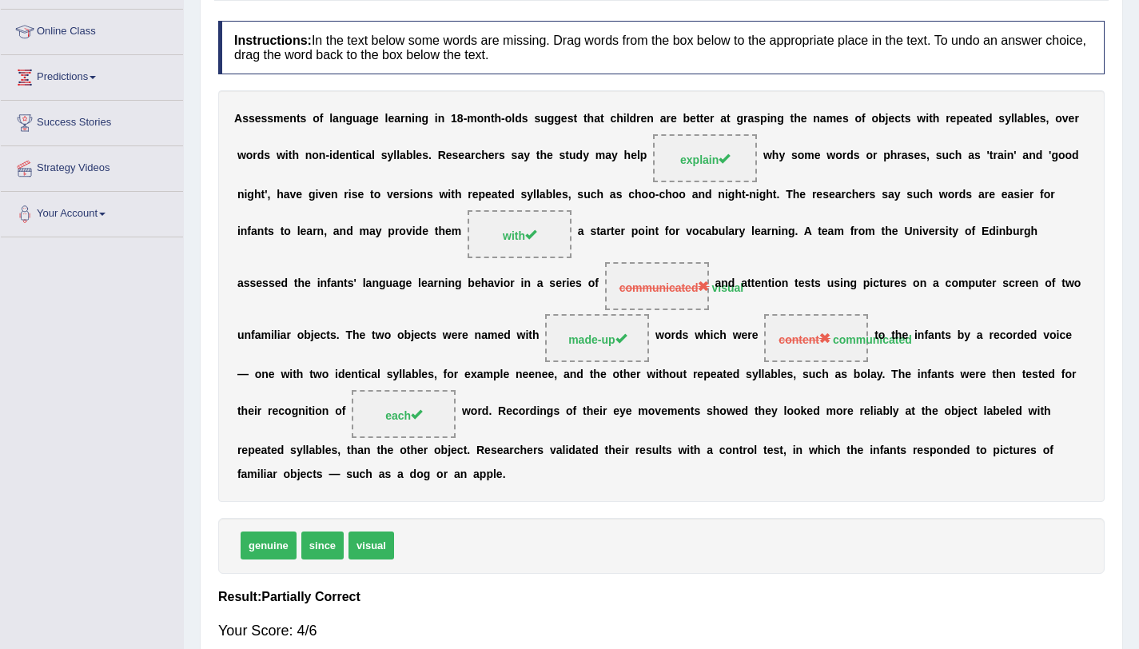
scroll to position [0, 0]
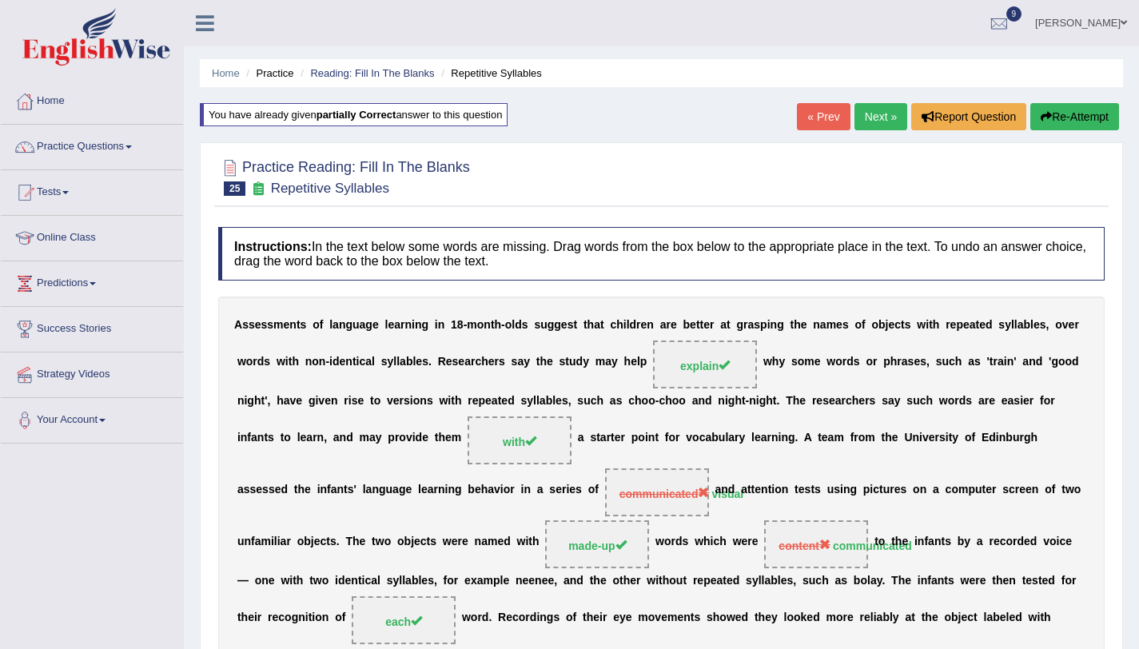
click at [864, 121] on link "Next »" at bounding box center [880, 116] width 53 height 27
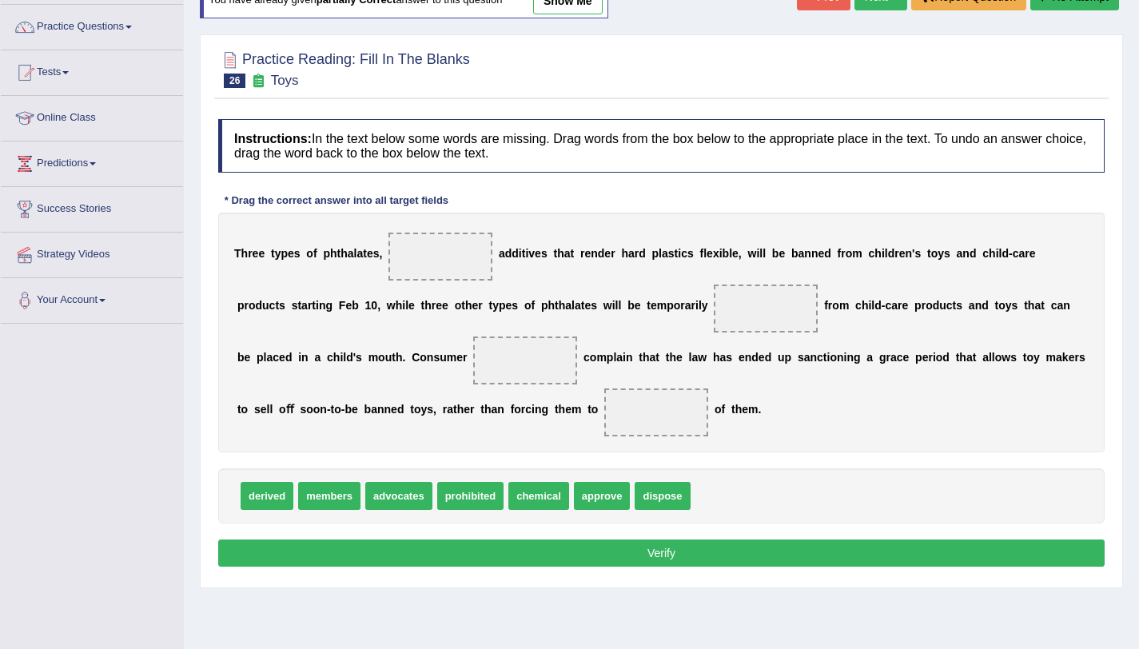
scroll to position [190, 0]
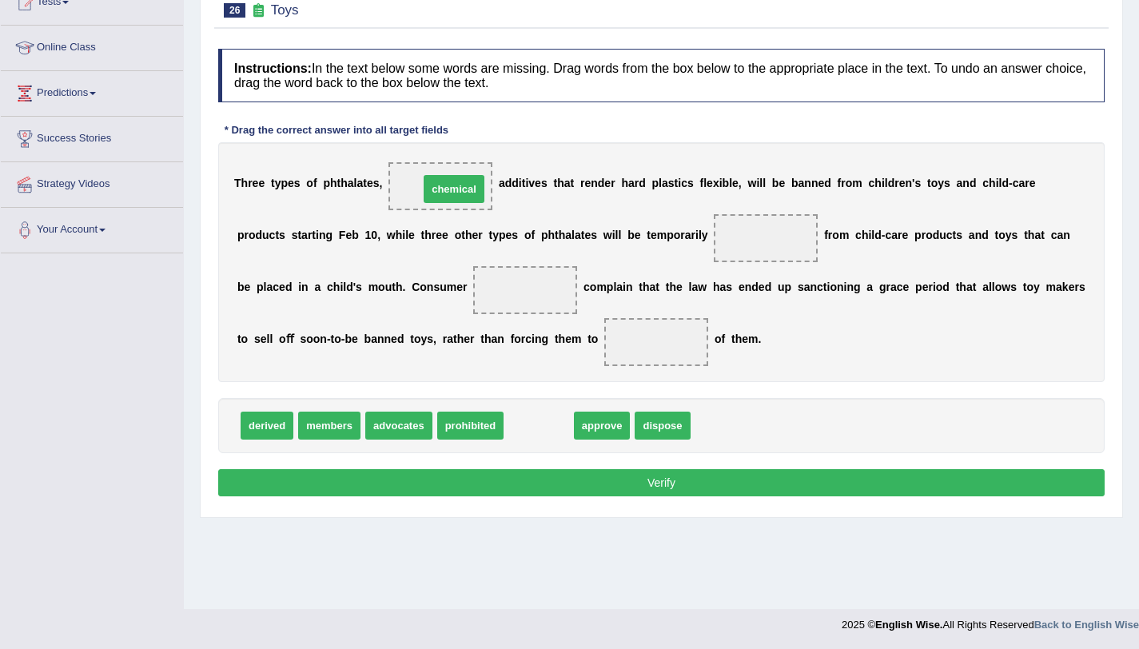
drag, startPoint x: 530, startPoint y: 437, endPoint x: 445, endPoint y: 200, distance: 252.0
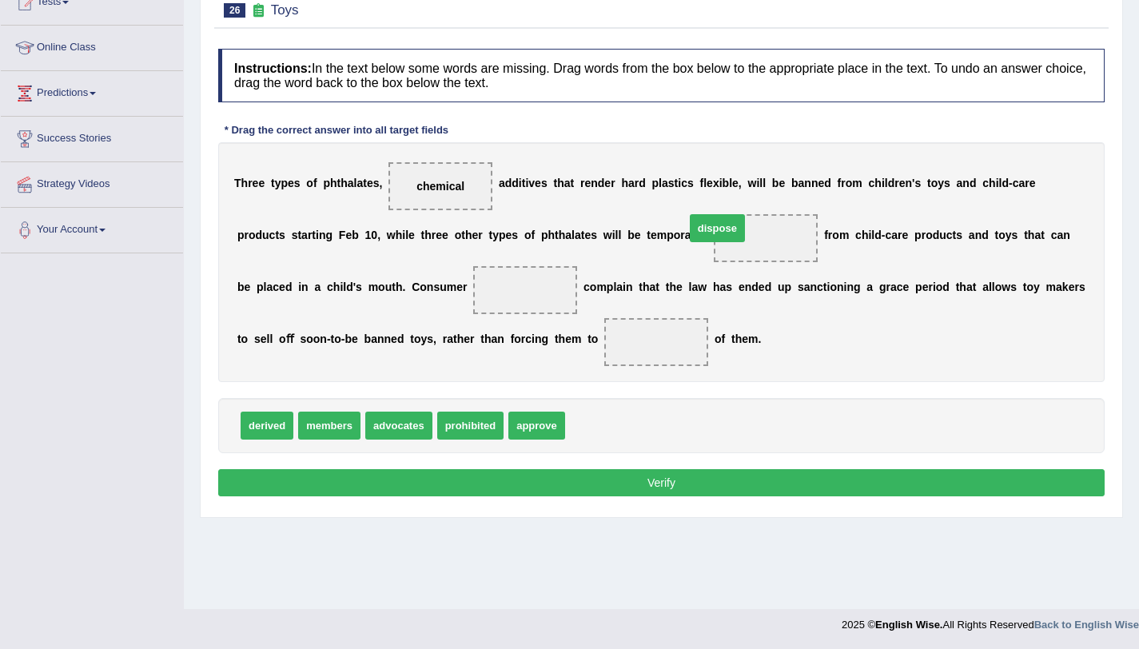
drag, startPoint x: 604, startPoint y: 435, endPoint x: 724, endPoint y: 237, distance: 230.9
drag, startPoint x: 336, startPoint y: 431, endPoint x: 470, endPoint y: 312, distance: 179.4
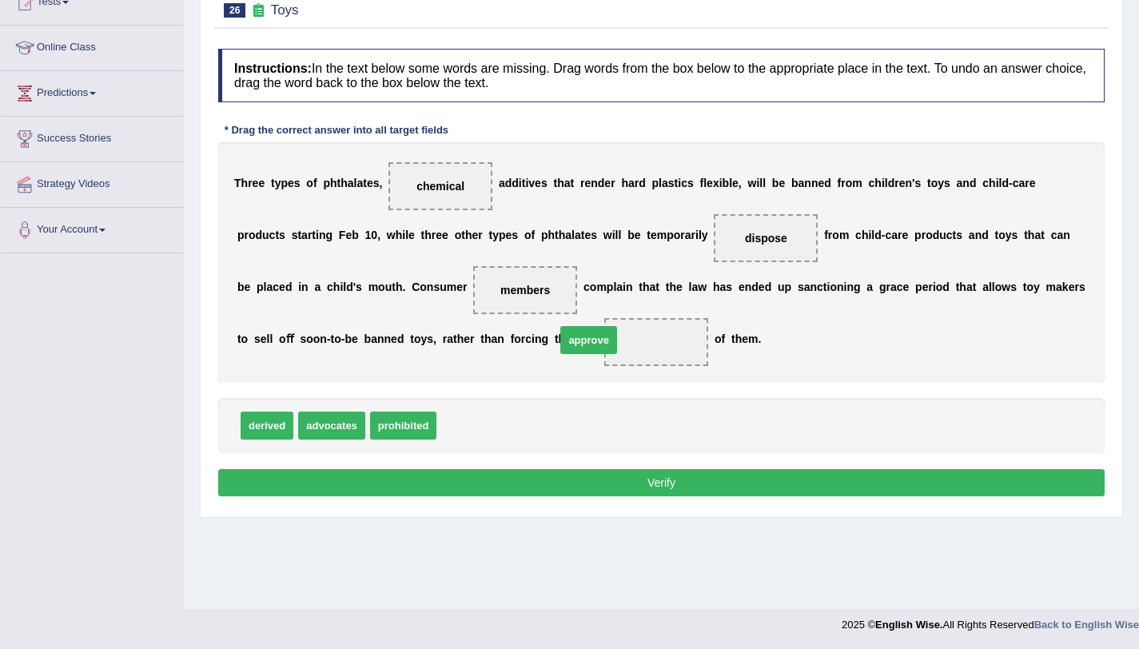
drag, startPoint x: 454, startPoint y: 429, endPoint x: 573, endPoint y: 344, distance: 146.6
click at [558, 483] on button "Verify" at bounding box center [661, 482] width 886 height 27
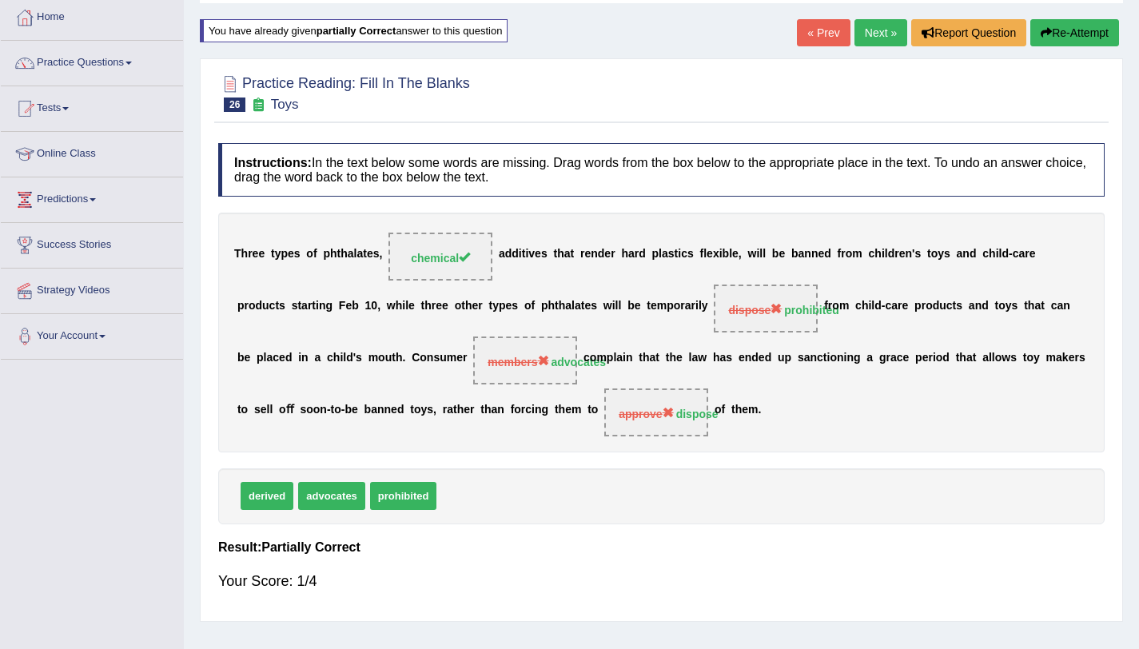
scroll to position [0, 0]
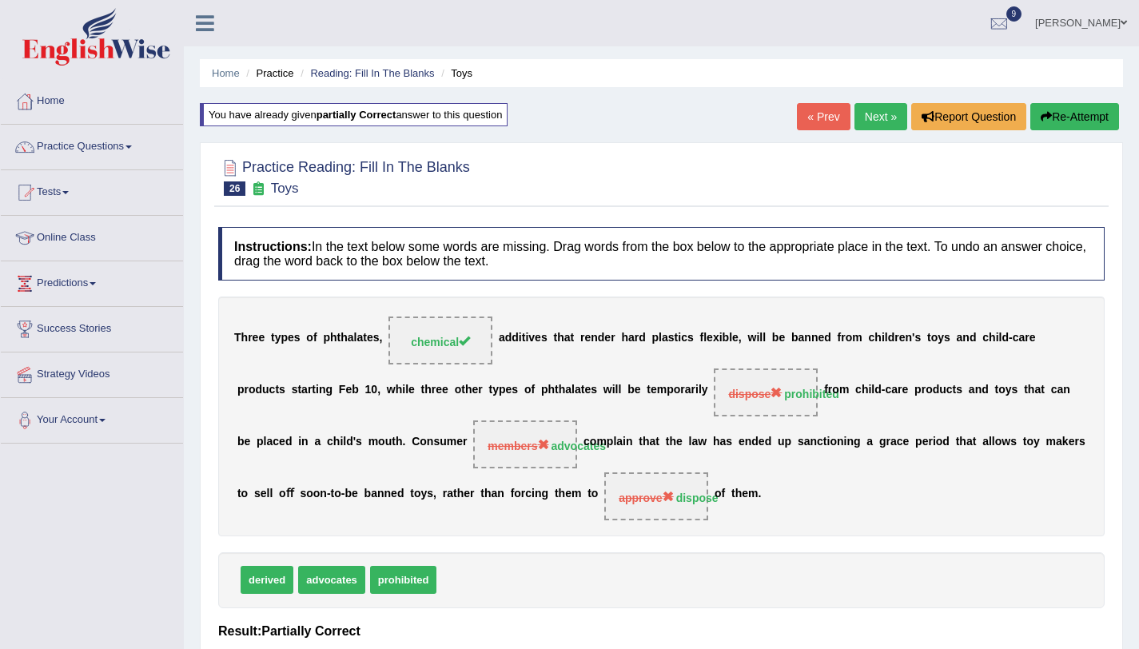
click at [1073, 111] on button "Re-Attempt" at bounding box center [1074, 116] width 89 height 27
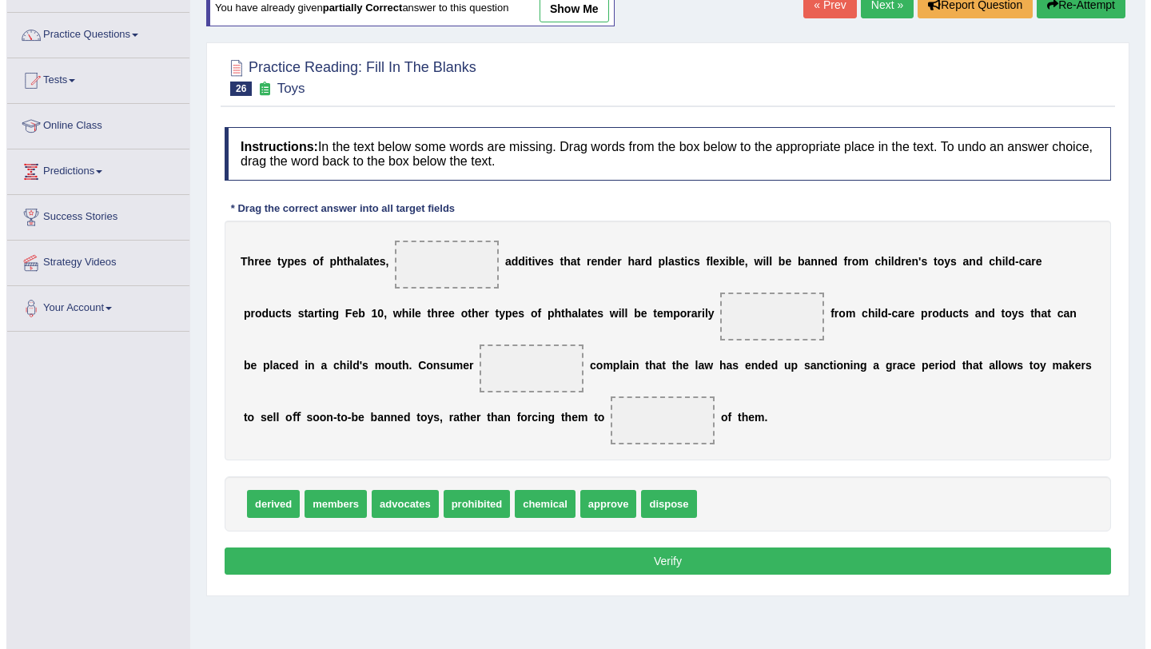
scroll to position [190, 0]
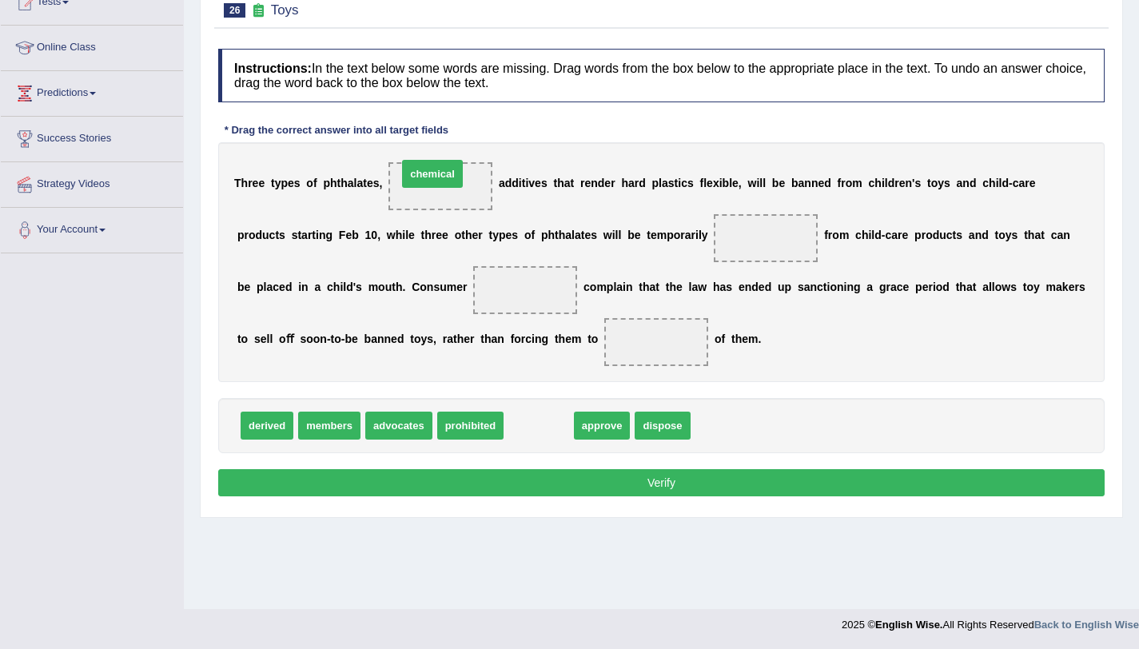
drag, startPoint x: 540, startPoint y: 430, endPoint x: 434, endPoint y: 178, distance: 273.2
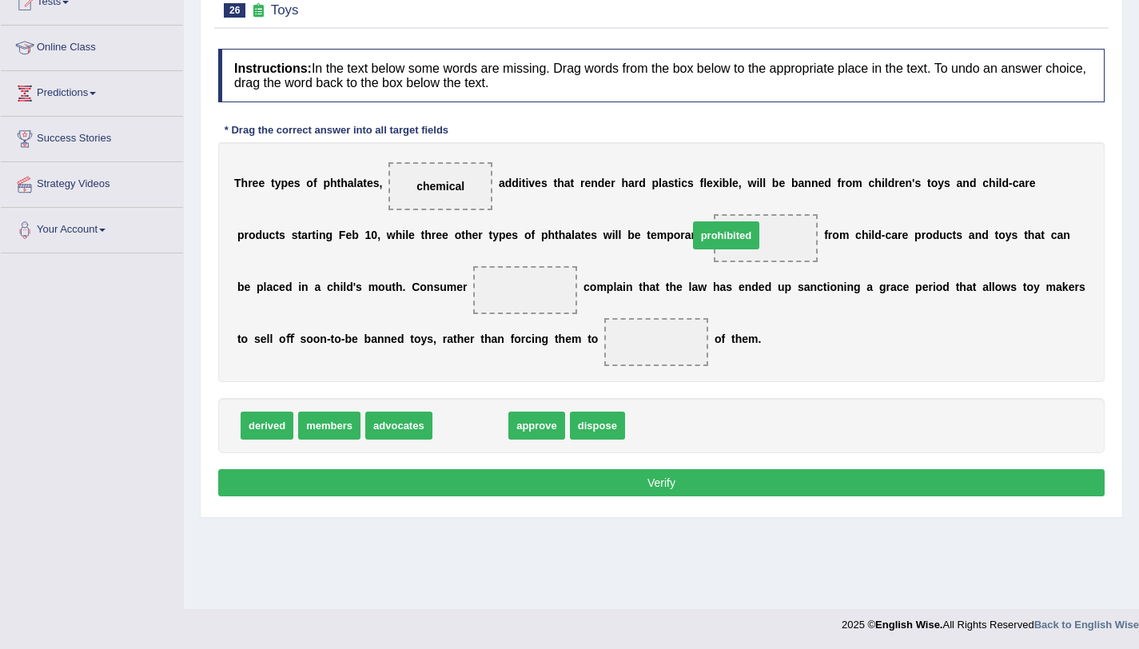
drag, startPoint x: 441, startPoint y: 431, endPoint x: 696, endPoint y: 241, distance: 317.6
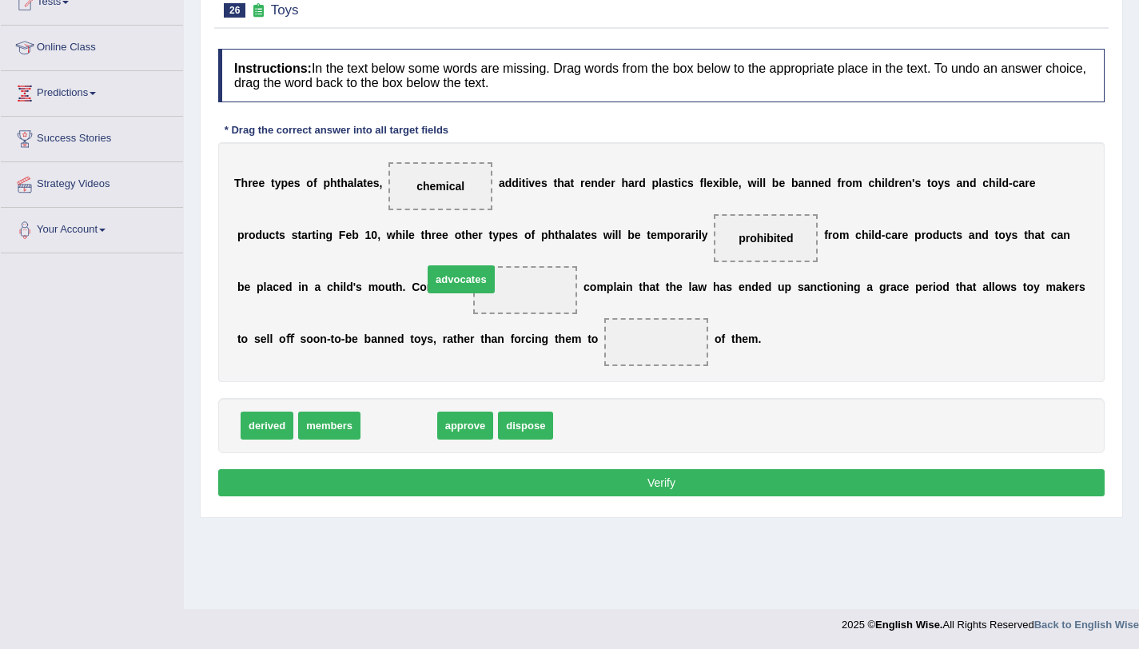
drag, startPoint x: 369, startPoint y: 432, endPoint x: 431, endPoint y: 286, distance: 158.6
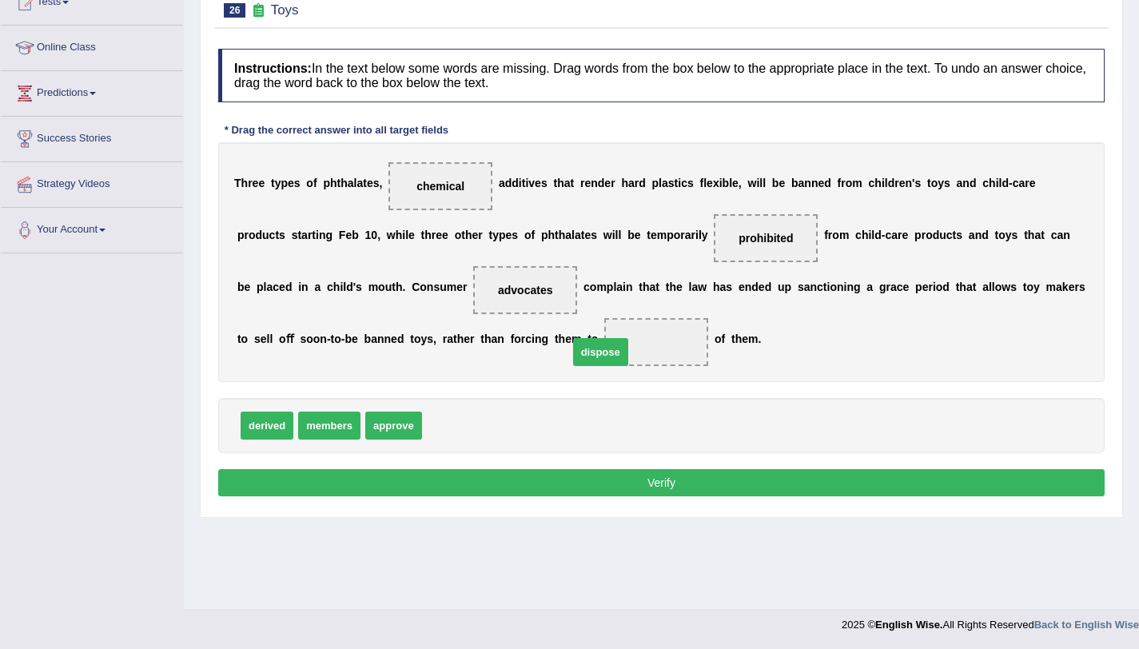
drag, startPoint x: 471, startPoint y: 438, endPoint x: 619, endPoint y: 364, distance: 165.5
click at [532, 496] on div "Instructions: In the text below some words are missing. Drag words from the box…" at bounding box center [661, 275] width 894 height 468
click at [532, 494] on button "Verify" at bounding box center [661, 482] width 886 height 27
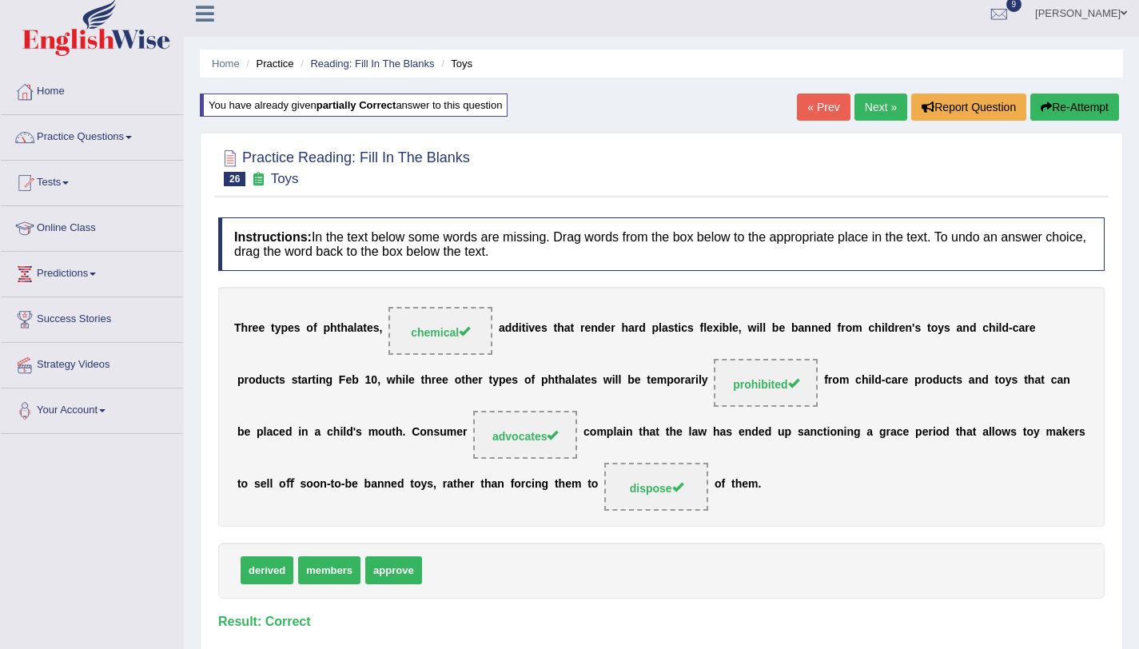
scroll to position [0, 0]
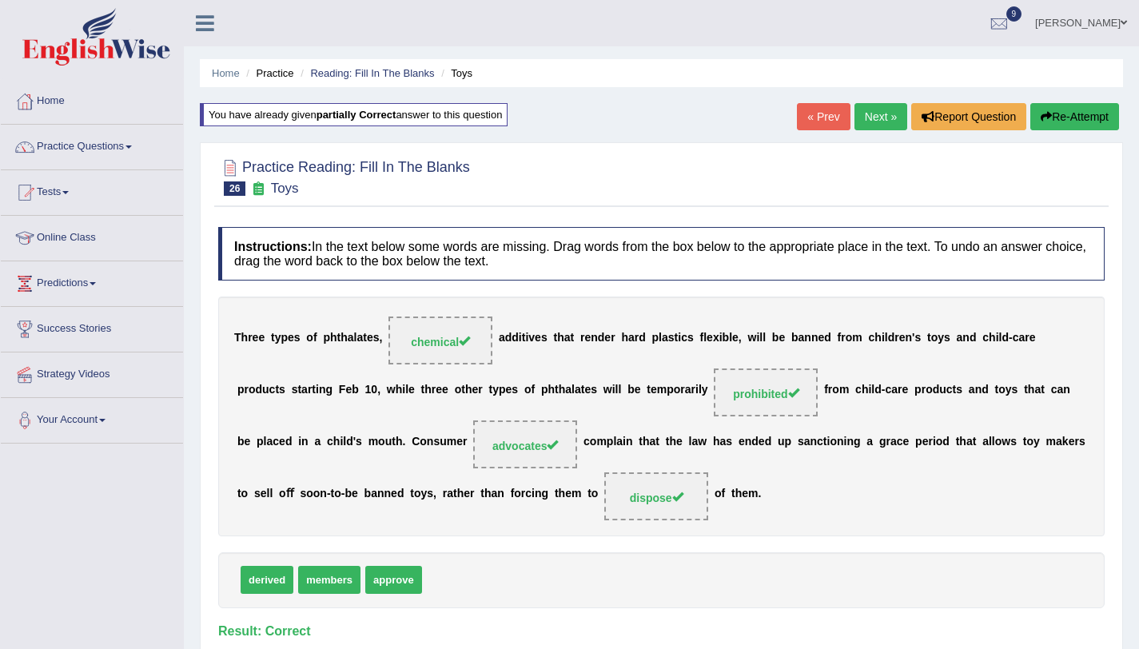
click at [893, 123] on link "Next »" at bounding box center [880, 116] width 53 height 27
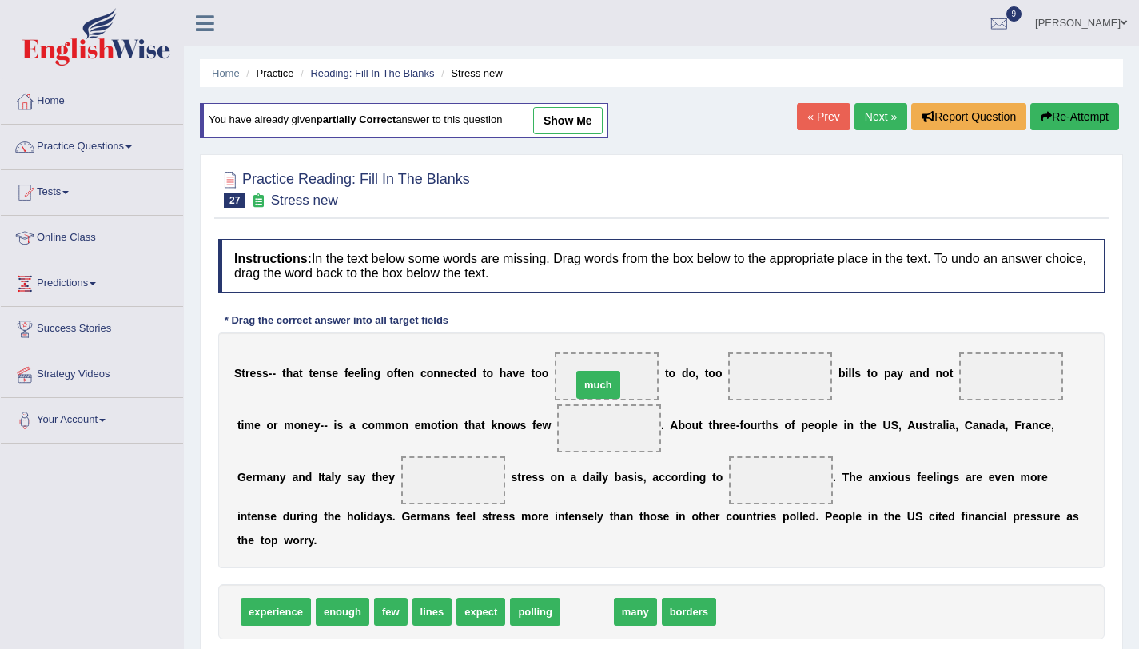
drag, startPoint x: 576, startPoint y: 615, endPoint x: 587, endPoint y: 388, distance: 227.2
drag, startPoint x: 598, startPoint y: 617, endPoint x: 794, endPoint y: 374, distance: 312.5
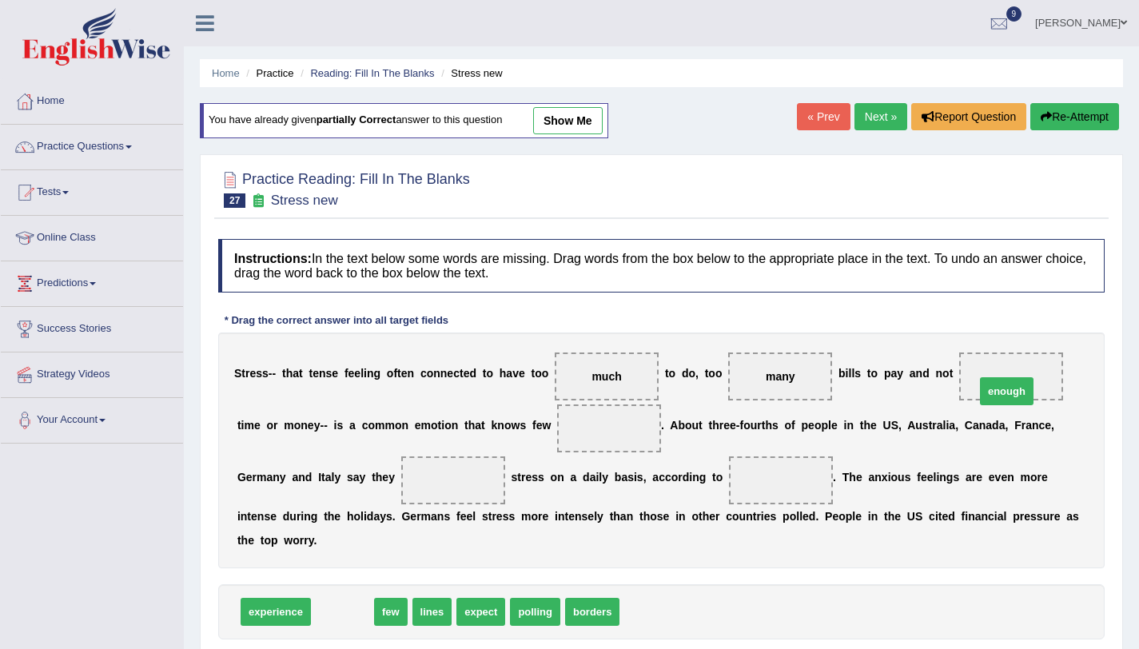
drag, startPoint x: 324, startPoint y: 618, endPoint x: 988, endPoint y: 396, distance: 701.0
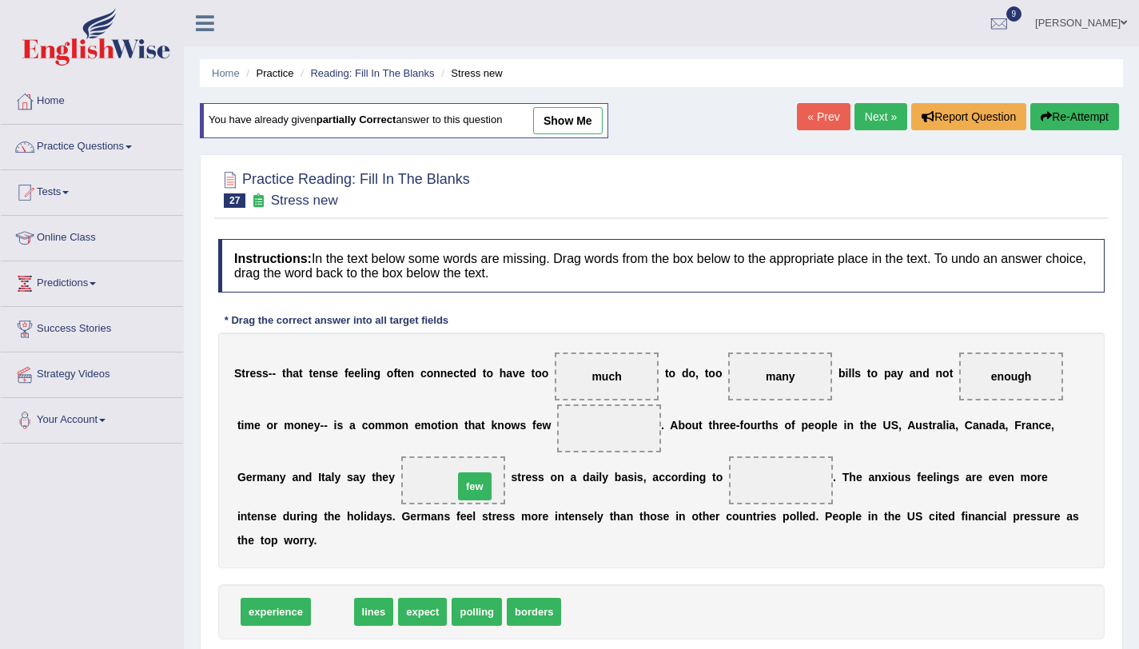
drag, startPoint x: 338, startPoint y: 623, endPoint x: 480, endPoint y: 498, distance: 189.7
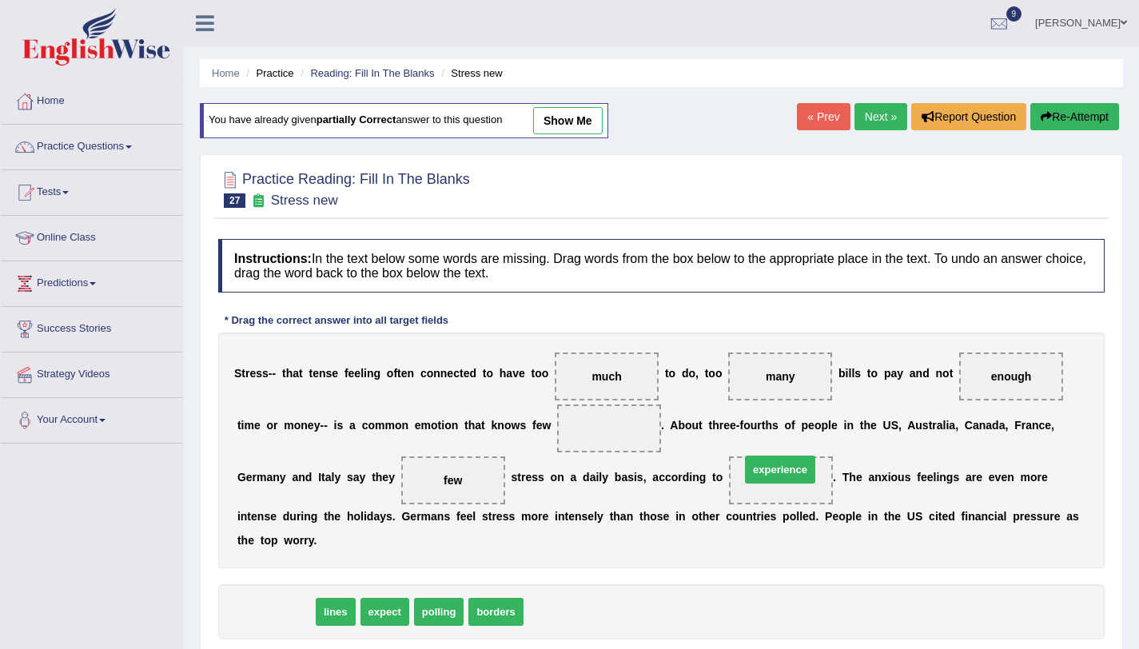
drag, startPoint x: 263, startPoint y: 610, endPoint x: 767, endPoint y: 468, distance: 523.9
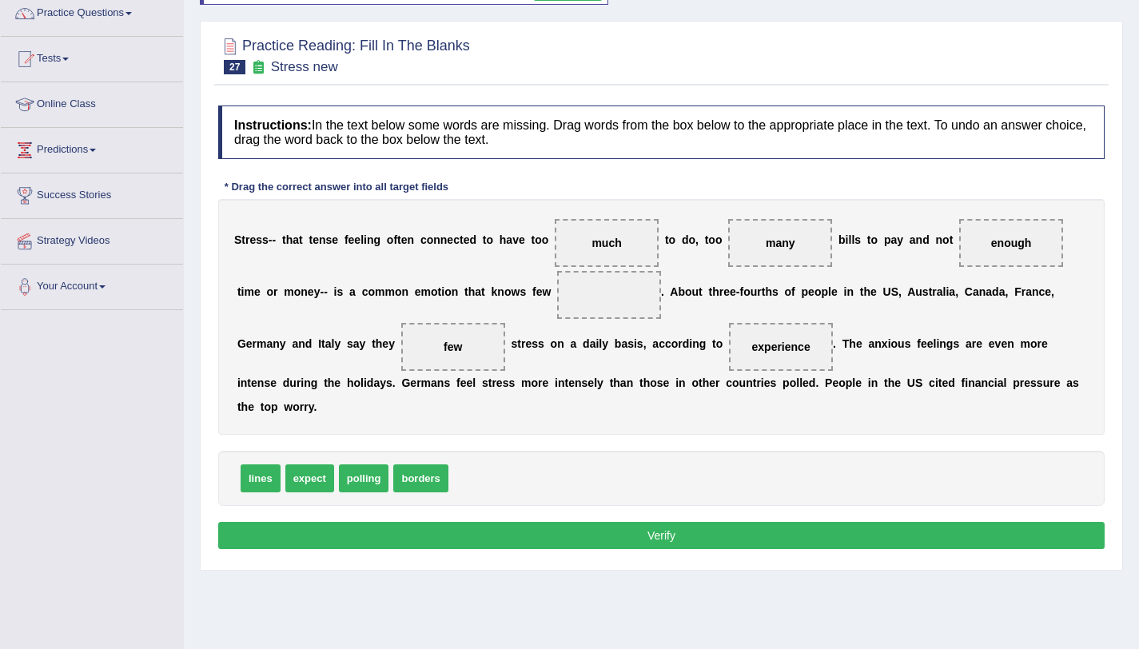
scroll to position [190, 0]
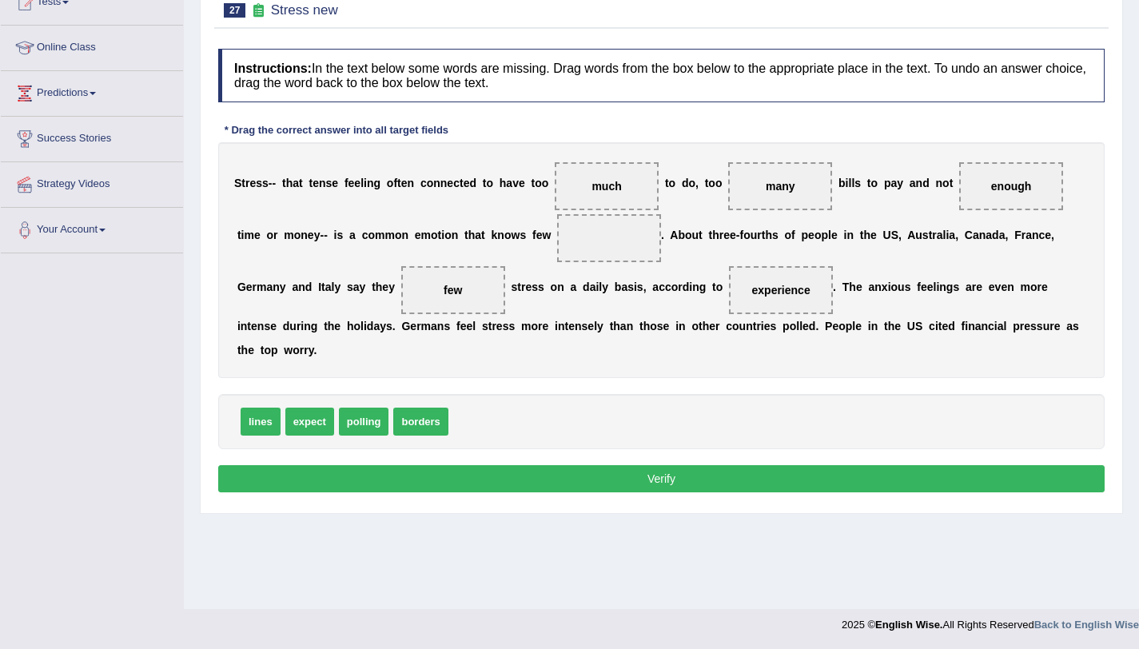
click at [713, 488] on button "Verify" at bounding box center [661, 478] width 886 height 27
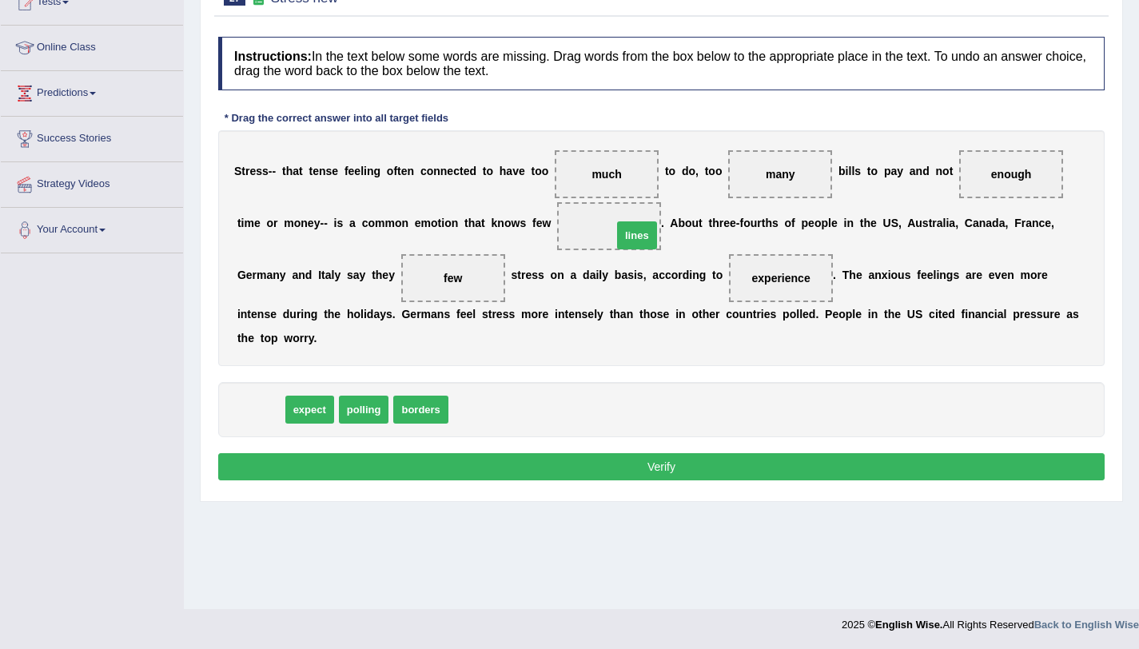
drag, startPoint x: 268, startPoint y: 416, endPoint x: 644, endPoint y: 240, distance: 415.4
click at [635, 471] on button "Verify" at bounding box center [661, 466] width 886 height 27
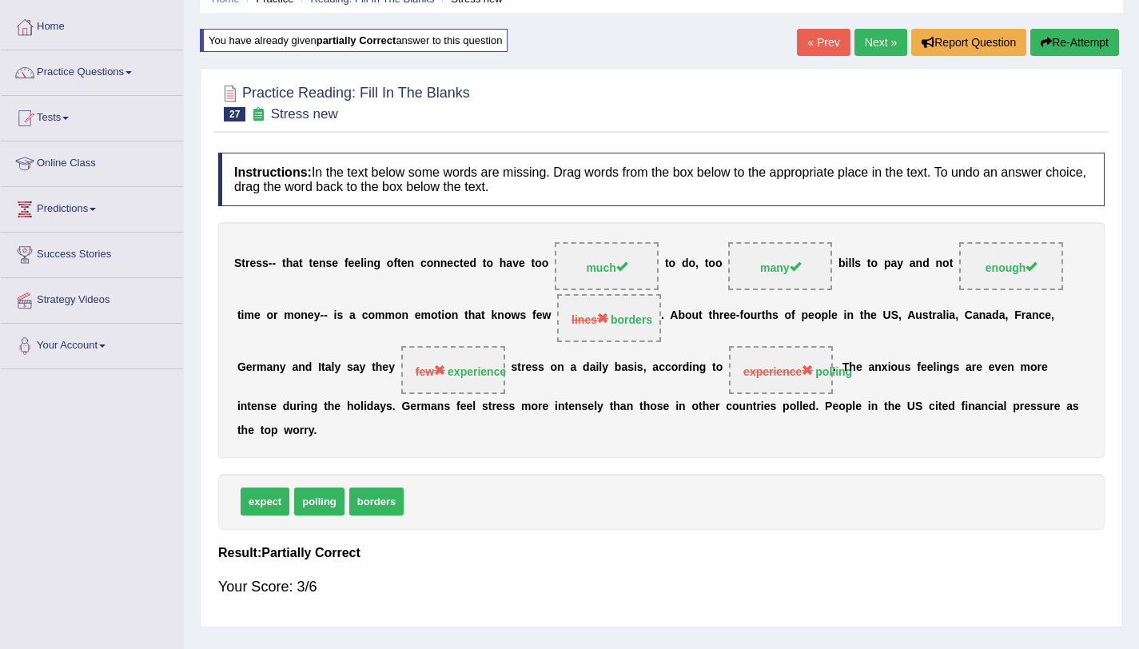
scroll to position [0, 0]
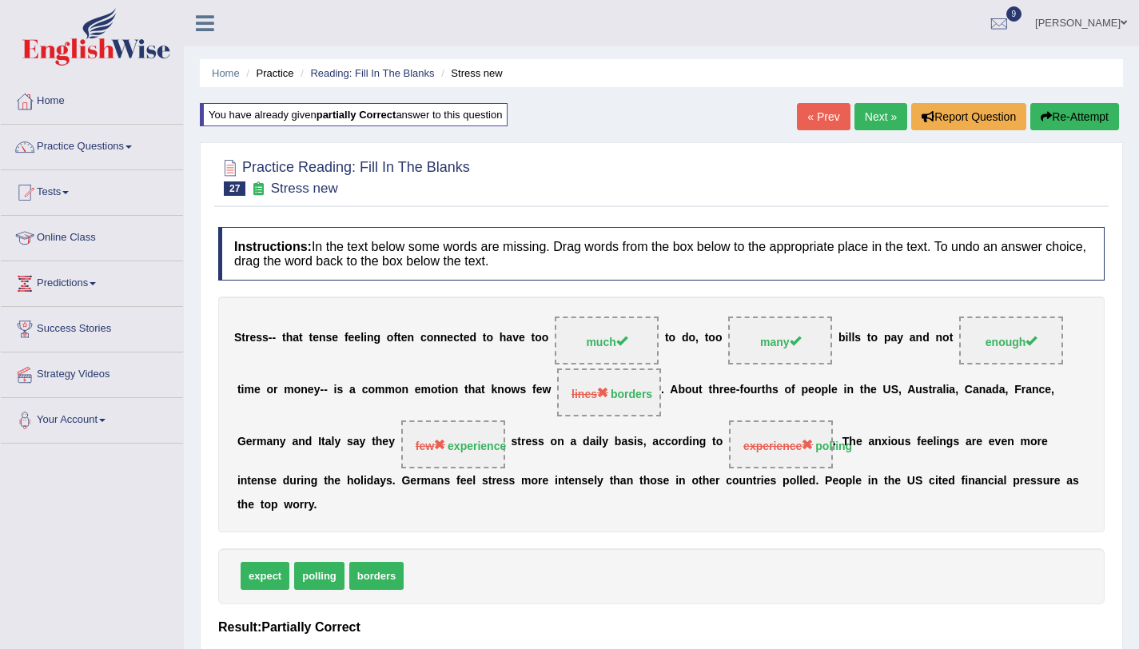
click at [869, 120] on link "Next »" at bounding box center [880, 116] width 53 height 27
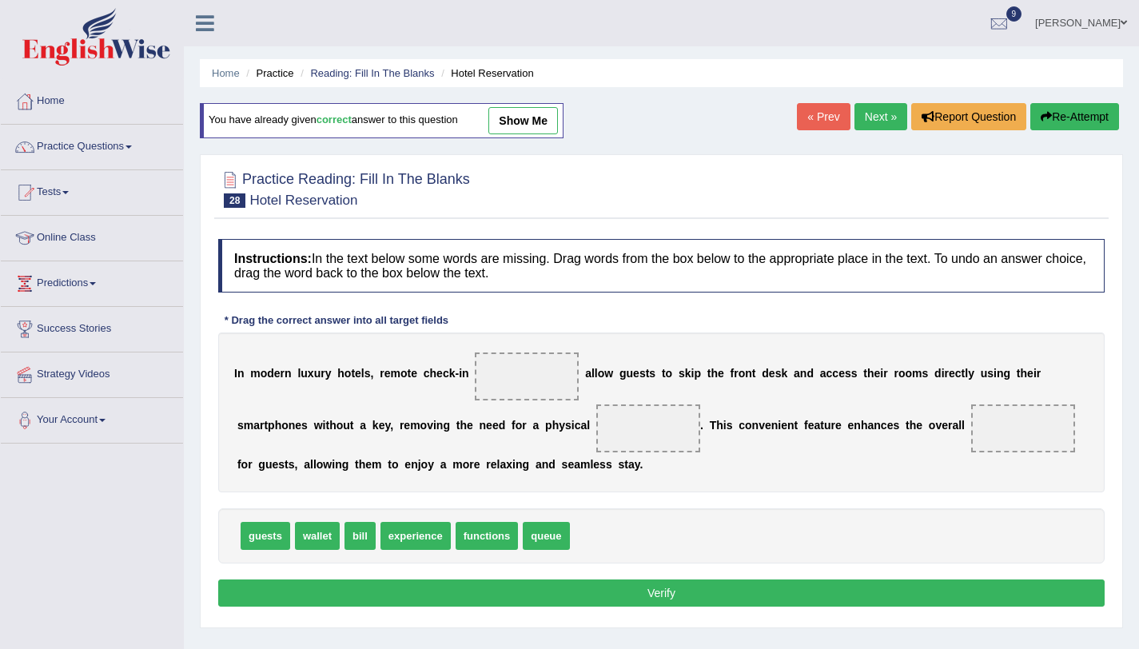
click at [549, 115] on link "show me" at bounding box center [523, 120] width 70 height 27
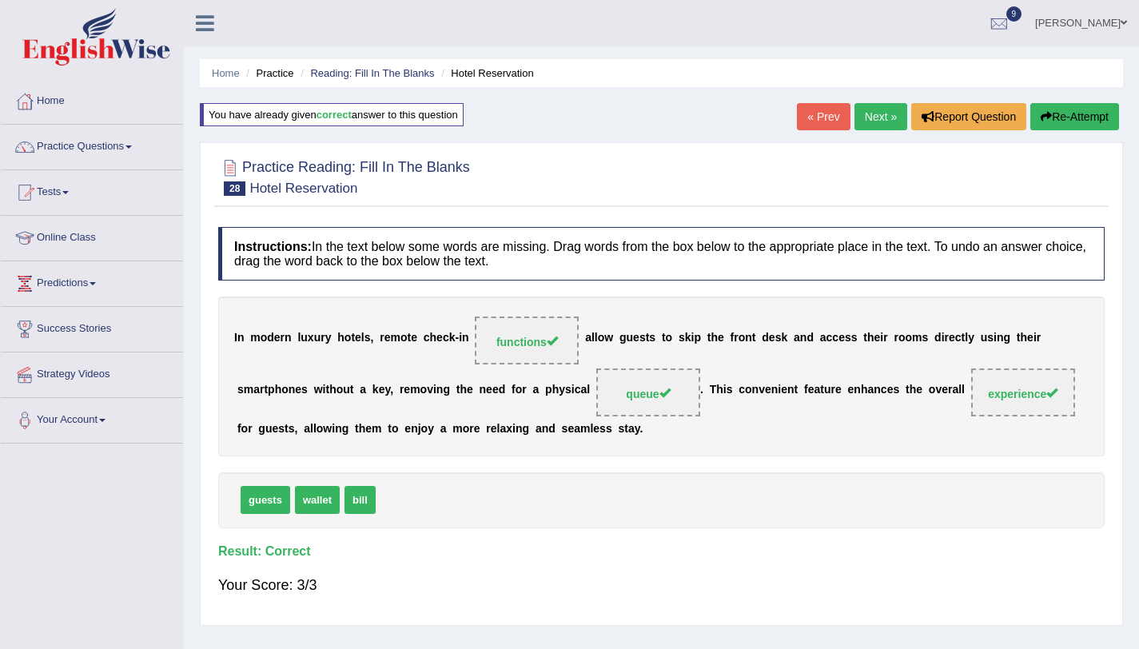
click at [1055, 117] on button "Re-Attempt" at bounding box center [1074, 116] width 89 height 27
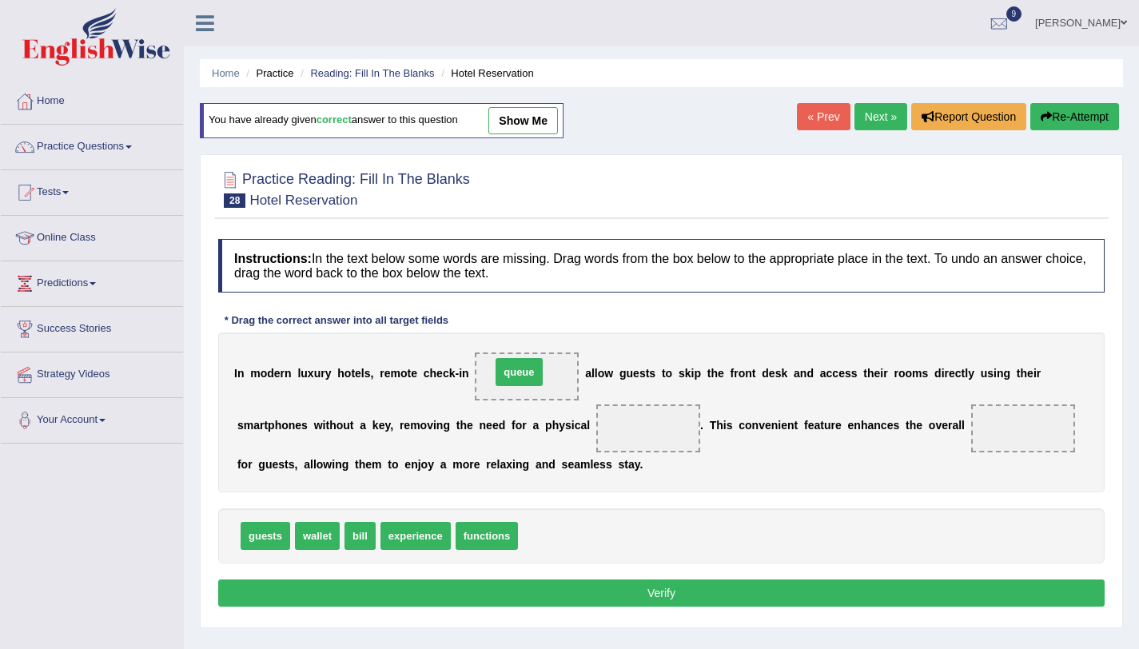
drag, startPoint x: 537, startPoint y: 542, endPoint x: 510, endPoint y: 378, distance: 166.0
drag, startPoint x: 261, startPoint y: 531, endPoint x: 645, endPoint y: 418, distance: 400.8
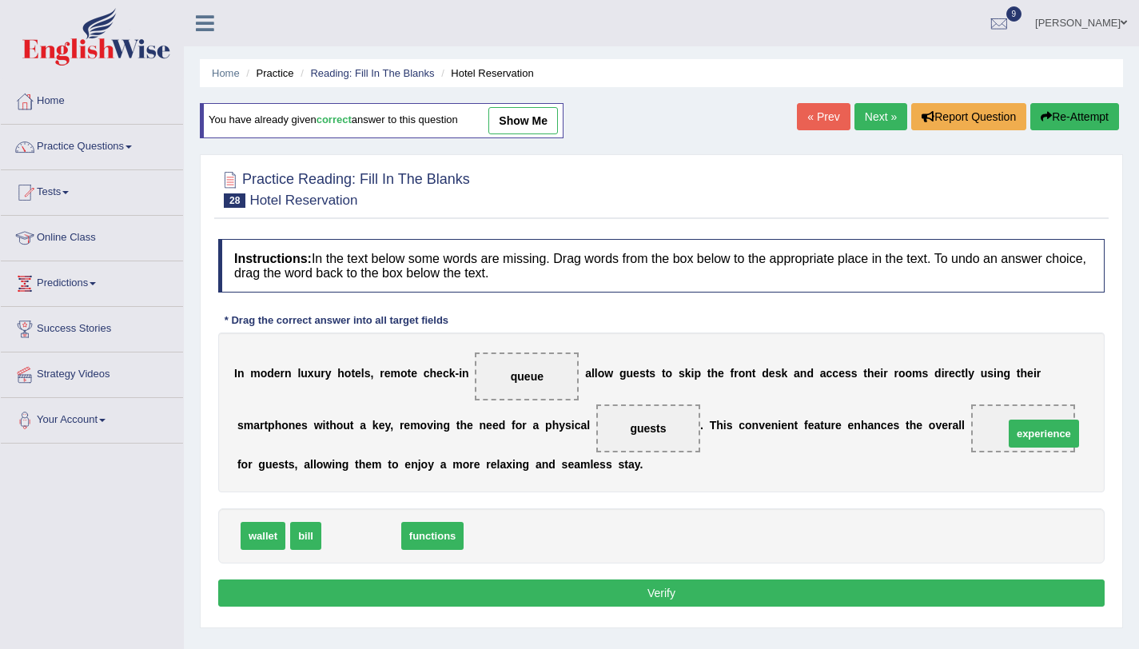
drag, startPoint x: 352, startPoint y: 542, endPoint x: 1035, endPoint y: 439, distance: 690.0
click at [756, 583] on button "Verify" at bounding box center [661, 592] width 886 height 27
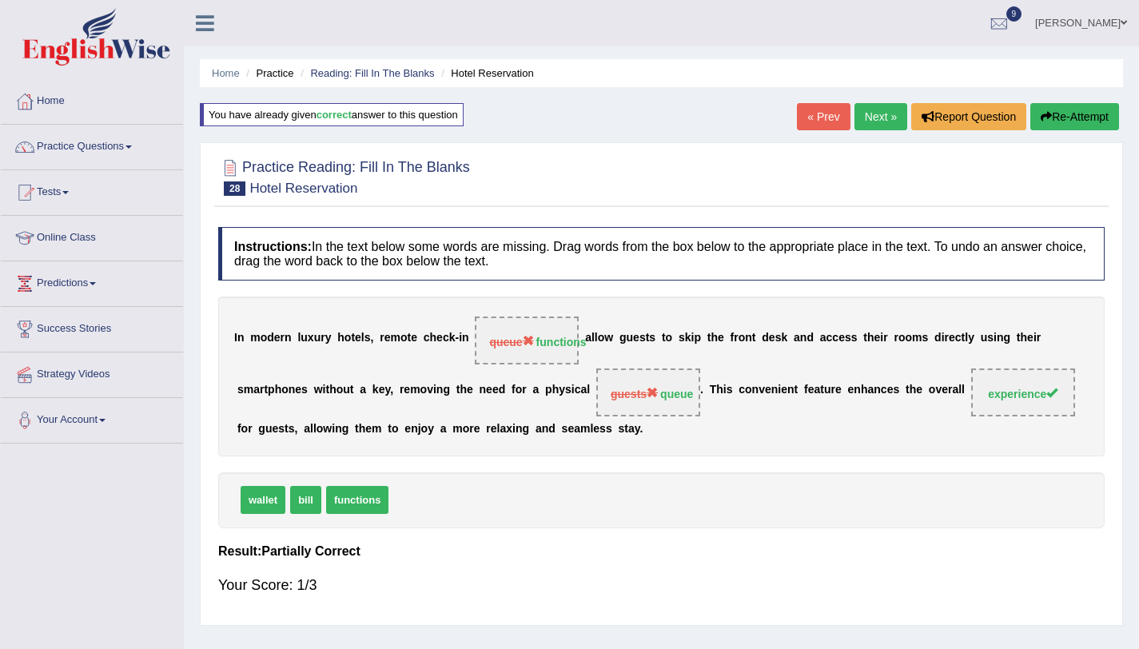
click at [1086, 124] on button "Re-Attempt" at bounding box center [1074, 116] width 89 height 27
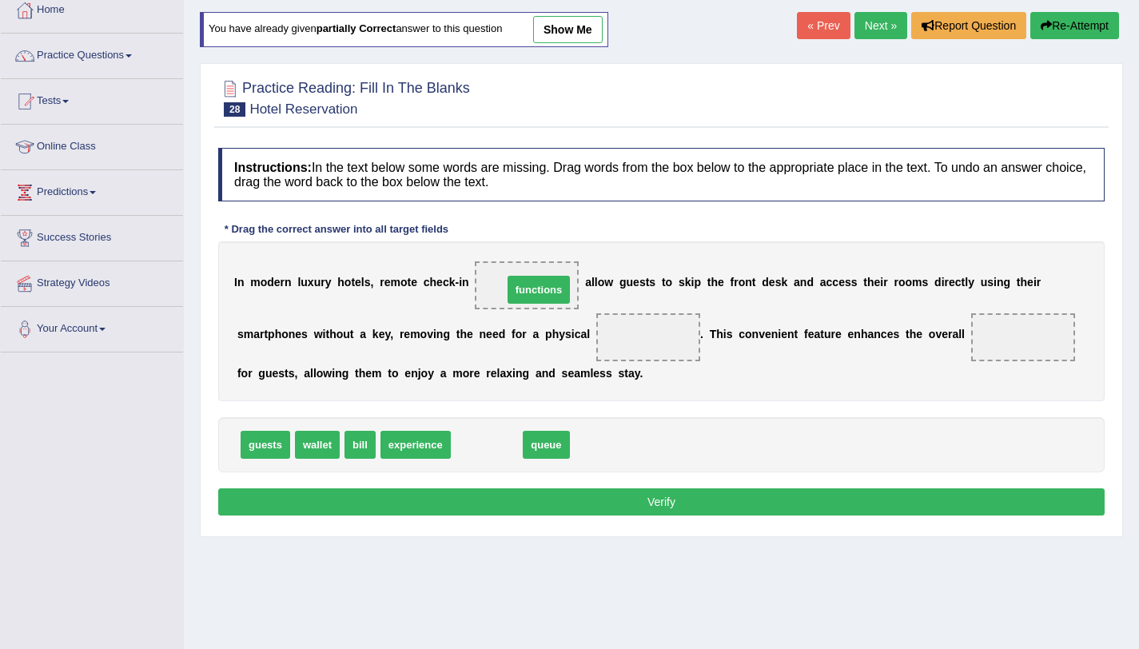
drag, startPoint x: 491, startPoint y: 441, endPoint x: 543, endPoint y: 287, distance: 162.7
drag, startPoint x: 482, startPoint y: 444, endPoint x: 676, endPoint y: 321, distance: 229.9
drag, startPoint x: 393, startPoint y: 453, endPoint x: 711, endPoint y: 389, distance: 324.4
click at [452, 432] on span "experience" at bounding box center [417, 446] width 70 height 28
drag, startPoint x: 925, startPoint y: 348, endPoint x: 1043, endPoint y: 337, distance: 118.7
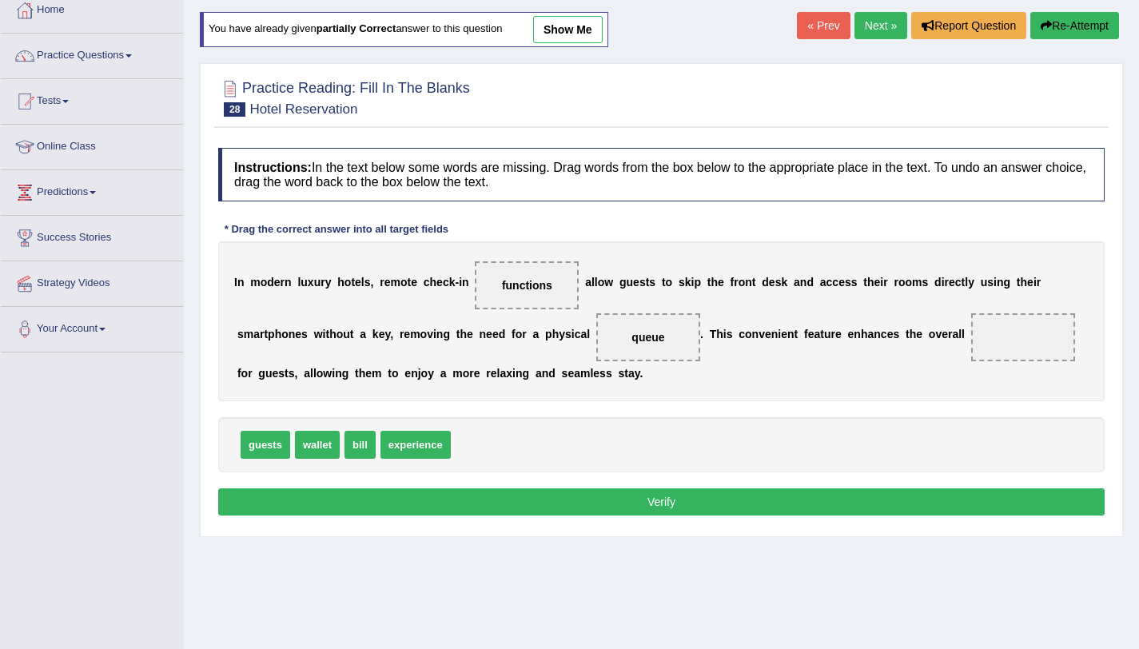
click at [1043, 337] on div "I n m o d e r n l u x u r y h o t e l s , r e m o t e c h e c k - i n functions…" at bounding box center [661, 321] width 886 height 160
drag, startPoint x: 397, startPoint y: 444, endPoint x: 985, endPoint y: 340, distance: 597.4
click at [82, 62] on link "Practice Questions" at bounding box center [92, 54] width 182 height 40
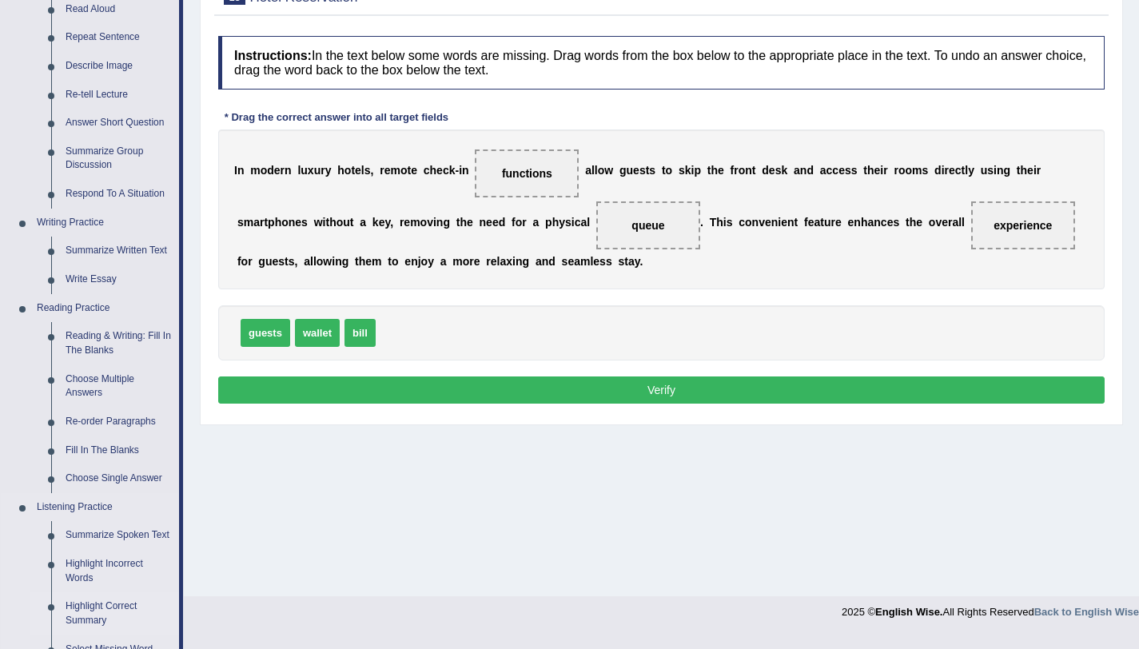
scroll to position [205, 0]
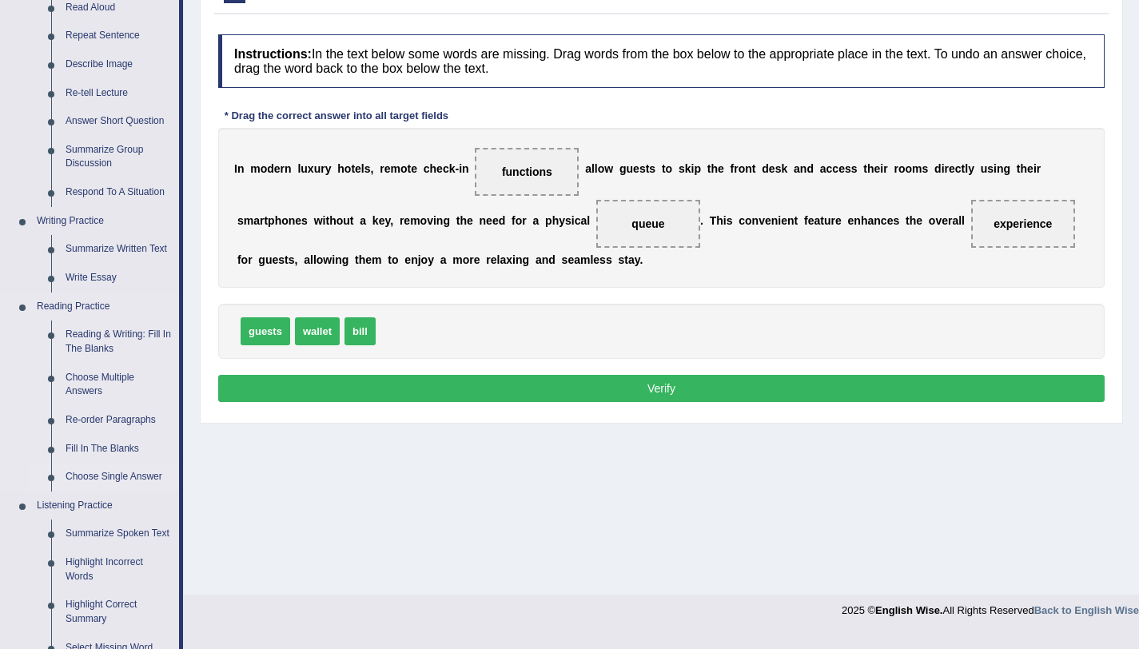
click at [112, 475] on link "Choose Single Answer" at bounding box center [118, 477] width 121 height 29
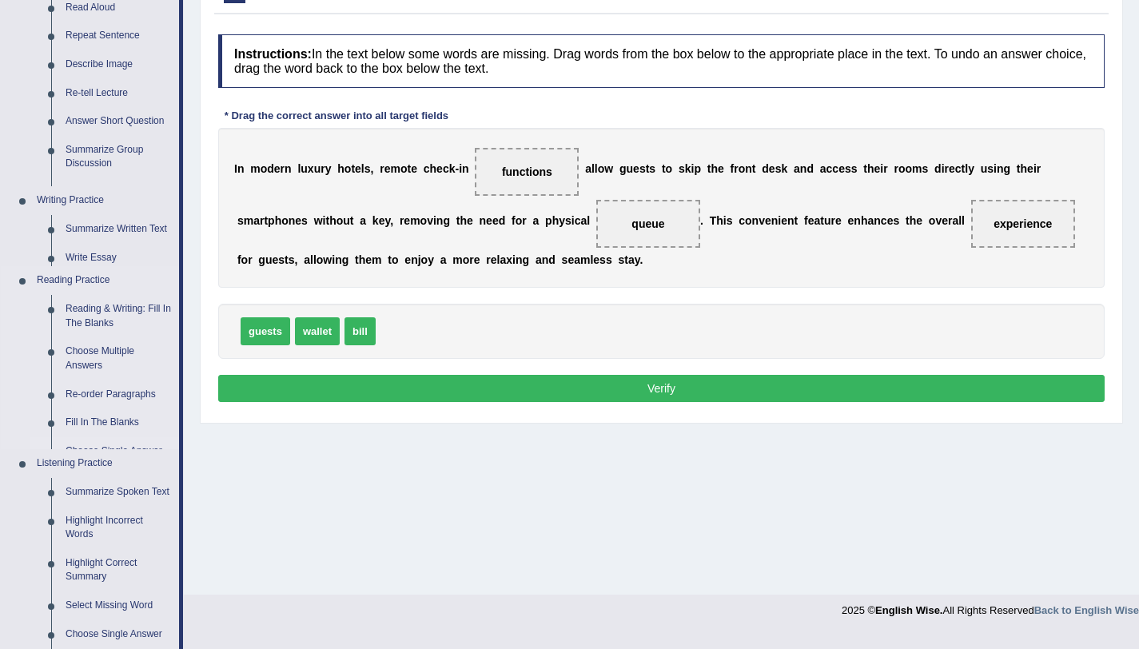
scroll to position [190, 0]
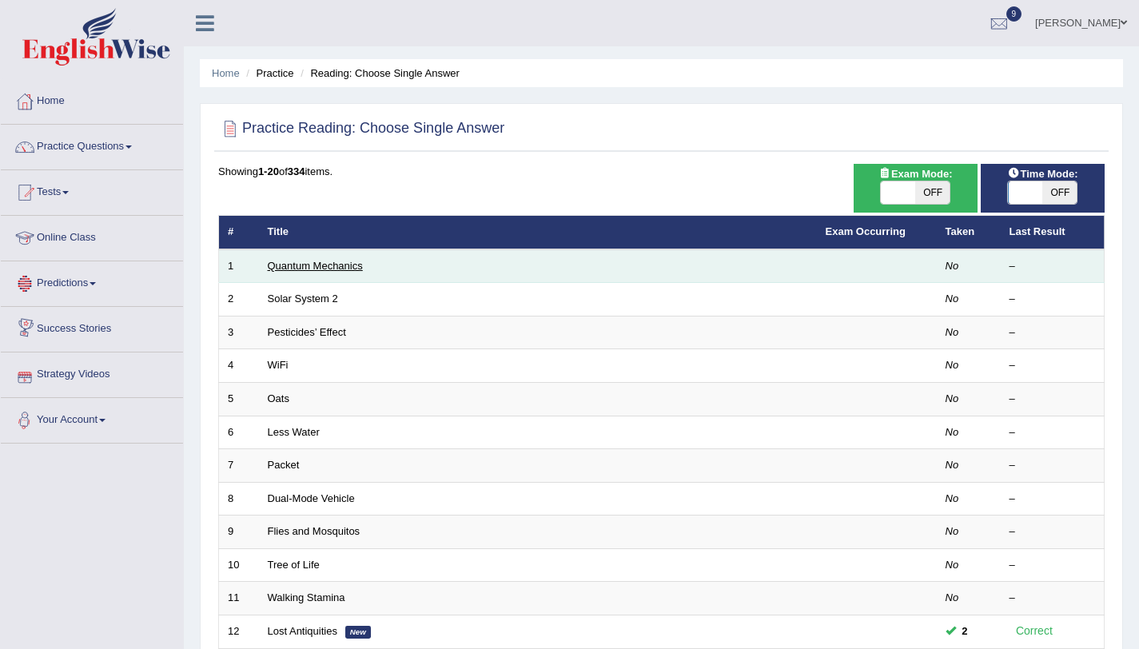
click at [295, 266] on link "Quantum Mechanics" at bounding box center [315, 266] width 95 height 12
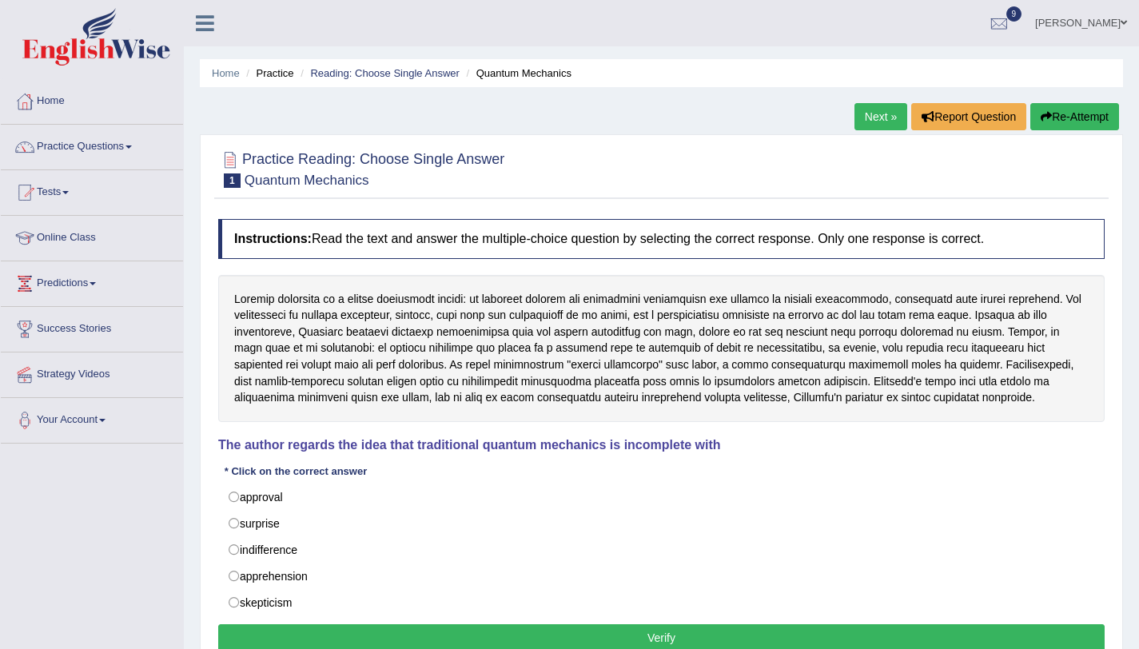
scroll to position [108, 0]
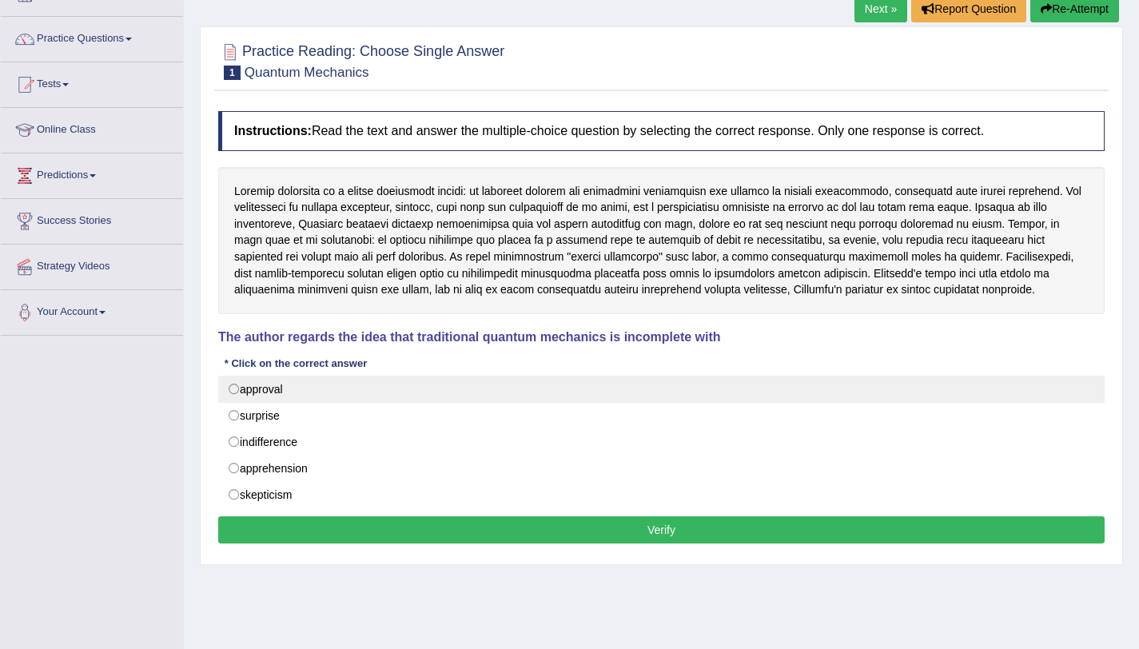
click at [232, 388] on label "approval" at bounding box center [661, 389] width 886 height 27
radio input "true"
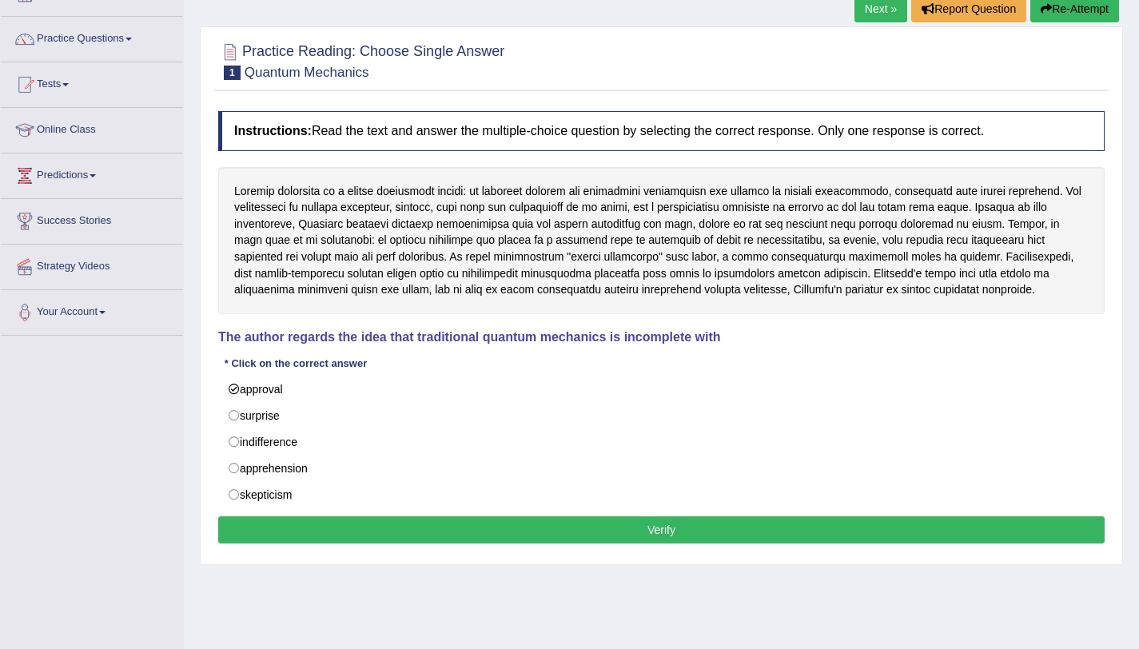
click at [262, 528] on button "Verify" at bounding box center [661, 529] width 886 height 27
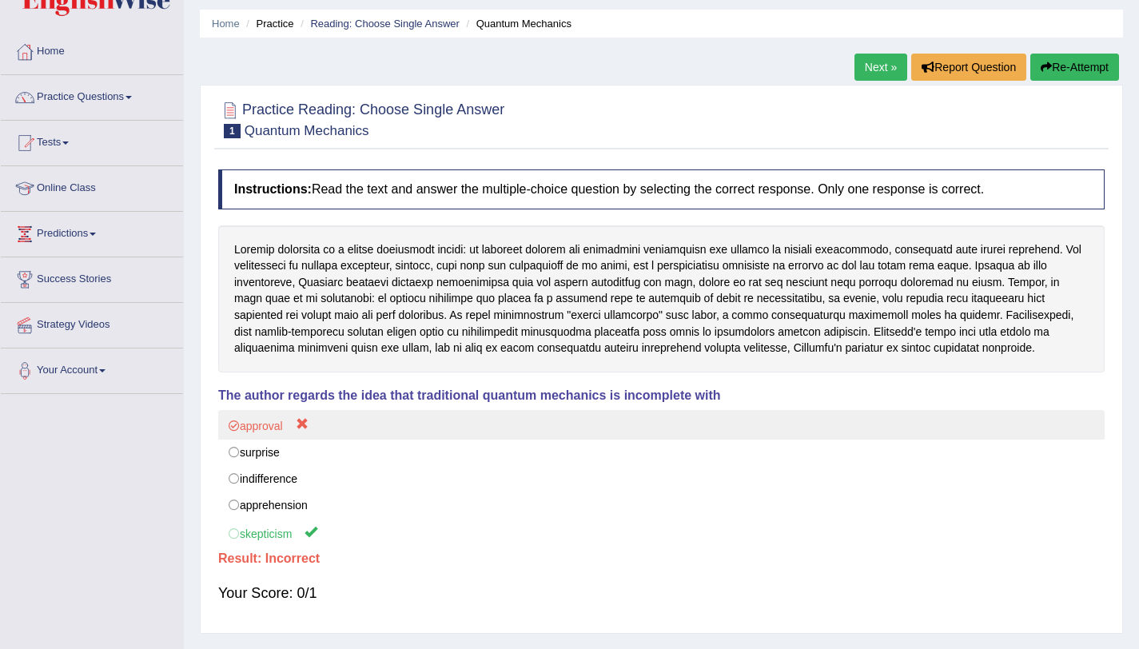
scroll to position [0, 0]
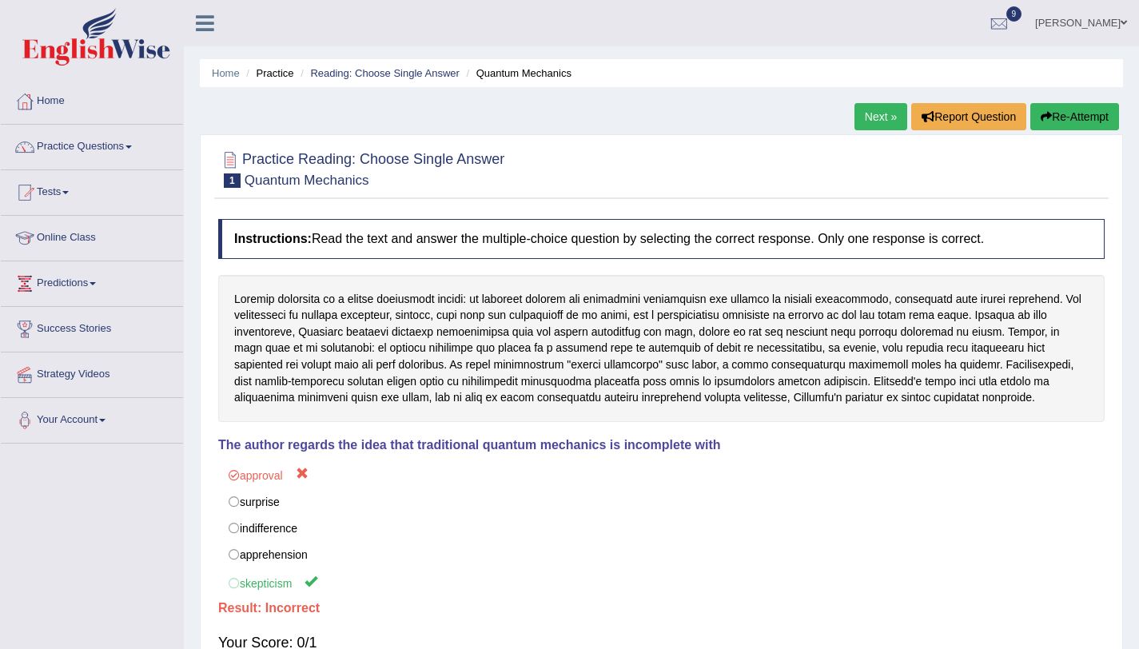
click at [878, 117] on link "Next »" at bounding box center [880, 116] width 53 height 27
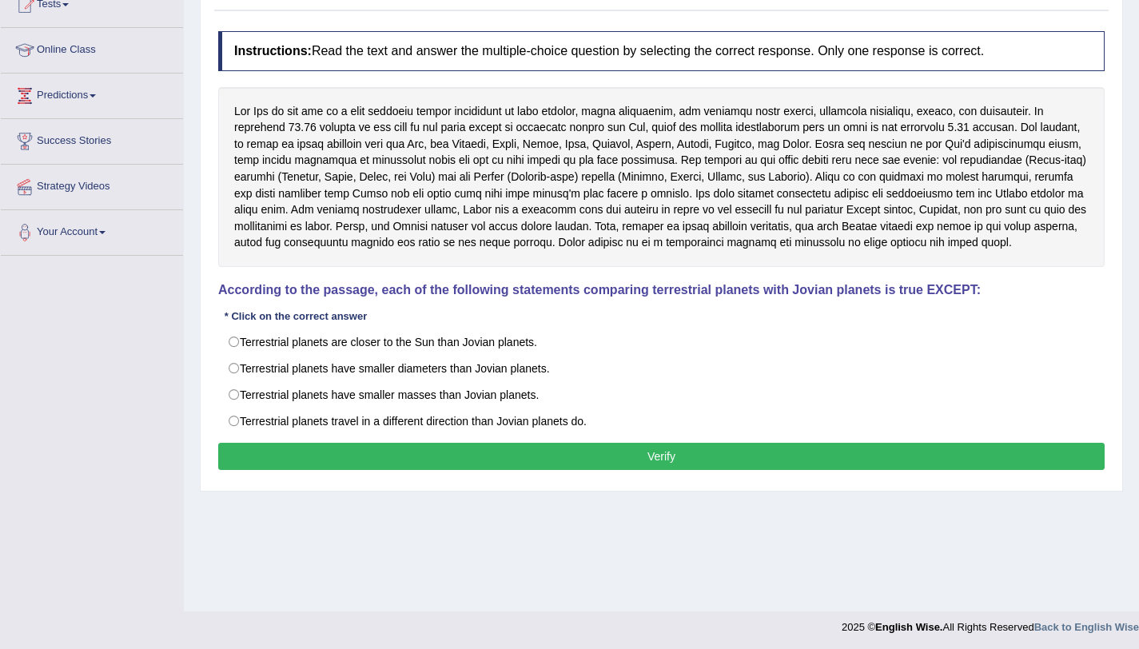
scroll to position [190, 0]
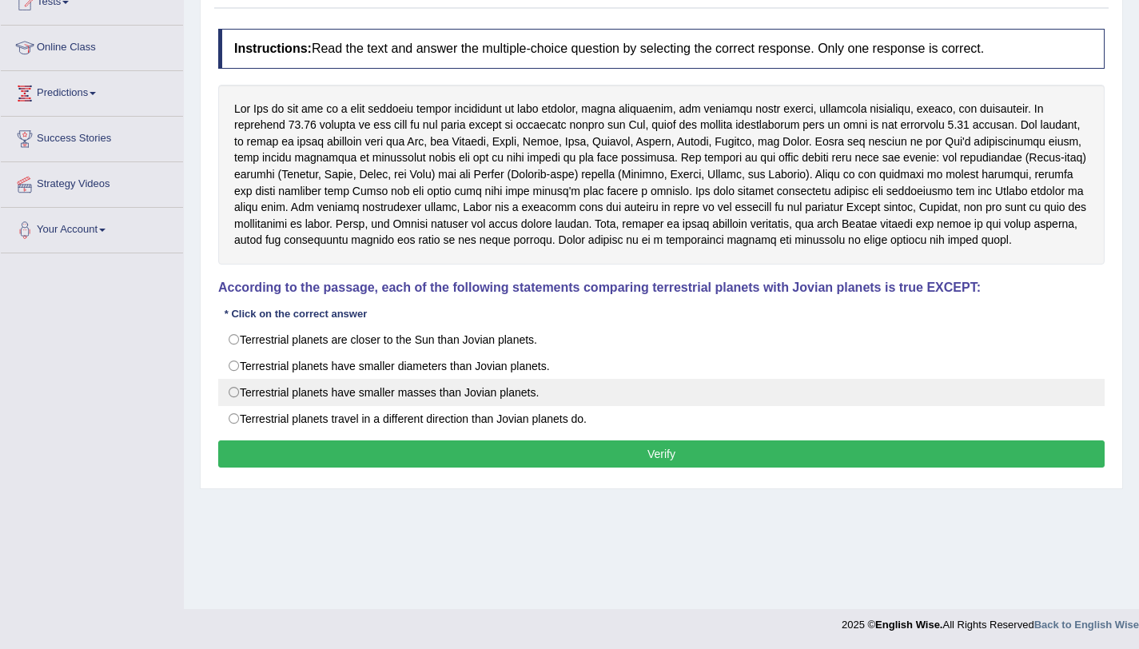
click at [311, 392] on label "Terrestrial planets have smaller masses than Jovian planets." at bounding box center [661, 392] width 886 height 27
radio input "true"
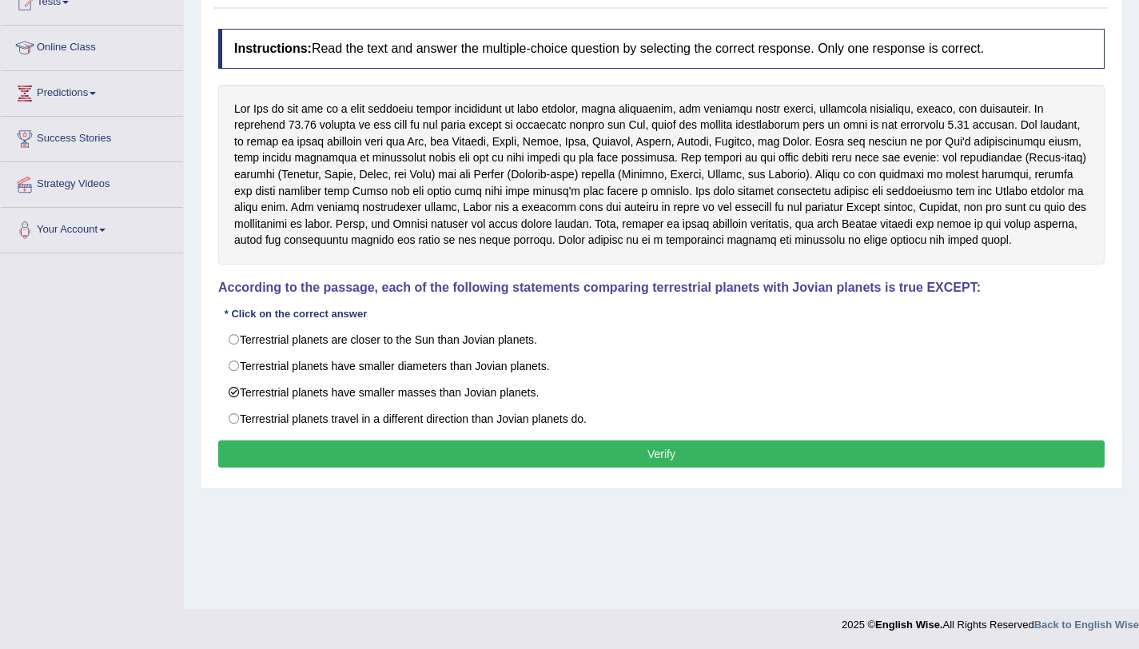
click at [350, 463] on button "Verify" at bounding box center [661, 453] width 886 height 27
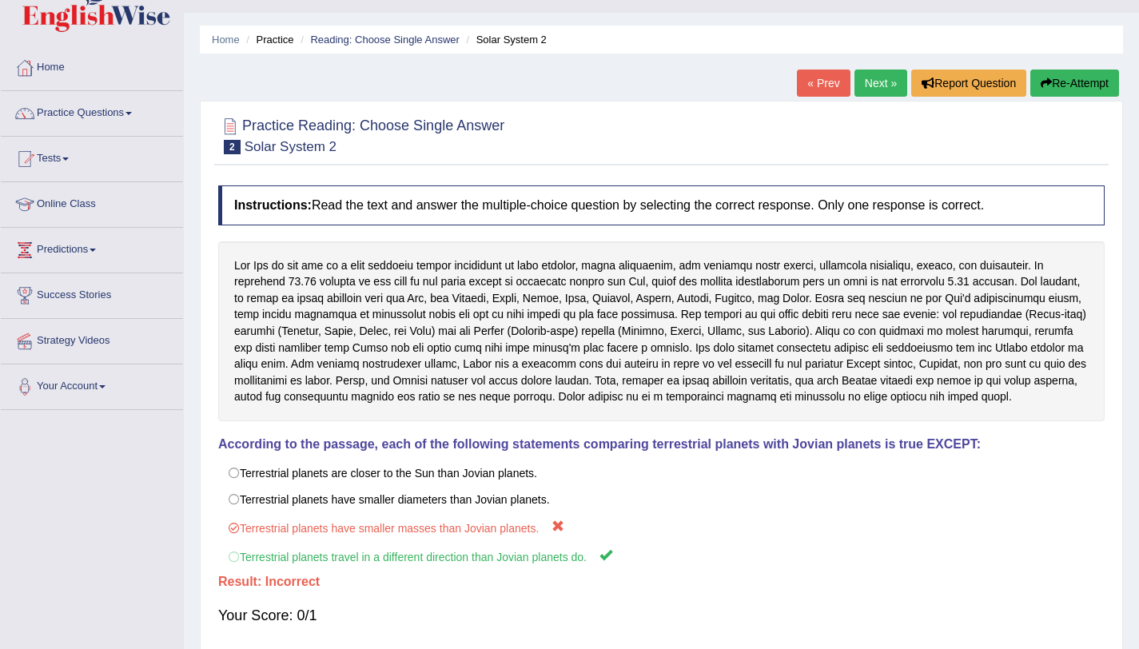
scroll to position [0, 0]
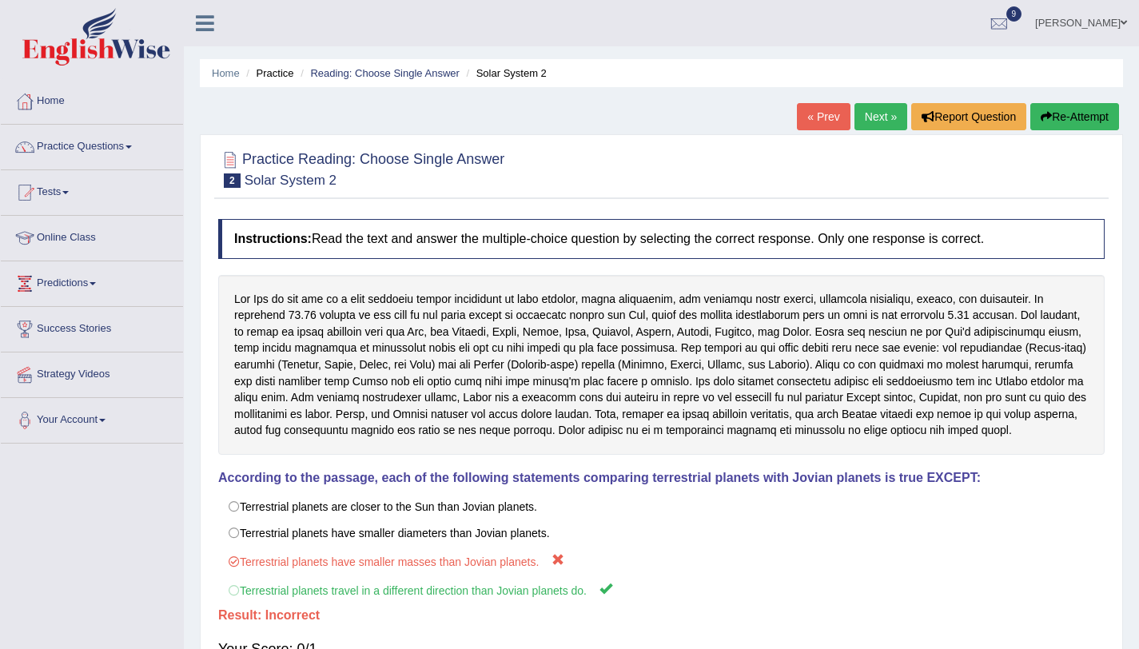
click at [854, 124] on link "Next »" at bounding box center [880, 116] width 53 height 27
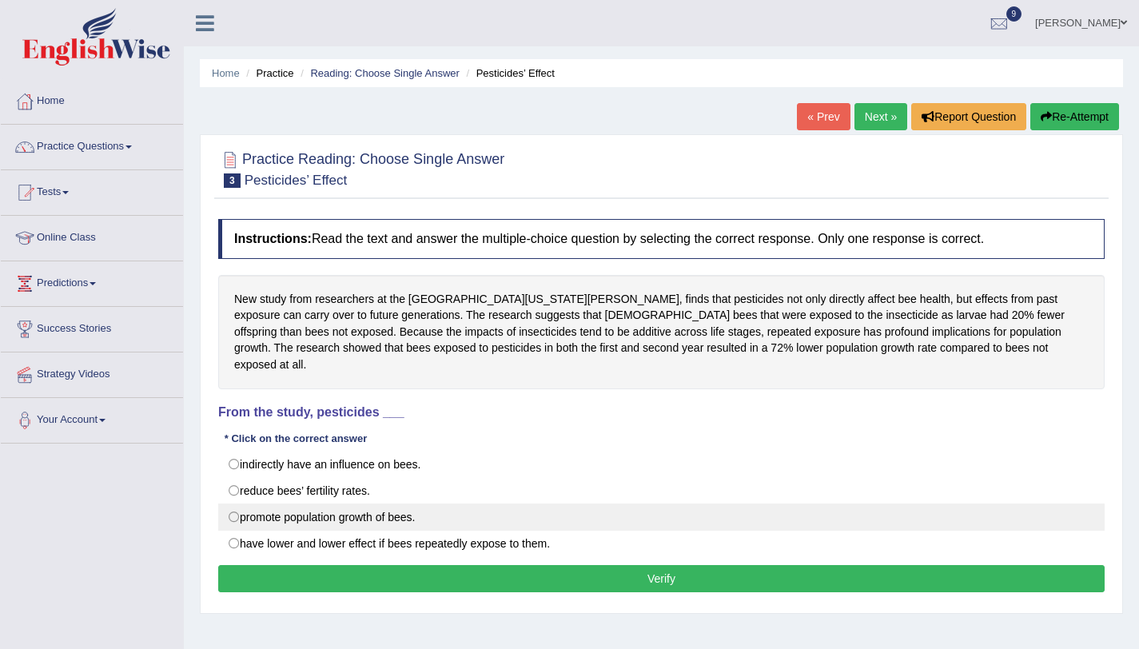
click at [355, 507] on label "promote population growth of bees." at bounding box center [661, 516] width 886 height 27
radio input "true"
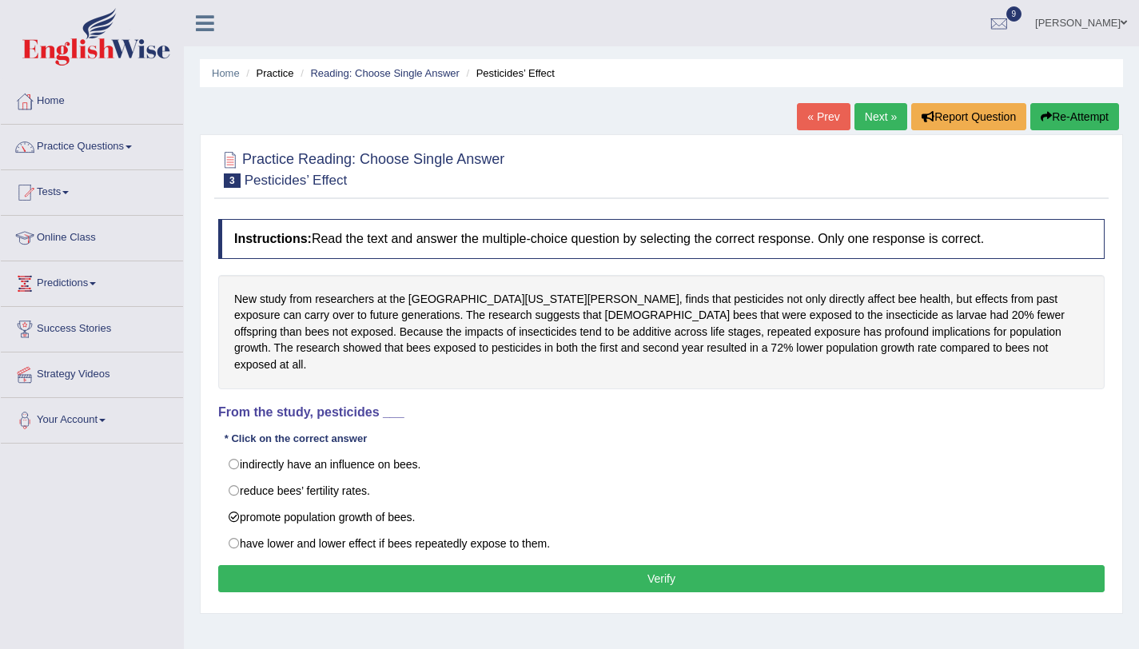
click at [320, 571] on button "Verify" at bounding box center [661, 578] width 886 height 27
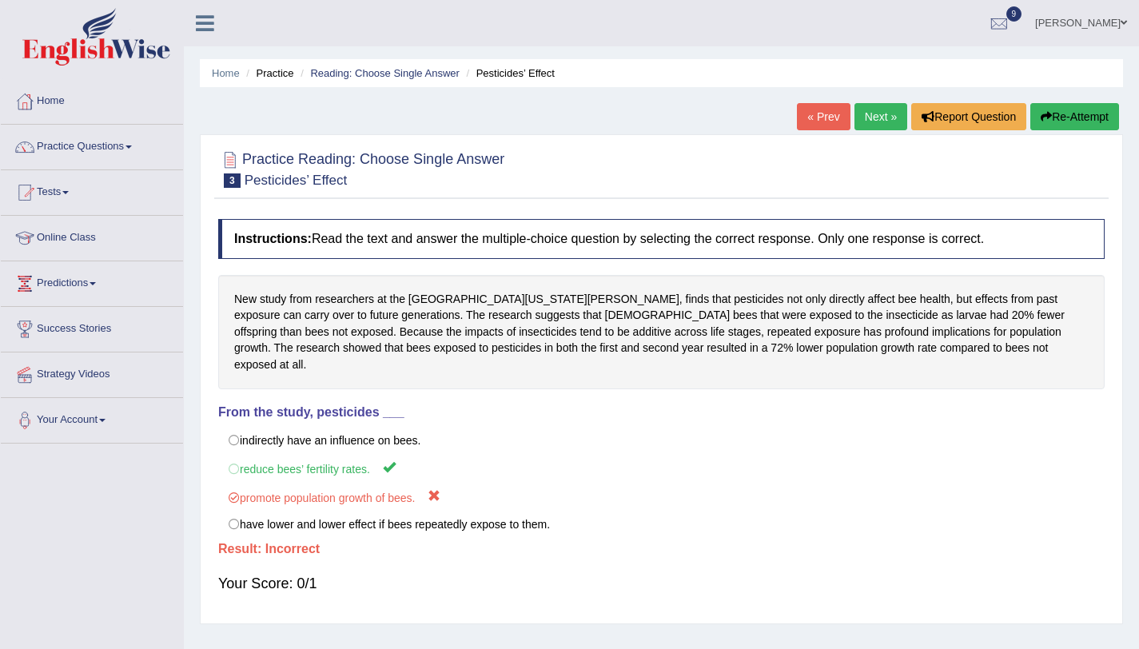
click at [865, 117] on link "Next »" at bounding box center [880, 116] width 53 height 27
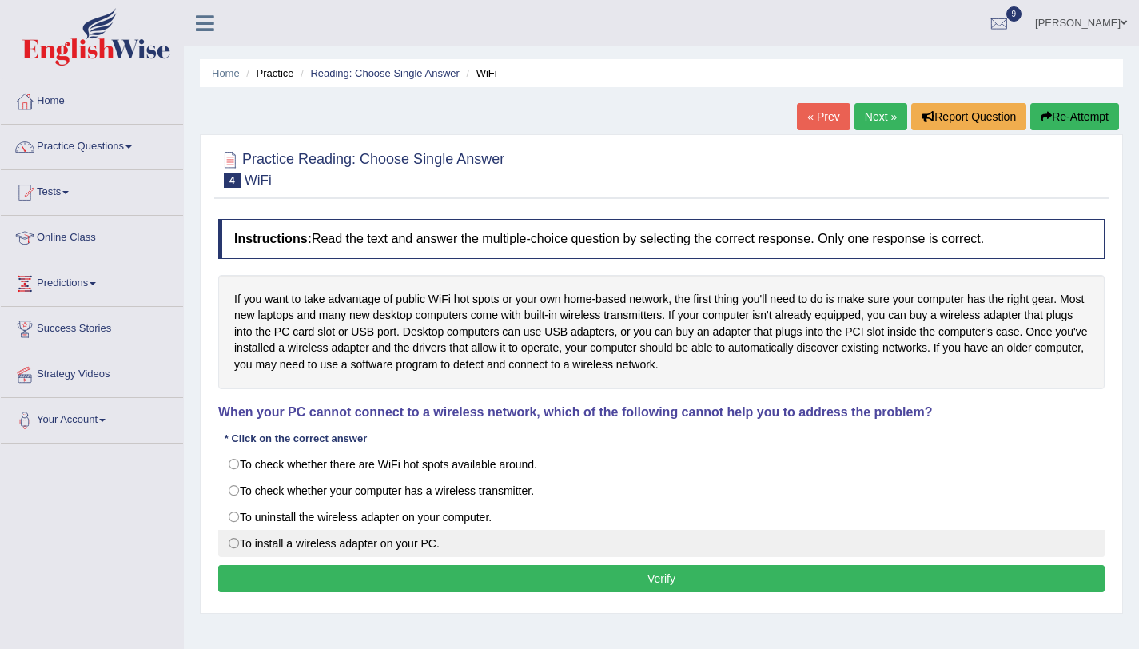
click at [352, 544] on label "To install a wireless adapter on your PC." at bounding box center [661, 543] width 886 height 27
radio input "true"
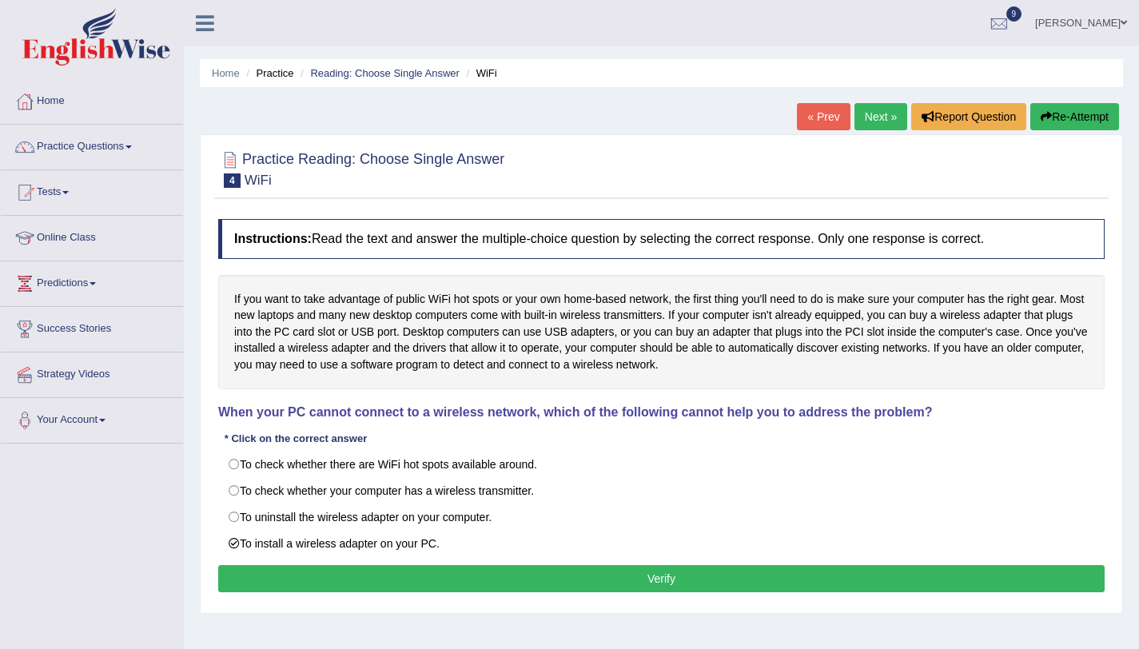
click at [360, 571] on button "Verify" at bounding box center [661, 578] width 886 height 27
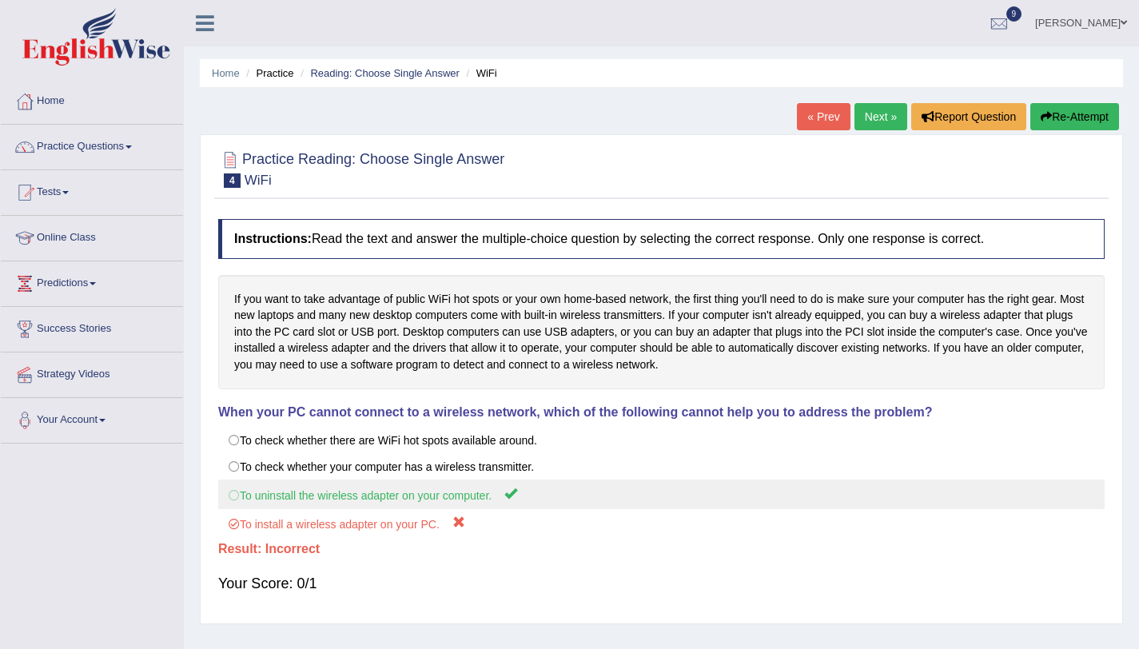
click at [308, 494] on label "To uninstall the wireless adapter on your computer." at bounding box center [661, 494] width 886 height 30
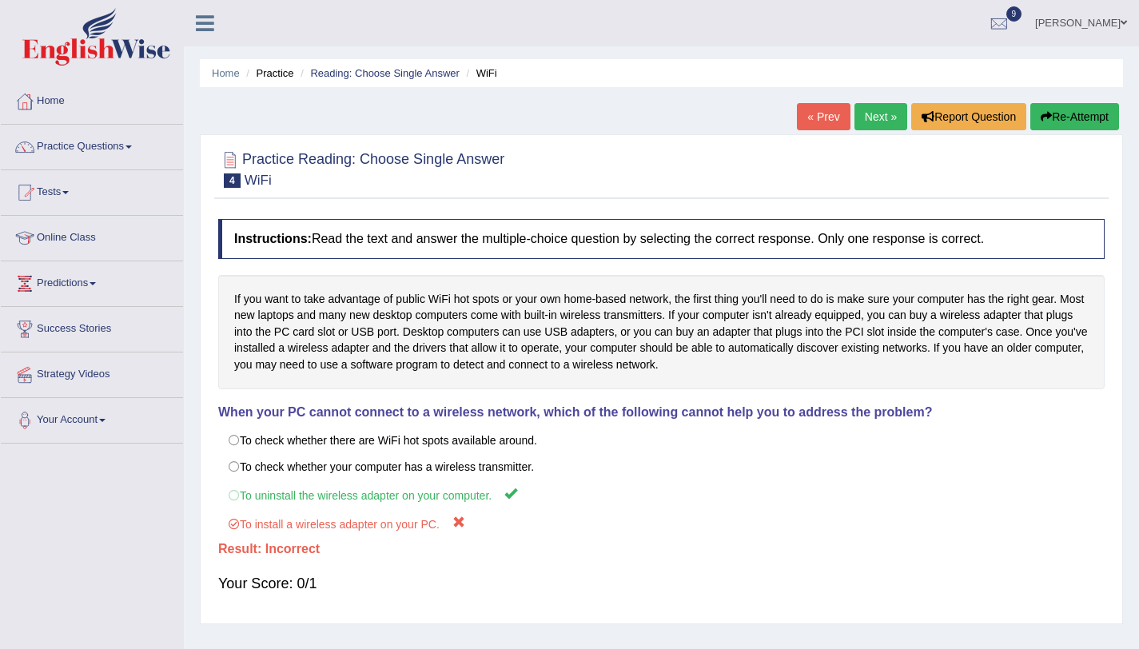
click at [873, 117] on link "Next »" at bounding box center [880, 116] width 53 height 27
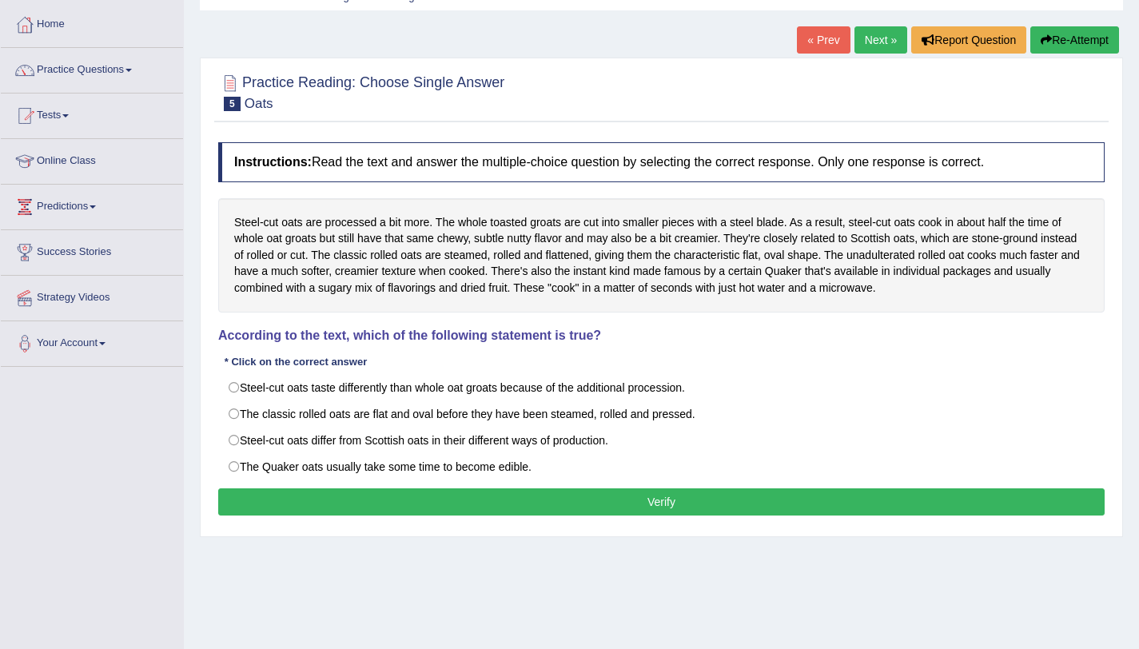
scroll to position [79, 0]
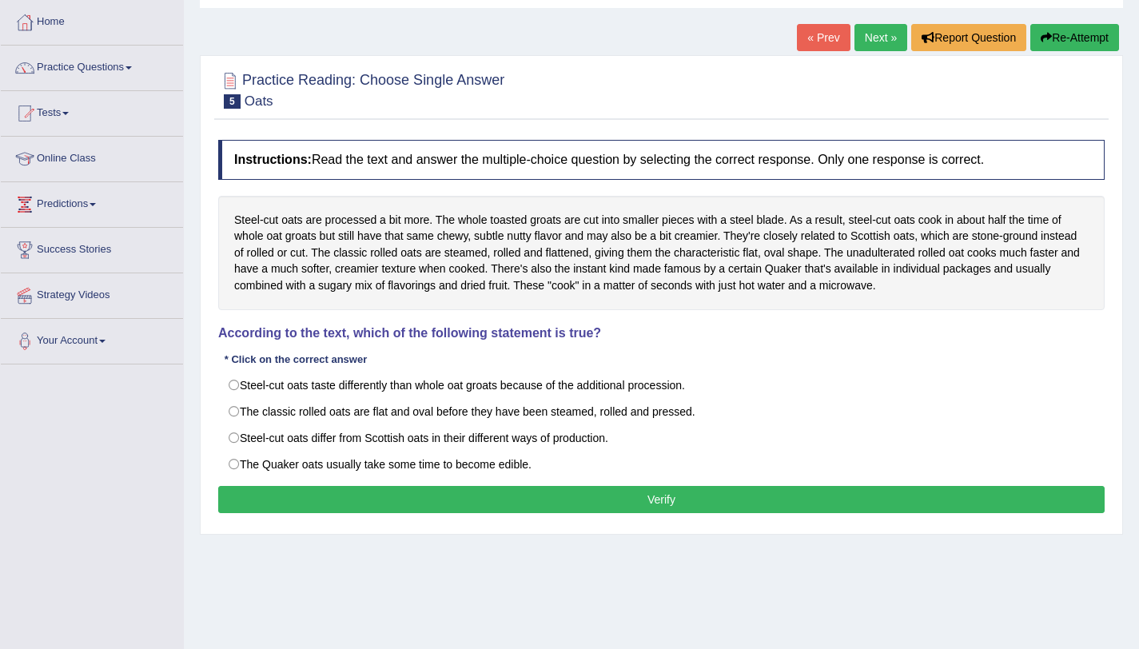
click at [824, 44] on link "« Prev" at bounding box center [823, 37] width 53 height 27
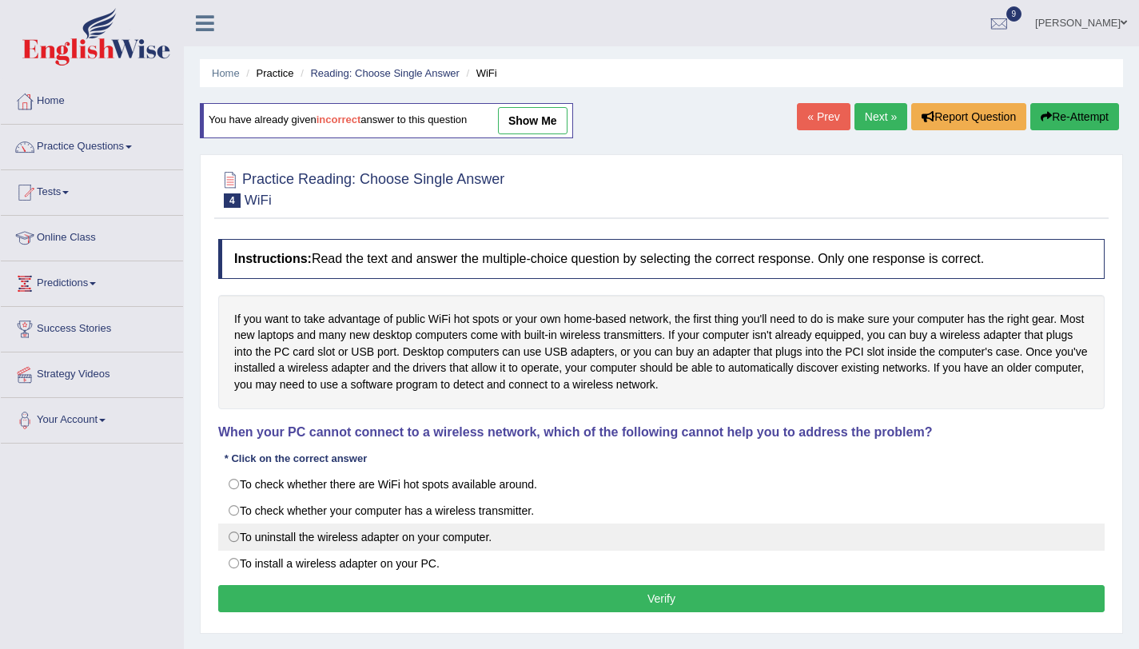
click at [261, 543] on label "To uninstall the wireless adapter on your computer." at bounding box center [661, 536] width 886 height 27
radio input "true"
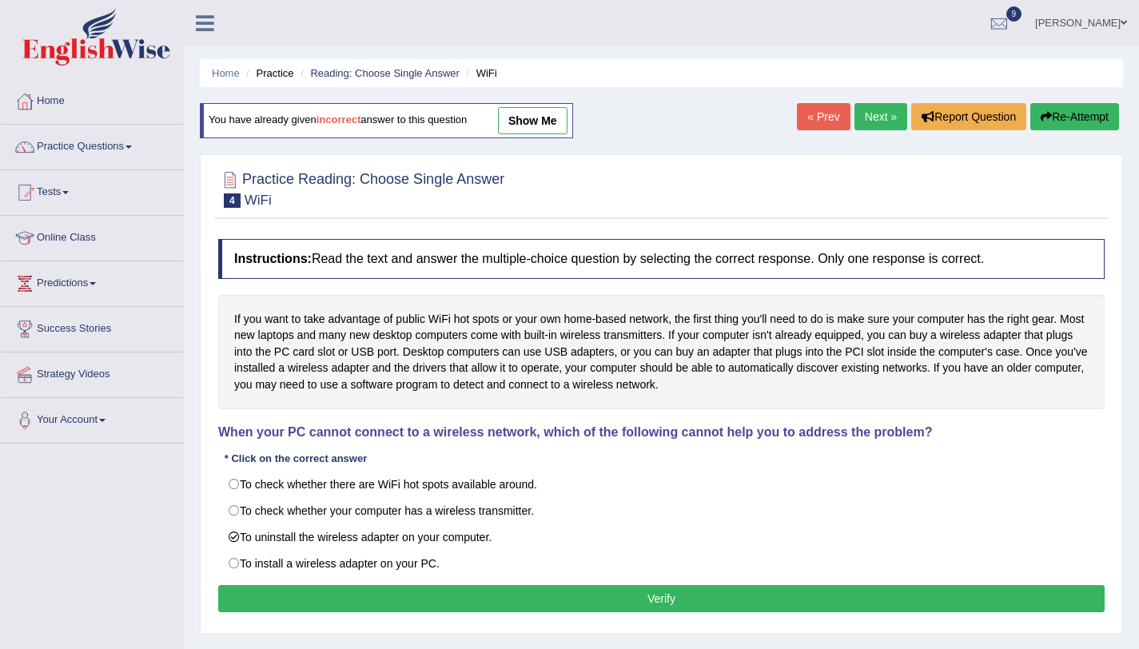
click at [283, 598] on button "Verify" at bounding box center [661, 598] width 886 height 27
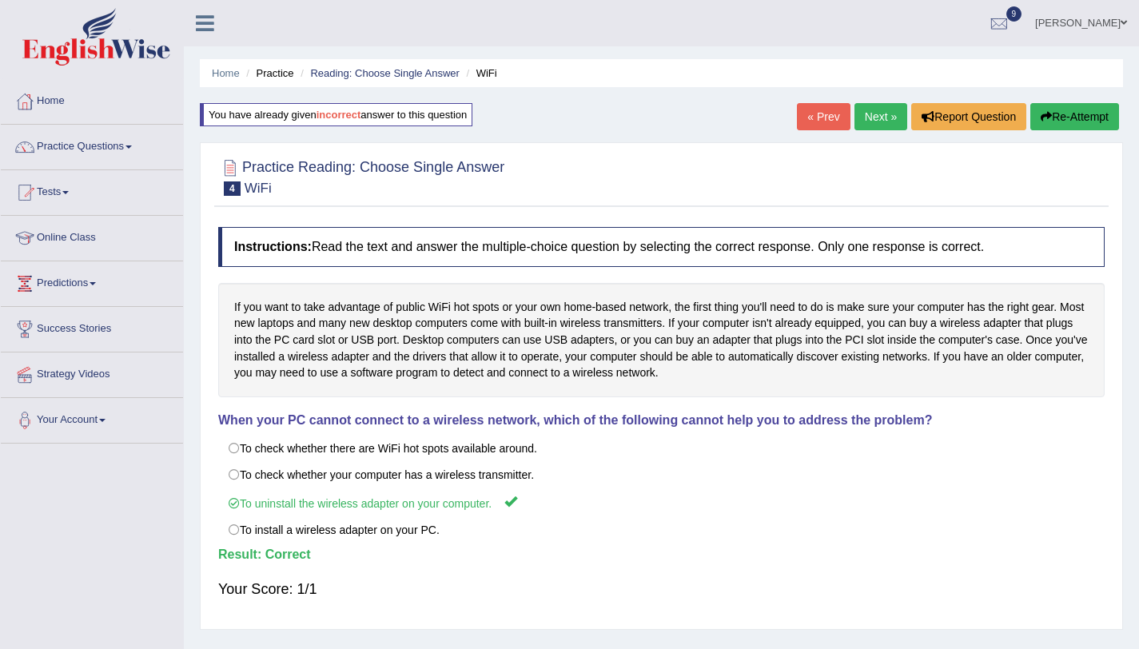
click at [869, 117] on link "Next »" at bounding box center [880, 116] width 53 height 27
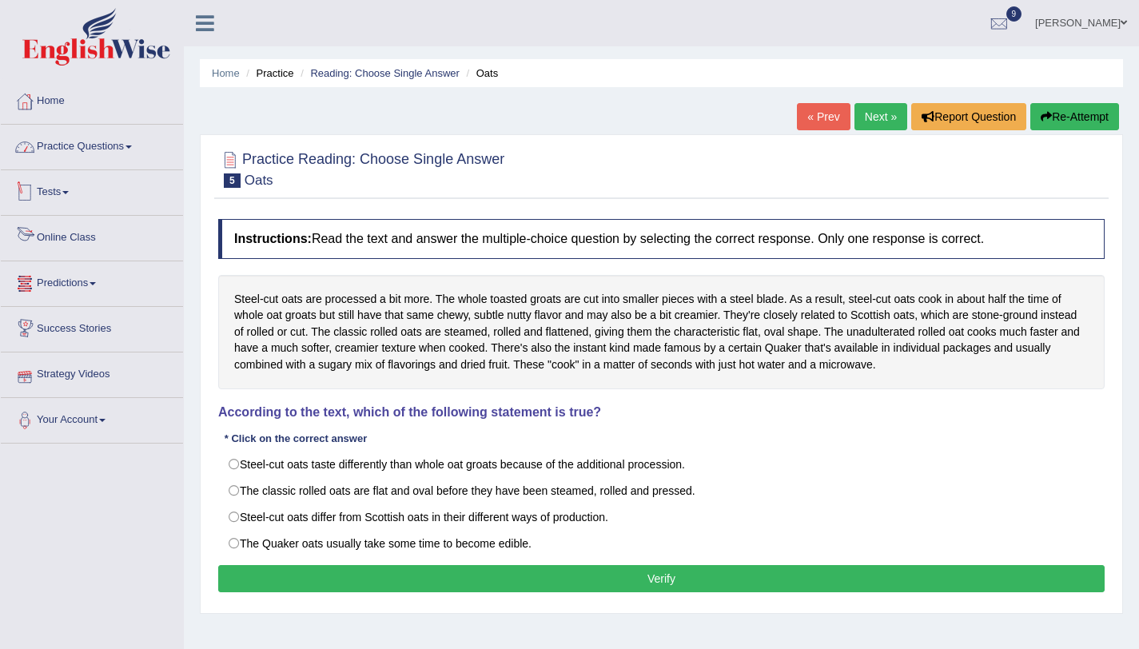
click at [101, 145] on link "Practice Questions" at bounding box center [92, 145] width 182 height 40
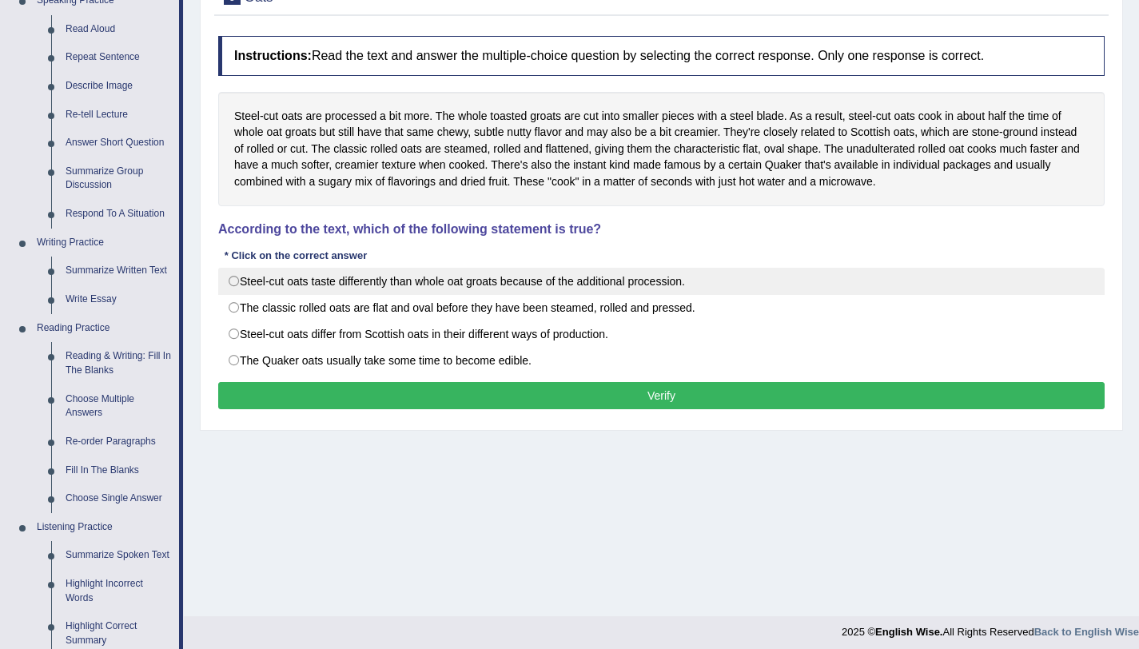
scroll to position [87, 0]
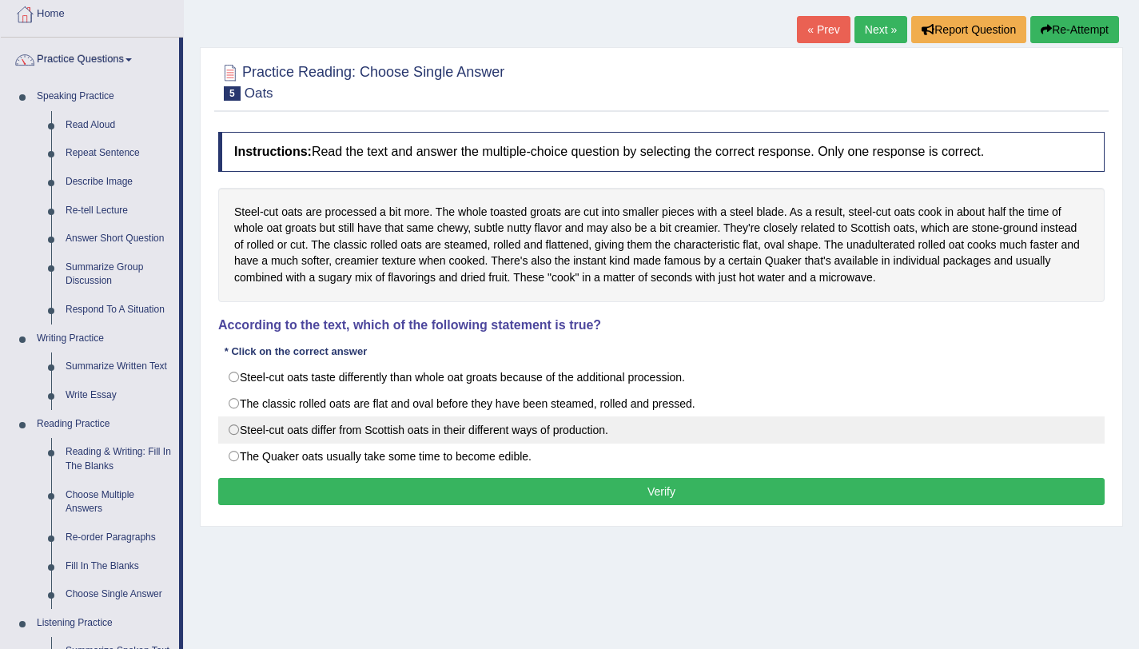
click at [455, 420] on label "Steel-cut oats differ from Scottish oats in their different ways of production." at bounding box center [661, 429] width 886 height 27
radio input "true"
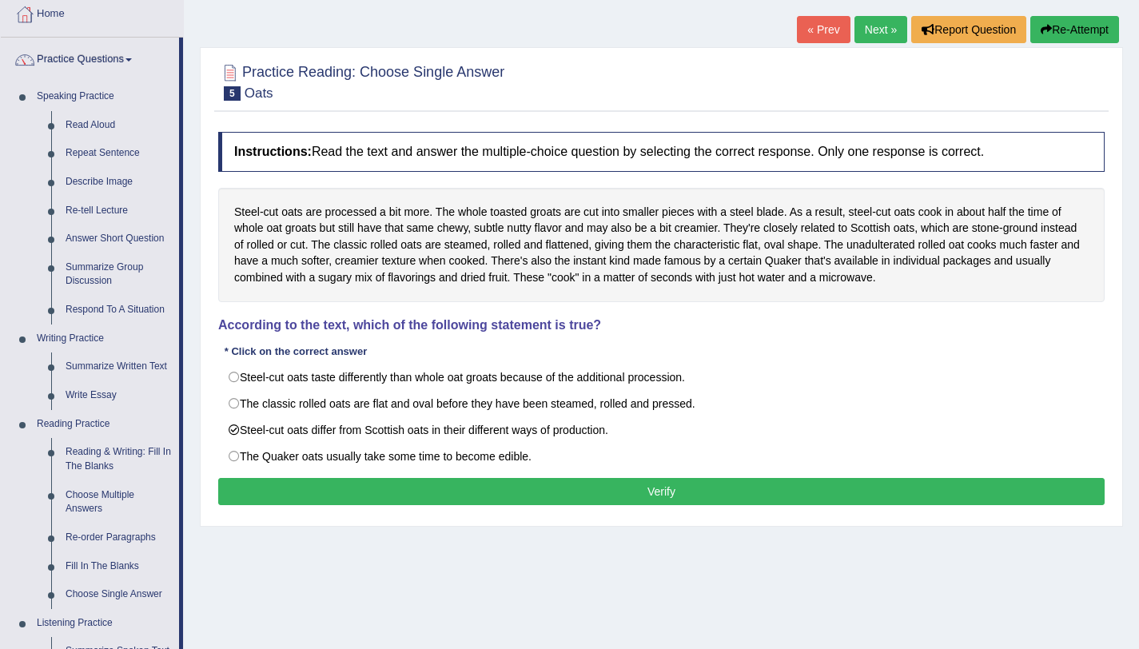
click at [460, 482] on button "Verify" at bounding box center [661, 491] width 886 height 27
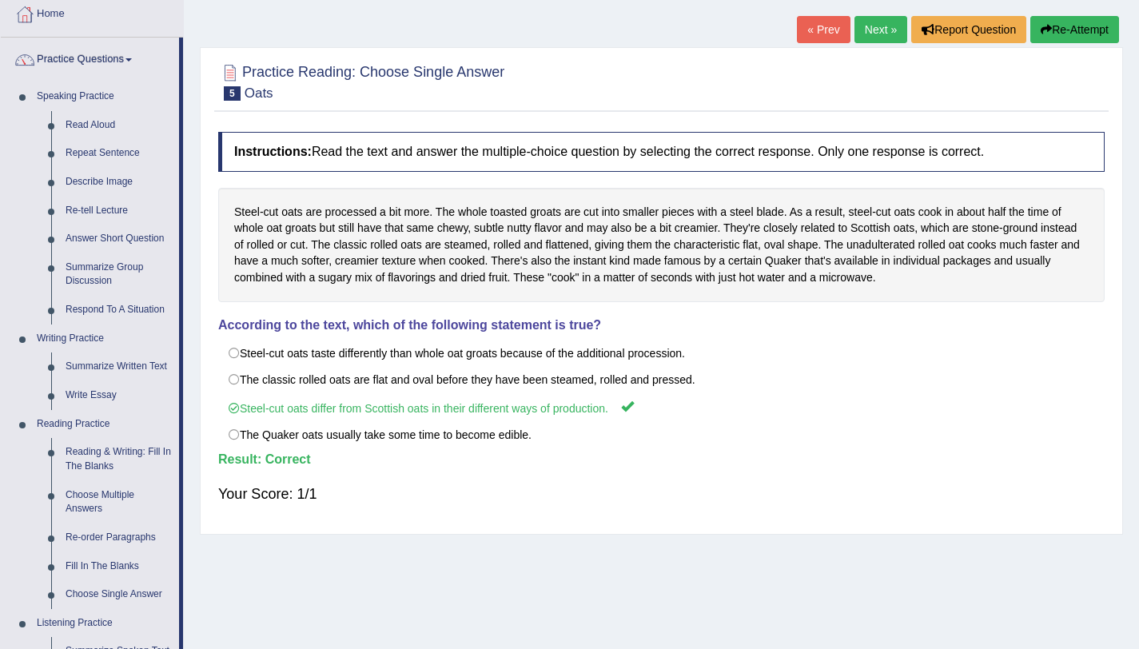
click at [867, 17] on link "Next »" at bounding box center [880, 29] width 53 height 27
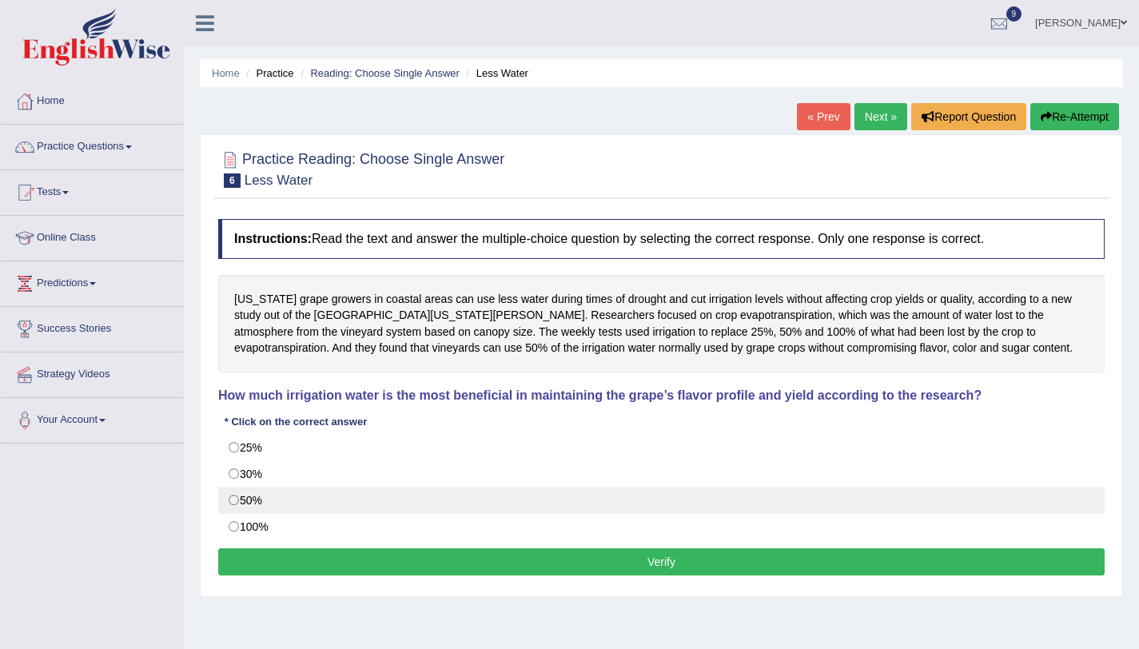
click at [255, 491] on label "50%" at bounding box center [661, 500] width 886 height 27
radio input "true"
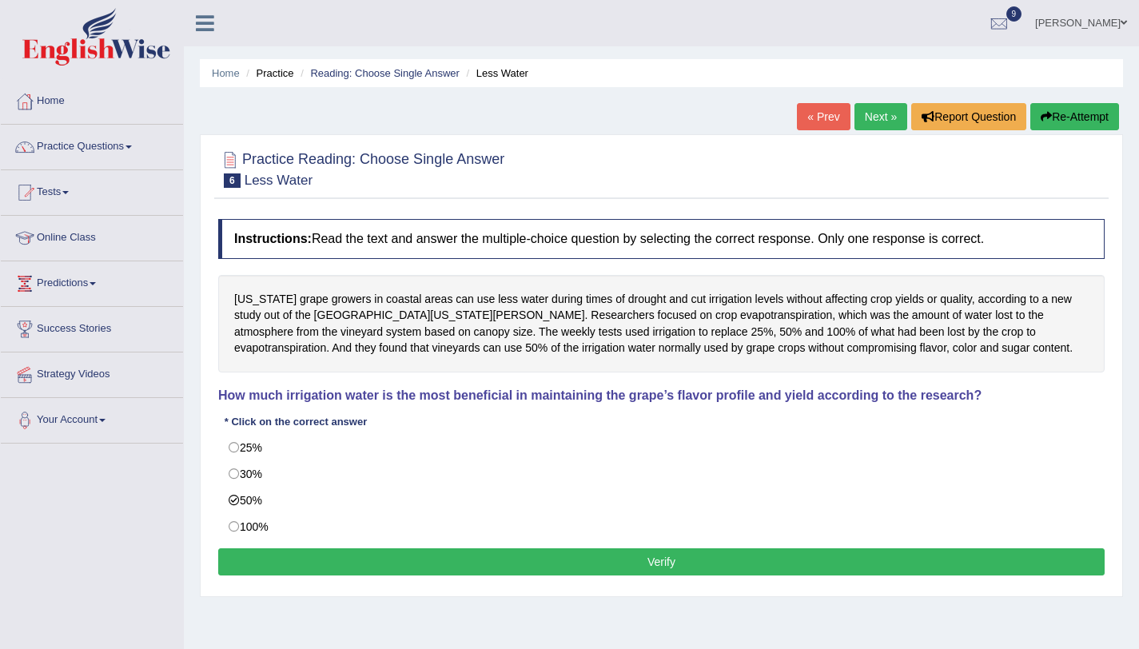
click at [281, 554] on button "Verify" at bounding box center [661, 561] width 886 height 27
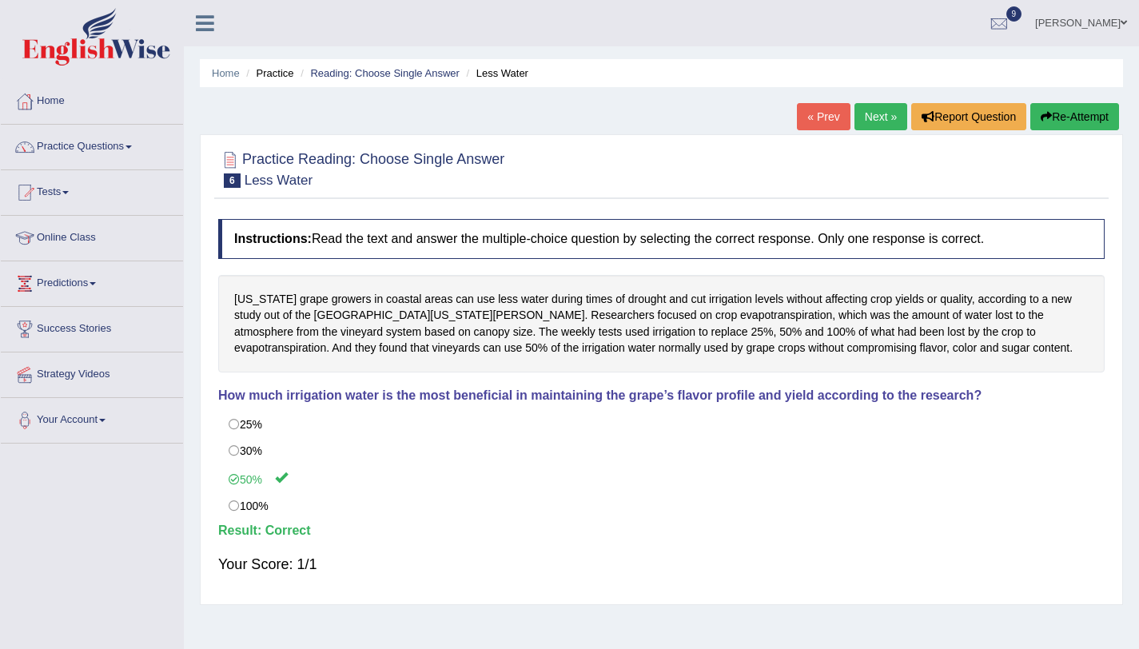
click at [854, 125] on link "Next »" at bounding box center [880, 116] width 53 height 27
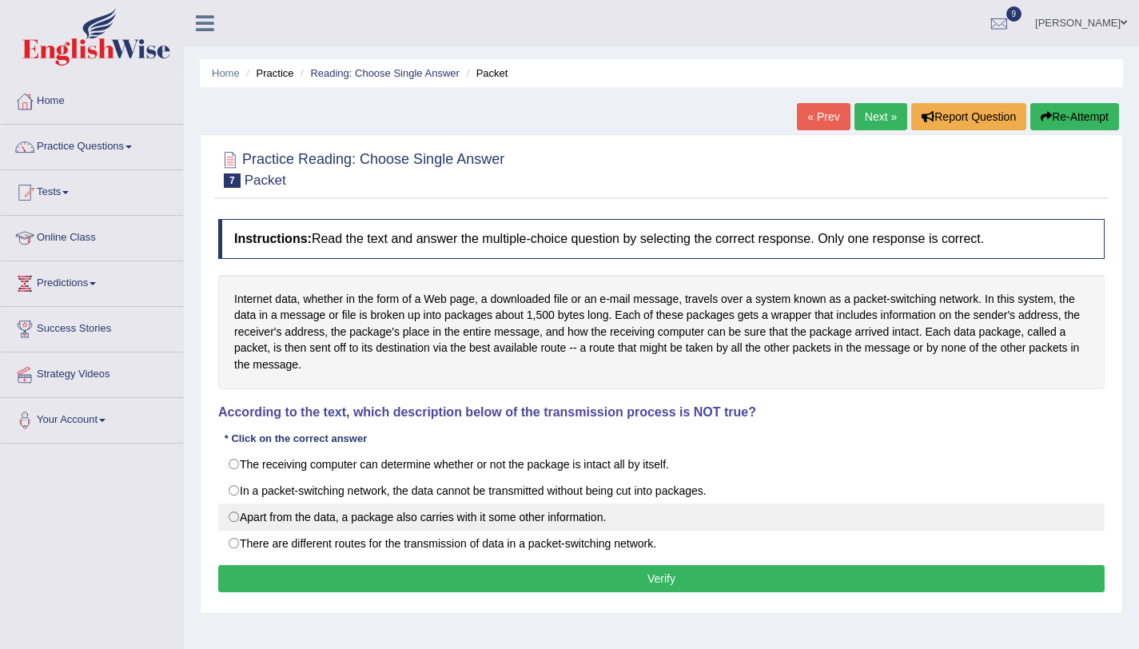
click at [268, 517] on label "Apart from the data, a package also carries with it some other information." at bounding box center [661, 516] width 886 height 27
radio input "true"
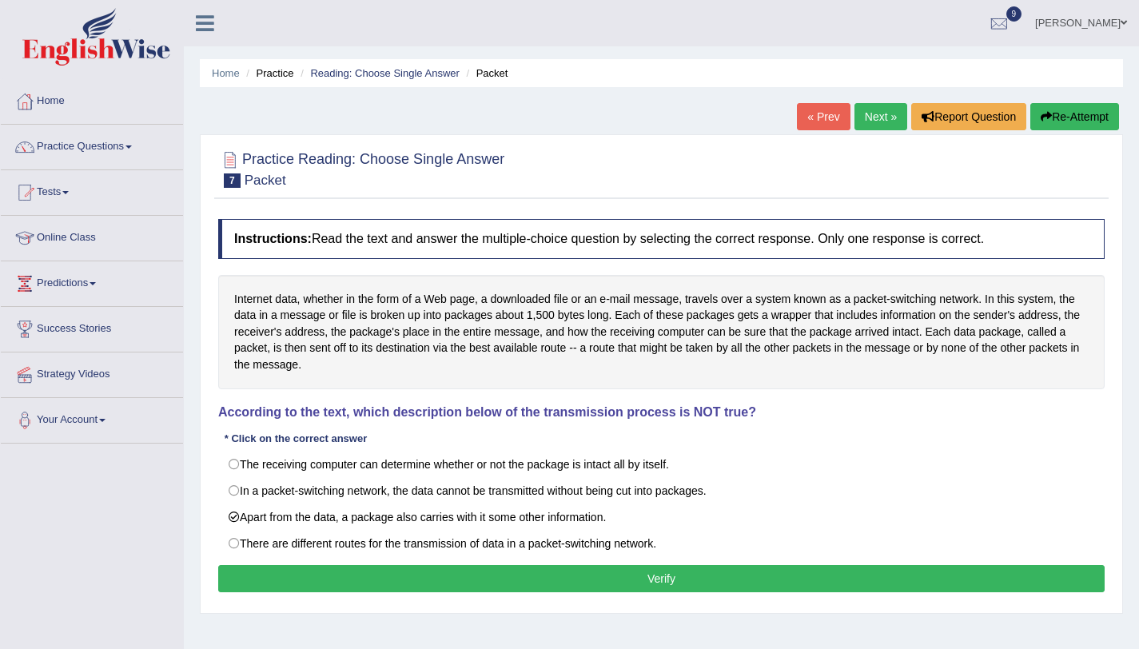
click at [315, 580] on button "Verify" at bounding box center [661, 578] width 886 height 27
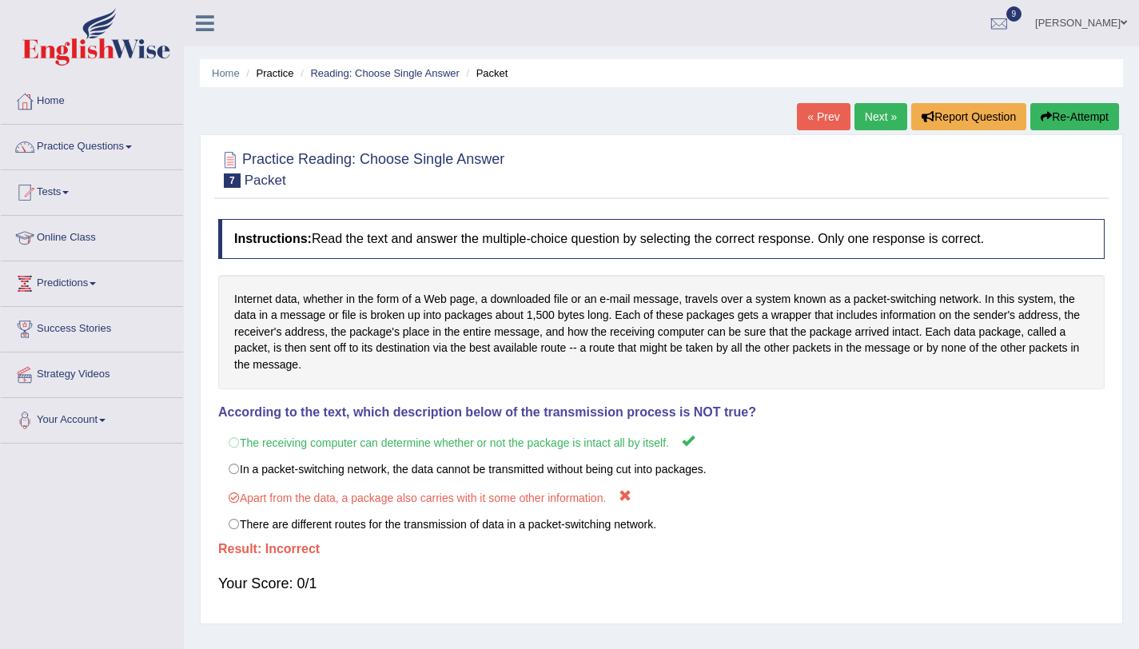
click at [888, 126] on link "Next »" at bounding box center [880, 116] width 53 height 27
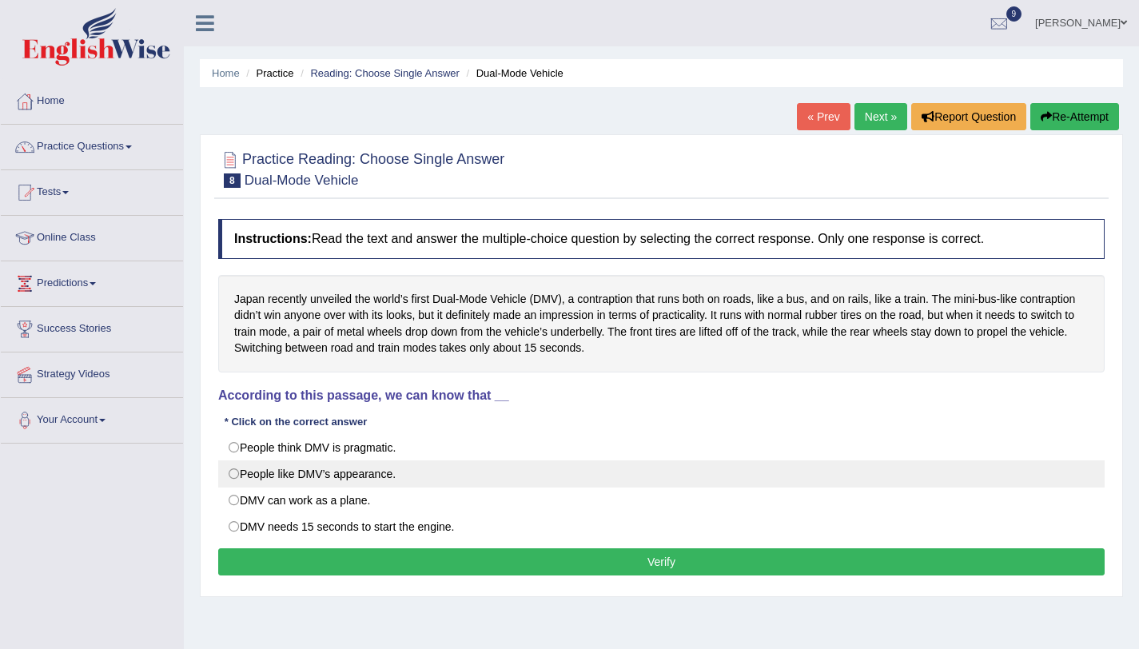
click at [308, 473] on label "People like DMV’s appearance." at bounding box center [661, 473] width 886 height 27
radio input "true"
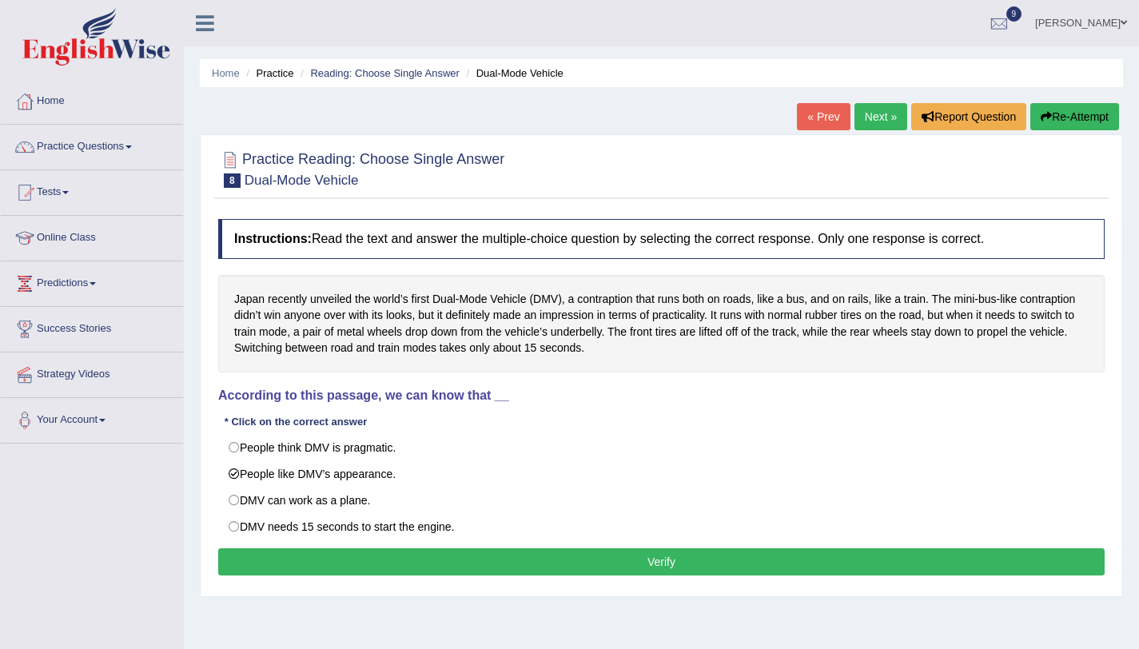
click at [325, 555] on button "Verify" at bounding box center [661, 561] width 886 height 27
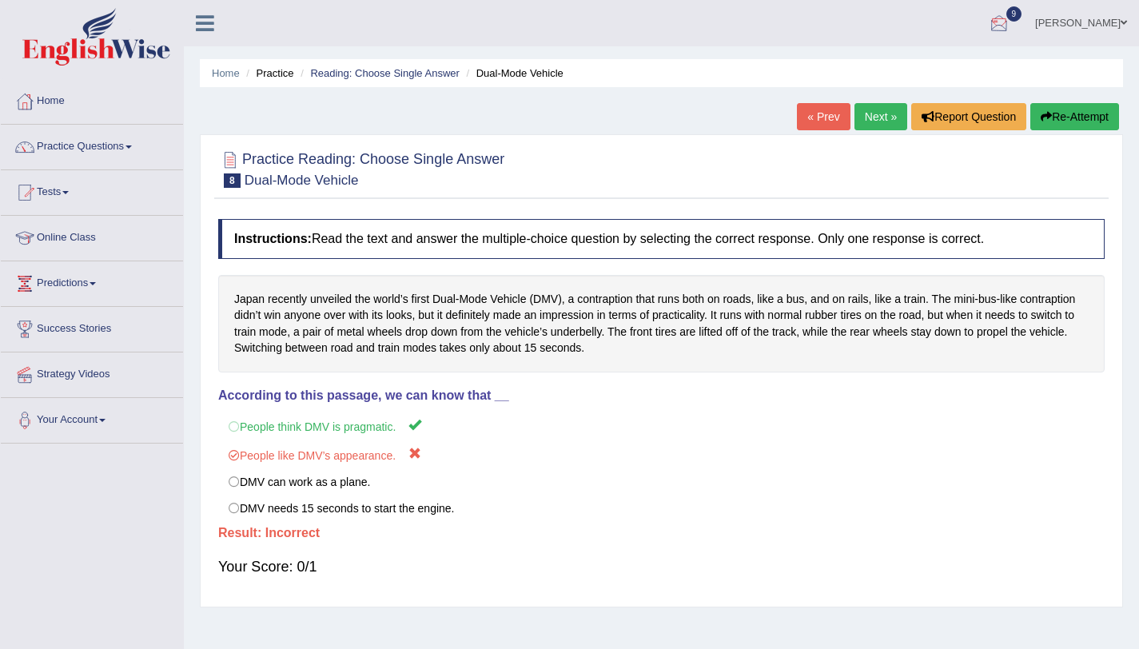
click at [1089, 117] on button "Re-Attempt" at bounding box center [1074, 116] width 89 height 27
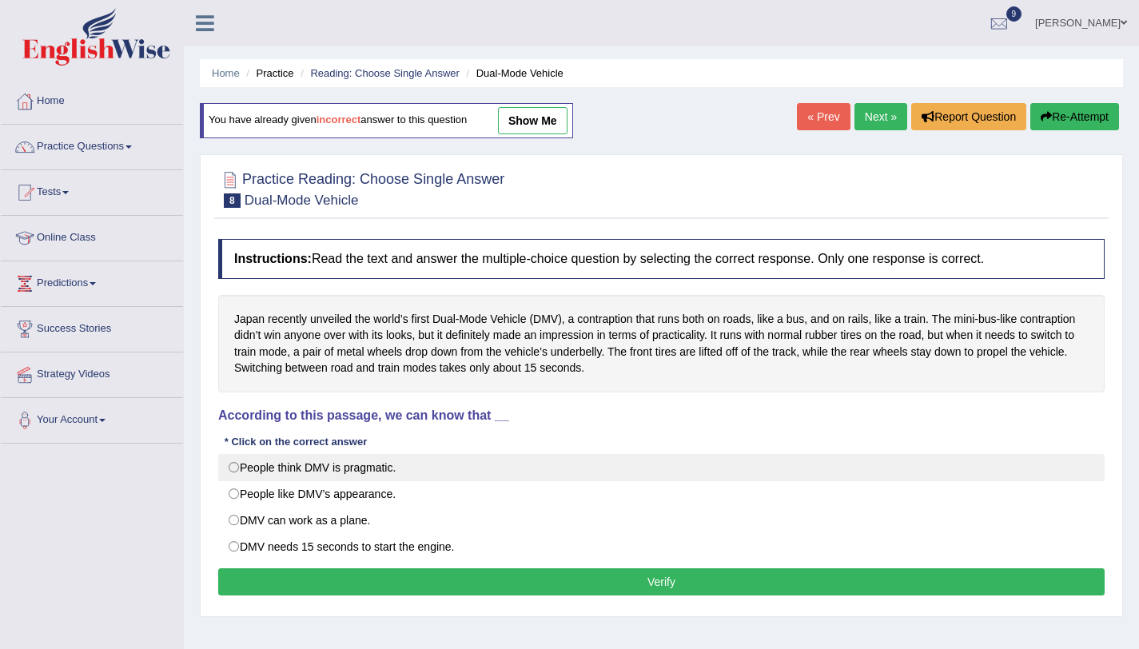
click at [242, 469] on label "People think DMV is pragmatic." at bounding box center [661, 467] width 886 height 27
radio input "true"
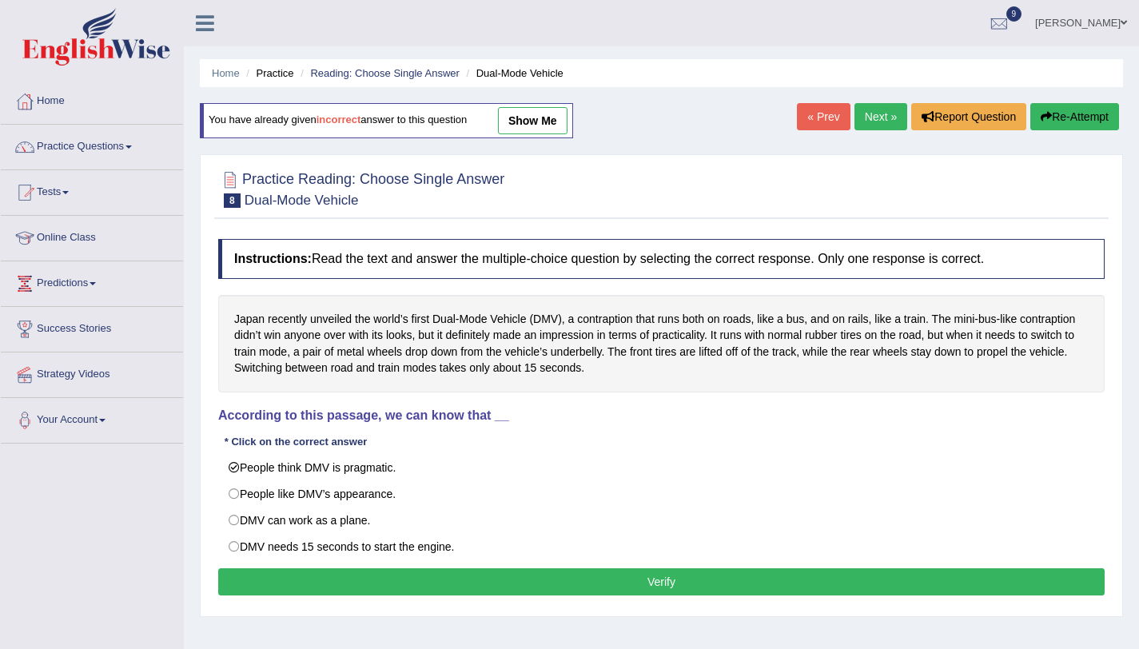
click at [392, 575] on button "Verify" at bounding box center [661, 581] width 886 height 27
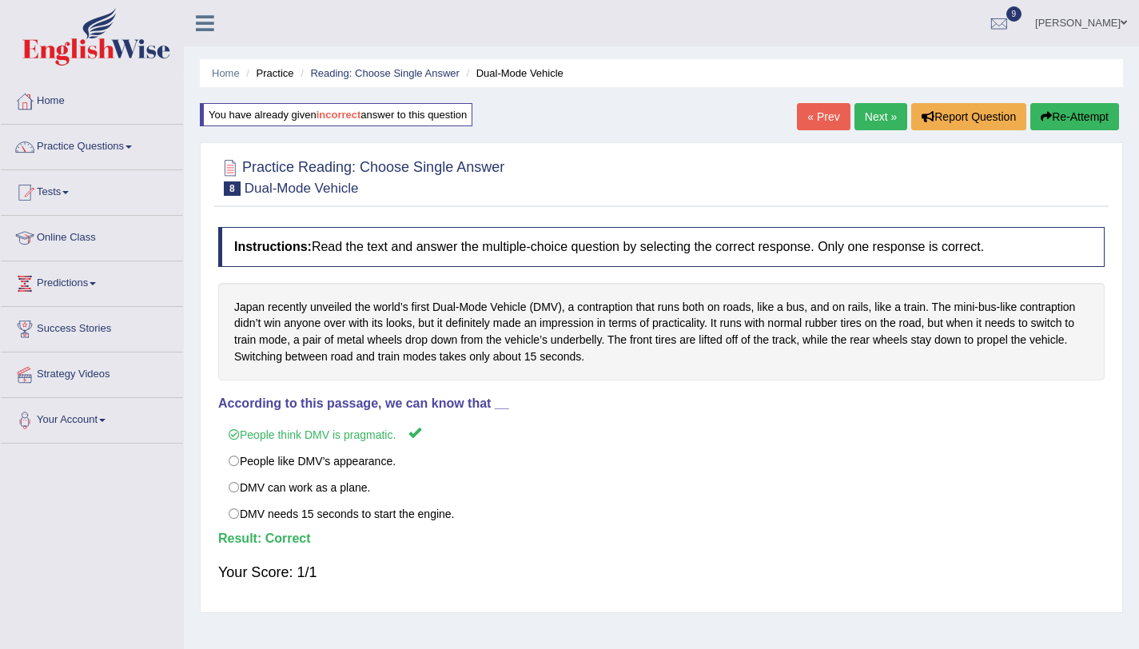
click at [866, 115] on link "Next »" at bounding box center [880, 116] width 53 height 27
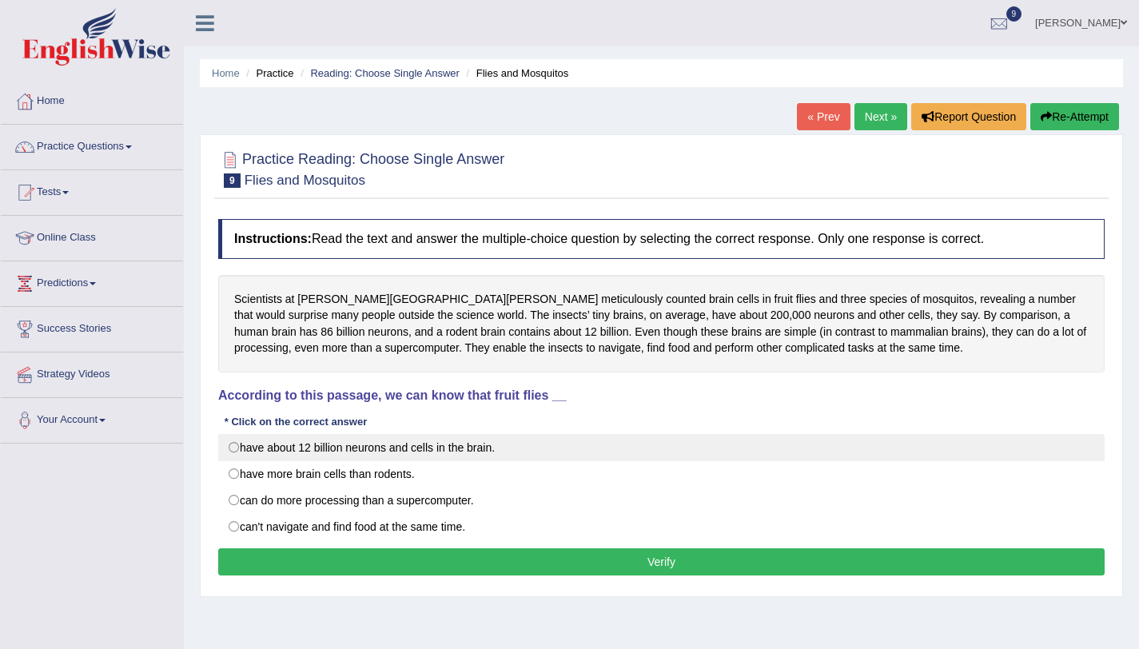
click at [270, 455] on label "have about 12 billion neurons and cells in the brain." at bounding box center [661, 447] width 886 height 27
radio input "true"
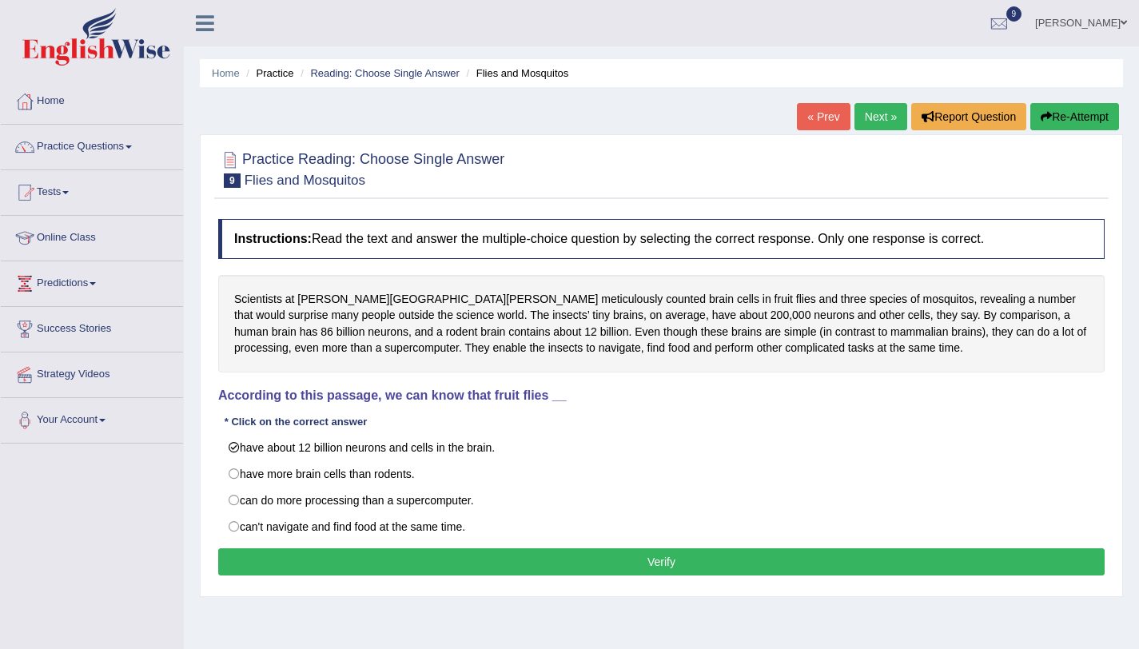
click at [284, 555] on button "Verify" at bounding box center [661, 561] width 886 height 27
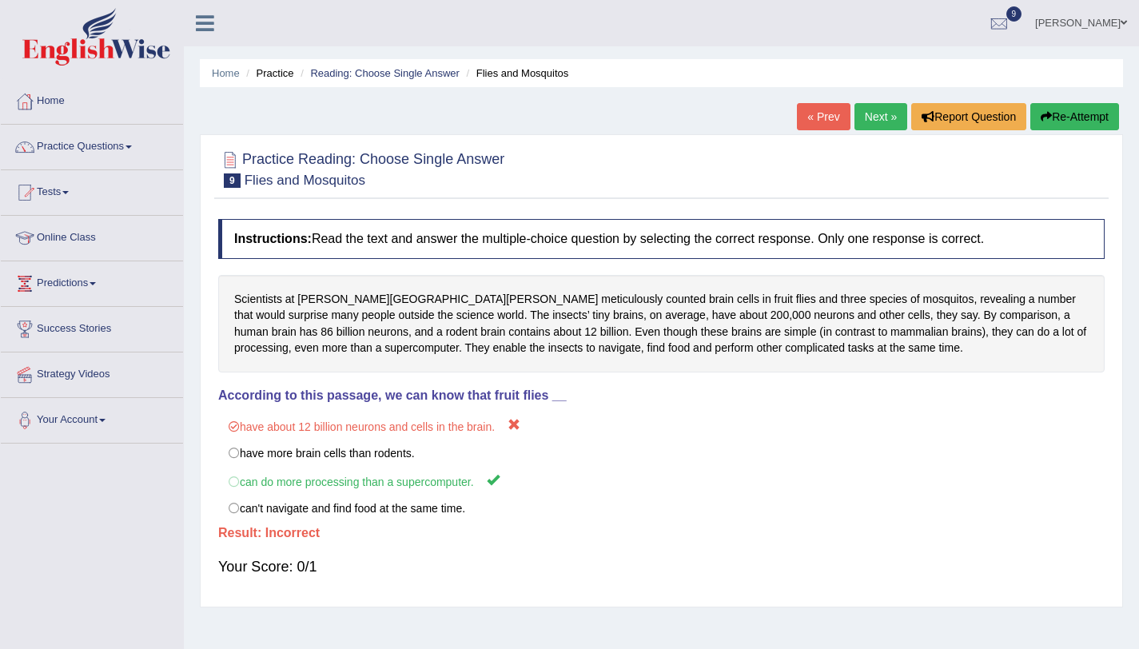
click at [872, 124] on link "Next »" at bounding box center [880, 116] width 53 height 27
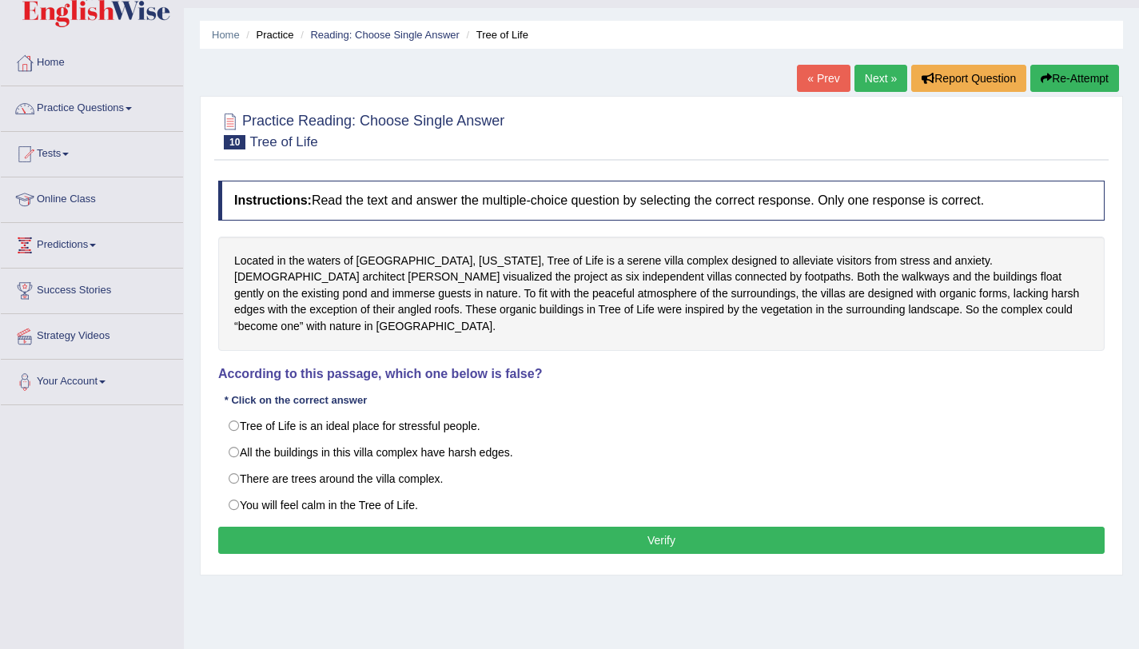
scroll to position [123, 0]
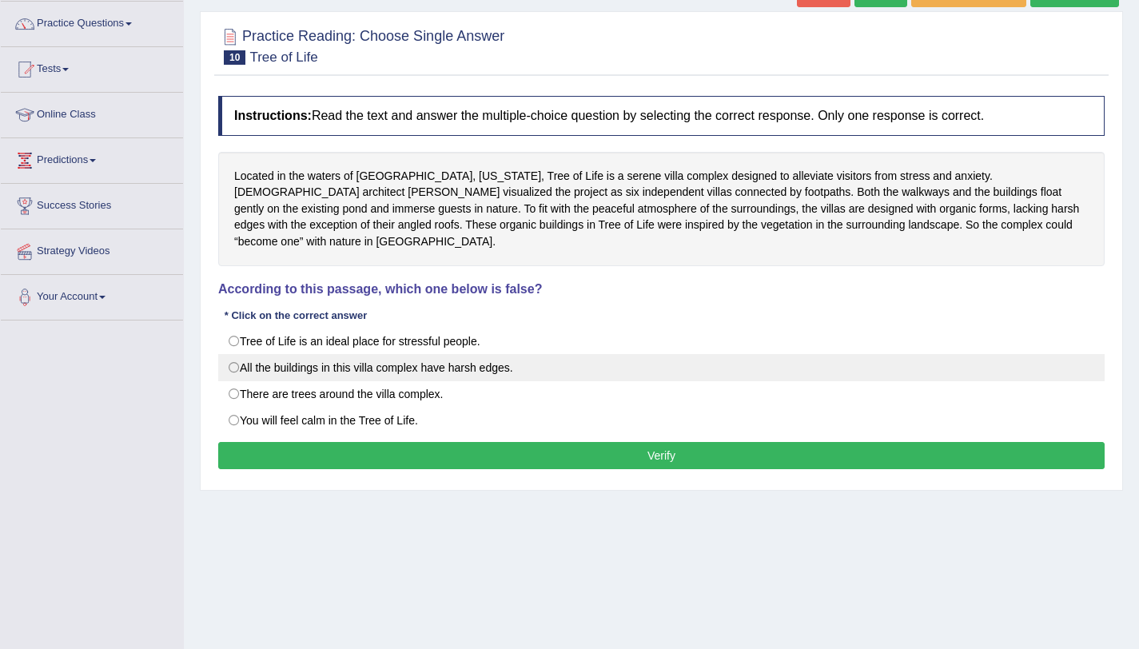
click at [281, 361] on label "All the buildings in this villa complex have harsh edges." at bounding box center [661, 367] width 886 height 27
radio input "true"
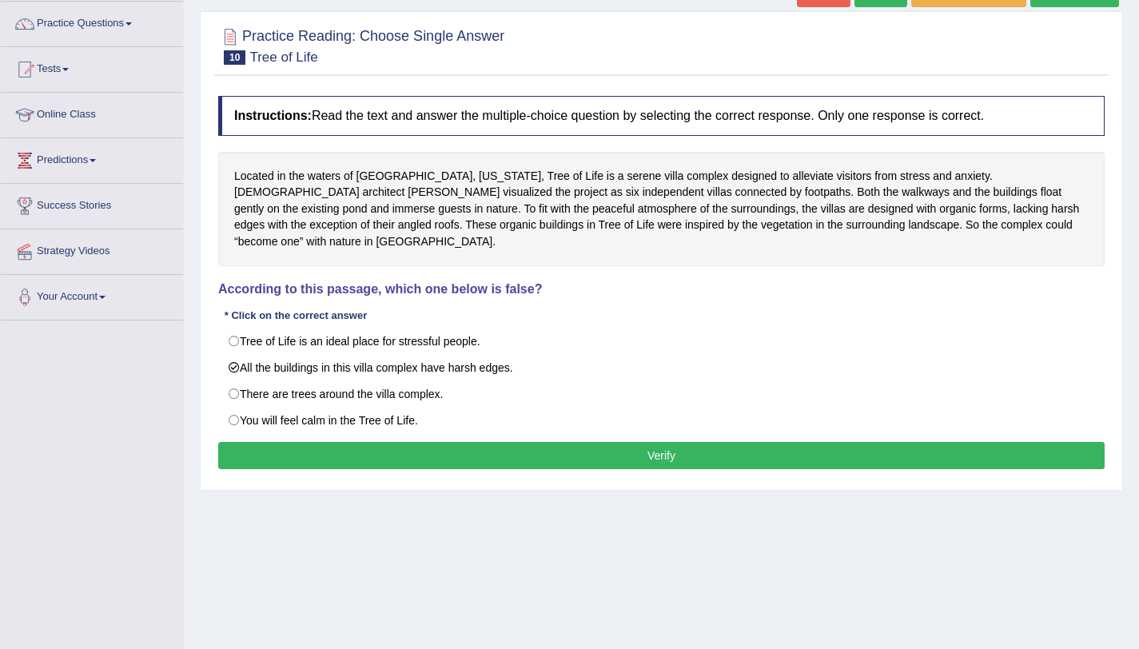
click at [316, 442] on button "Verify" at bounding box center [661, 455] width 886 height 27
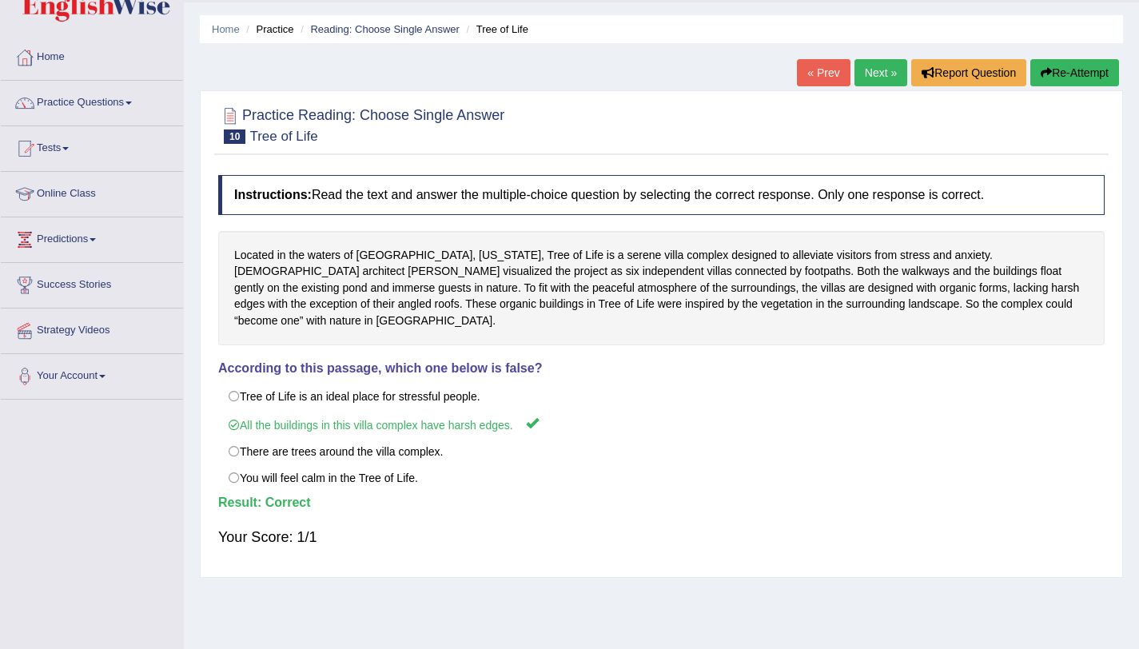
scroll to position [0, 0]
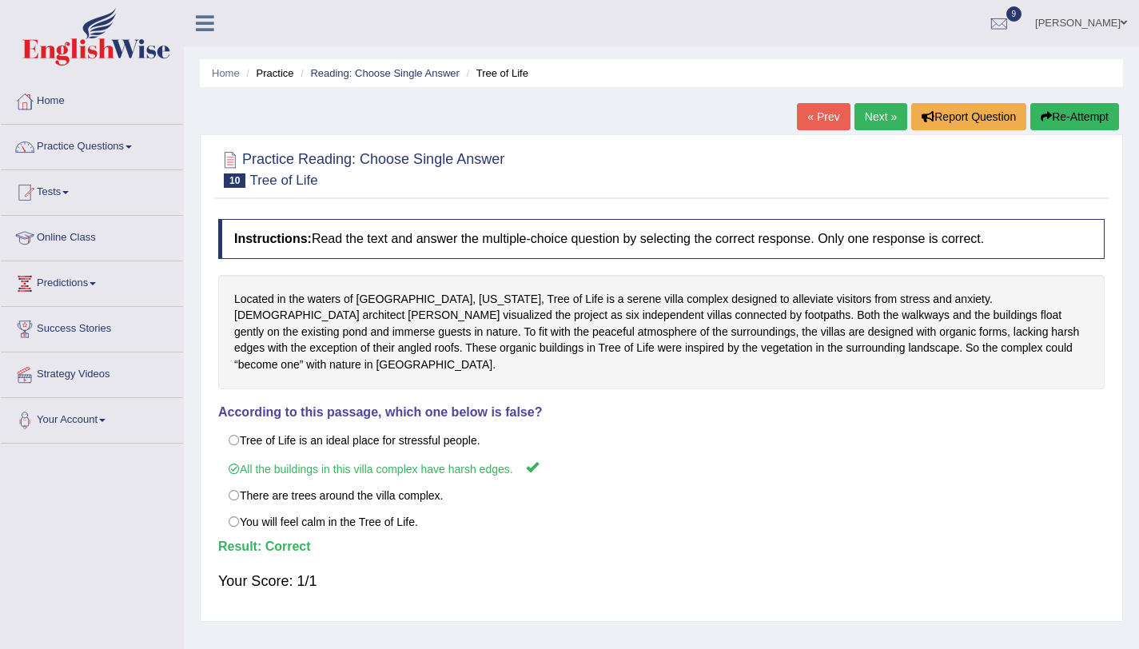
click at [1114, 26] on link "Ali Ahmad Shafai" at bounding box center [1081, 21] width 116 height 42
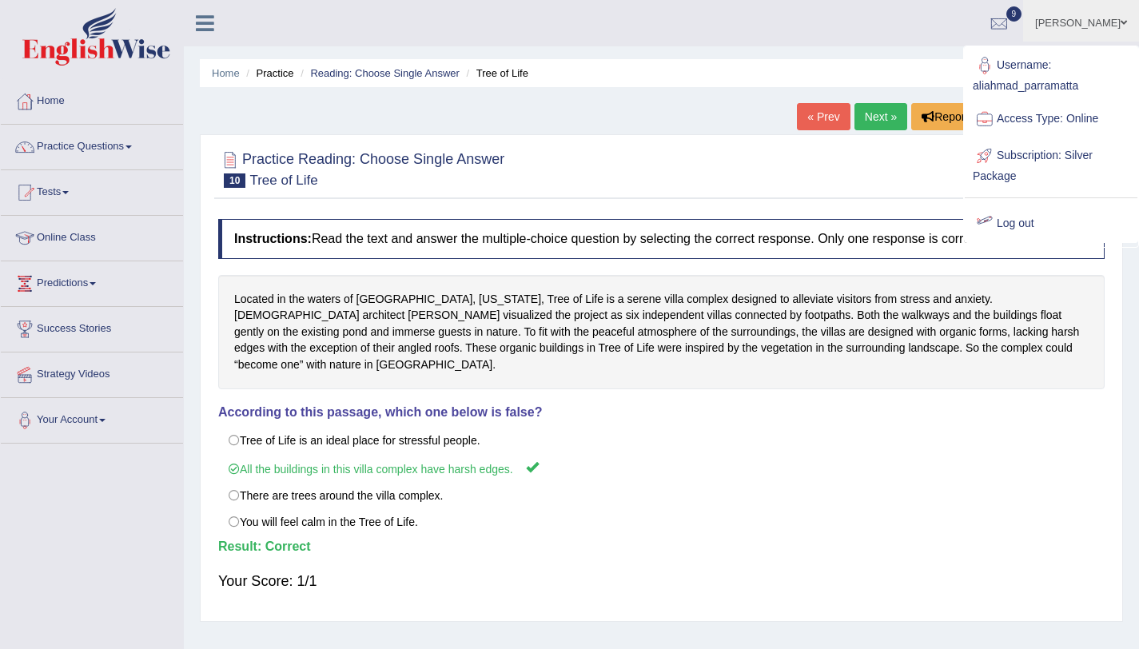
click at [1016, 227] on link "Log out" at bounding box center [1050, 223] width 173 height 37
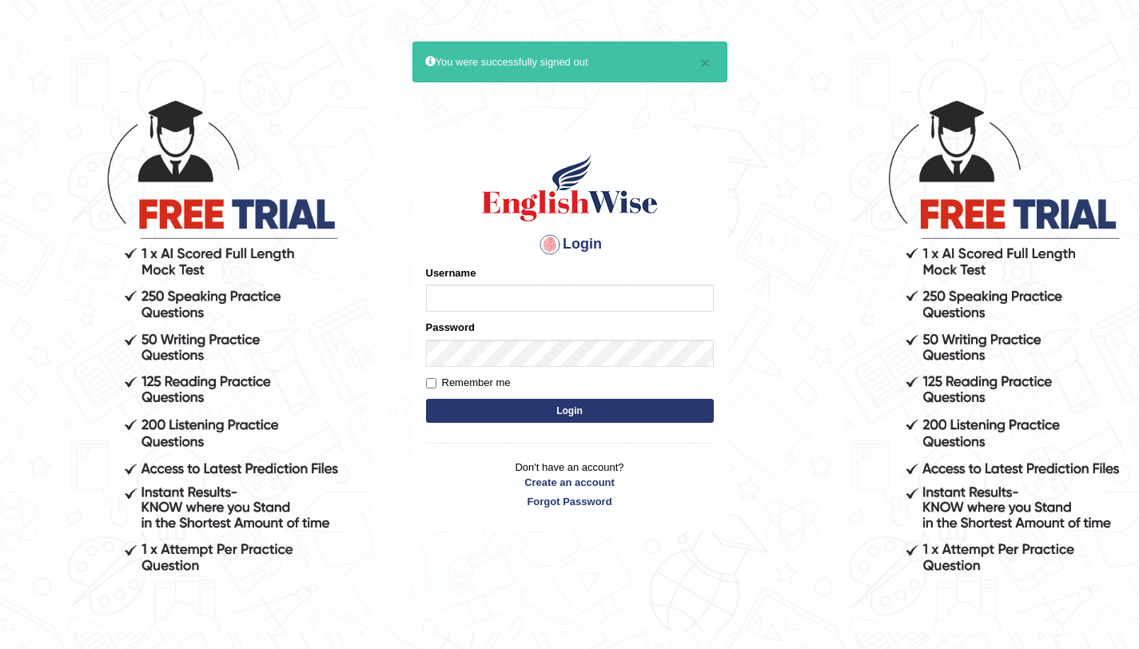
scroll to position [18, 0]
